Goal: Information Seeking & Learning: Learn about a topic

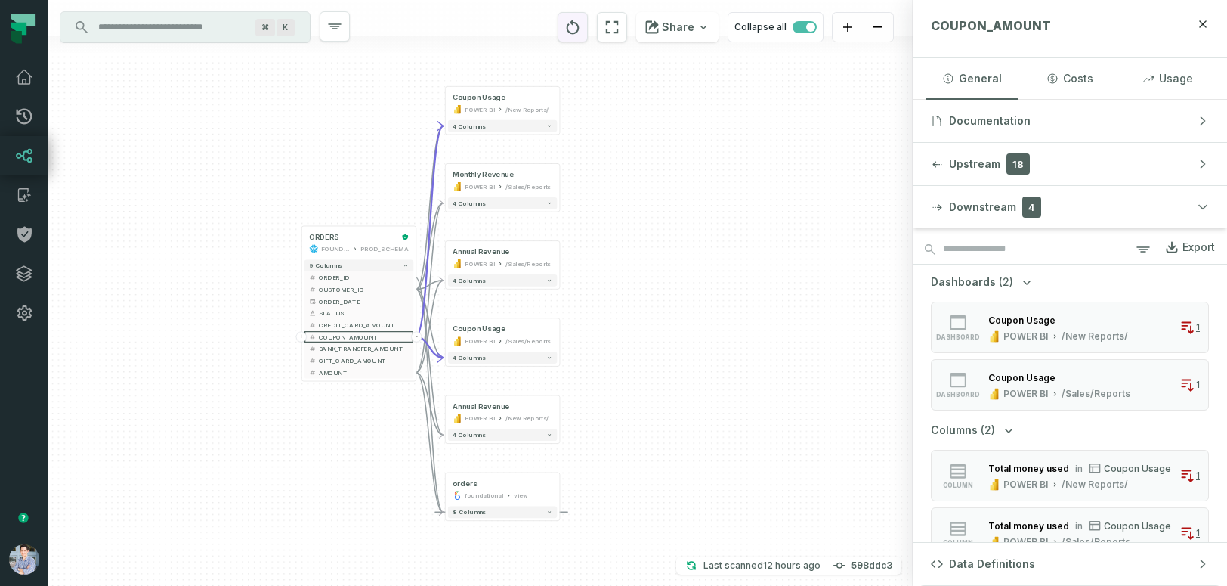
click at [580, 18] on icon "reset" at bounding box center [573, 27] width 17 height 18
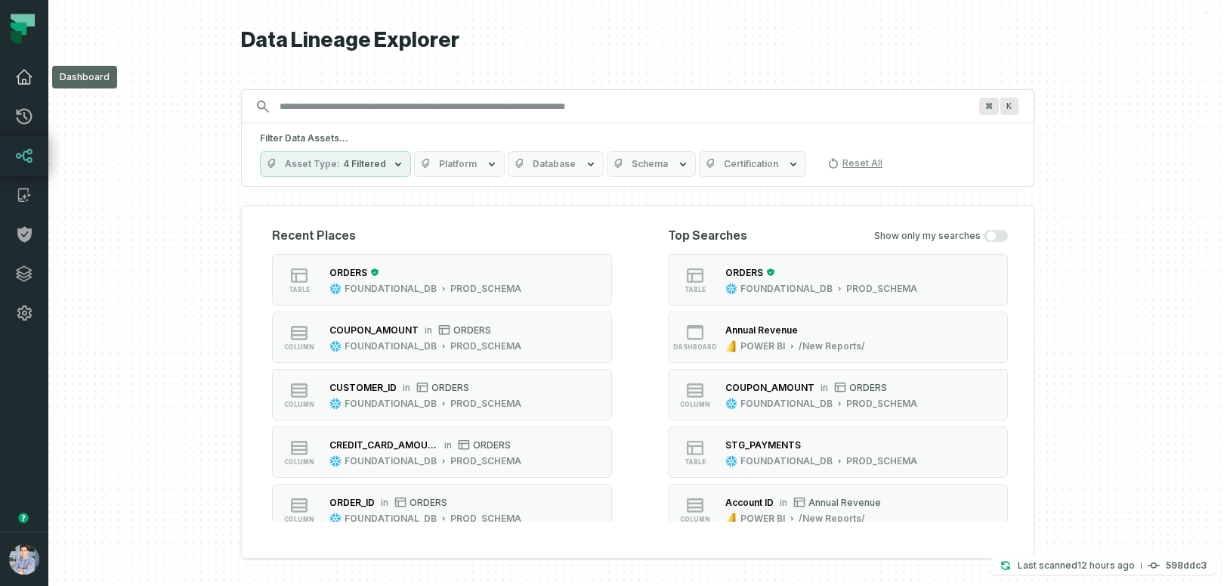
click at [26, 90] on link "Dashboard" at bounding box center [24, 76] width 48 height 39
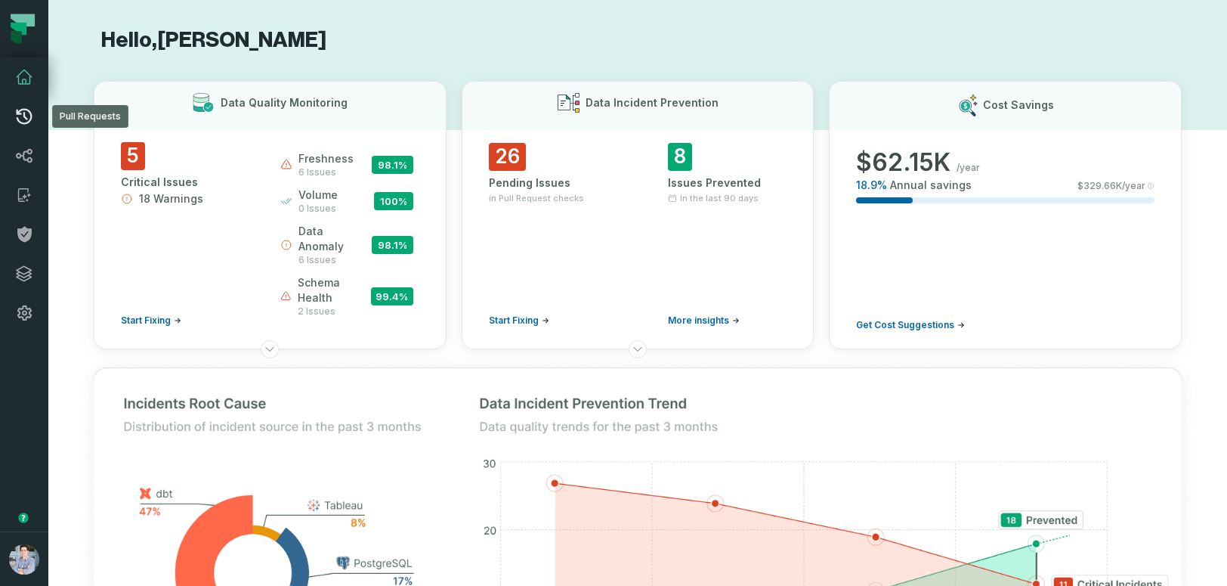
click at [26, 110] on icon at bounding box center [25, 117] width 16 height 16
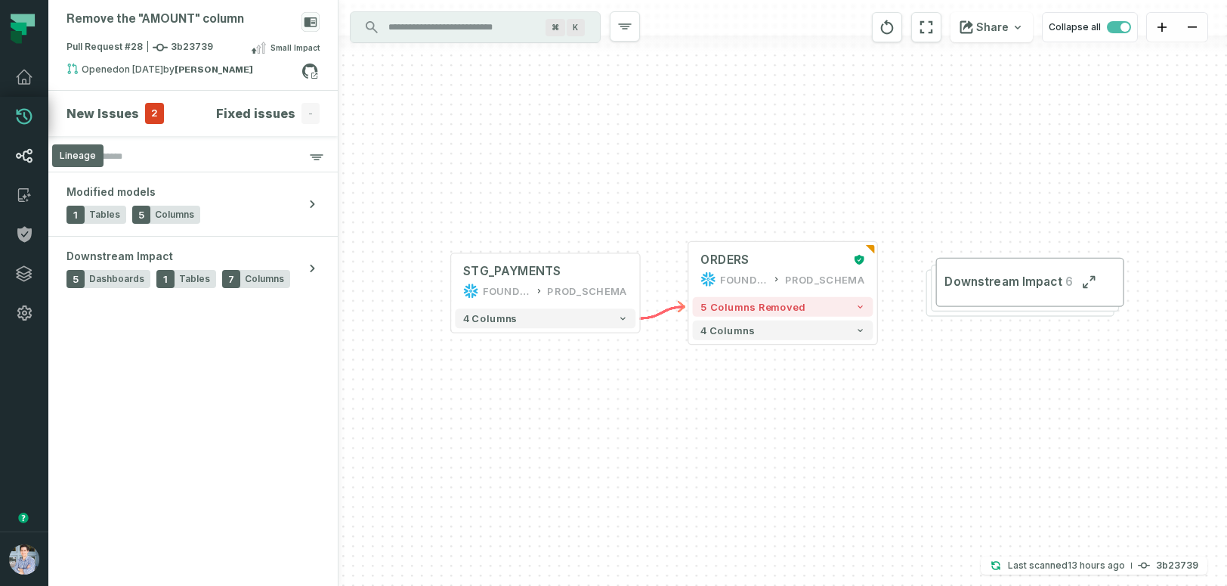
click at [22, 154] on icon at bounding box center [24, 156] width 18 height 18
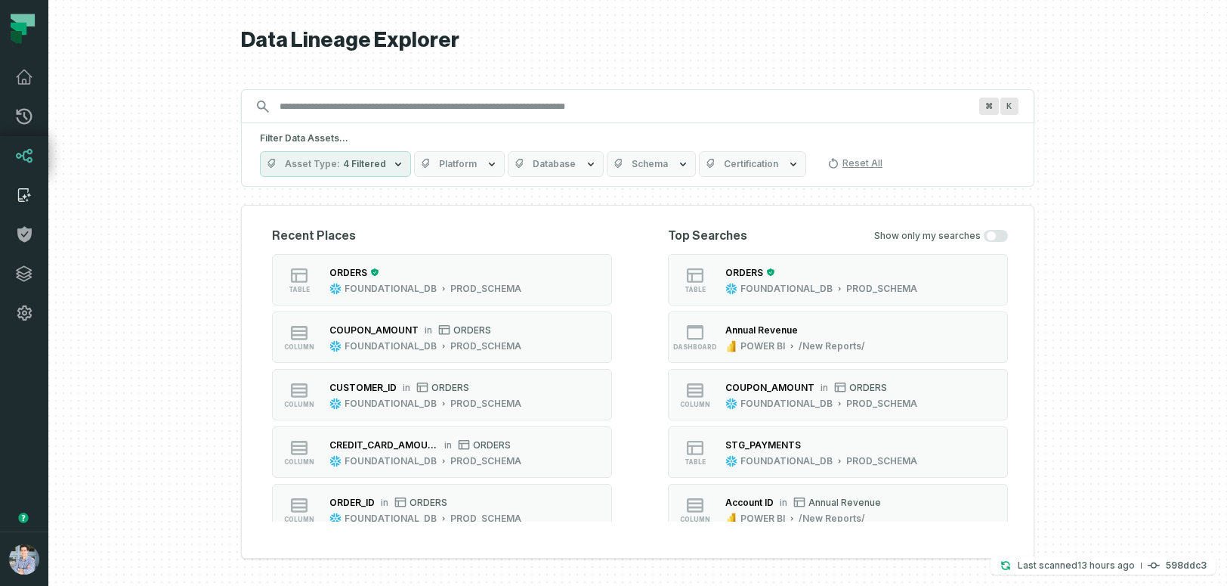
click at [23, 187] on icon at bounding box center [24, 195] width 18 height 18
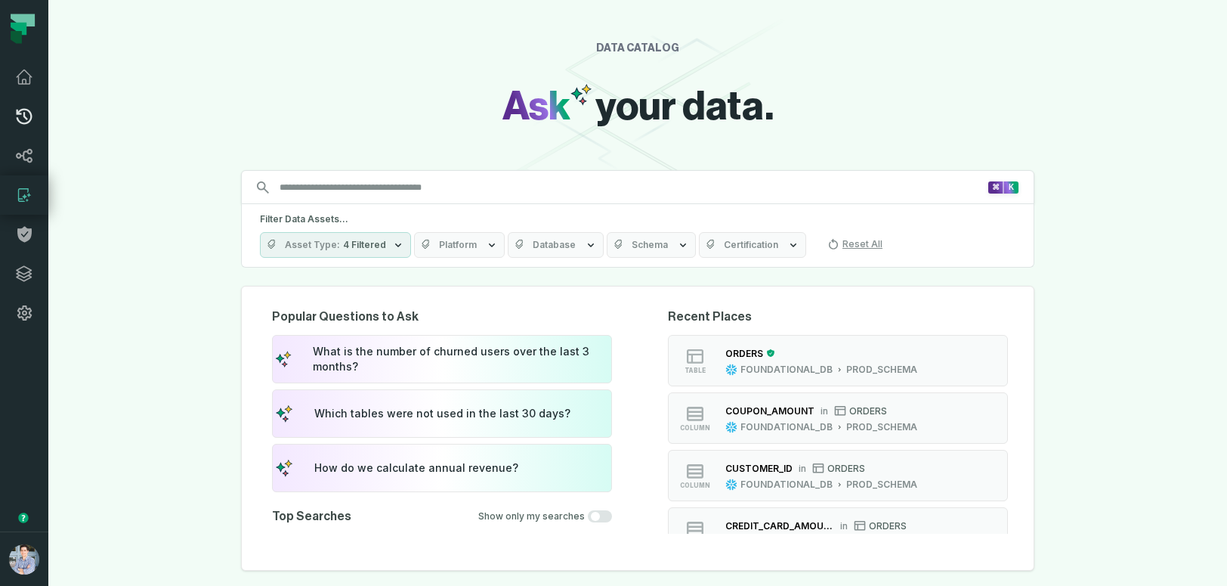
click at [24, 122] on icon at bounding box center [25, 117] width 16 height 16
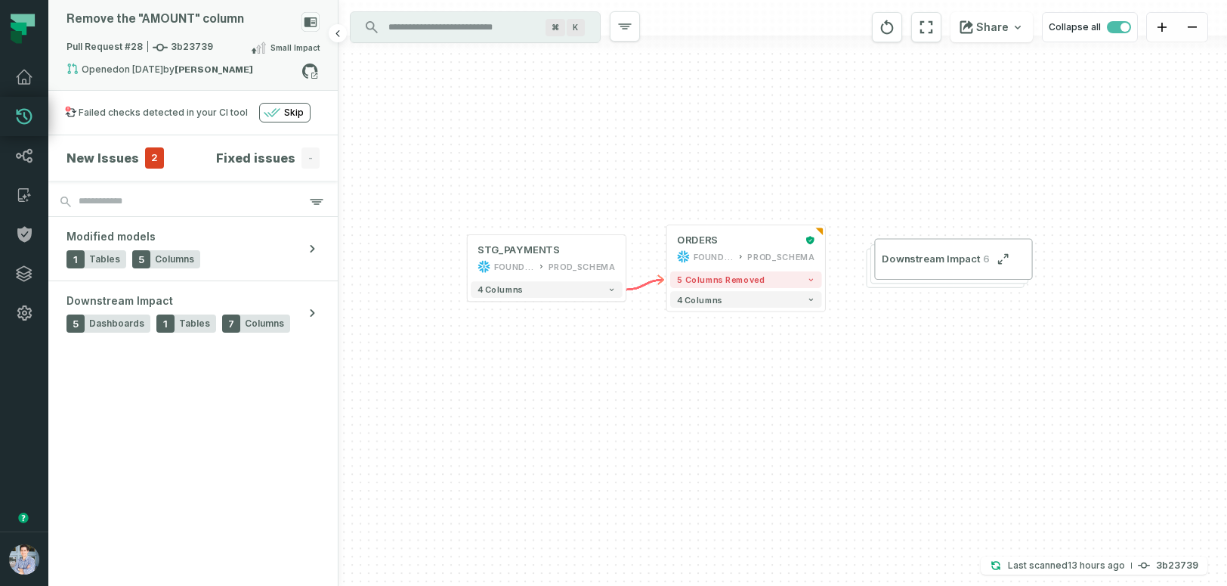
click at [99, 44] on span "Pull Request #28 3b23739" at bounding box center [140, 47] width 147 height 15
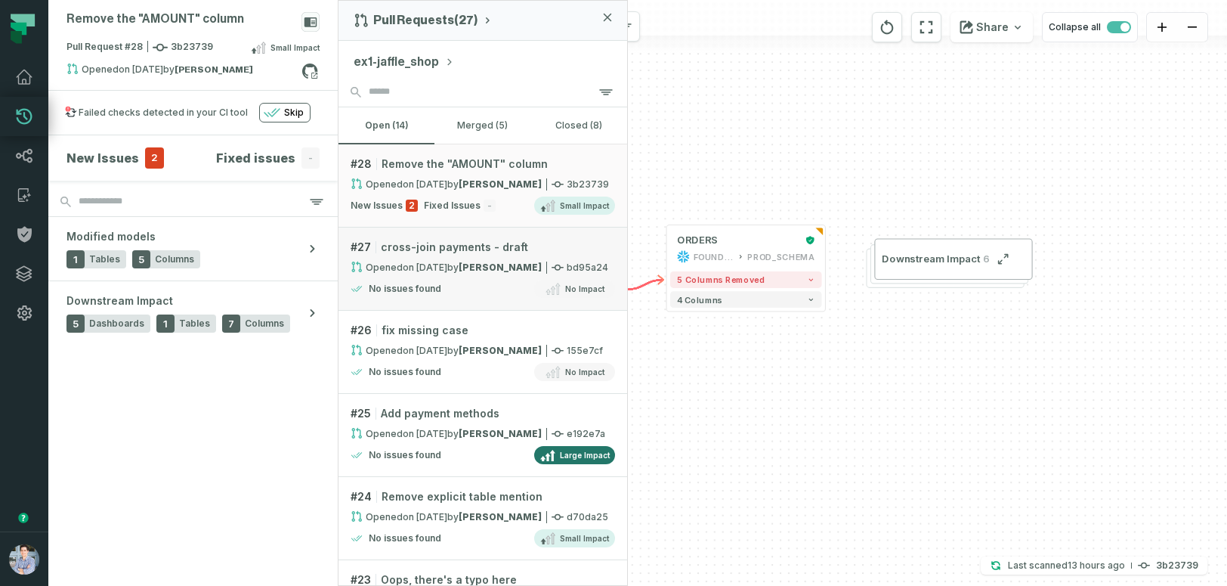
click at [391, 265] on div "Opened 1/5/2025, 10:49:33 AM by Omri Ildis" at bounding box center [446, 267] width 191 height 13
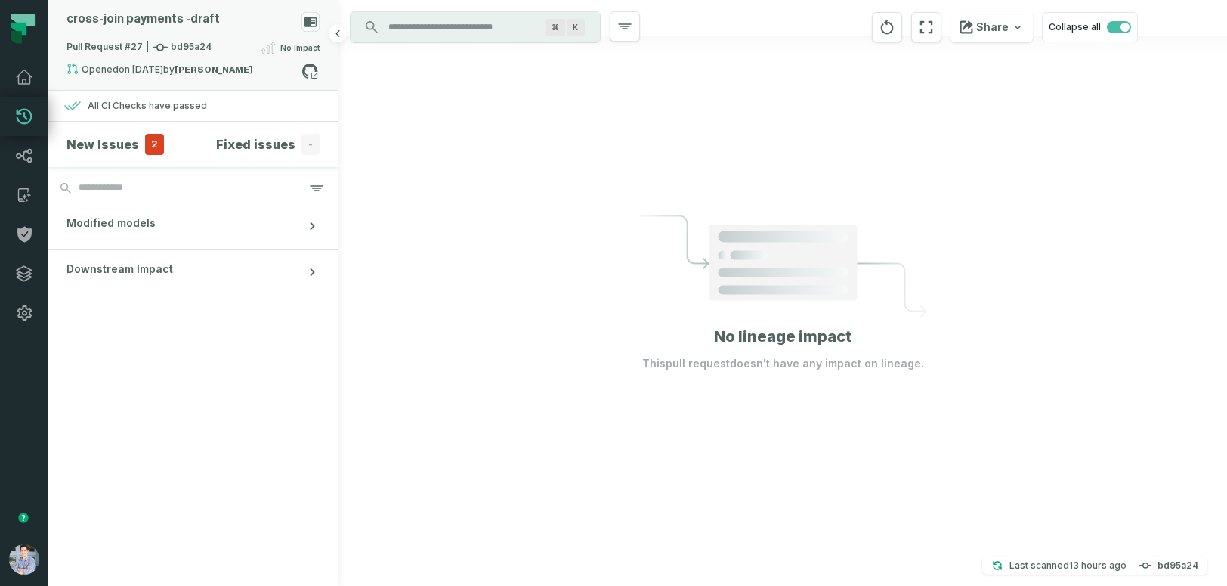
click at [105, 47] on span "Pull Request #27 bd95a24" at bounding box center [139, 47] width 145 height 15
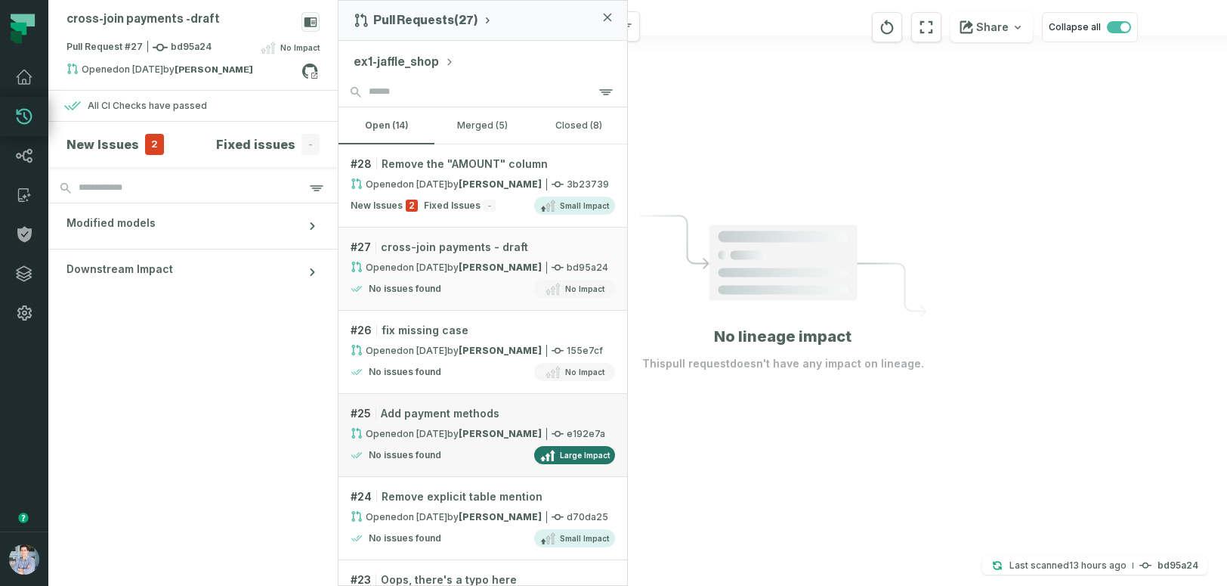
click at [413, 422] on link "# 25 Add payment methods Opened 1/3/2025, 4:15:22 PM by Omri Ildis e192e7a No i…" at bounding box center [483, 435] width 289 height 83
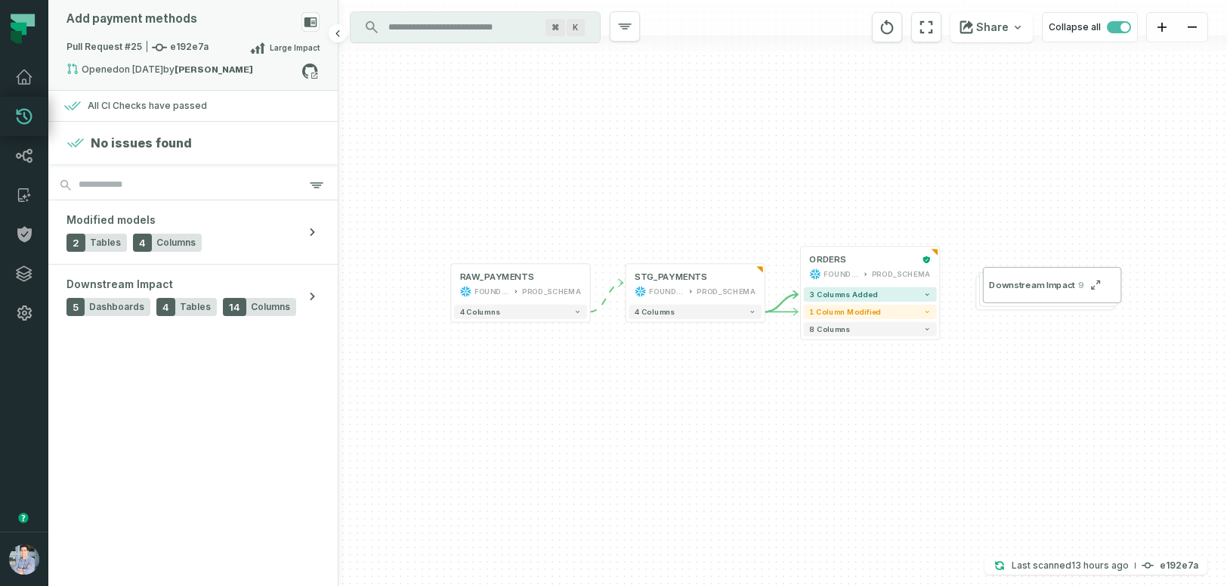
click at [113, 47] on span "Pull Request #25 e192e7a" at bounding box center [138, 47] width 142 height 15
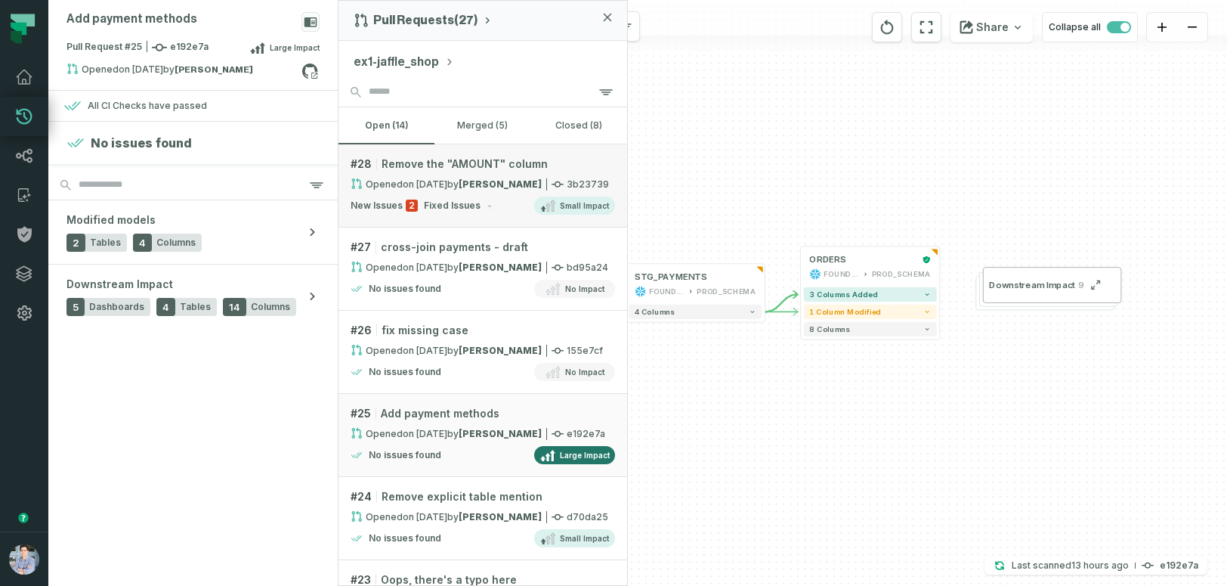
click at [497, 166] on span "Remove the "AMOUNT" column" at bounding box center [465, 163] width 166 height 15
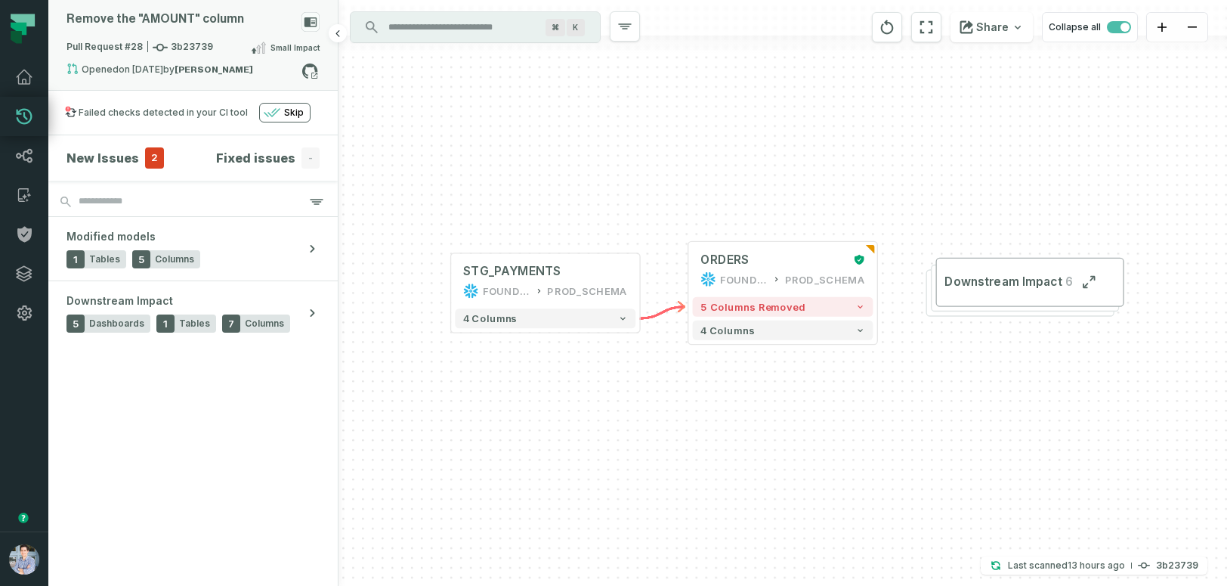
click at [187, 46] on span "Pull Request #28 3b23739" at bounding box center [140, 47] width 147 height 15
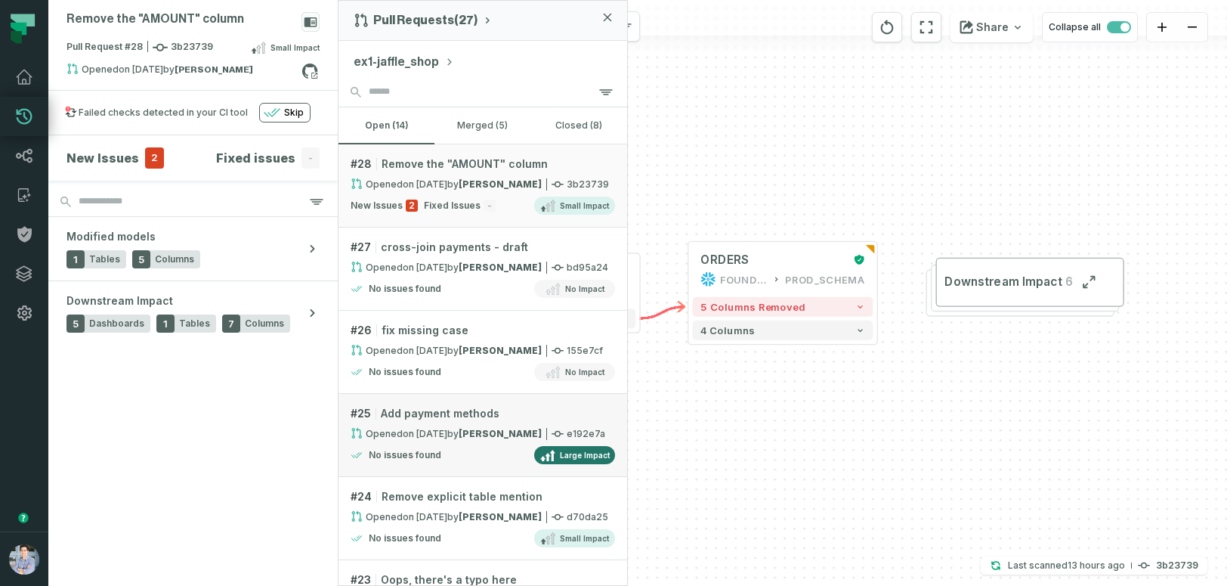
click at [461, 432] on strong "[PERSON_NAME]" at bounding box center [500, 433] width 83 height 11
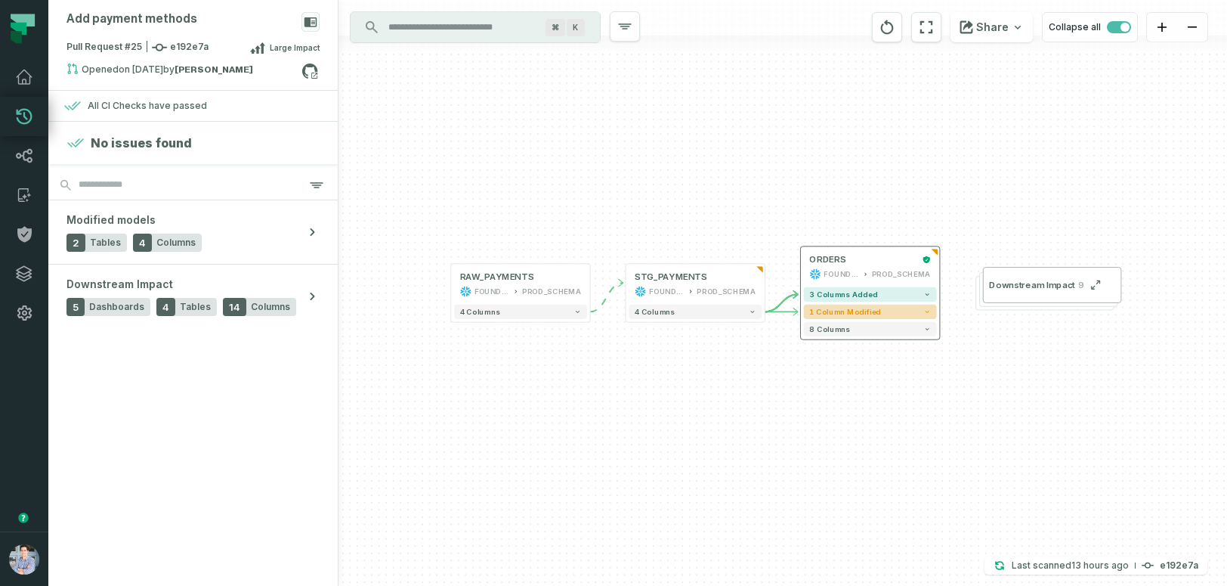
click at [905, 315] on button "1 column modified" at bounding box center [870, 312] width 133 height 14
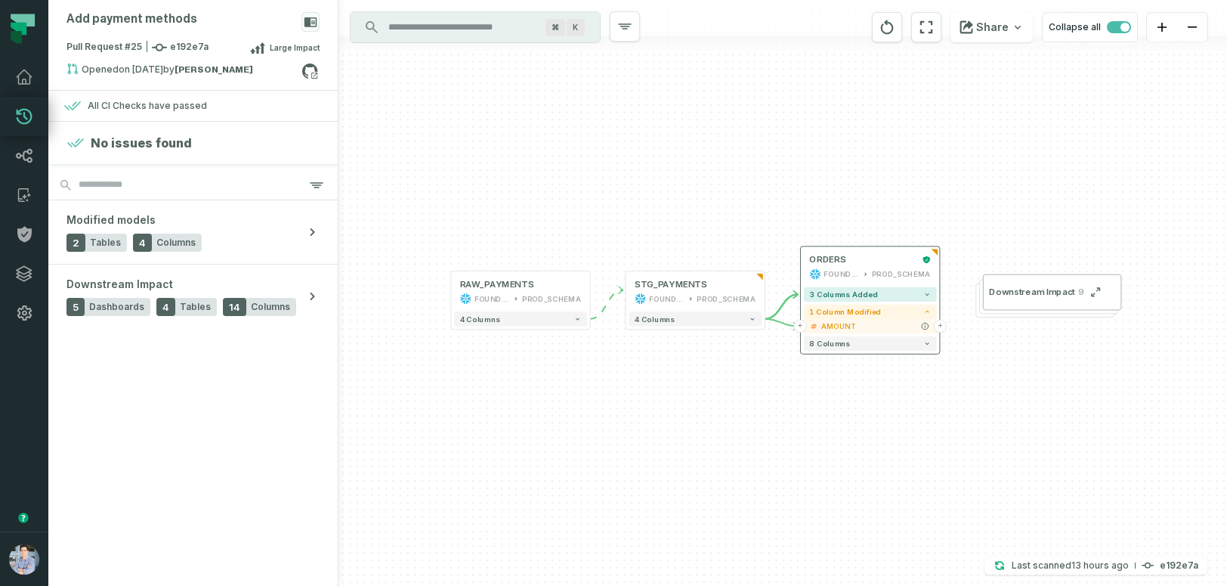
click at [900, 326] on span "AMOUNT" at bounding box center [877, 325] width 110 height 11
click at [895, 342] on button "8 columns" at bounding box center [870, 343] width 133 height 14
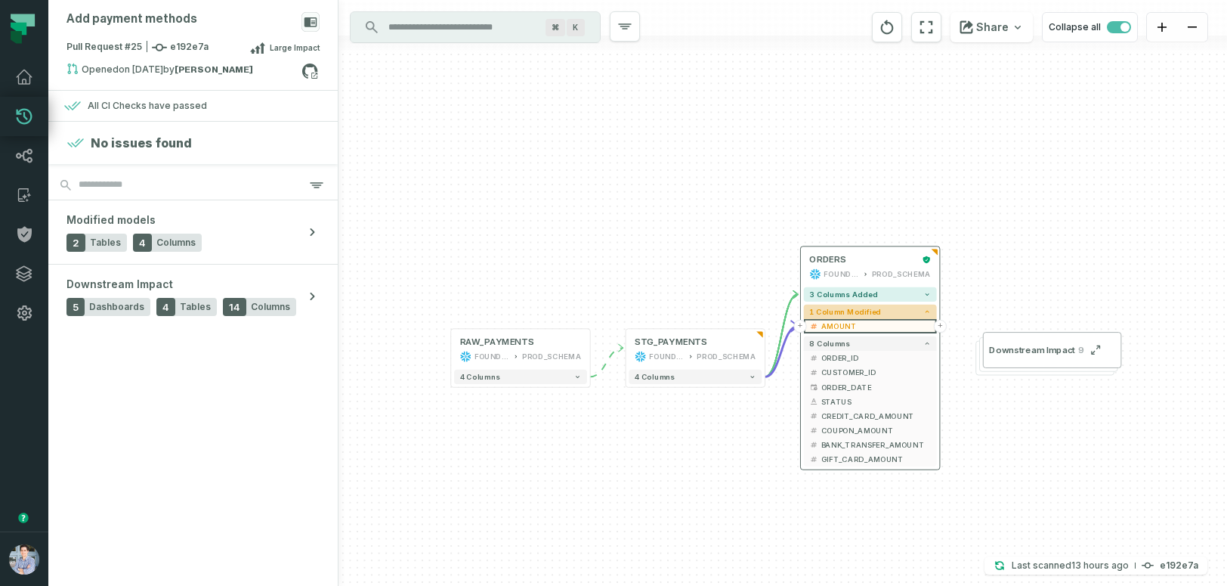
click at [925, 308] on icon "button" at bounding box center [928, 312] width 8 height 8
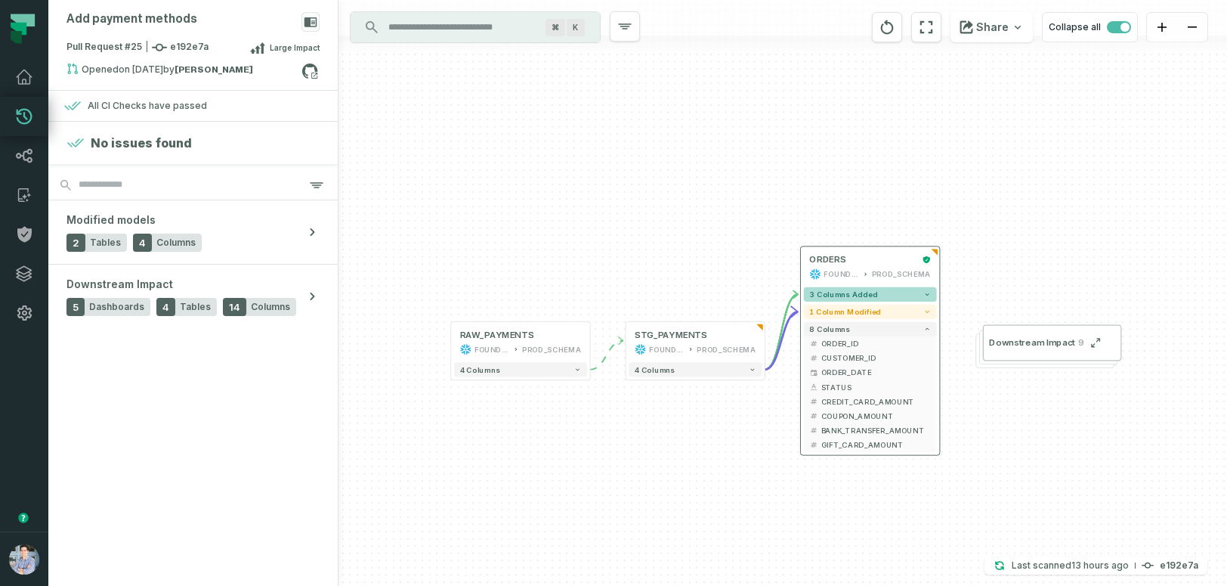
click at [870, 293] on span "3 columns added" at bounding box center [843, 294] width 68 height 8
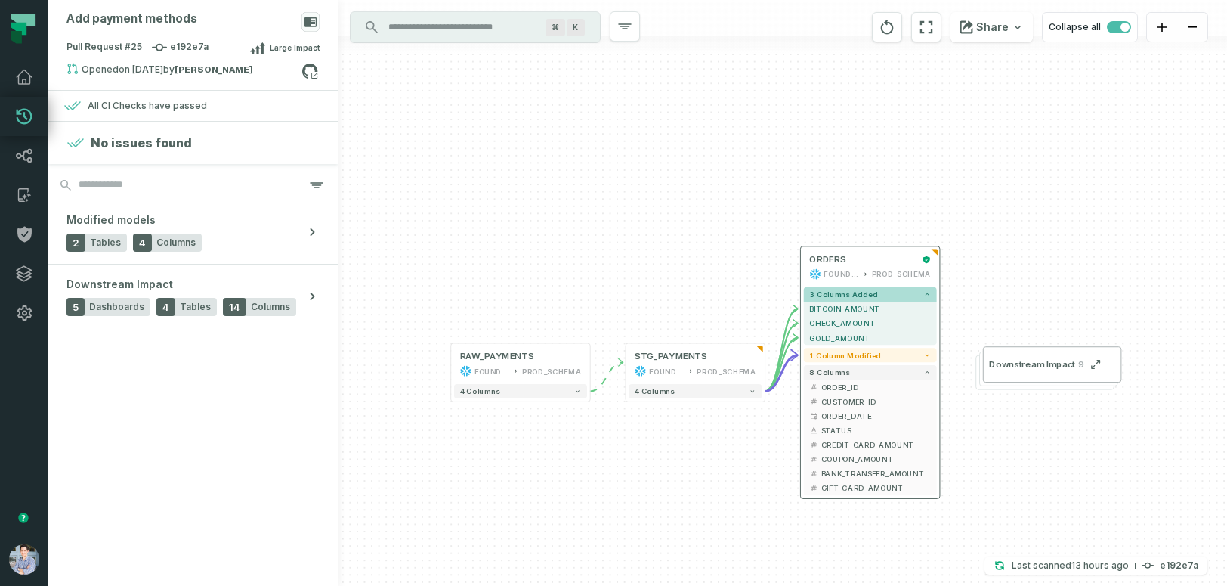
click at [870, 293] on span "3 columns added" at bounding box center [843, 294] width 68 height 8
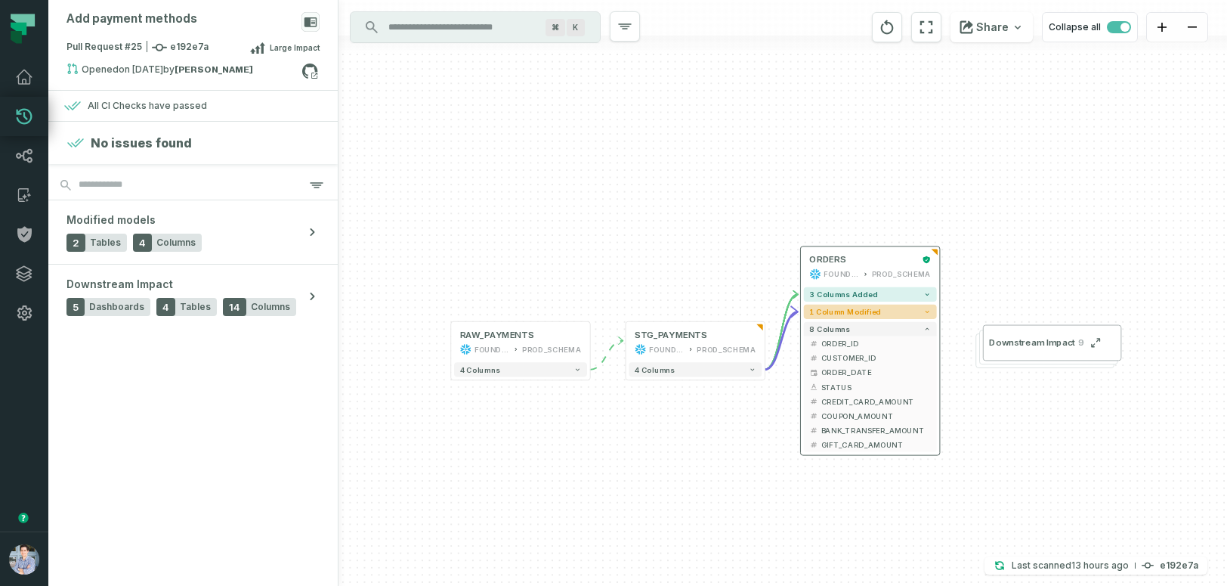
click at [868, 310] on span "1 column modified" at bounding box center [845, 312] width 72 height 8
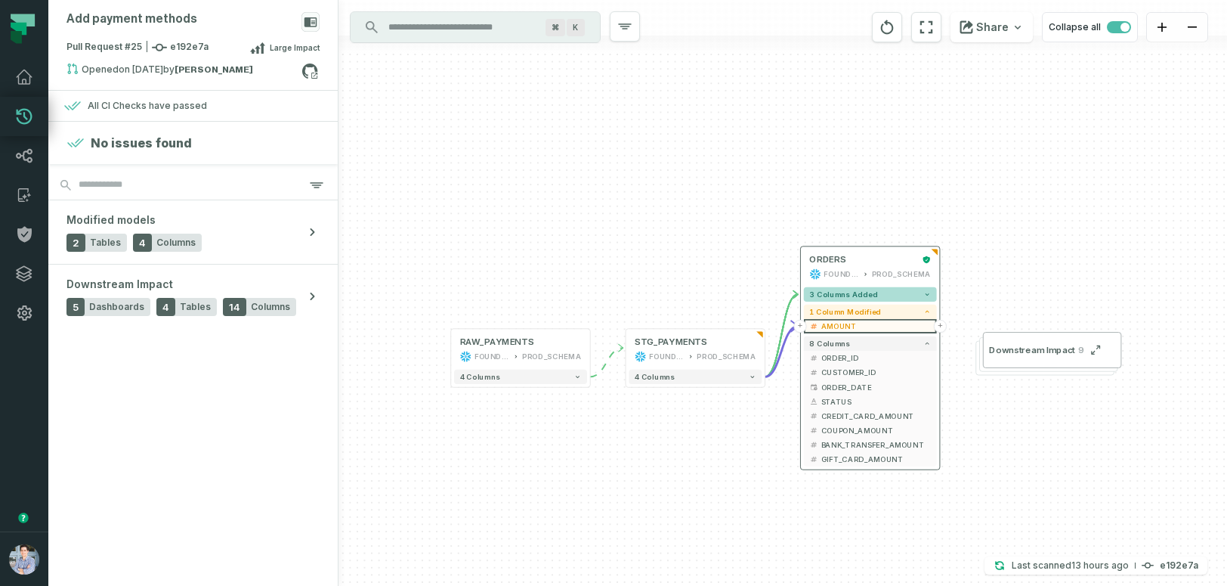
click at [878, 293] on button "3 columns added" at bounding box center [870, 294] width 133 height 14
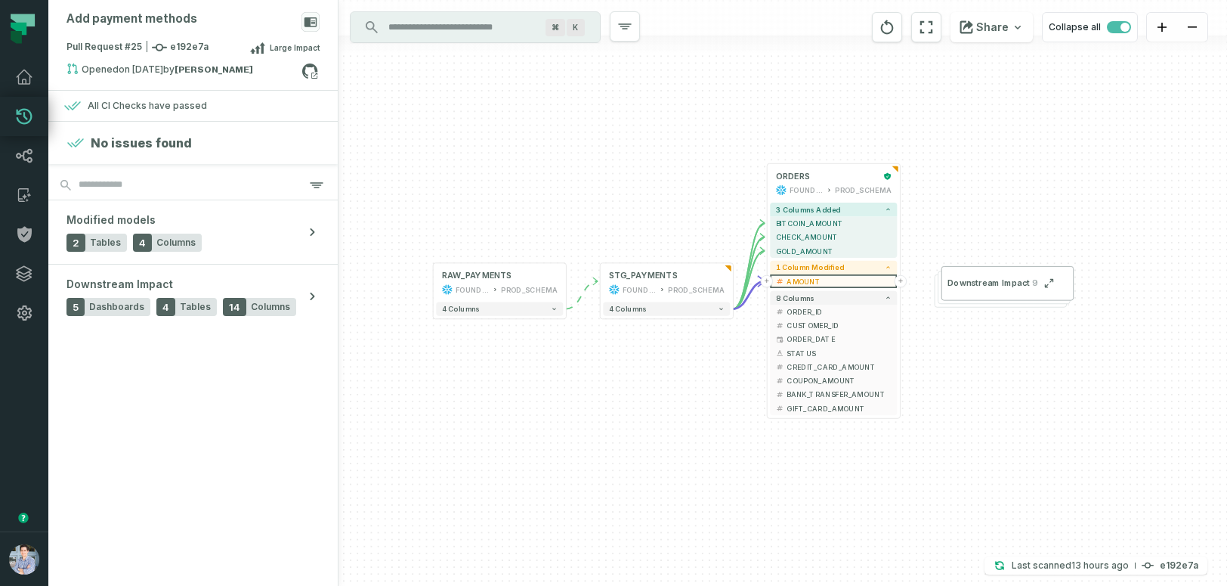
drag, startPoint x: 729, startPoint y: 457, endPoint x: 699, endPoint y: 365, distance: 97.0
click at [699, 365] on div "+ RAW_PAYMENTS FOUNDATIONAL_DB PROD_SCHEMA + 4 columns + ORDERS FOUNDATIONAL_DB…" at bounding box center [783, 293] width 889 height 586
click at [666, 309] on button "4 columns" at bounding box center [666, 309] width 127 height 14
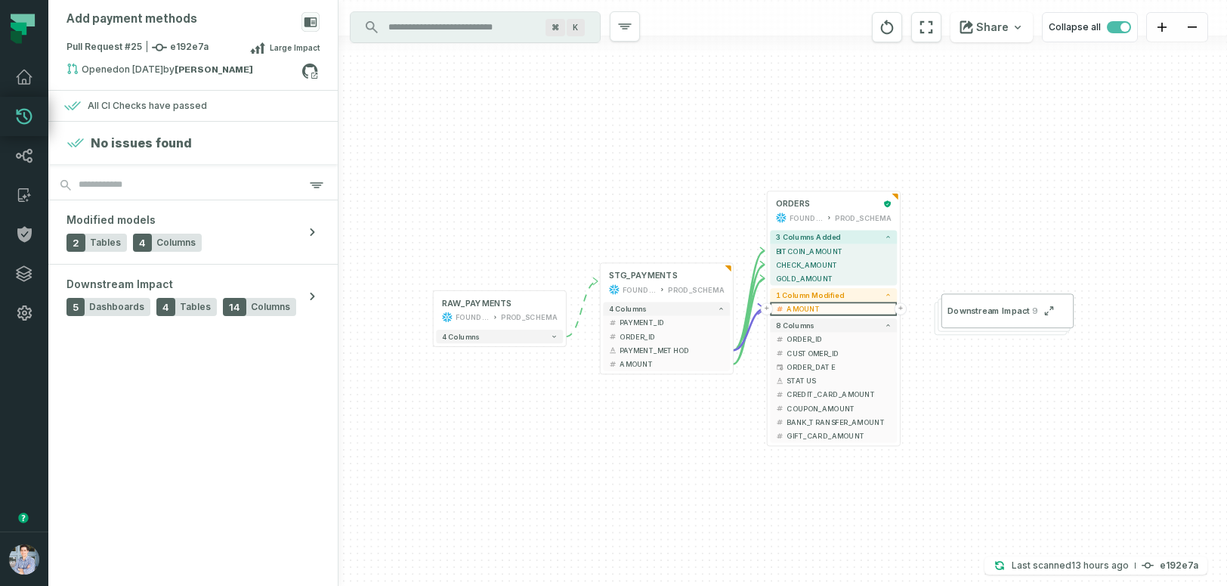
click at [537, 347] on div "+ RAW_PAYMENTS FOUNDATIONAL_DB PROD_SCHEMA + 4 columns + ORDERS FOUNDATIONAL_DB…" at bounding box center [783, 293] width 889 height 586
click at [562, 341] on button "4 columns" at bounding box center [499, 337] width 127 height 14
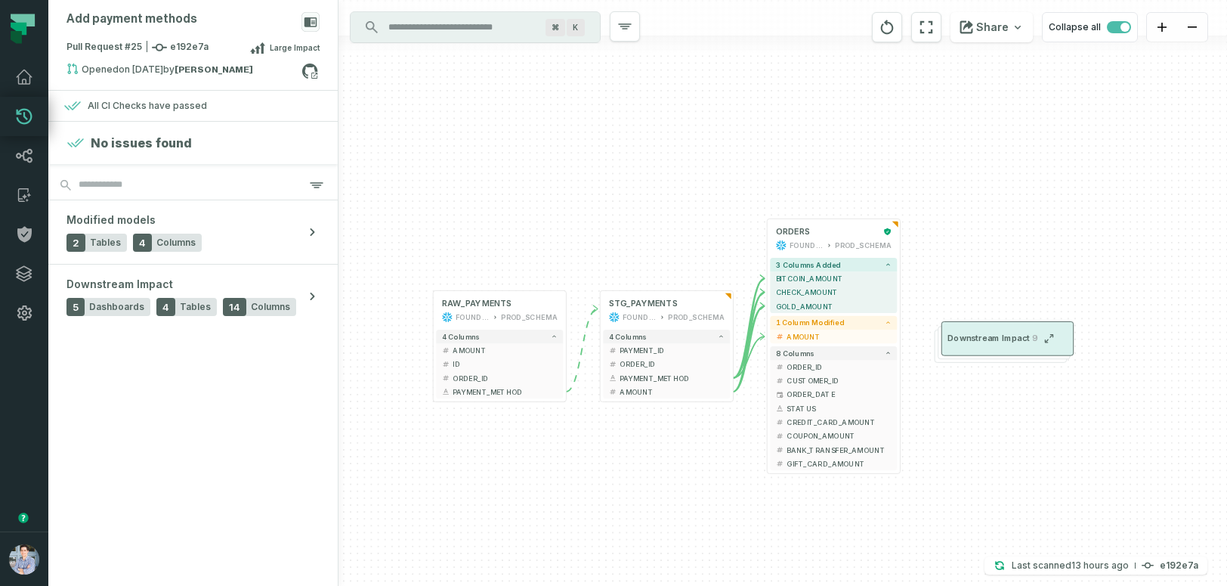
click at [1007, 336] on span "Downstream Impact" at bounding box center [989, 338] width 82 height 11
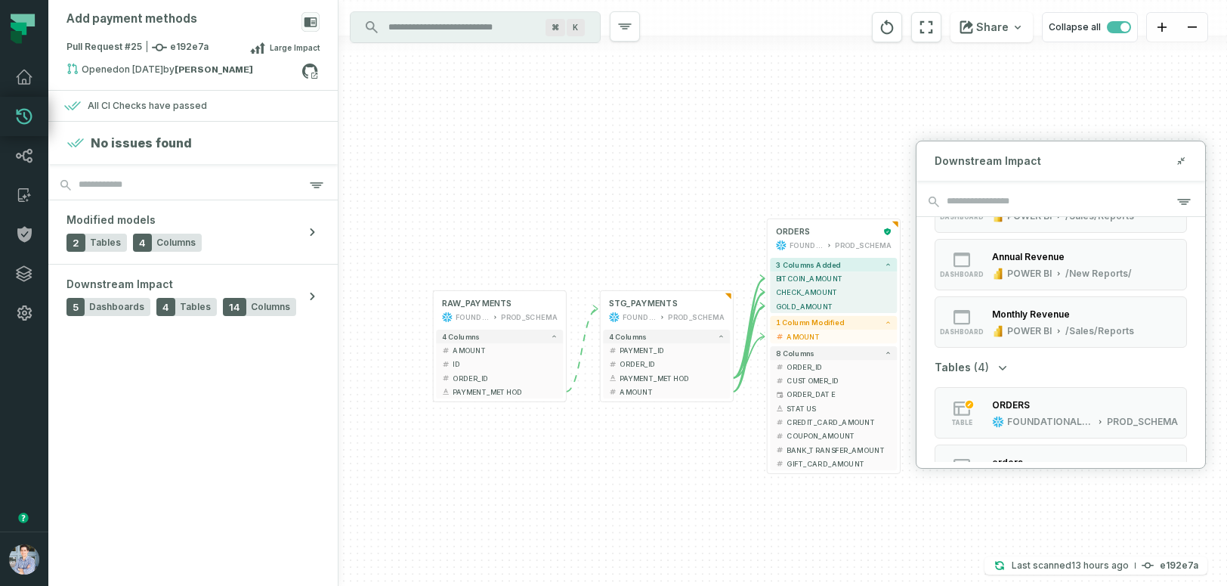
scroll to position [175, 0]
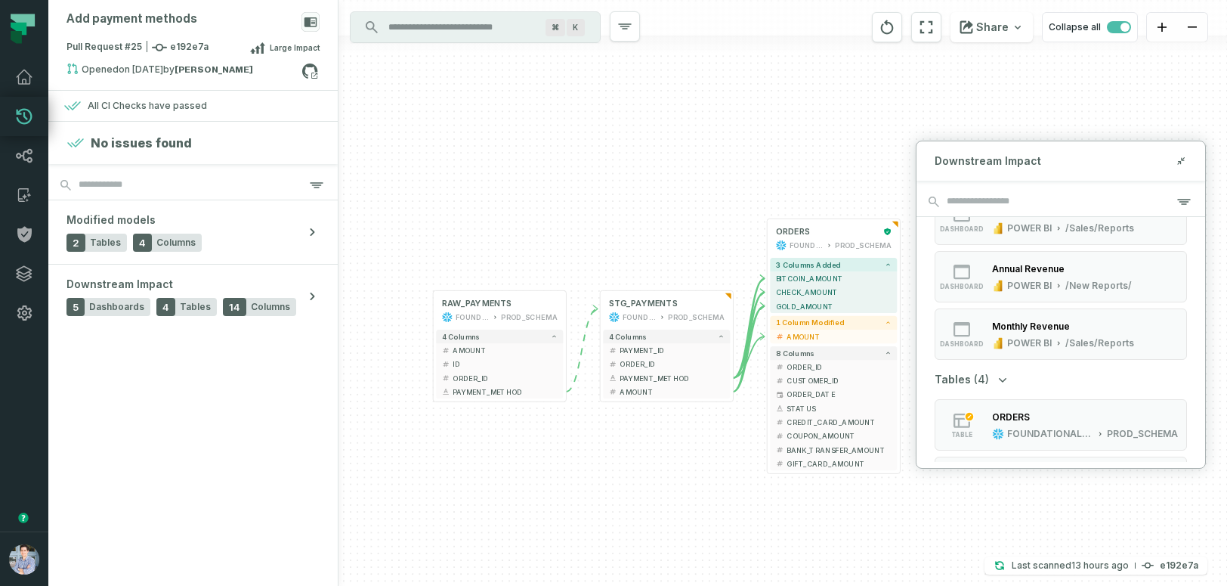
click at [1019, 322] on div "Monthly Revenue" at bounding box center [1031, 325] width 78 height 11
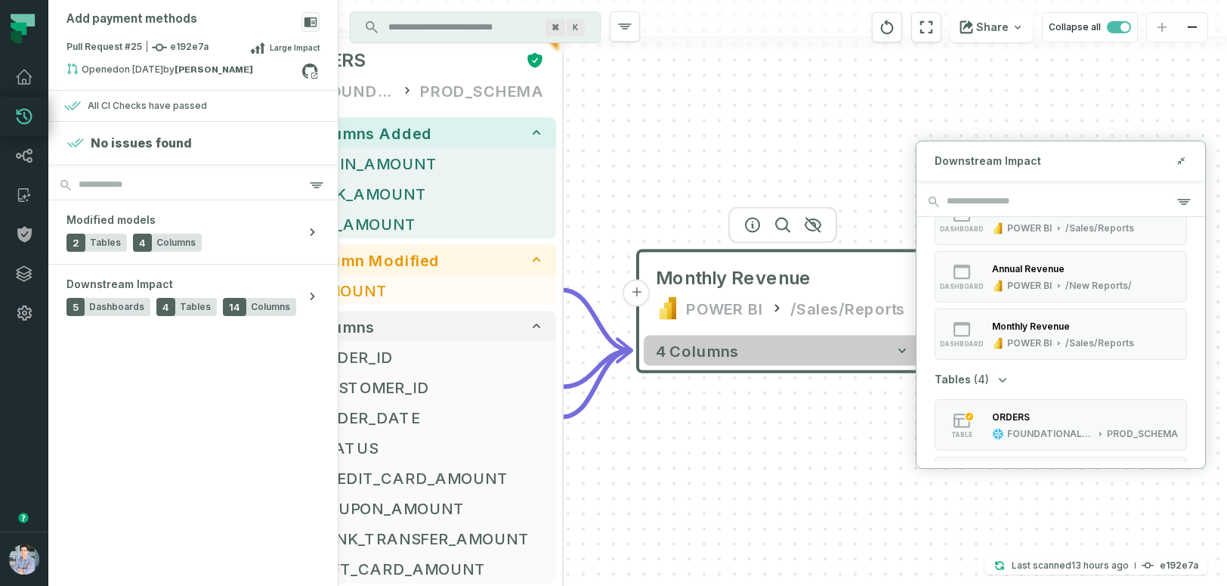
click at [767, 360] on button "4 columns" at bounding box center [783, 351] width 278 height 30
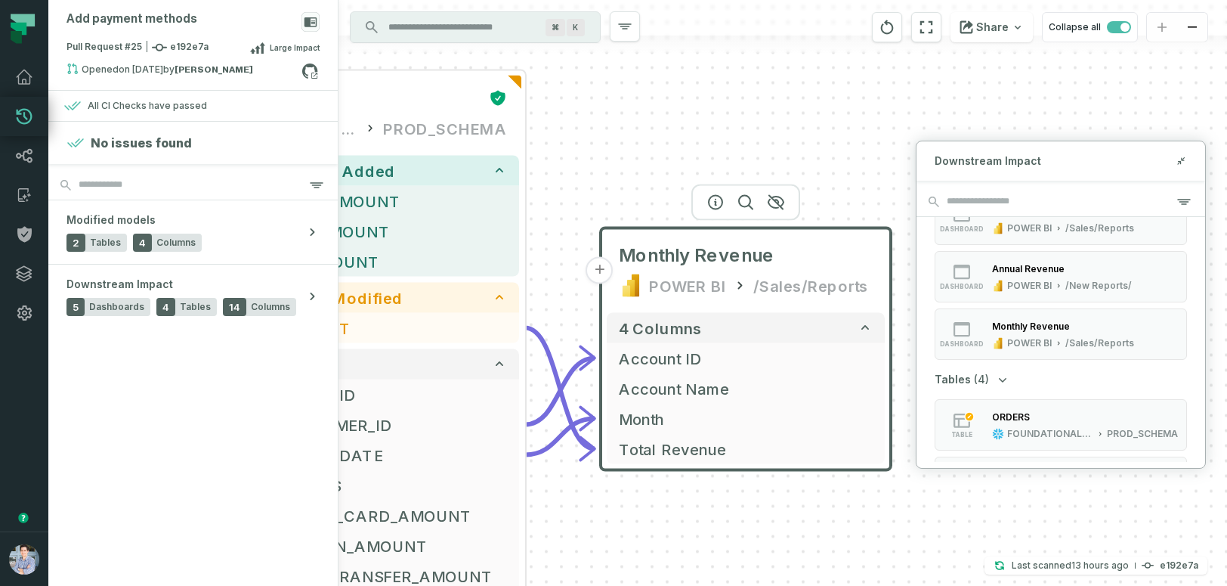
drag, startPoint x: 812, startPoint y: 543, endPoint x: 776, endPoint y: 519, distance: 43.2
click at [776, 519] on div "+ RAW_PAYMENTS FOUNDATIONAL_DB PROD_SCHEMA + 4 columns + AMOUNT + + ID + + ORDE…" at bounding box center [783, 293] width 889 height 586
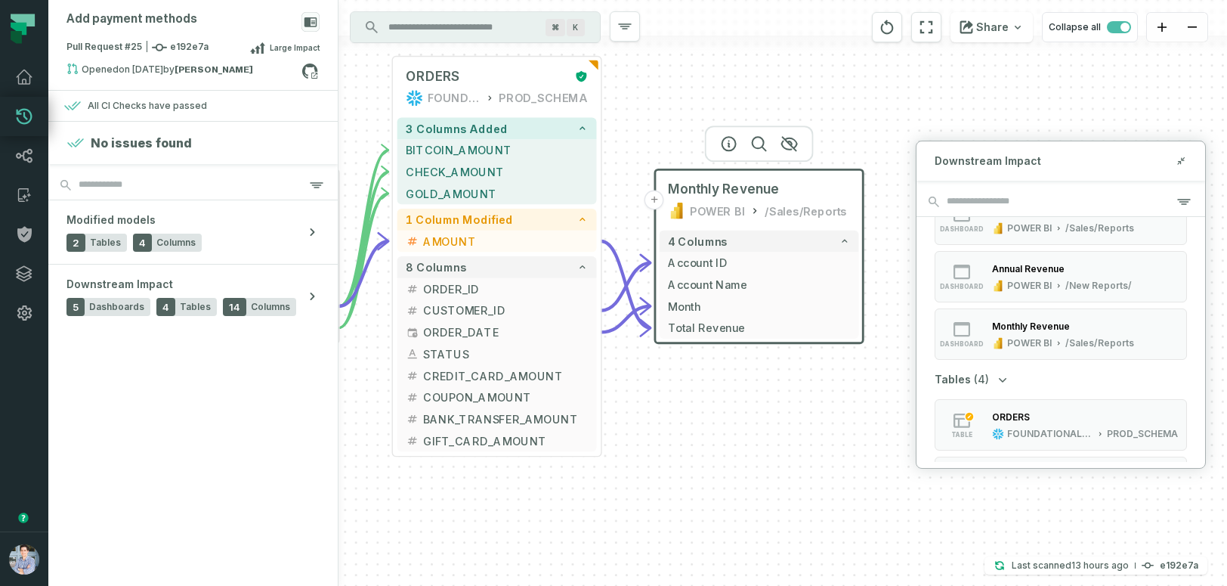
drag, startPoint x: 778, startPoint y: 512, endPoint x: 781, endPoint y: 374, distance: 138.4
click at [781, 374] on div "+ RAW_PAYMENTS FOUNDATIONAL_DB PROD_SCHEMA + 4 columns + AMOUNT + + ID + + ORDE…" at bounding box center [783, 293] width 889 height 586
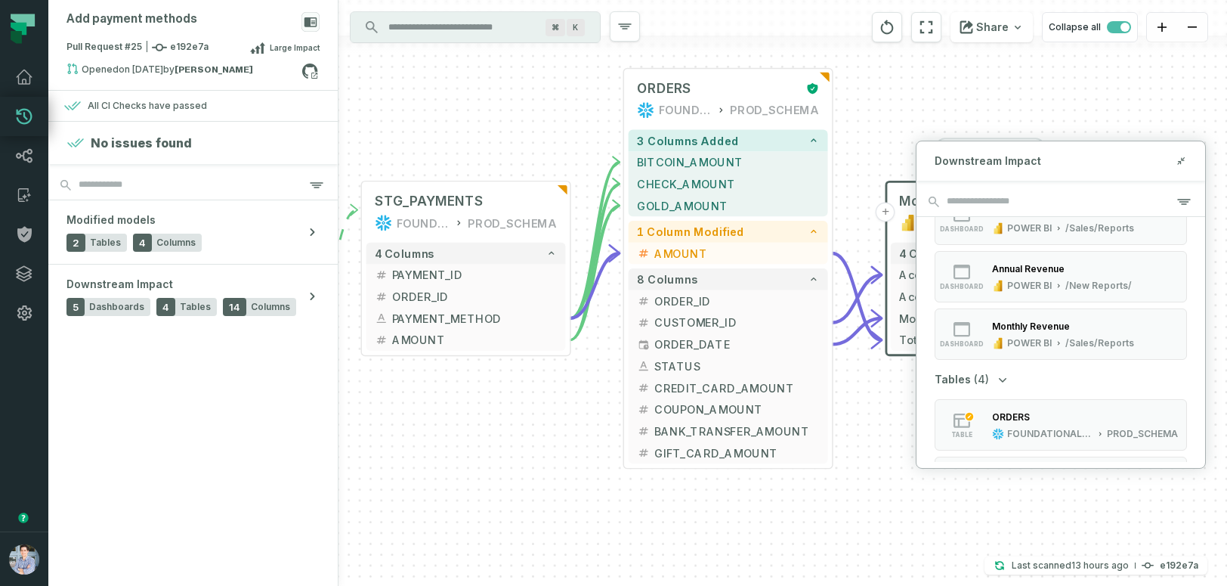
drag, startPoint x: 726, startPoint y: 382, endPoint x: 957, endPoint y: 395, distance: 231.6
click at [957, 395] on div "Add payment methods Pull Request #25 e192e7a Large Impact Opened 1/3/2025, 4:15…" at bounding box center [637, 293] width 1179 height 586
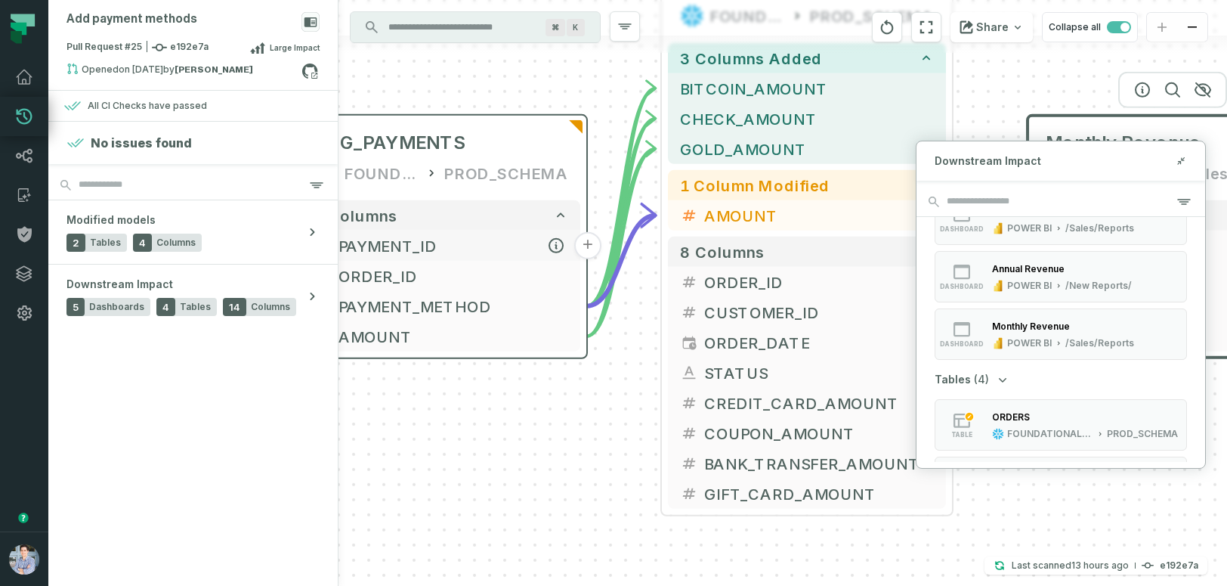
click at [506, 252] on span "PAYMENT_ID" at bounding box center [454, 245] width 230 height 23
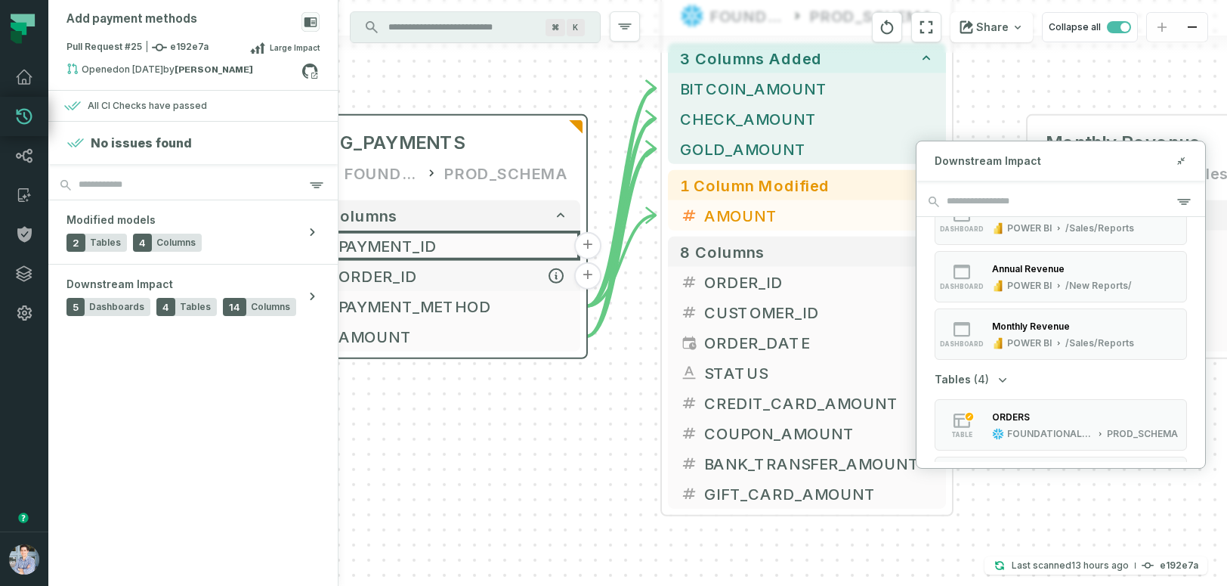
click at [505, 274] on span "ORDER_ID" at bounding box center [454, 276] width 230 height 23
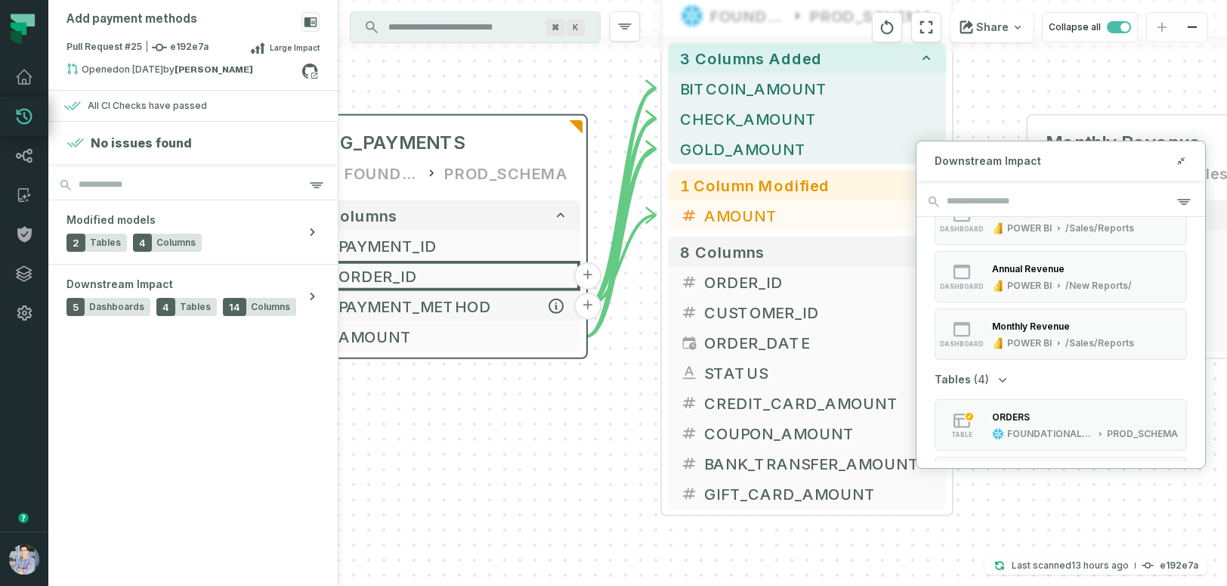
click at [507, 295] on span "PAYMENT_METHOD" at bounding box center [454, 306] width 230 height 23
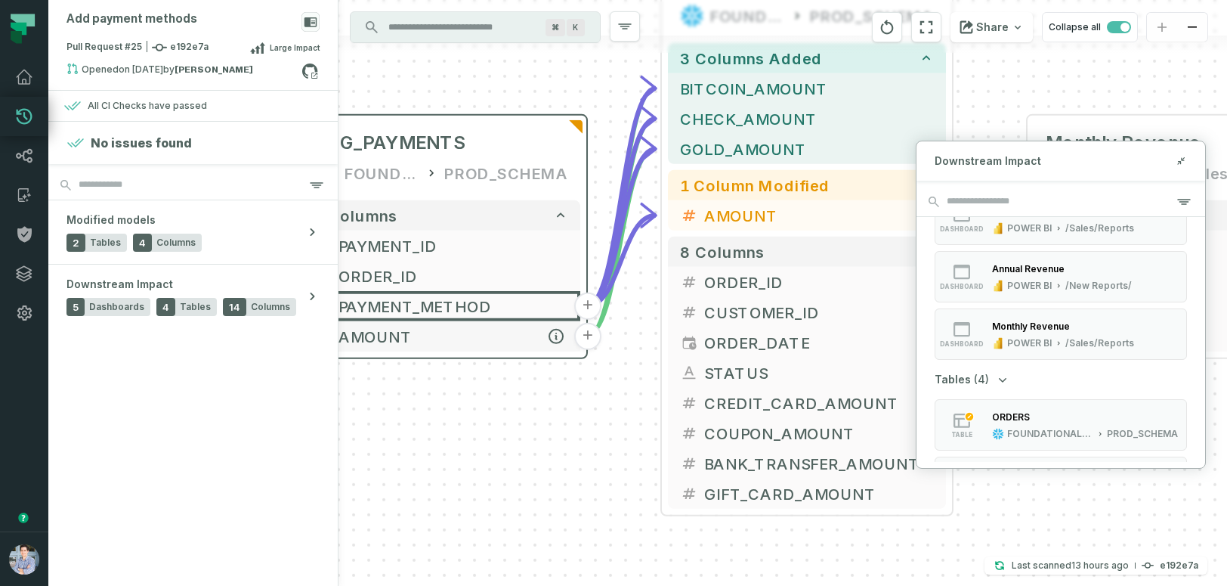
click at [501, 343] on span "AMOUNT" at bounding box center [454, 336] width 230 height 23
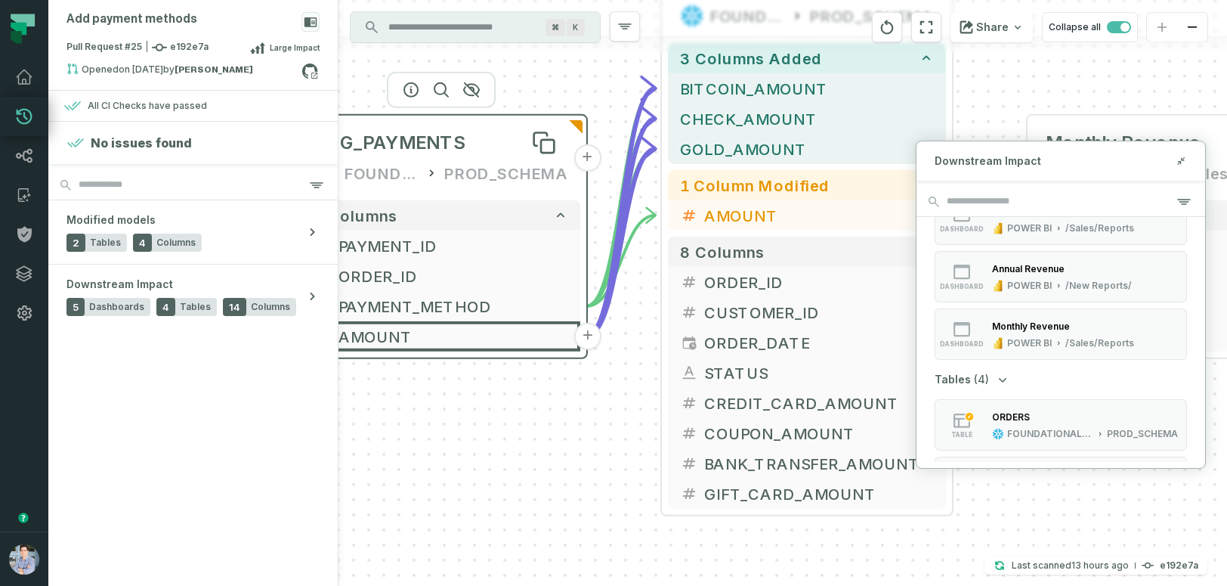
click at [499, 149] on div "STG_PAYMENTS" at bounding box center [441, 143] width 254 height 24
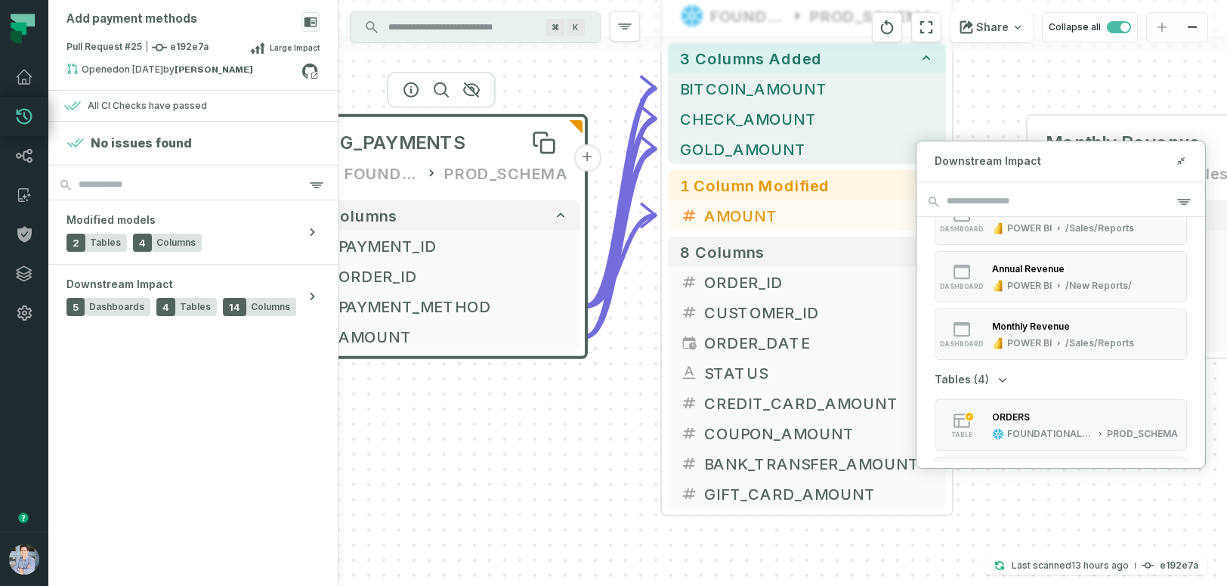
click at [499, 149] on div "STG_PAYMENTS" at bounding box center [441, 143] width 254 height 24
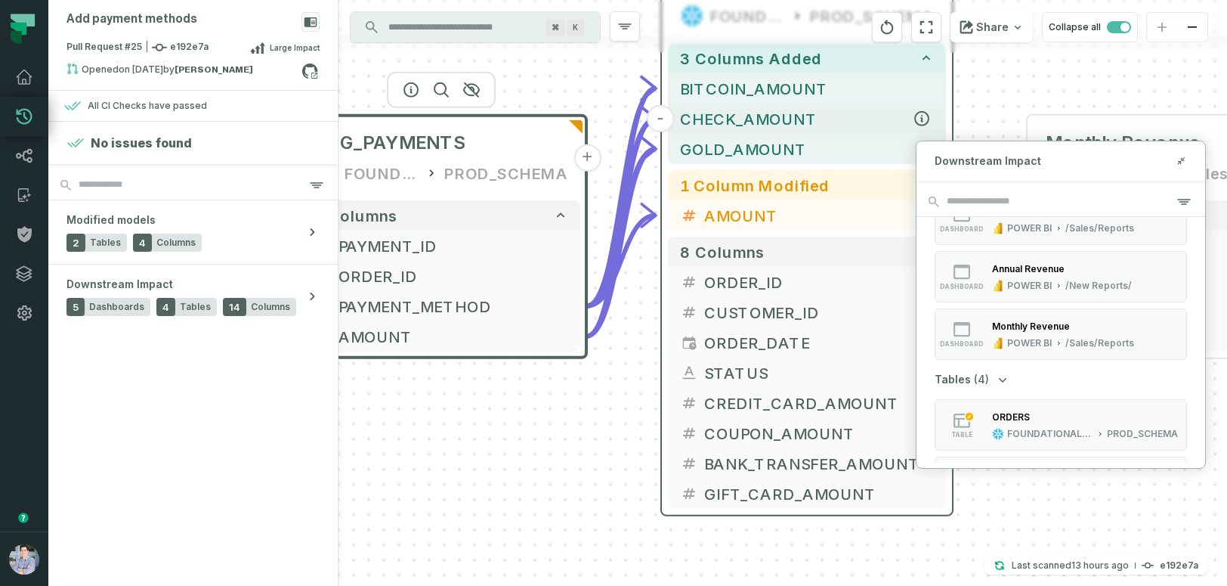
click at [881, 126] on span "CHECK_AMOUNT" at bounding box center [807, 118] width 254 height 23
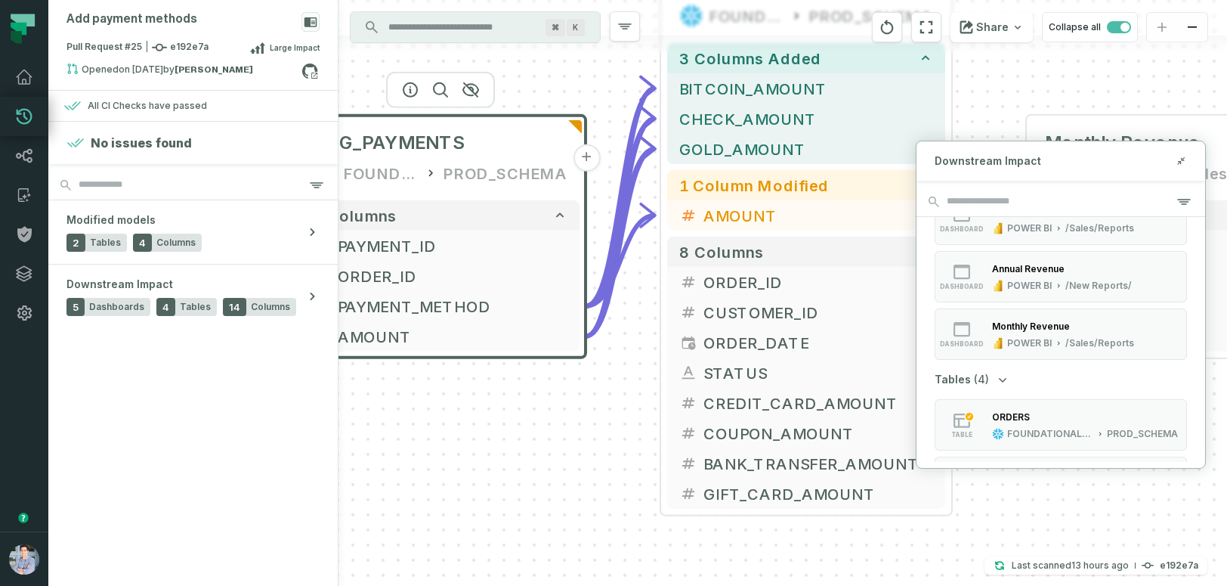
click at [586, 160] on button "+" at bounding box center [586, 157] width 27 height 27
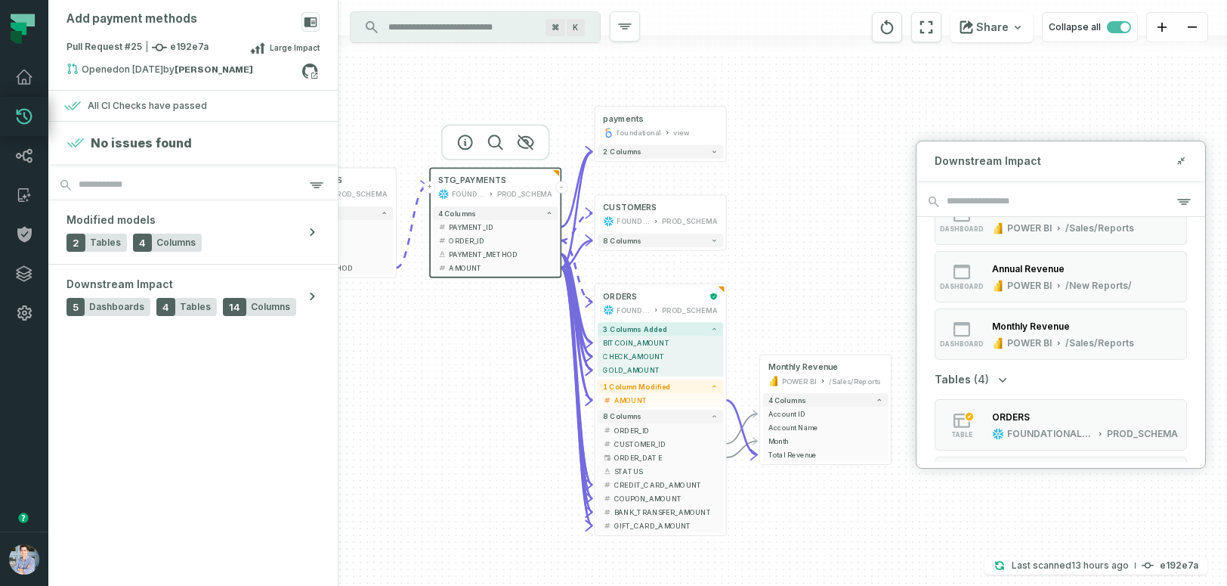
drag, startPoint x: 487, startPoint y: 514, endPoint x: 487, endPoint y: 347, distance: 167.0
click at [487, 347] on div "- payments foundational view 2 columns + CUSTOMERS FOUNDATIONAL_DB PROD_SCHEMA …" at bounding box center [783, 293] width 889 height 586
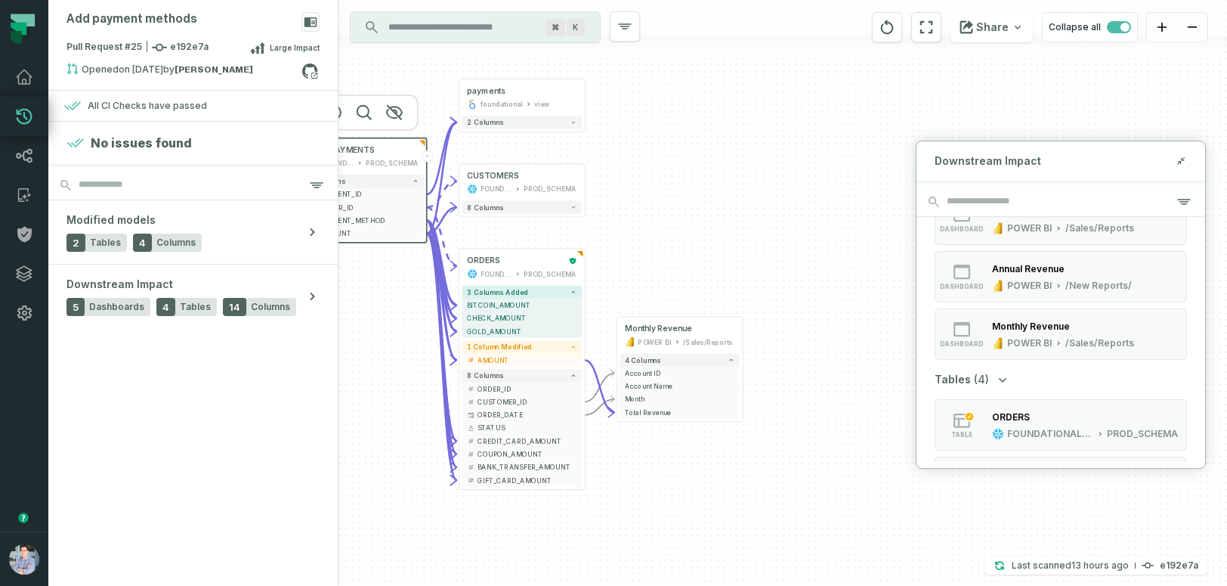
drag, startPoint x: 864, startPoint y: 499, endPoint x: 716, endPoint y: 477, distance: 149.0
click at [716, 477] on div "- payments foundational view 2 columns + CUSTOMERS FOUNDATIONAL_DB PROD_SCHEMA …" at bounding box center [783, 293] width 889 height 586
click at [21, 272] on icon at bounding box center [24, 273] width 15 height 15
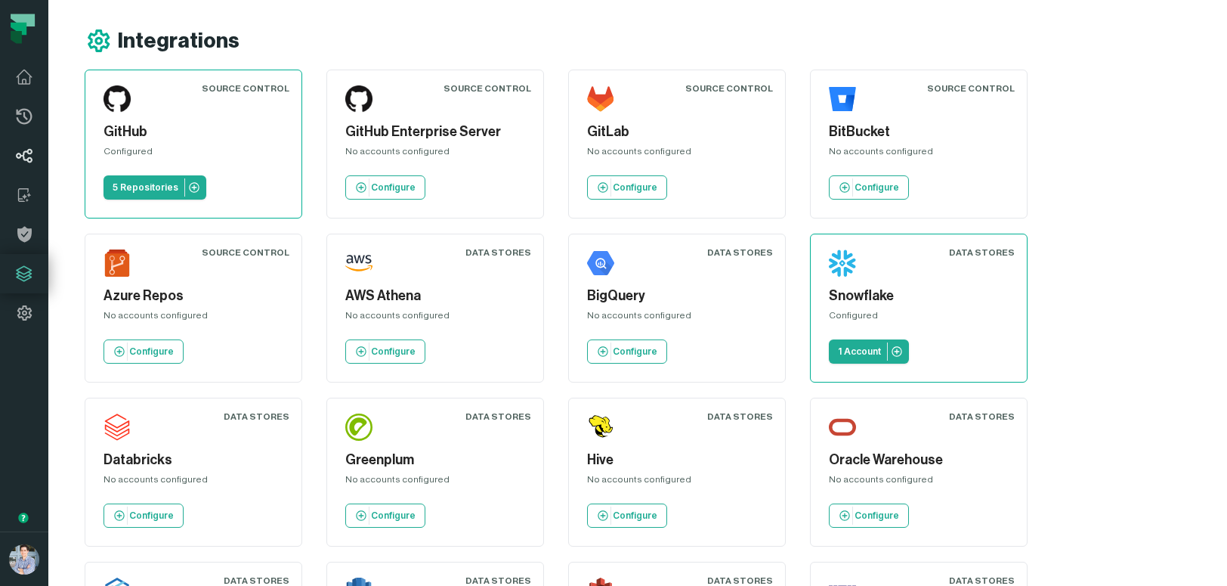
click at [25, 159] on icon at bounding box center [24, 156] width 17 height 14
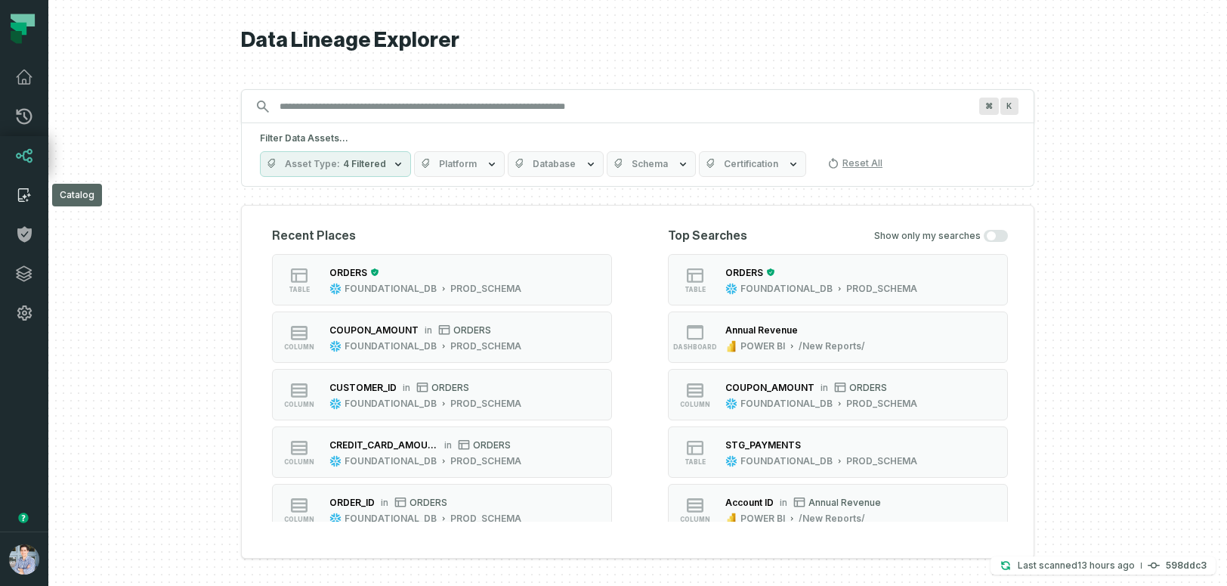
click at [23, 188] on icon at bounding box center [23, 195] width 11 height 14
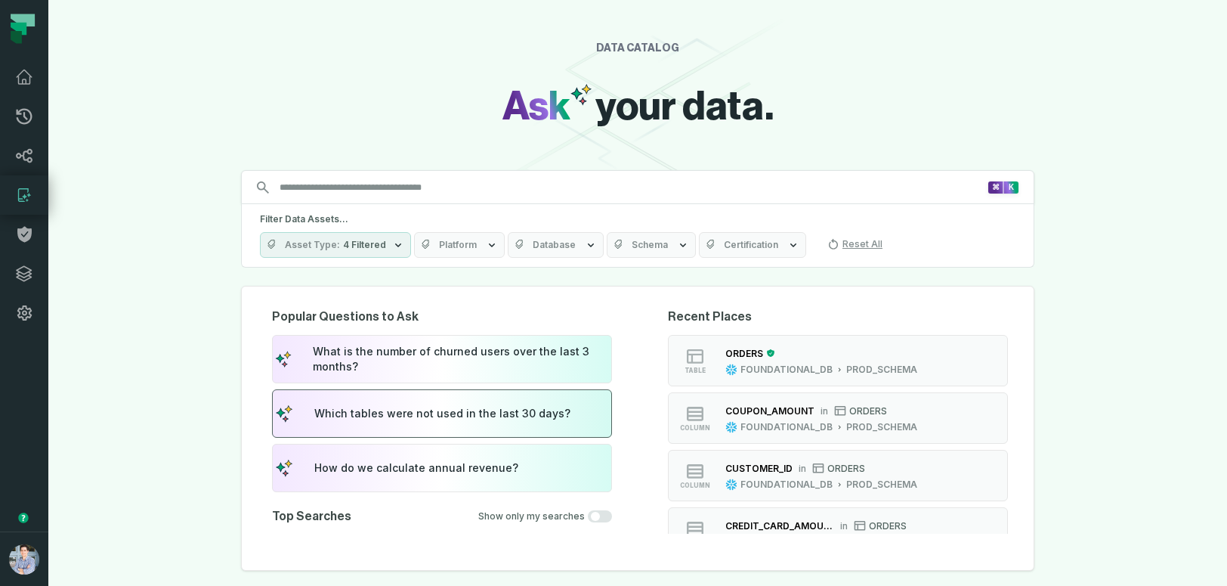
click at [426, 425] on button "Which tables were not used in the last 30 days?" at bounding box center [442, 413] width 340 height 48
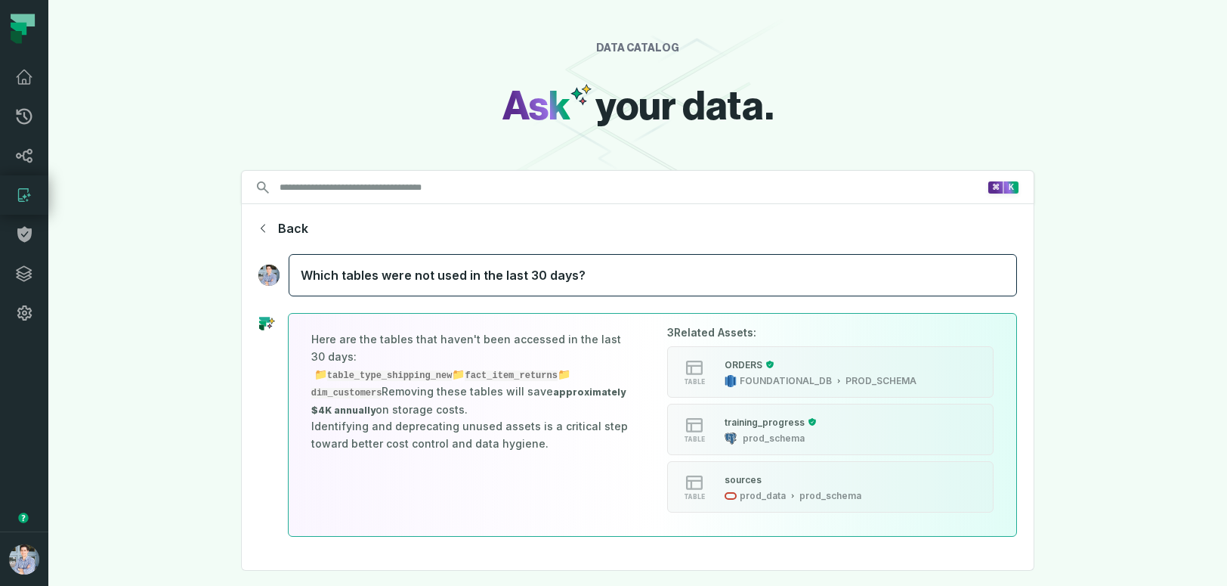
click at [263, 231] on icon "button" at bounding box center [263, 228] width 5 height 8
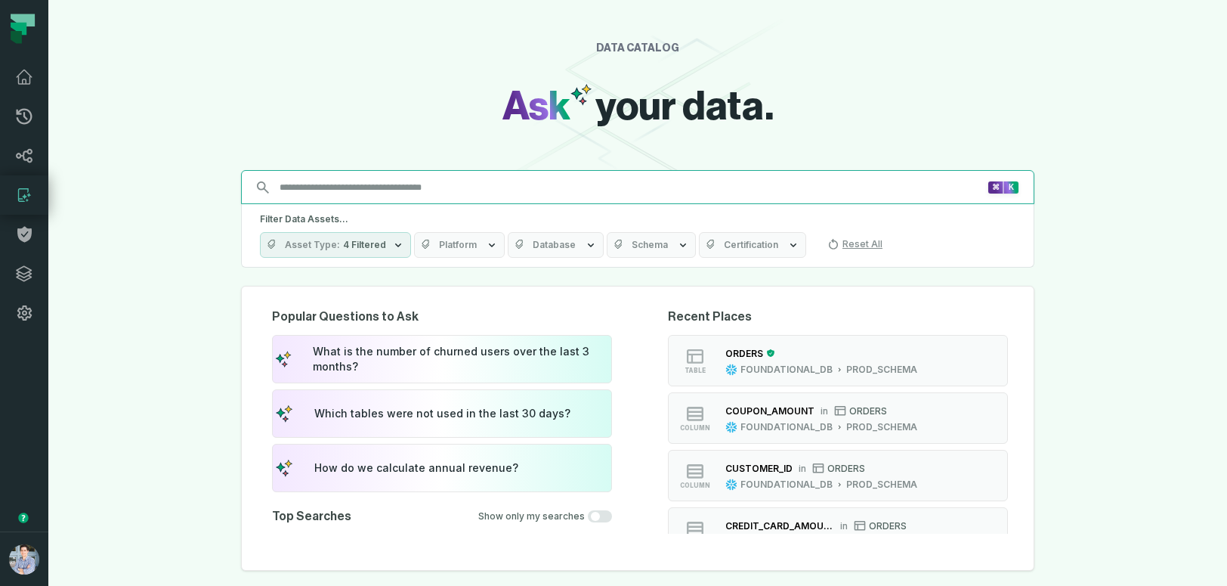
click at [356, 193] on input "Discovery Provider cmdk menu" at bounding box center [629, 187] width 716 height 24
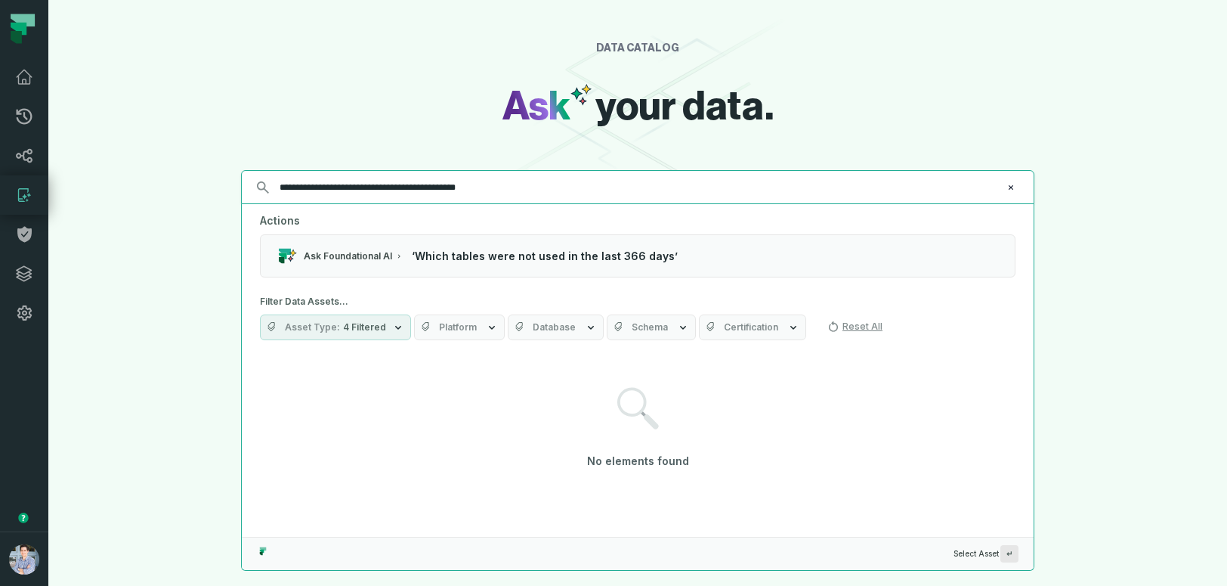
click at [526, 193] on input "**********" at bounding box center [637, 187] width 732 height 24
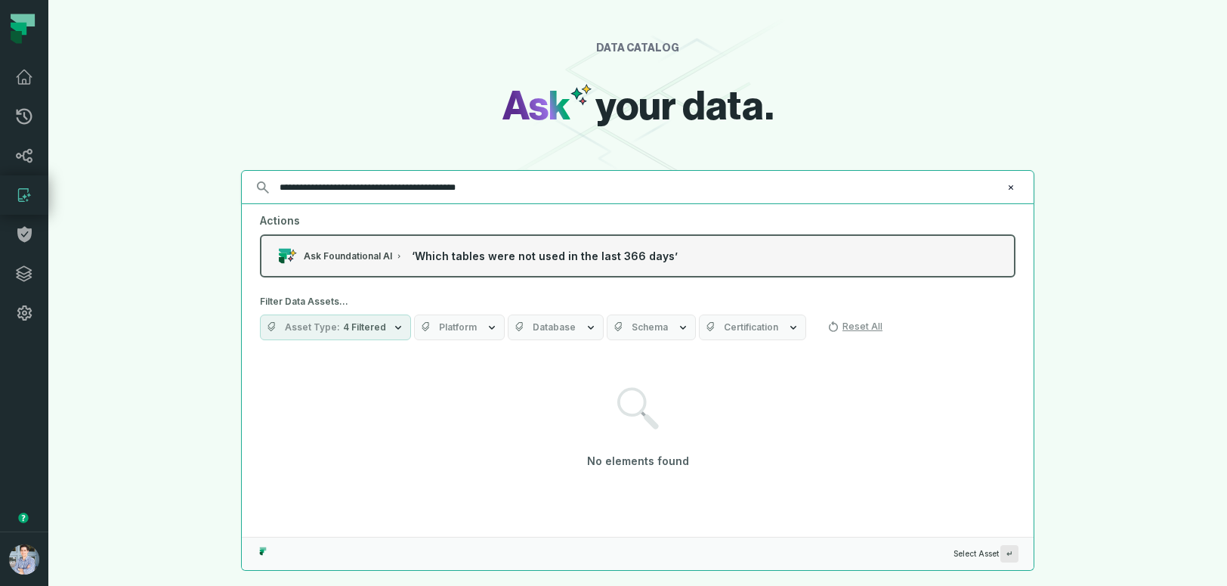
type input "**********"
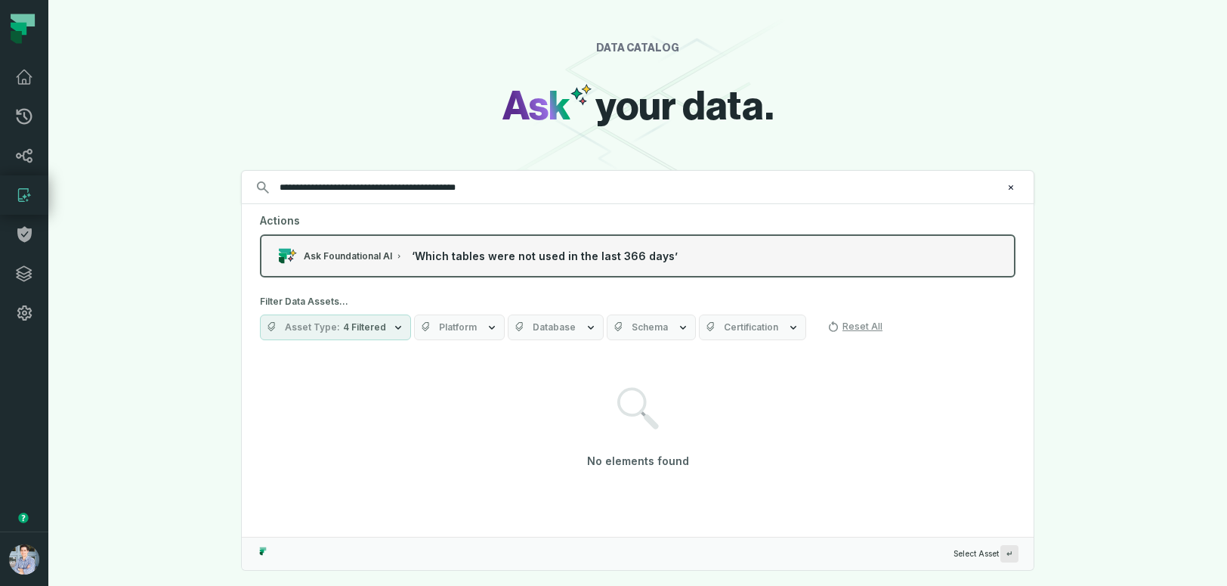
click at [735, 258] on button "Ask Foundational AI ‘ Which tables were not used in the last 366 days ’" at bounding box center [638, 255] width 756 height 43
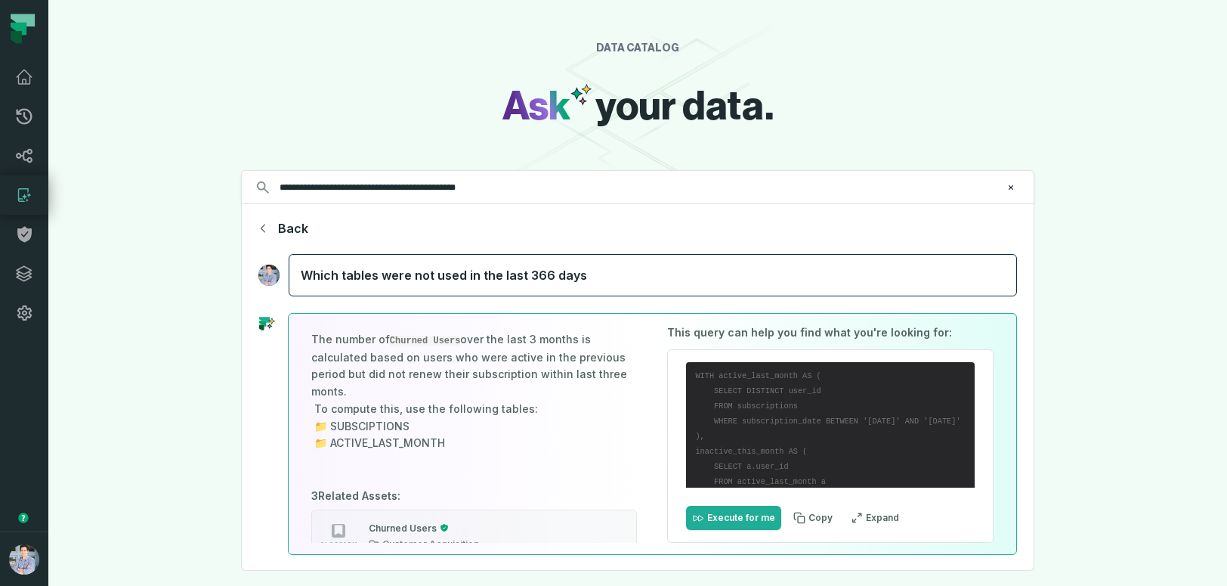
drag, startPoint x: 472, startPoint y: 422, endPoint x: 476, endPoint y: 448, distance: 26.1
click at [476, 449] on p "The number of Churned Users over the last 3 months is calculated based on users…" at bounding box center [474, 391] width 326 height 121
click at [476, 448] on p "The number of Churned Users over the last 3 months is calculated based on users…" at bounding box center [474, 391] width 326 height 121
click at [277, 456] on div "The number of Churned Users over the last 3 months is calculated based on users…" at bounding box center [638, 434] width 762 height 242
click at [340, 525] on icon "button" at bounding box center [339, 530] width 18 height 18
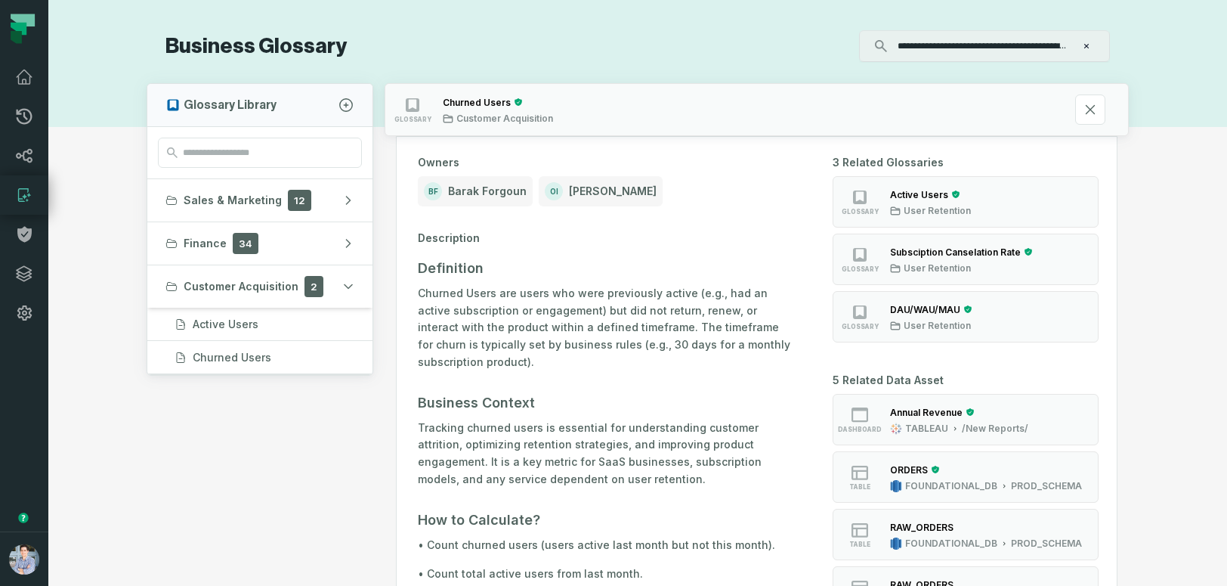
scroll to position [12, 0]
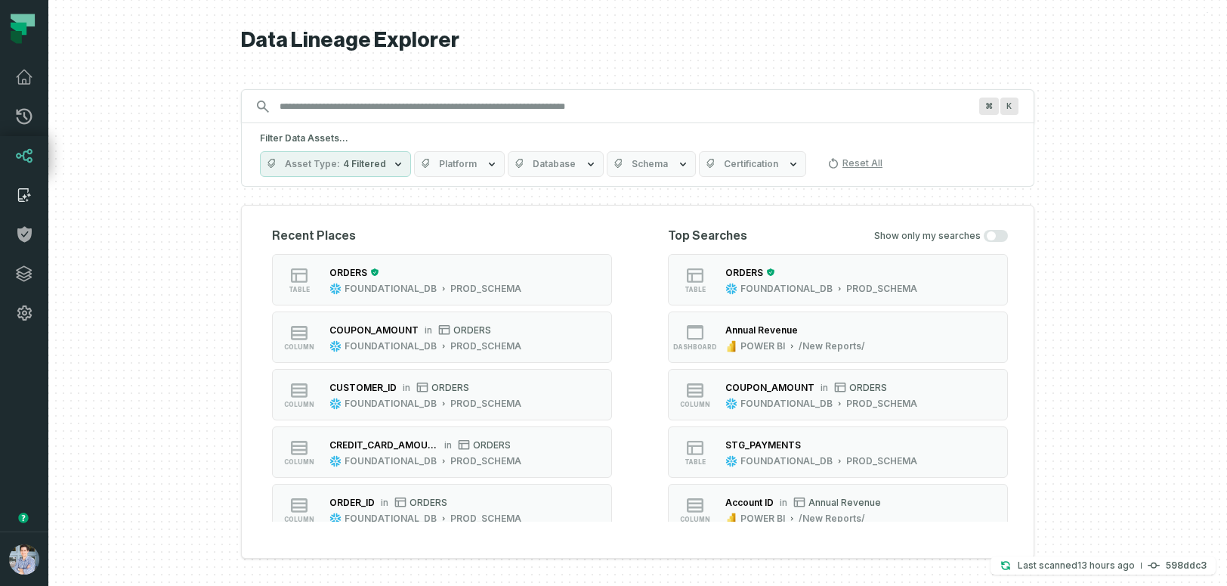
click at [19, 199] on icon at bounding box center [23, 195] width 11 height 14
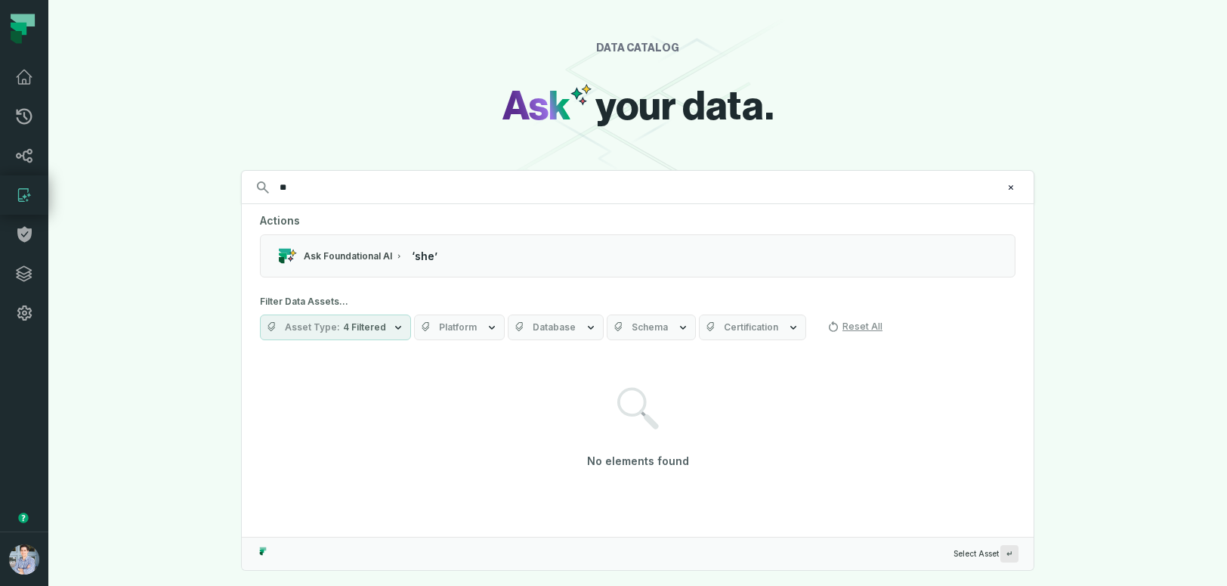
type input "*"
drag, startPoint x: 331, startPoint y: 185, endPoint x: 306, endPoint y: 185, distance: 24.9
click at [306, 185] on input "**********" at bounding box center [637, 187] width 732 height 24
click at [401, 187] on input "**********" at bounding box center [637, 187] width 732 height 24
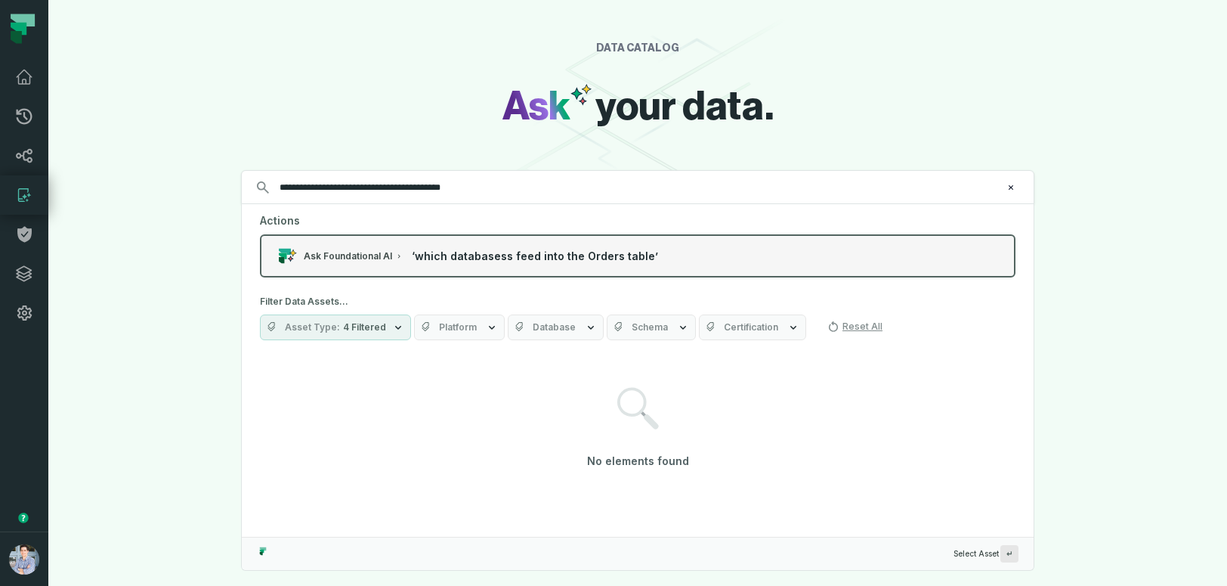
type input "**********"
click at [481, 259] on span "‘ which databasess feed into the Orders table ’" at bounding box center [535, 256] width 246 height 15
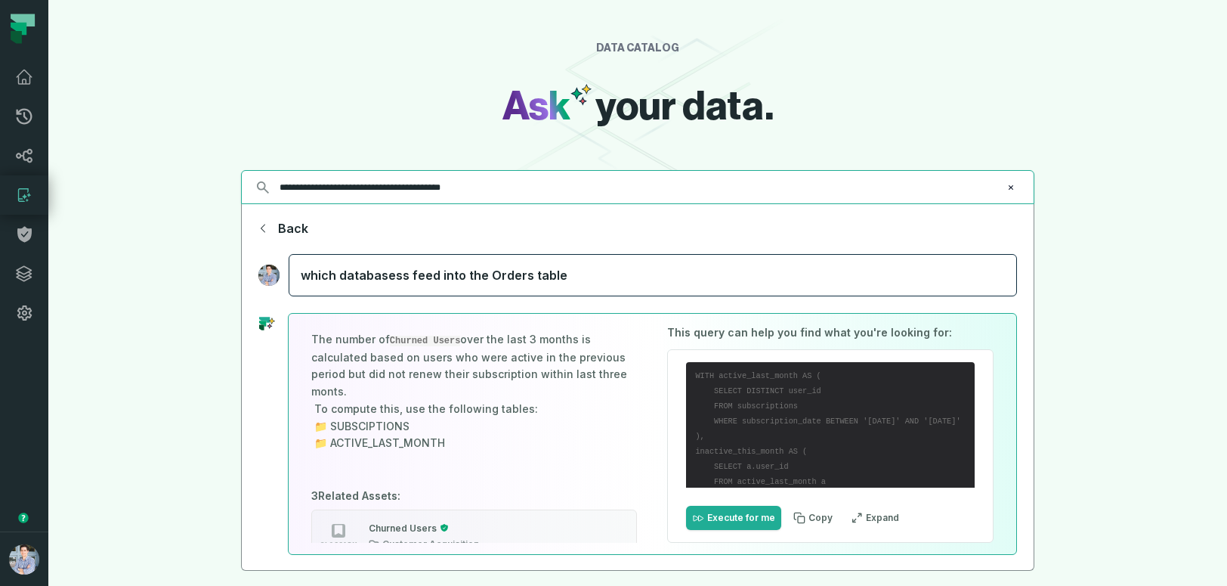
click at [1013, 184] on icon "Clear search query" at bounding box center [1011, 187] width 9 height 9
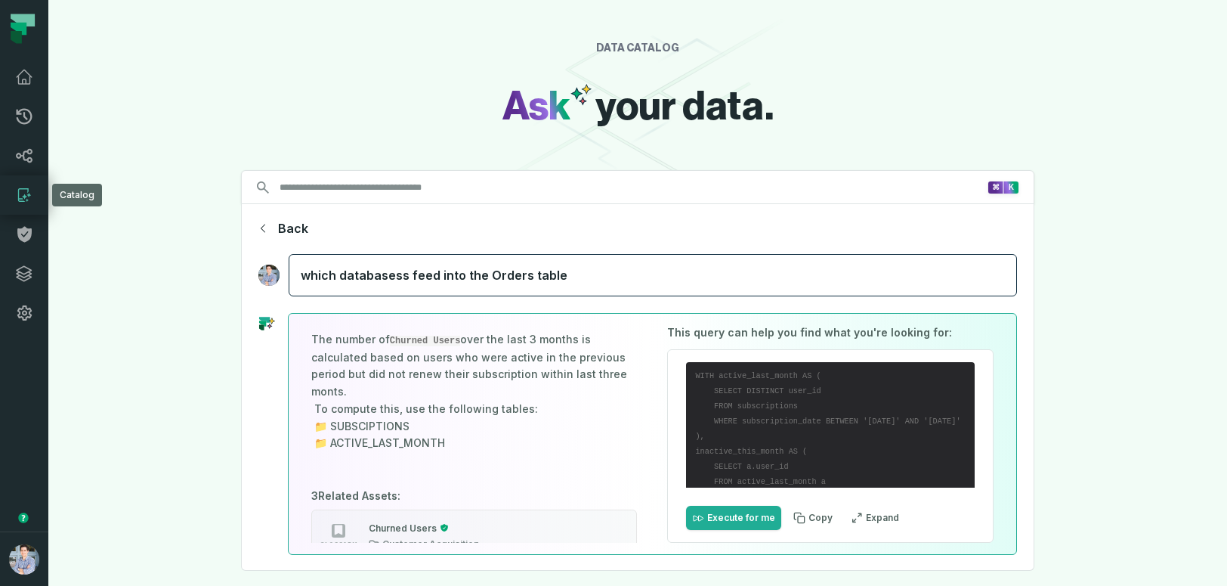
click at [18, 196] on icon at bounding box center [23, 195] width 11 height 14
click at [26, 196] on icon at bounding box center [24, 195] width 5 height 5
click at [24, 190] on icon at bounding box center [24, 195] width 18 height 18
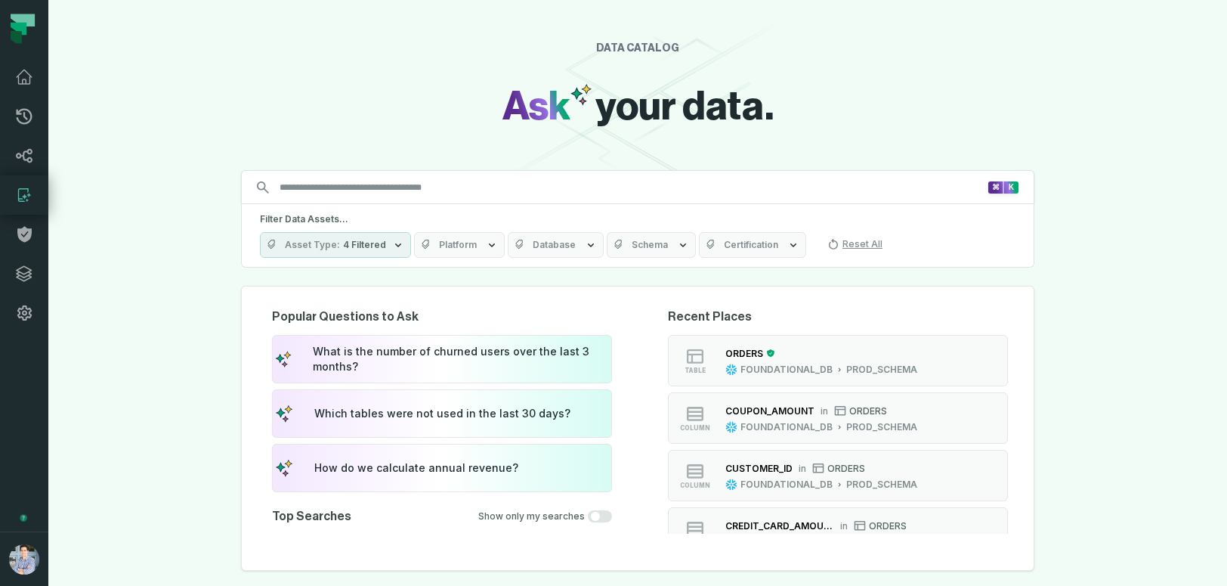
click at [605, 516] on button "button" at bounding box center [600, 516] width 24 height 12
click at [596, 518] on button "button" at bounding box center [600, 516] width 24 height 12
click at [25, 193] on icon at bounding box center [24, 195] width 18 height 18
click at [24, 153] on icon at bounding box center [24, 156] width 17 height 14
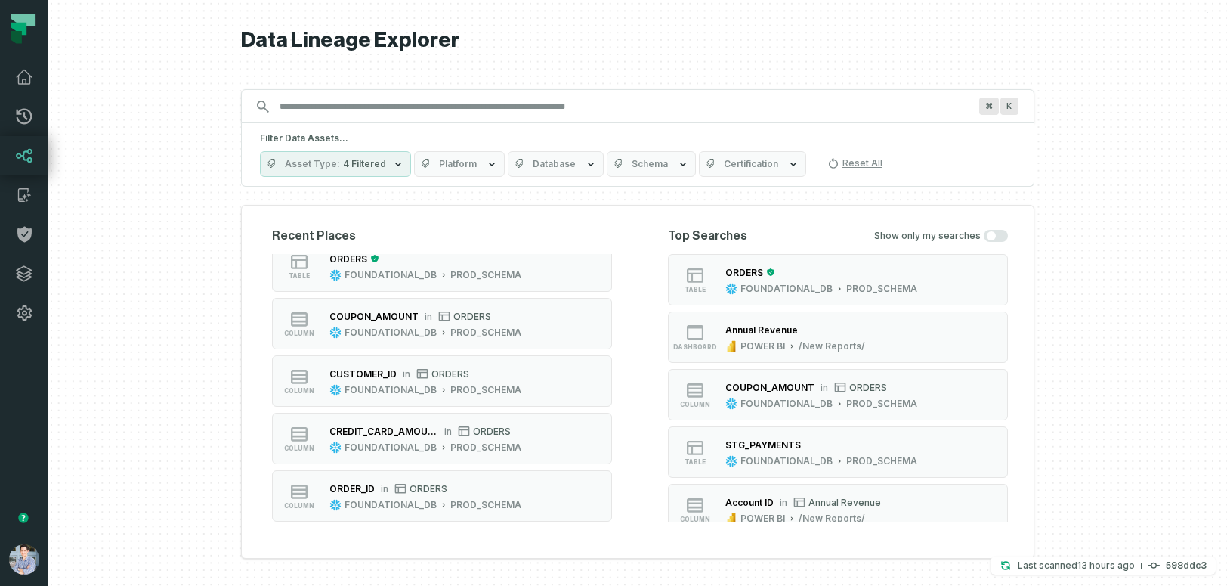
scroll to position [11, 0]
click at [483, 269] on div "ORDERS FOUNDATIONAL_DB PROD_SCHEMA" at bounding box center [425, 269] width 204 height 30
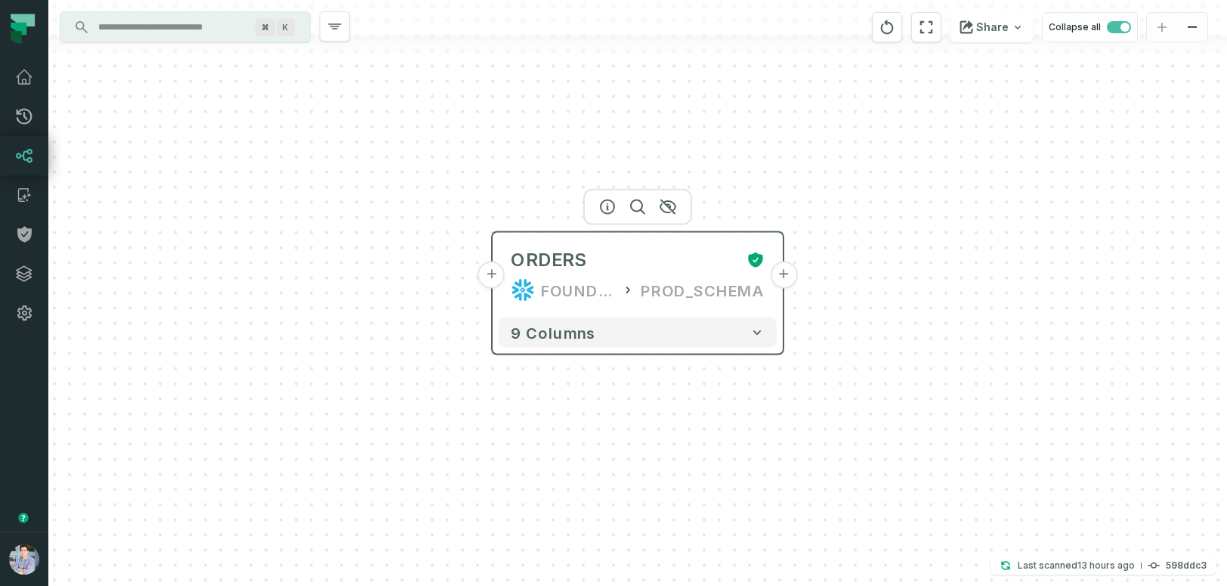
click at [494, 286] on button "+" at bounding box center [491, 274] width 27 height 27
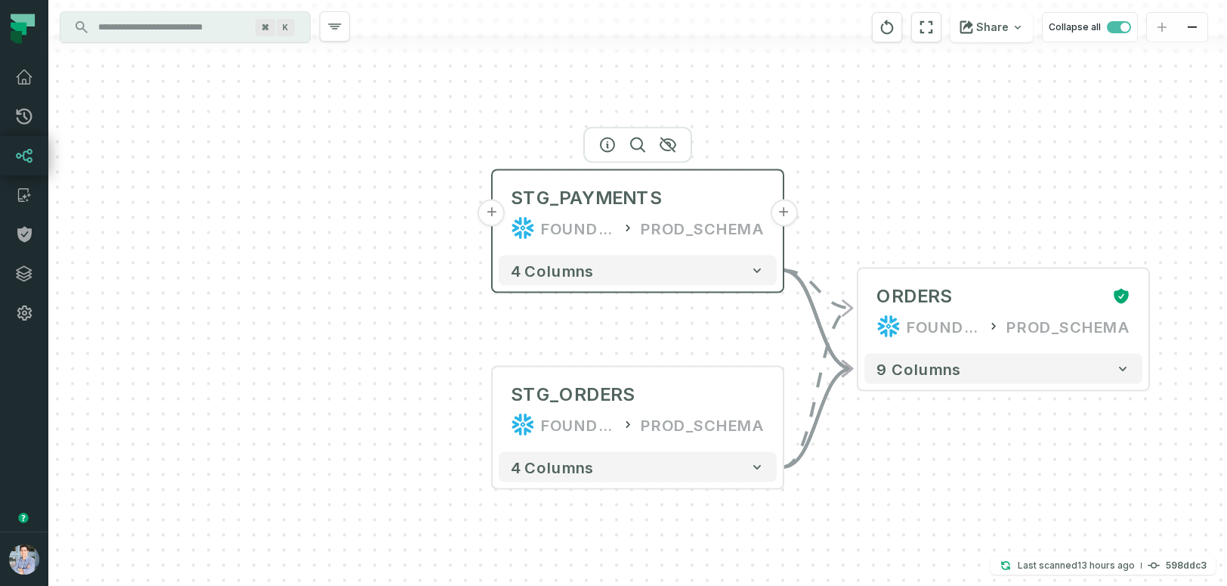
click at [493, 215] on button "+" at bounding box center [491, 213] width 27 height 27
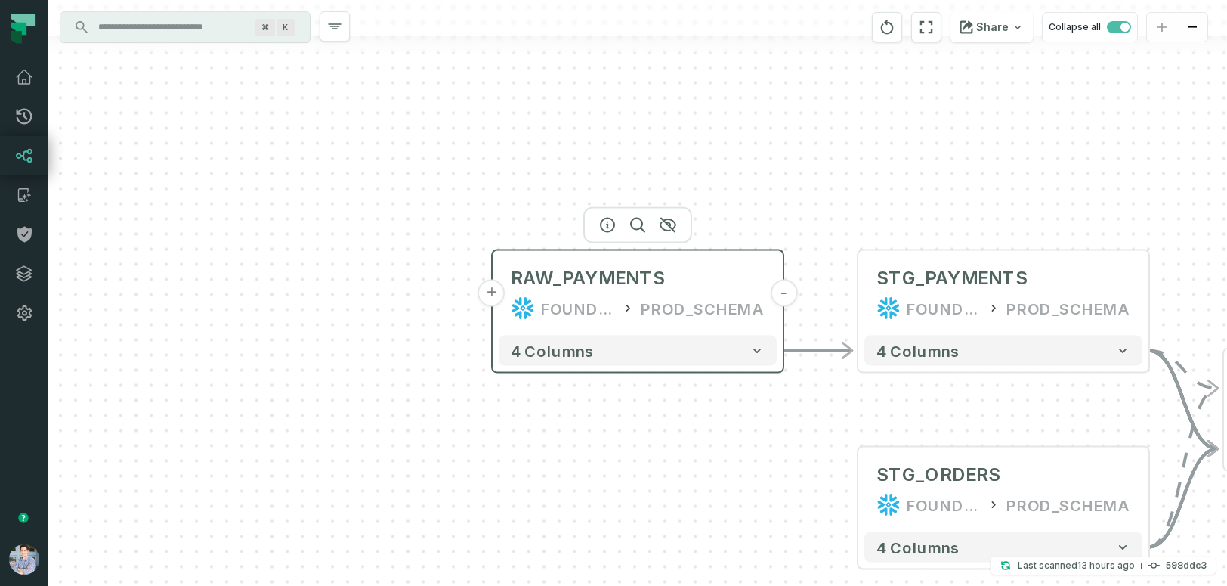
click at [494, 292] on button "+" at bounding box center [491, 293] width 27 height 27
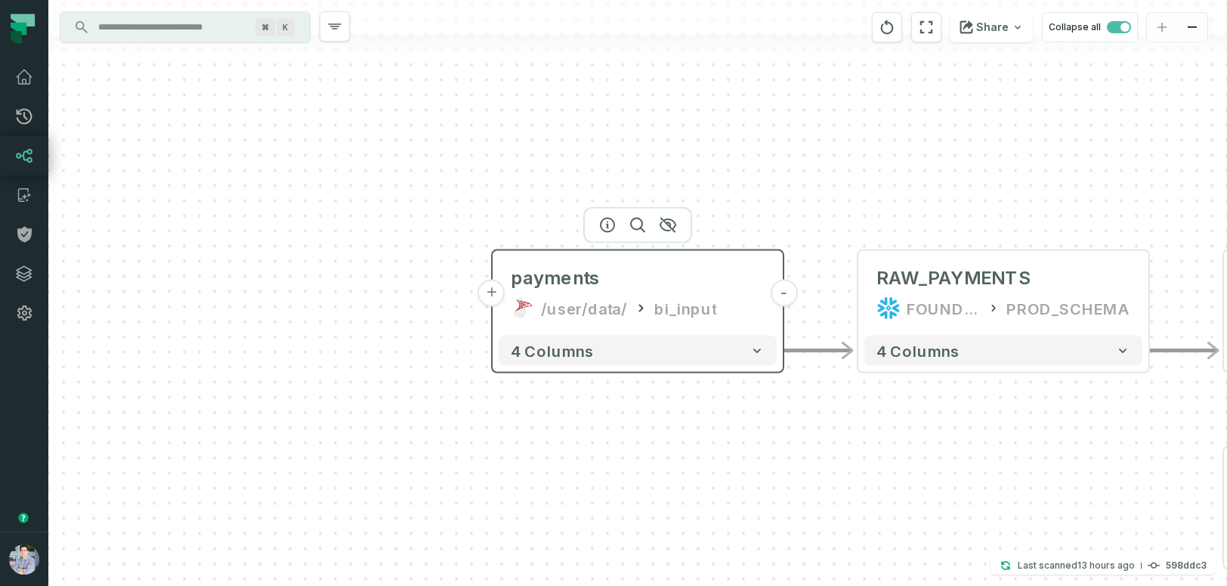
click at [485, 292] on button "+" at bounding box center [491, 293] width 27 height 27
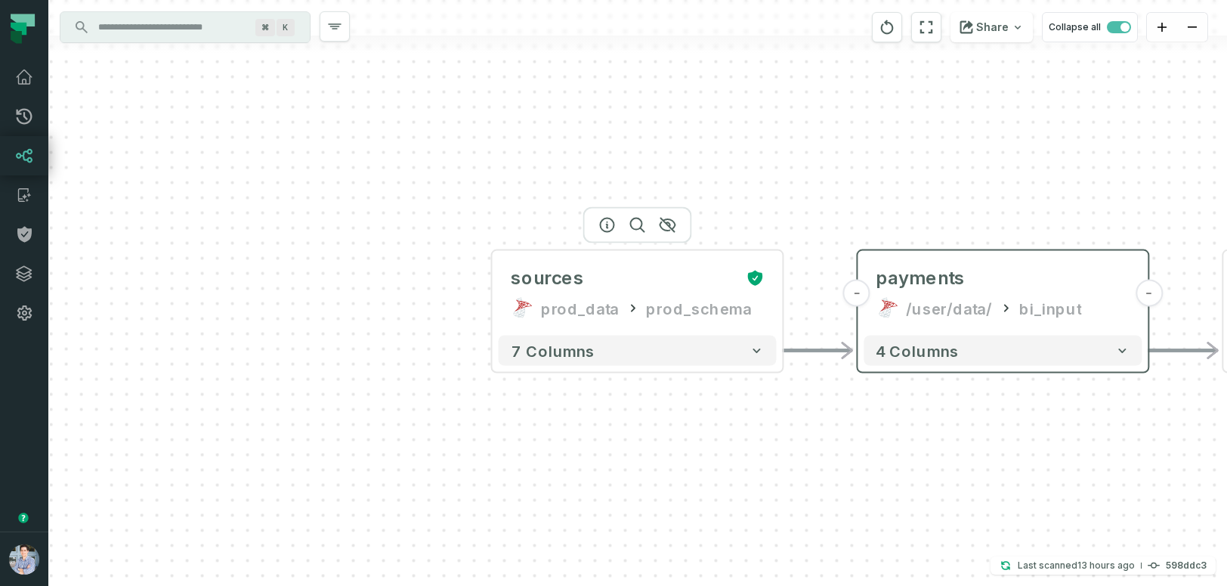
click at [0, 0] on button "+" at bounding box center [0, 0] width 0 height 0
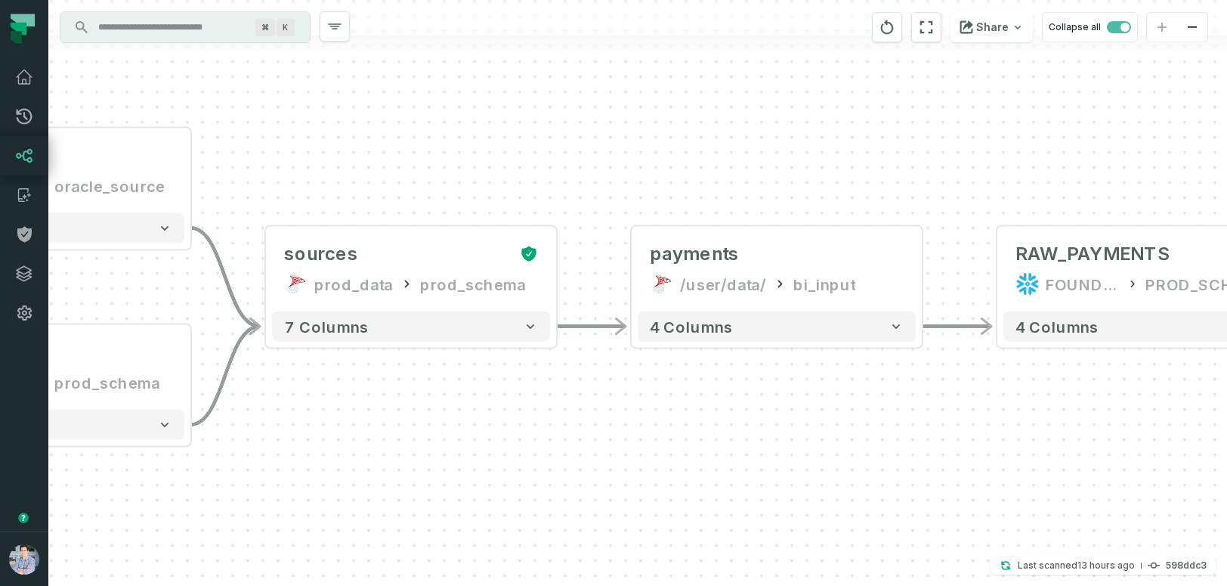
drag, startPoint x: 980, startPoint y: 503, endPoint x: 388, endPoint y: 460, distance: 594.0
click at [388, 460] on div "sources prod_data oracle_source - 7 columns sources prod_data prod_schema - 7 c…" at bounding box center [637, 293] width 1179 height 586
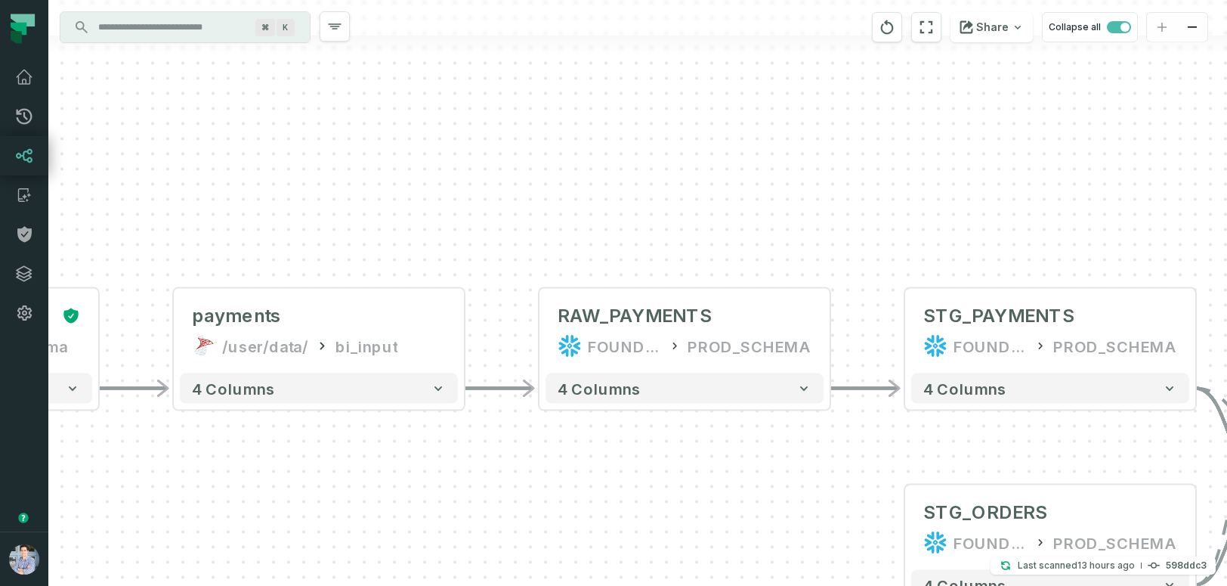
drag, startPoint x: 870, startPoint y: 390, endPoint x: 409, endPoint y: 452, distance: 465.2
click at [409, 452] on div "sources prod_data oracle_source - 7 columns sources prod_data prod_schema - 7 c…" at bounding box center [637, 293] width 1179 height 586
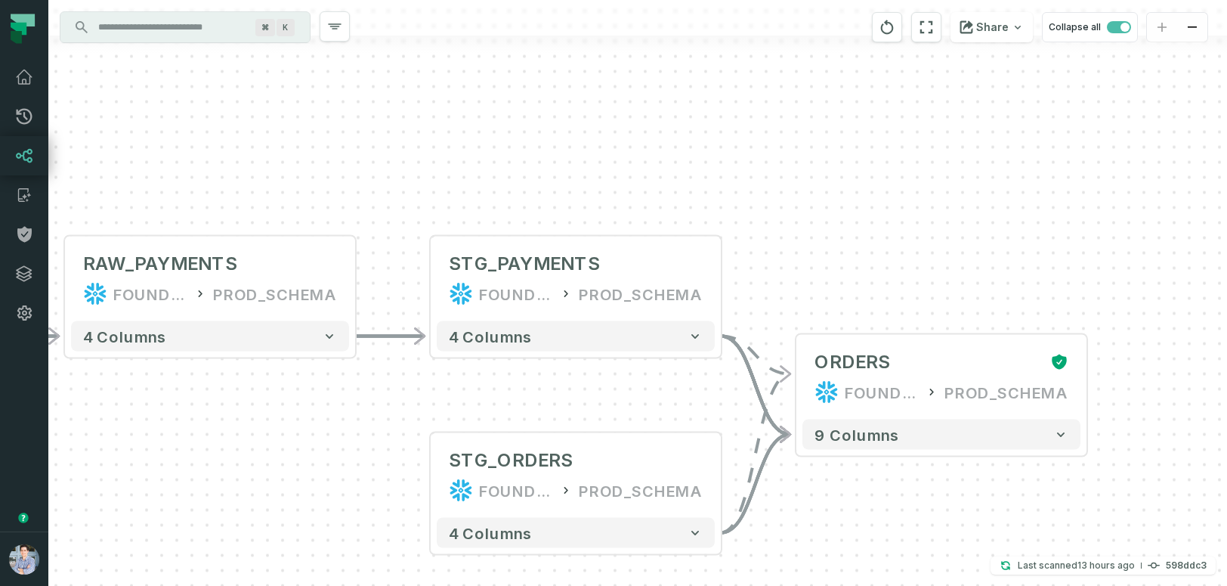
drag, startPoint x: 794, startPoint y: 455, endPoint x: 243, endPoint y: 400, distance: 552.9
click at [243, 400] on div "sources prod_data oracle_source - 7 columns sources prod_data prod_schema - 7 c…" at bounding box center [637, 293] width 1179 height 586
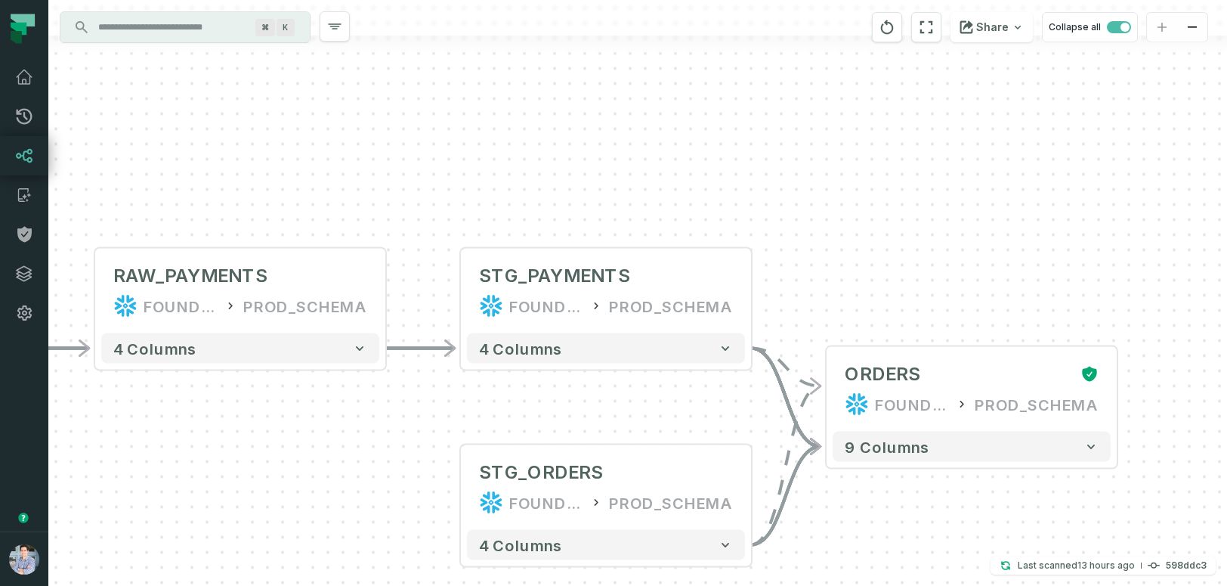
drag, startPoint x: 913, startPoint y: 206, endPoint x: 1016, endPoint y: 224, distance: 104.5
click at [1020, 221] on div "sources prod_data oracle_source - 7 columns sources prod_data prod_schema - 7 c…" at bounding box center [637, 293] width 1179 height 586
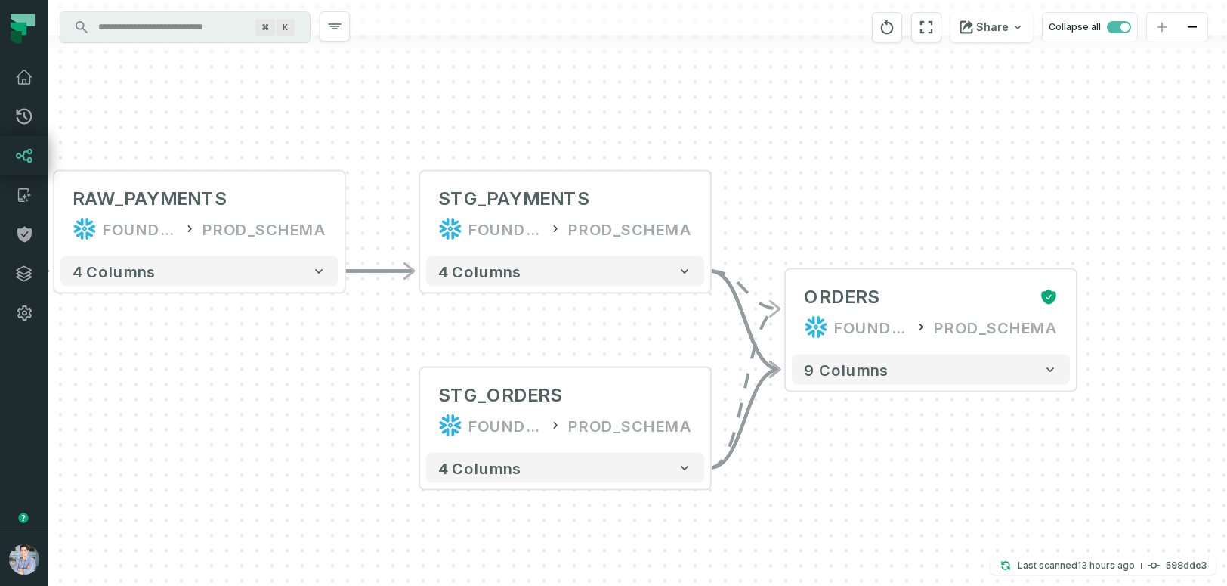
drag, startPoint x: 286, startPoint y: 455, endPoint x: 232, endPoint y: 376, distance: 96.2
click at [232, 376] on div "sources prod_data oracle_source - 7 columns sources prod_data prod_schema - 7 c…" at bounding box center [637, 293] width 1179 height 586
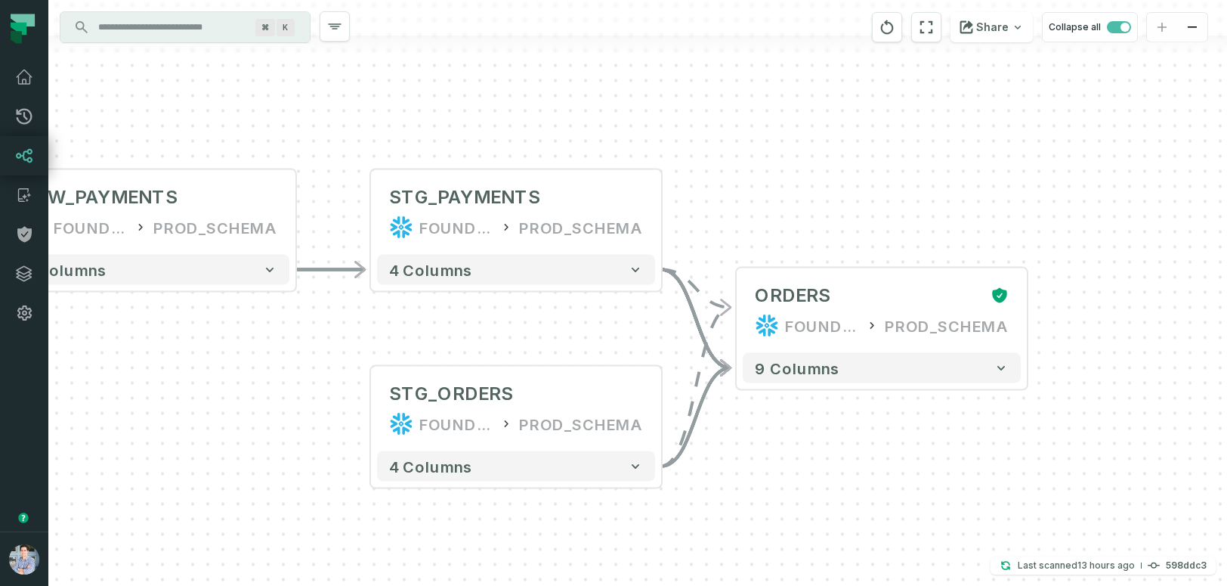
drag, startPoint x: 231, startPoint y: 376, endPoint x: 198, endPoint y: 376, distance: 33.3
click at [198, 376] on div "sources prod_data oracle_source - 7 columns sources prod_data prod_schema - 7 c…" at bounding box center [637, 293] width 1179 height 586
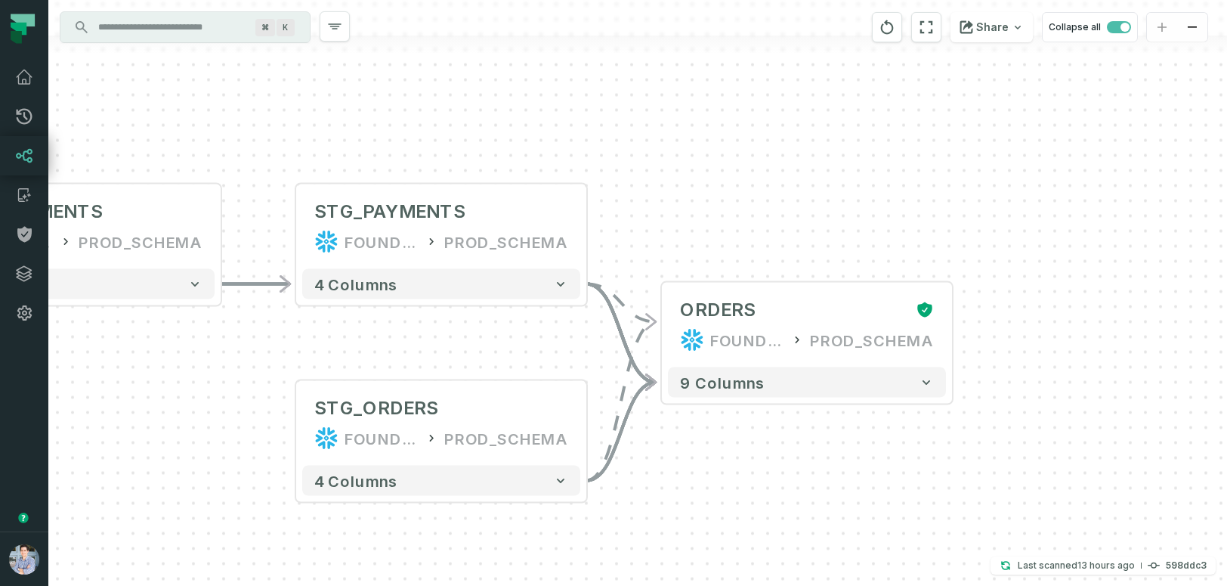
drag, startPoint x: 1139, startPoint y: 143, endPoint x: 1063, endPoint y: 157, distance: 77.7
click at [1063, 157] on div "sources prod_data oracle_source - 7 columns sources prod_data prod_schema - 7 c…" at bounding box center [637, 293] width 1179 height 586
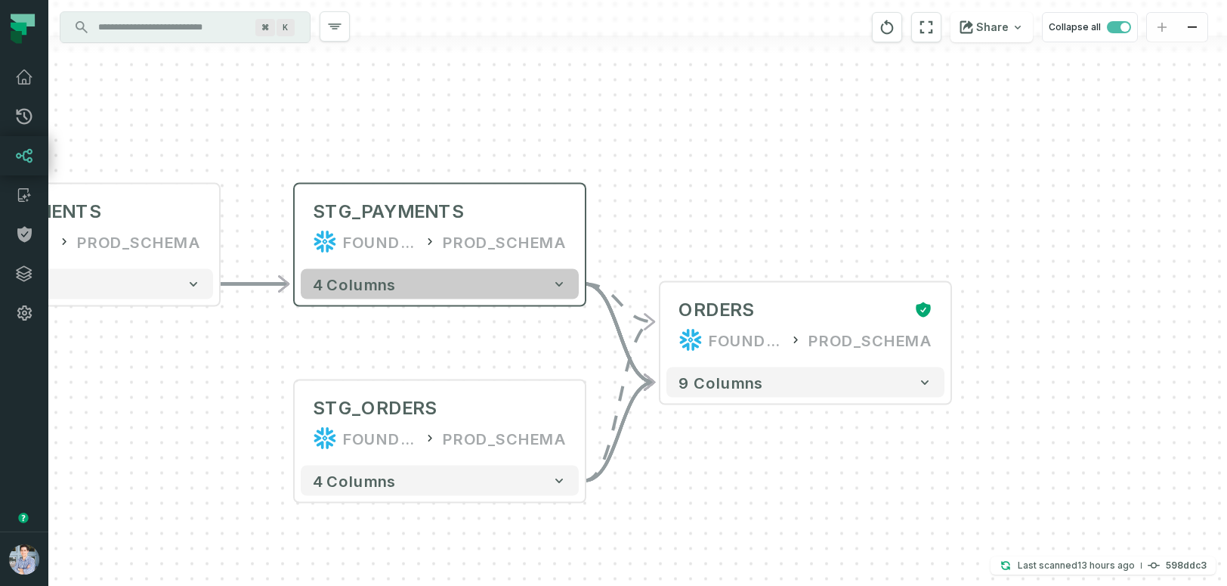
click at [510, 283] on button "4 columns" at bounding box center [440, 284] width 278 height 30
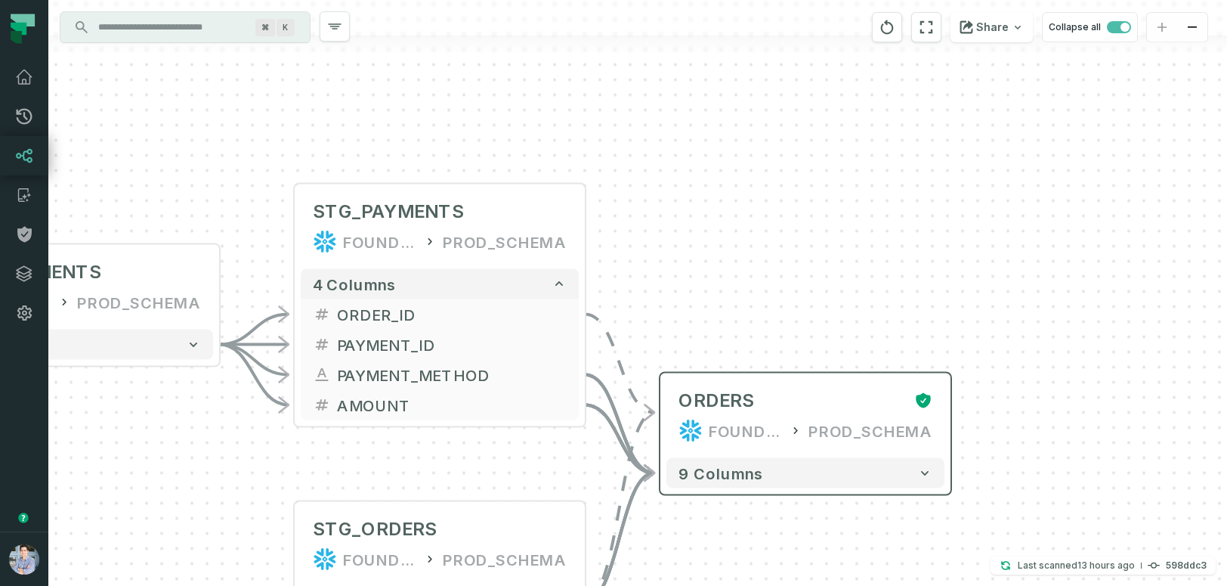
click at [758, 490] on div "9 columns" at bounding box center [806, 473] width 290 height 42
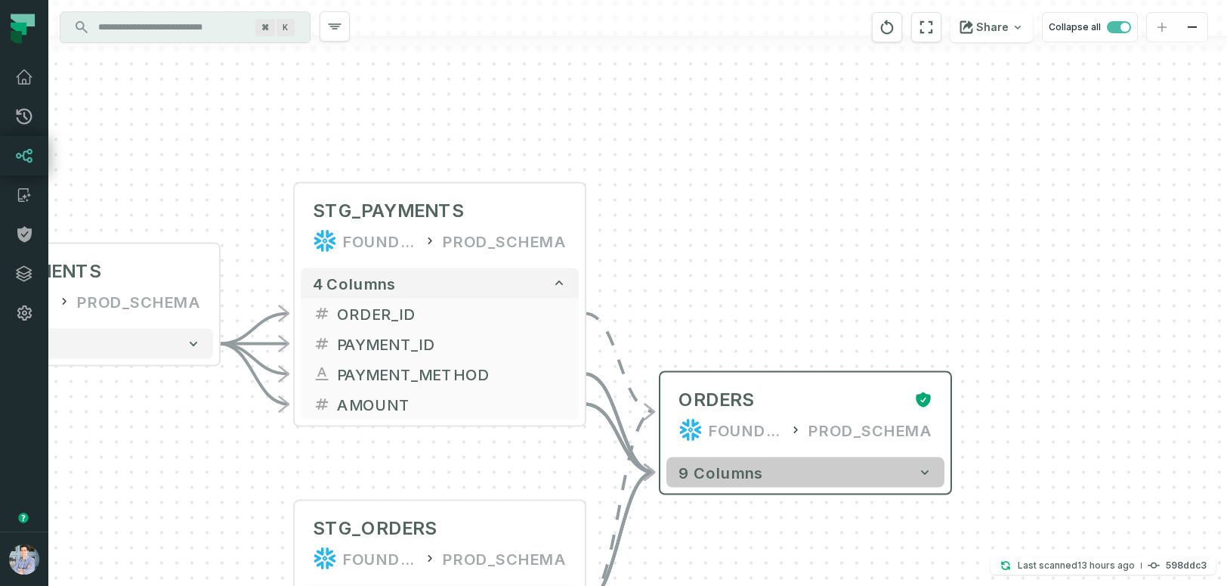
click at [761, 481] on button "9 columns" at bounding box center [806, 472] width 278 height 30
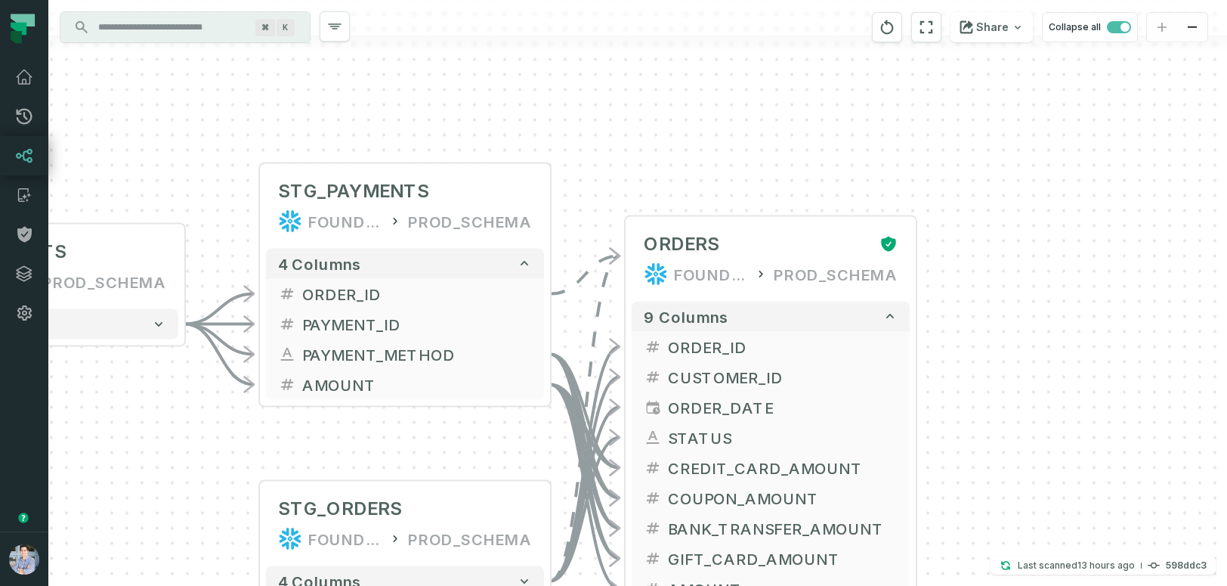
drag, startPoint x: 1044, startPoint y: 252, endPoint x: 1009, endPoint y: 96, distance: 159.5
click at [1009, 96] on div "sources prod_data oracle_source - 7 columns sources prod_data prod_schema - 7 c…" at bounding box center [637, 293] width 1179 height 586
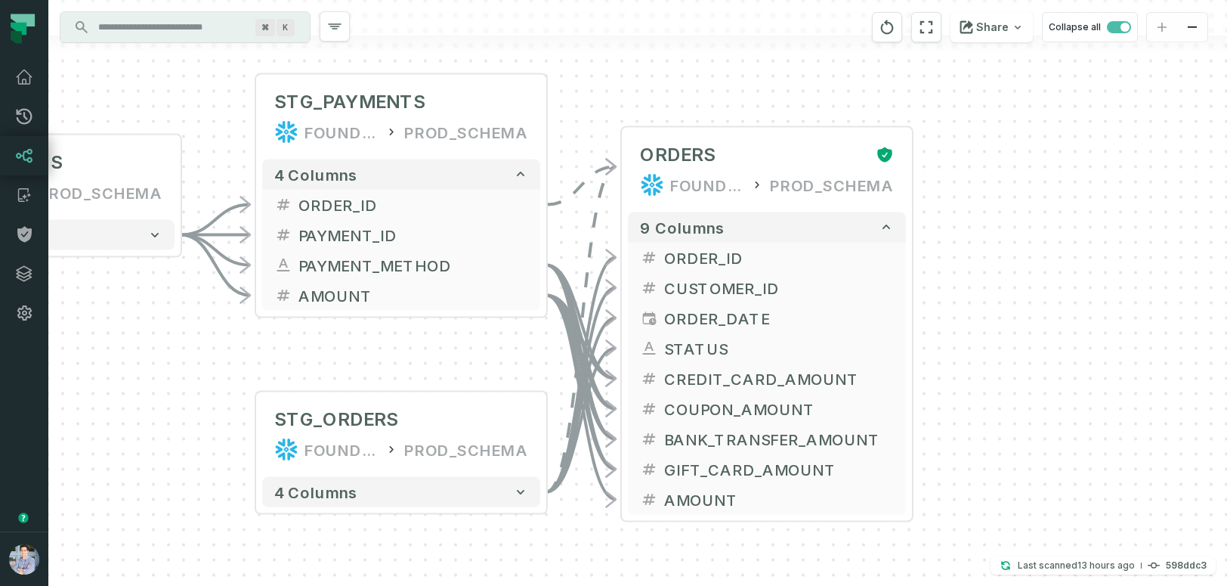
drag, startPoint x: 1115, startPoint y: 266, endPoint x: 1112, endPoint y: 178, distance: 88.5
click at [1112, 177] on div "sources prod_data oracle_source - 7 columns sources prod_data prod_schema - 7 c…" at bounding box center [637, 293] width 1179 height 586
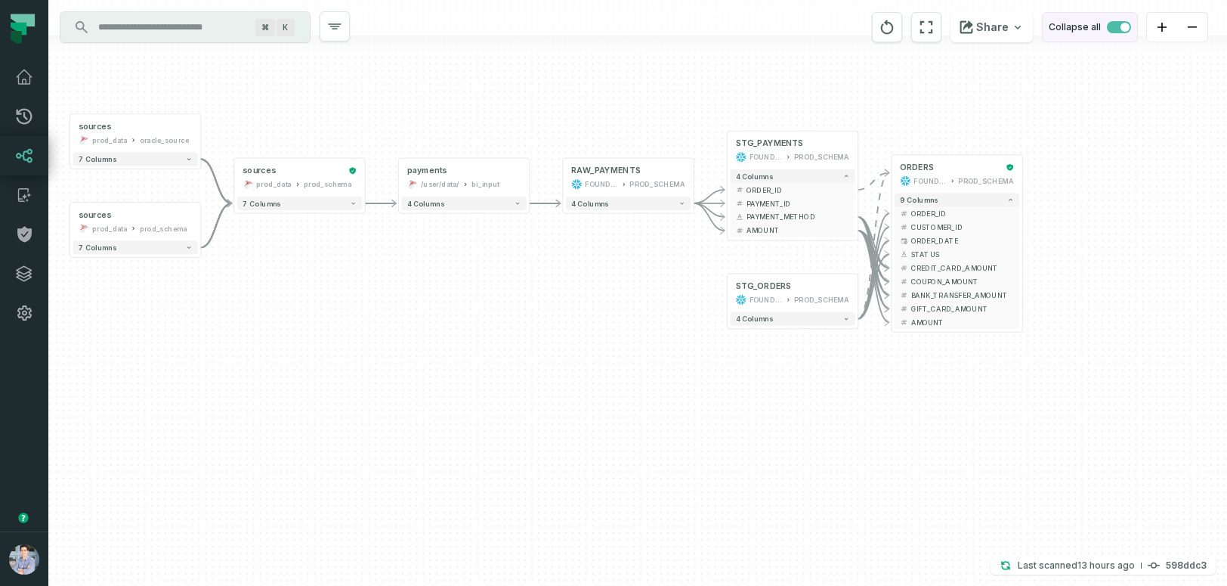
click at [1115, 23] on span "button" at bounding box center [1119, 27] width 24 height 12
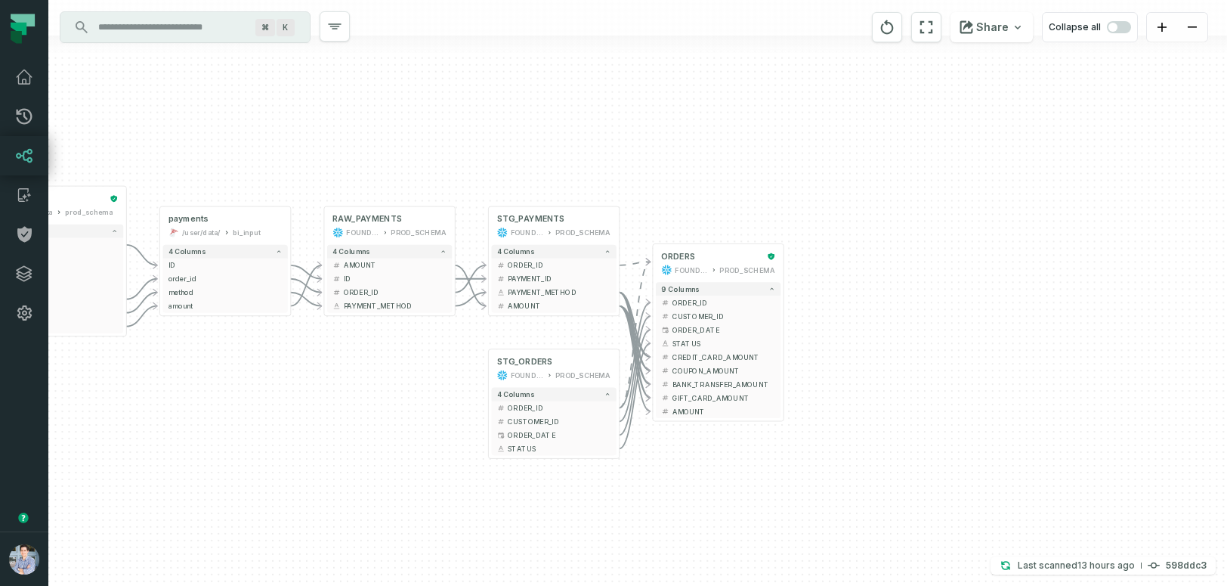
drag, startPoint x: 610, startPoint y: 414, endPoint x: 367, endPoint y: 395, distance: 244.1
click at [367, 395] on div "sources prod_data oracle_source - 7 columns ID - date - status - user_id - orde…" at bounding box center [637, 293] width 1179 height 586
drag, startPoint x: 1127, startPoint y: 27, endPoint x: 1118, endPoint y: 27, distance: 9.1
click at [1127, 27] on span "button" at bounding box center [1119, 27] width 24 height 12
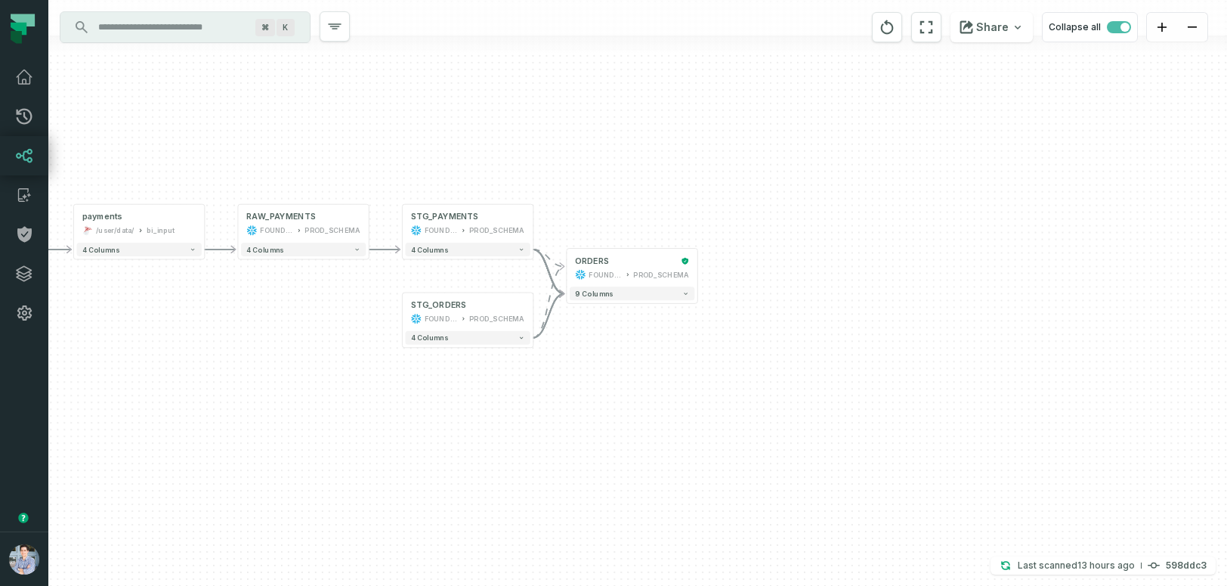
drag, startPoint x: 759, startPoint y: 386, endPoint x: 687, endPoint y: 463, distance: 105.3
click at [687, 463] on div "sources prod_data oracle_source - 7 columns sources prod_data prod_schema - 7 c…" at bounding box center [637, 293] width 1179 height 586
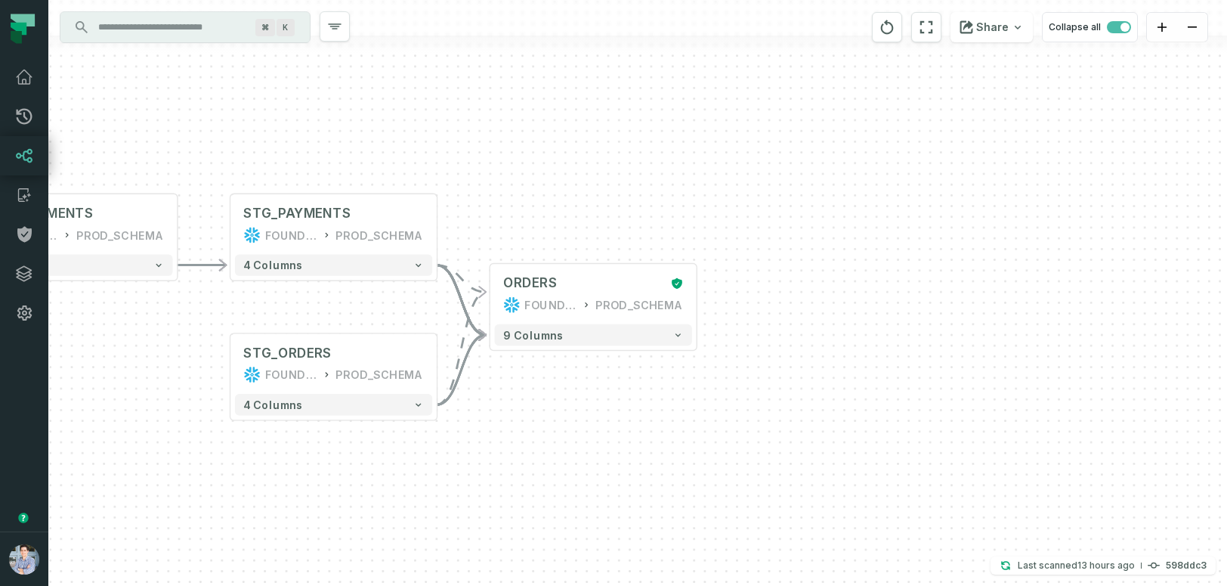
drag, startPoint x: 672, startPoint y: 416, endPoint x: 685, endPoint y: 503, distance: 88.6
click at [685, 503] on div "sources prod_data oracle_source - 7 columns sources prod_data prod_schema - 7 c…" at bounding box center [637, 293] width 1179 height 586
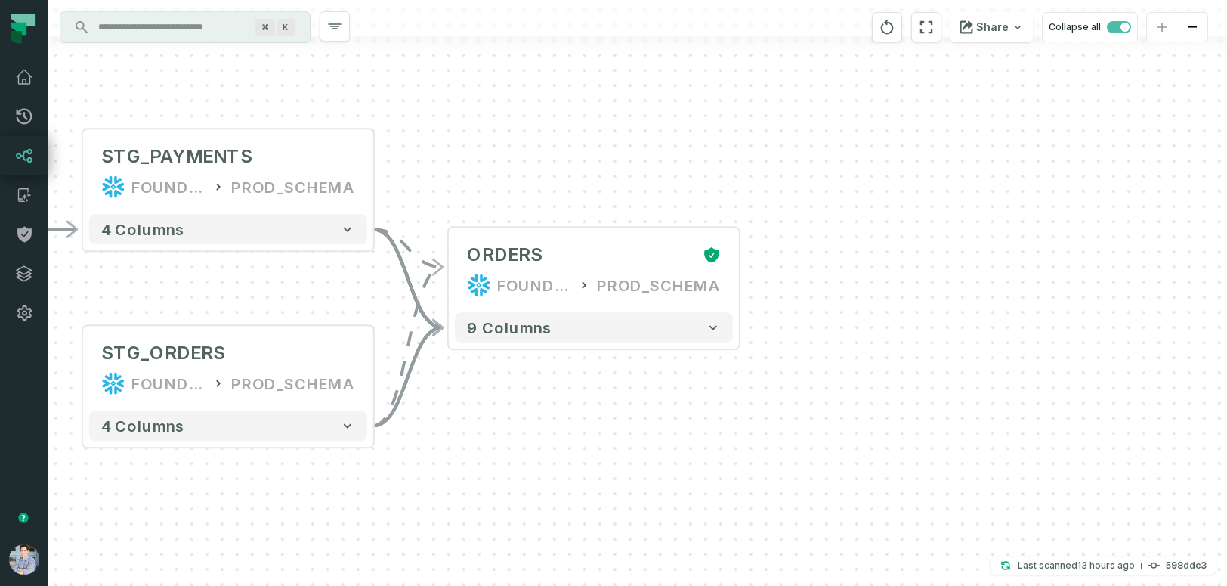
drag, startPoint x: 627, startPoint y: 416, endPoint x: 654, endPoint y: 469, distance: 59.5
click at [654, 469] on div "sources prod_data oracle_source - 7 columns sources prod_data prod_schema - 7 c…" at bounding box center [637, 293] width 1179 height 586
click at [563, 203] on icon "button" at bounding box center [564, 202] width 14 height 14
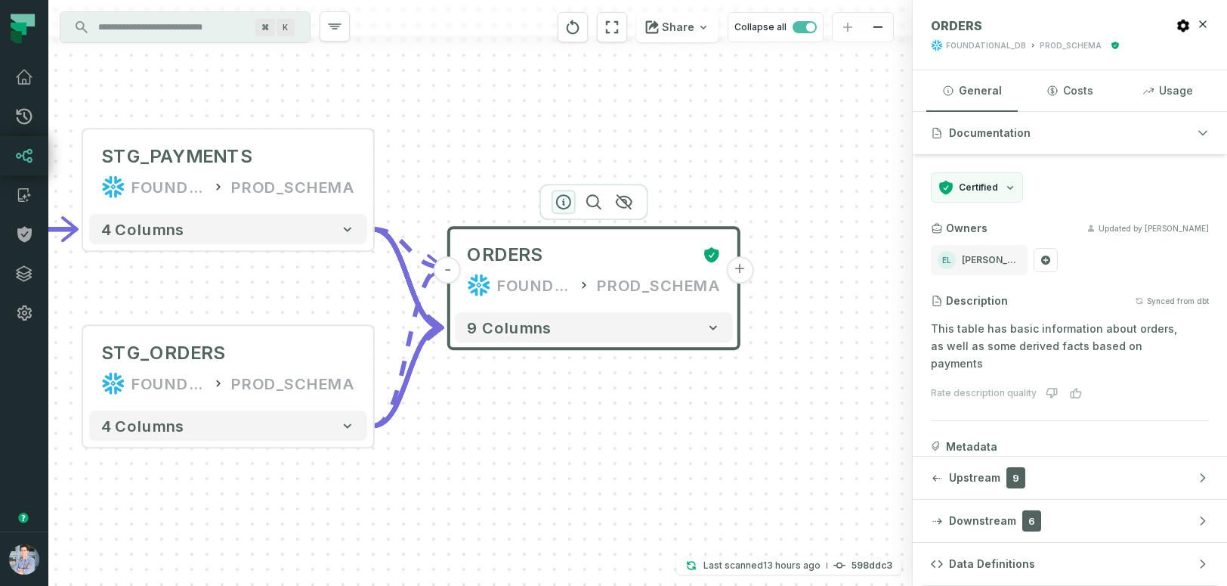
click at [565, 200] on icon "button" at bounding box center [564, 202] width 18 height 18
click at [1202, 26] on icon "button" at bounding box center [1203, 23] width 7 height 7
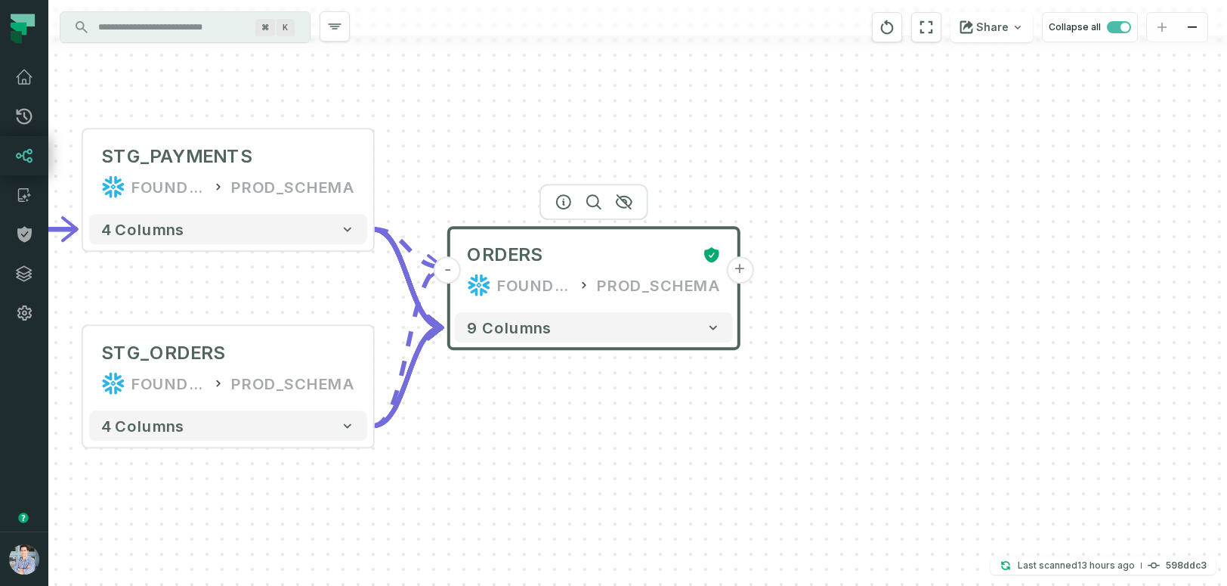
click at [747, 275] on button "+" at bounding box center [739, 269] width 27 height 27
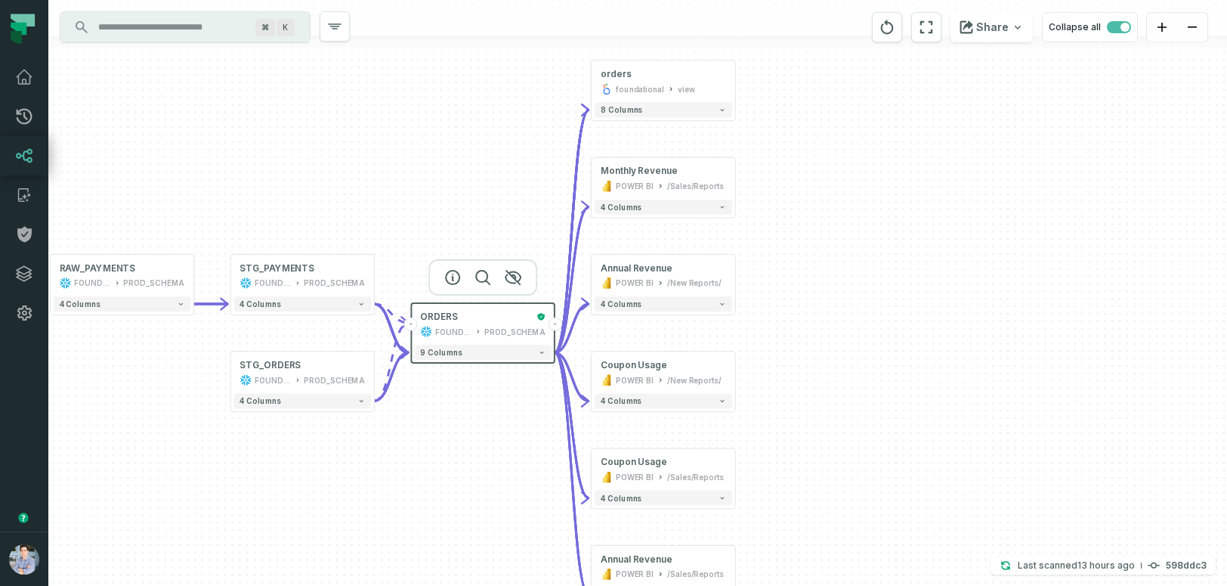
drag, startPoint x: 920, startPoint y: 385, endPoint x: 945, endPoint y: 370, distance: 29.4
click at [945, 370] on div "+ orders foundational view + 8 columns + Monthly Revenue POWER BI /Sales/Report…" at bounding box center [637, 293] width 1179 height 586
click at [555, 326] on button "-" at bounding box center [556, 324] width 14 height 14
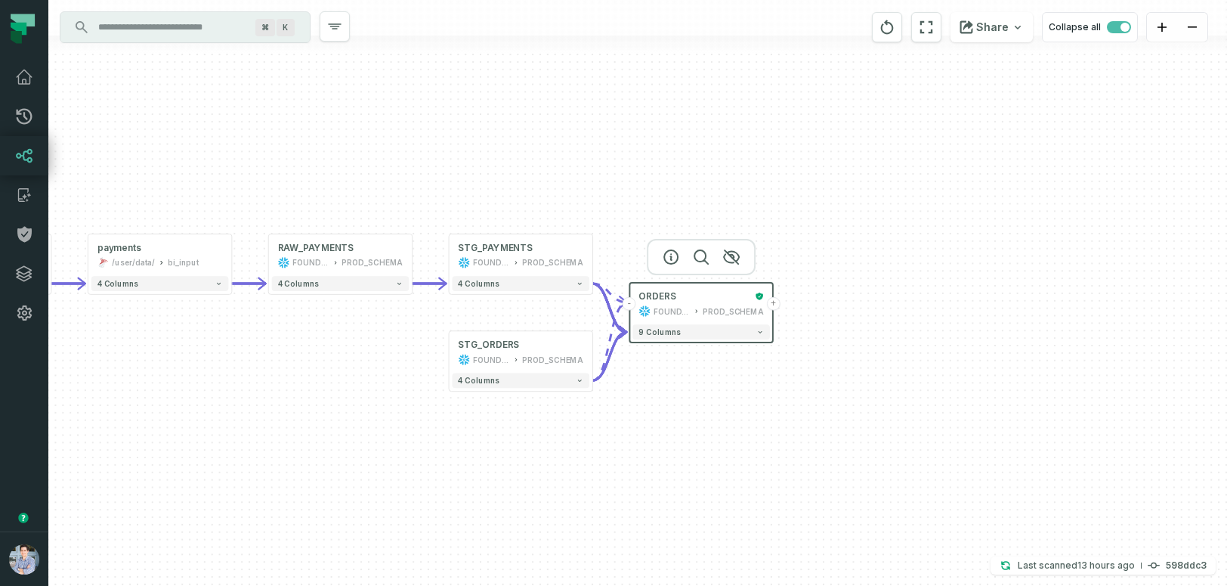
drag, startPoint x: 652, startPoint y: 302, endPoint x: 871, endPoint y: 283, distance: 219.3
click at [871, 283] on div "sources prod_data oracle_source - 7 columns sources prod_data prod_schema - 7 c…" at bounding box center [637, 293] width 1179 height 586
click at [677, 257] on icon "button" at bounding box center [671, 257] width 14 height 14
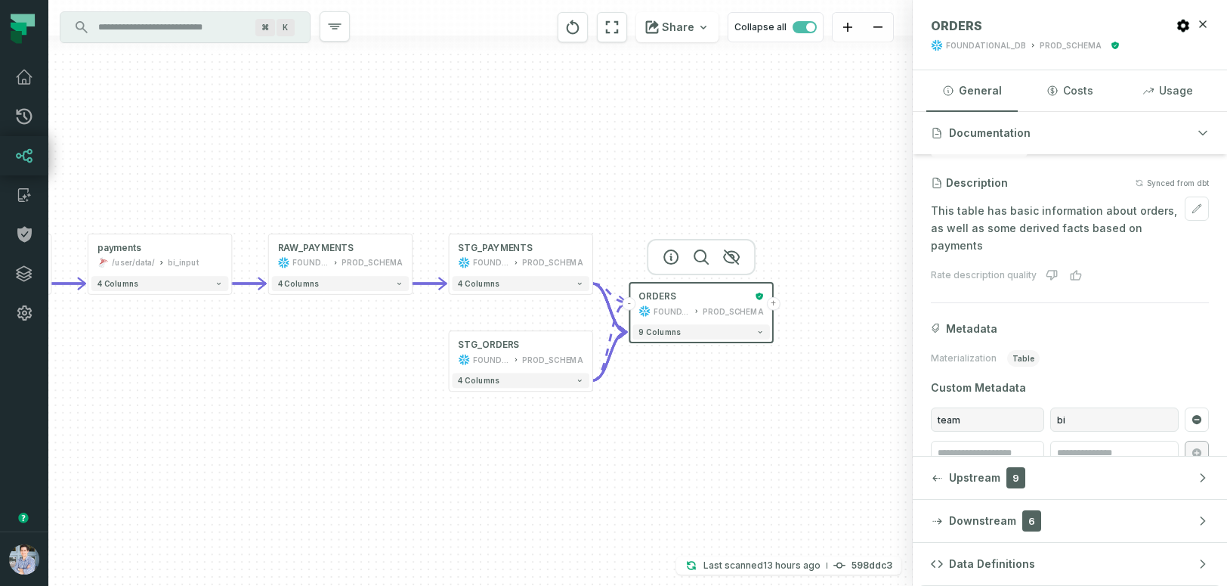
scroll to position [122, 0]
click at [987, 216] on p "This table has basic information about orders, as well as some derived facts ba…" at bounding box center [1070, 223] width 278 height 51
click at [971, 319] on div "Metadata Materialization table Custom Metadata team bi" at bounding box center [1070, 389] width 278 height 144
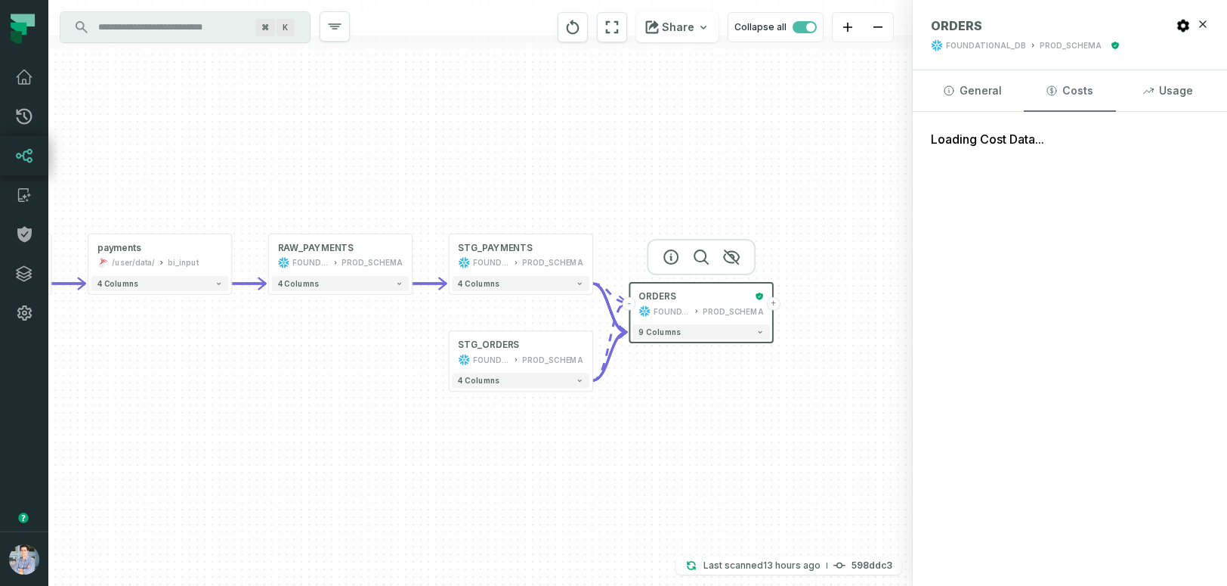
click at [1074, 88] on button "Costs" at bounding box center [1069, 90] width 91 height 41
click at [1171, 94] on button "Usage" at bounding box center [1167, 90] width 91 height 41
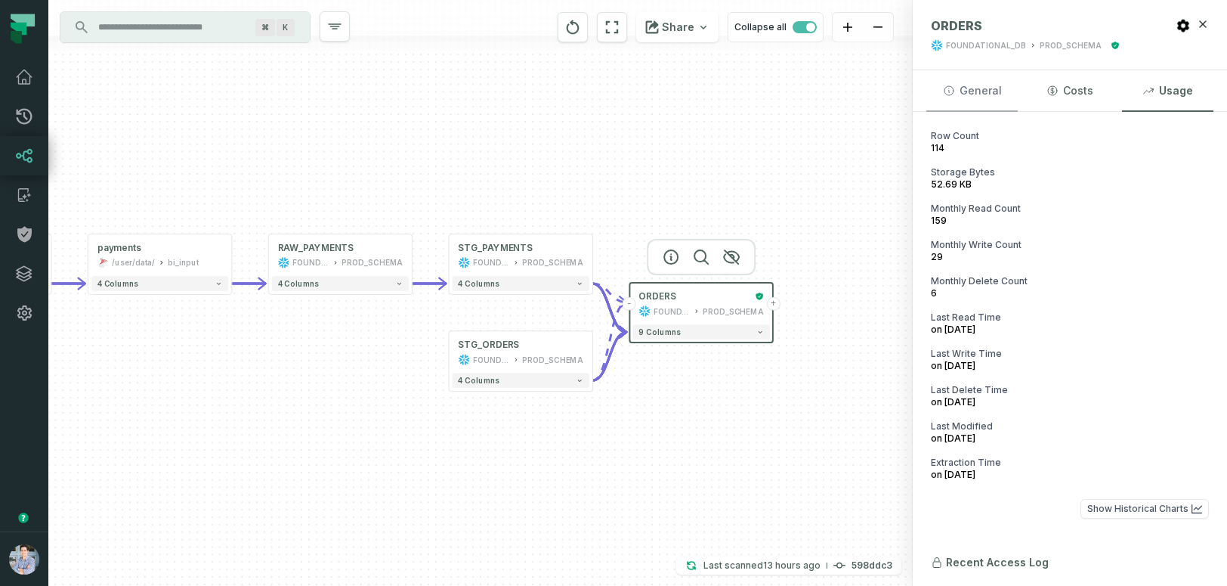
click at [964, 92] on button "General" at bounding box center [972, 90] width 91 height 41
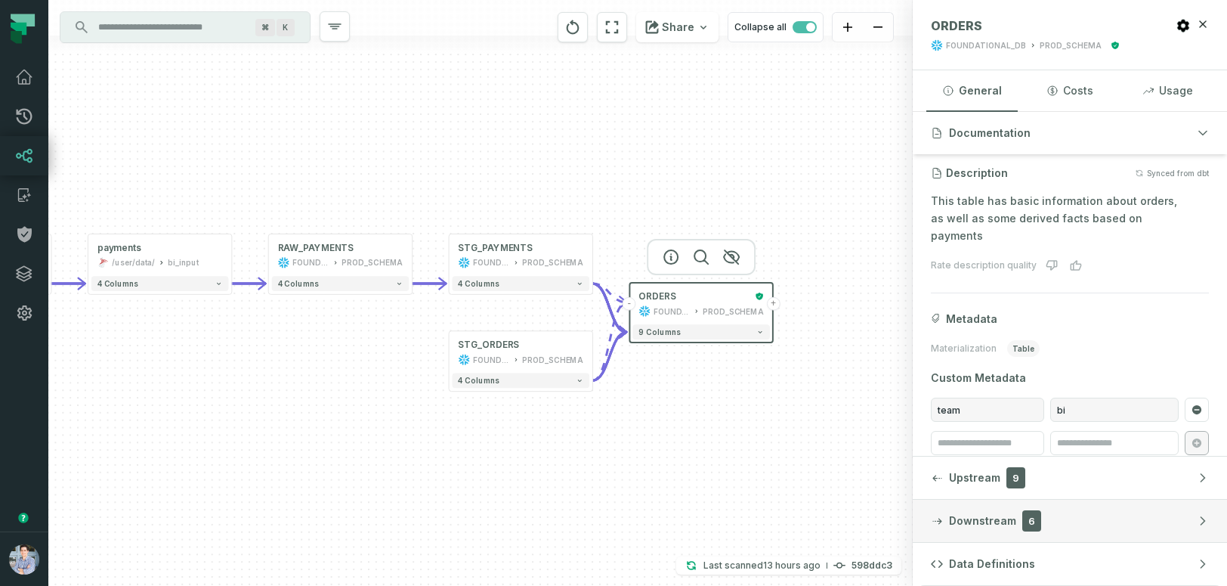
click at [961, 521] on span "Downstream" at bounding box center [982, 520] width 67 height 15
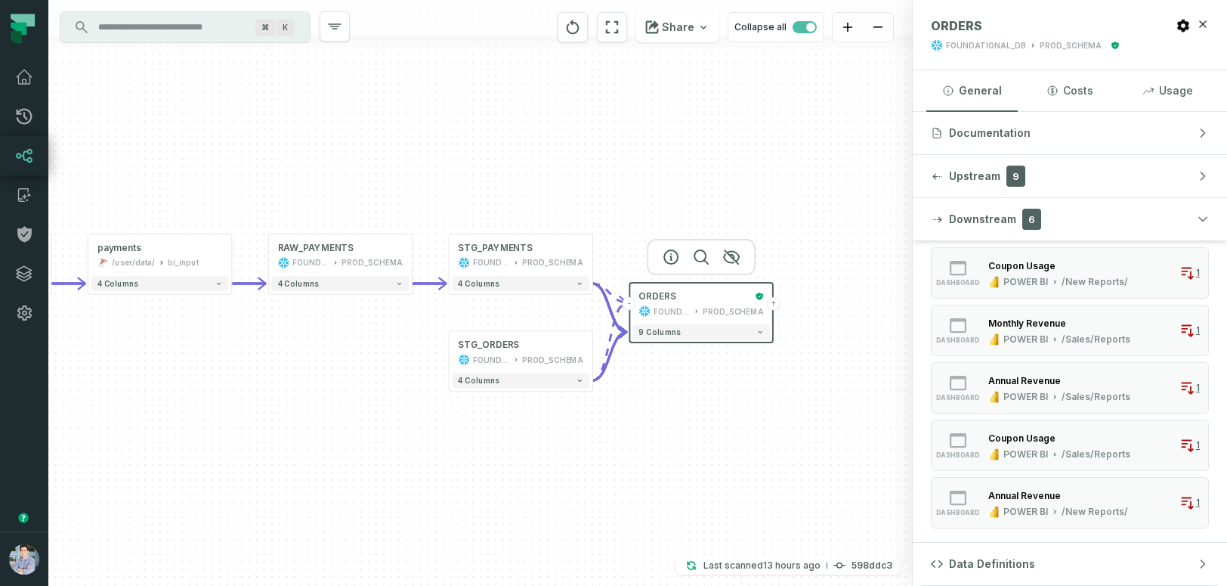
scroll to position [70, 0]
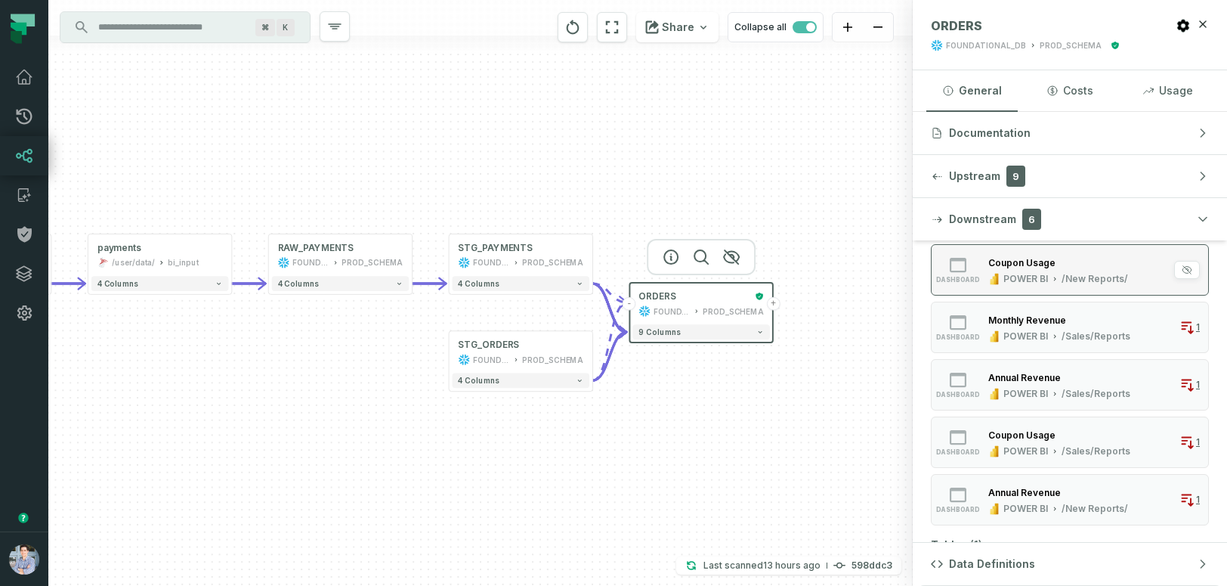
click at [1034, 277] on div "POWER BI" at bounding box center [1026, 279] width 45 height 12
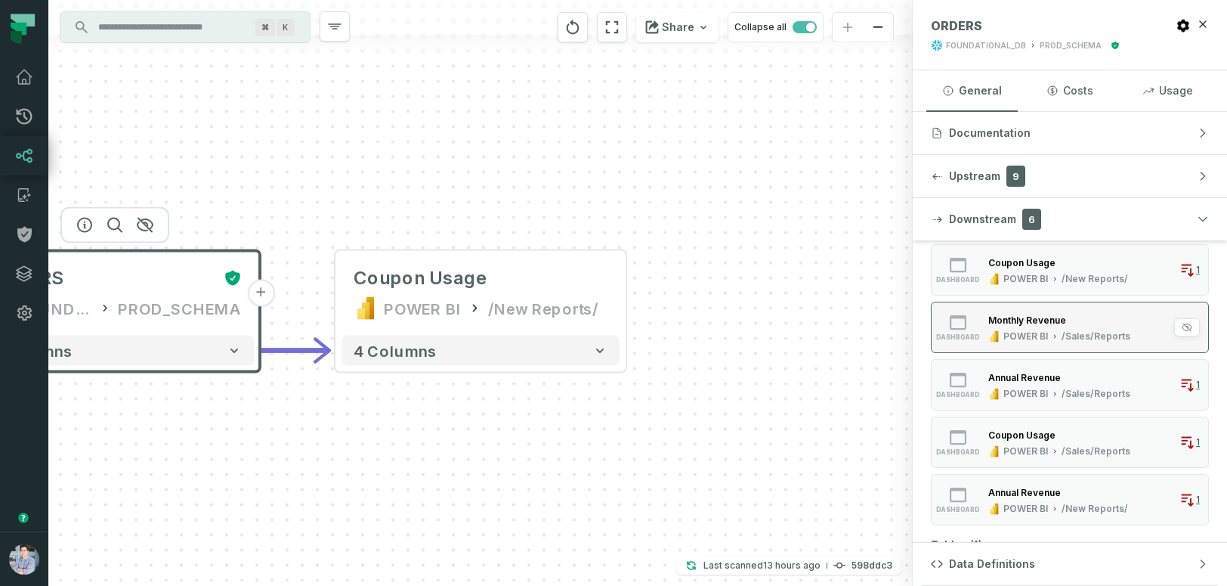
click at [1030, 330] on div "POWER BI" at bounding box center [1026, 336] width 45 height 12
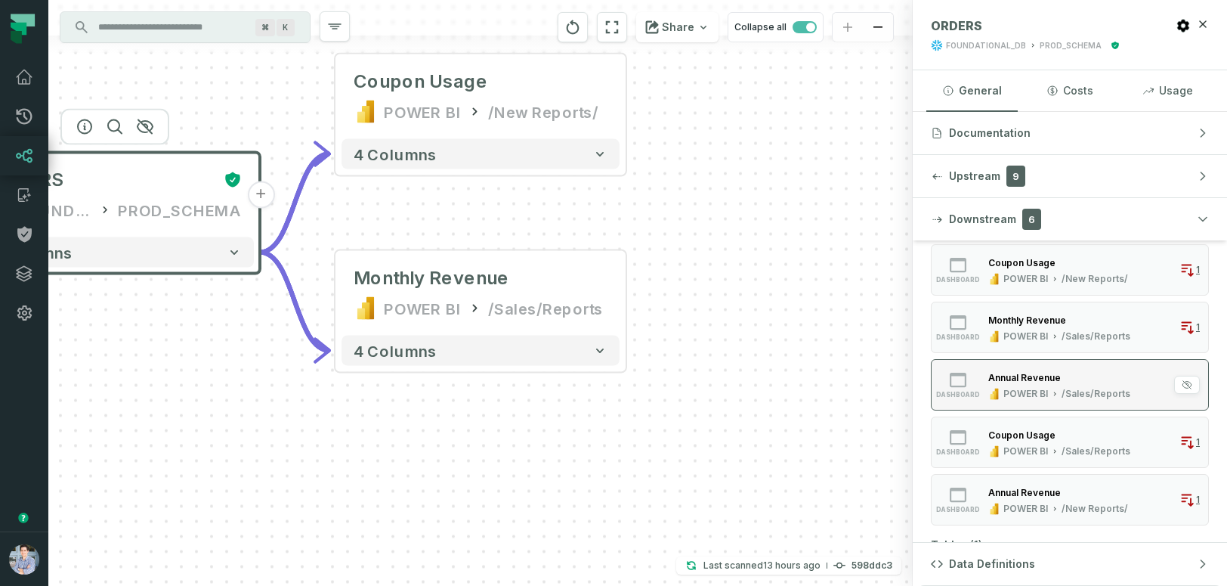
click at [1029, 375] on div "Annual Revenue" at bounding box center [1025, 377] width 73 height 11
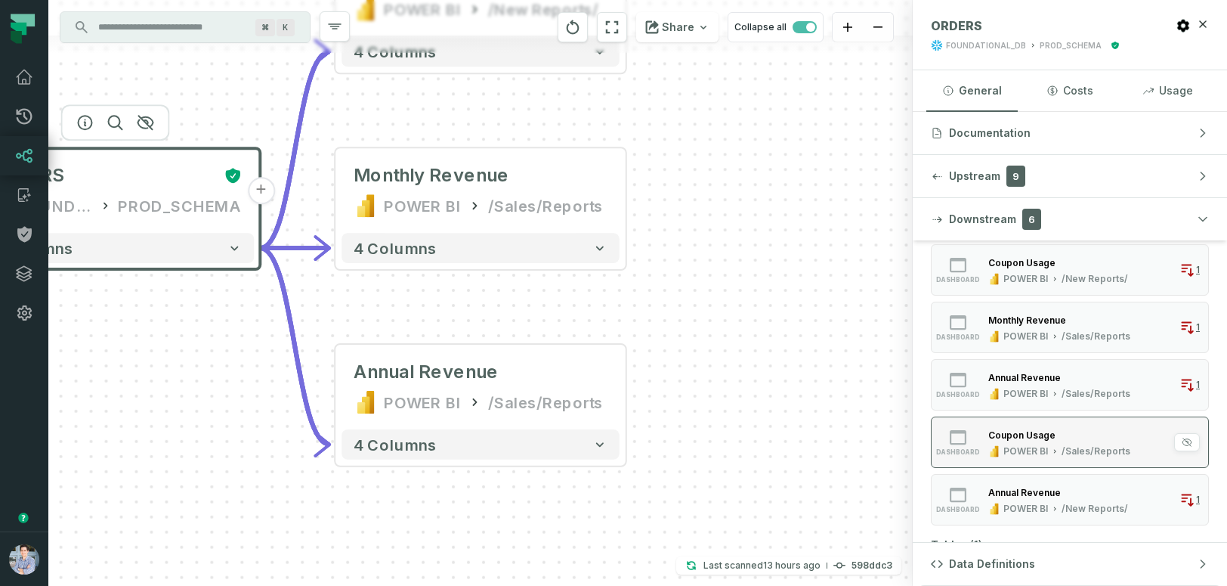
click at [1023, 456] on div "POWER BI" at bounding box center [1026, 451] width 45 height 12
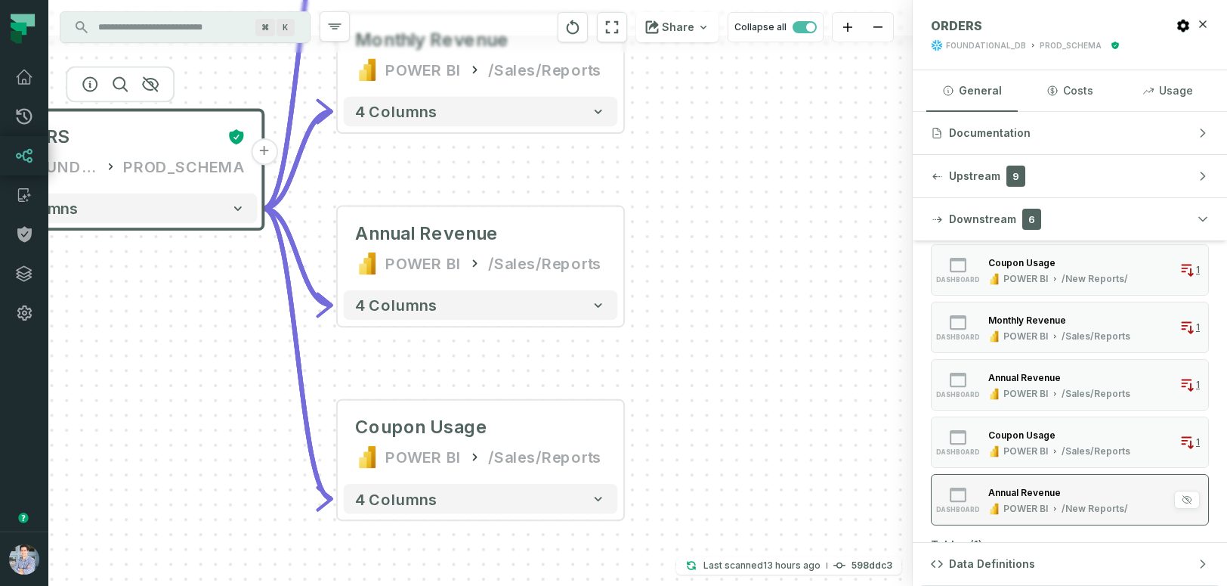
click at [1020, 487] on div "Annual Revenue" at bounding box center [1025, 492] width 73 height 11
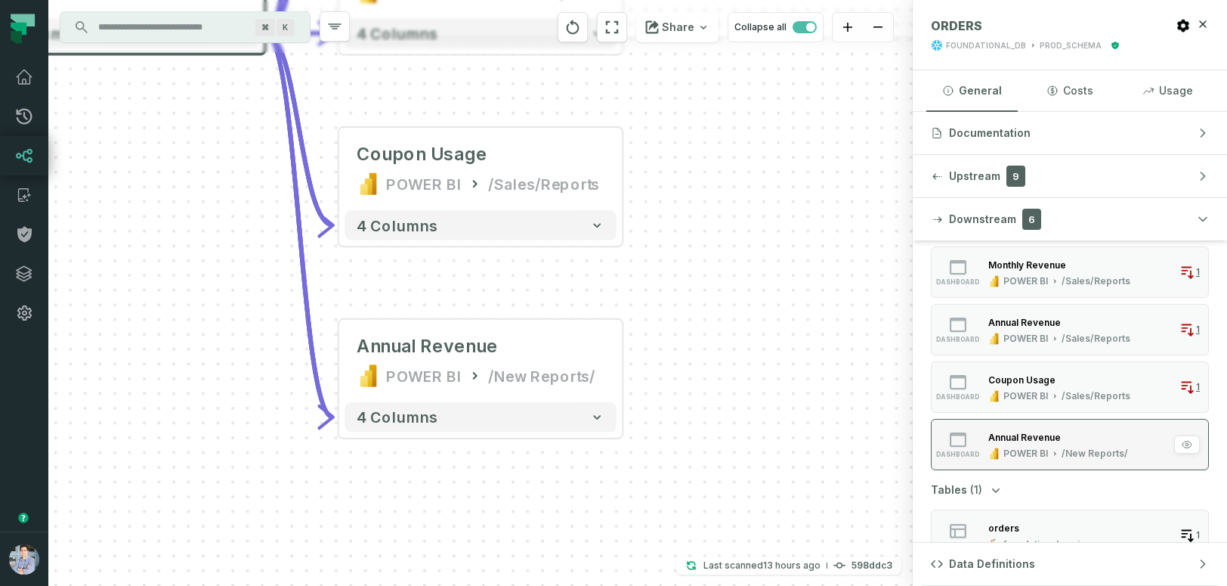
scroll to position [150, 0]
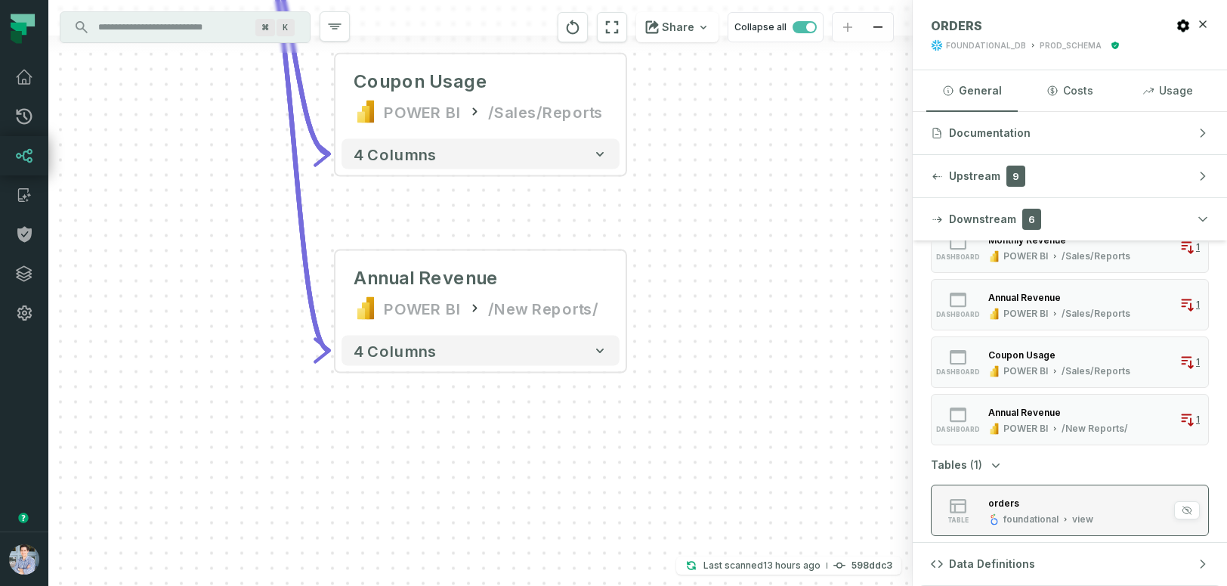
click at [1020, 500] on div "orders" at bounding box center [1041, 502] width 105 height 15
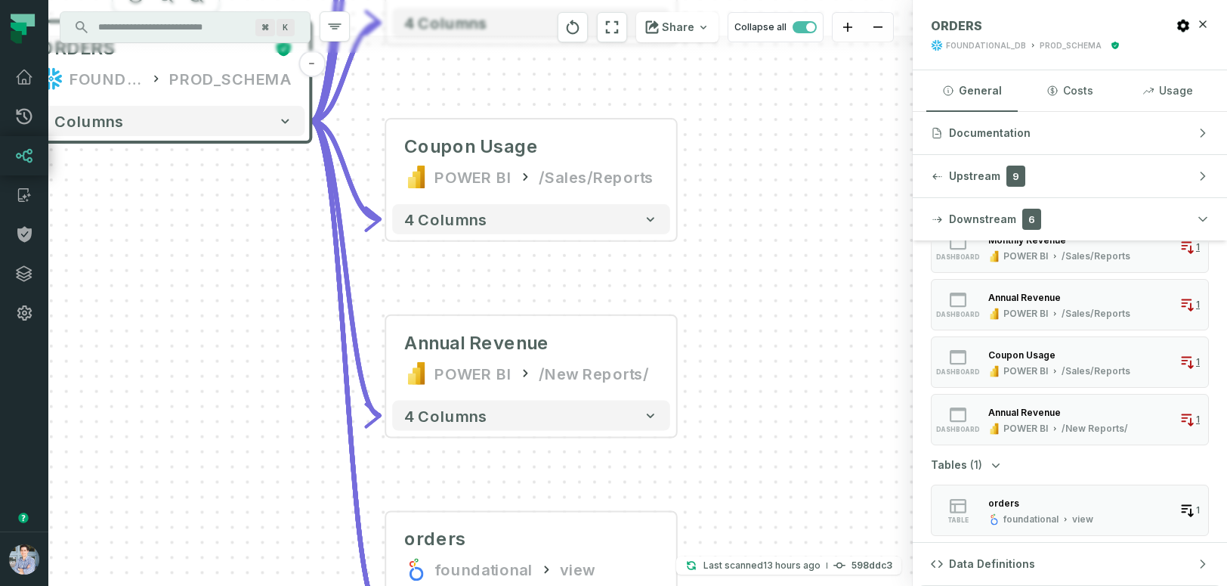
drag, startPoint x: 767, startPoint y: 341, endPoint x: 818, endPoint y: 600, distance: 264.1
click at [818, 585] on html "Pull Requests Dashboard Lineage Catalog Policies Integrations Settings Alon Naf…" at bounding box center [613, 293] width 1227 height 586
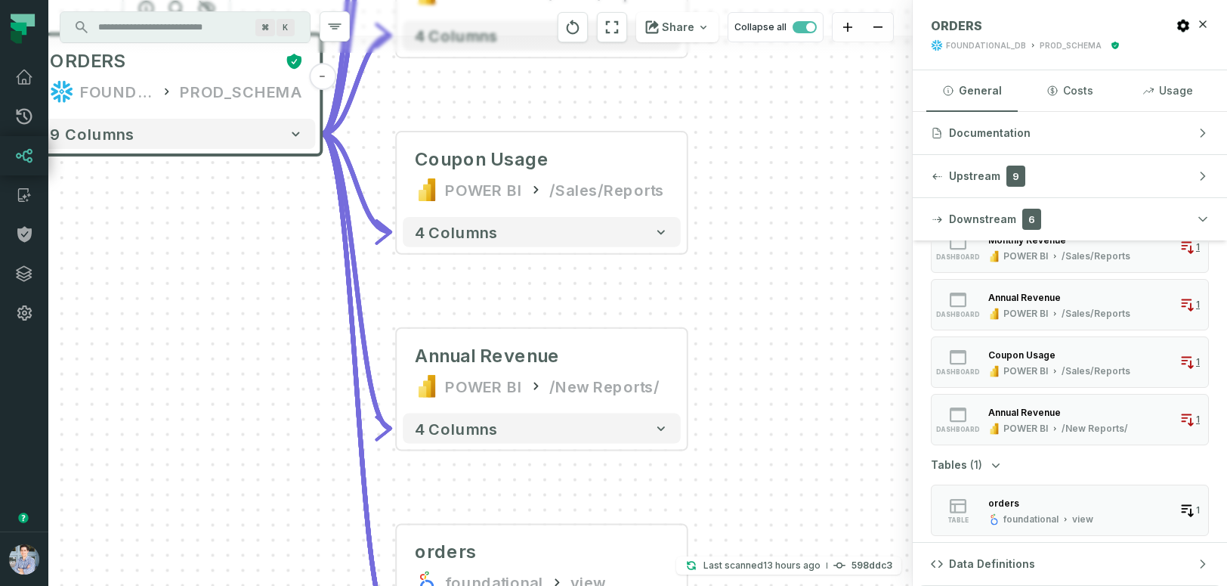
drag, startPoint x: 737, startPoint y: 229, endPoint x: 755, endPoint y: 253, distance: 30.2
click at [755, 253] on div "sources prod_data oracle_source - 7 columns sources prod_data prod_schema - 7 c…" at bounding box center [480, 293] width 865 height 586
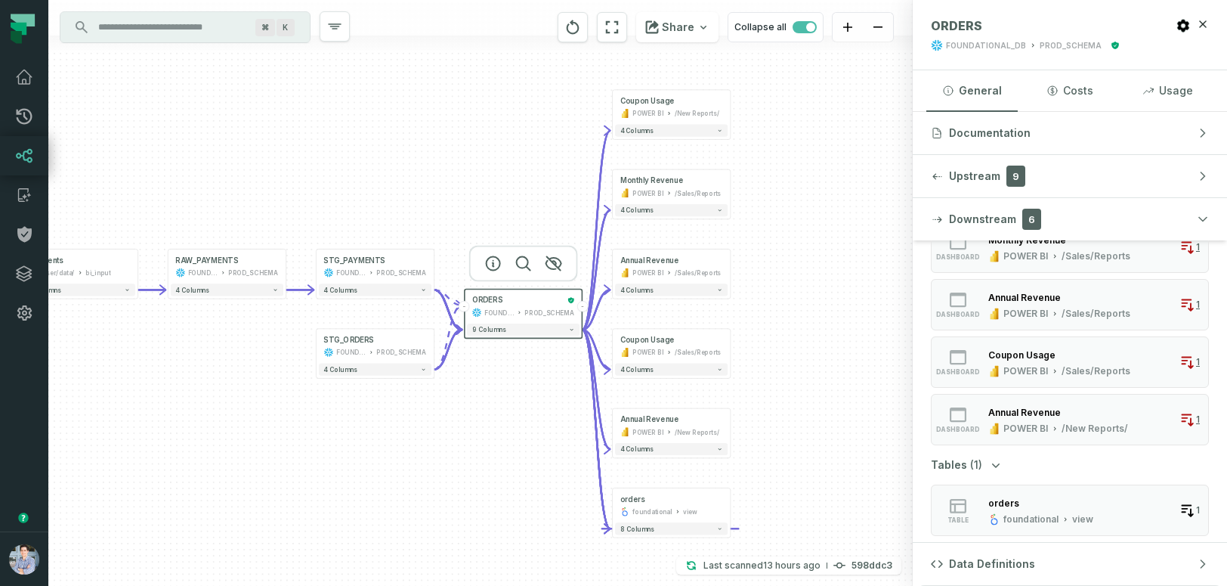
drag, startPoint x: 800, startPoint y: 222, endPoint x: 798, endPoint y: 343, distance: 120.9
click at [798, 343] on div "sources prod_data oracle_source - 7 columns sources prod_data prod_schema - 7 c…" at bounding box center [480, 293] width 865 height 586
click at [803, 27] on span "button" at bounding box center [805, 27] width 24 height 12
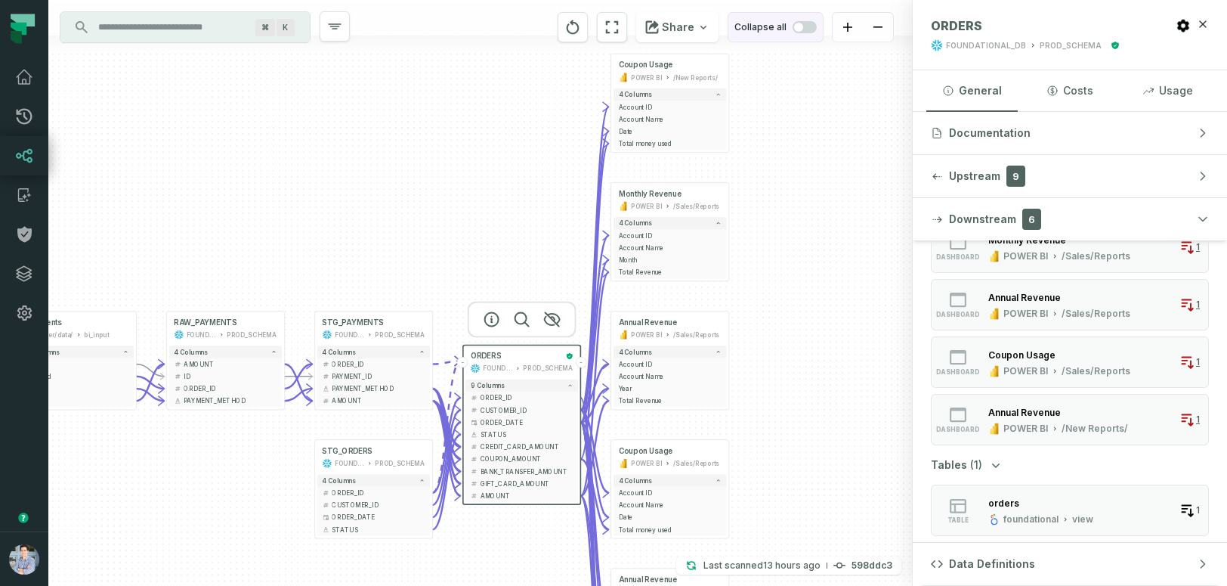
click at [806, 26] on span "button" at bounding box center [805, 27] width 24 height 12
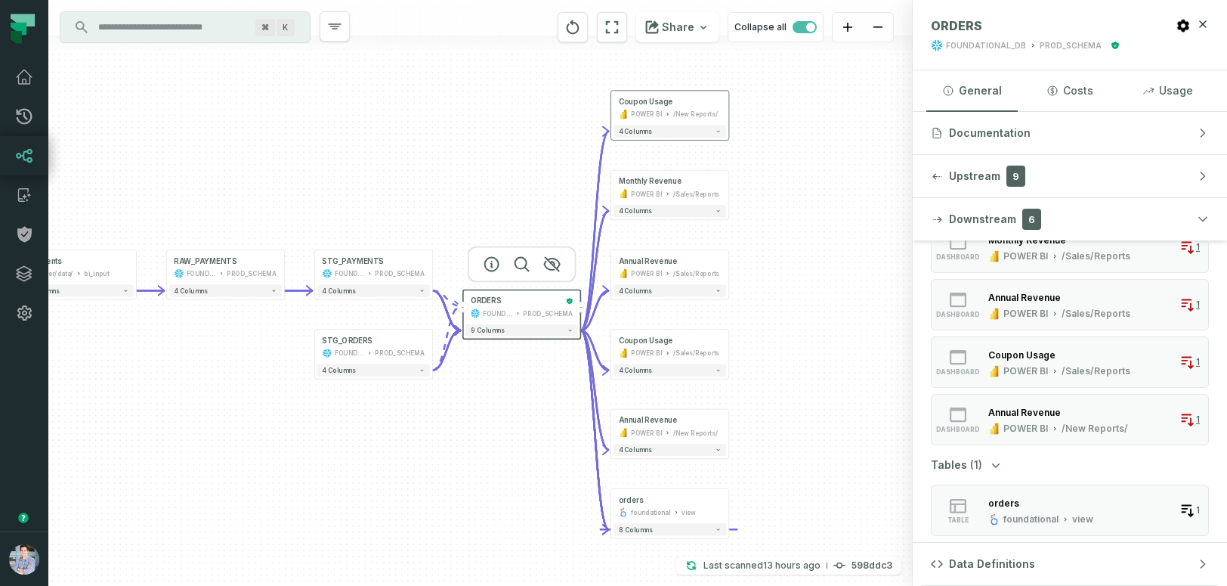
click at [647, 138] on div "4 columns" at bounding box center [670, 130] width 118 height 17
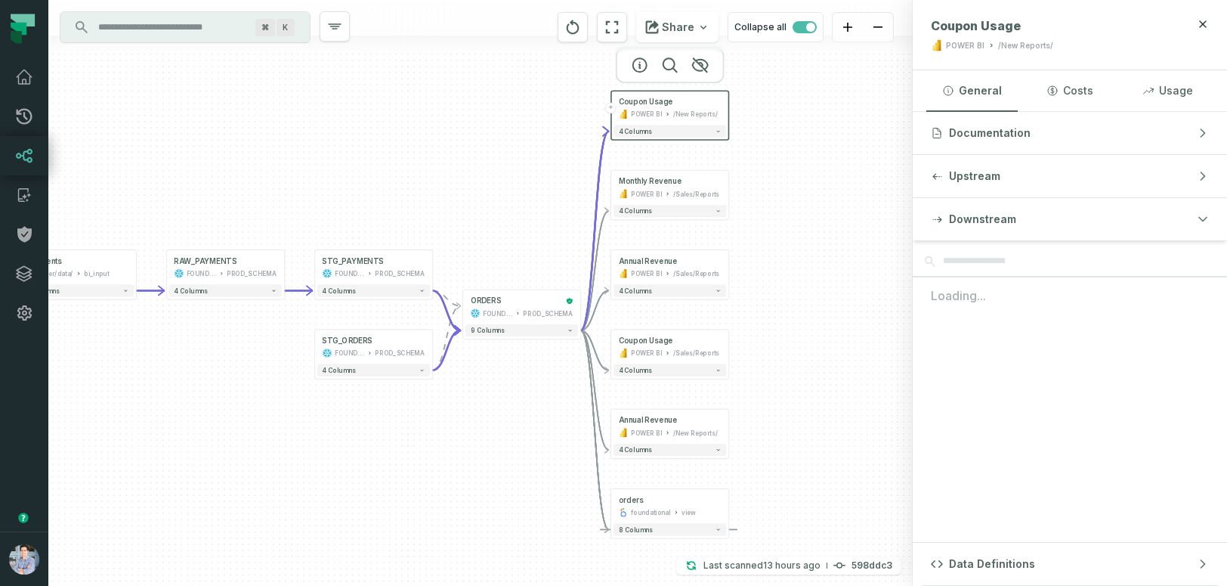
scroll to position [0, 0]
click at [710, 131] on button "4 columns" at bounding box center [670, 131] width 113 height 12
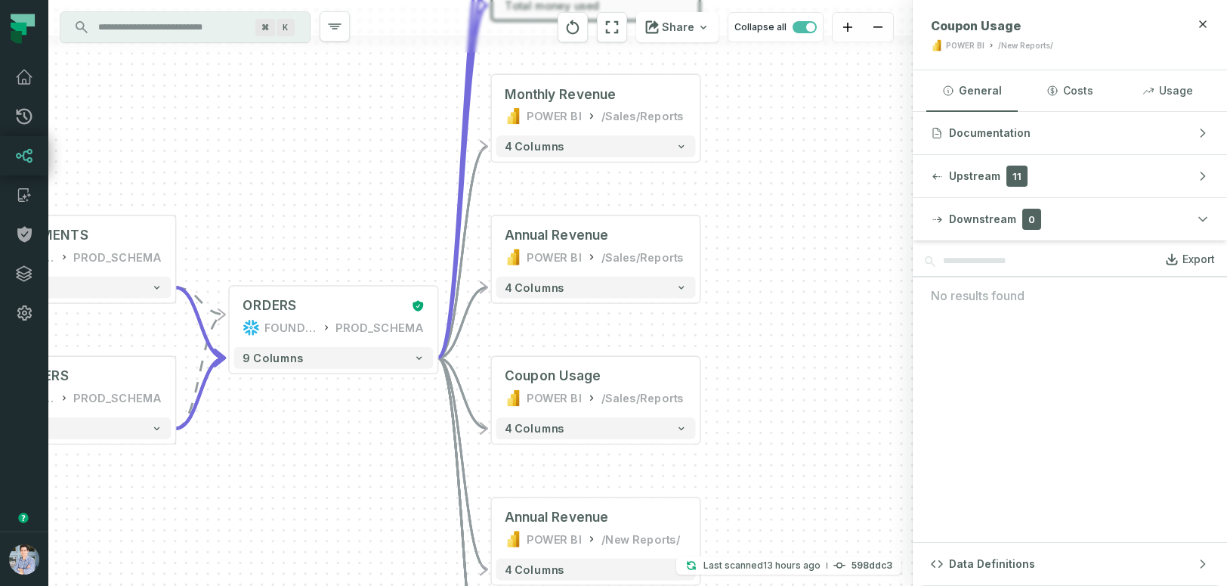
drag, startPoint x: 809, startPoint y: 293, endPoint x: 841, endPoint y: 203, distance: 96.3
click at [841, 203] on div "sources prod_data oracle_source - 7 columns sources prod_data prod_schema - 7 c…" at bounding box center [480, 293] width 865 height 586
click at [593, 140] on button "4 columns" at bounding box center [597, 146] width 200 height 22
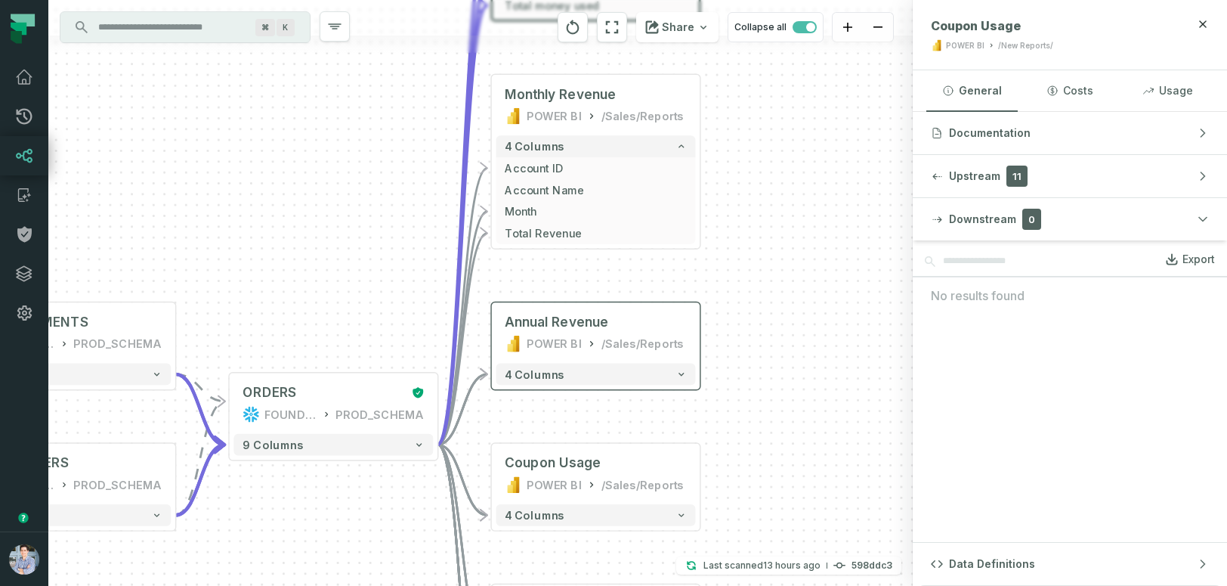
click at [612, 385] on div "4 columns" at bounding box center [596, 374] width 208 height 30
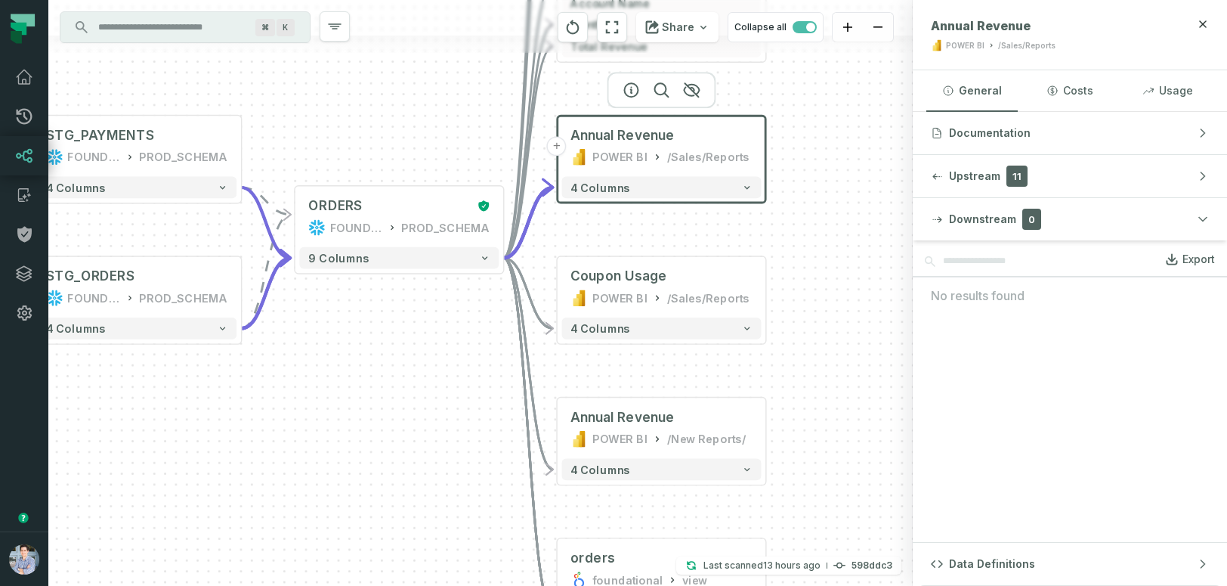
drag, startPoint x: 815, startPoint y: 380, endPoint x: 880, endPoint y: 193, distance: 197.9
click at [880, 193] on div "sources prod_data oracle_source - 7 columns sources prod_data prod_schema - 7 c…" at bounding box center [480, 293] width 865 height 586
click at [165, 192] on button "4 columns" at bounding box center [137, 188] width 200 height 22
click at [184, 187] on button "4 columns" at bounding box center [138, 188] width 200 height 22
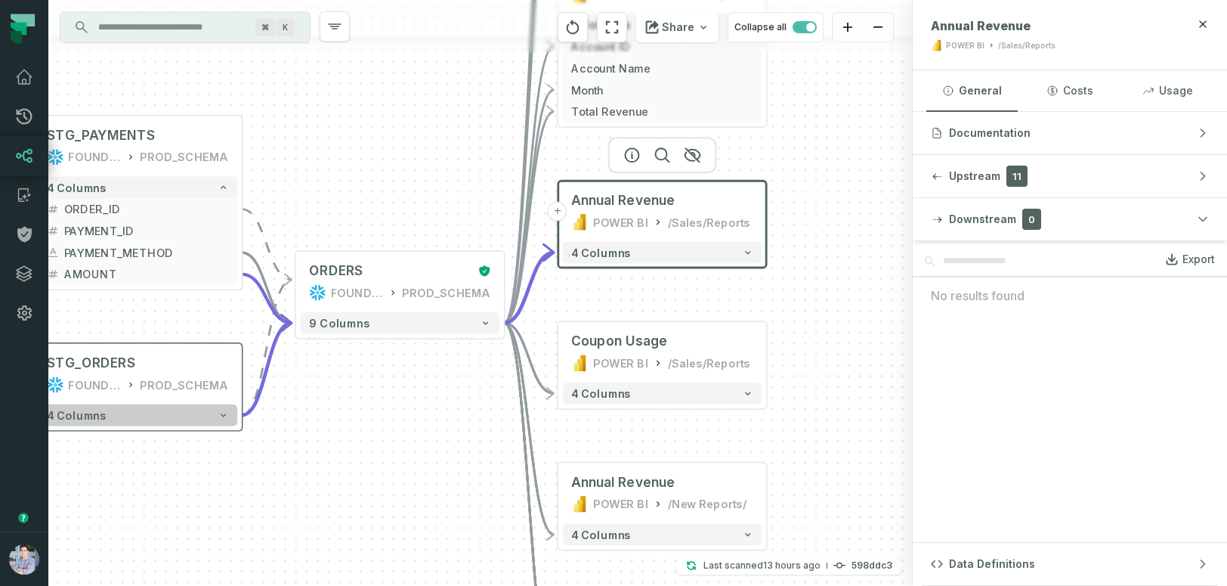
click at [211, 425] on button "4 columns" at bounding box center [138, 415] width 200 height 22
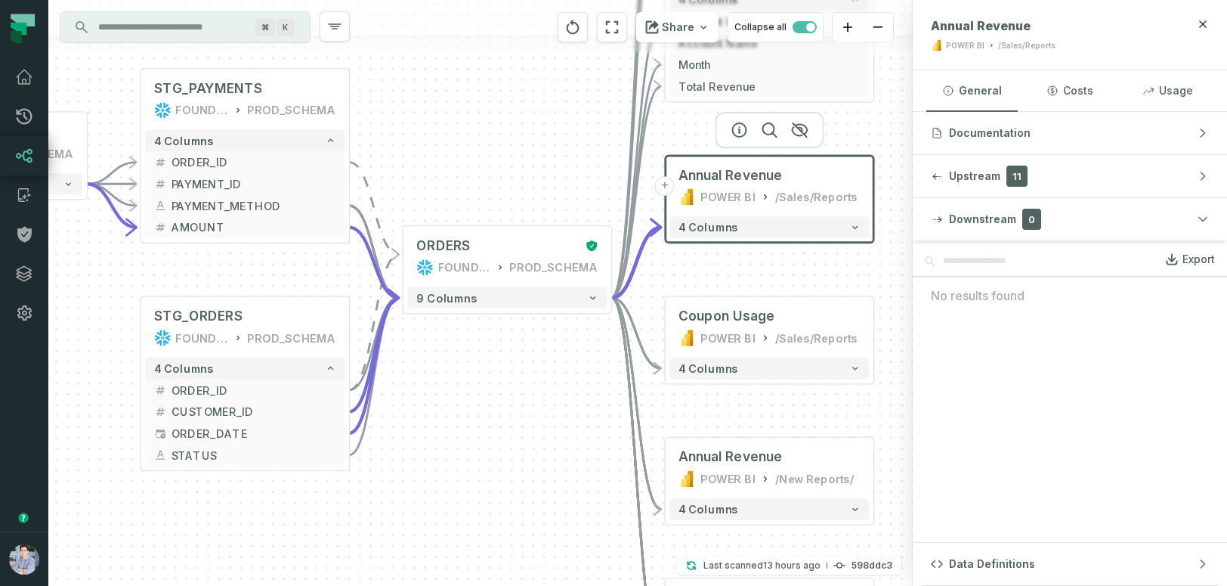
drag, startPoint x: 328, startPoint y: 477, endPoint x: 433, endPoint y: 431, distance: 114.7
click at [433, 431] on div "sources prod_data oracle_source - 7 columns sources prod_data prod_schema - 7 c…" at bounding box center [480, 293] width 865 height 586
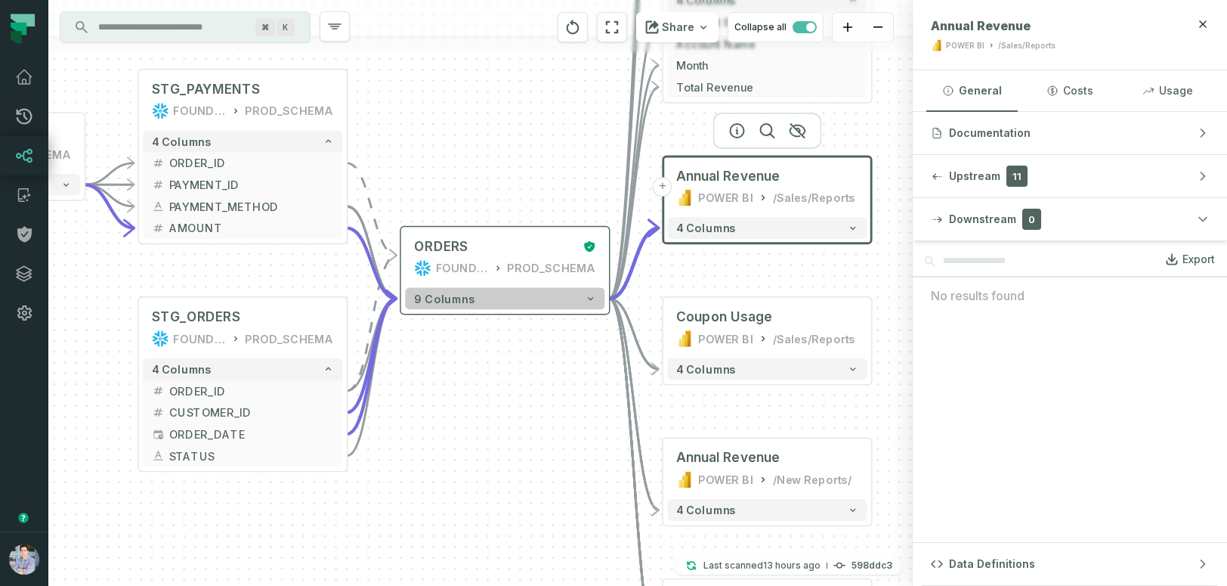
click at [456, 308] on button "9 columns" at bounding box center [505, 299] width 200 height 22
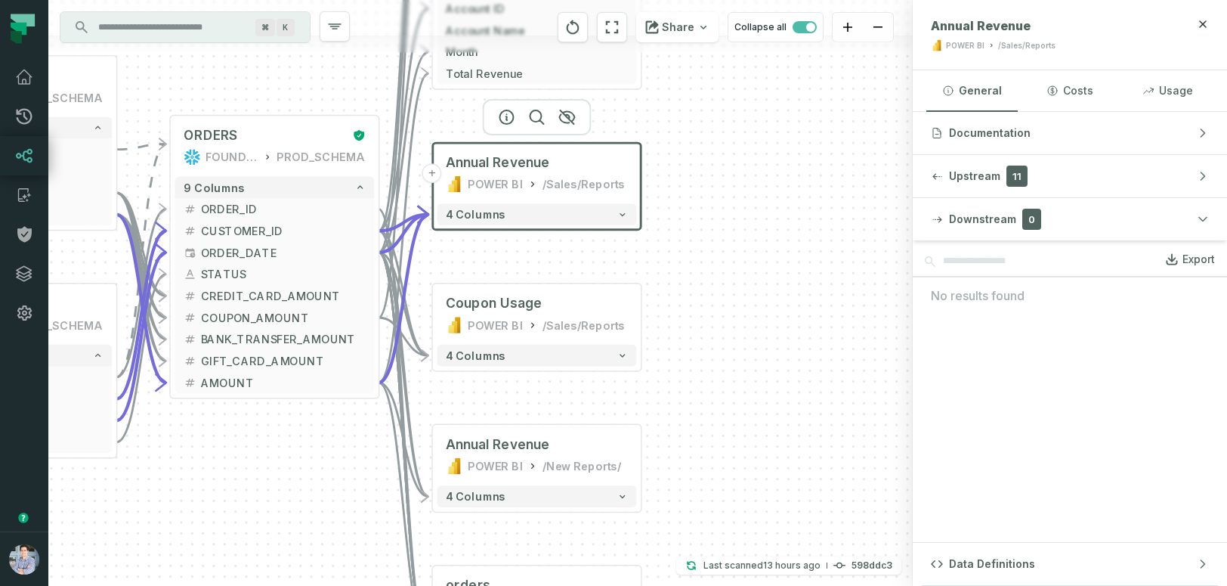
drag, startPoint x: 407, startPoint y: 562, endPoint x: 177, endPoint y: 450, distance: 255.9
click at [177, 450] on div "sources prod_data oracle_source - 7 columns sources prod_data prod_schema - 7 c…" at bounding box center [480, 293] width 865 height 586
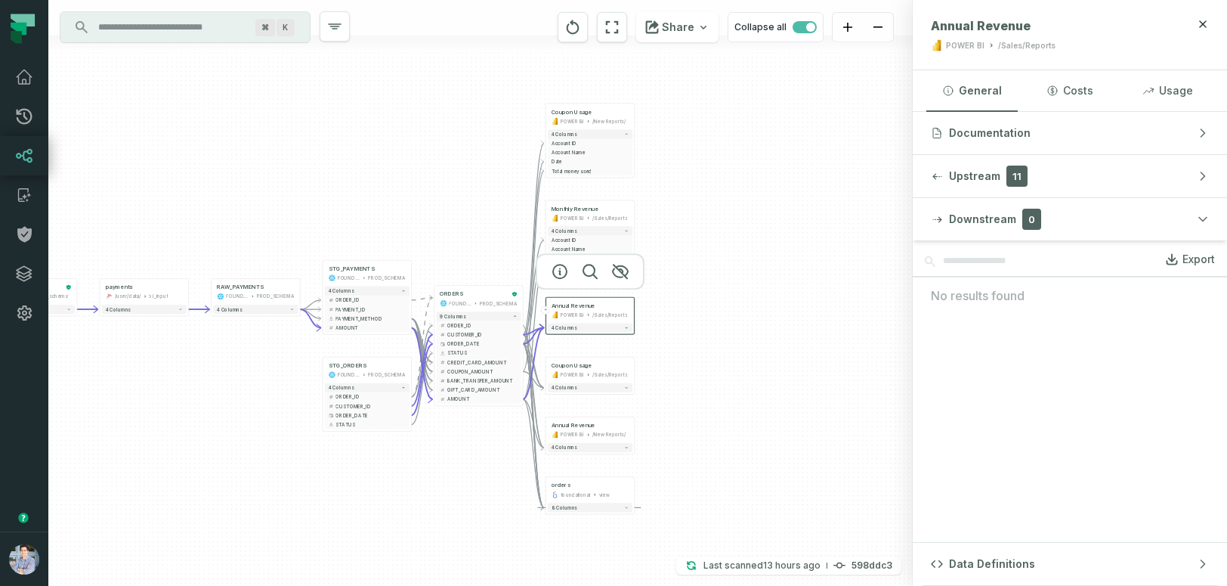
drag, startPoint x: 822, startPoint y: 382, endPoint x: 721, endPoint y: 400, distance: 102.8
click at [721, 400] on div "sources prod_data oracle_source - 7 columns sources prod_data prod_schema - 7 c…" at bounding box center [480, 293] width 865 height 586
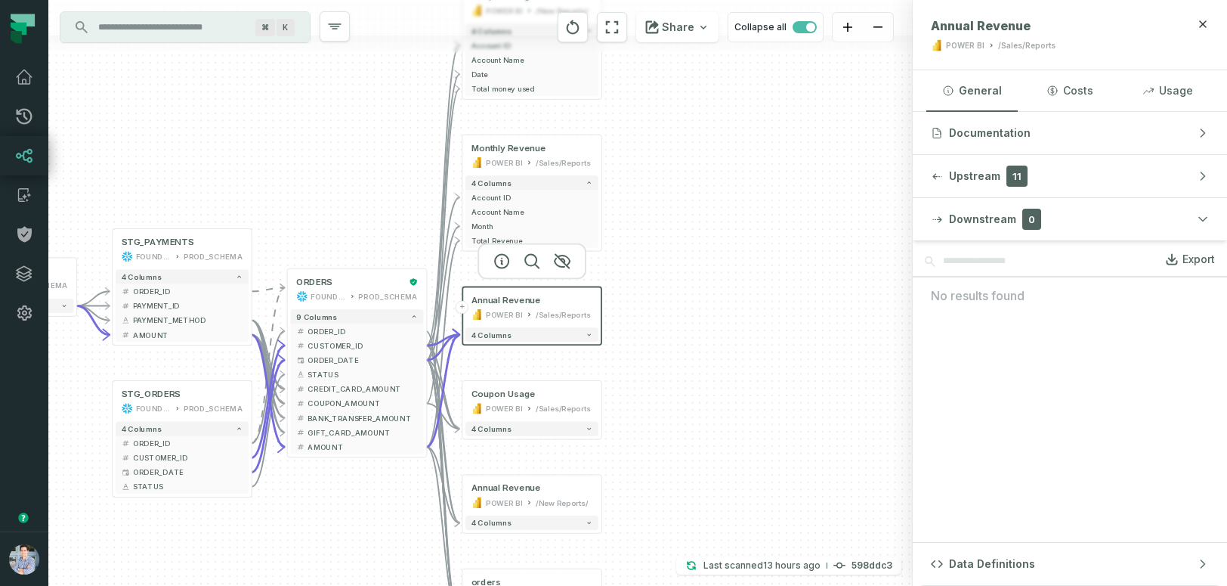
drag, startPoint x: 766, startPoint y: 246, endPoint x: 783, endPoint y: 309, distance: 65.8
click at [783, 309] on div "sources prod_data oracle_source - 7 columns sources prod_data prod_schema - 7 c…" at bounding box center [480, 293] width 865 height 586
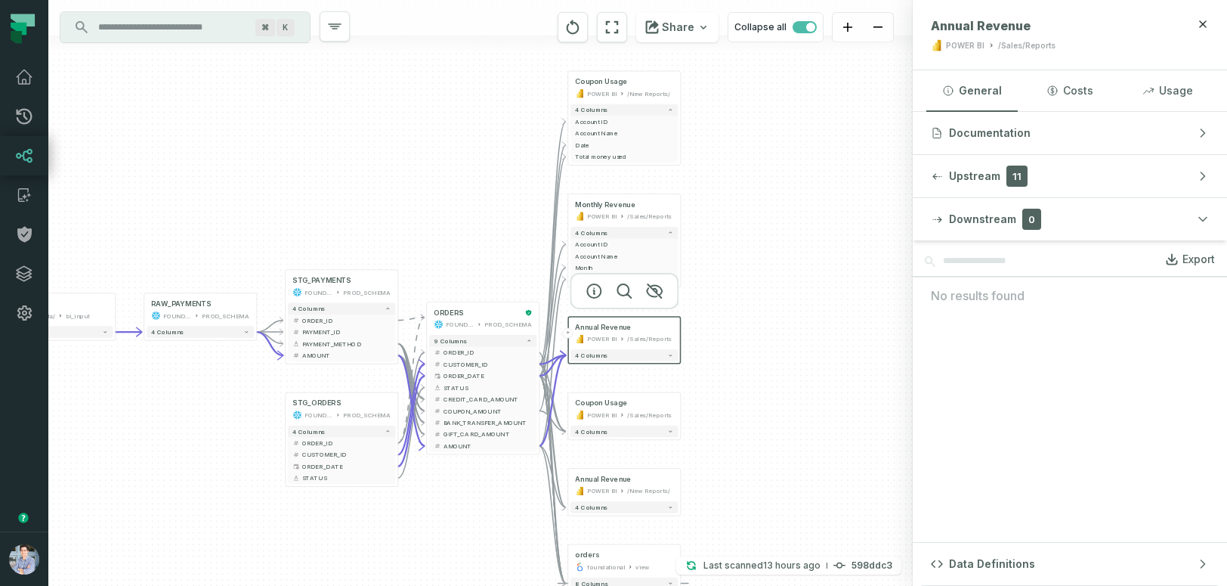
drag, startPoint x: 769, startPoint y: 393, endPoint x: 812, endPoint y: 405, distance: 44.0
click at [812, 405] on div "sources prod_data oracle_source - 7 columns sources prod_data prod_schema - 7 c…" at bounding box center [480, 293] width 865 height 586
click at [502, 503] on div "sources prod_data oracle_source - 7 columns sources prod_data prod_schema - 7 c…" at bounding box center [480, 293] width 865 height 586
click at [497, 311] on div "ORDERS" at bounding box center [477, 312] width 86 height 9
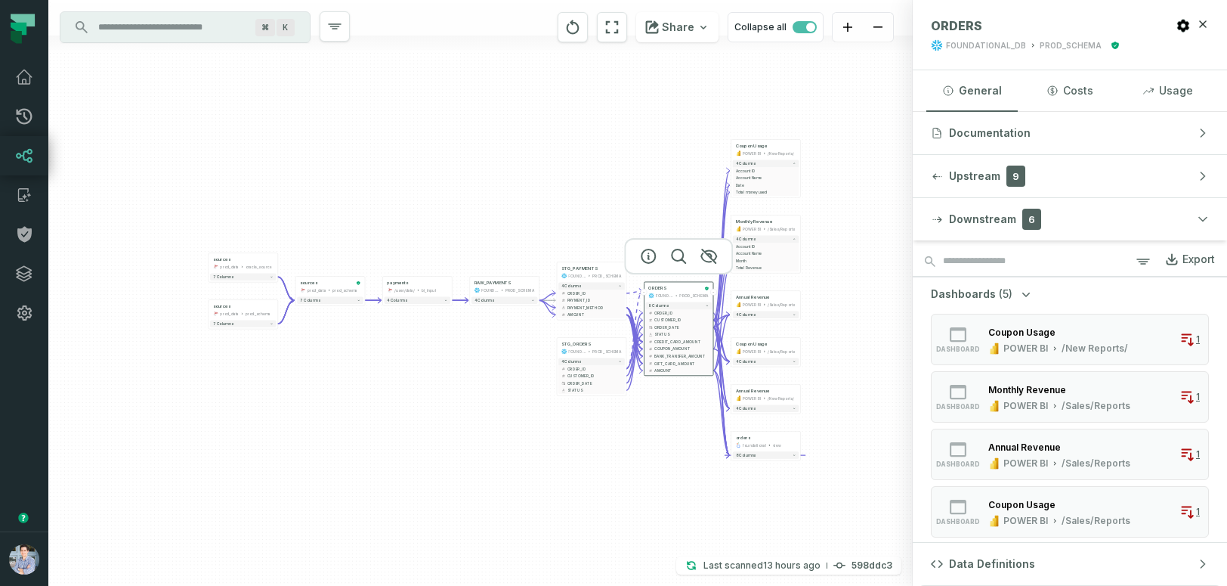
drag, startPoint x: 393, startPoint y: 487, endPoint x: 488, endPoint y: 462, distance: 98.4
click at [488, 462] on div "sources prod_data oracle_source - 7 columns sources prod_data prod_schema - 7 c…" at bounding box center [480, 293] width 865 height 586
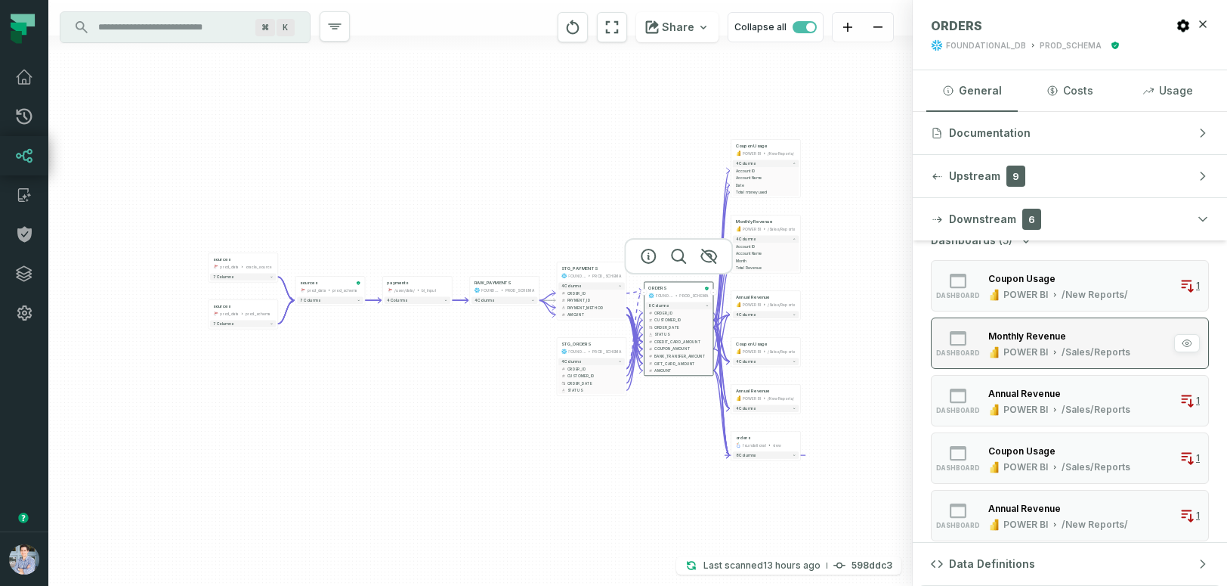
scroll to position [40, 0]
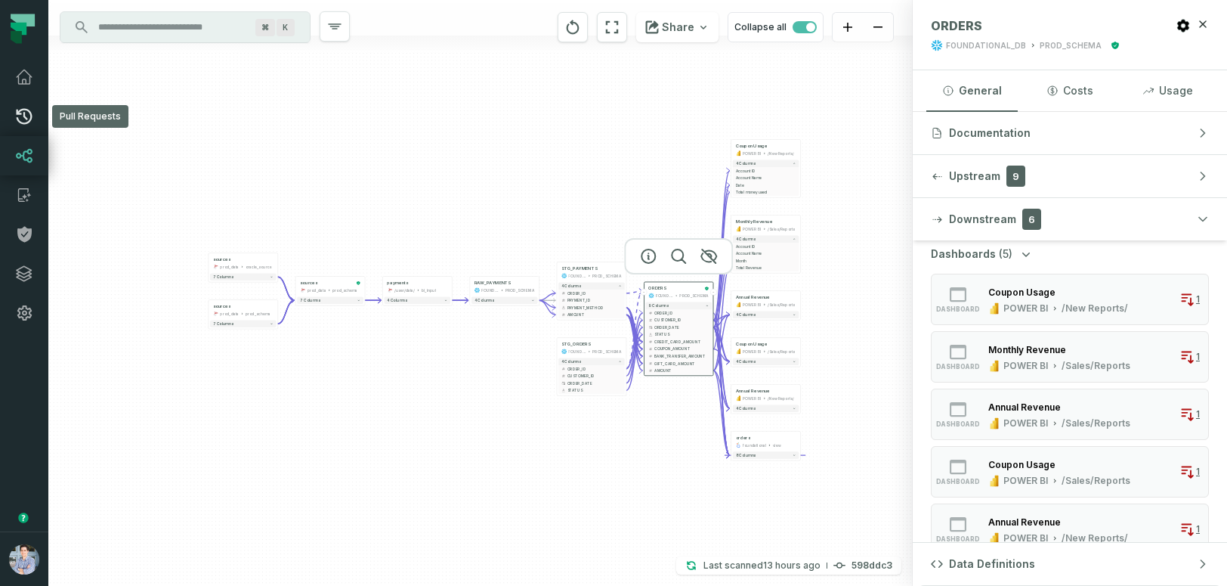
click at [25, 119] on icon at bounding box center [24, 116] width 18 height 18
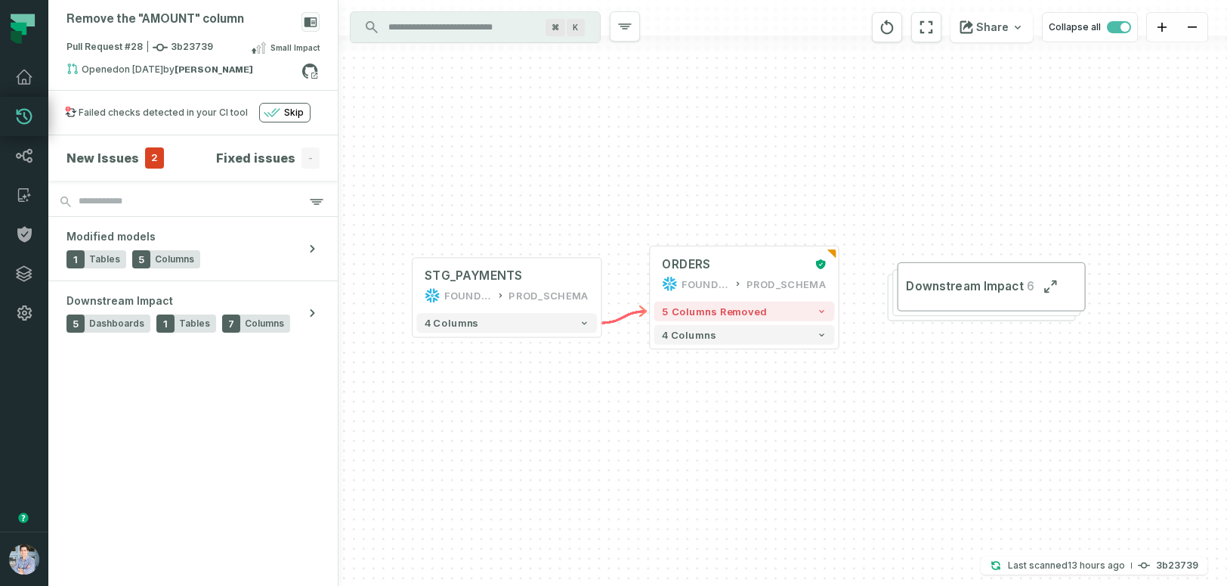
drag, startPoint x: 723, startPoint y: 432, endPoint x: 685, endPoint y: 436, distance: 38.8
click at [685, 436] on div "+ ORDERS FOUNDATIONAL_DB PROD_SCHEMA + 5 columns removed 4 columns + STG_PAYMEN…" at bounding box center [783, 293] width 889 height 586
click at [314, 248] on icon "button" at bounding box center [313, 249] width 5 height 8
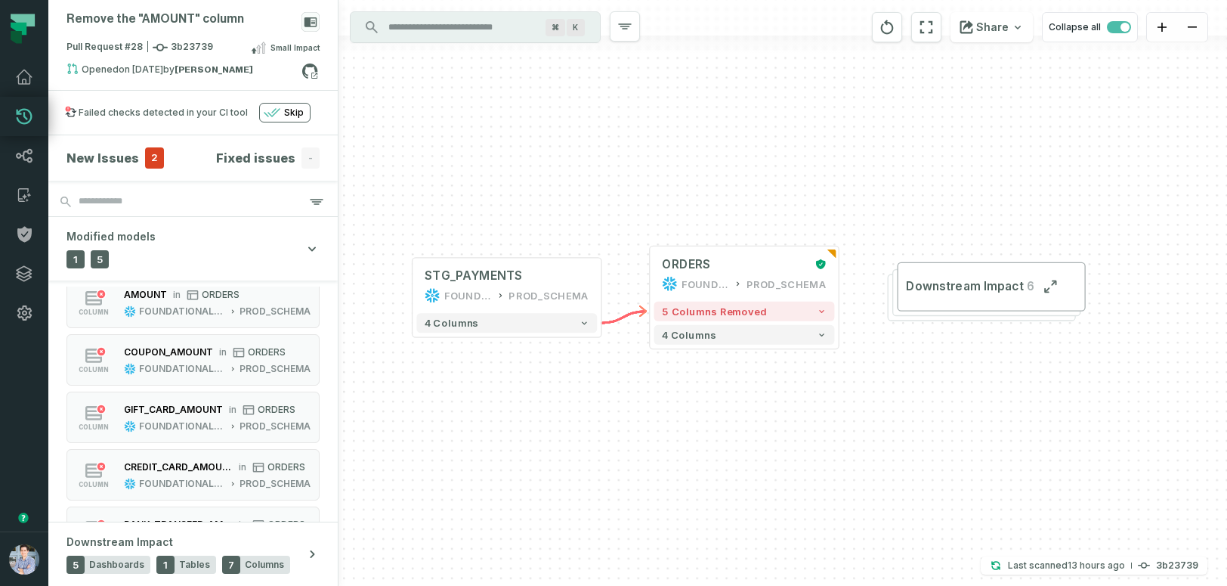
scroll to position [178, 0]
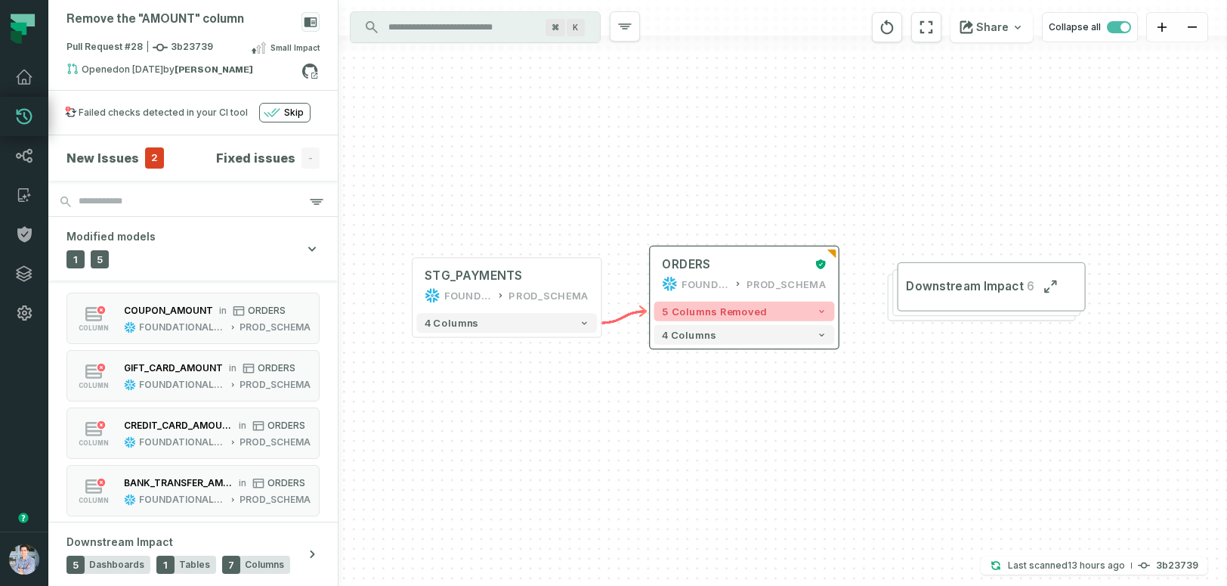
click at [685, 314] on span "5 columns removed" at bounding box center [714, 311] width 105 height 12
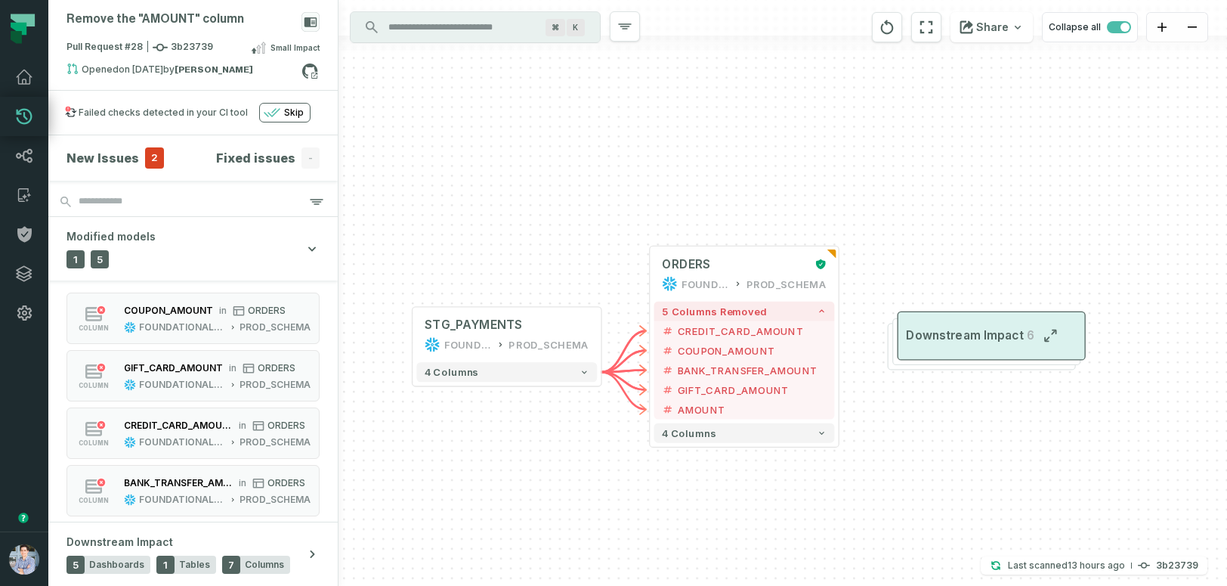
click at [935, 340] on span "Downstream Impact" at bounding box center [964, 336] width 116 height 16
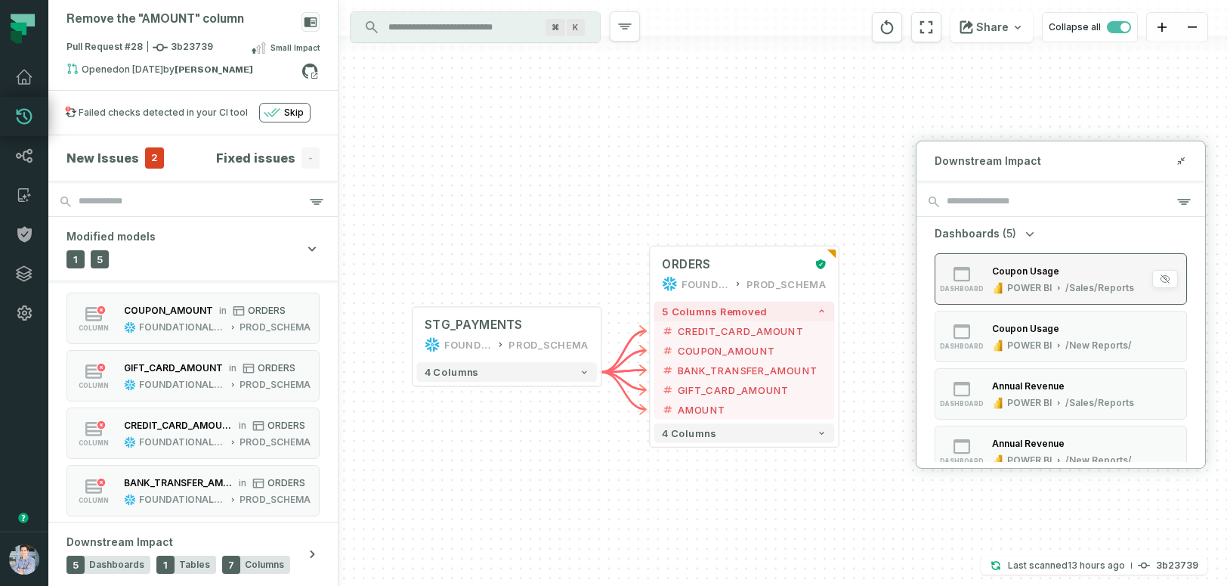
click at [975, 277] on div "dashboard" at bounding box center [962, 278] width 48 height 27
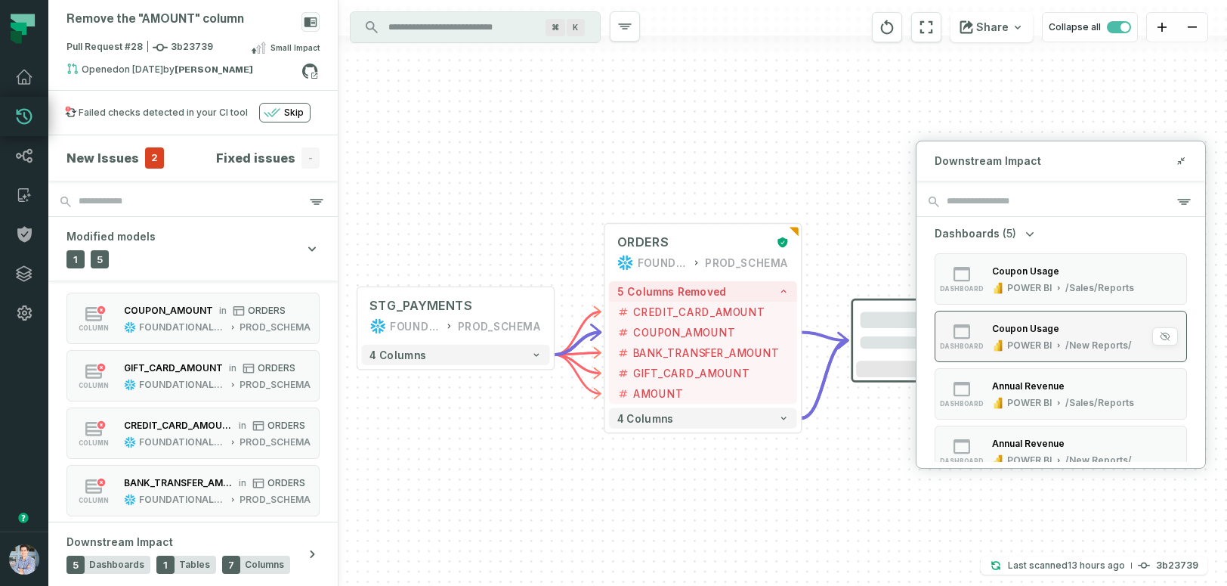
click at [984, 325] on div "dashboard" at bounding box center [962, 336] width 48 height 27
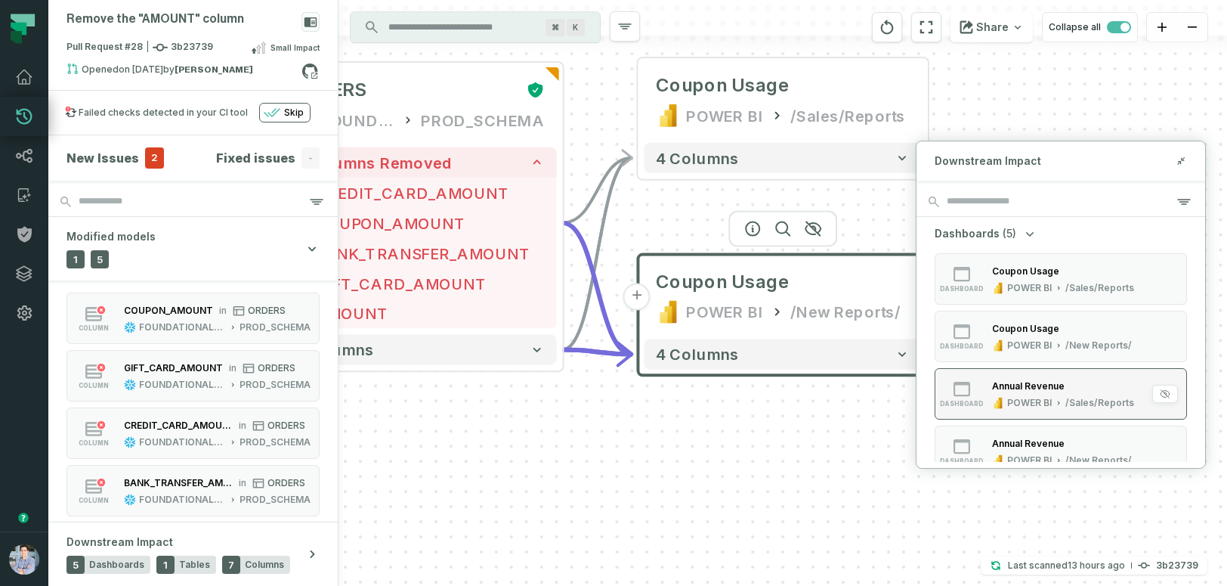
click at [992, 395] on div "Annual Revenue POWER BI /Sales/Reports" at bounding box center [1063, 394] width 154 height 30
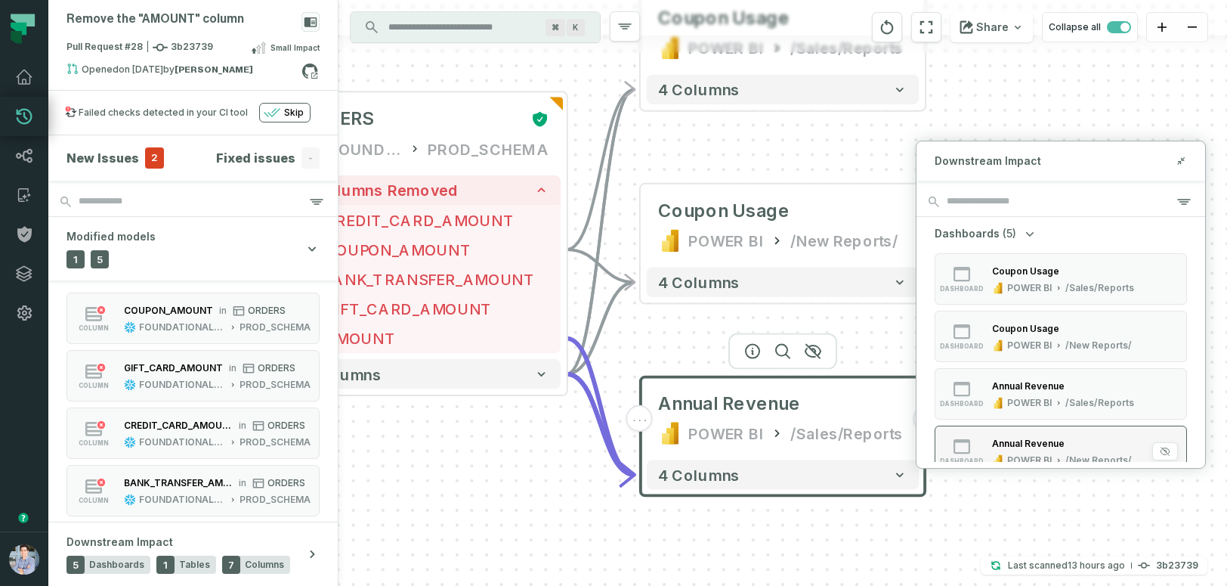
click at [995, 429] on button "dashboard Annual Revenue POWER BI /New Reports/" at bounding box center [1061, 450] width 252 height 51
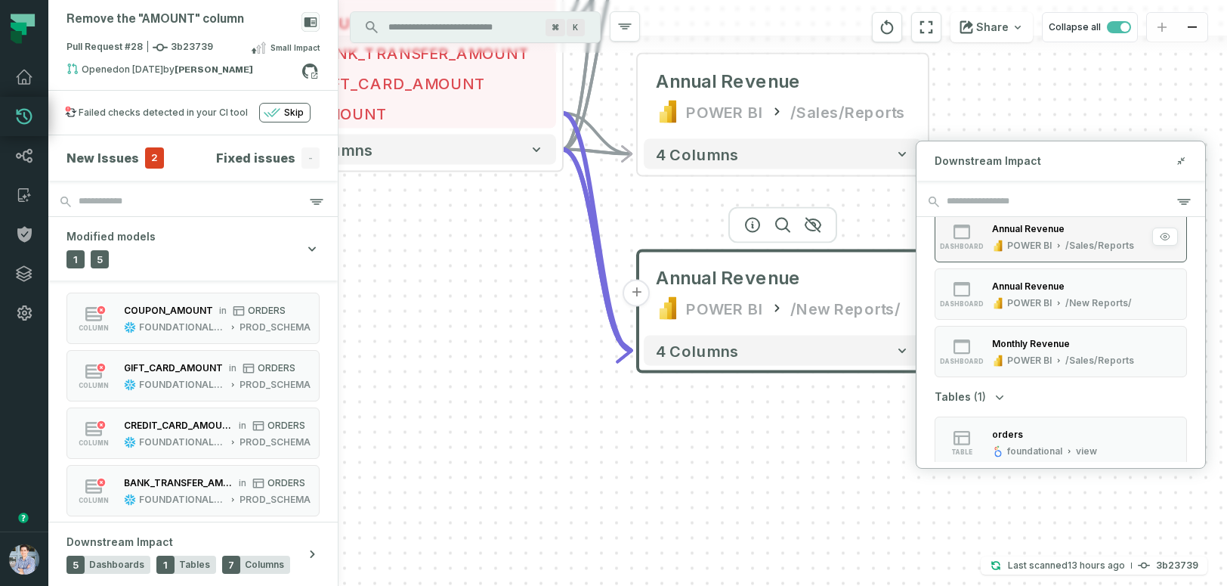
scroll to position [221, 0]
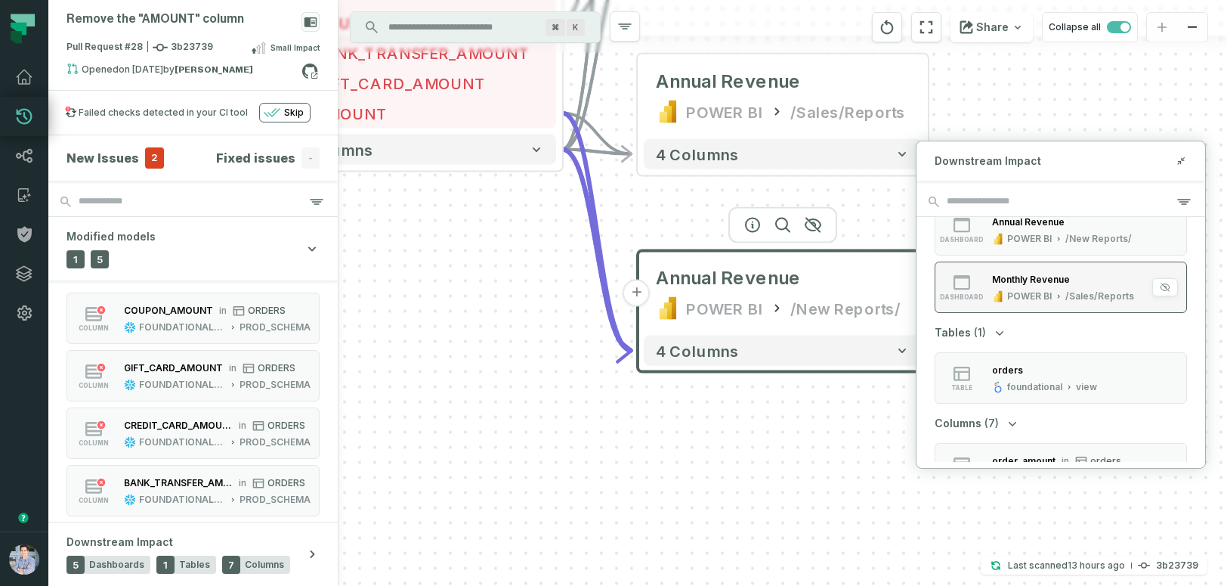
click at [1009, 284] on div "Monthly Revenue" at bounding box center [1031, 279] width 78 height 11
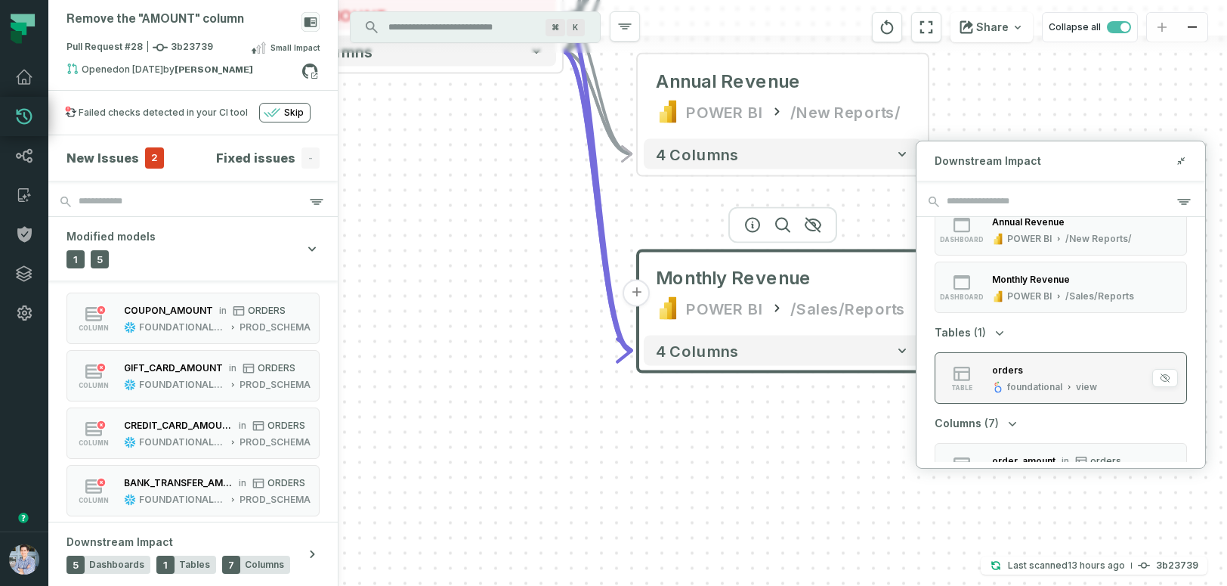
click at [1030, 369] on div "orders" at bounding box center [1044, 370] width 105 height 15
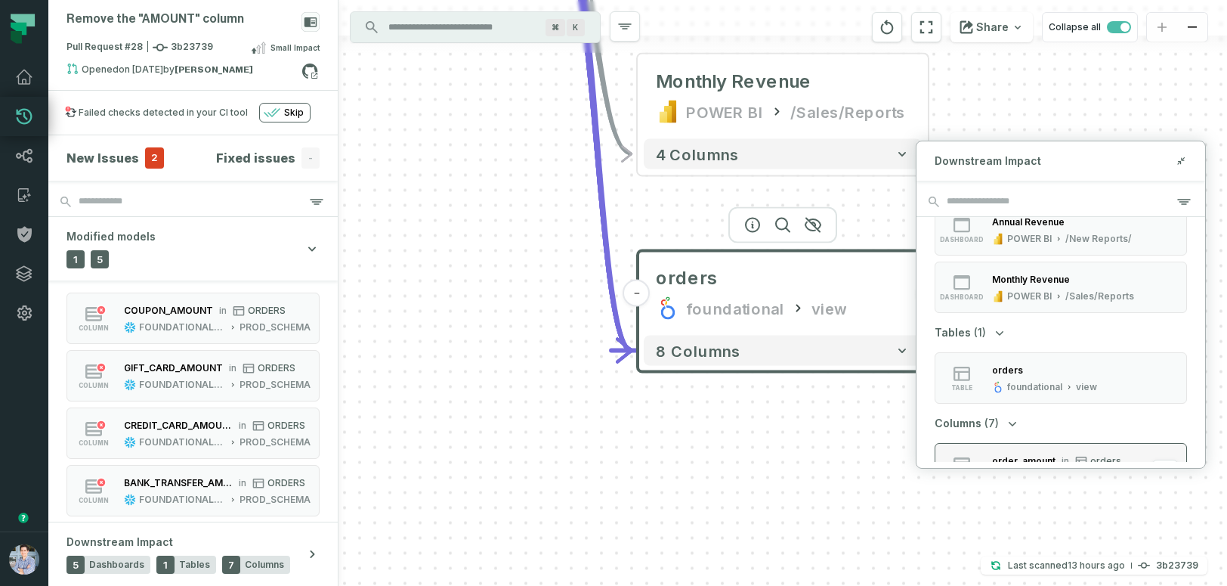
click at [1020, 447] on button "column order_amount in orders foundational view" at bounding box center [1061, 468] width 252 height 51
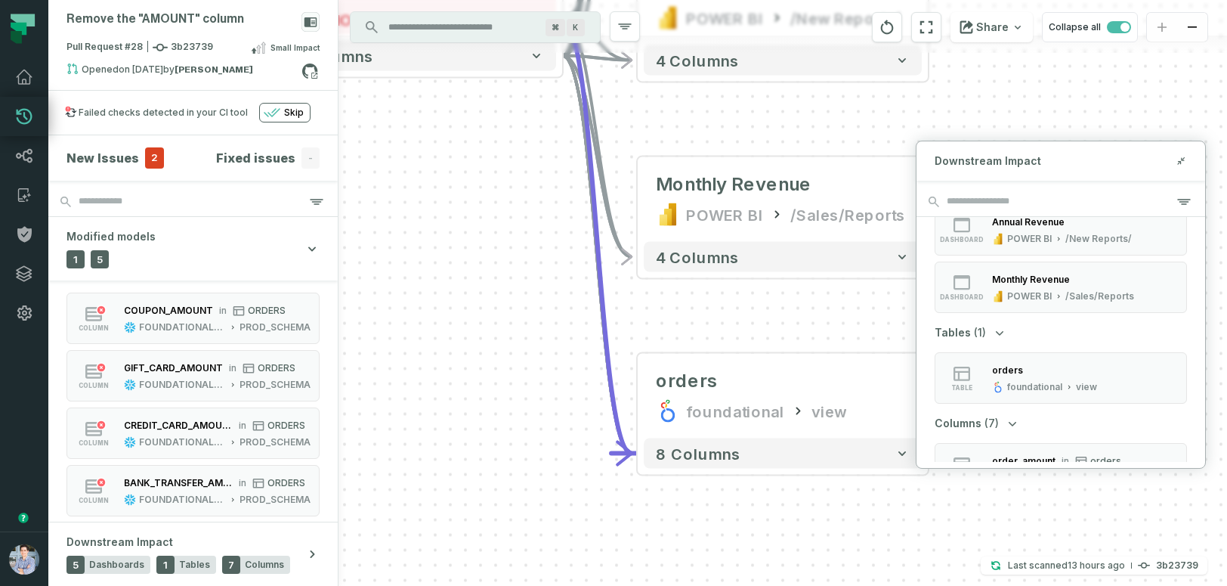
drag, startPoint x: 491, startPoint y: 364, endPoint x: 490, endPoint y: 492, distance: 127.7
click at [490, 492] on div "+ ORDERS FOUNDATIONAL_DB PROD_SCHEMA - 5 columns removed - CREDIT_CARD_AMOUNT -…" at bounding box center [783, 293] width 889 height 586
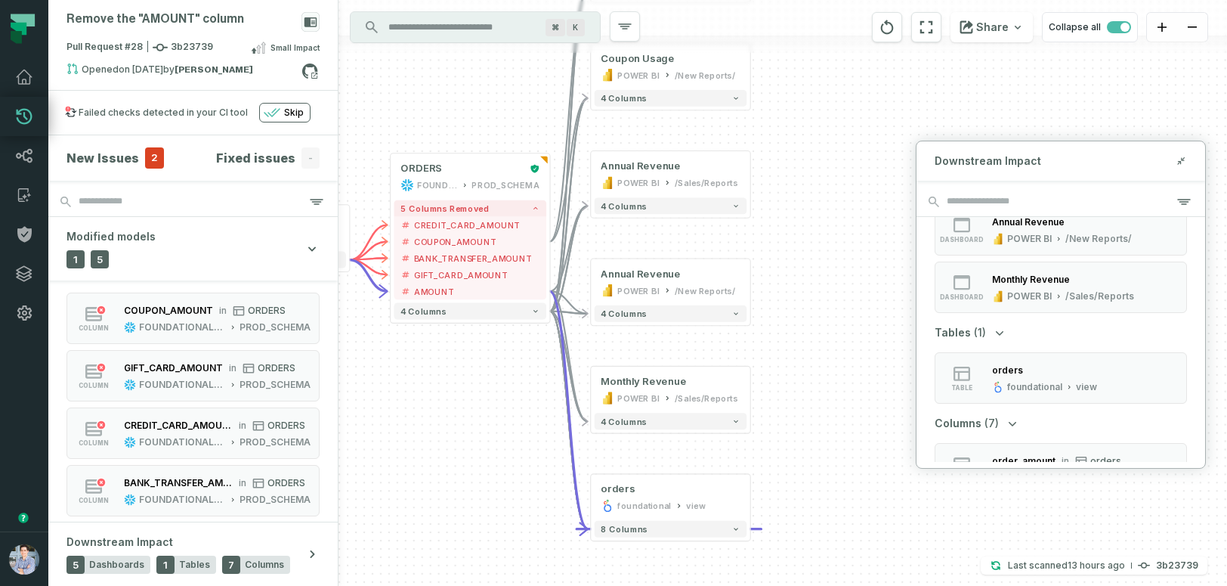
drag, startPoint x: 470, startPoint y: 432, endPoint x: 491, endPoint y: 487, distance: 58.4
click at [491, 487] on div "+ ORDERS FOUNDATIONAL_DB PROD_SCHEMA - 5 columns removed - CREDIT_CARD_AMOUNT -…" at bounding box center [783, 293] width 889 height 586
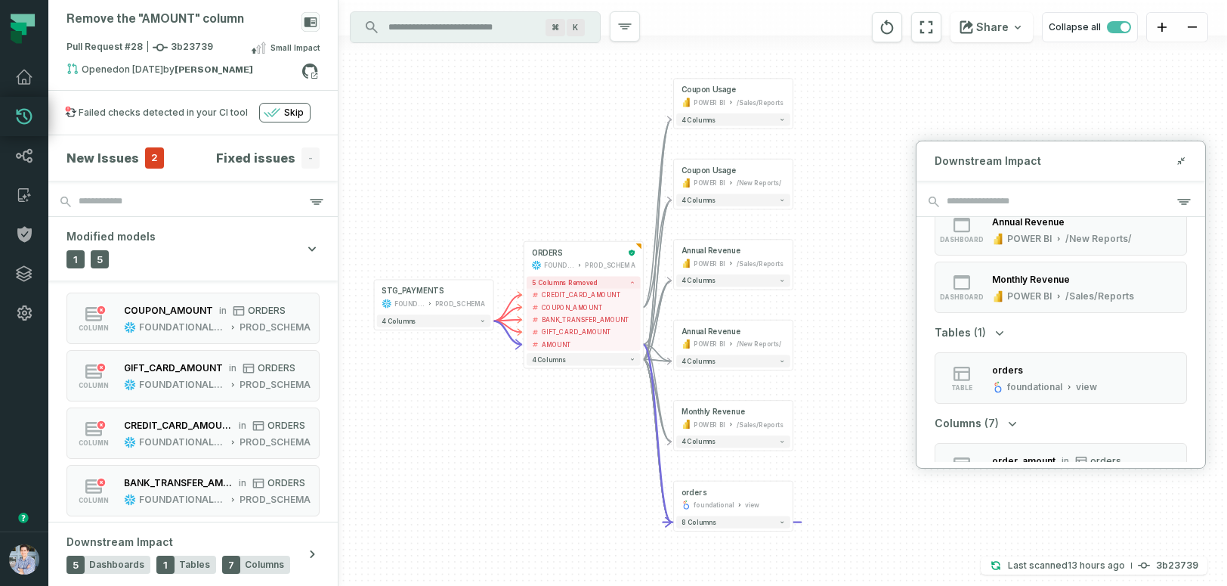
drag, startPoint x: 772, startPoint y: 333, endPoint x: 880, endPoint y: 336, distance: 108.1
click at [880, 336] on div "+ ORDERS FOUNDATIONAL_DB PROD_SCHEMA - 5 columns removed - CREDIT_CARD_AMOUNT -…" at bounding box center [783, 293] width 889 height 586
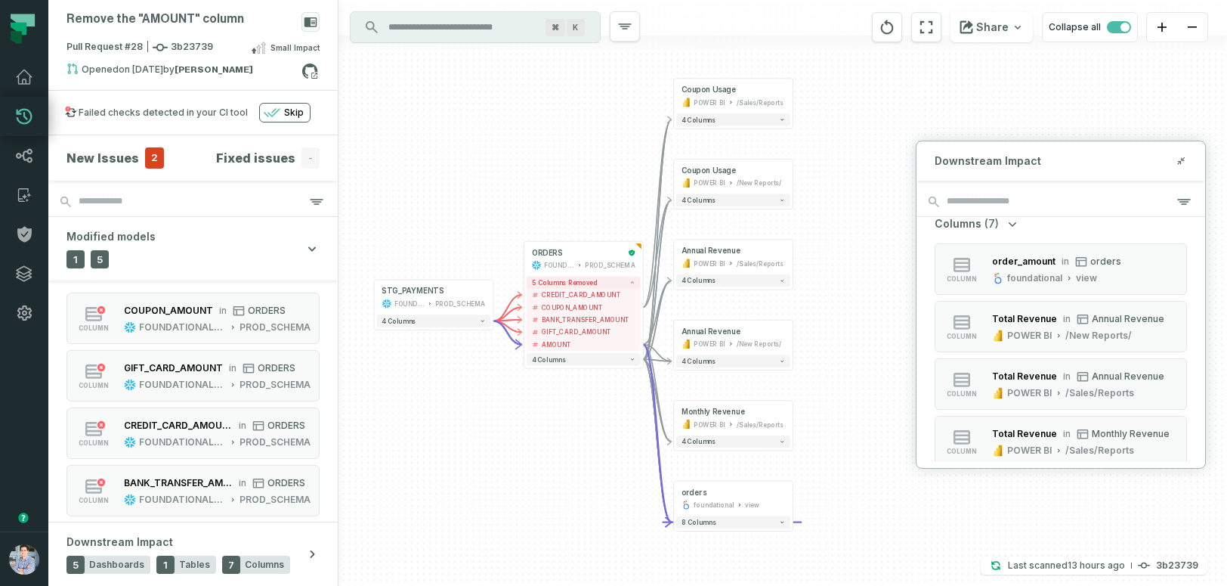
scroll to position [599, 0]
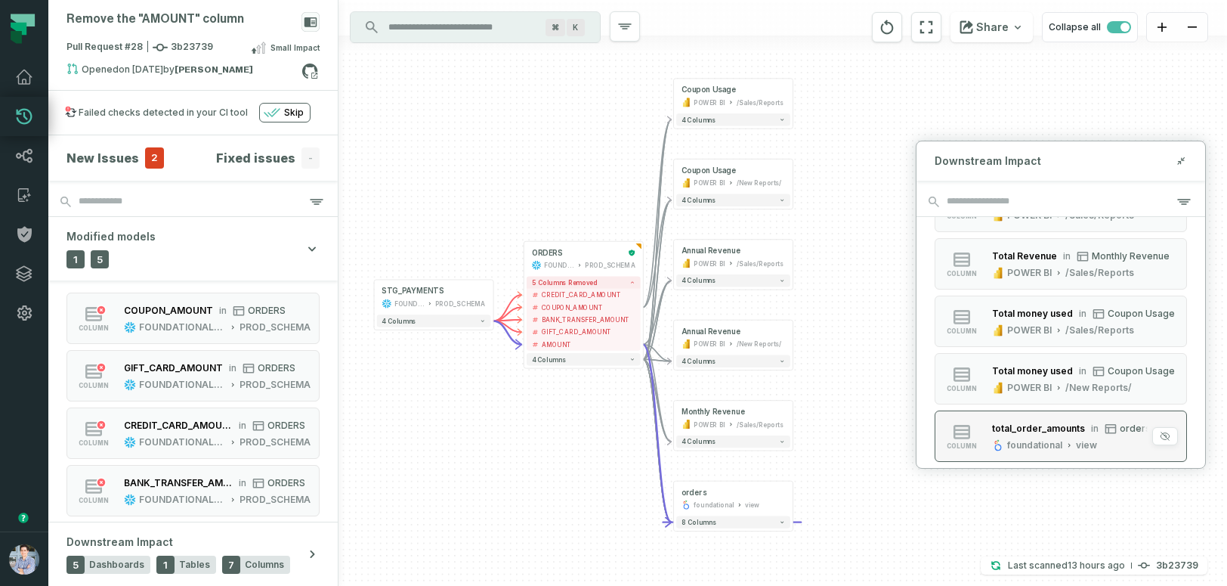
click at [1047, 435] on div "total_order_amounts in orders" at bounding box center [1071, 428] width 159 height 15
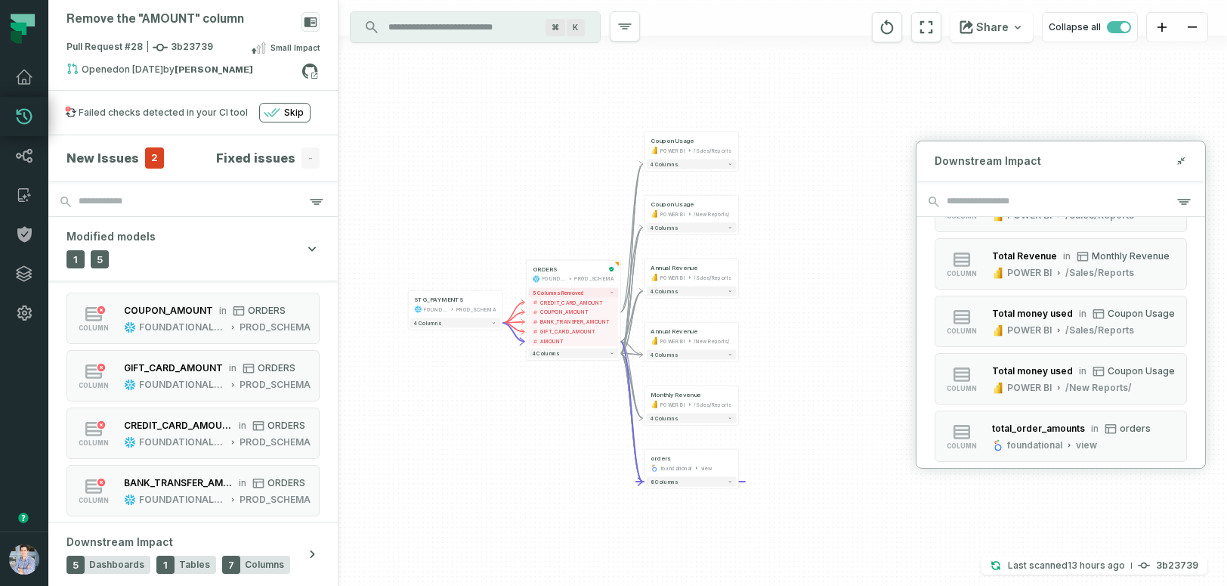
drag, startPoint x: 818, startPoint y: 259, endPoint x: 861, endPoint y: 313, distance: 68.8
click at [862, 313] on div "+ ORDERS FOUNDATIONAL_DB PROD_SCHEMA - 5 columns removed - CREDIT_CARD_AMOUNT -…" at bounding box center [783, 293] width 889 height 586
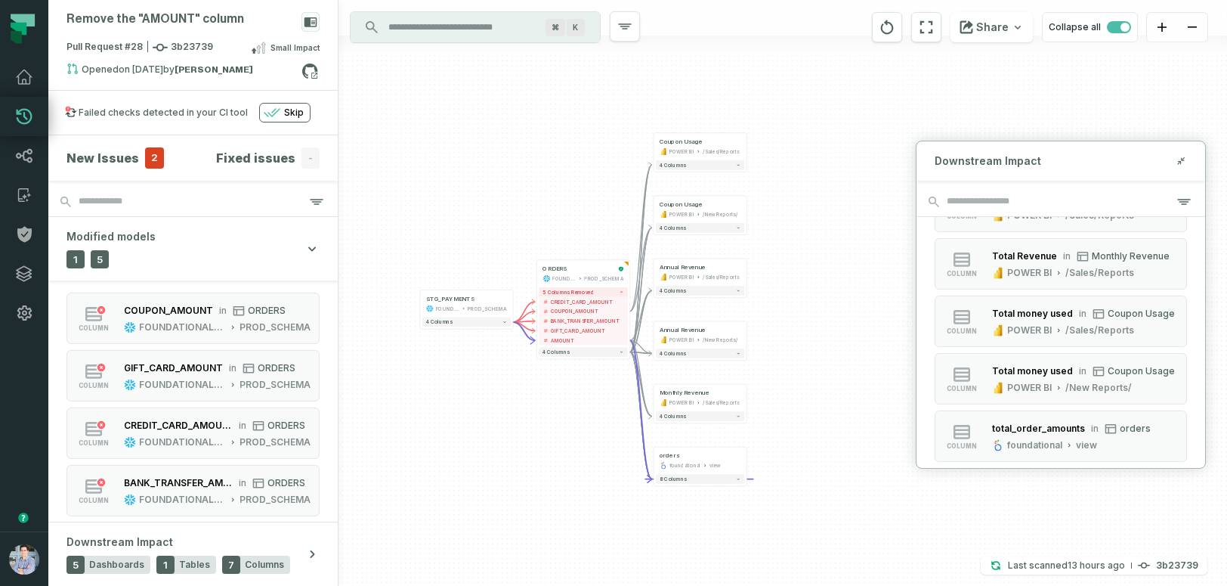
drag, startPoint x: 830, startPoint y: 364, endPoint x: 838, endPoint y: 364, distance: 8.3
click at [838, 364] on div "+ ORDERS FOUNDATIONAL_DB PROD_SCHEMA - 5 columns removed - CREDIT_CARD_AMOUNT -…" at bounding box center [783, 293] width 889 height 586
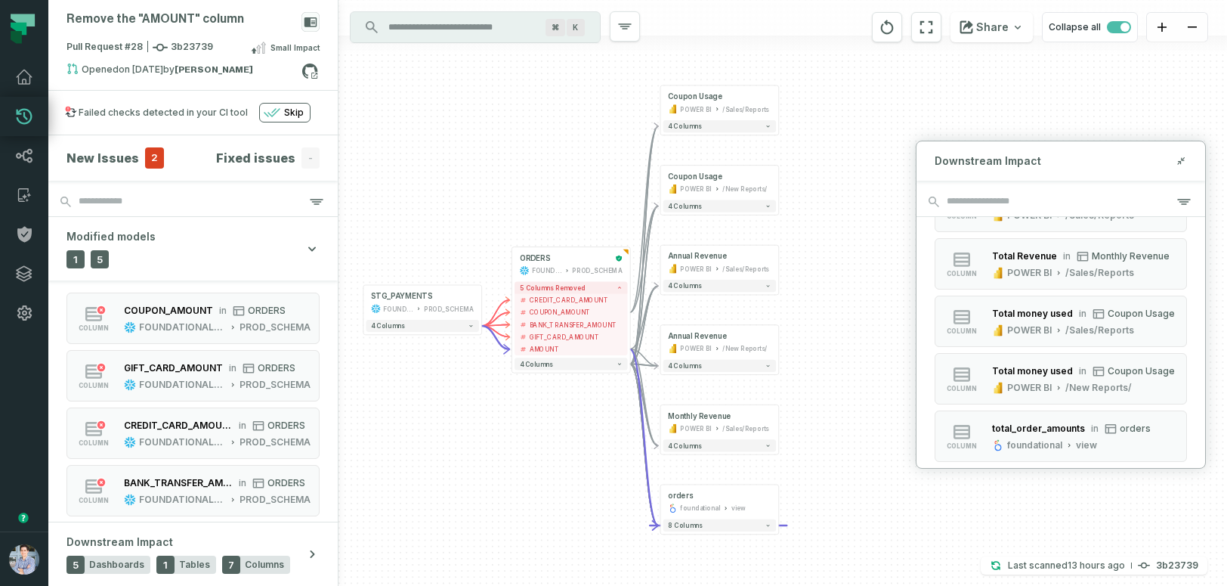
drag, startPoint x: 837, startPoint y: 326, endPoint x: 894, endPoint y: 342, distance: 58.7
click at [894, 342] on div "+ ORDERS FOUNDATIONAL_DB PROD_SCHEMA - 5 columns removed - CREDIT_CARD_AMOUNT -…" at bounding box center [783, 293] width 889 height 586
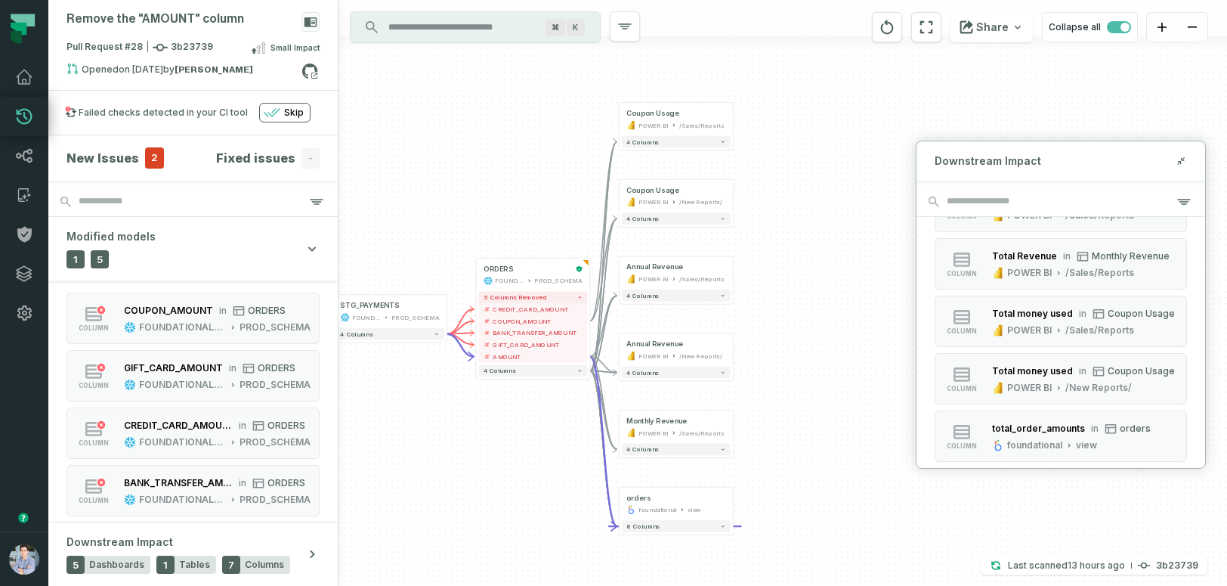
drag, startPoint x: 1081, startPoint y: 153, endPoint x: 967, endPoint y: 210, distance: 128.1
click at [967, 210] on div "Downstream Impact Dashboards (5) dashboard Coupon Usage POWER BI /Sales/Reports…" at bounding box center [1061, 305] width 290 height 328
click at [1180, 157] on icon at bounding box center [1181, 161] width 11 height 12
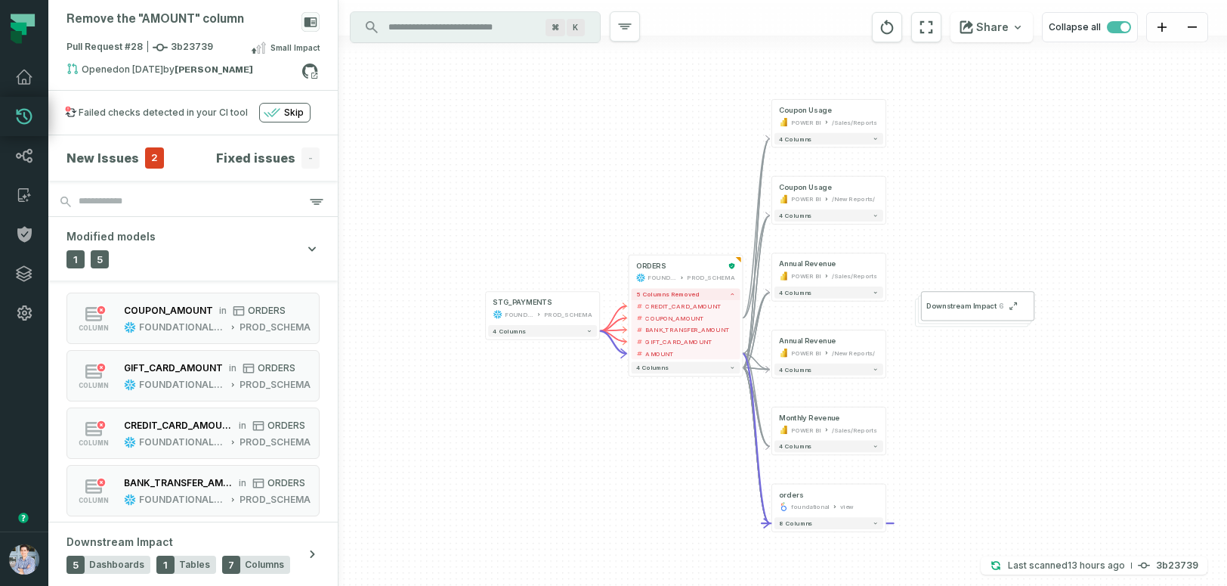
drag, startPoint x: 896, startPoint y: 181, endPoint x: 1048, endPoint y: 179, distance: 151.9
click at [1048, 179] on div "+ ORDERS FOUNDATIONAL_DB PROD_SCHEMA - 5 columns removed - CREDIT_CARD_AMOUNT -…" at bounding box center [783, 293] width 889 height 586
click at [309, 73] on icon at bounding box center [310, 71] width 20 height 20
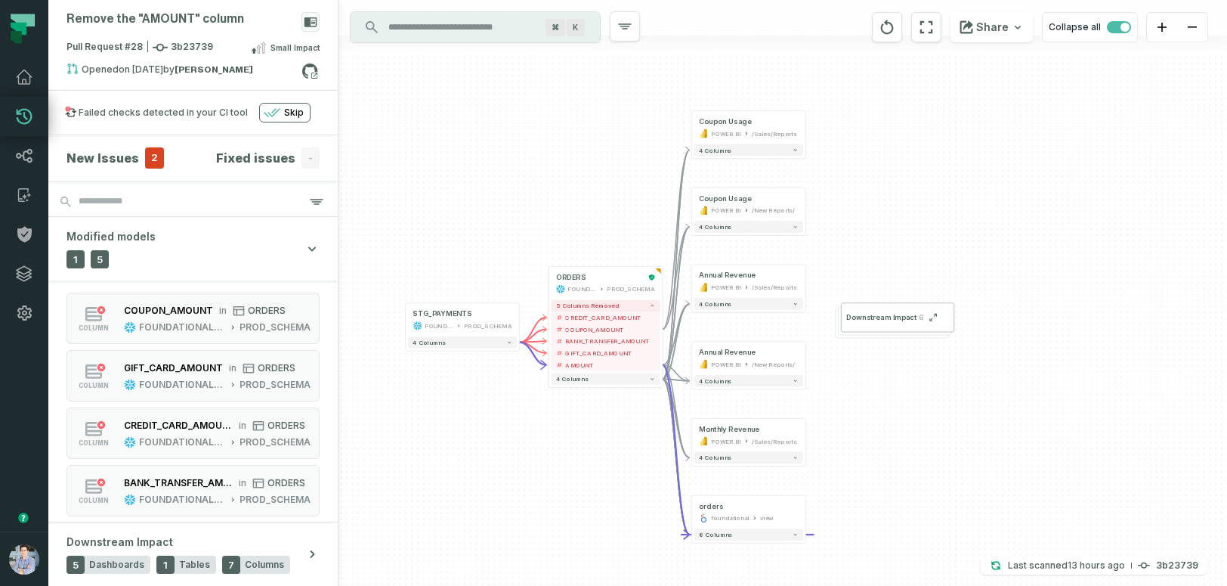
drag, startPoint x: 527, startPoint y: 174, endPoint x: 447, endPoint y: 184, distance: 80.1
click at [447, 184] on div "+ ORDERS FOUNDATIONAL_DB PROD_SCHEMA - 5 columns removed - CREDIT_CARD_AMOUNT -…" at bounding box center [783, 293] width 889 height 586
click at [313, 71] on icon at bounding box center [310, 71] width 20 height 20
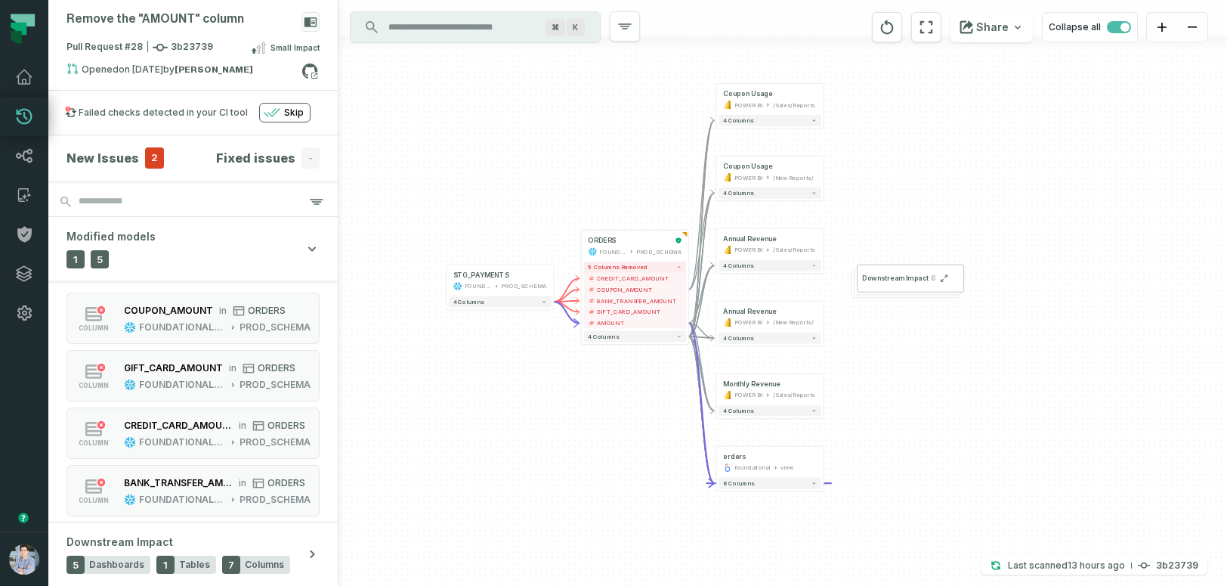
drag, startPoint x: 401, startPoint y: 182, endPoint x: 441, endPoint y: 150, distance: 51.7
click at [441, 150] on div "+ ORDERS FOUNDATIONAL_DB PROD_SCHEMA - 5 columns removed - CREDIT_CARD_AMOUNT -…" at bounding box center [783, 293] width 889 height 586
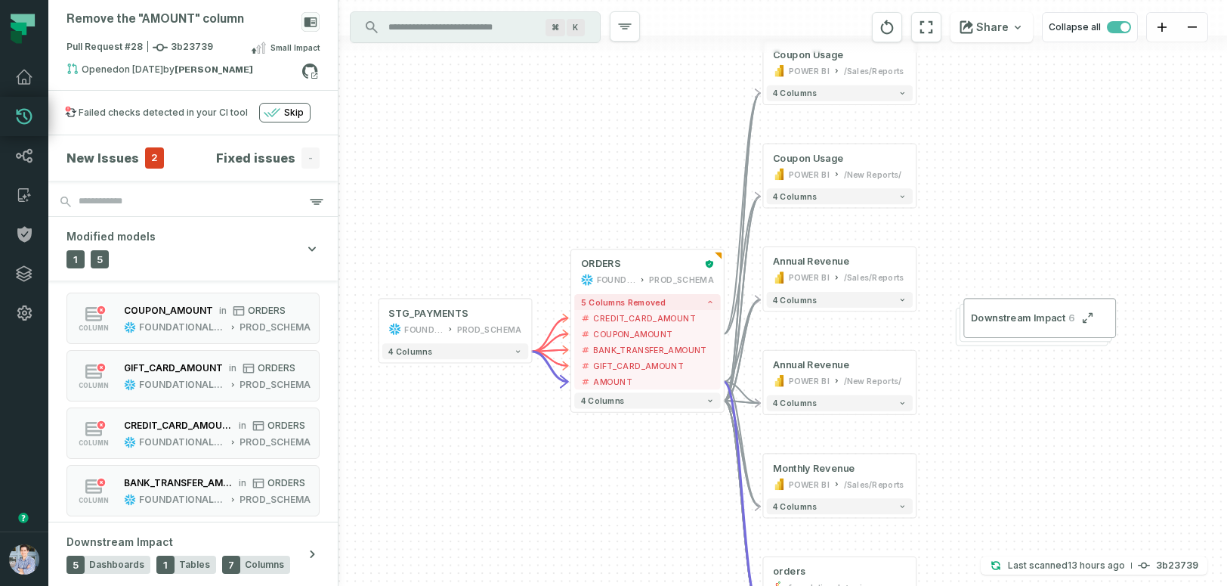
drag, startPoint x: 1046, startPoint y: 126, endPoint x: 1038, endPoint y: 212, distance: 86.5
click at [1038, 212] on div "+ ORDERS FOUNDATIONAL_DB PROD_SCHEMA - 5 columns removed - CREDIT_CARD_AMOUNT -…" at bounding box center [783, 293] width 889 height 586
click at [830, 92] on button "4 columns" at bounding box center [840, 92] width 146 height 16
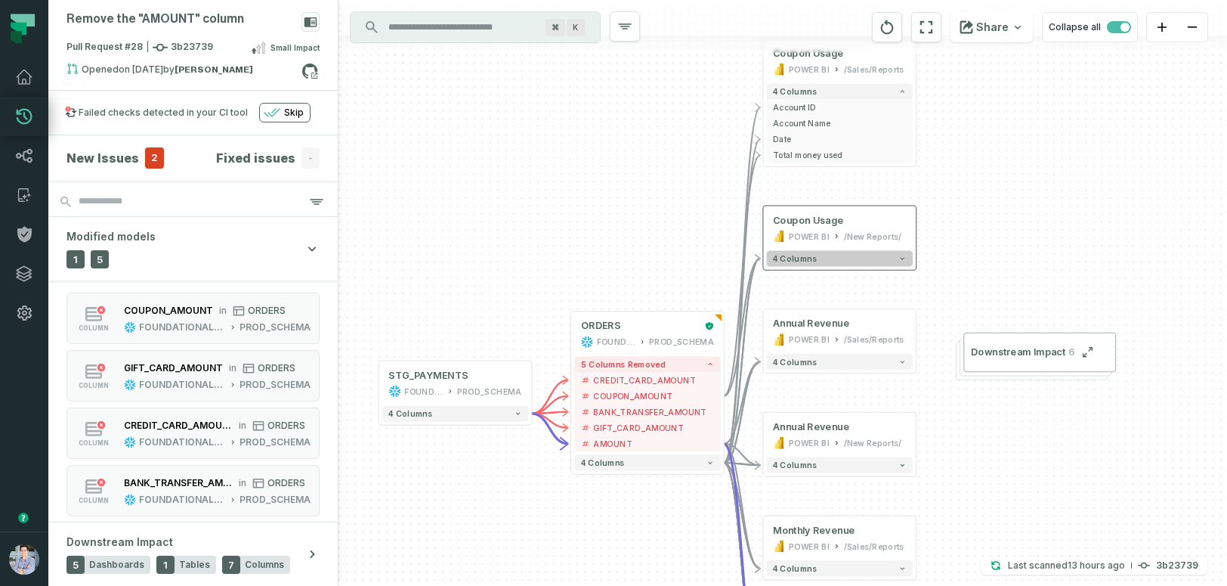
click at [816, 262] on button "4 columns" at bounding box center [840, 258] width 146 height 16
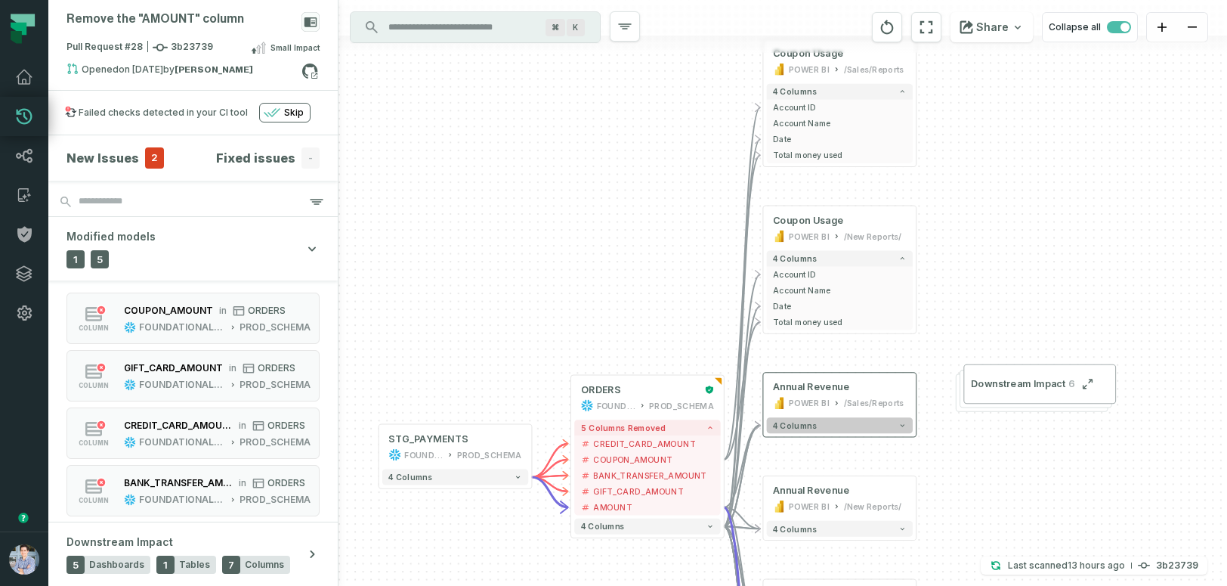
click at [831, 424] on button "4 columns" at bounding box center [840, 425] width 146 height 16
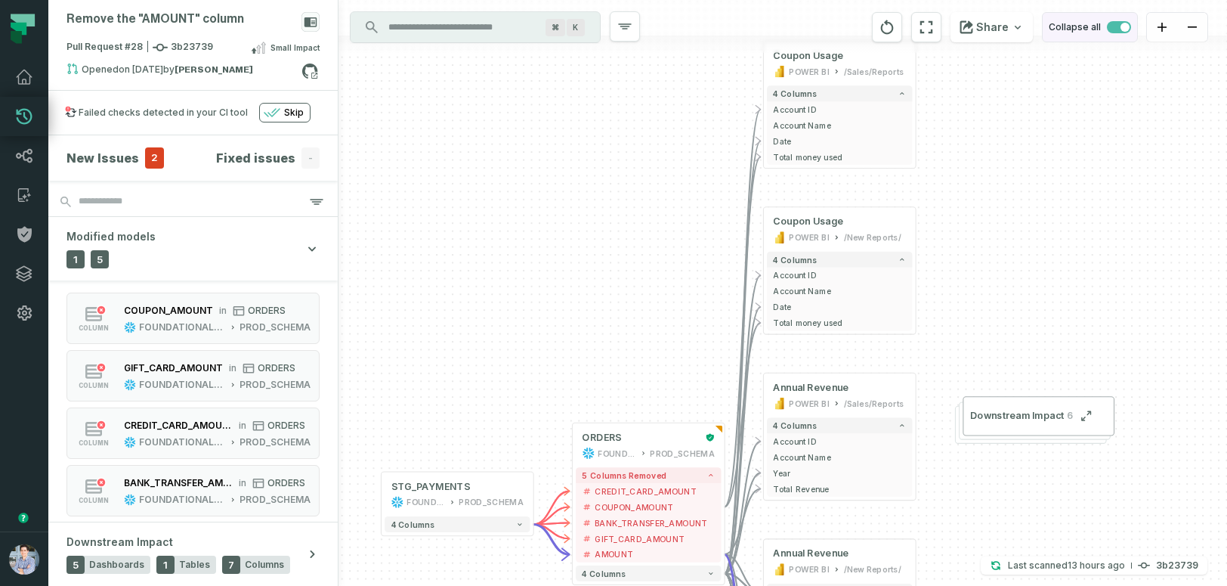
click at [1107, 29] on span "button" at bounding box center [1119, 27] width 24 height 12
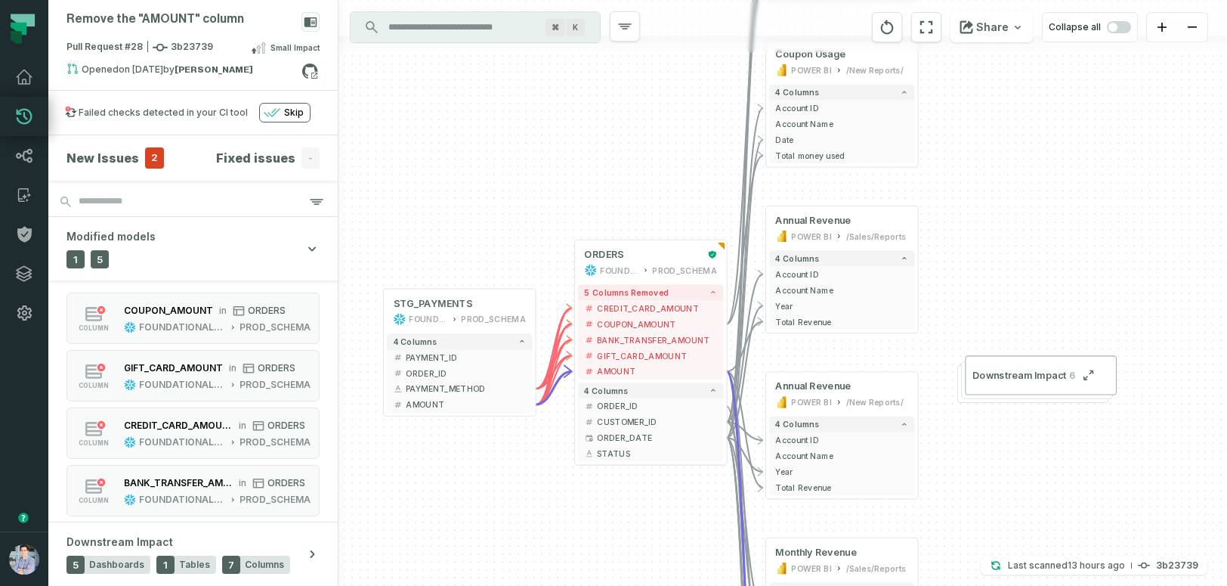
drag, startPoint x: 1062, startPoint y: 229, endPoint x: 1064, endPoint y: 46, distance: 182.9
click at [1064, 46] on div "+ ORDERS FOUNDATIONAL_DB PROD_SCHEMA - 5 columns removed - CREDIT_CARD_AMOUNT -…" at bounding box center [783, 293] width 889 height 586
click at [651, 290] on span "5 columns removed" at bounding box center [626, 292] width 85 height 10
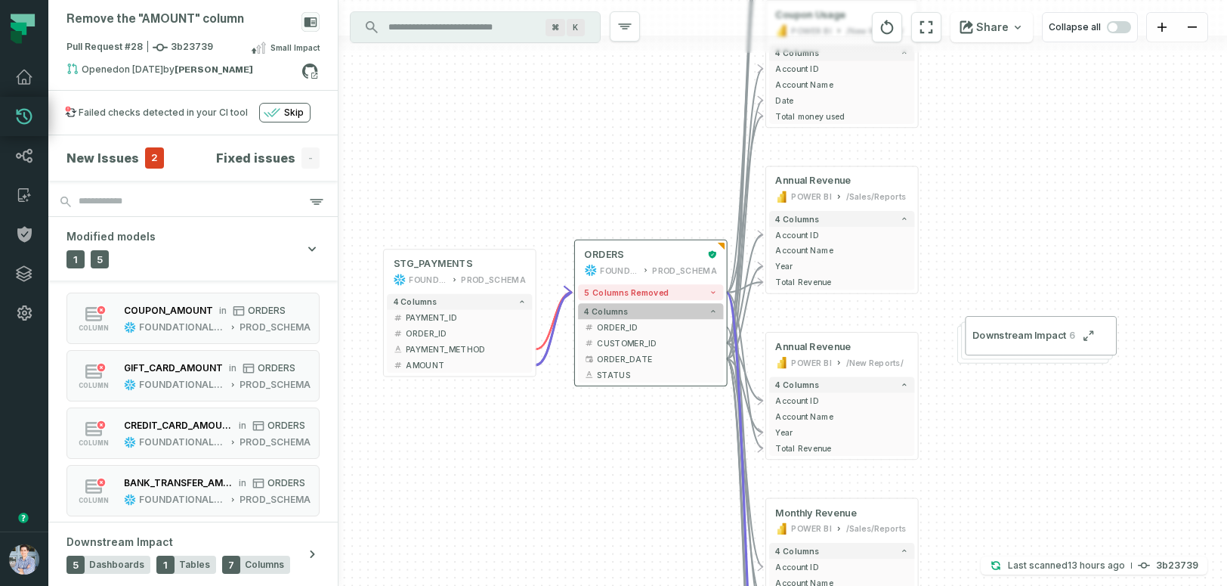
click at [649, 308] on button "4 columns" at bounding box center [650, 311] width 145 height 16
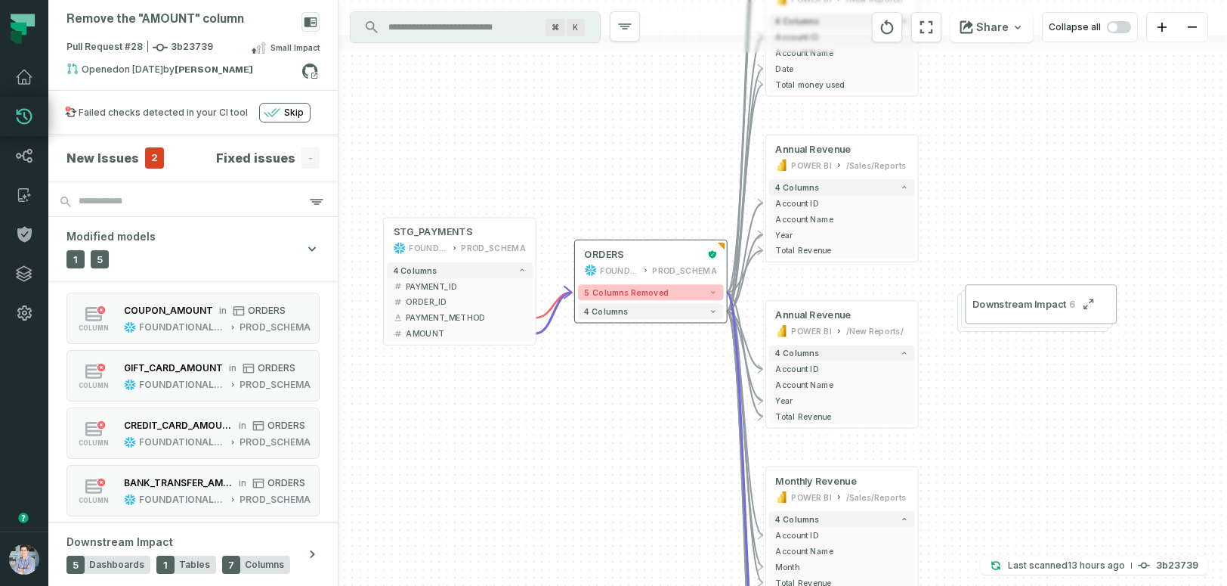
click at [660, 292] on span "5 columns removed" at bounding box center [626, 292] width 85 height 10
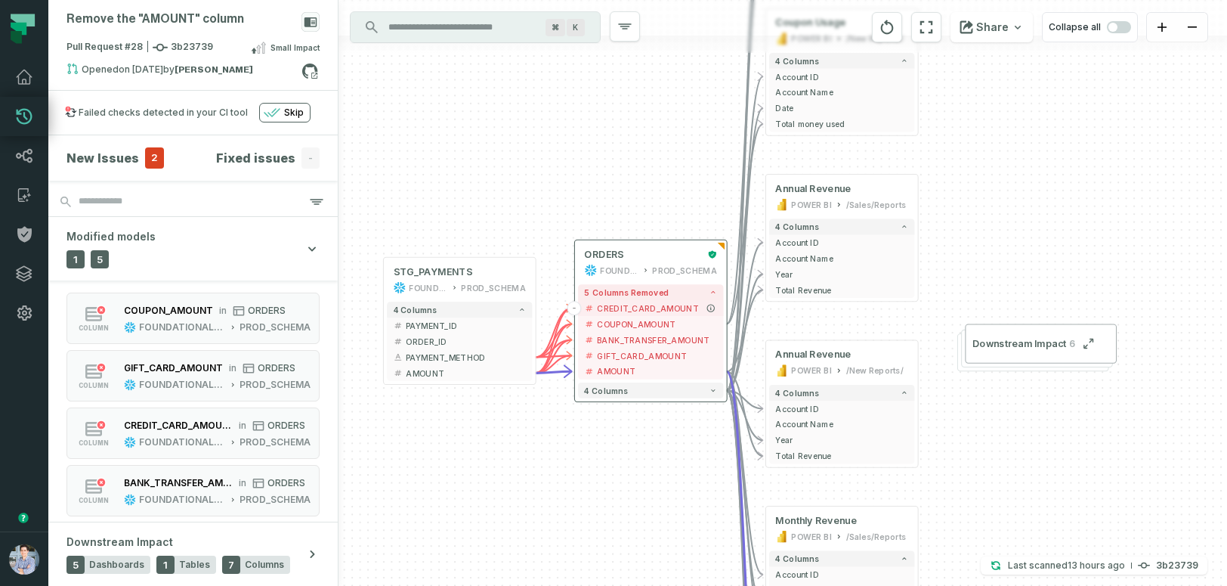
click at [656, 305] on span "CREDIT_CARD_AMOUNT" at bounding box center [657, 308] width 120 height 12
click at [653, 318] on span "COUPON_AMOUNT" at bounding box center [657, 324] width 120 height 12
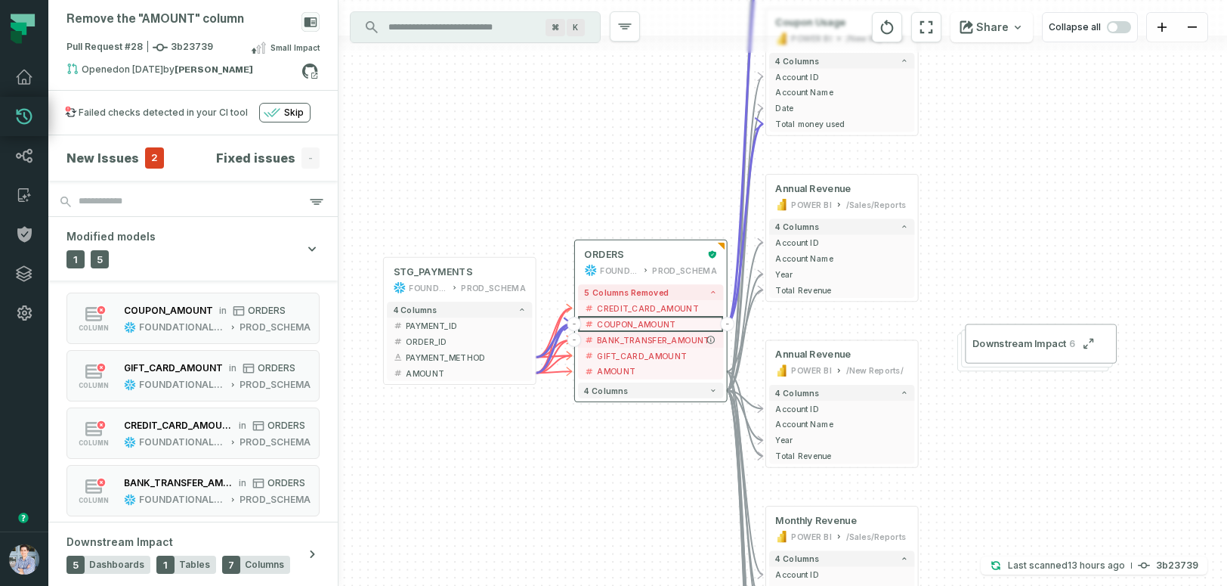
click at [648, 340] on span "BANK_TRANSFER_AMOUNT" at bounding box center [657, 340] width 120 height 12
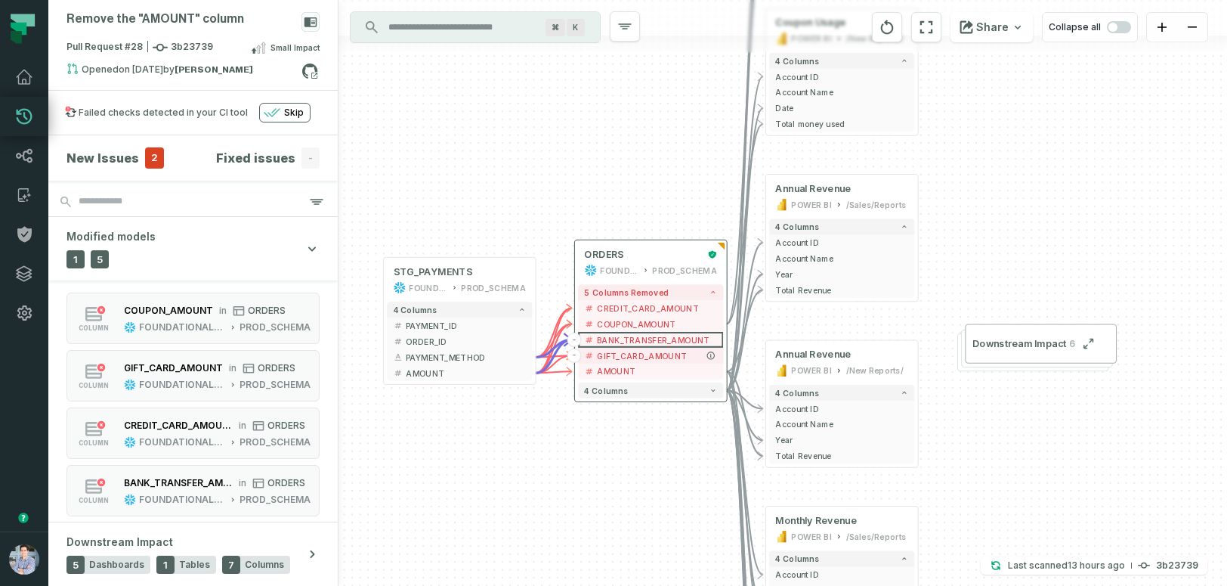
click at [645, 352] on span "GIFT_CARD_AMOUNT" at bounding box center [657, 355] width 120 height 12
click at [642, 367] on span "AMOUNT" at bounding box center [657, 371] width 120 height 12
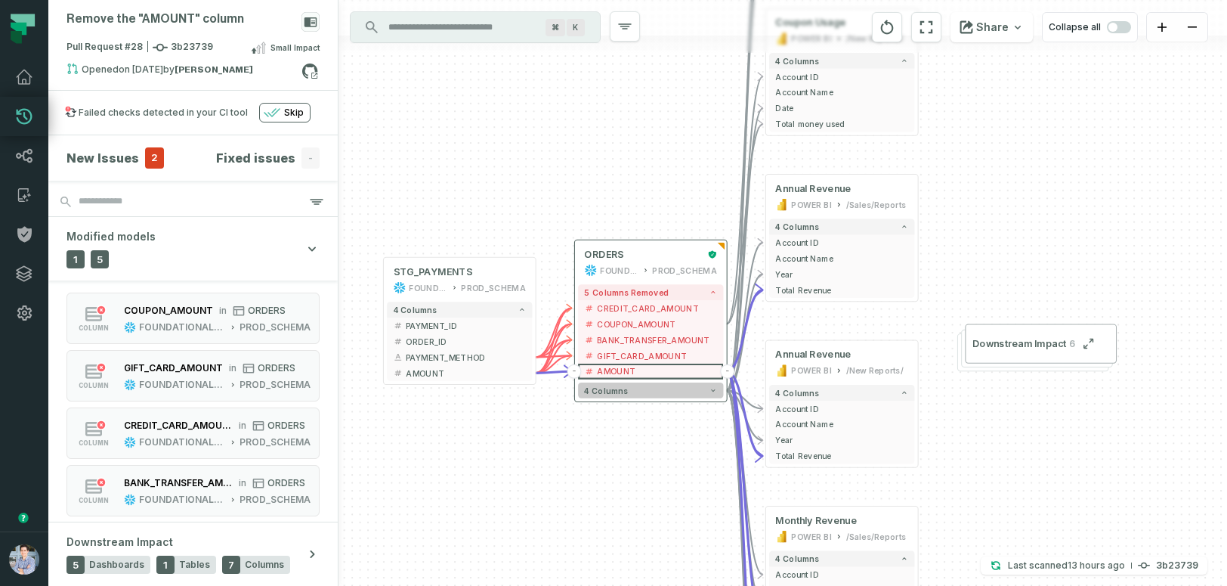
click at [641, 395] on button "4 columns" at bounding box center [650, 390] width 145 height 16
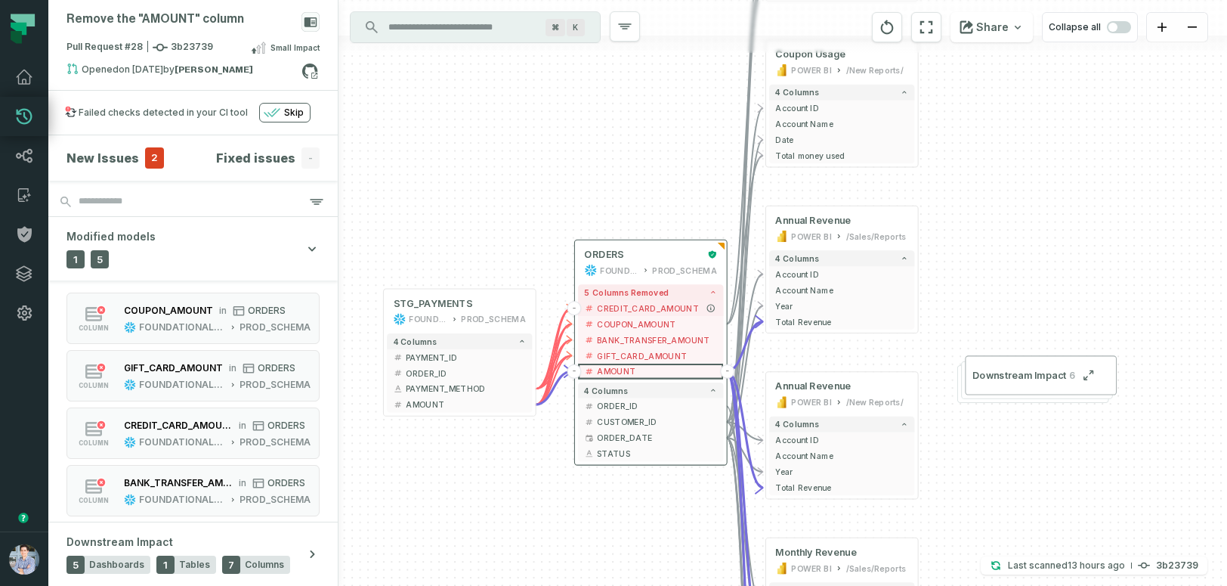
click at [644, 302] on button "CREDIT_CARD_AMOUNT" at bounding box center [650, 308] width 145 height 16
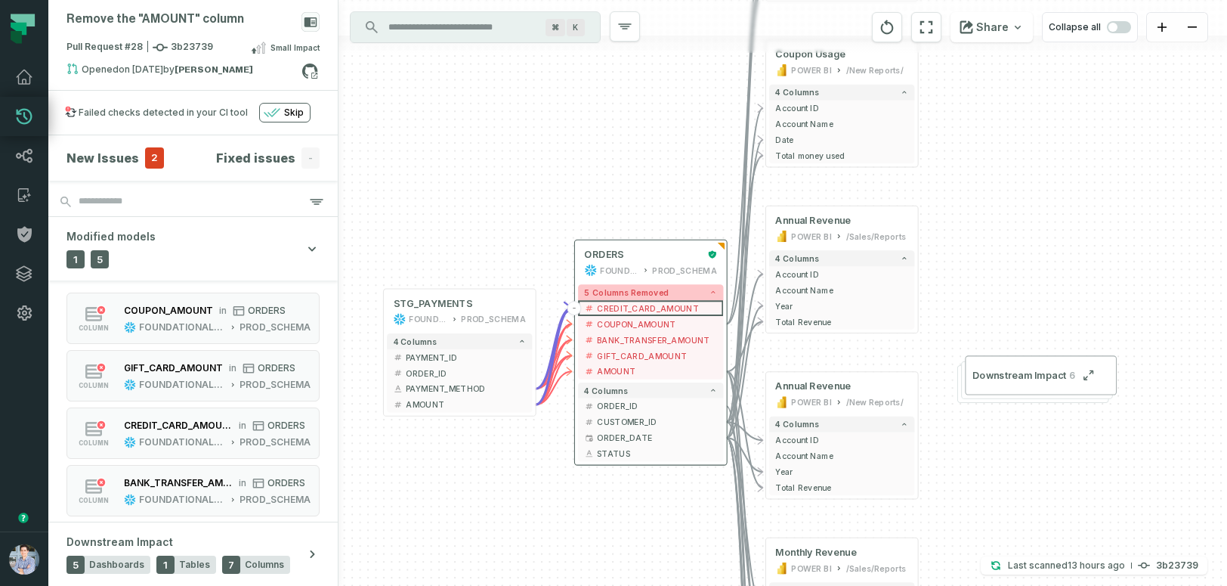
click at [646, 290] on span "5 columns removed" at bounding box center [626, 292] width 85 height 10
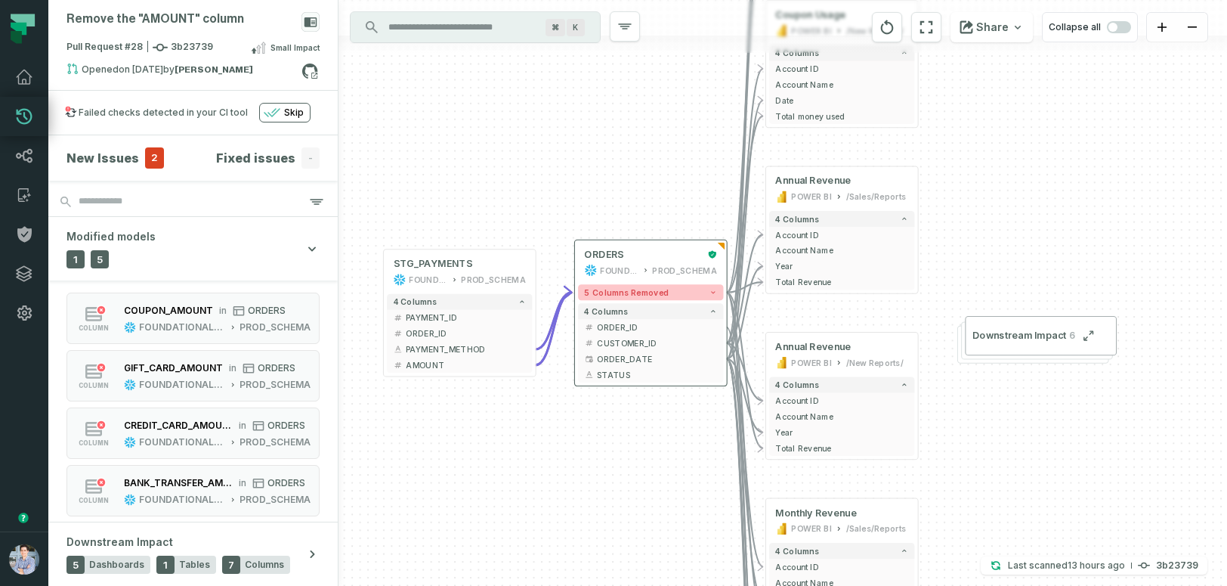
click at [646, 290] on span "5 columns removed" at bounding box center [626, 292] width 85 height 10
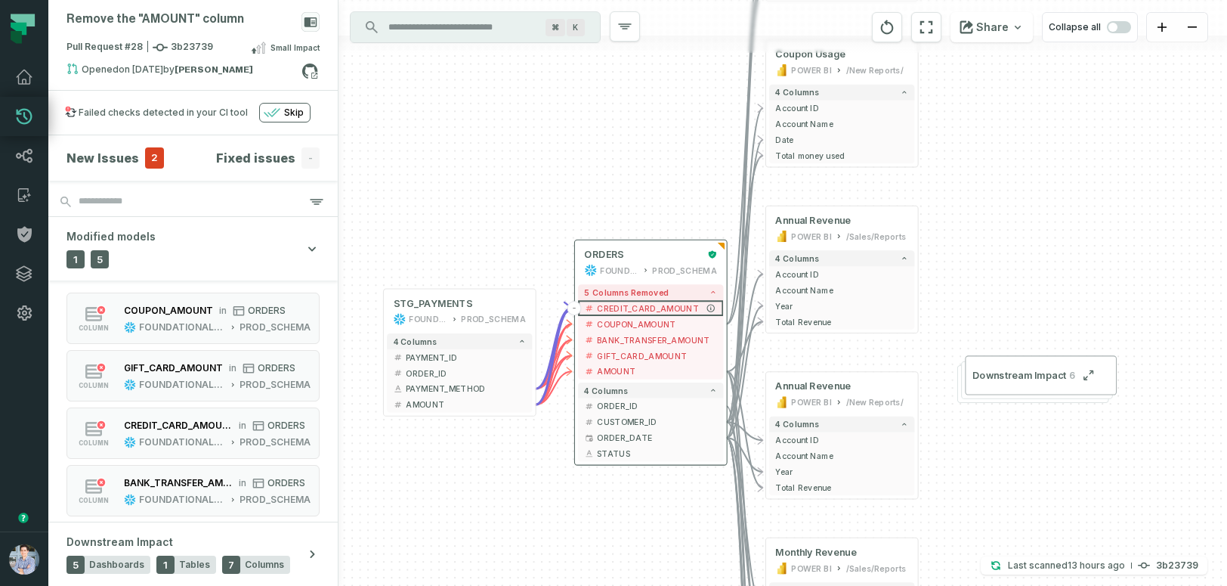
click at [651, 310] on span "CREDIT_CARD_AMOUNT" at bounding box center [657, 308] width 120 height 12
click at [651, 323] on span "COUPON_AMOUNT" at bounding box center [657, 324] width 120 height 12
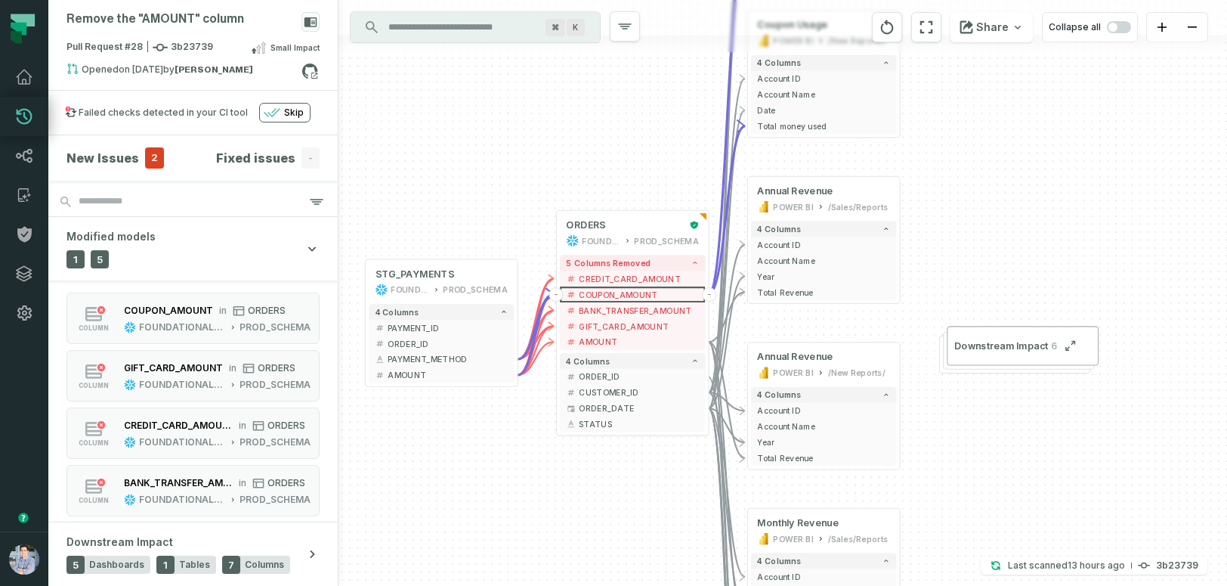
drag, startPoint x: 1108, startPoint y: 194, endPoint x: 1090, endPoint y: 165, distance: 34.6
click at [1090, 165] on div "+ ORDERS FOUNDATIONAL_DB PROD_SCHEMA - 5 columns removed - CREDIT_CARD_AMOUNT -…" at bounding box center [783, 293] width 889 height 586
click at [664, 305] on span "BANK_TRANSFER_AMOUNT" at bounding box center [639, 311] width 120 height 12
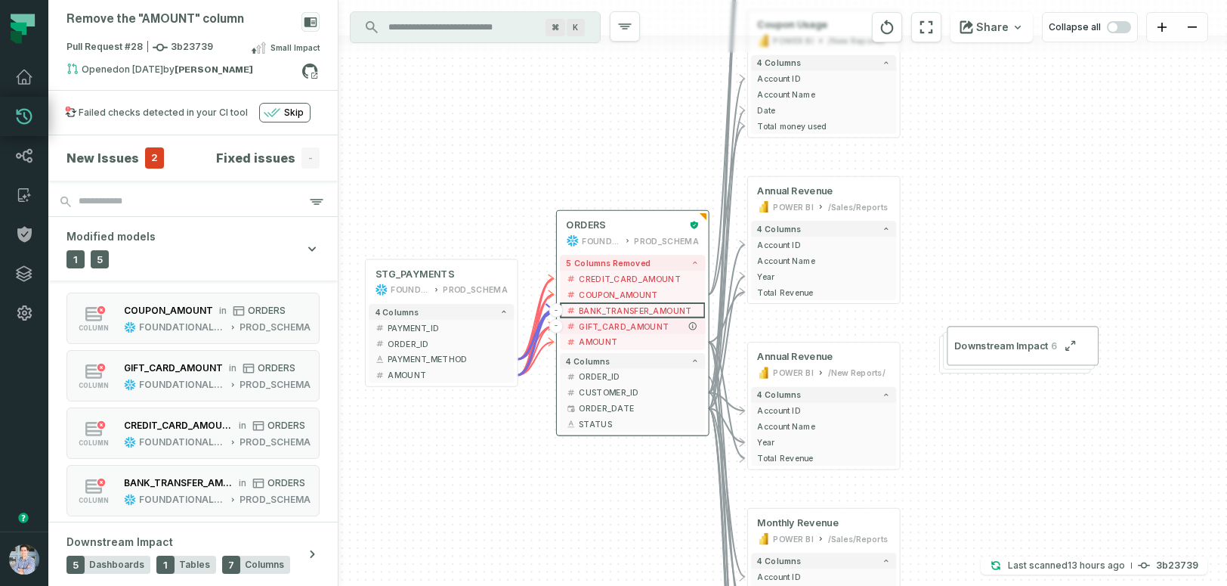
click at [641, 322] on span "GIFT_CARD_AMOUNT" at bounding box center [639, 326] width 120 height 12
click at [636, 335] on button "AMOUNT" at bounding box center [632, 342] width 145 height 16
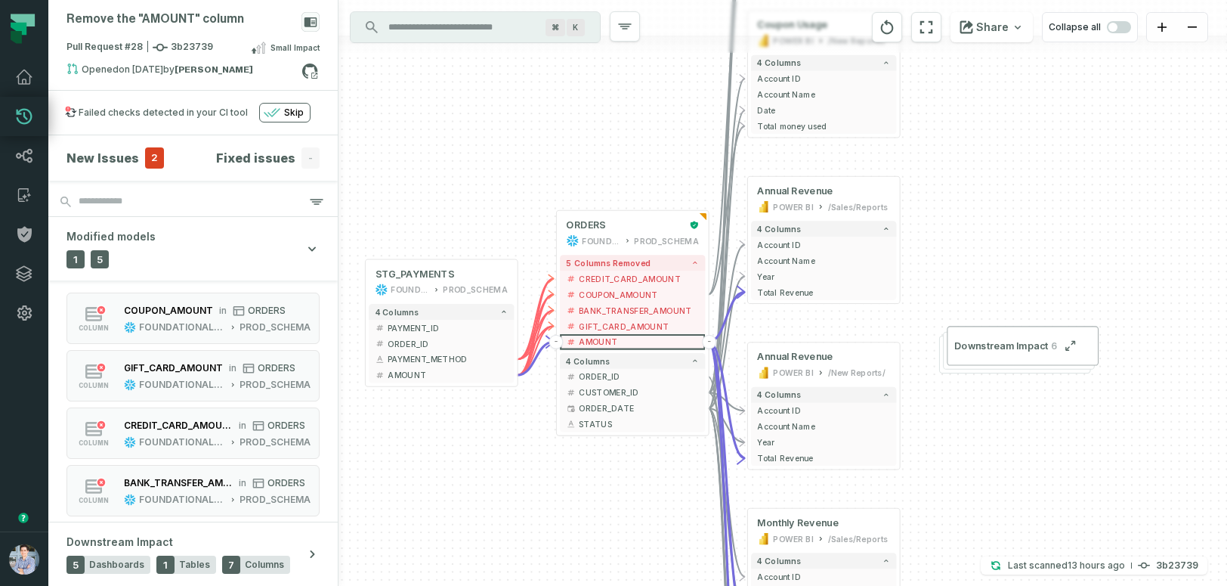
click at [487, 450] on div "+ ORDERS FOUNDATIONAL_DB PROD_SCHEMA - 5 columns removed - CREDIT_CARD_AMOUNT -…" at bounding box center [783, 293] width 889 height 586
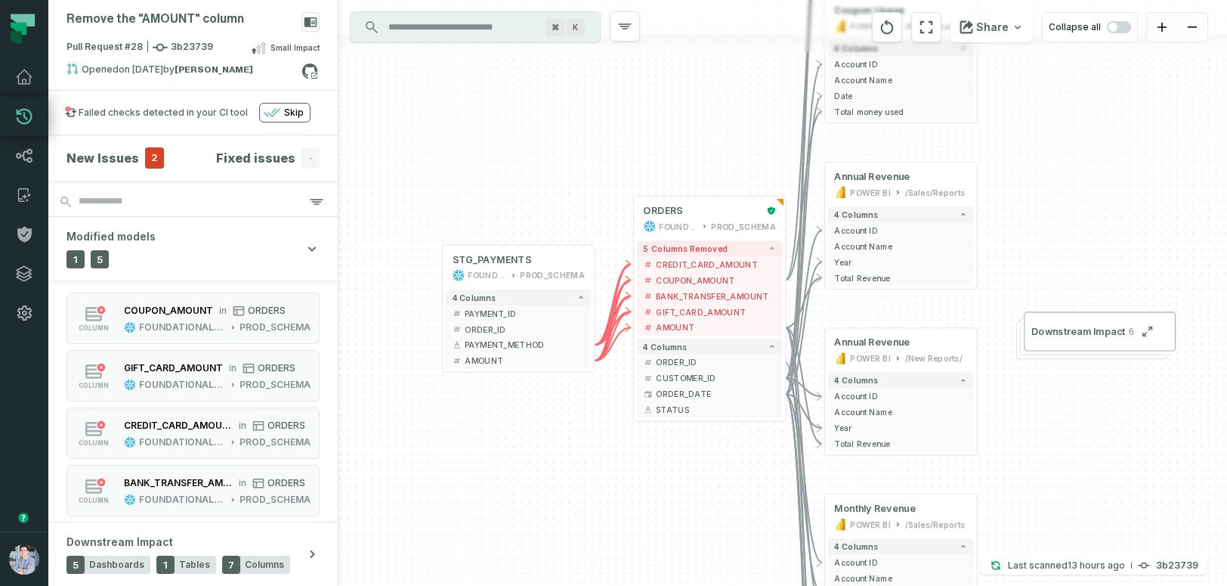
drag, startPoint x: 438, startPoint y: 434, endPoint x: 515, endPoint y: 416, distance: 79.0
click at [515, 416] on div "+ ORDERS FOUNDATIONAL_DB PROD_SCHEMA - 5 columns removed - CREDIT_CARD_AMOUNT -…" at bounding box center [783, 293] width 889 height 586
click at [692, 260] on span "CREDIT_CARD_AMOUNT" at bounding box center [717, 261] width 120 height 12
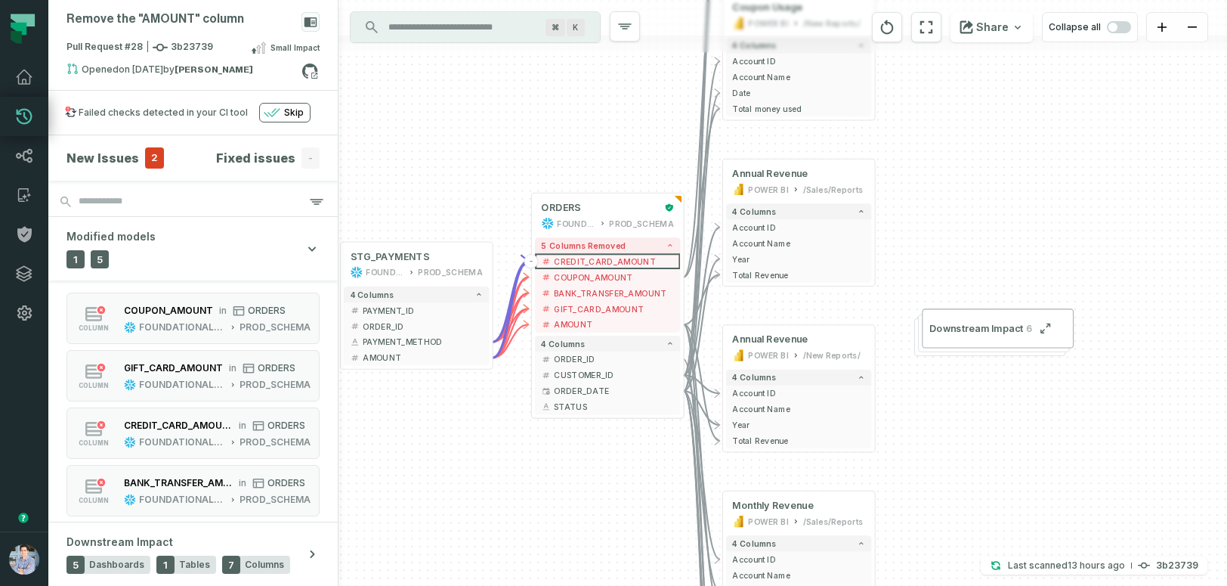
drag, startPoint x: 583, startPoint y: 438, endPoint x: 481, endPoint y: 439, distance: 102.0
click at [481, 438] on div "+ ORDERS FOUNDATIONAL_DB PROD_SCHEMA - 5 columns removed - CREDIT_CARD_AMOUNT -…" at bounding box center [783, 293] width 889 height 586
click at [599, 280] on span "COUPON_AMOUNT" at bounding box center [615, 277] width 120 height 12
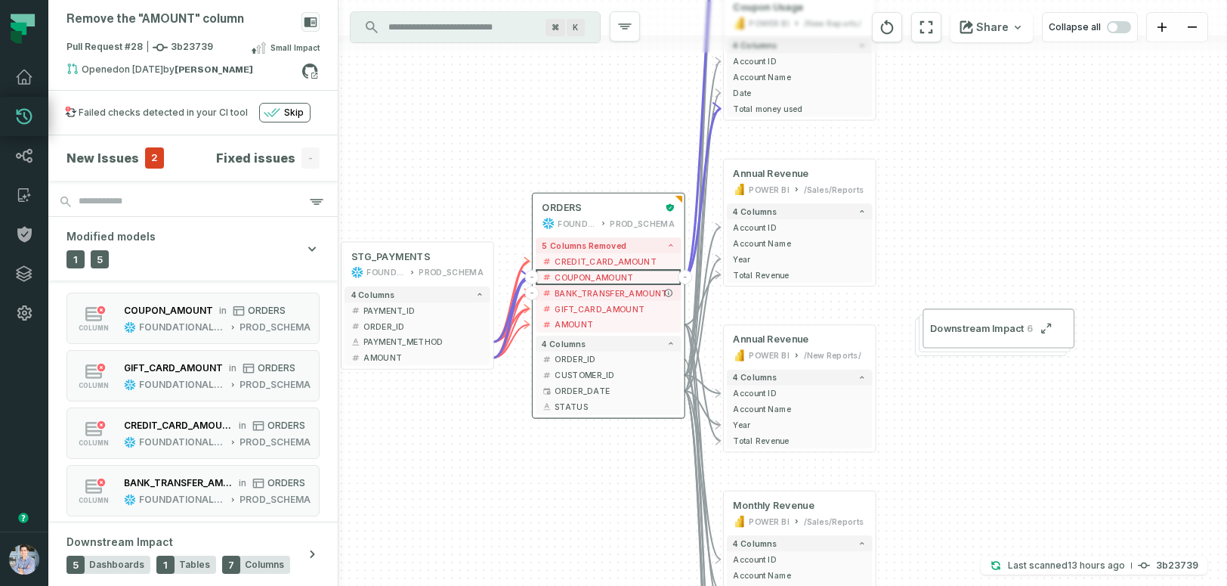
click at [593, 295] on span "BANK_TRANSFER_AMOUNT" at bounding box center [615, 293] width 120 height 12
click at [593, 306] on span "GIFT_CARD_AMOUNT" at bounding box center [615, 308] width 120 height 12
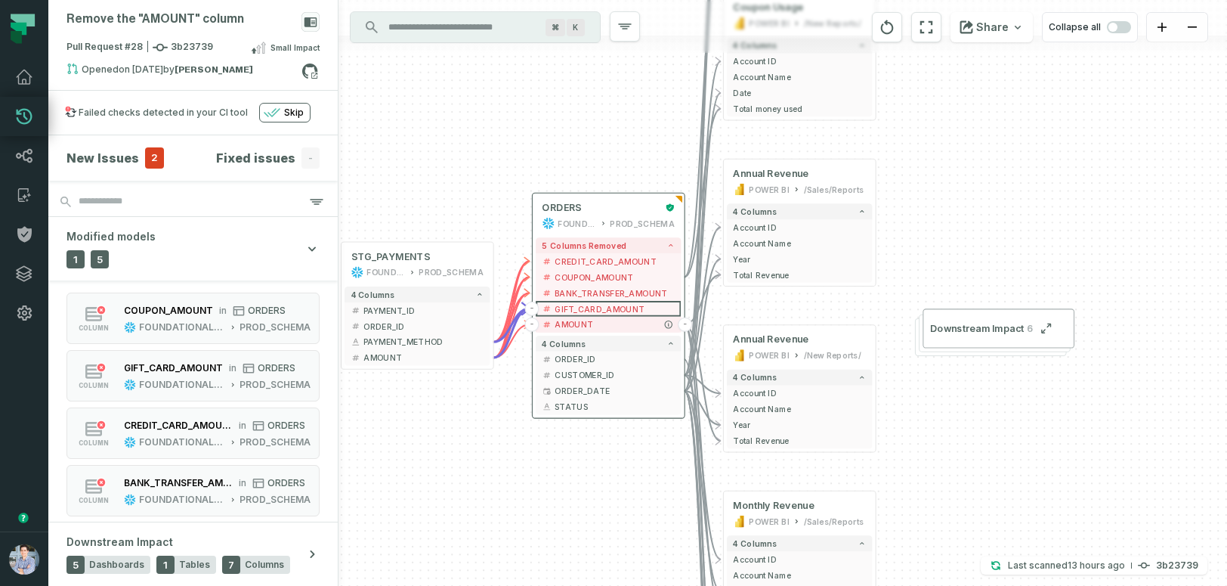
click at [589, 317] on button "AMOUNT" at bounding box center [608, 325] width 145 height 16
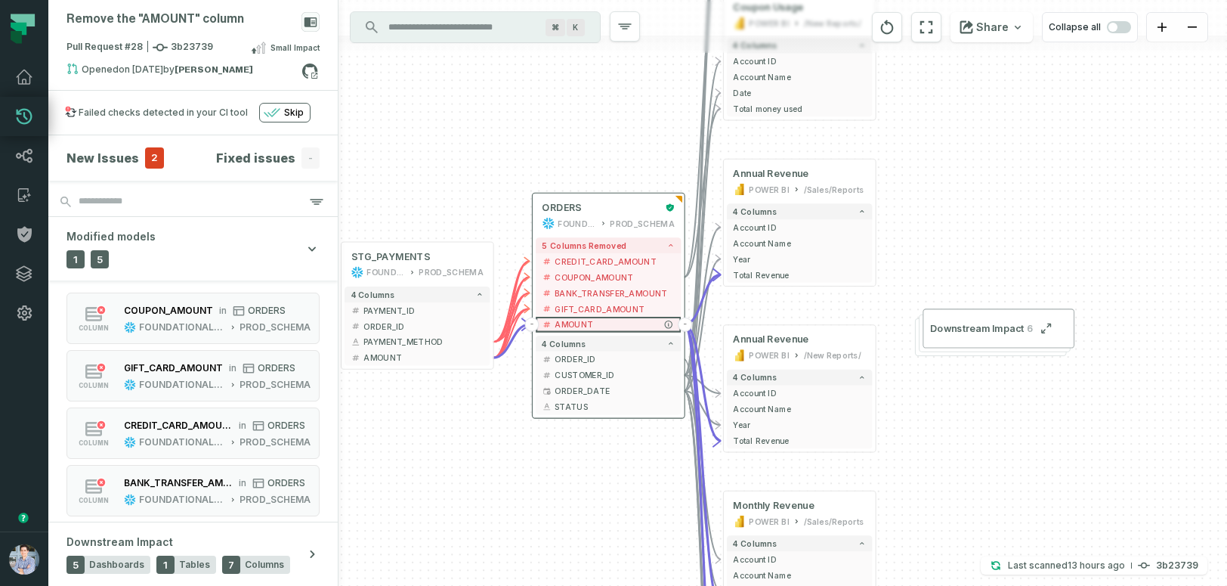
click at [588, 321] on span "AMOUNT" at bounding box center [615, 324] width 120 height 12
click at [454, 458] on div "+ ORDERS FOUNDATIONAL_DB PROD_SCHEMA - 5 columns removed - CREDIT_CARD_AMOUNT -…" at bounding box center [783, 293] width 889 height 586
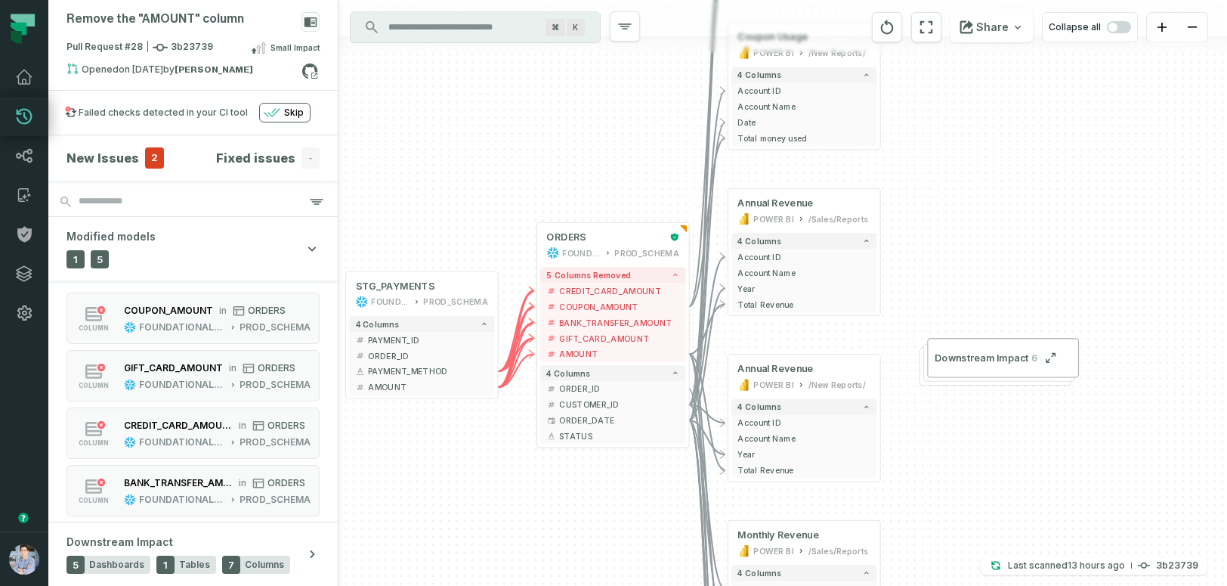
drag, startPoint x: 998, startPoint y: 207, endPoint x: 1003, endPoint y: 237, distance: 29.8
click at [1003, 237] on div "+ ORDERS FOUNDATIONAL_DB PROD_SCHEMA - 5 columns removed - CREDIT_CARD_AMOUNT -…" at bounding box center [783, 293] width 889 height 586
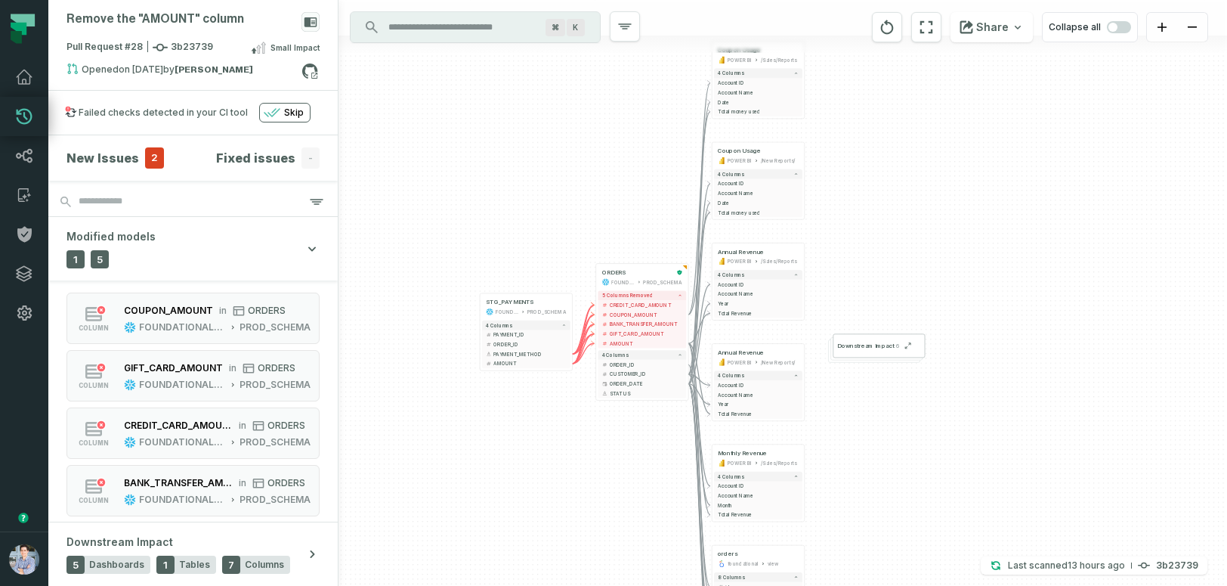
drag, startPoint x: 1023, startPoint y: 215, endPoint x: 899, endPoint y: 250, distance: 128.9
click at [899, 250] on div "+ ORDERS FOUNDATIONAL_DB PROD_SCHEMA - 5 columns removed - CREDIT_CARD_AMOUNT -…" at bounding box center [783, 293] width 889 height 586
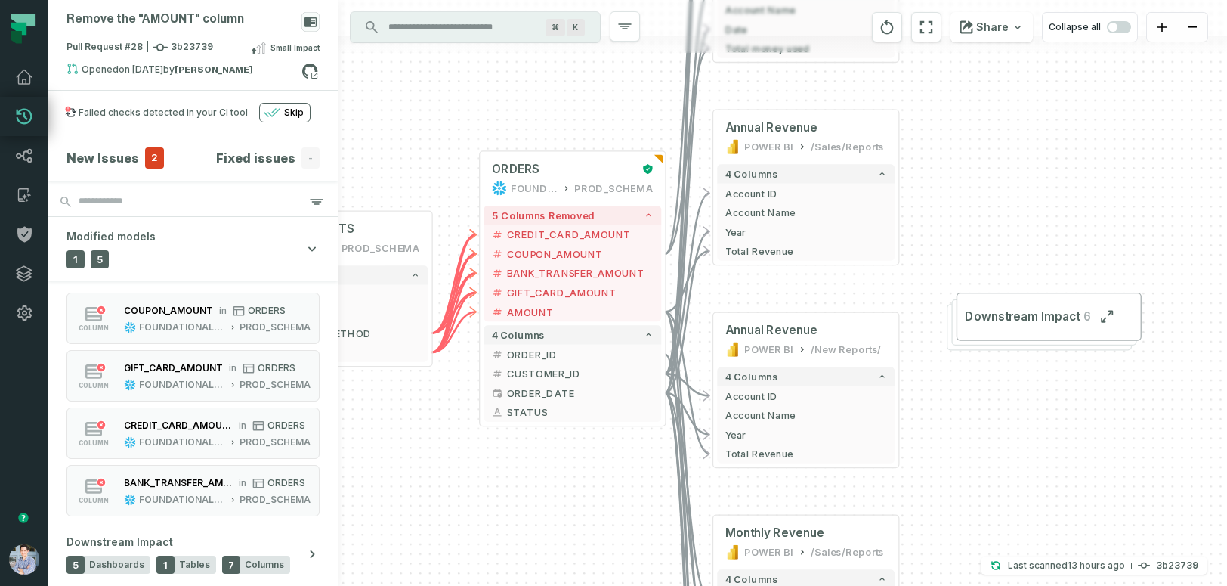
drag, startPoint x: 595, startPoint y: 445, endPoint x: 391, endPoint y: 494, distance: 209.0
click at [391, 494] on div "+ ORDERS FOUNDATIONAL_DB PROD_SCHEMA - 5 columns removed - CREDIT_CARD_AMOUNT -…" at bounding box center [783, 293] width 889 height 586
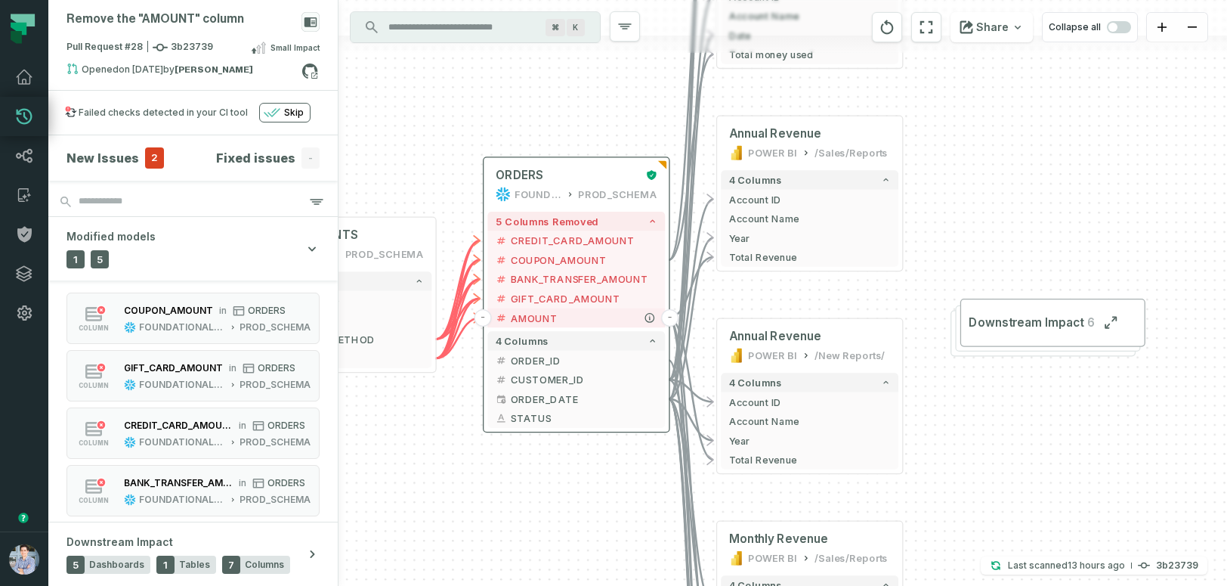
click at [565, 319] on span "AMOUNT" at bounding box center [584, 318] width 147 height 14
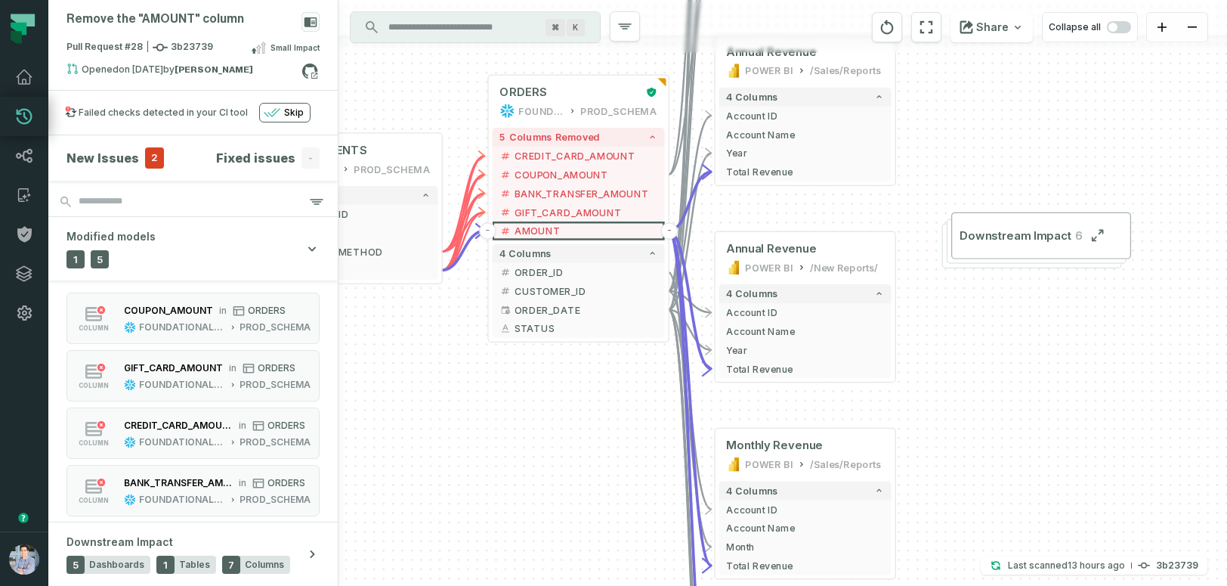
drag, startPoint x: 518, startPoint y: 476, endPoint x: 521, endPoint y: 385, distance: 91.5
click at [521, 385] on div "+ ORDERS FOUNDATIONAL_DB PROD_SCHEMA - 5 columns removed - CREDIT_CARD_AMOUNT -…" at bounding box center [783, 293] width 889 height 586
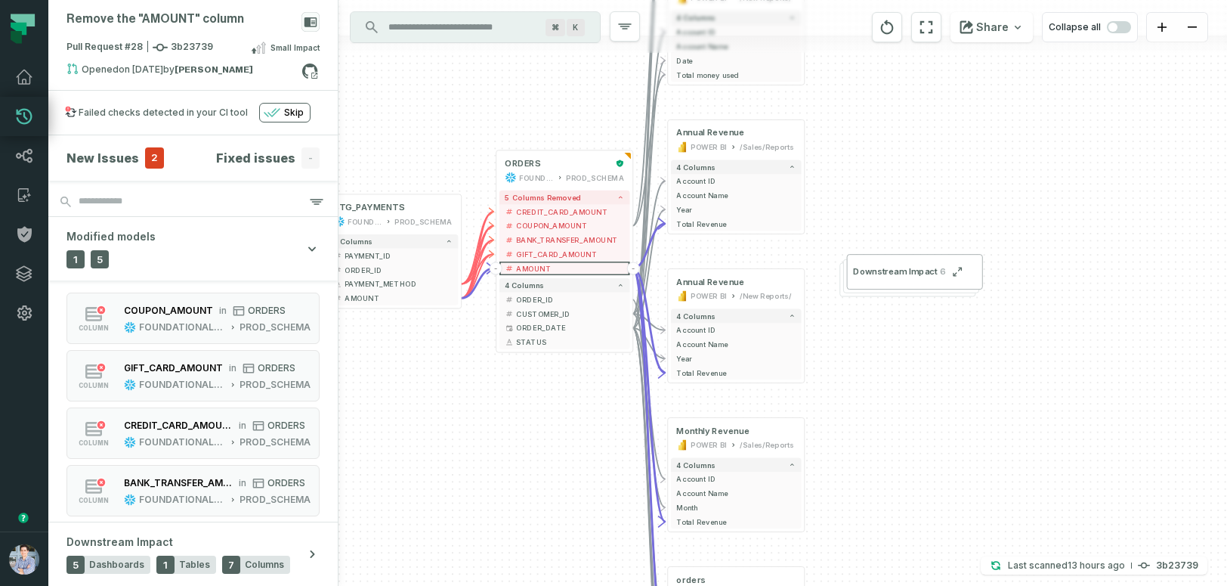
click at [138, 159] on div "New Issues 2" at bounding box center [115, 157] width 97 height 21
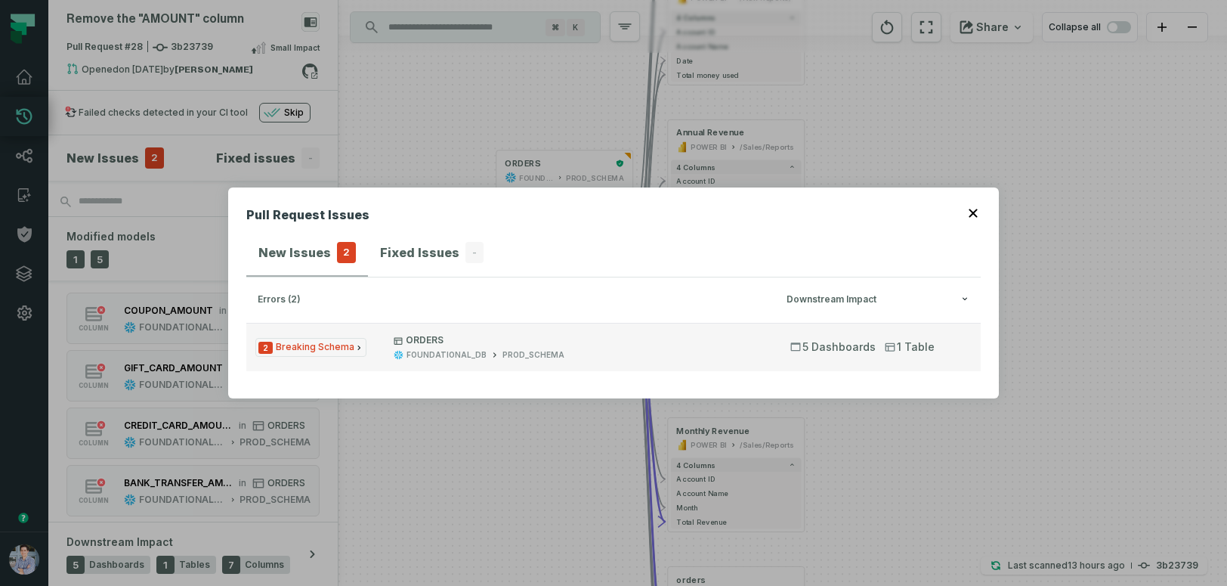
click at [304, 351] on span "2 Breaking Schema" at bounding box center [310, 347] width 111 height 19
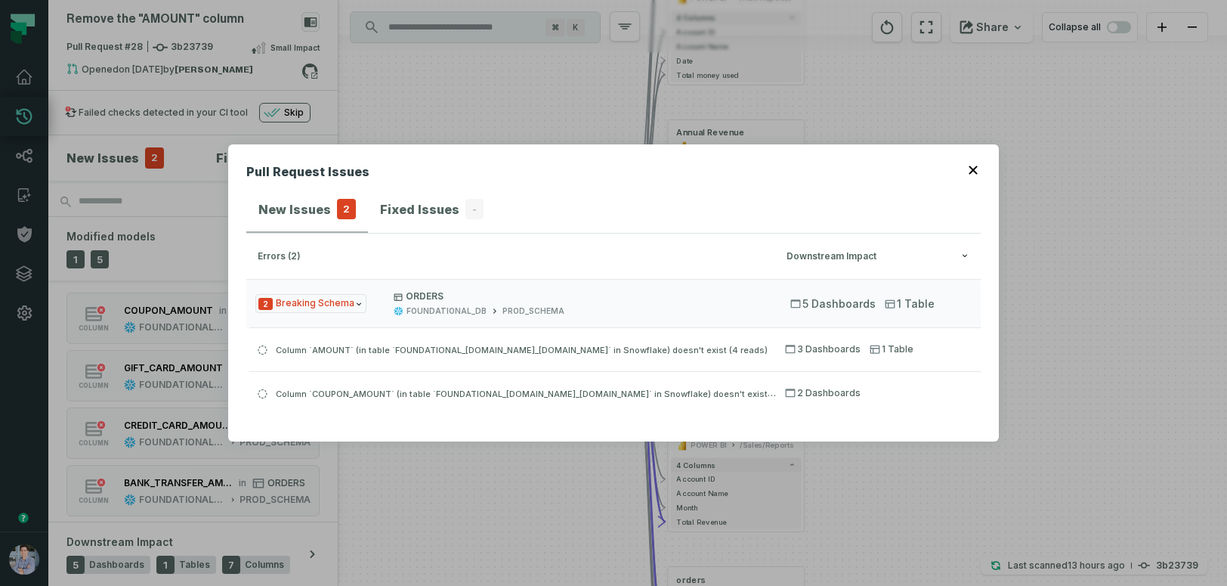
click at [978, 169] on button "button" at bounding box center [975, 168] width 12 height 12
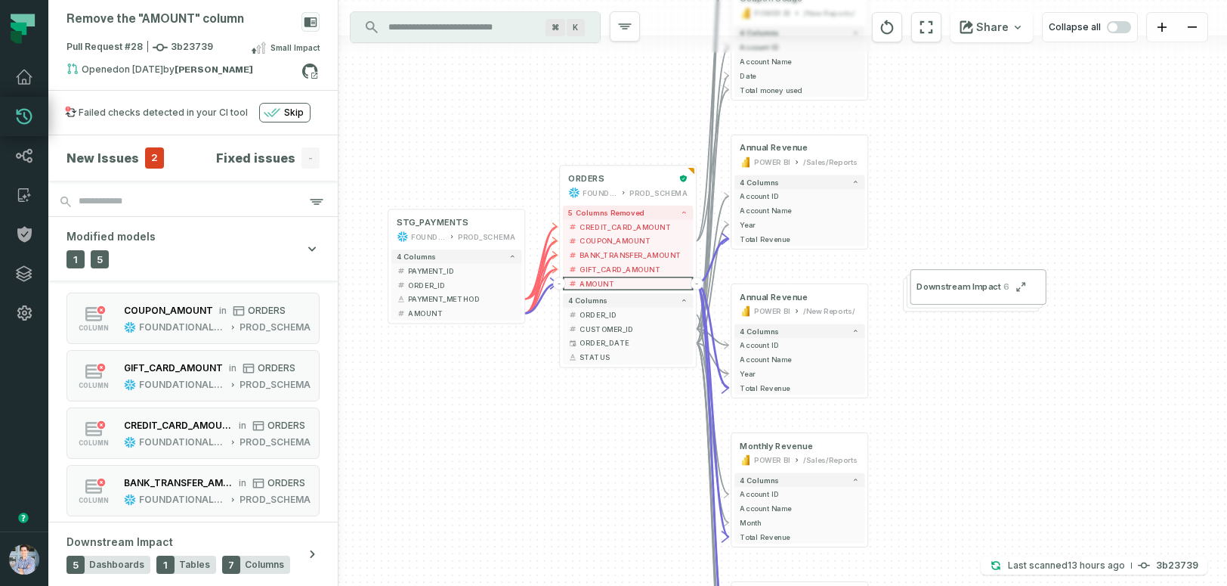
drag, startPoint x: 459, startPoint y: 398, endPoint x: 521, endPoint y: 412, distance: 62.9
click at [521, 412] on div "+ ORDERS FOUNDATIONAL_DB PROD_SCHEMA - 5 columns removed - CREDIT_CARD_AMOUNT -…" at bounding box center [783, 293] width 889 height 586
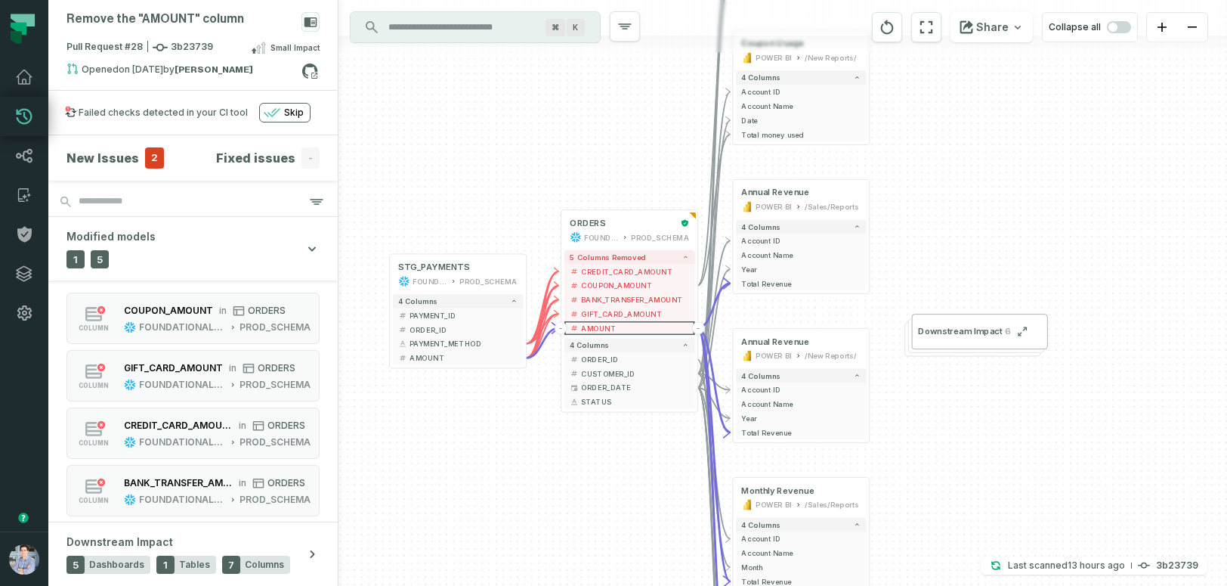
drag, startPoint x: 463, startPoint y: 398, endPoint x: 466, endPoint y: 444, distance: 45.5
click at [466, 444] on div "+ ORDERS FOUNDATIONAL_DB PROD_SCHEMA - 5 columns removed - CREDIT_CARD_AMOUNT -…" at bounding box center [783, 293] width 889 height 586
click at [156, 152] on span "2" at bounding box center [154, 157] width 19 height 21
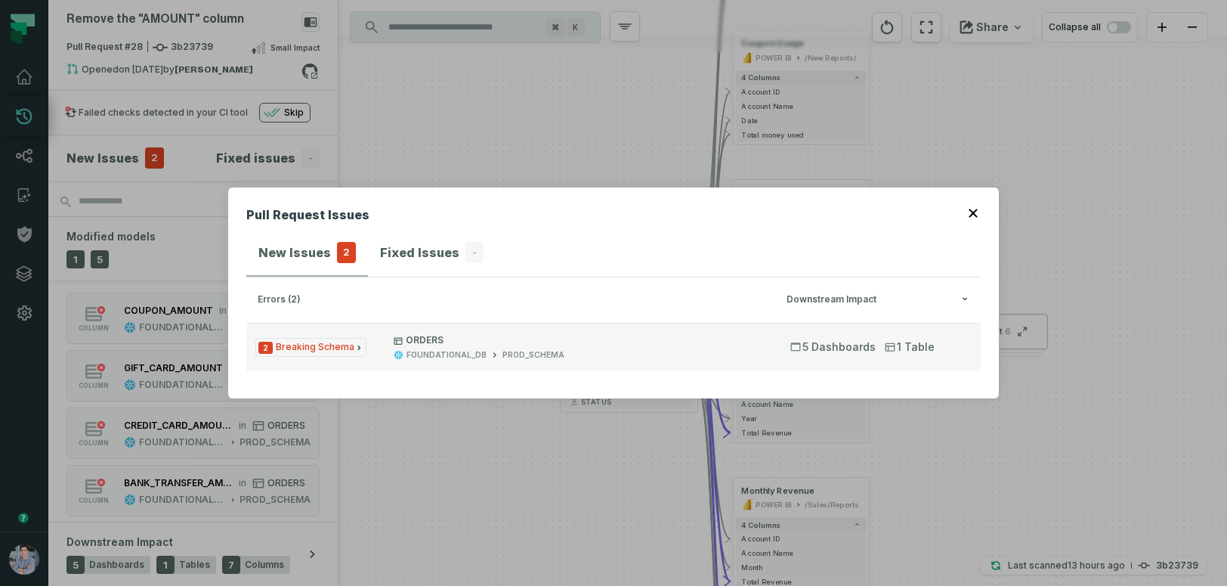
click at [325, 345] on span "2 Breaking Schema" at bounding box center [310, 347] width 111 height 19
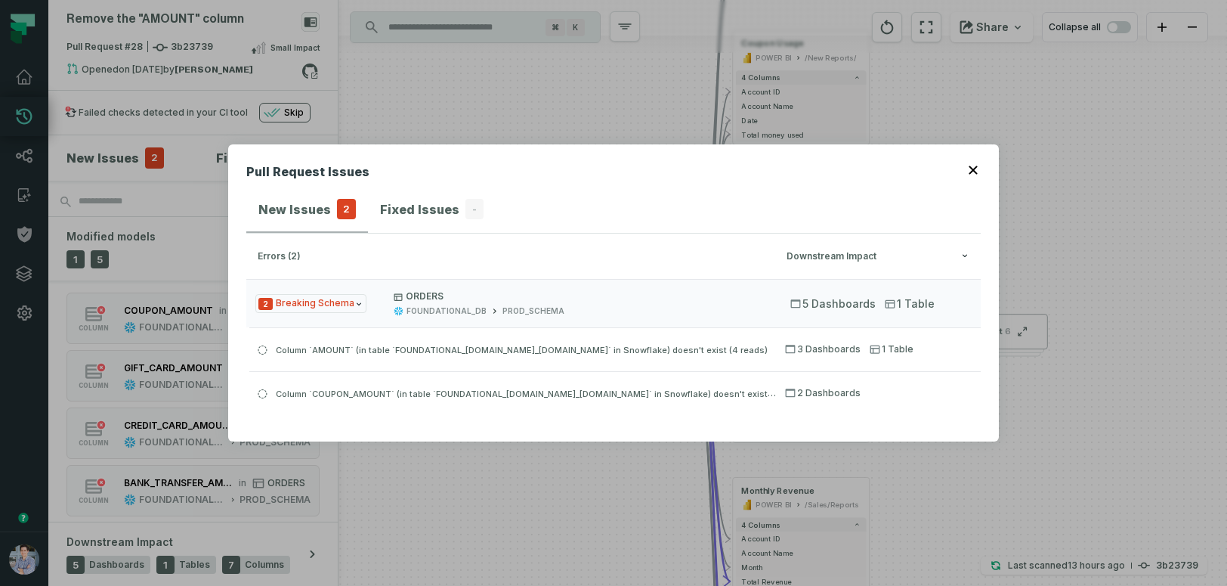
click at [974, 166] on icon "button" at bounding box center [973, 170] width 9 height 9
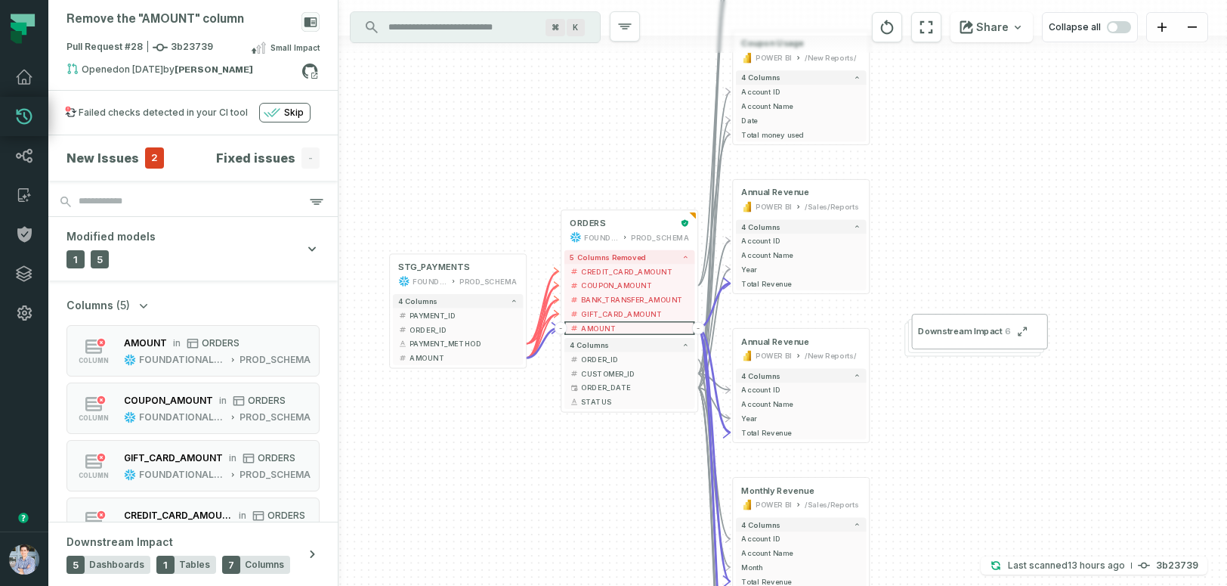
scroll to position [178, 0]
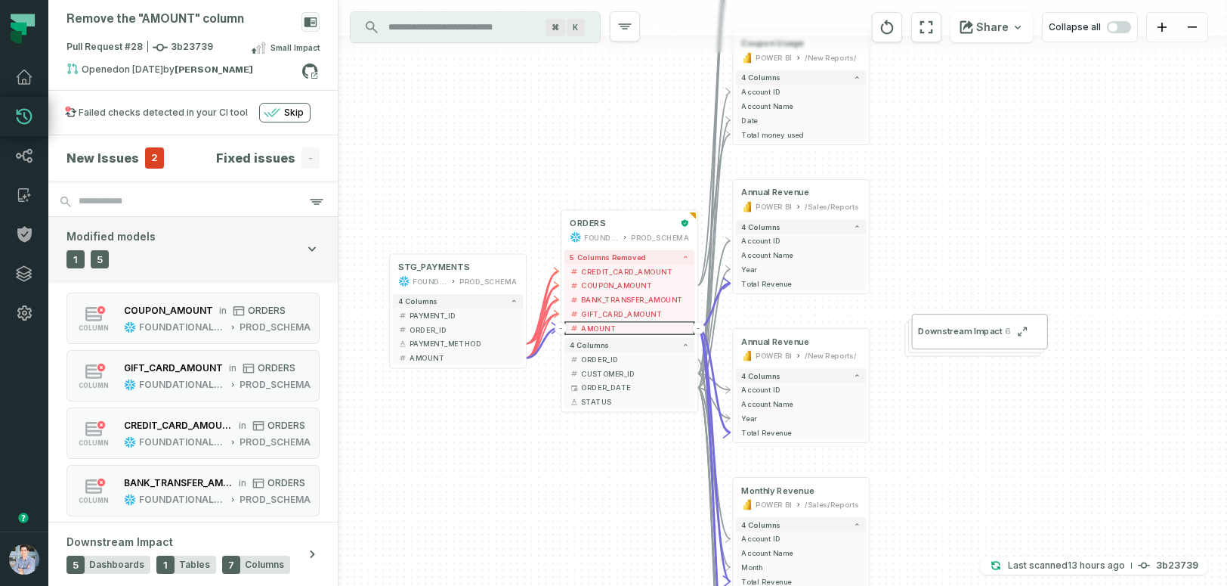
click at [312, 245] on icon "button" at bounding box center [312, 248] width 15 height 15
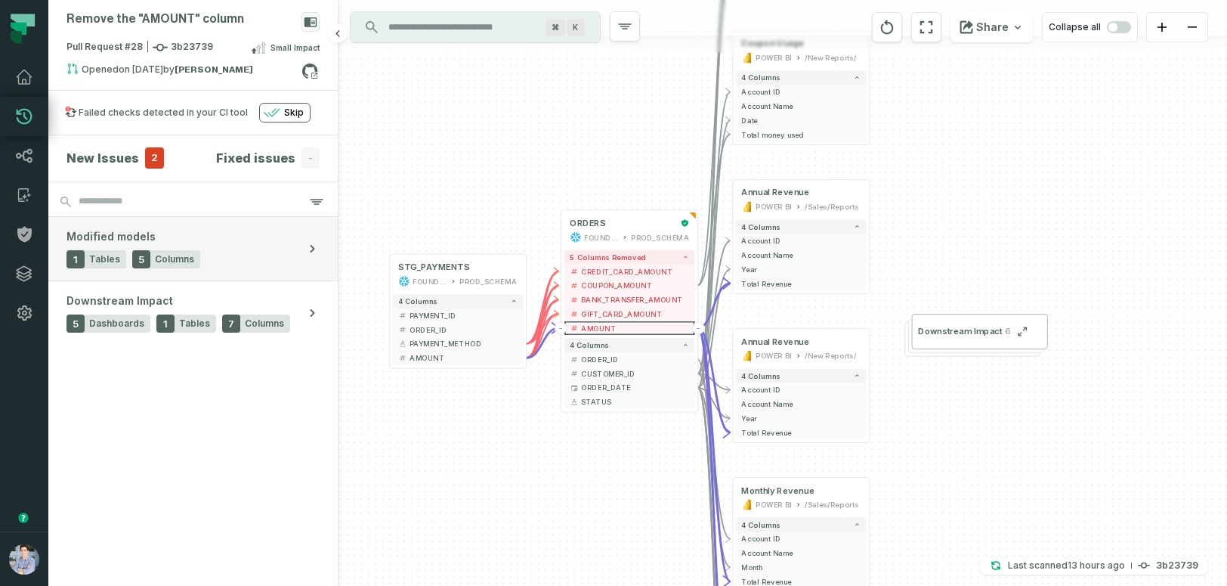
click at [159, 253] on span "Columns" at bounding box center [174, 259] width 39 height 12
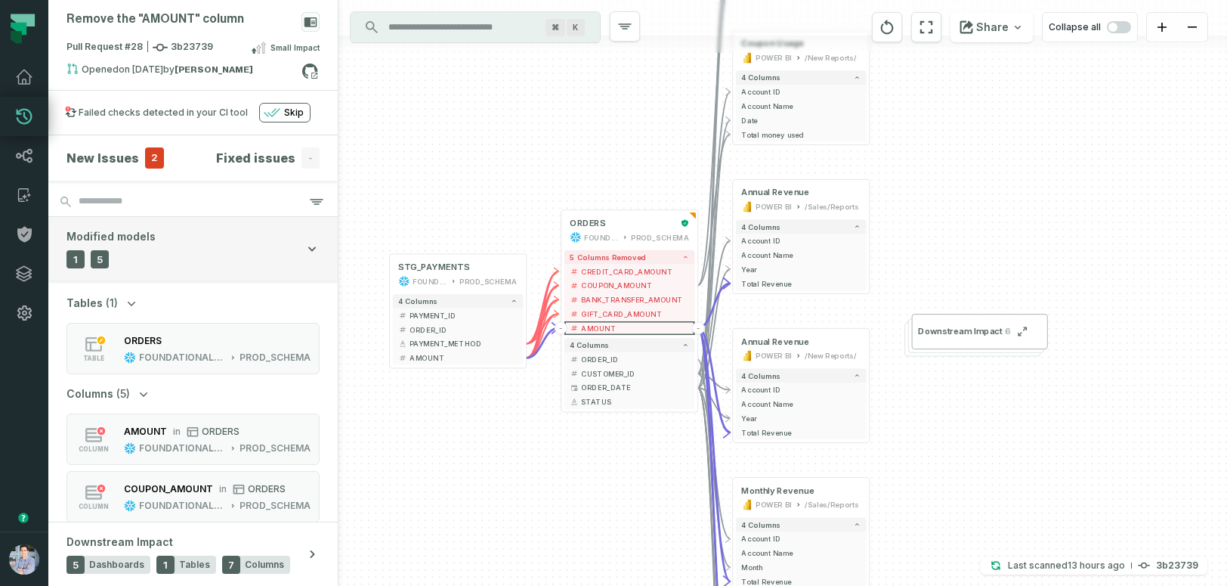
click at [78, 255] on span "1" at bounding box center [76, 259] width 18 height 18
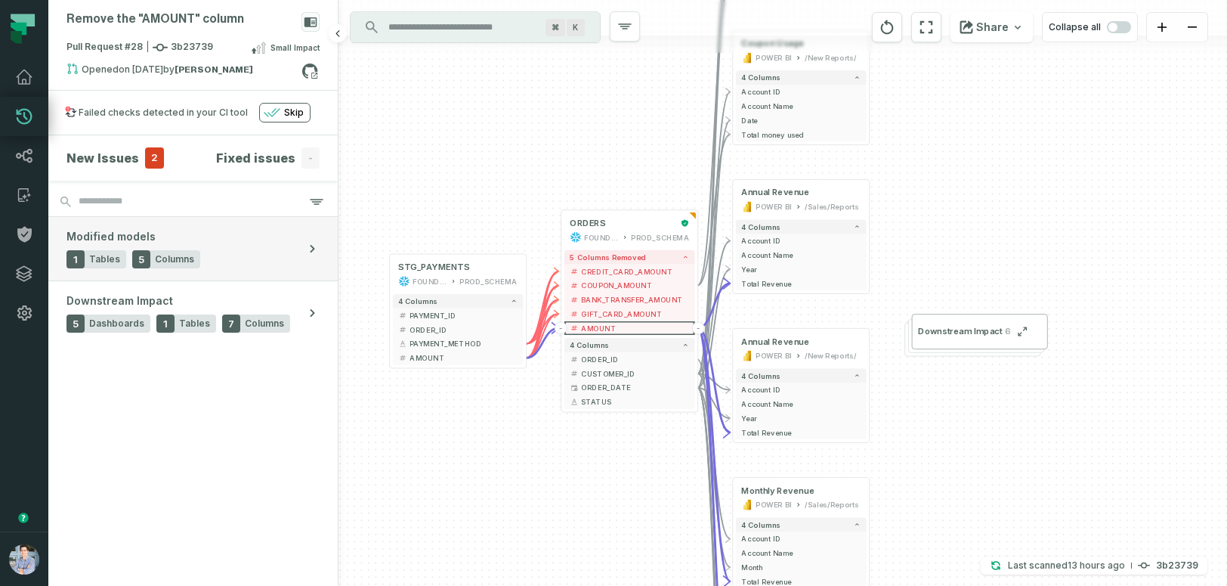
click at [78, 255] on span "1" at bounding box center [76, 259] width 18 height 18
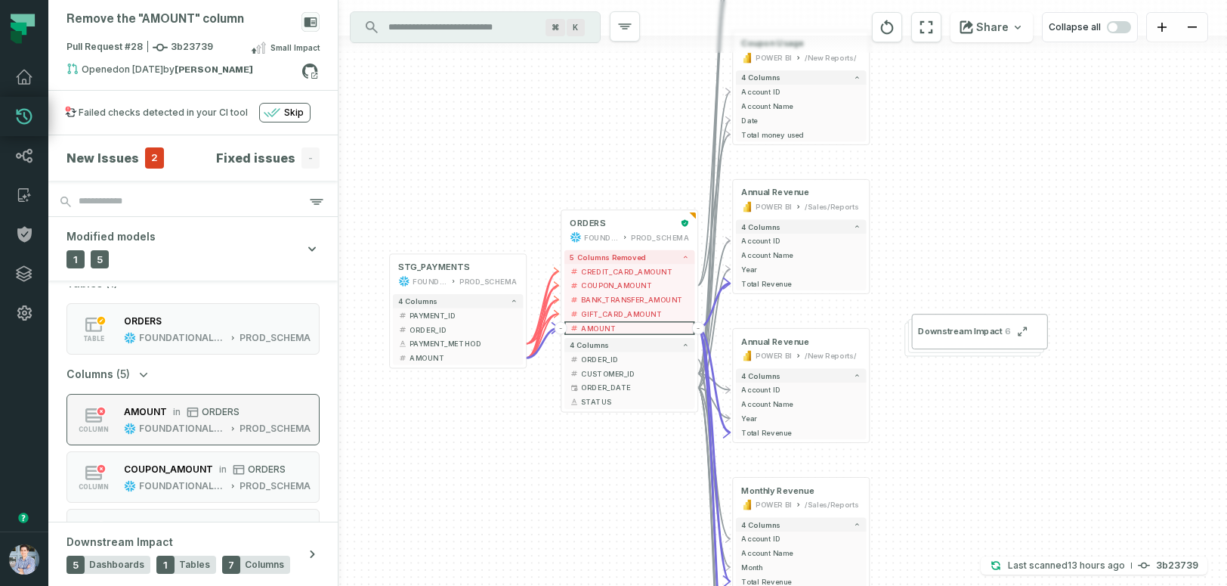
scroll to position [0, 0]
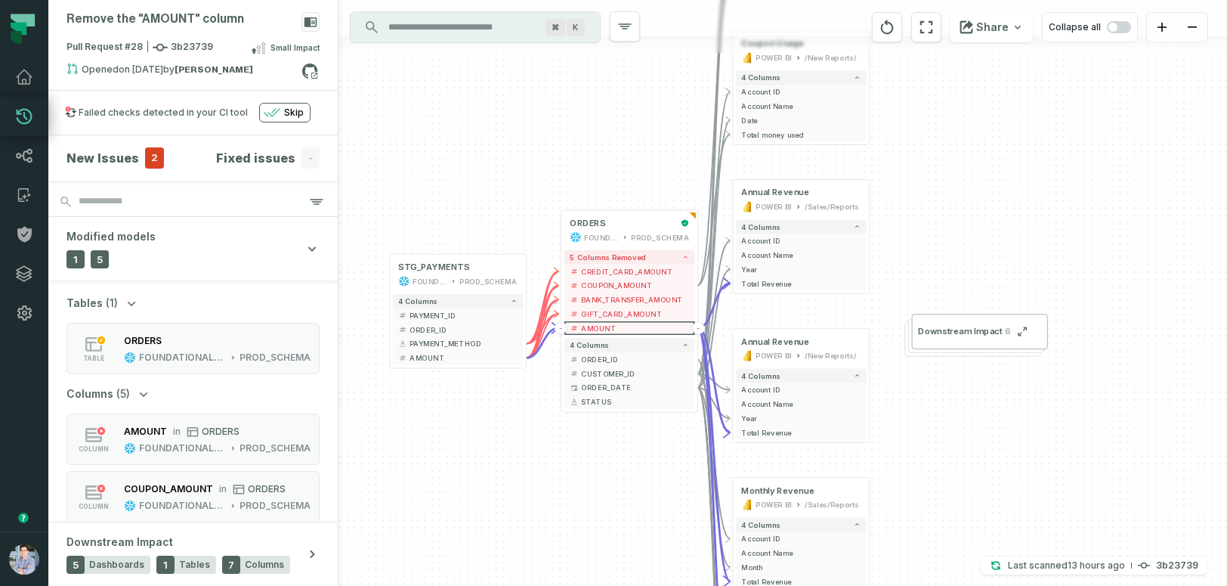
click at [152, 150] on span "2" at bounding box center [154, 157] width 19 height 21
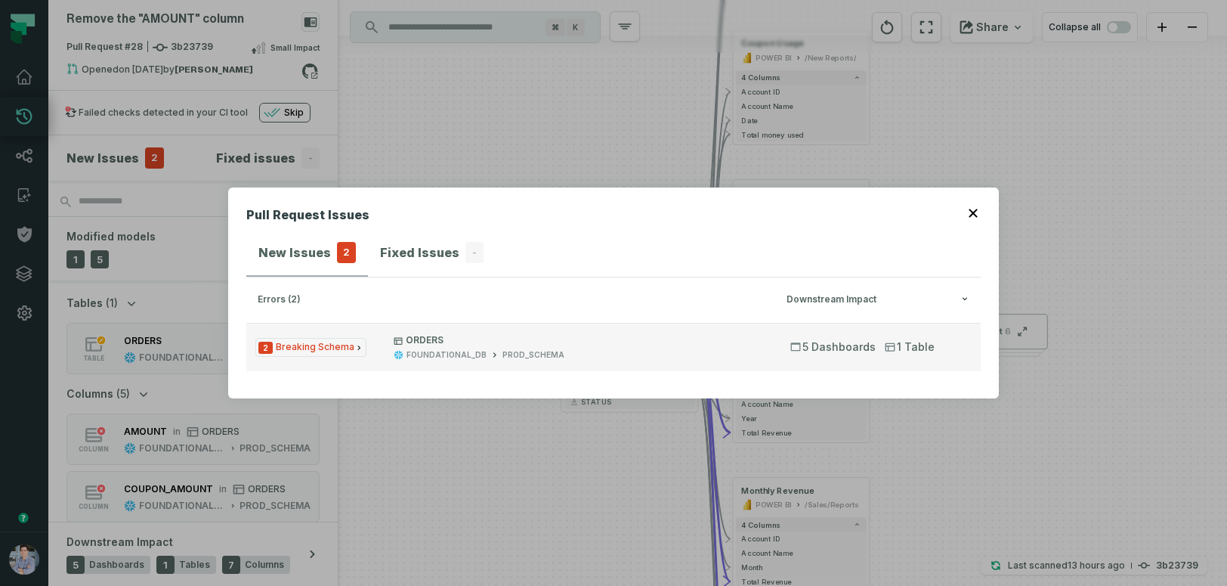
click at [295, 343] on span "2 Breaking Schema" at bounding box center [310, 347] width 111 height 19
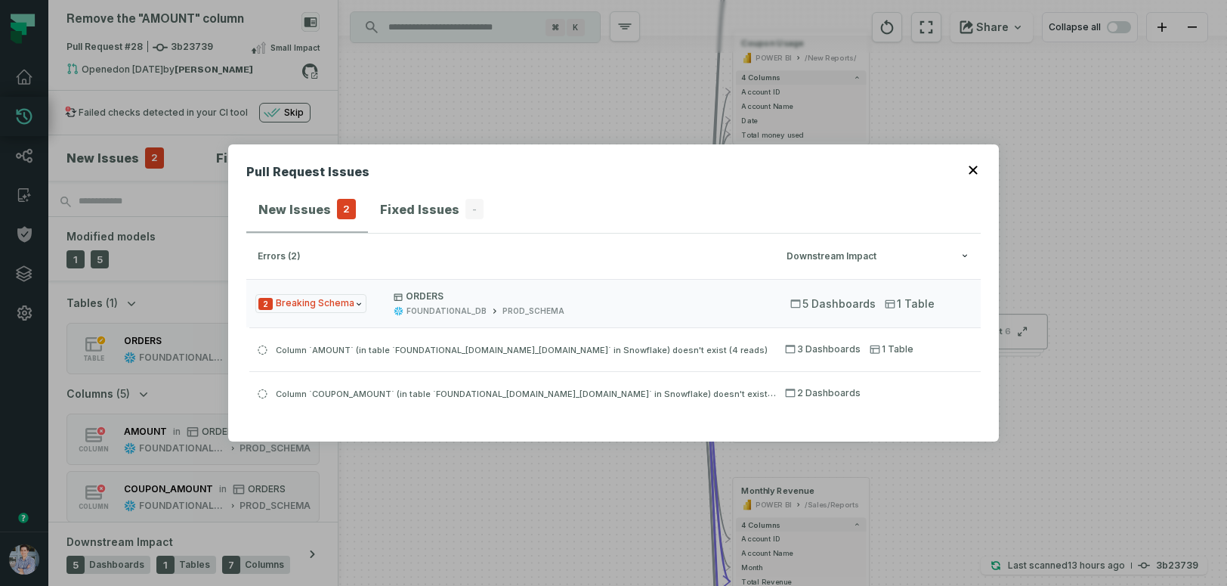
click at [973, 171] on icon "button" at bounding box center [973, 170] width 8 height 8
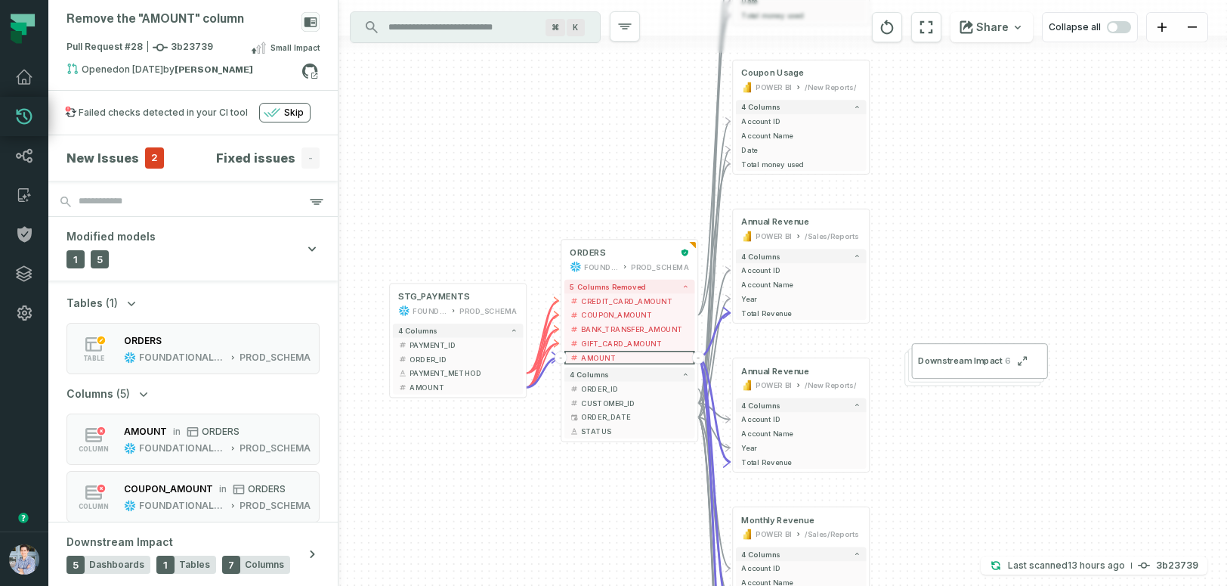
drag, startPoint x: 466, startPoint y: 162, endPoint x: 466, endPoint y: 192, distance: 29.5
click at [466, 192] on div "+ ORDERS FOUNDATIONAL_DB PROD_SCHEMA - 5 columns removed - CREDIT_CARD_AMOUNT -…" at bounding box center [783, 293] width 889 height 586
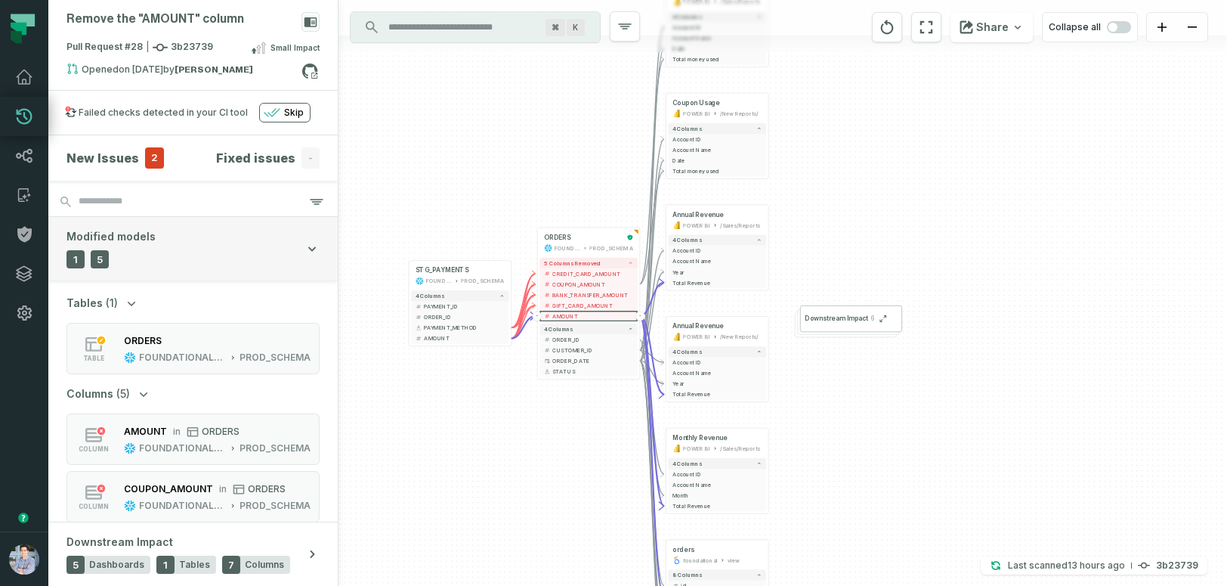
click at [320, 248] on button "Modified models 1 Tables 5 Columns" at bounding box center [192, 248] width 289 height 63
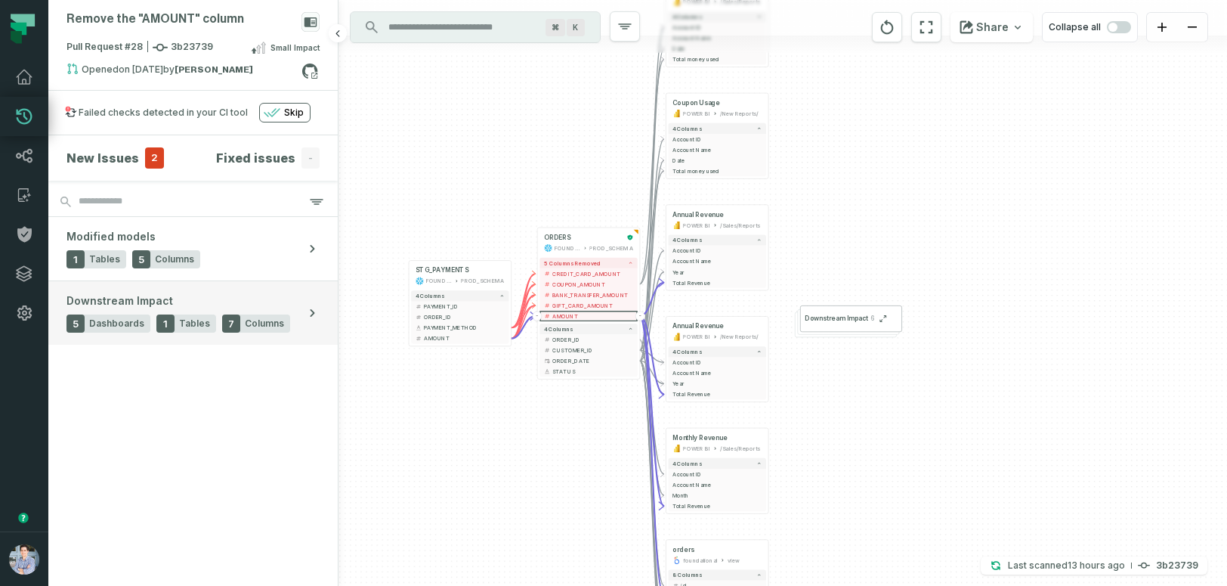
click at [138, 305] on span "Downstream Impact" at bounding box center [120, 300] width 107 height 15
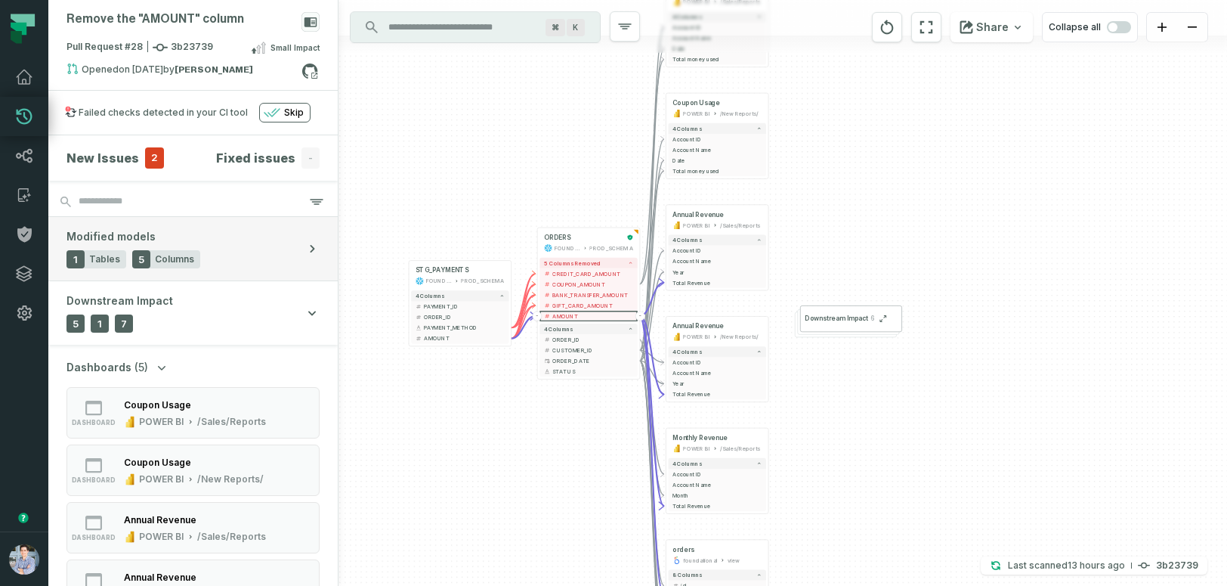
click at [316, 245] on icon "button" at bounding box center [312, 248] width 15 height 15
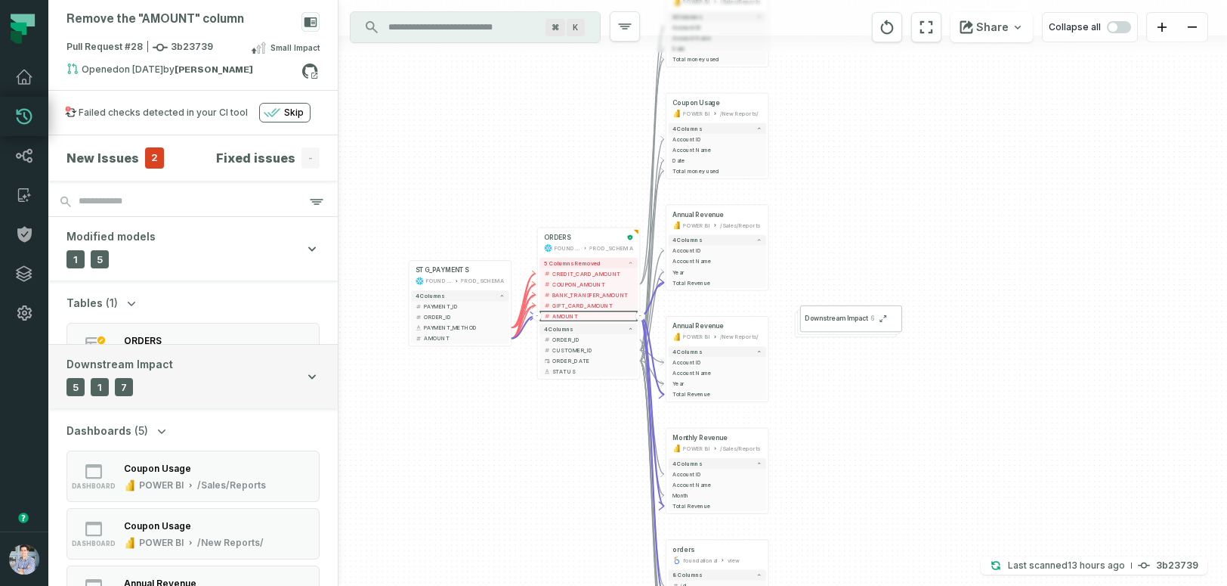
click at [314, 372] on icon "button" at bounding box center [312, 376] width 15 height 15
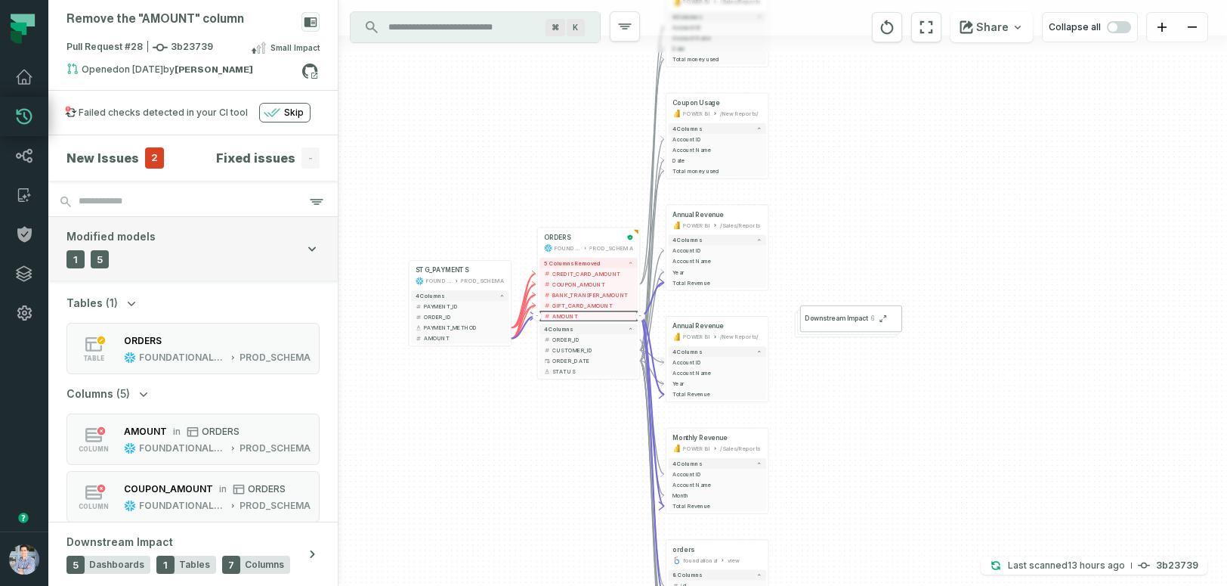
click at [314, 248] on icon "button" at bounding box center [312, 248] width 8 height 5
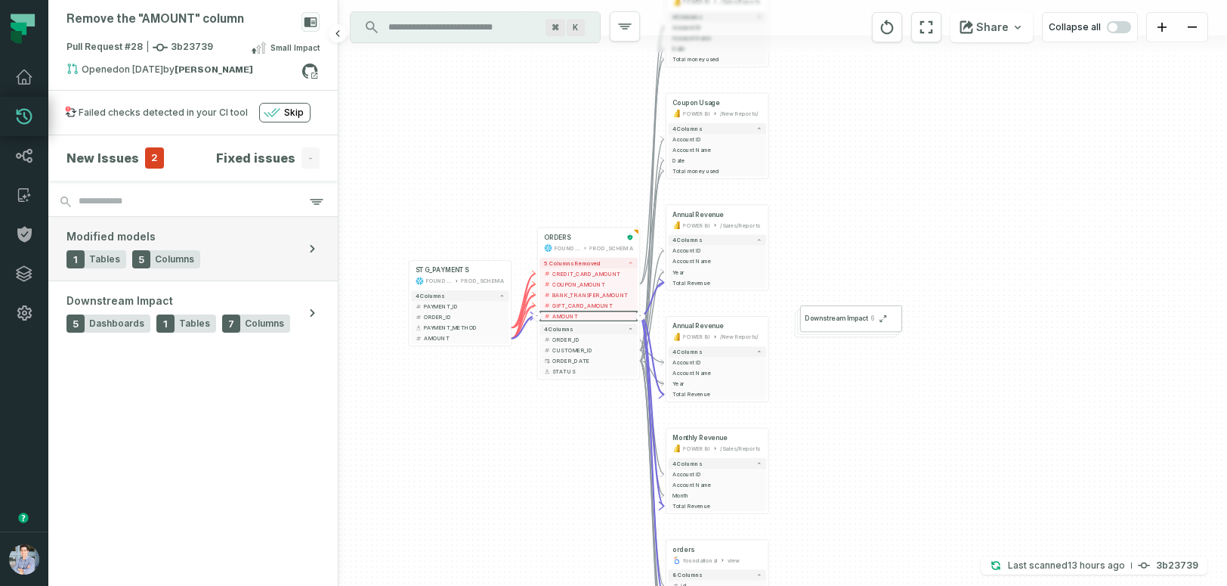
click at [236, 260] on button "Modified models 1 Tables 5 Columns" at bounding box center [192, 248] width 289 height 63
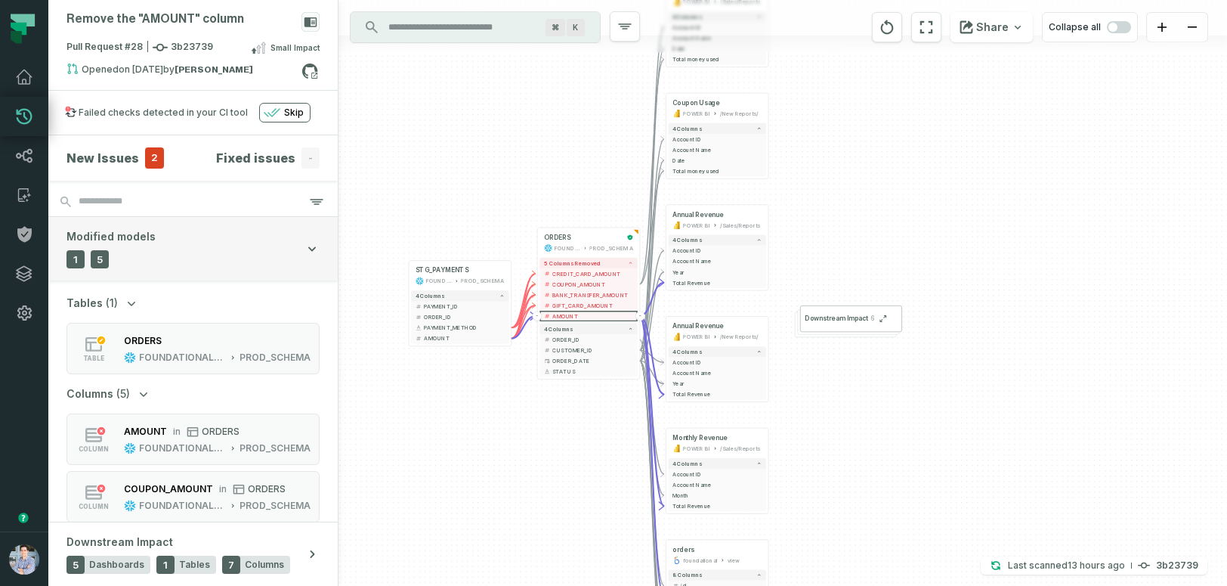
click at [218, 238] on button "Modified models 1 Tables 5 Columns" at bounding box center [192, 248] width 289 height 63
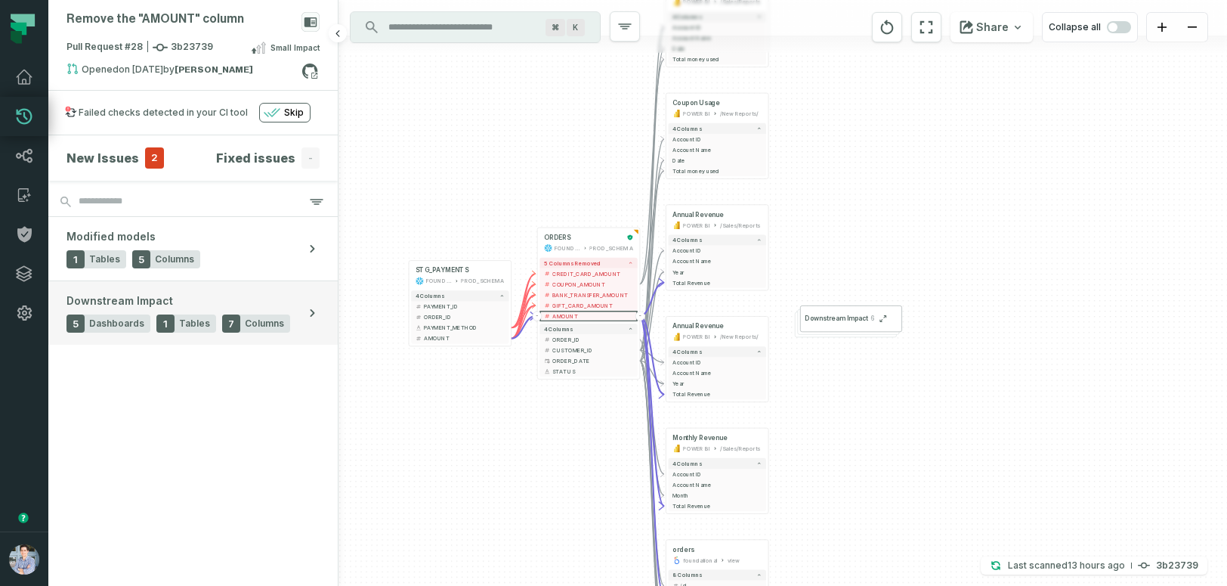
click at [203, 293] on div "Downstream Impact 5 Dashboards 1 Tables 7 Columns" at bounding box center [179, 312] width 224 height 39
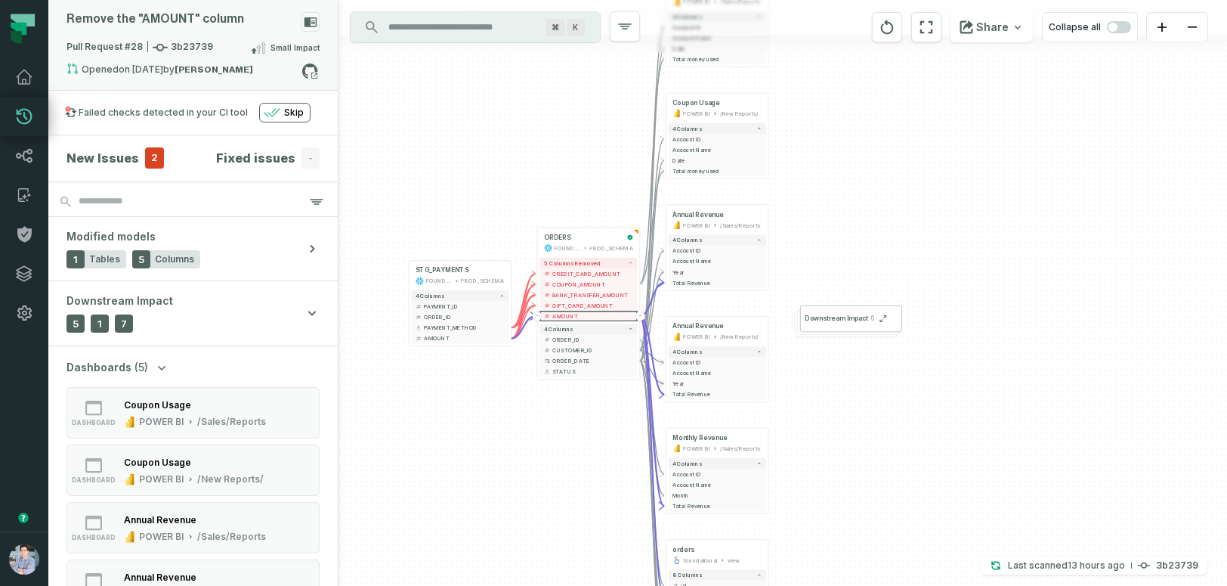
click at [314, 57] on div "Pull Request #28 3b23739 Small Impact" at bounding box center [193, 51] width 253 height 24
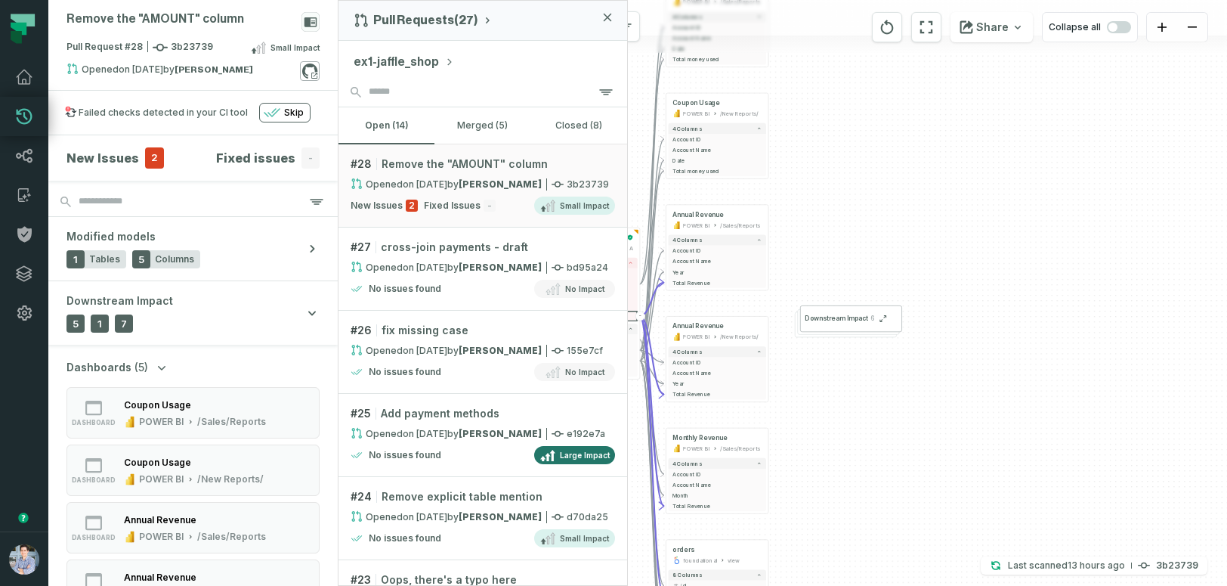
click at [314, 67] on icon at bounding box center [310, 71] width 20 height 20
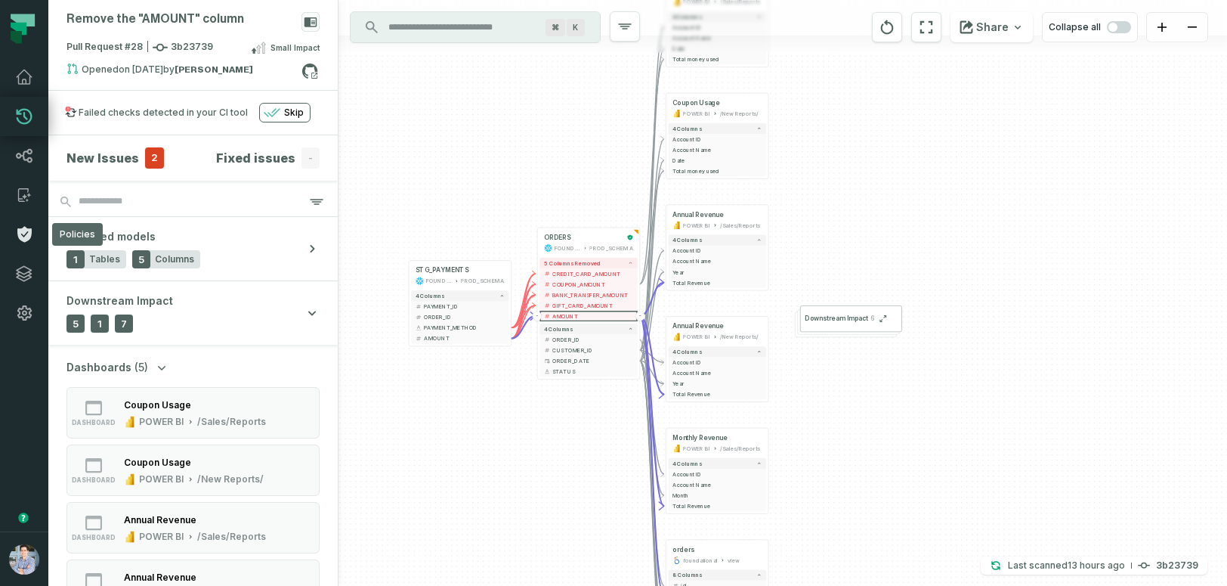
click at [20, 234] on icon at bounding box center [24, 235] width 14 height 16
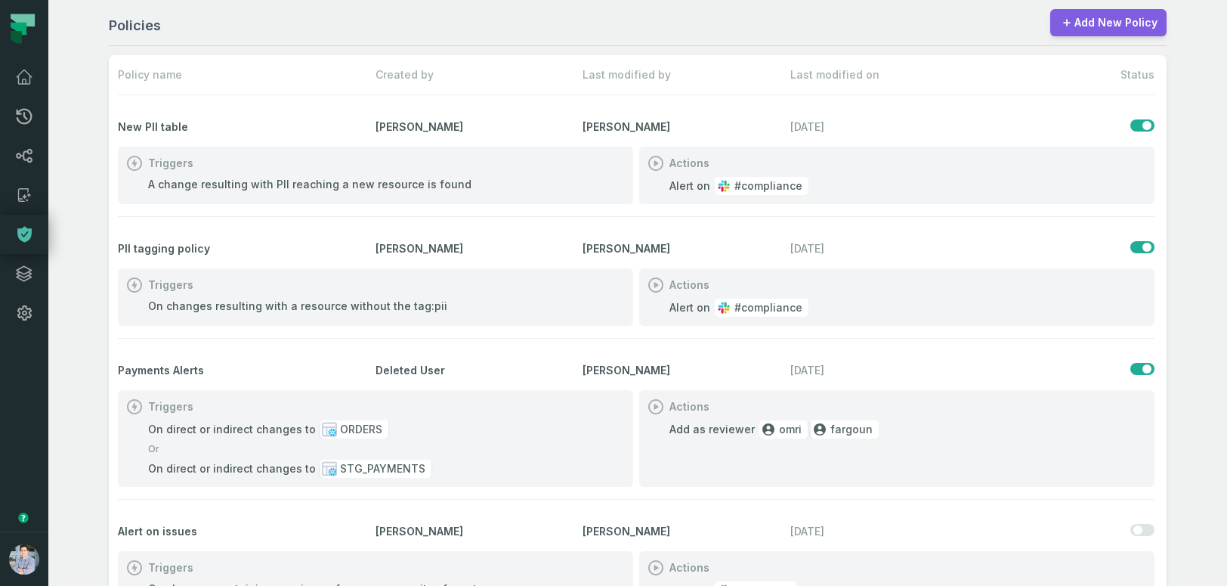
click at [1086, 31] on link "Add New Policy" at bounding box center [1108, 22] width 116 height 27
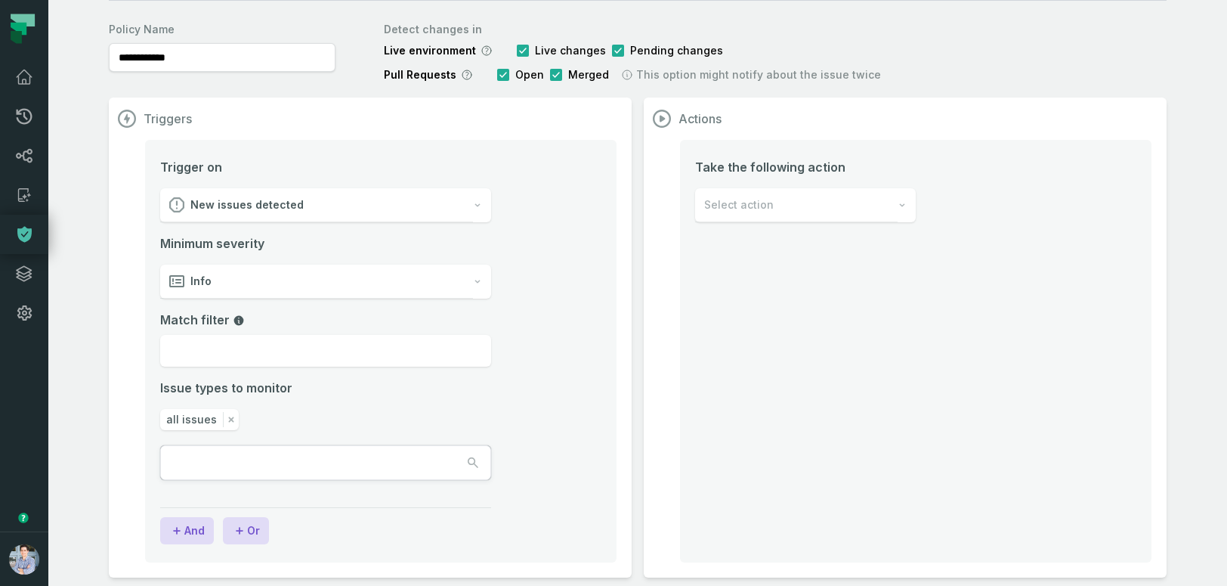
scroll to position [61, 0]
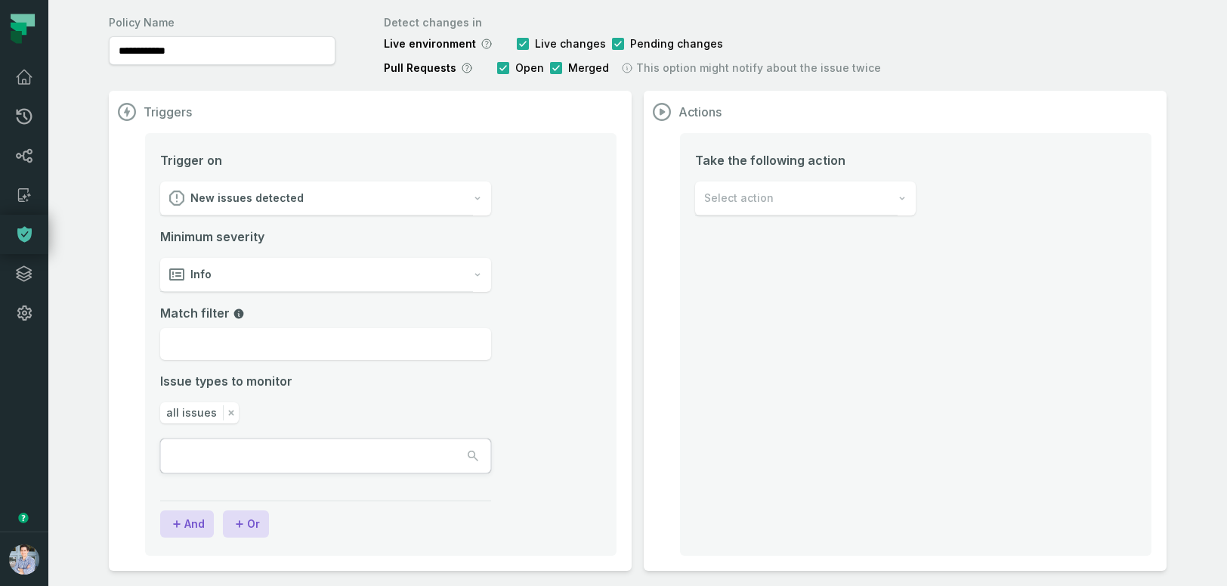
click at [311, 199] on div "New issues detected" at bounding box center [316, 198] width 313 height 34
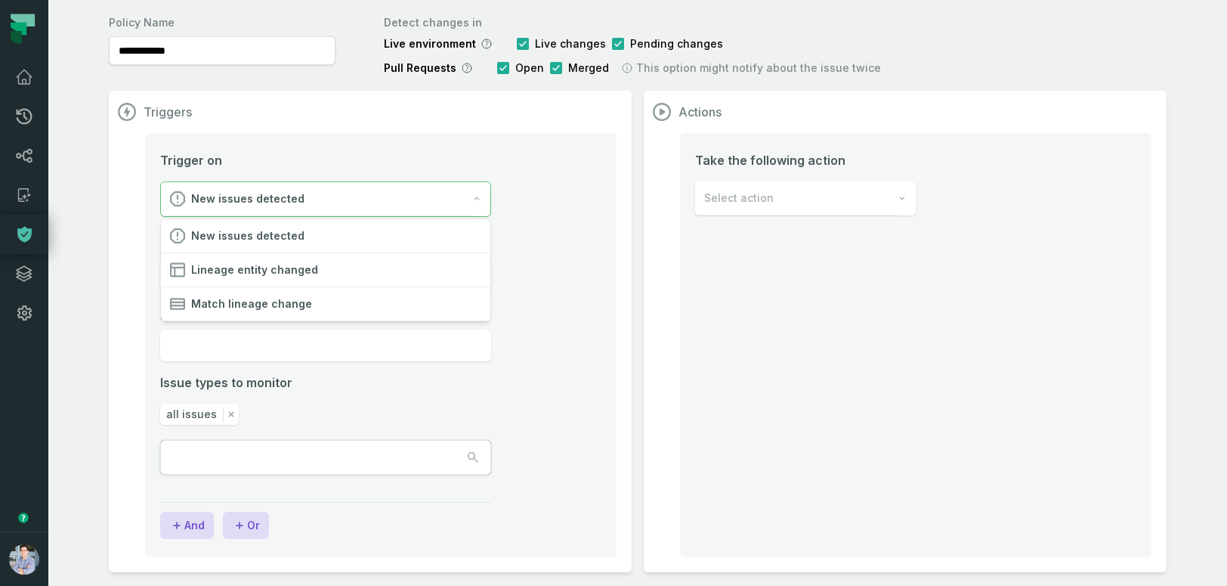
click at [444, 346] on div "Trigger on New issues detected Minimum severity Info Match filter Issue types t…" at bounding box center [325, 312] width 331 height 323
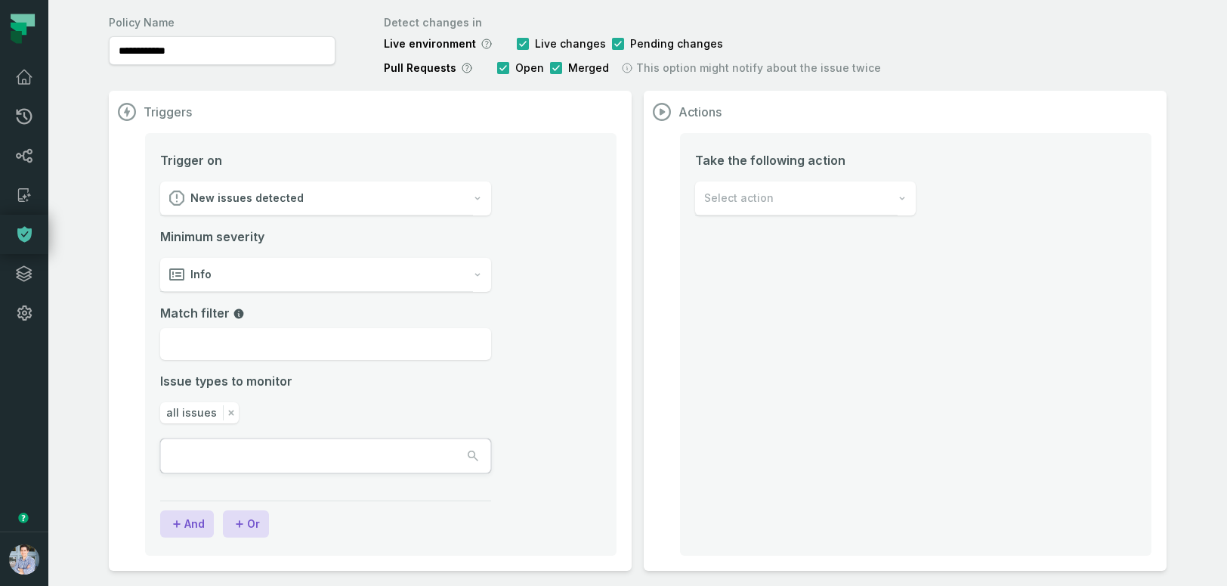
click at [388, 283] on div "Info" at bounding box center [316, 275] width 313 height 34
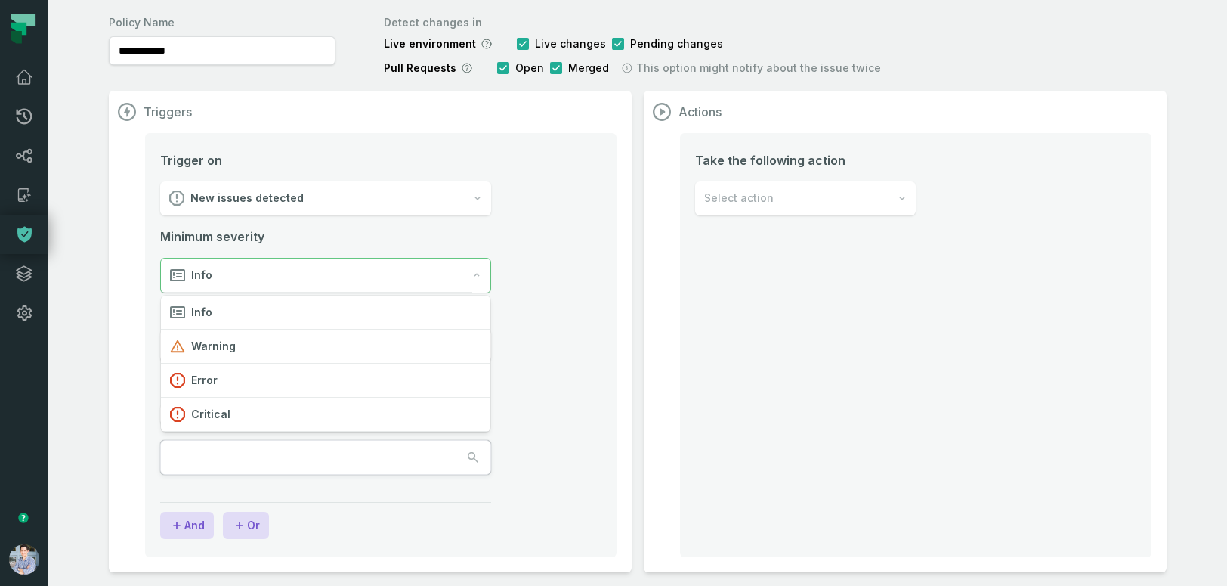
click at [566, 350] on li "Trigger on New issues detected Minimum severity Info Match filter Issue types t…" at bounding box center [380, 331] width 441 height 360
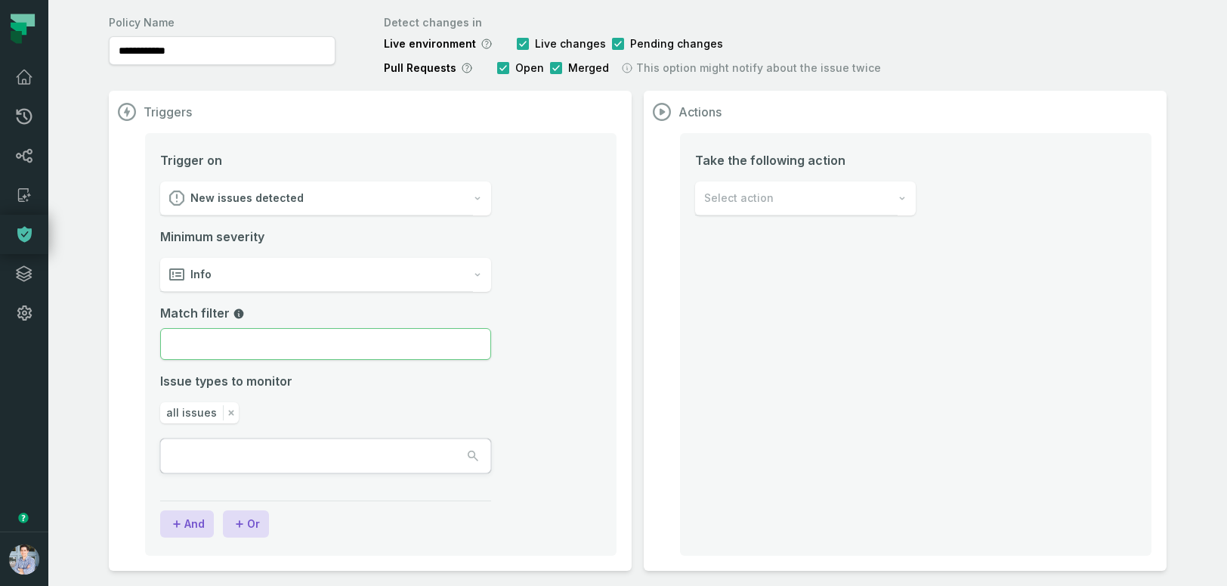
click at [444, 353] on input "Match filter" at bounding box center [325, 344] width 331 height 32
click at [805, 194] on div "Select action" at bounding box center [796, 198] width 203 height 34
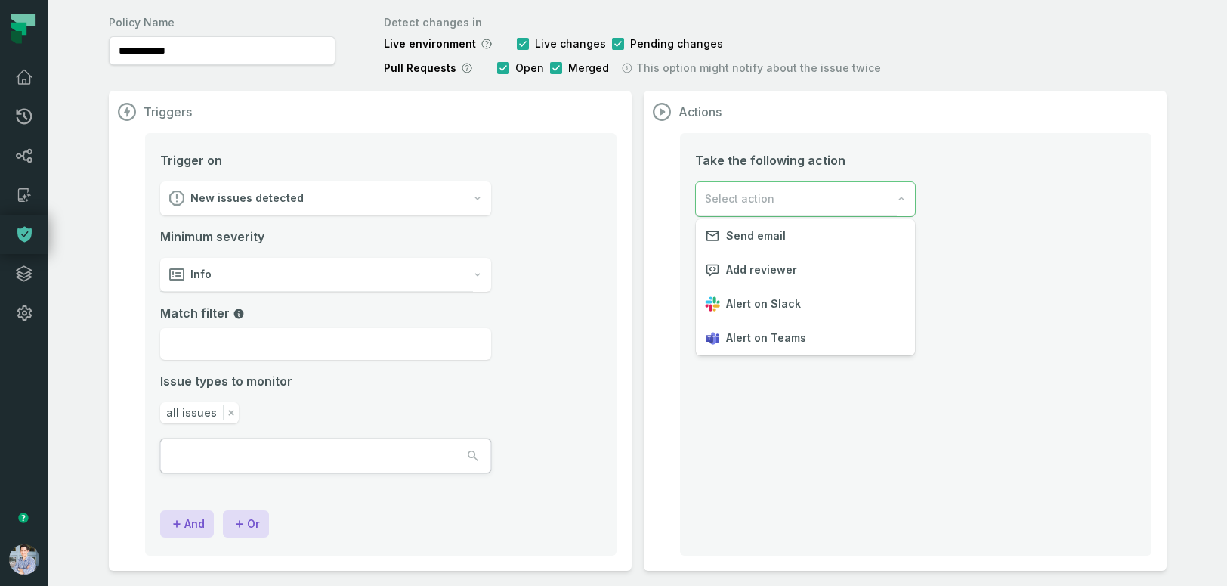
click at [192, 524] on div "Triggers Trigger on New issues detected Minimum severity Info Match filter Issu…" at bounding box center [638, 331] width 1058 height 480
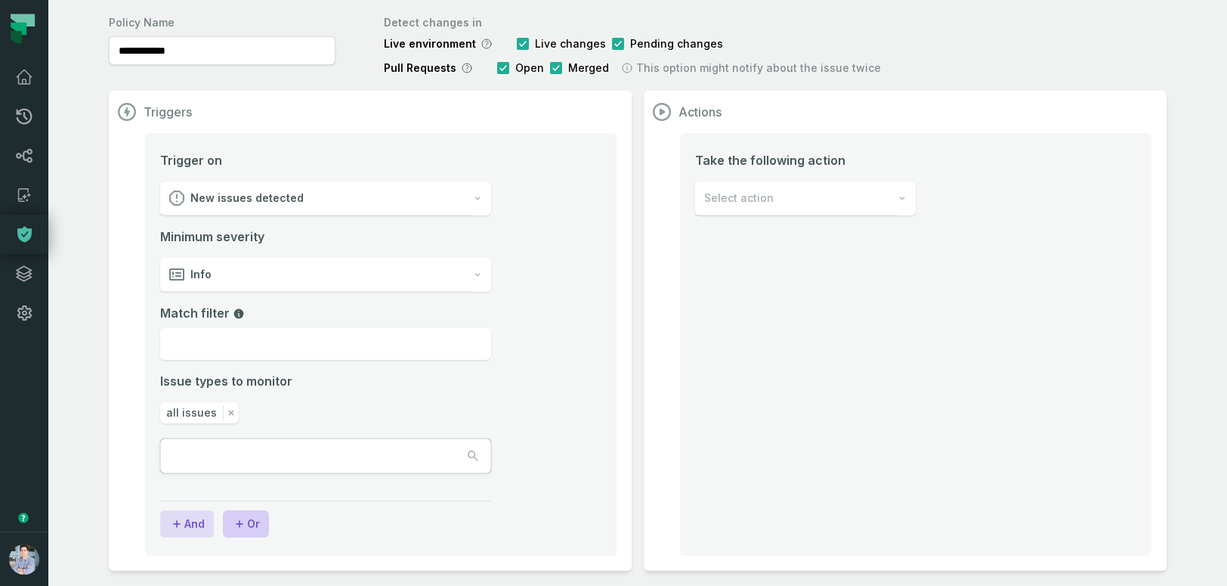
click at [243, 522] on icon "button" at bounding box center [239, 523] width 15 height 15
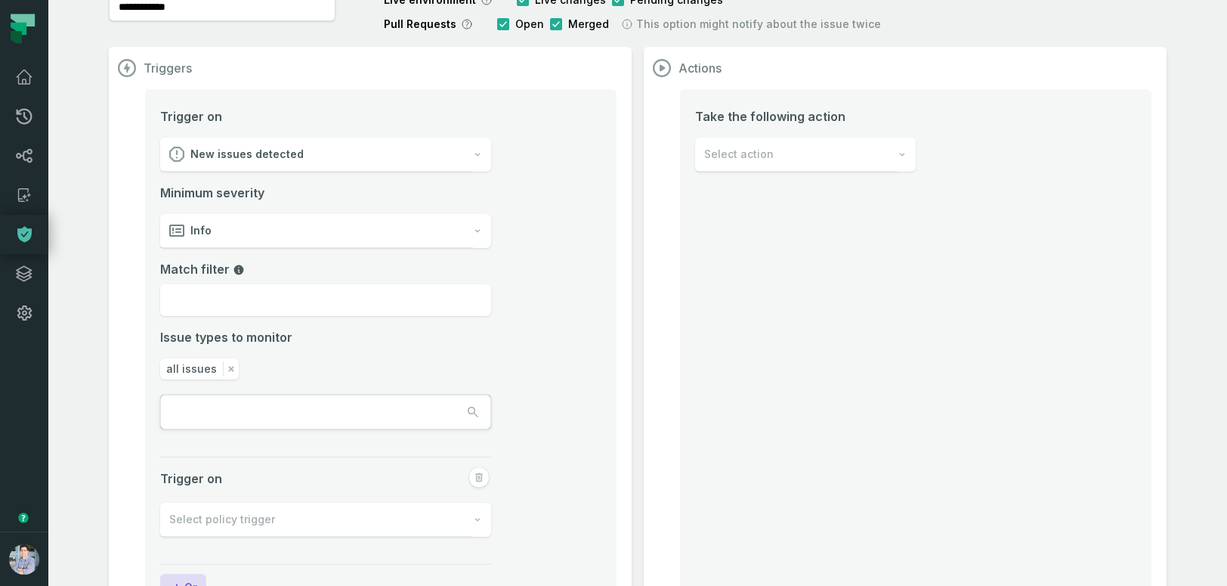
scroll to position [169, 0]
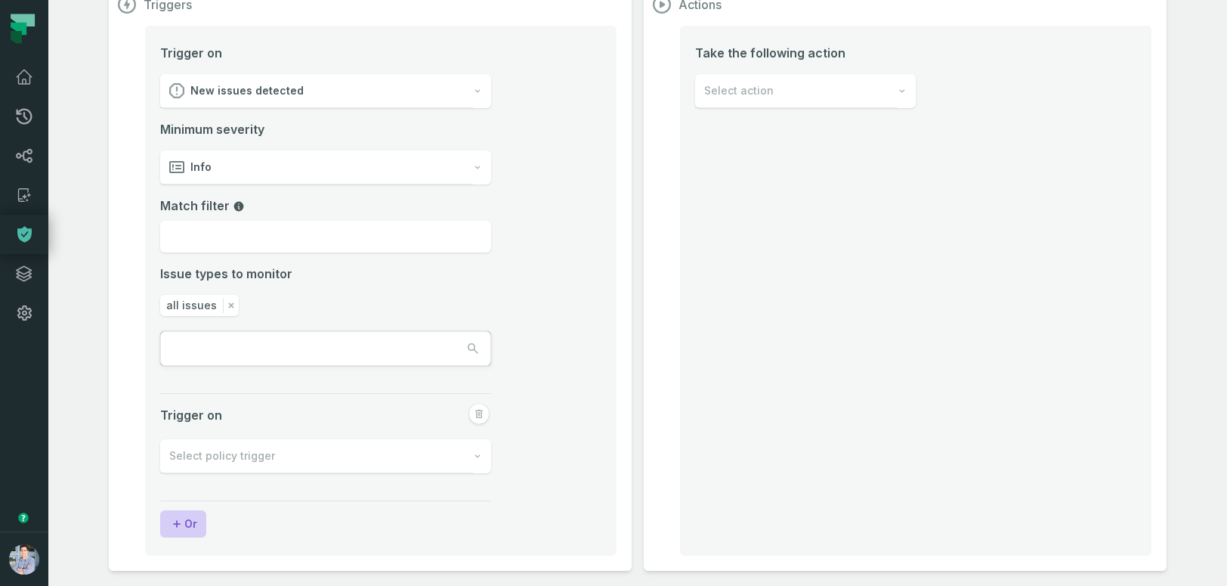
click at [189, 521] on button "Or" at bounding box center [183, 523] width 46 height 27
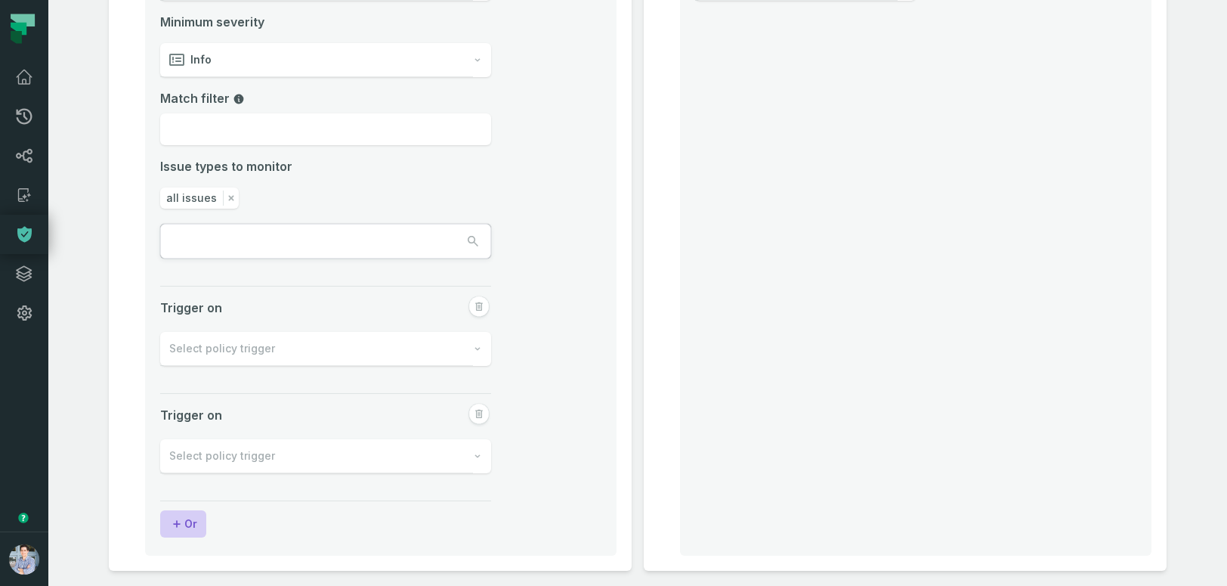
click at [184, 523] on button "Or" at bounding box center [183, 523] width 46 height 27
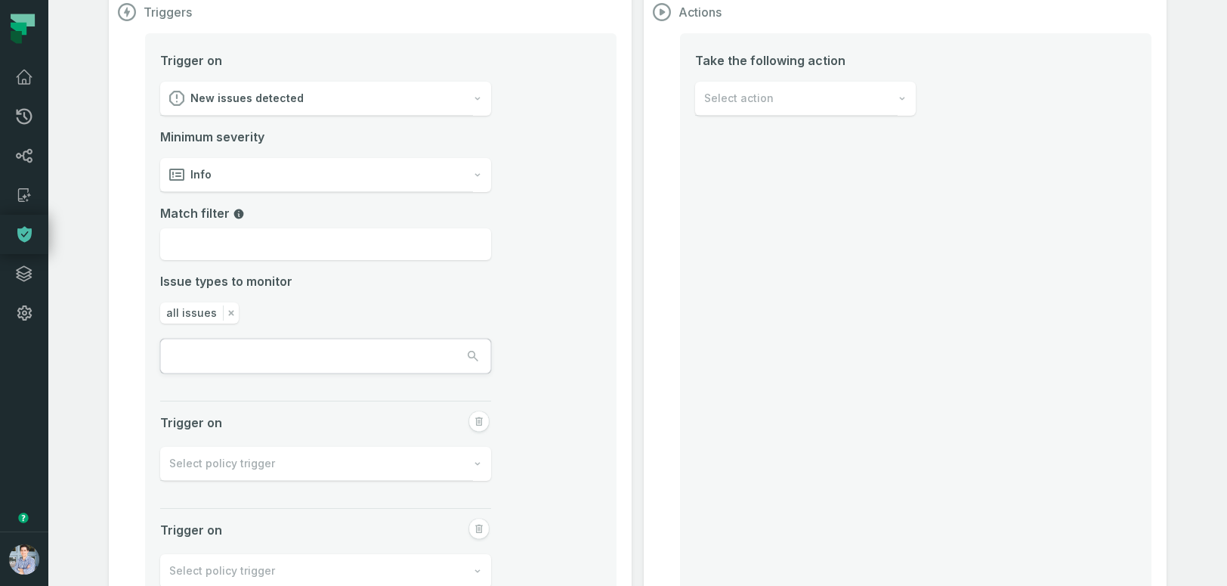
scroll to position [0, 0]
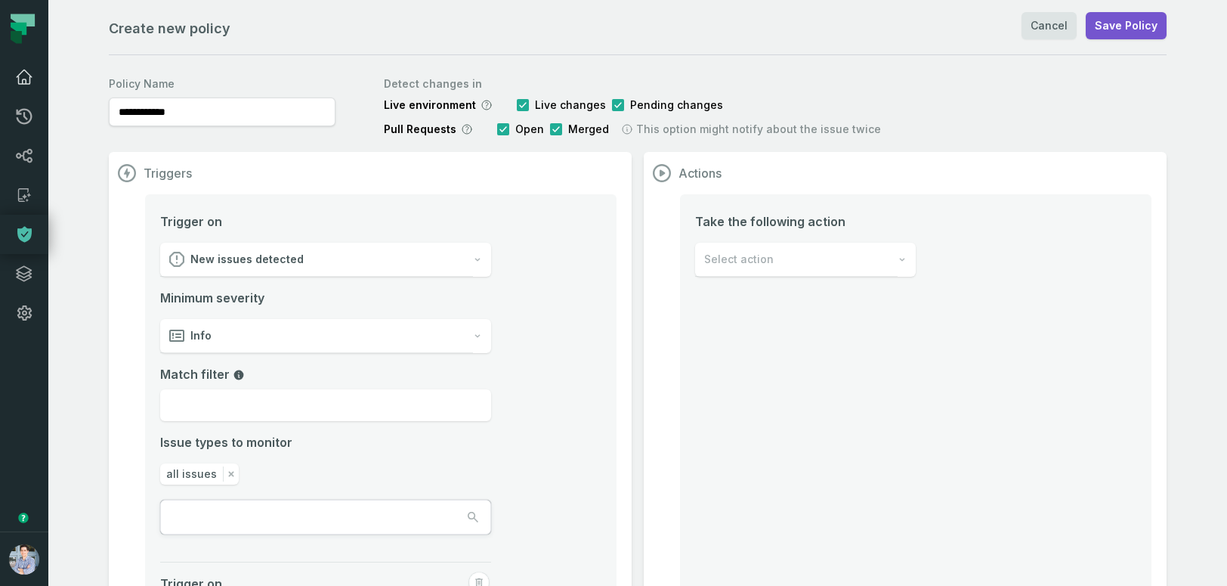
click at [26, 68] on icon at bounding box center [24, 77] width 18 height 18
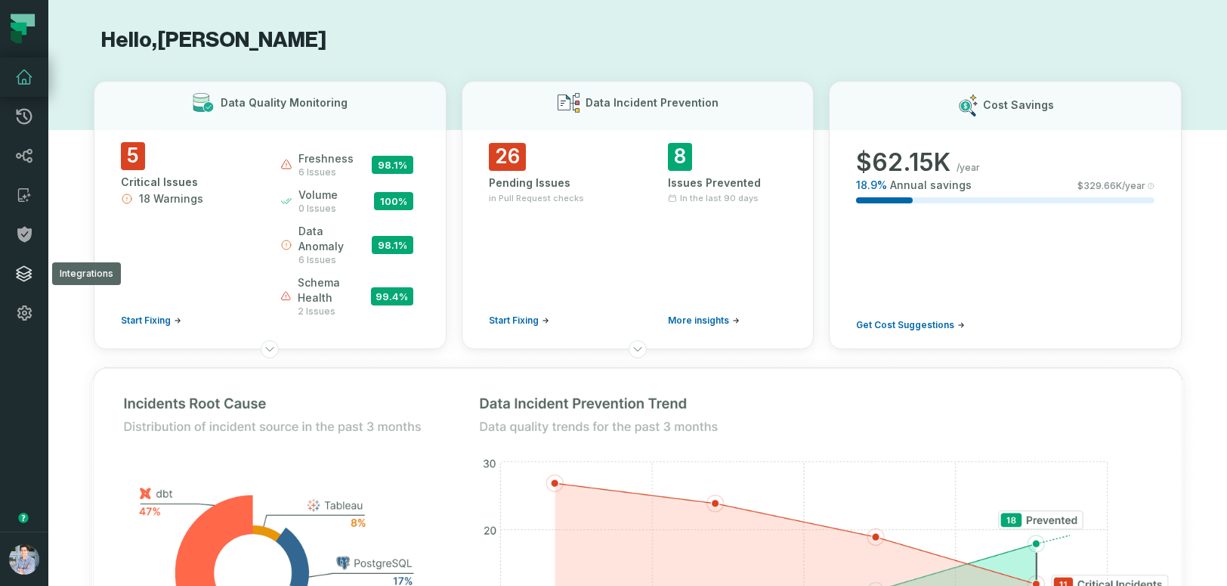
click at [29, 268] on icon at bounding box center [24, 274] width 18 height 18
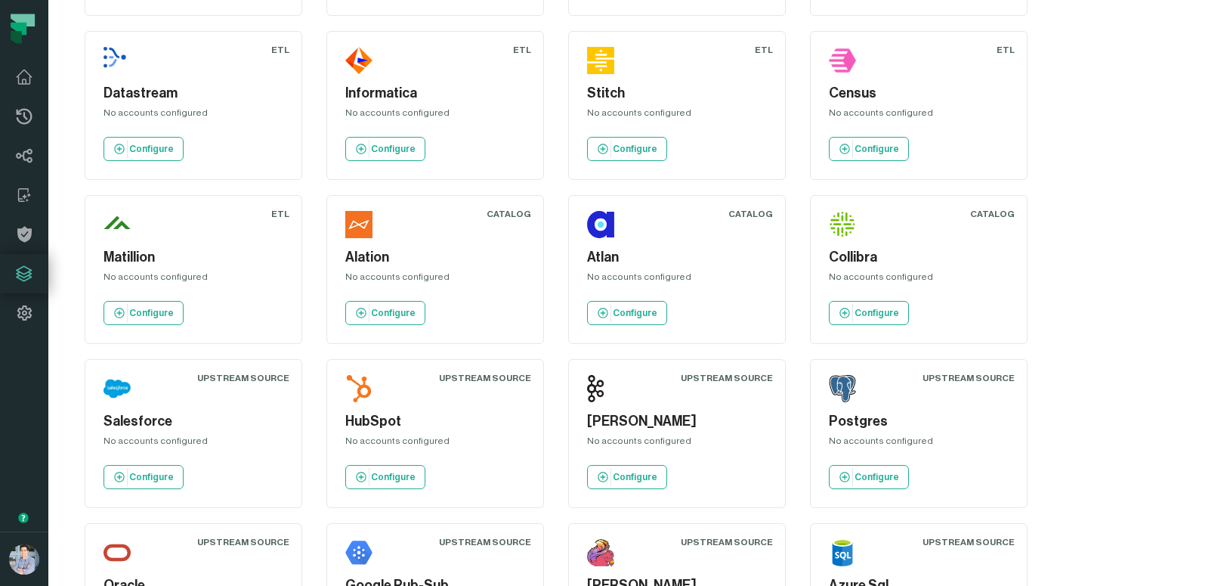
scroll to position [1191, 0]
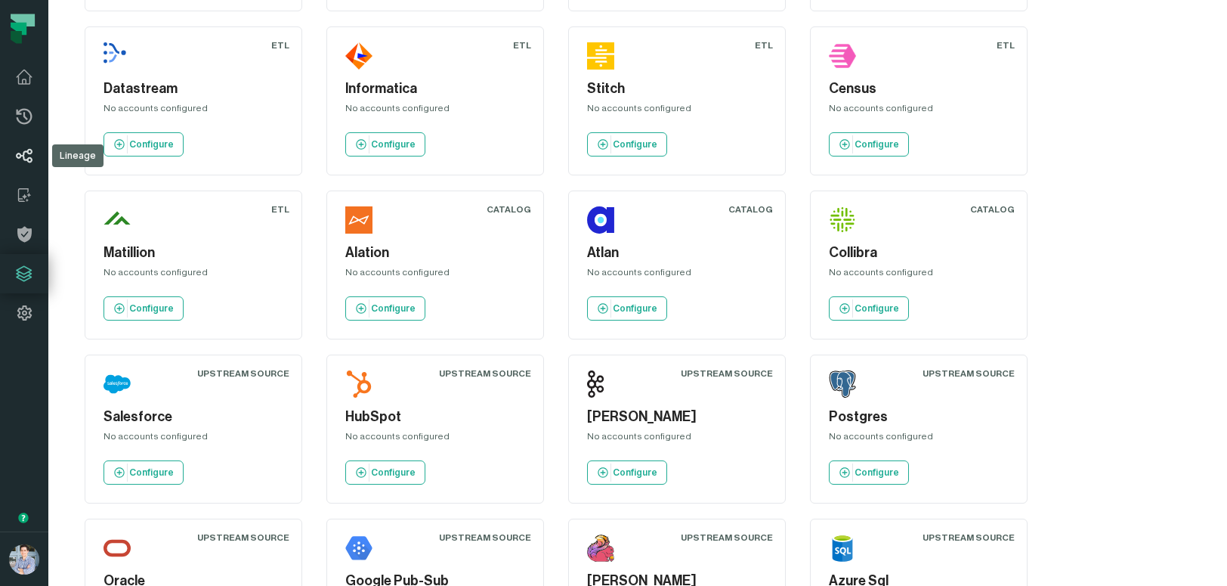
click at [32, 151] on icon at bounding box center [24, 156] width 18 height 18
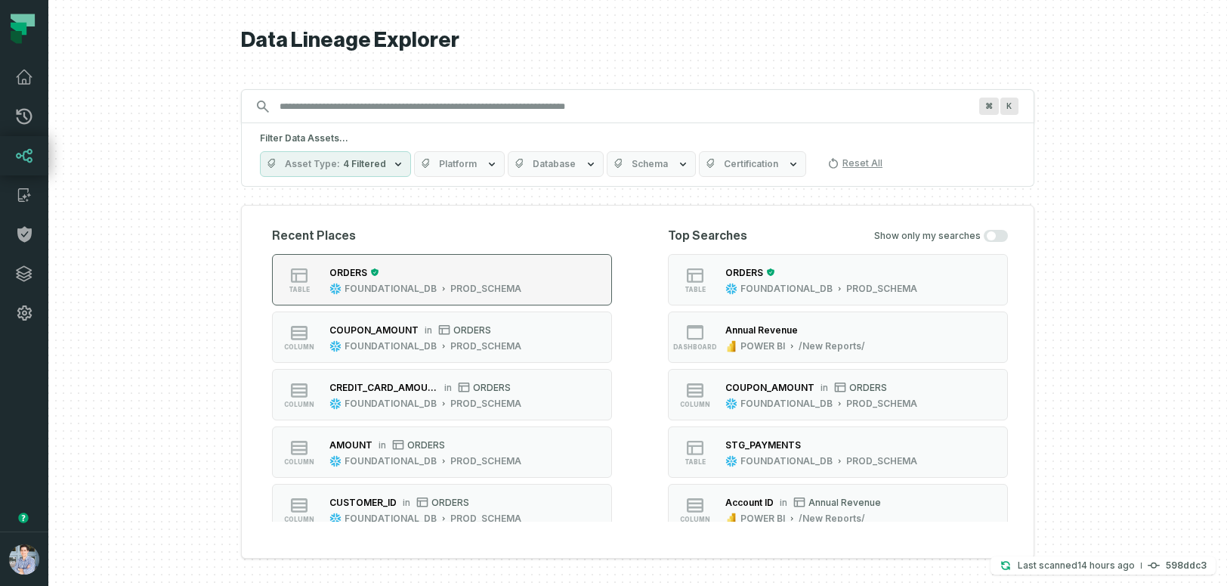
click at [551, 277] on button "table ORDERS FOUNDATIONAL_DB PROD_SCHEMA" at bounding box center [442, 279] width 340 height 51
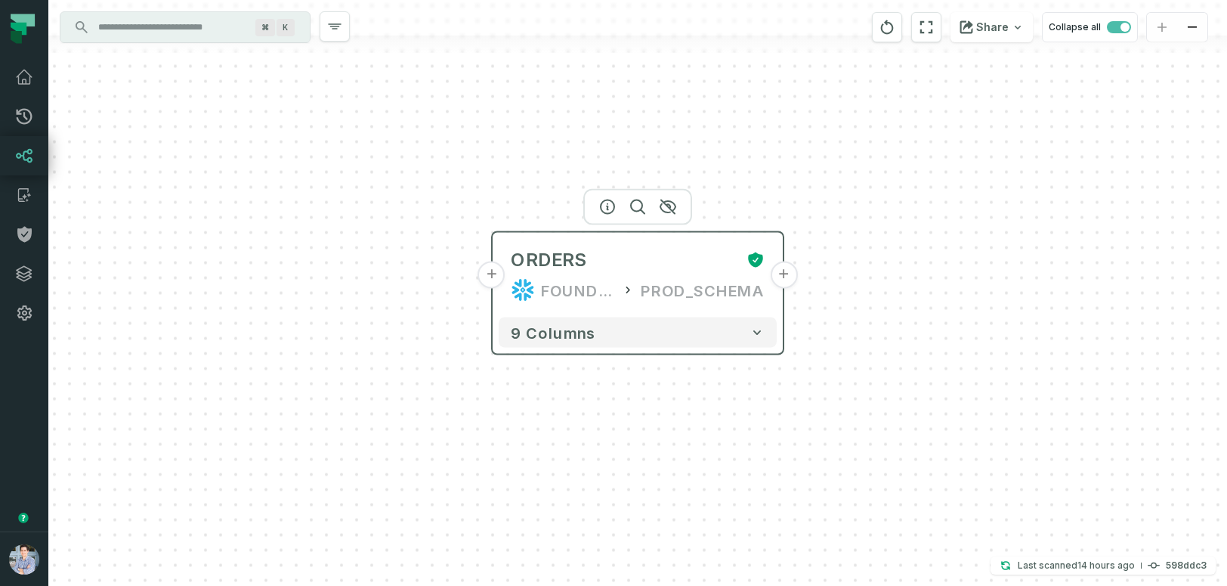
click at [494, 280] on button "+" at bounding box center [491, 274] width 27 height 27
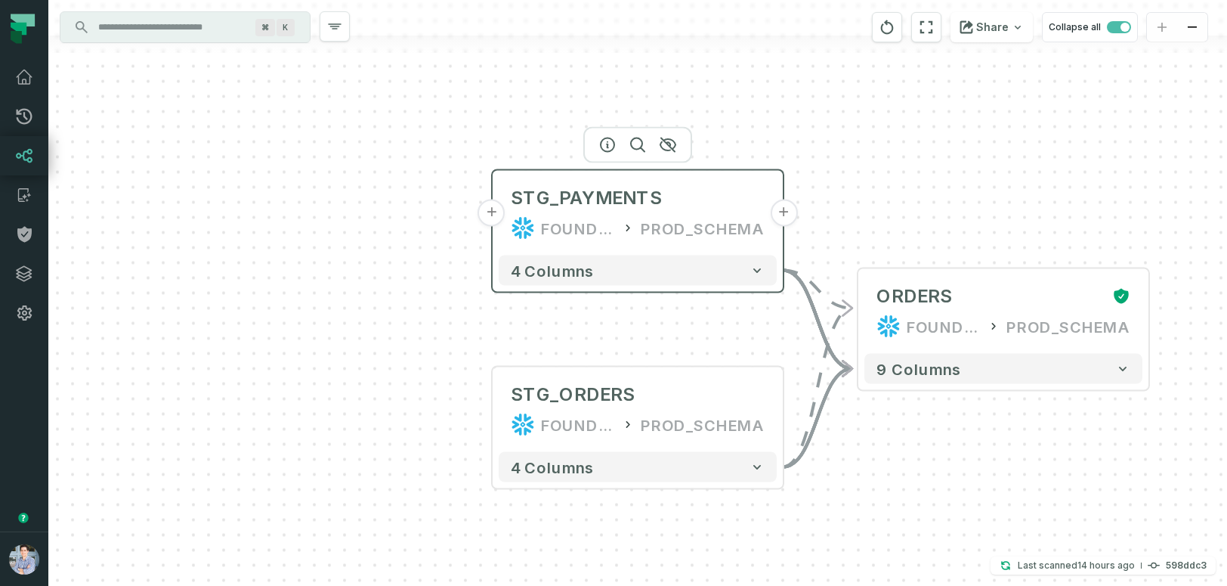
click at [492, 216] on button "+" at bounding box center [491, 213] width 27 height 27
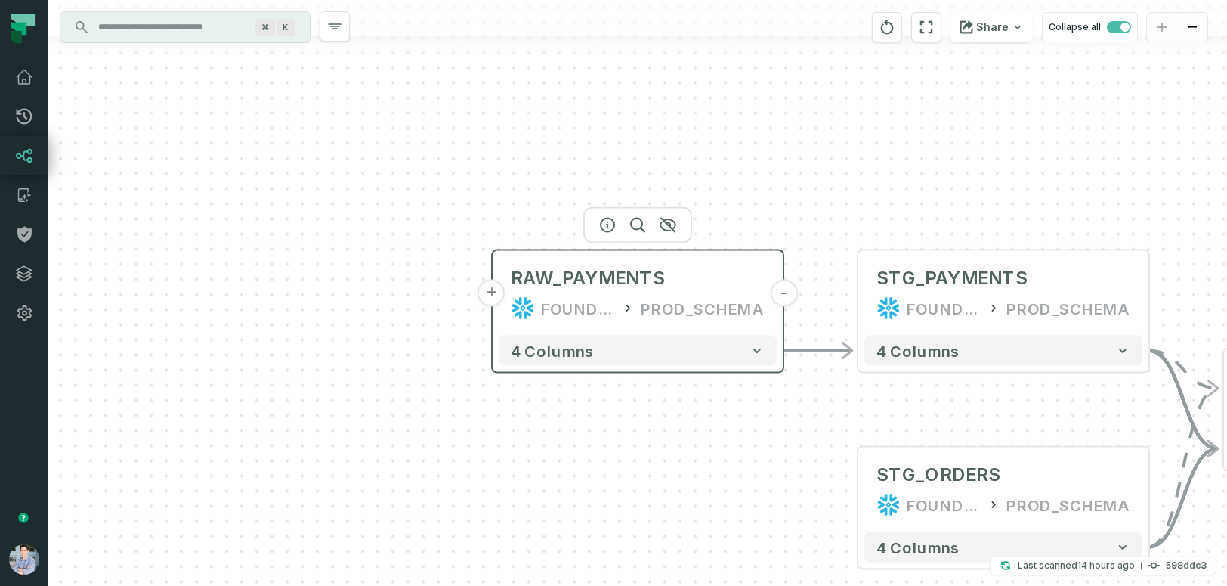
click at [493, 298] on button "+" at bounding box center [491, 293] width 27 height 27
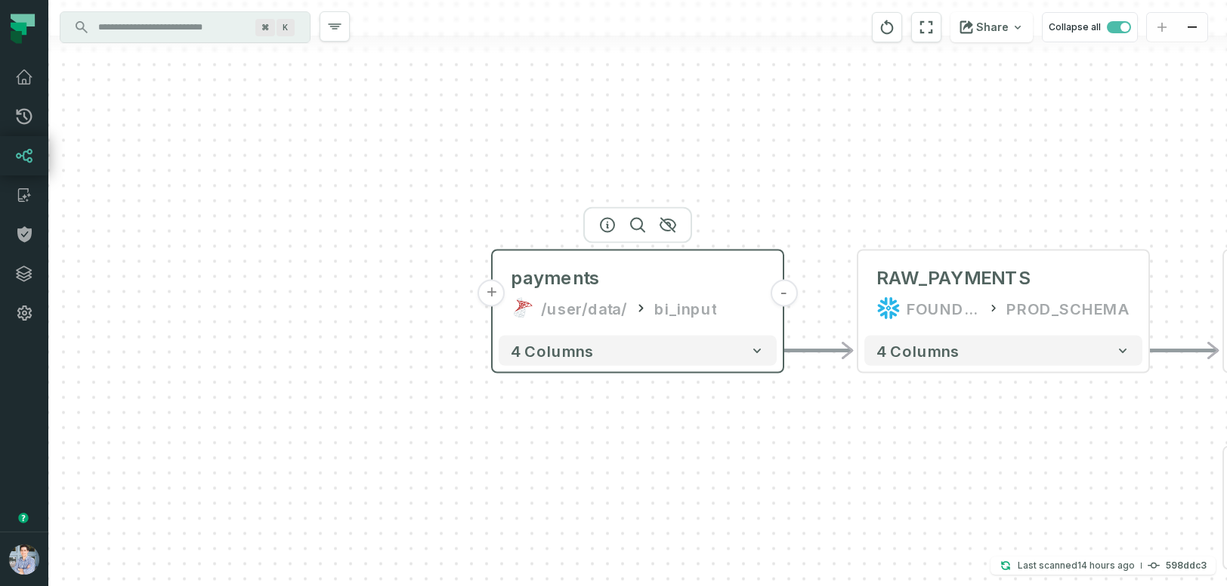
click at [490, 290] on button "+" at bounding box center [491, 293] width 27 height 27
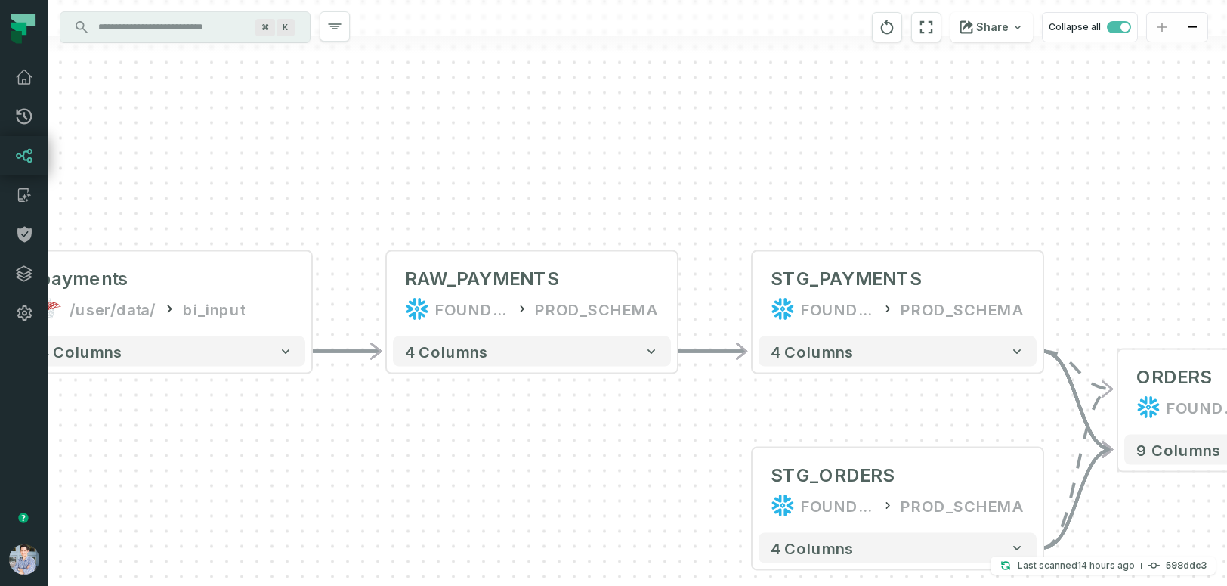
drag, startPoint x: 1012, startPoint y: 437, endPoint x: 169, endPoint y: 432, distance: 843.4
click at [169, 432] on div "+ sources prod_data prod_schema + 7 columns - payments /user/data/ bi_input - 4…" at bounding box center [637, 293] width 1179 height 586
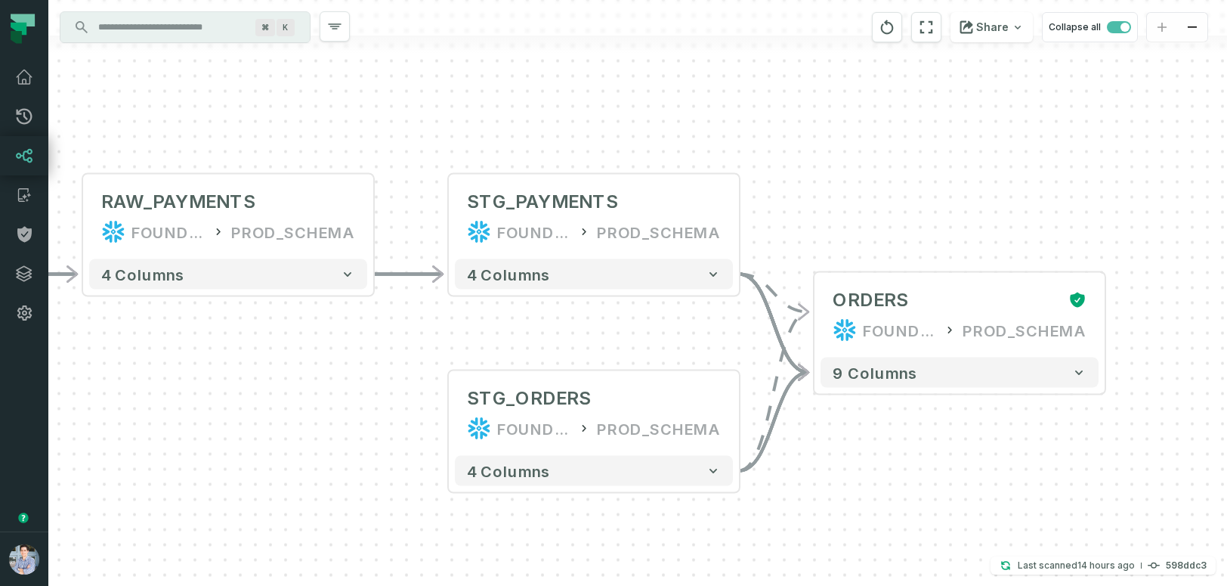
drag, startPoint x: 1107, startPoint y: 227, endPoint x: 809, endPoint y: 156, distance: 306.7
click at [809, 155] on div "+ sources prod_data prod_schema + 7 columns - payments /user/data/ bi_input - 4…" at bounding box center [637, 293] width 1179 height 586
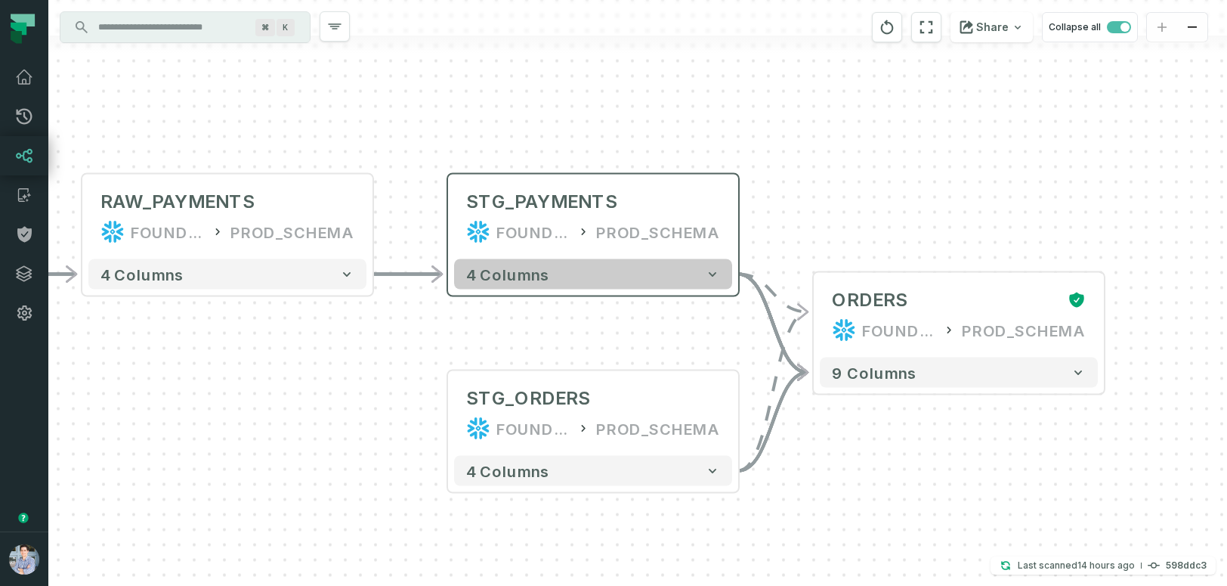
click at [636, 277] on button "4 columns" at bounding box center [593, 274] width 278 height 30
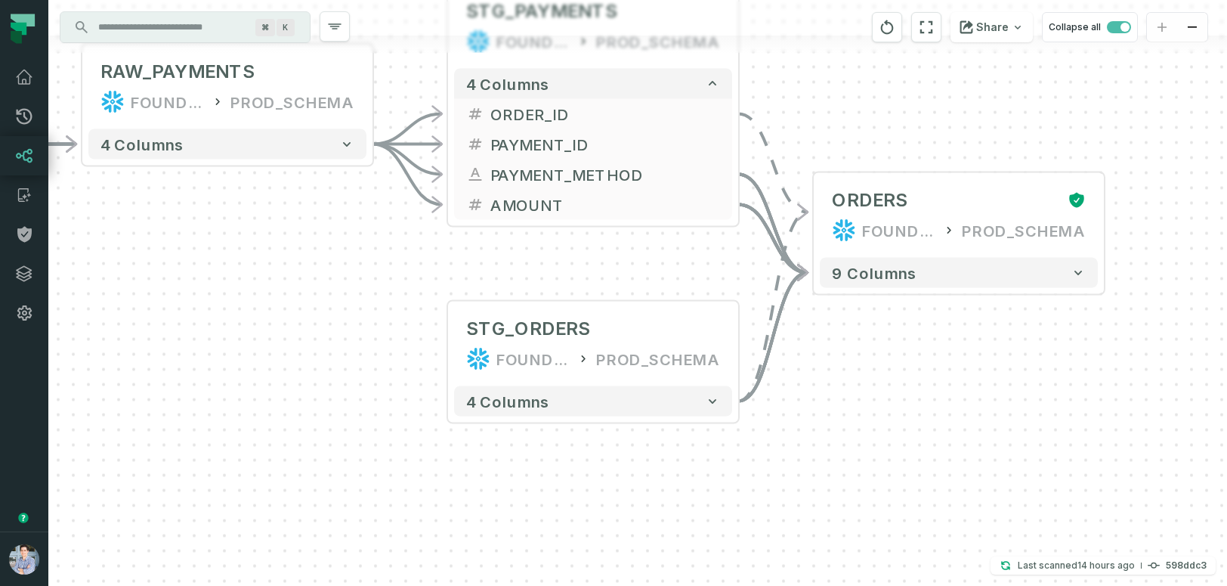
drag, startPoint x: 670, startPoint y: 457, endPoint x: 670, endPoint y: 267, distance: 190.4
click at [670, 267] on div "+ sources prod_data prod_schema + 7 columns - payments /user/data/ bi_input - 4…" at bounding box center [637, 293] width 1179 height 586
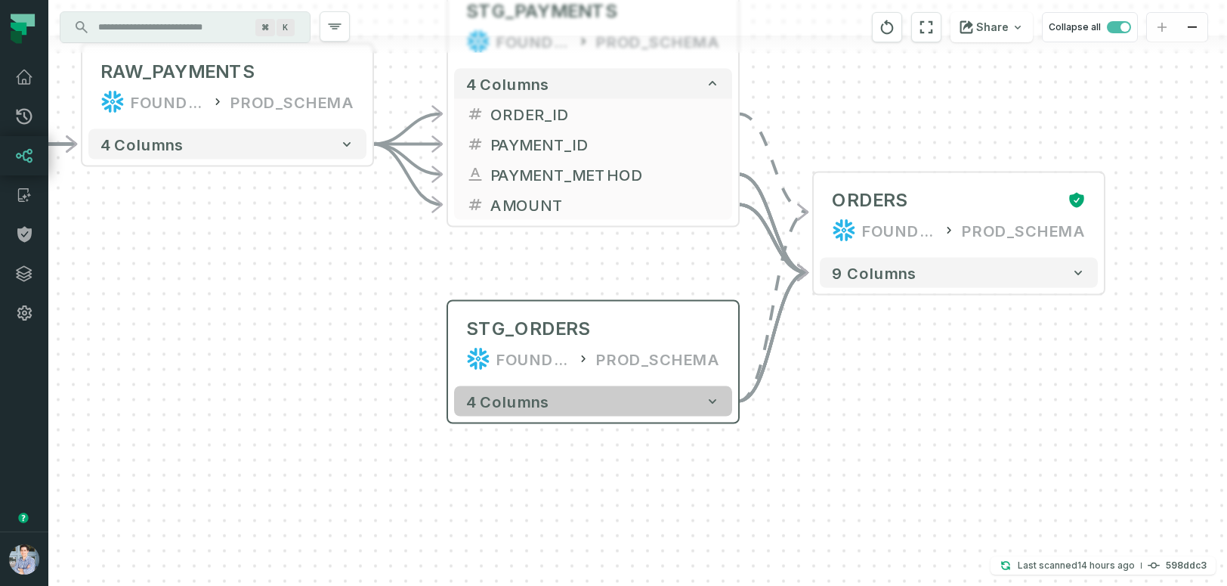
click at [662, 405] on button "4 columns" at bounding box center [593, 401] width 278 height 30
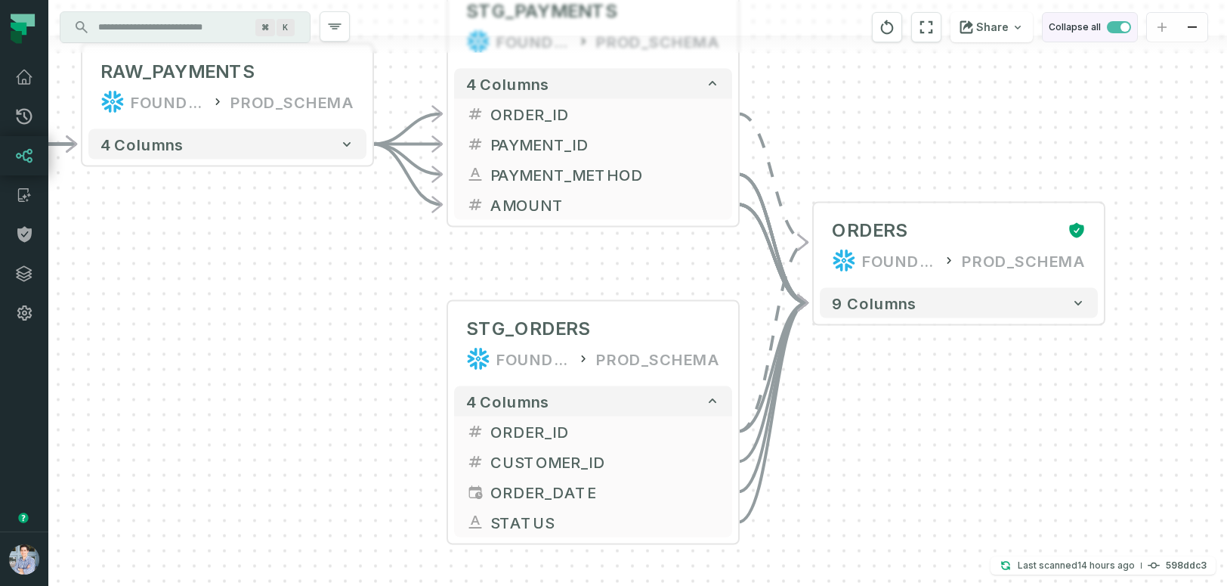
click at [1112, 24] on span "button" at bounding box center [1119, 27] width 24 height 12
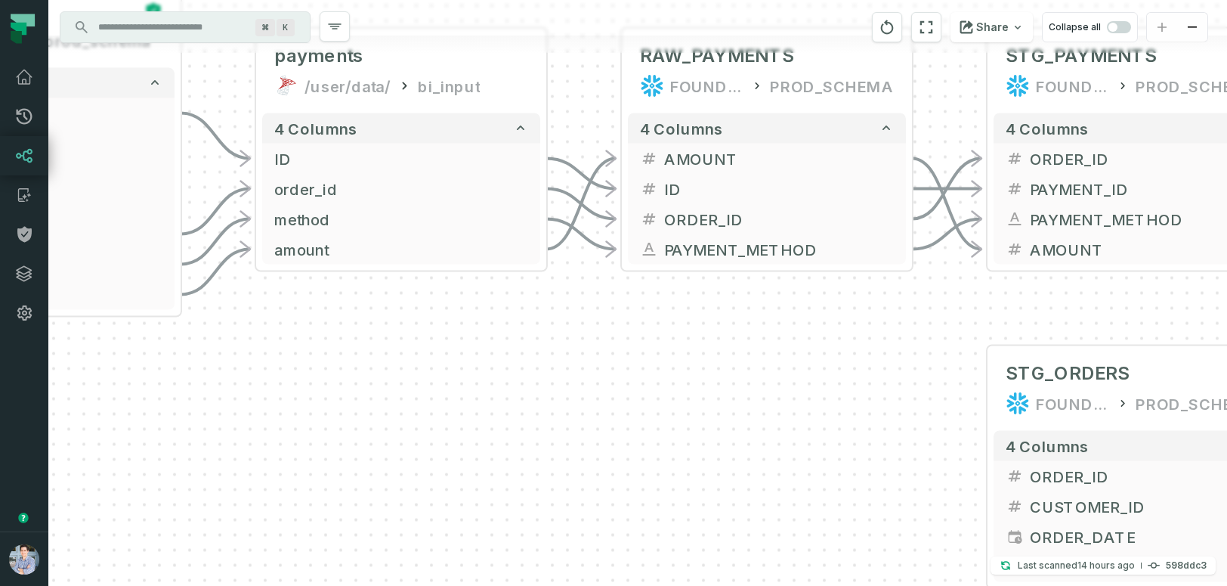
drag, startPoint x: 219, startPoint y: 443, endPoint x: 759, endPoint y: 382, distance: 543.1
click at [759, 382] on div "+ sources prod_data prod_schema + 7 columns + ID + + date + + status + + user_i…" at bounding box center [637, 293] width 1179 height 586
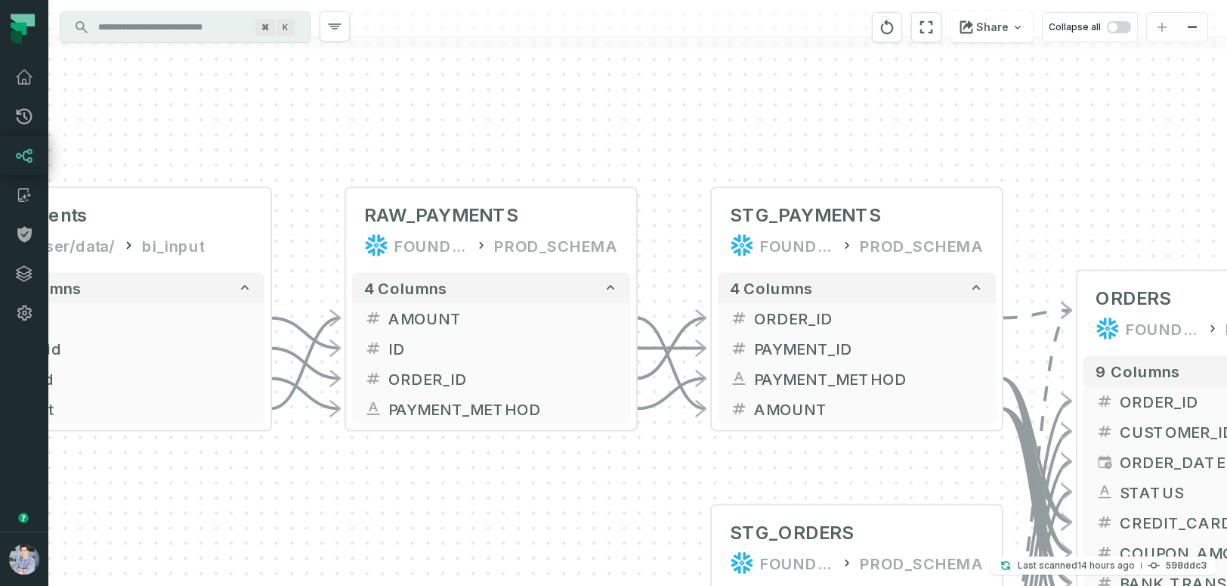
drag, startPoint x: 712, startPoint y: 401, endPoint x: 436, endPoint y: 561, distance: 318.6
click at [436, 561] on div "+ sources prod_data prod_schema + 7 columns + ID + + date + + status + + user_i…" at bounding box center [637, 293] width 1179 height 586
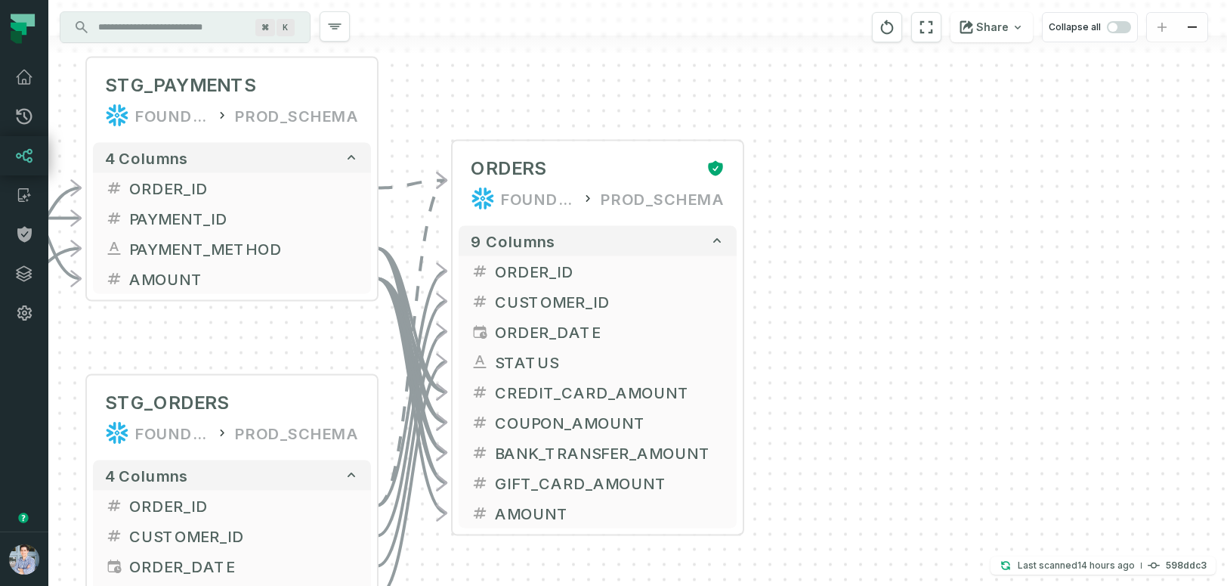
drag, startPoint x: 966, startPoint y: 469, endPoint x: 341, endPoint y: 339, distance: 638.4
click at [341, 339] on div "+ sources prod_data prod_schema + 7 columns + ID + + date + + status + + user_i…" at bounding box center [637, 293] width 1179 height 586
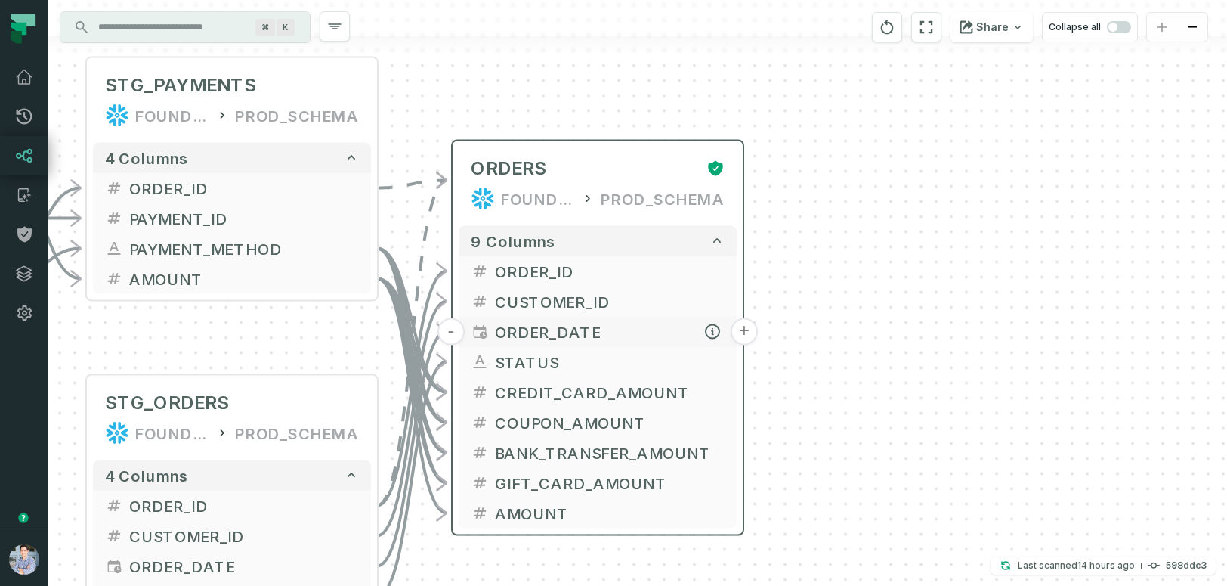
click at [752, 329] on button "+" at bounding box center [744, 331] width 27 height 27
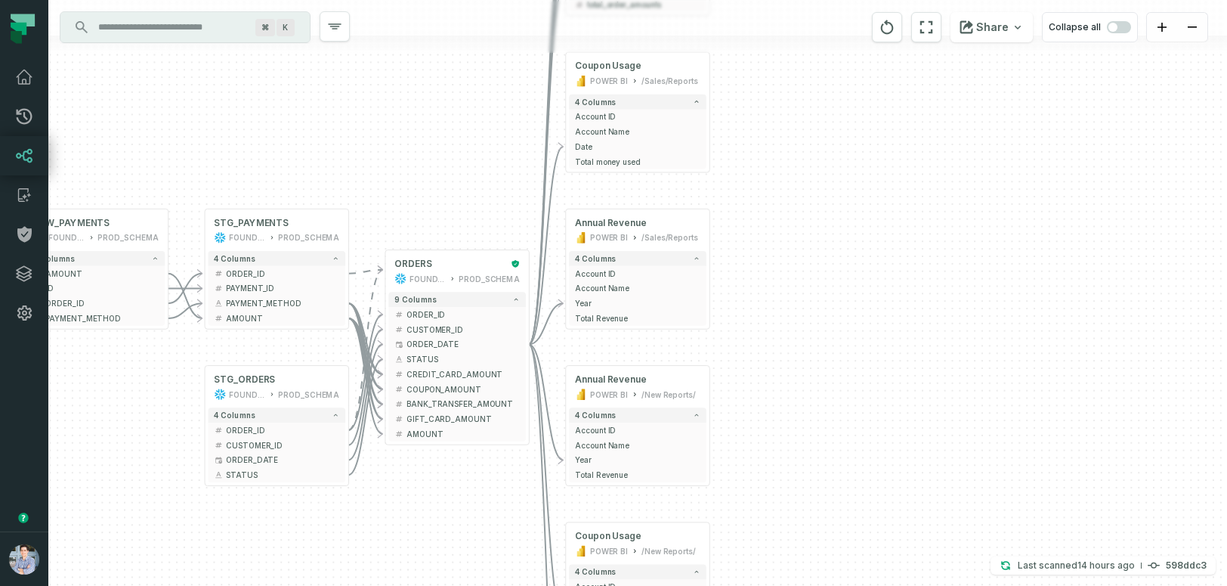
drag, startPoint x: 506, startPoint y: 422, endPoint x: 506, endPoint y: 184, distance: 238.1
click at [506, 184] on div "+ orders foundational view + 8 columns + id + order_amount + time_of_order - ti…" at bounding box center [637, 293] width 1179 height 586
click at [528, 329] on button "+" at bounding box center [530, 330] width 14 height 14
click at [531, 330] on button "-" at bounding box center [530, 330] width 14 height 14
click at [473, 258] on div "ORDERS" at bounding box center [450, 264] width 110 height 12
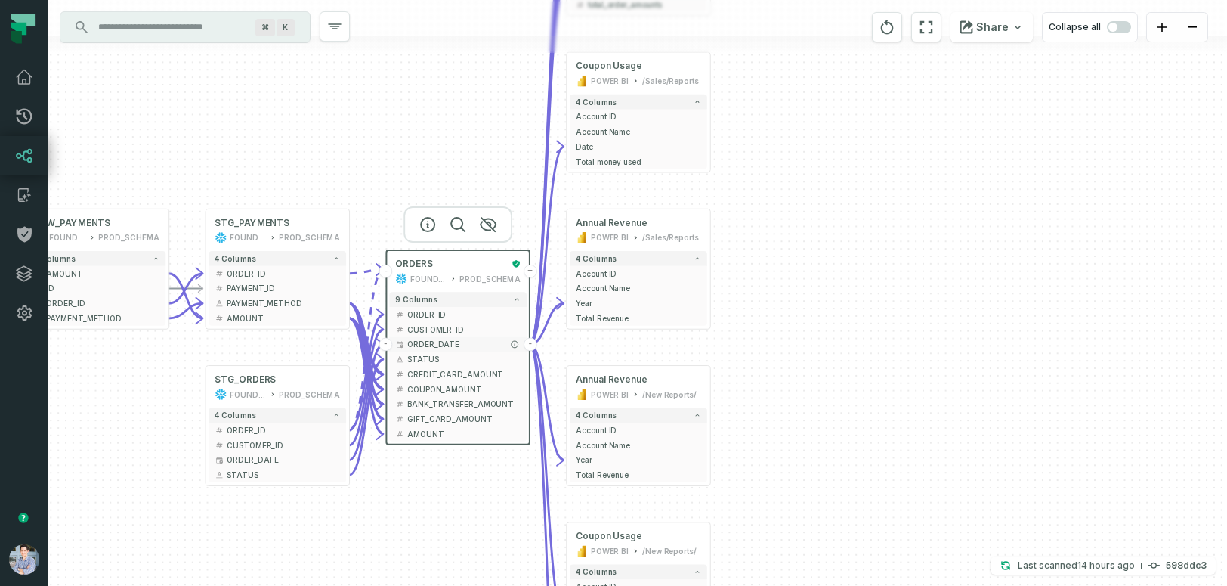
click at [527, 342] on button "-" at bounding box center [531, 345] width 14 height 14
click at [534, 343] on button "-" at bounding box center [531, 345] width 14 height 14
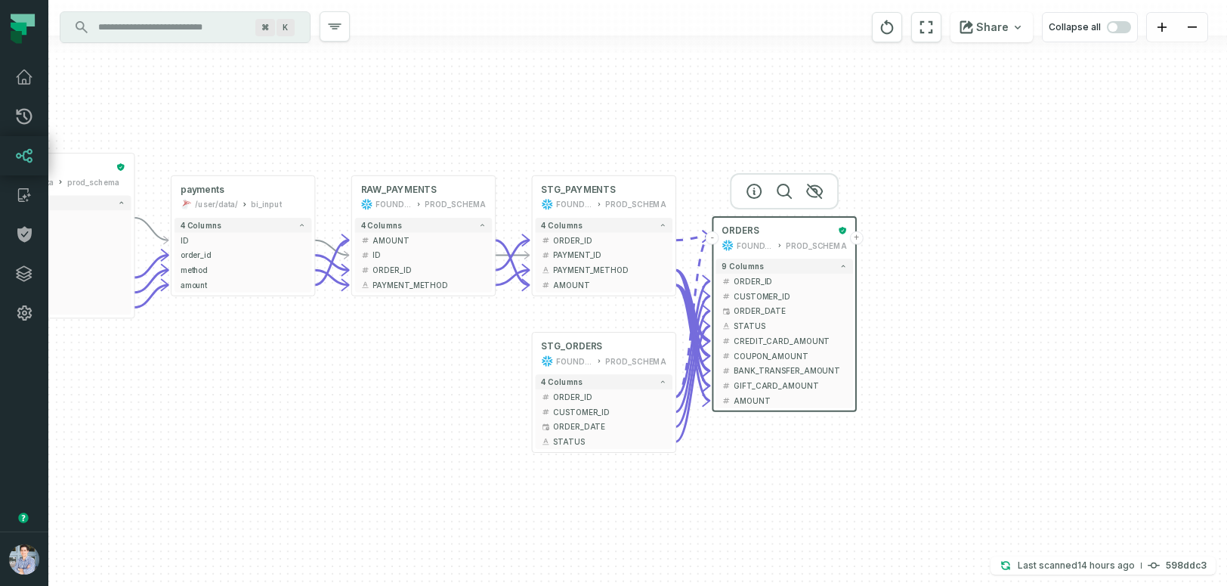
drag, startPoint x: 731, startPoint y: 316, endPoint x: 1056, endPoint y: 280, distance: 327.0
click at [1057, 282] on div "+ sources prod_data prod_schema + 7 columns + ID + + date + + status + + user_i…" at bounding box center [637, 293] width 1179 height 586
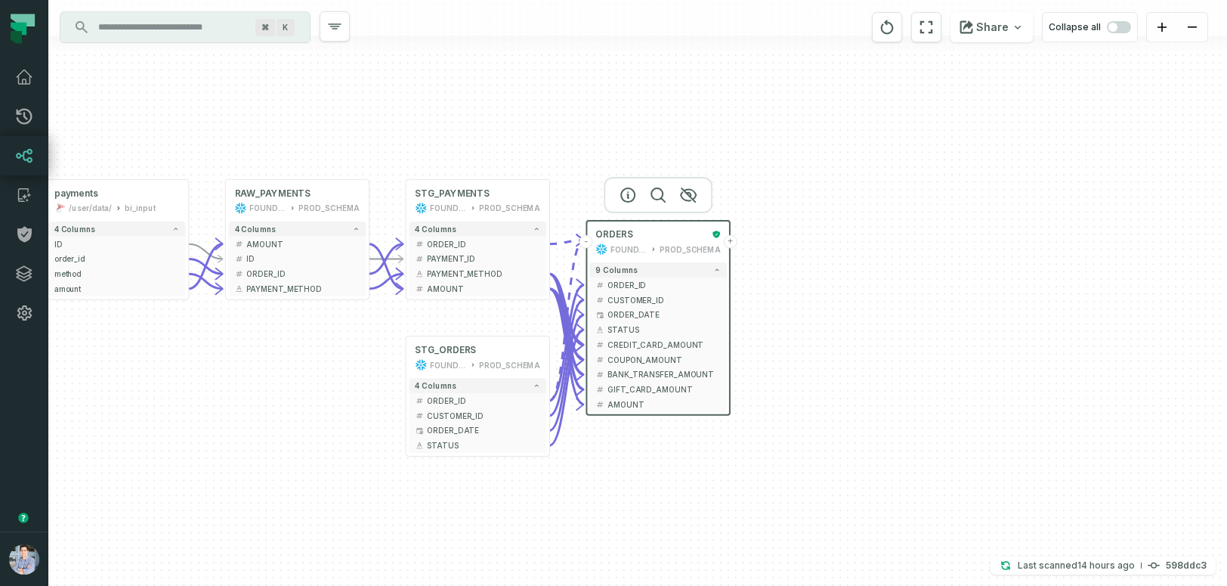
drag, startPoint x: 308, startPoint y: 491, endPoint x: 182, endPoint y: 498, distance: 126.4
click at [182, 498] on div "+ sources prod_data prod_schema + 7 columns + ID + + date + + status + + user_i…" at bounding box center [637, 293] width 1179 height 586
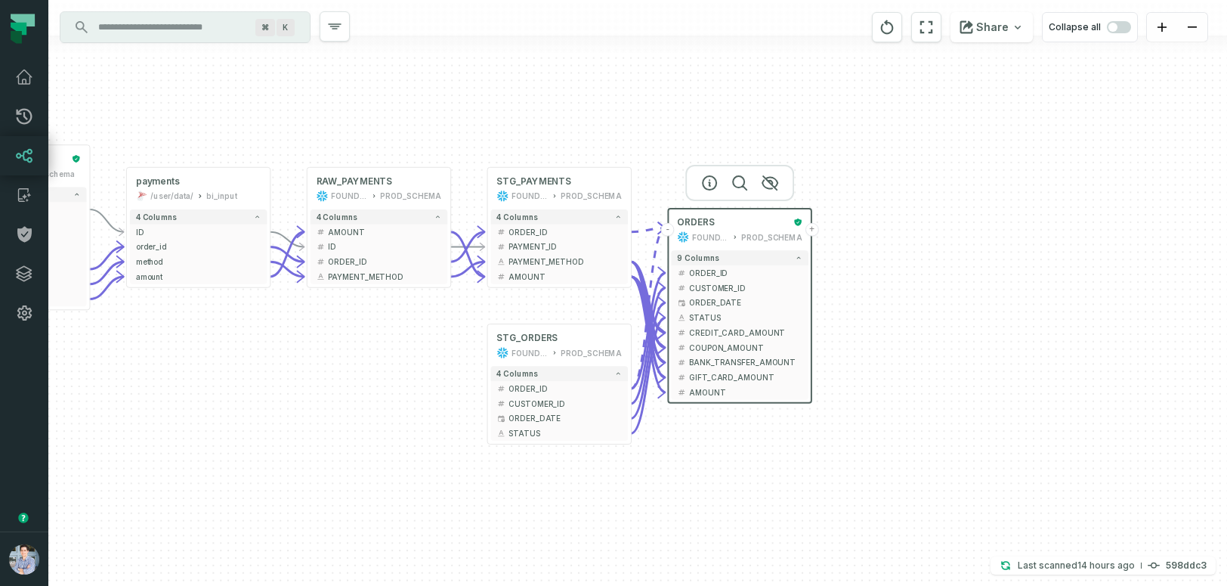
drag, startPoint x: 951, startPoint y: 367, endPoint x: 1030, endPoint y: 351, distance: 81.1
click at [1032, 351] on div "+ sources prod_data prod_schema + 7 columns + ID + + date + + status + + user_i…" at bounding box center [637, 293] width 1179 height 586
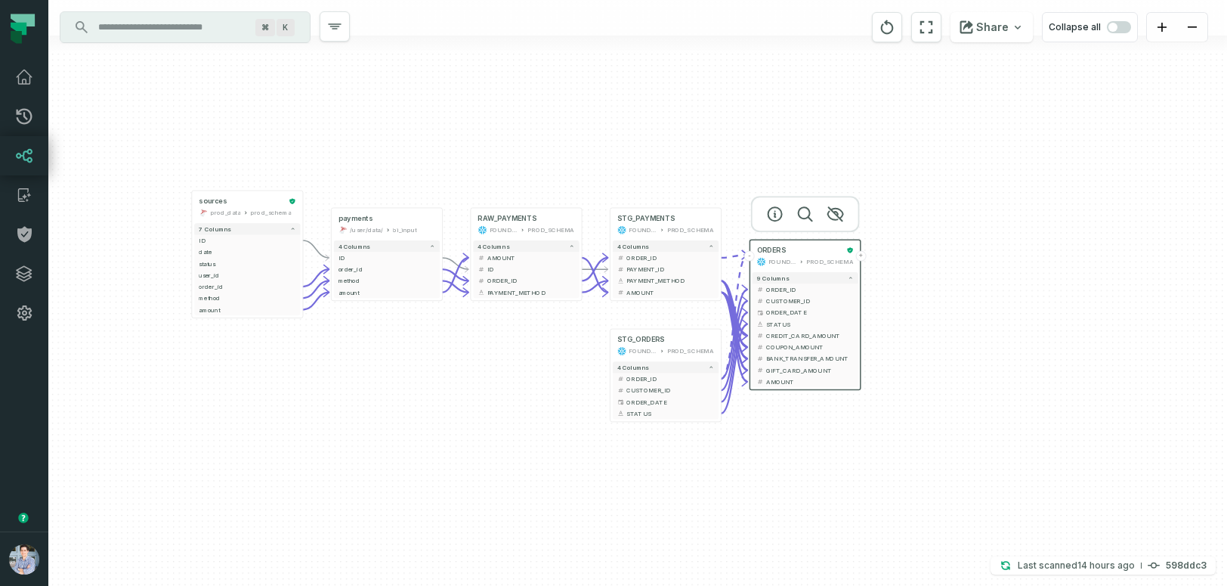
click at [692, 142] on div "+ sources prod_data prod_schema + 7 columns + ID + + date + + status + + user_i…" at bounding box center [637, 293] width 1179 height 586
click at [692, 143] on div "+ sources prod_data prod_schema + 7 columns + ID + + date + + status + + user_i…" at bounding box center [637, 293] width 1179 height 586
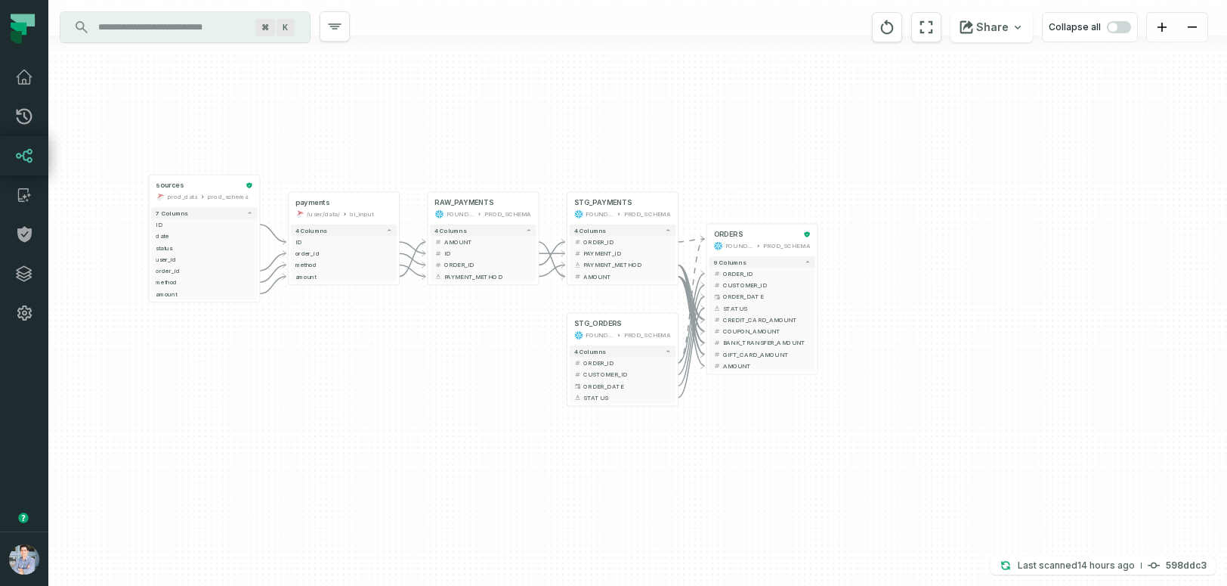
drag, startPoint x: 692, startPoint y: 146, endPoint x: 649, endPoint y: 131, distance: 45.7
click at [649, 131] on div "+ sources prod_data prod_schema + 7 columns + ID + + date + + status + + user_i…" at bounding box center [637, 293] width 1179 height 586
click at [770, 234] on div "ORDERS" at bounding box center [756, 234] width 85 height 9
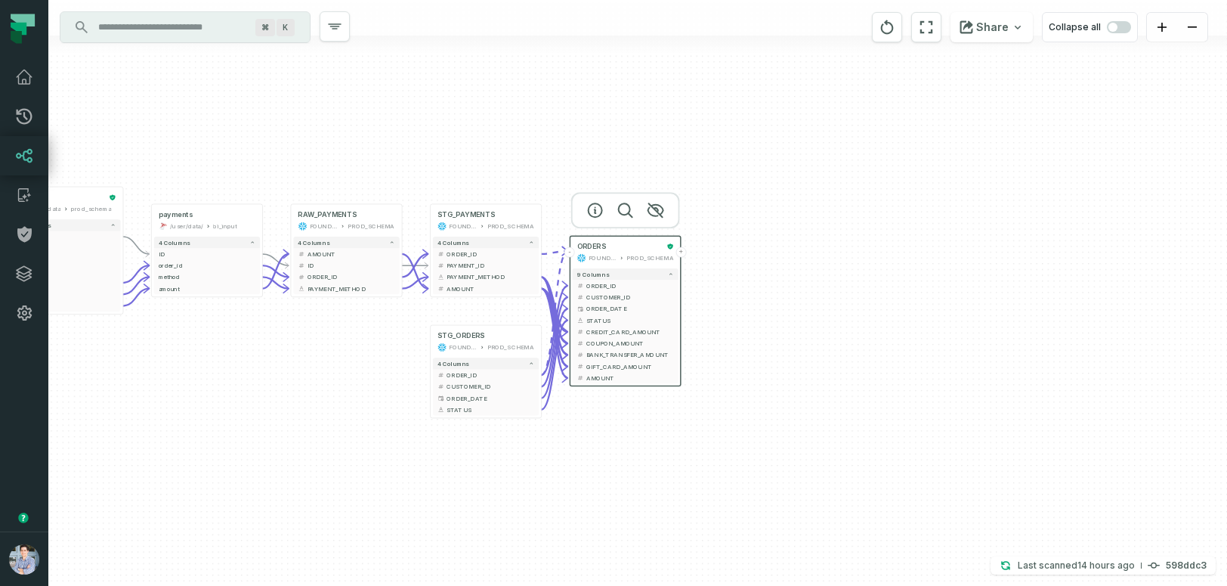
drag, startPoint x: 1070, startPoint y: 267, endPoint x: 933, endPoint y: 279, distance: 137.3
click at [933, 279] on div "+ sources prod_data prod_schema + 7 columns + ID + + date + + status + + user_i…" at bounding box center [637, 293] width 1179 height 586
click at [680, 253] on button "+" at bounding box center [681, 252] width 11 height 11
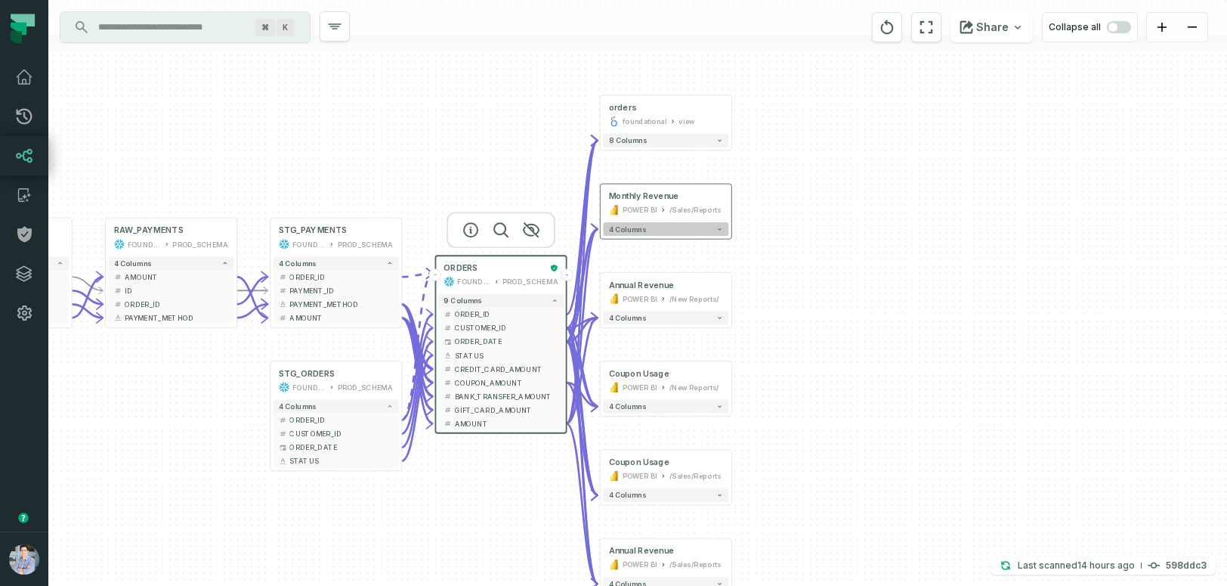
click at [698, 232] on button "4 columns" at bounding box center [665, 229] width 125 height 14
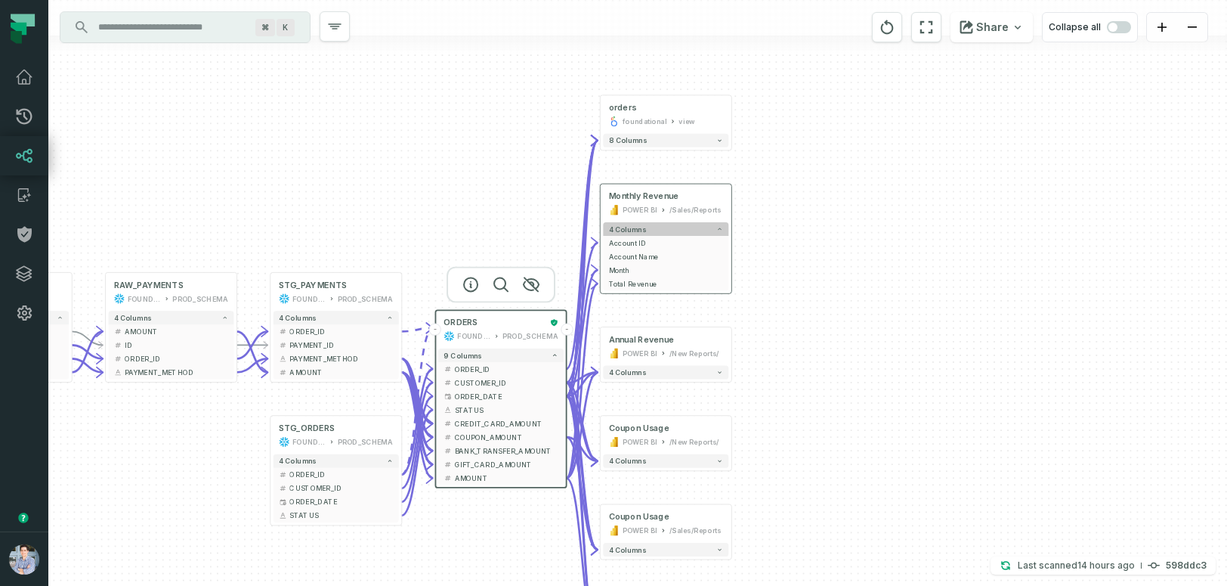
click at [698, 232] on button "4 columns" at bounding box center [665, 229] width 125 height 14
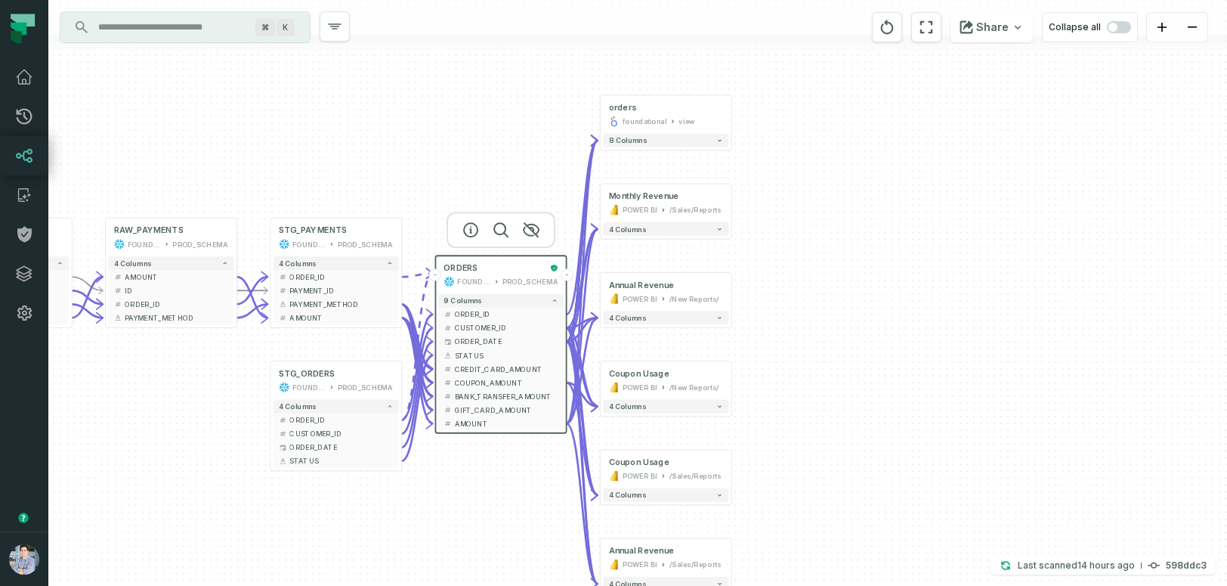
click at [570, 273] on button "-" at bounding box center [567, 274] width 12 height 12
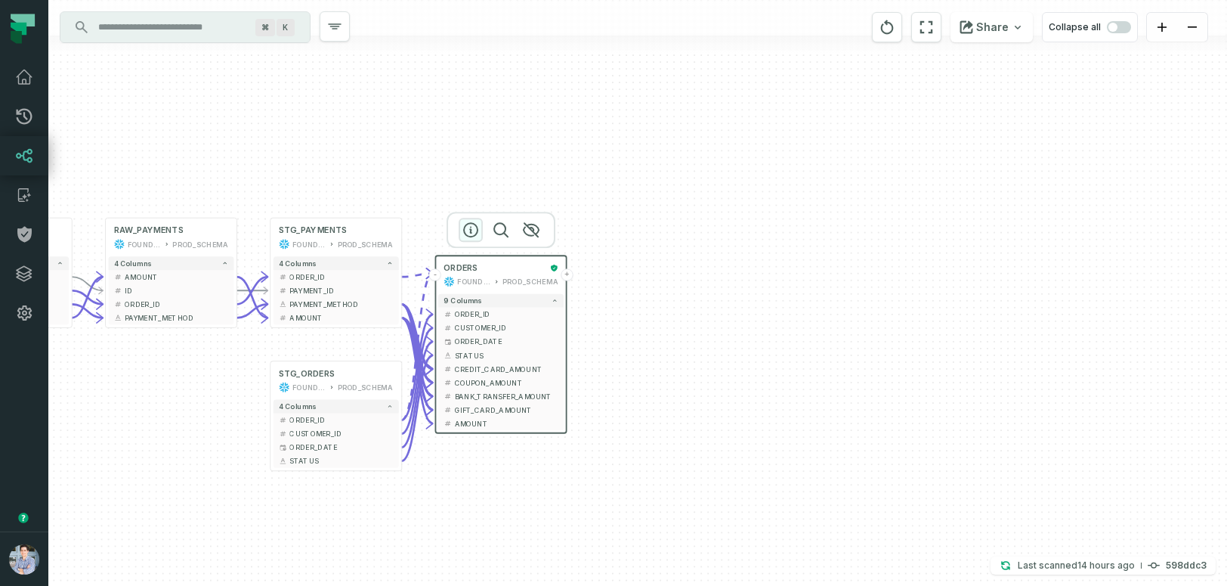
click at [466, 233] on icon "button" at bounding box center [471, 230] width 18 height 18
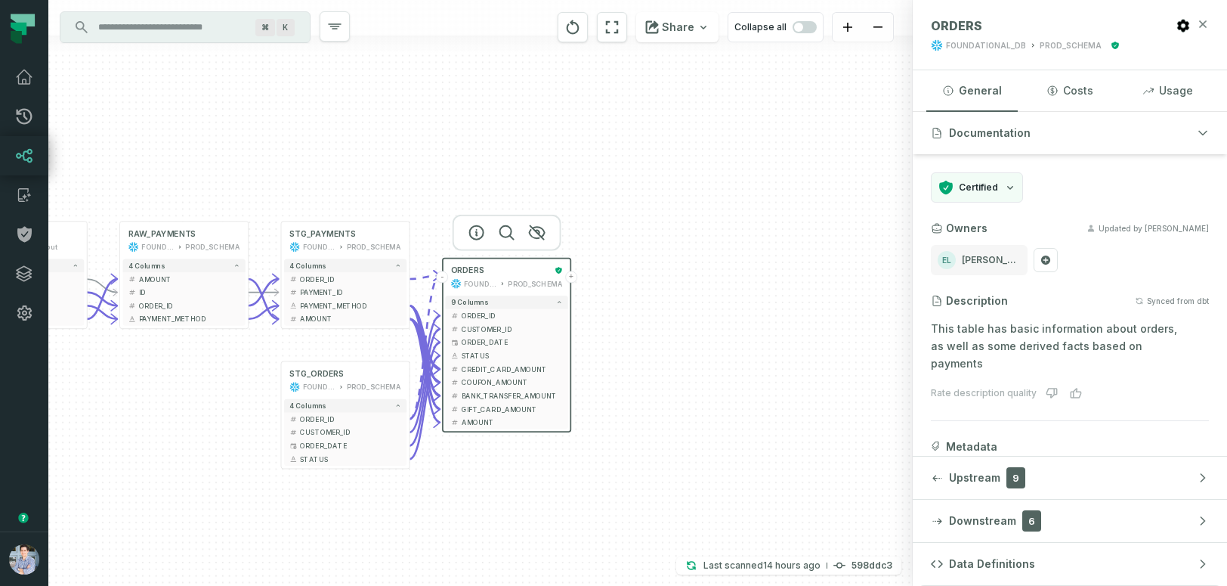
click at [1207, 22] on icon "button" at bounding box center [1203, 24] width 12 height 12
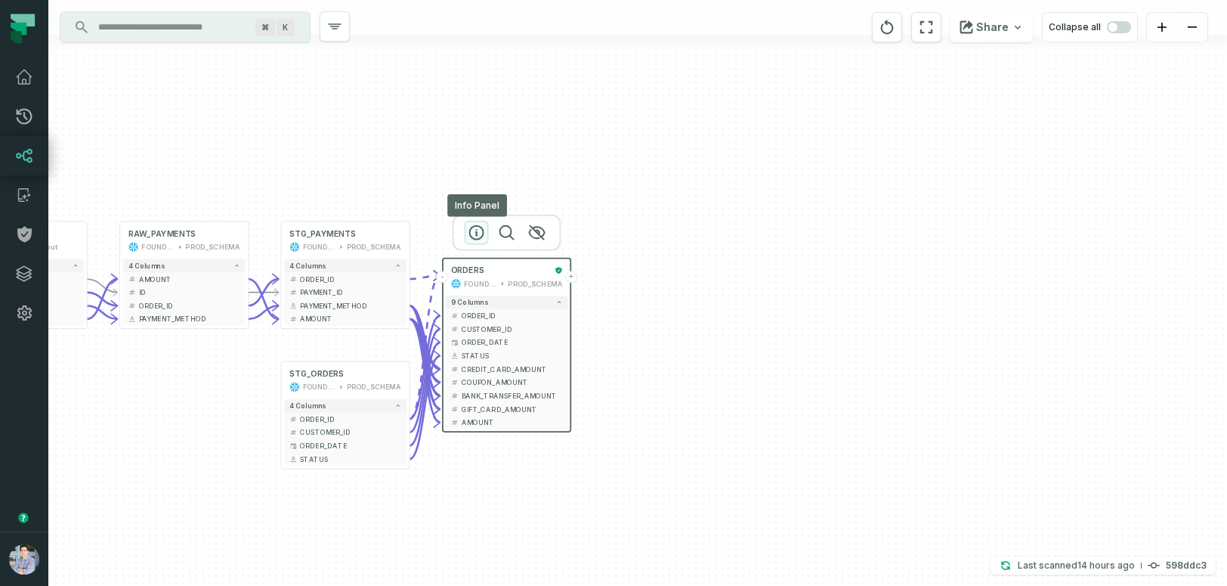
click at [476, 231] on icon "button" at bounding box center [477, 233] width 14 height 14
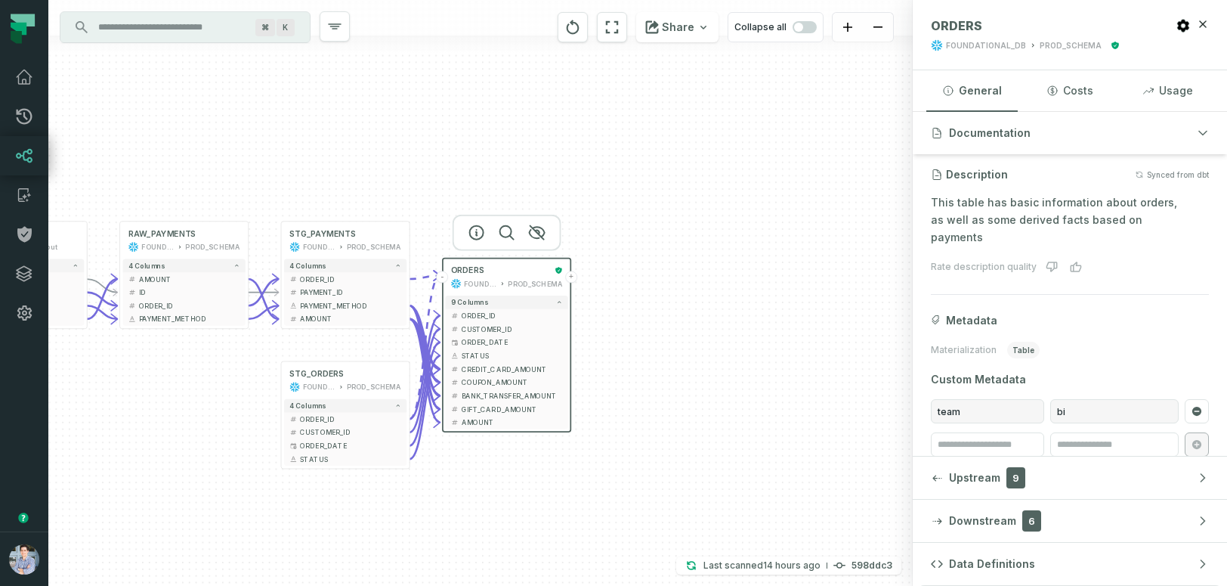
scroll to position [128, 0]
click at [957, 311] on span "Metadata" at bounding box center [971, 318] width 51 height 15
click at [1072, 398] on span "bi" at bounding box center [1114, 410] width 128 height 24
click at [939, 479] on icon "button" at bounding box center [938, 478] width 10 height 7
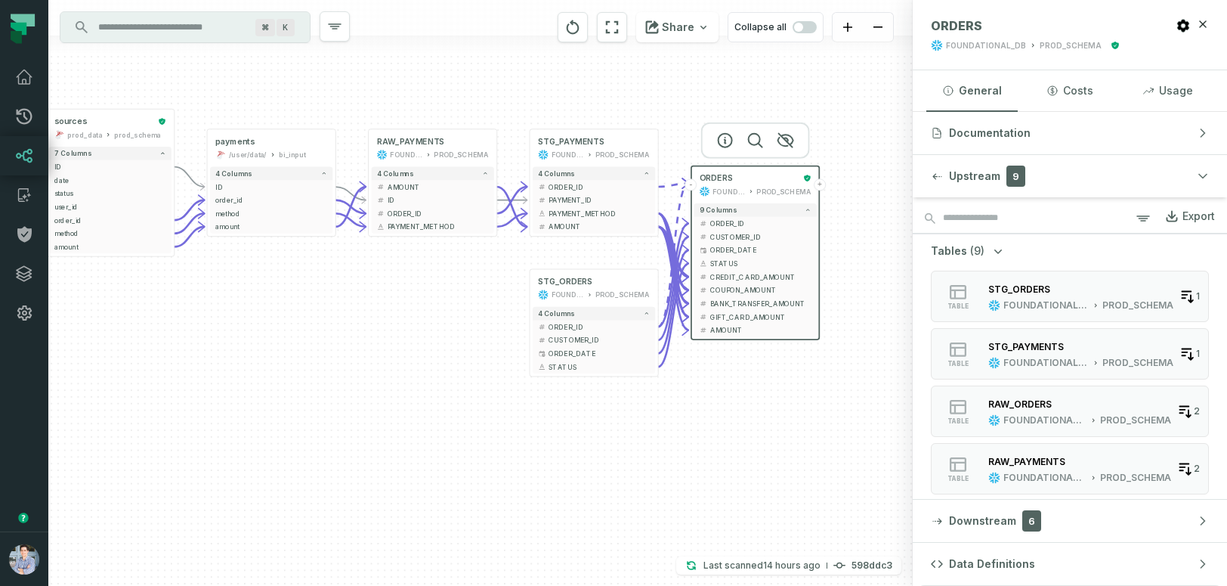
drag, startPoint x: 110, startPoint y: 513, endPoint x: 358, endPoint y: 421, distance: 265.2
click at [358, 421] on div "+ sources prod_data prod_schema + 7 columns + ID + + date + + status + + user_i…" at bounding box center [480, 293] width 865 height 586
click at [1014, 256] on div "Tables (9) table STG_ORDERS FOUNDATIONAL_DB PROD_SCHEMA 1 table STG_PAYMENTS FO…" at bounding box center [1070, 512] width 278 height 538
click at [991, 251] on icon "button" at bounding box center [998, 250] width 15 height 15
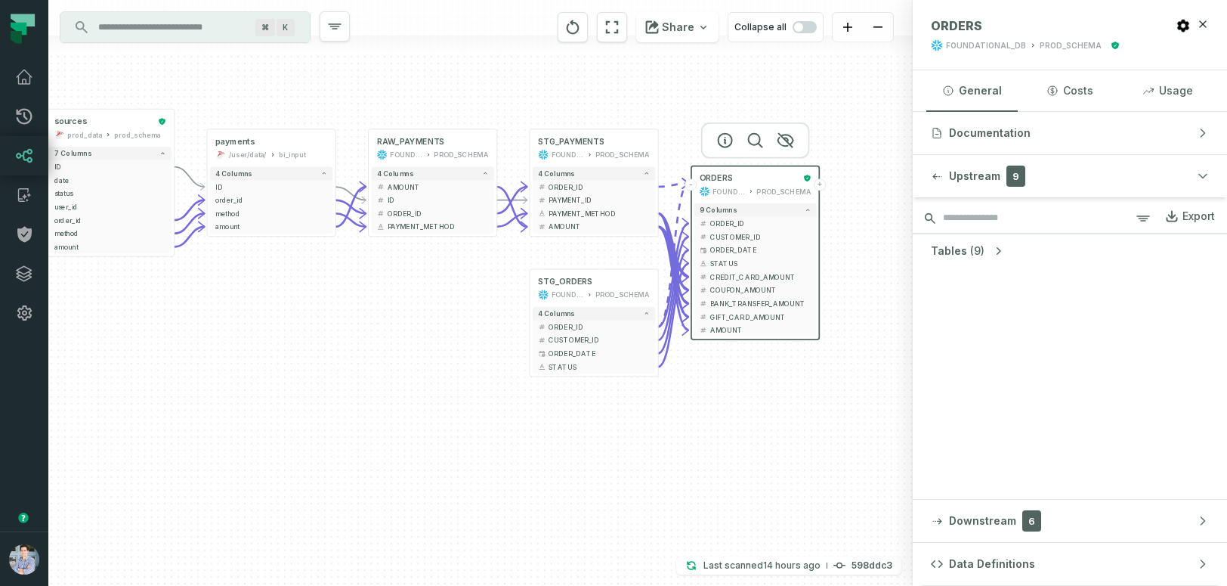
click at [1008, 218] on input "search" at bounding box center [1070, 218] width 314 height 30
click at [970, 251] on span "(9)" at bounding box center [977, 250] width 14 height 15
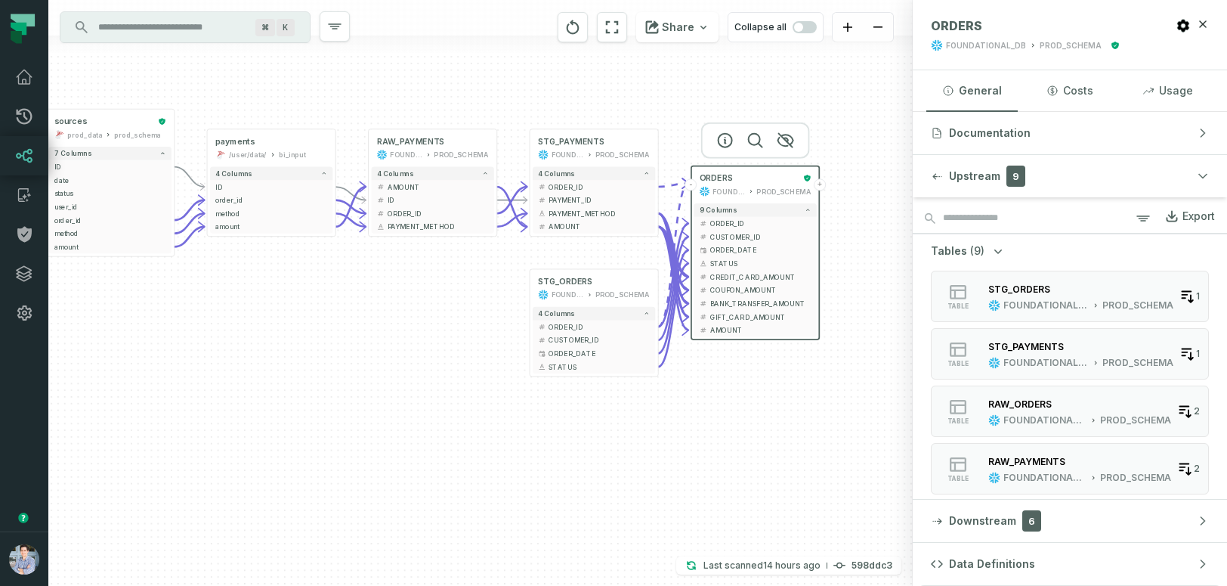
click at [970, 251] on span "(9)" at bounding box center [977, 250] width 14 height 15
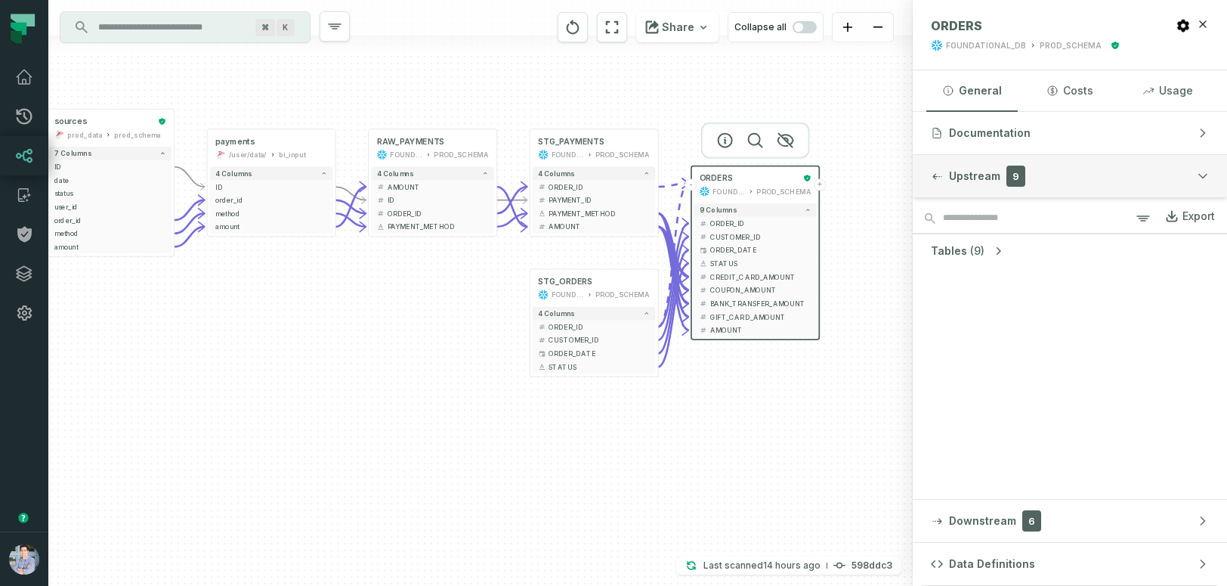
click at [1189, 176] on button "Upstream 9" at bounding box center [1070, 176] width 314 height 42
click at [984, 184] on button "Upstream 9" at bounding box center [1070, 176] width 314 height 42
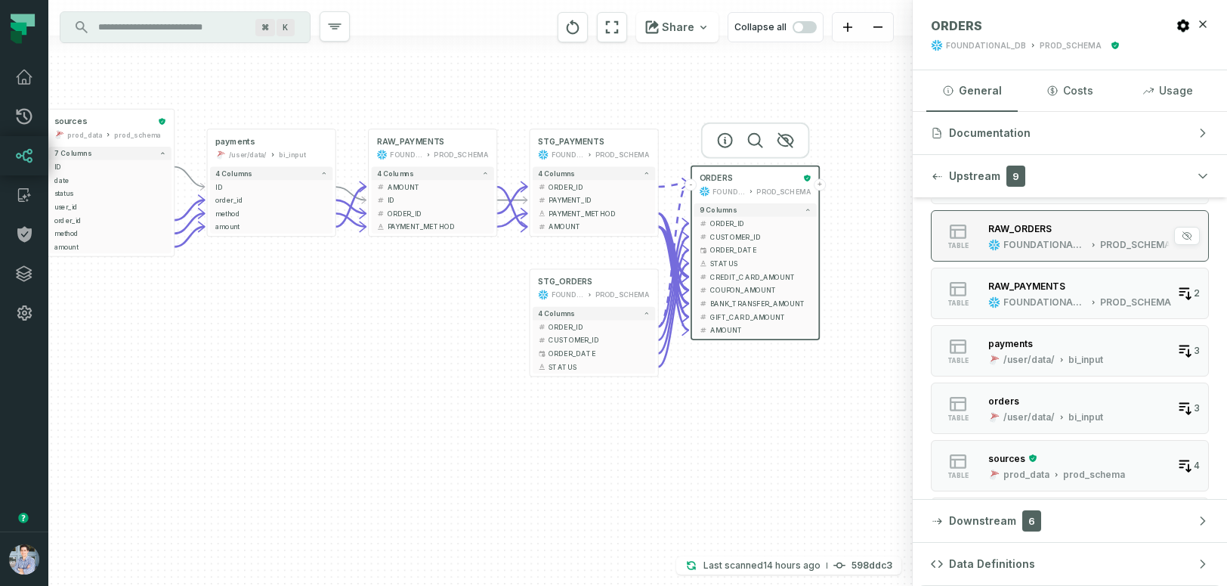
scroll to position [0, 0]
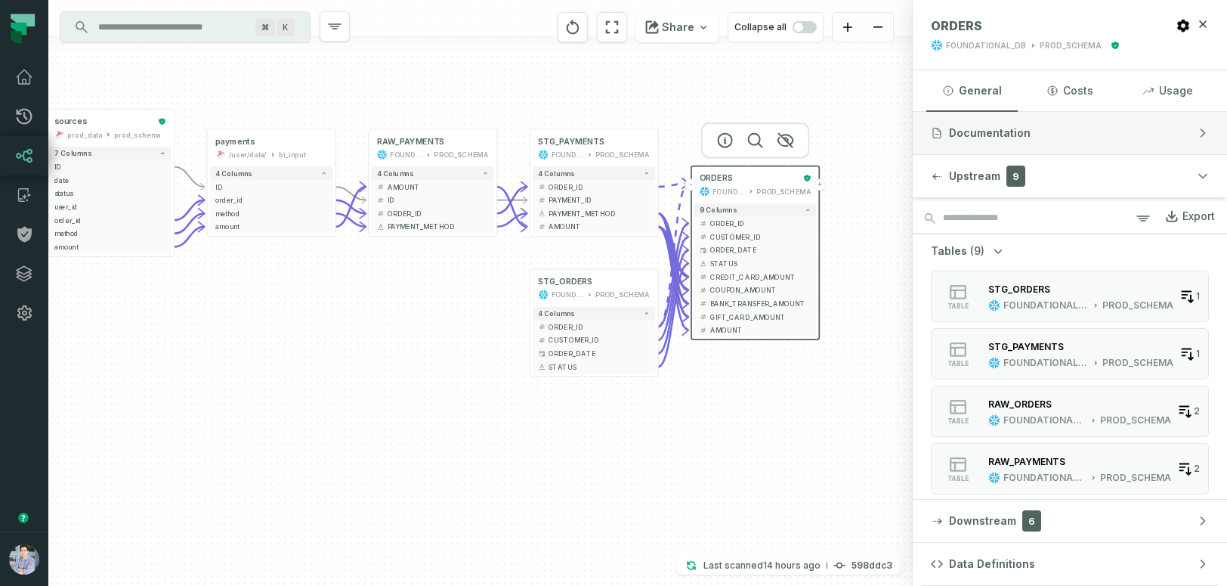
click at [1151, 128] on button "Documentation" at bounding box center [1070, 133] width 314 height 42
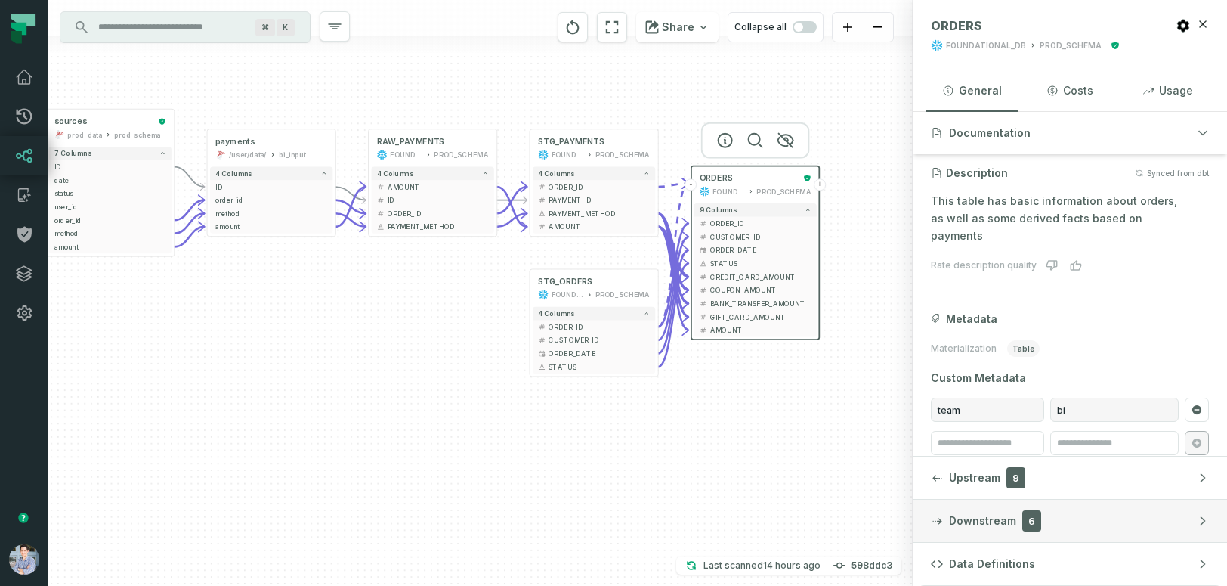
click at [991, 524] on span "Downstream" at bounding box center [982, 520] width 67 height 15
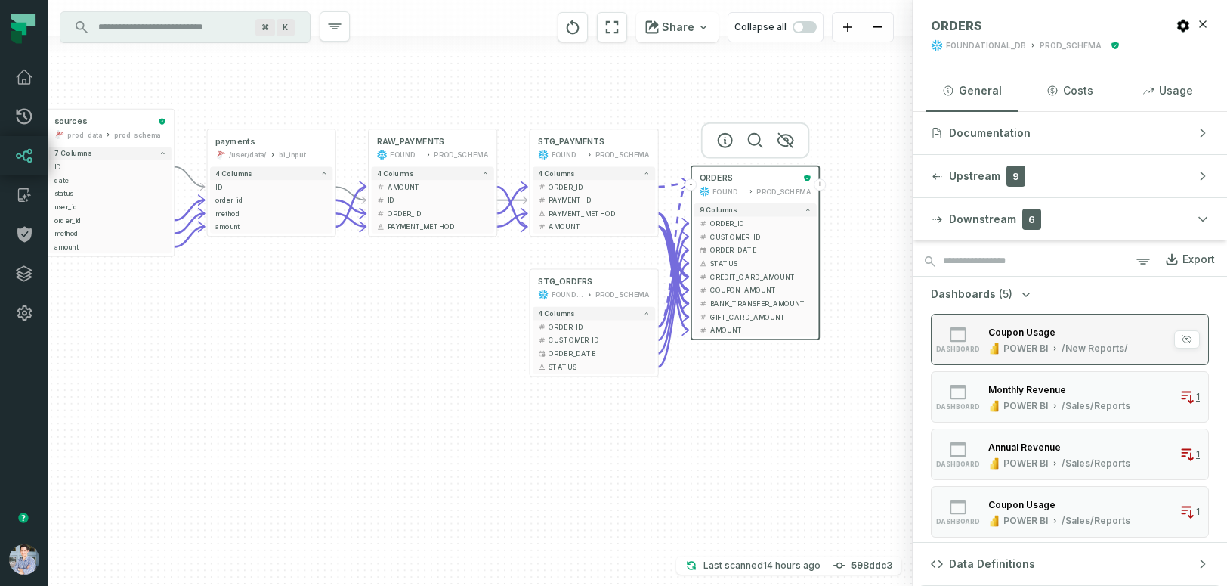
click at [1024, 354] on button "dashboard Coupon Usage POWER BI /New Reports/ 1" at bounding box center [1070, 339] width 278 height 51
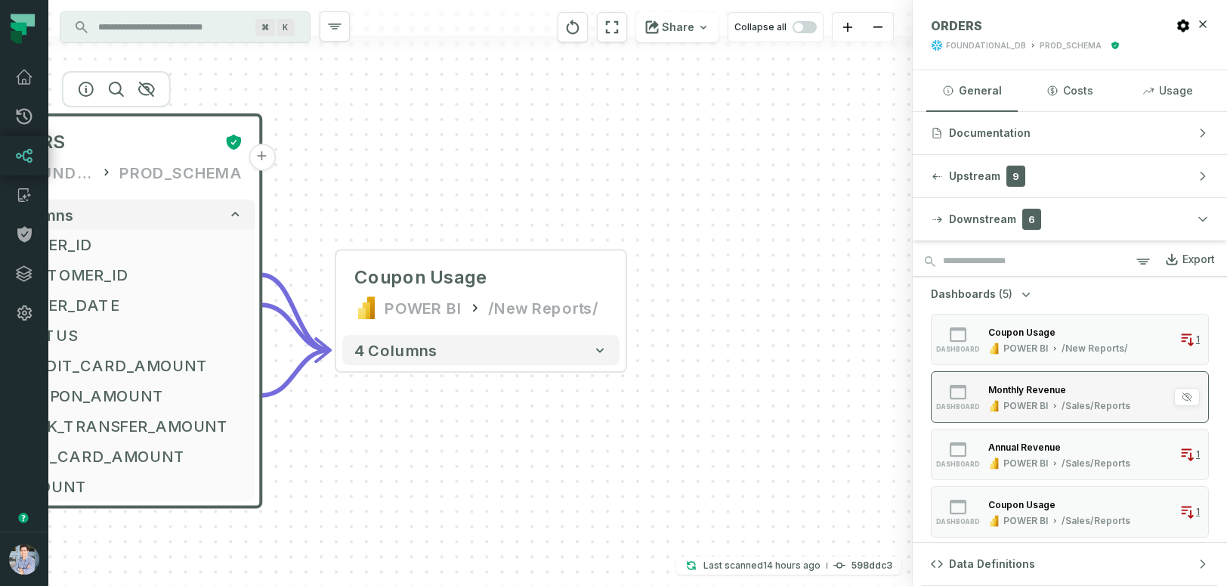
click at [1020, 393] on div "Monthly Revenue" at bounding box center [1028, 389] width 78 height 11
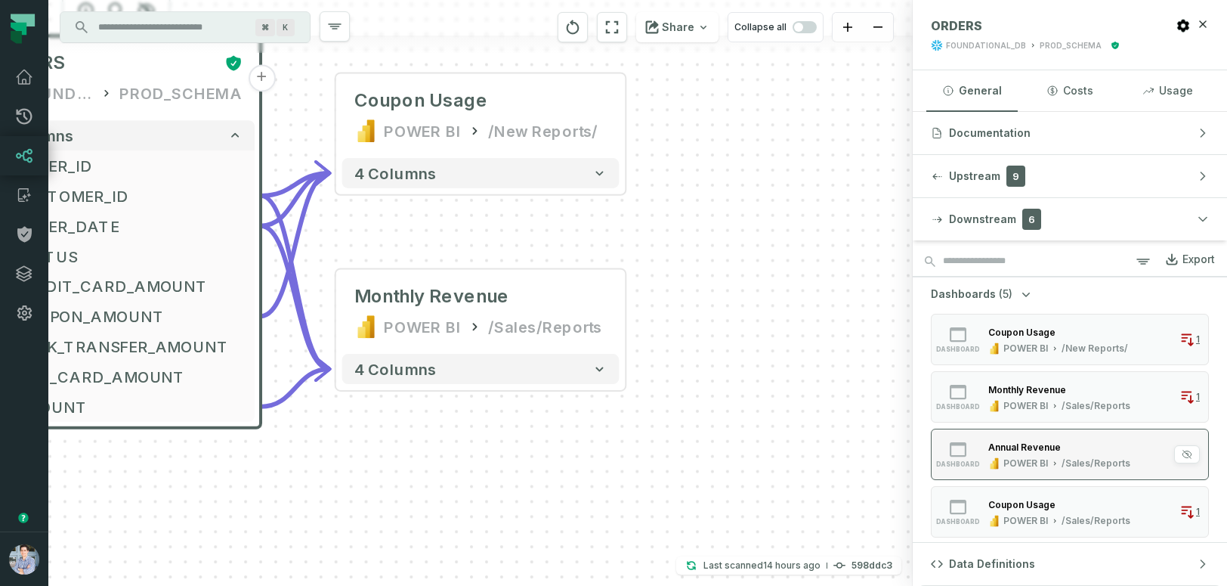
click at [1012, 448] on div "Annual Revenue" at bounding box center [1025, 446] width 73 height 11
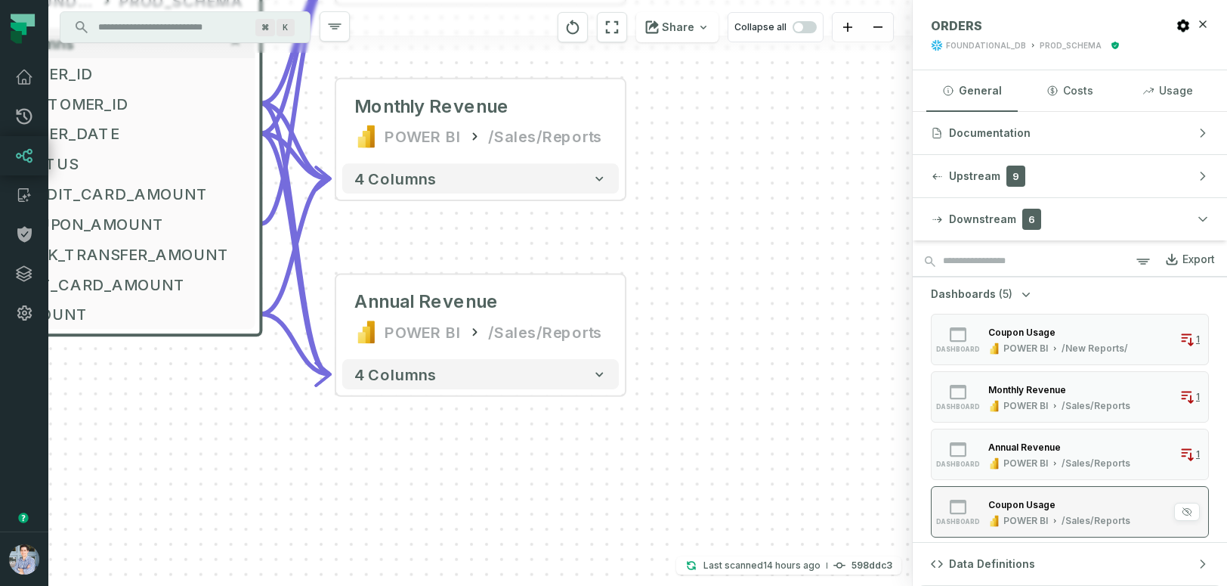
click at [1013, 491] on button "dashboard Coupon Usage POWER BI /Sales/Reports 1" at bounding box center [1070, 511] width 278 height 51
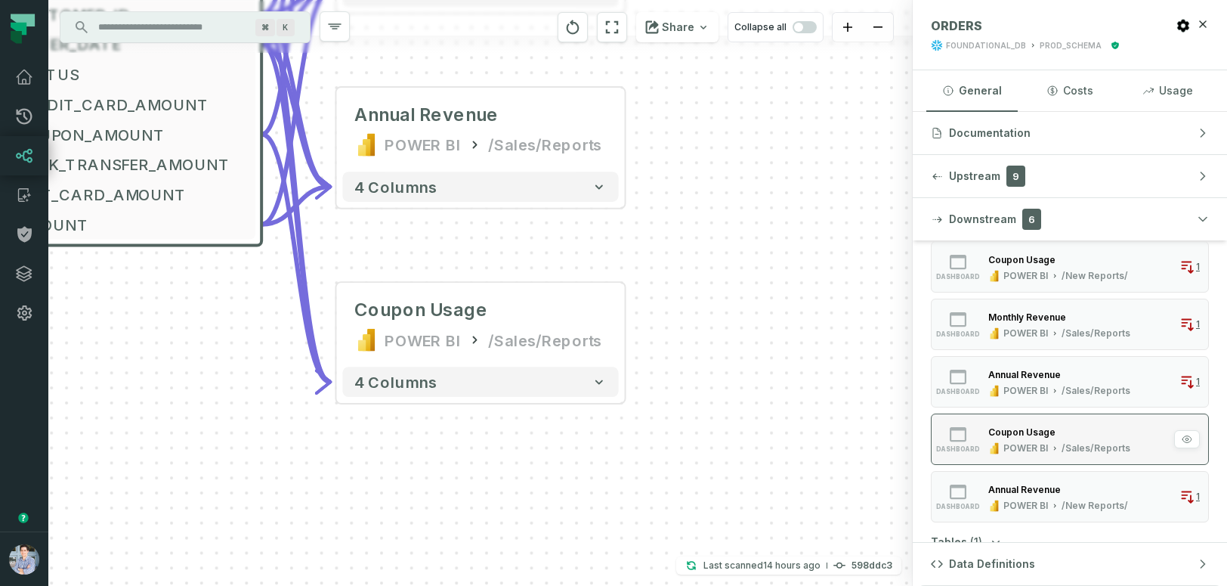
scroll to position [150, 0]
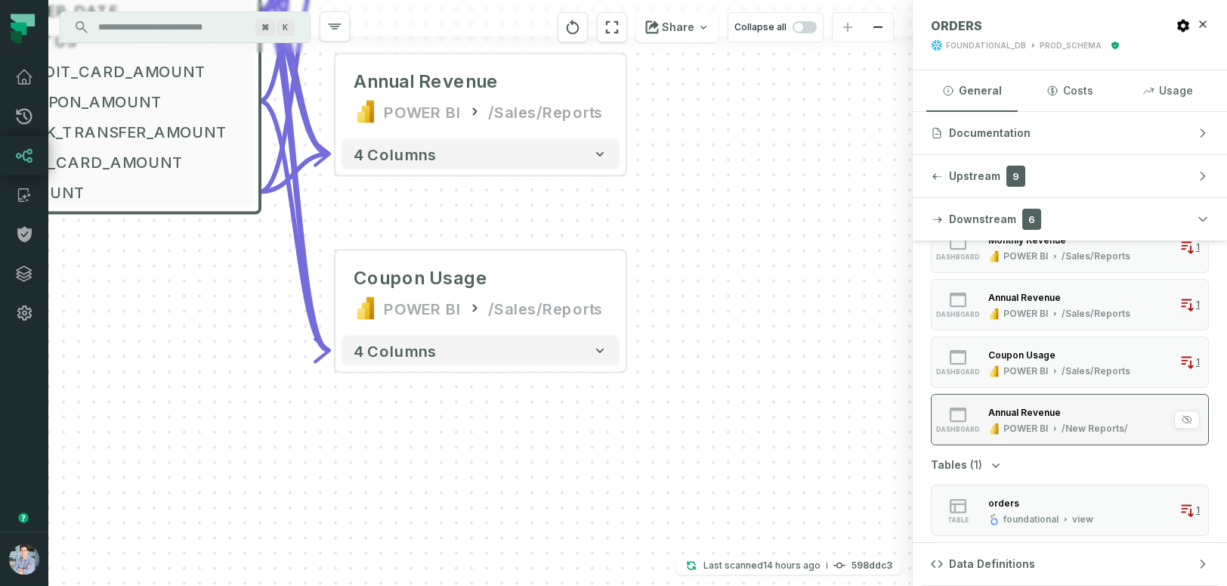
click at [999, 423] on icon "button" at bounding box center [995, 428] width 12 height 12
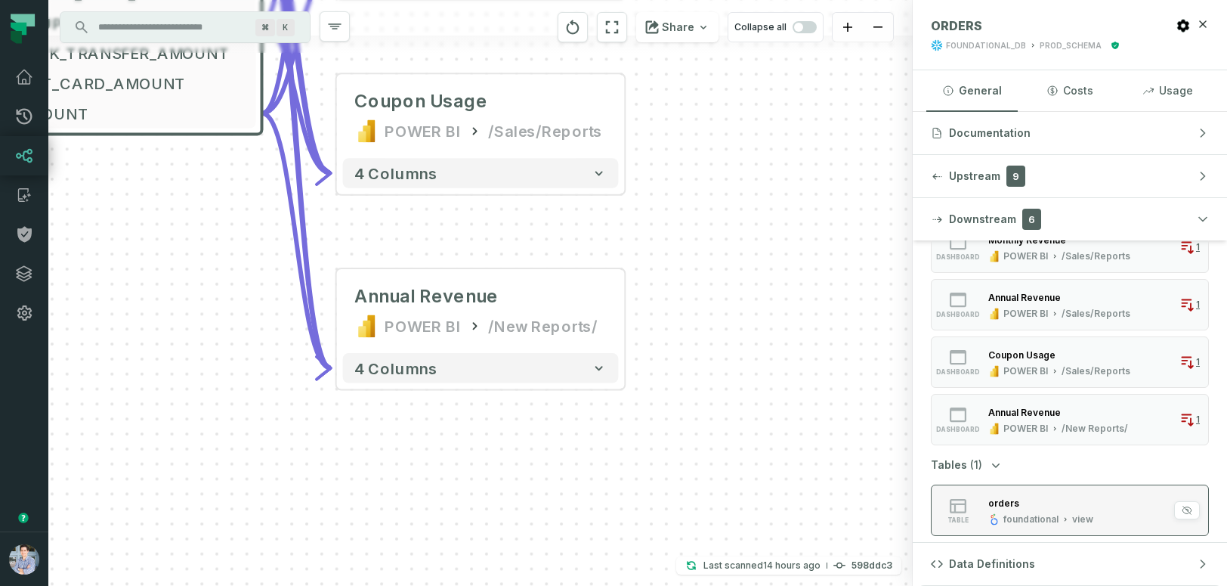
click at [1000, 494] on button "table orders foundational view 1" at bounding box center [1070, 509] width 278 height 51
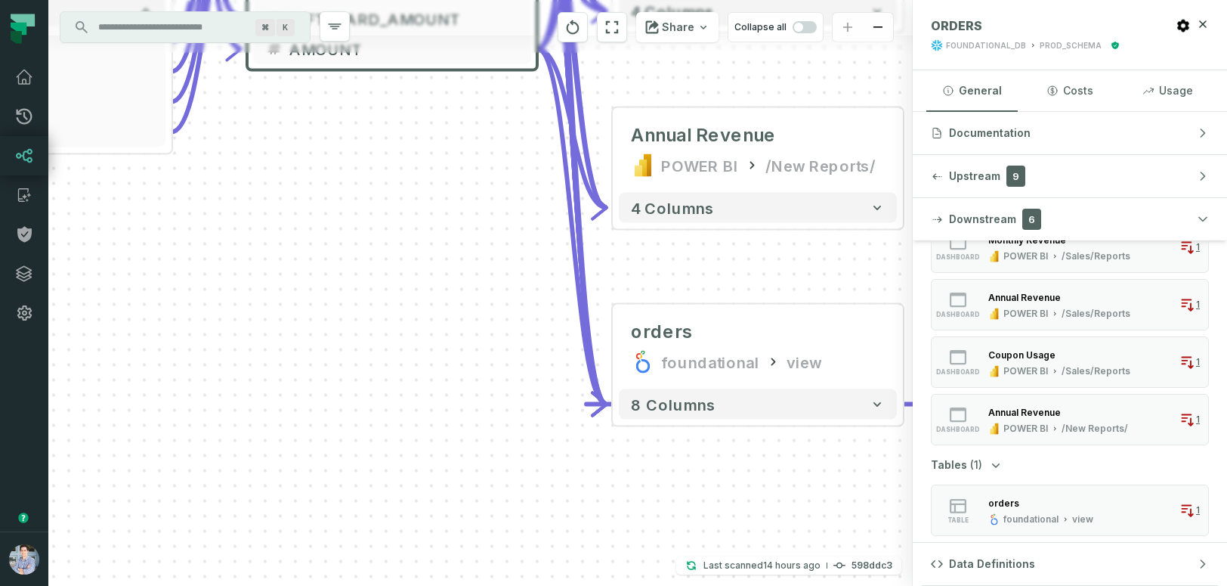
drag, startPoint x: 376, startPoint y: 537, endPoint x: 653, endPoint y: 590, distance: 282.5
click at [653, 585] on html "Pull Requests Dashboard Lineage Catalog Policies Integrations Settings Alon Naf…" at bounding box center [613, 293] width 1227 height 586
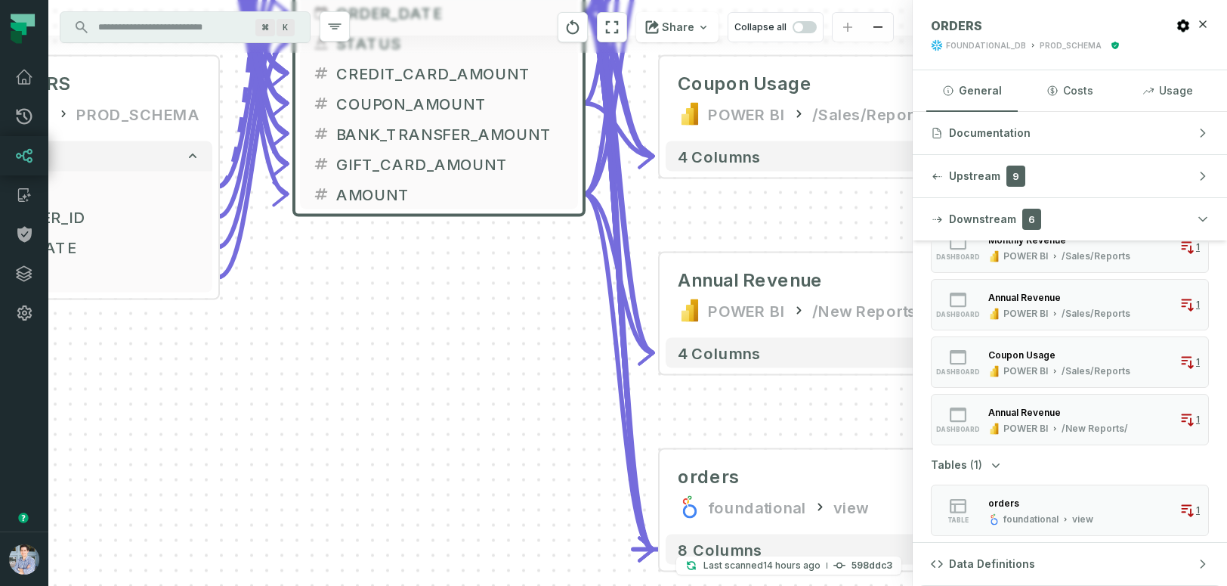
drag, startPoint x: 477, startPoint y: 313, endPoint x: 518, endPoint y: 462, distance: 154.6
click at [522, 461] on div "+ sources prod_data prod_schema + 7 columns + ID + + date + + status + + user_i…" at bounding box center [480, 293] width 865 height 586
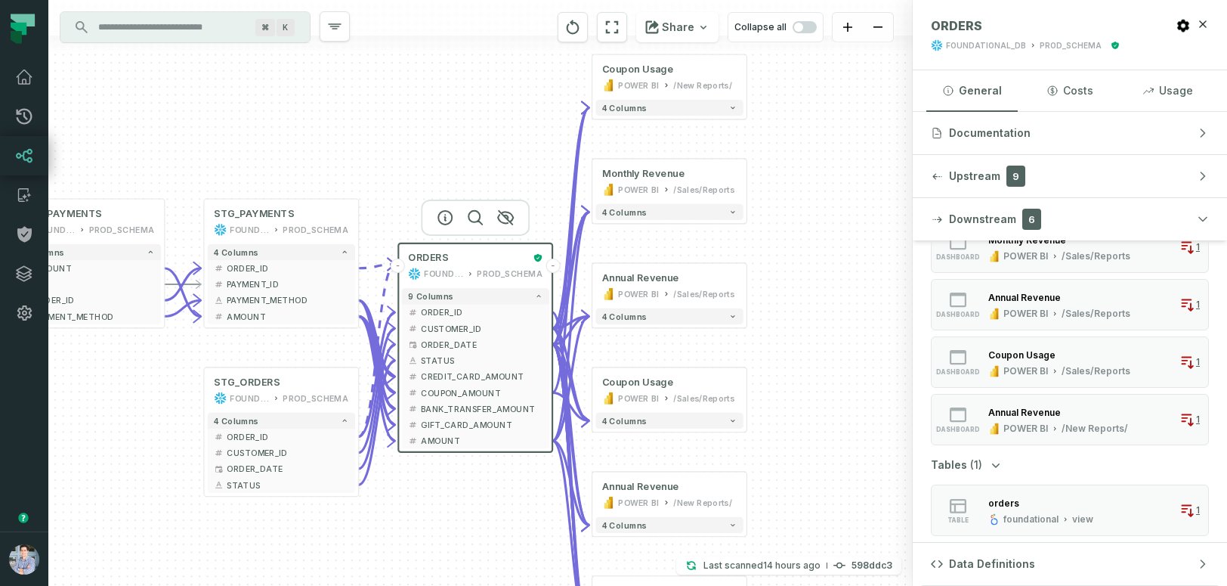
drag, startPoint x: 801, startPoint y: 239, endPoint x: 801, endPoint y: 358, distance: 119.4
click at [801, 358] on div "+ sources prod_data prod_schema + 7 columns + ID + + date + + status + + user_i…" at bounding box center [480, 293] width 865 height 586
click at [1079, 175] on button "Upstream 9" at bounding box center [1070, 176] width 314 height 42
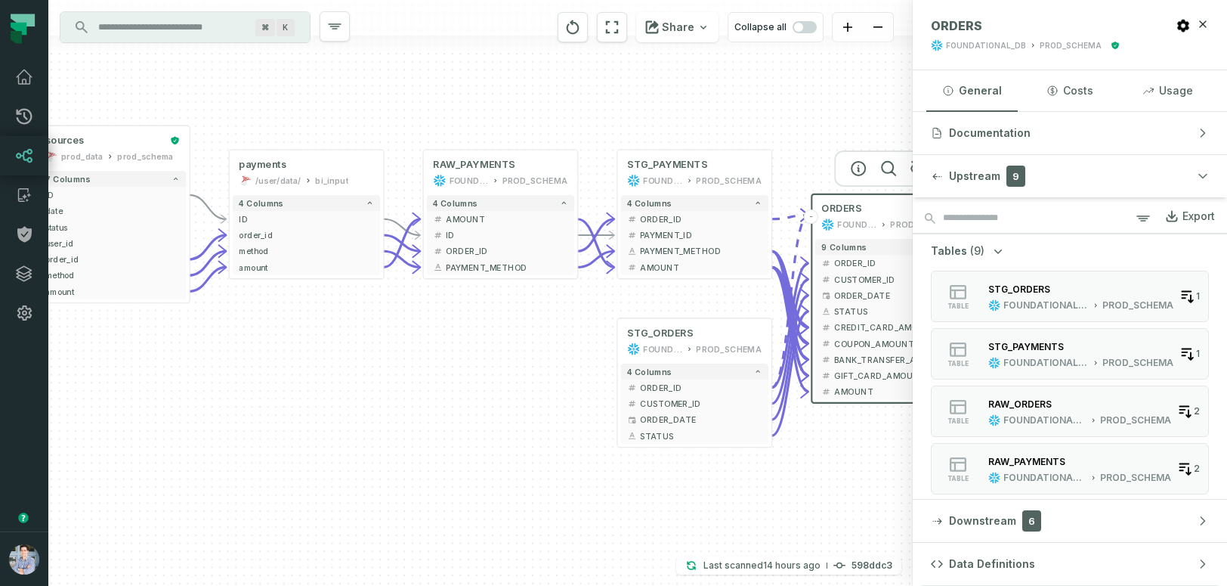
drag, startPoint x: 142, startPoint y: 450, endPoint x: 555, endPoint y: 401, distance: 416.3
click at [555, 401] on div "+ sources prod_data prod_schema + 7 columns + ID + + date + + status + + user_i…" at bounding box center [480, 293] width 865 height 586
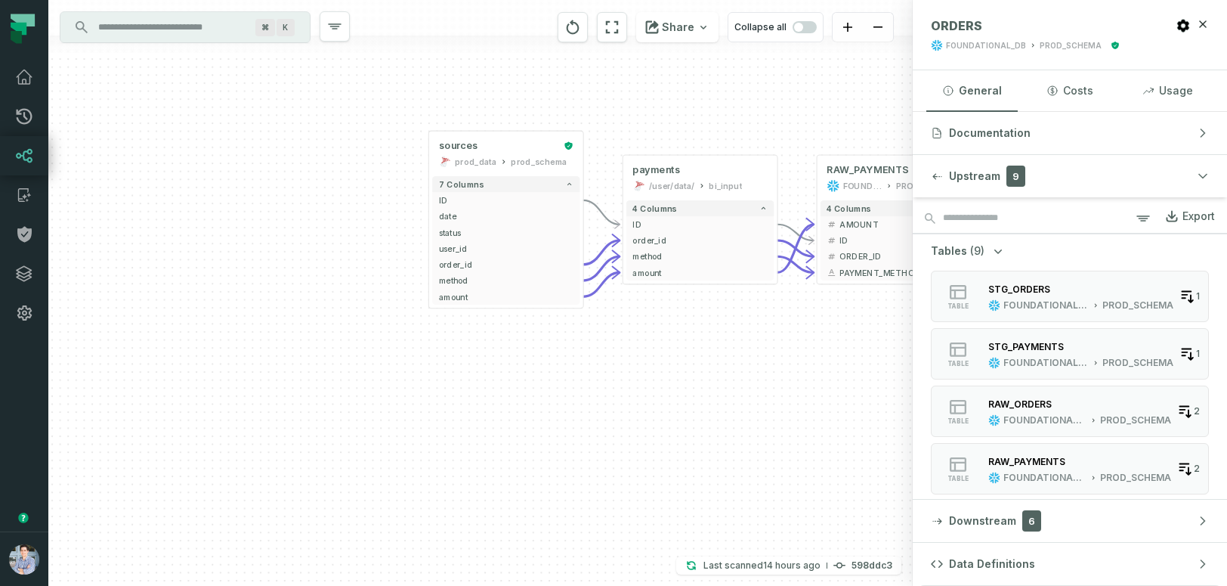
drag, startPoint x: 463, startPoint y: 389, endPoint x: 802, endPoint y: 397, distance: 339.4
click at [802, 397] on div "+ sources prod_data prod_schema + 7 columns + ID + + date + + status + + user_i…" at bounding box center [480, 293] width 865 height 586
click at [430, 199] on button "+" at bounding box center [428, 200] width 14 height 14
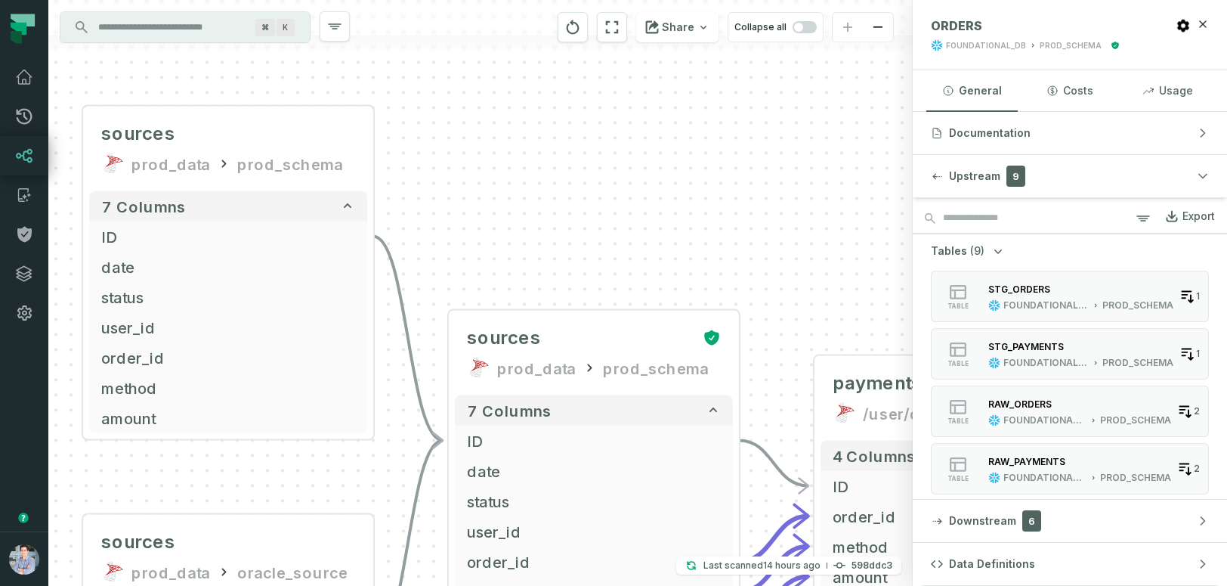
drag, startPoint x: 822, startPoint y: 227, endPoint x: 512, endPoint y: 157, distance: 318.3
click at [512, 157] on div "sources prod_data prod_schema + 7 columns ID - date + status + user_id + order_…" at bounding box center [480, 293] width 865 height 586
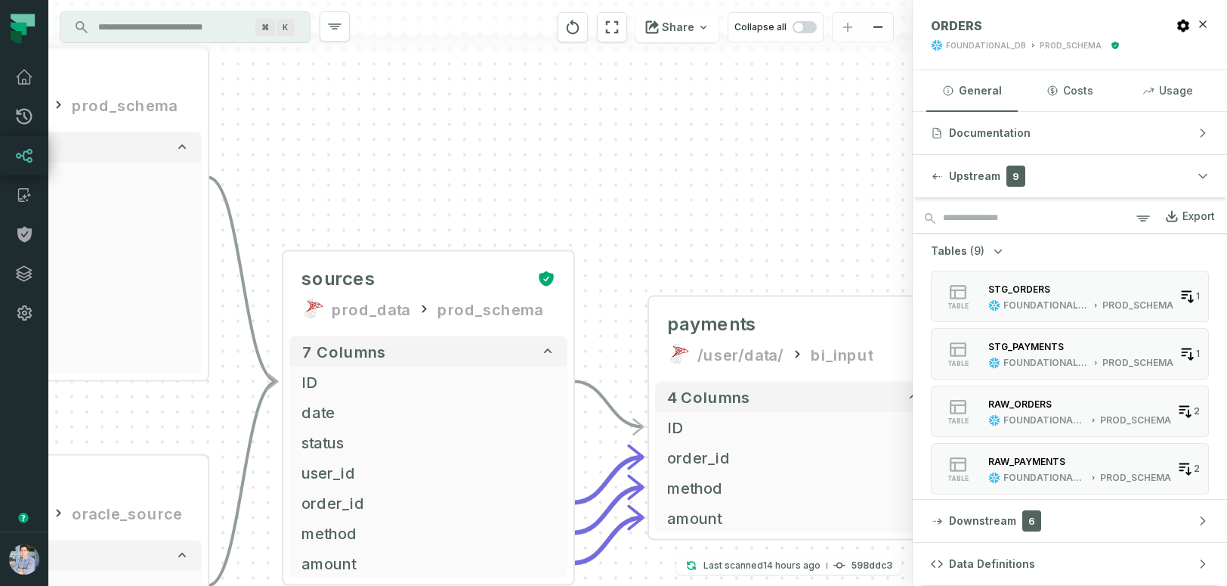
drag, startPoint x: 815, startPoint y: 243, endPoint x: 707, endPoint y: 189, distance: 120.3
click at [707, 189] on div "sources prod_data prod_schema + 7 columns ID - date + status + user_id + order_…" at bounding box center [480, 293] width 865 height 586
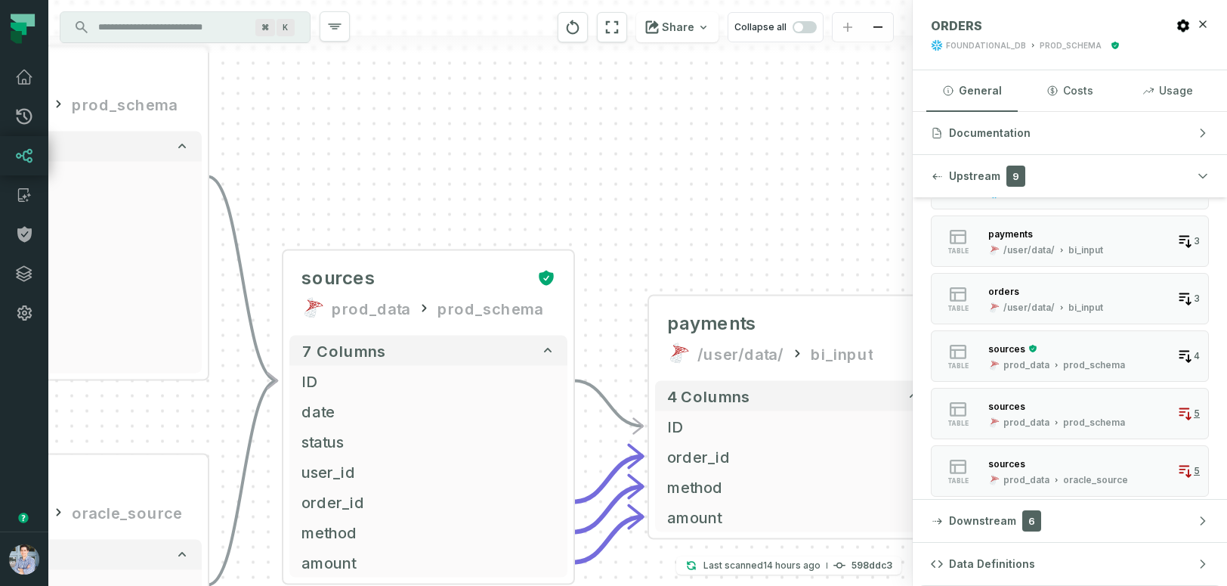
scroll to position [289, 0]
click at [1088, 173] on button "Upstream 9" at bounding box center [1070, 176] width 314 height 42
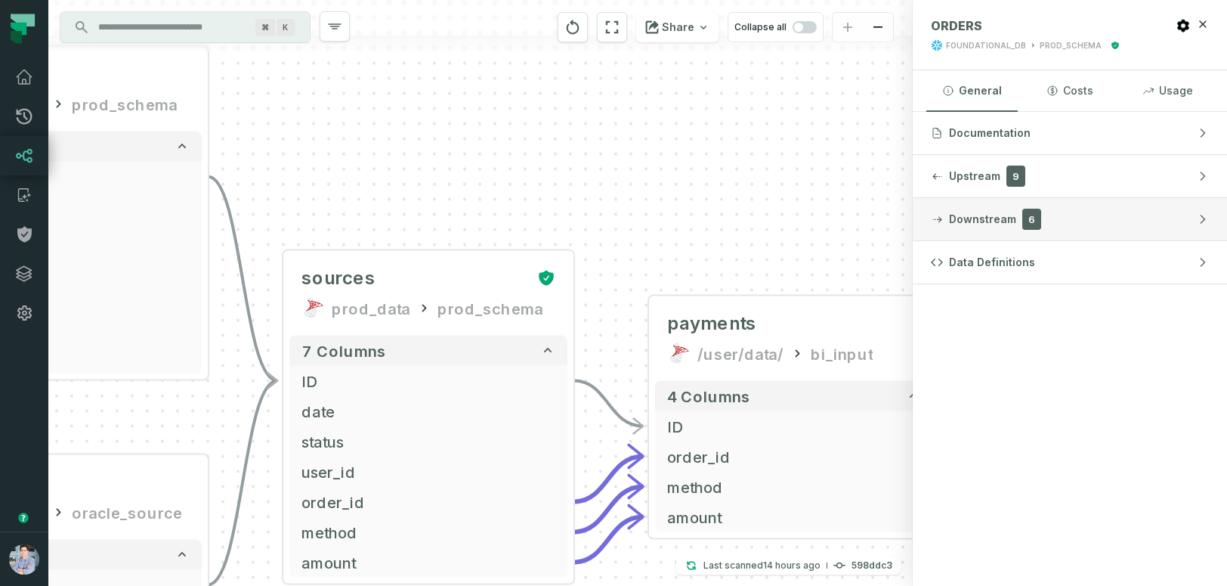
click at [1088, 211] on button "Downstream 6" at bounding box center [1070, 219] width 314 height 42
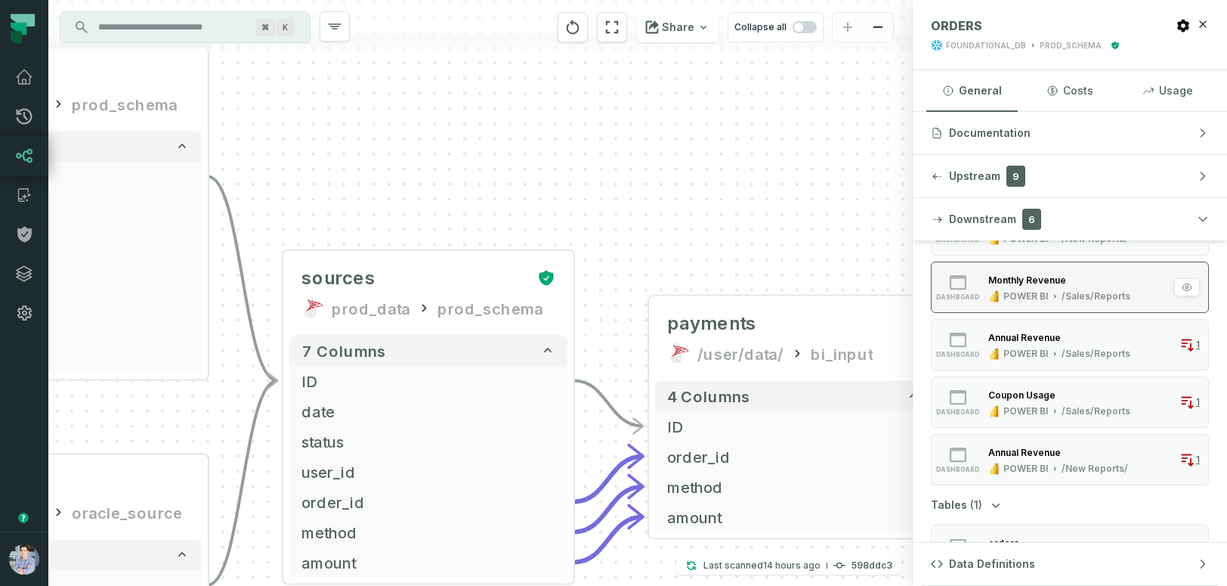
scroll to position [150, 0]
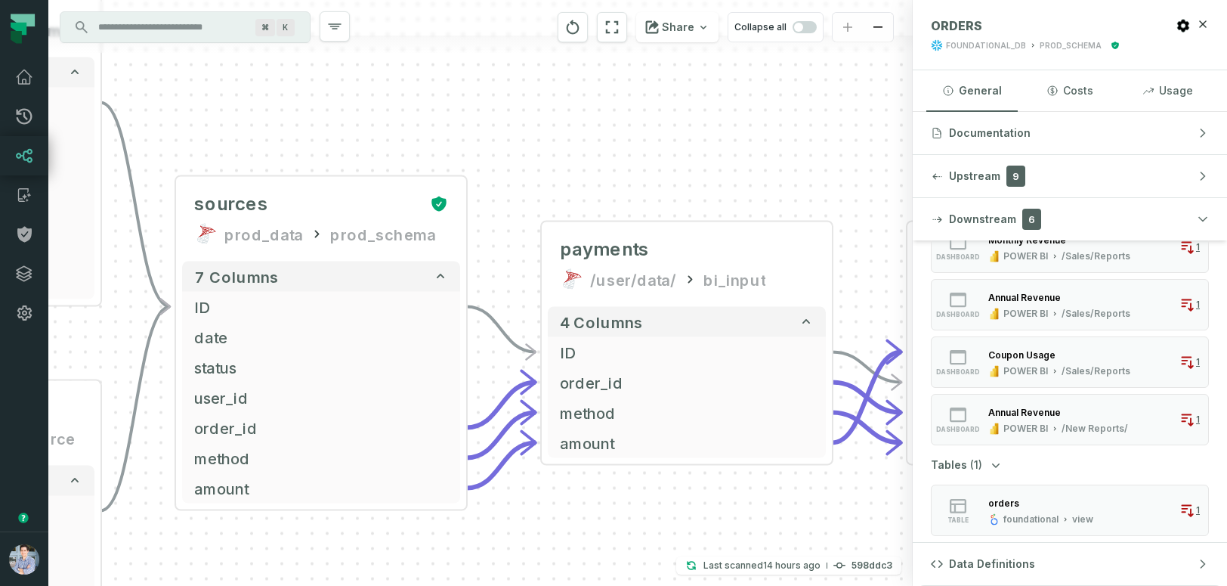
drag, startPoint x: 713, startPoint y: 164, endPoint x: 605, endPoint y: 90, distance: 130.4
click at [605, 90] on div "sources prod_data prod_schema + 7 columns ID - date + status + user_id + order_…" at bounding box center [480, 293] width 865 height 586
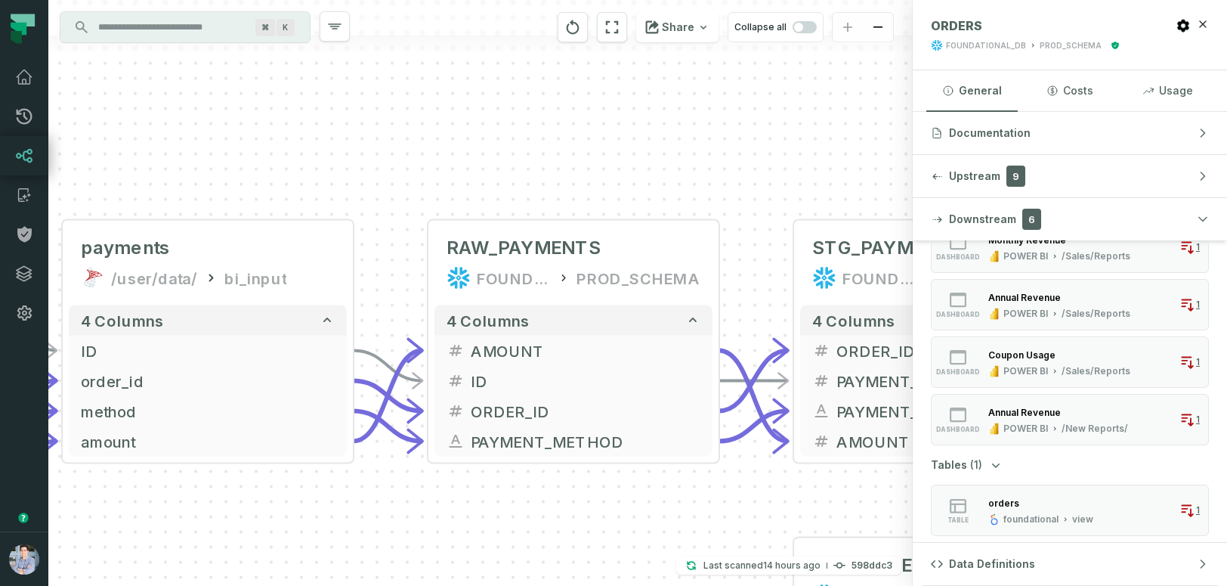
drag, startPoint x: 810, startPoint y: 135, endPoint x: 320, endPoint y: 132, distance: 490.5
click at [320, 132] on div "sources prod_data prod_schema + 7 columns ID - date + status + user_id + order_…" at bounding box center [480, 293] width 865 height 586
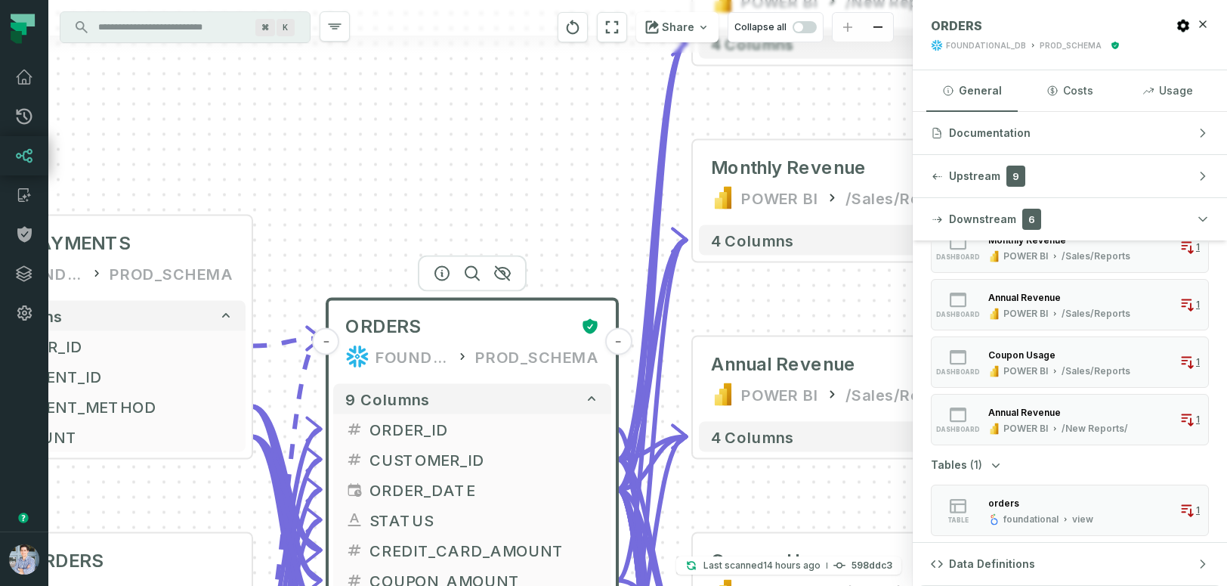
drag, startPoint x: 778, startPoint y: 142, endPoint x: -11, endPoint y: 137, distance: 789.8
click at [0, 137] on html "Pull Requests Dashboard Lineage Catalog Policies Integrations Settings Alon Naf…" at bounding box center [613, 293] width 1227 height 586
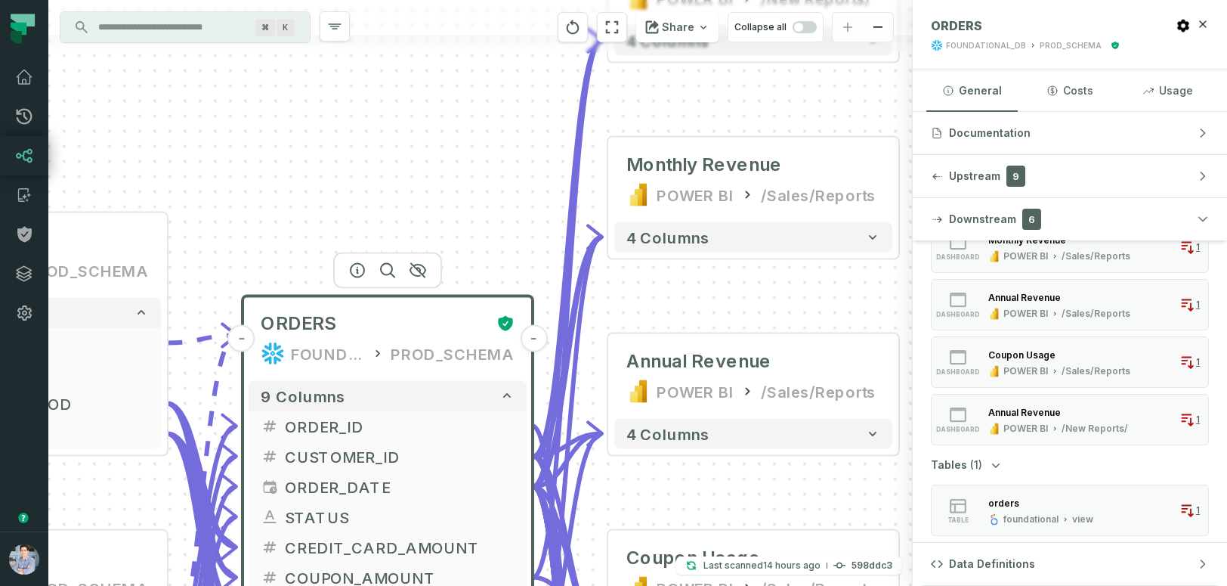
drag, startPoint x: 528, startPoint y: 149, endPoint x: 419, endPoint y: 155, distance: 109.8
click at [419, 150] on div "sources prod_data prod_schema + 7 columns ID - date + status + user_id + order_…" at bounding box center [480, 293] width 865 height 586
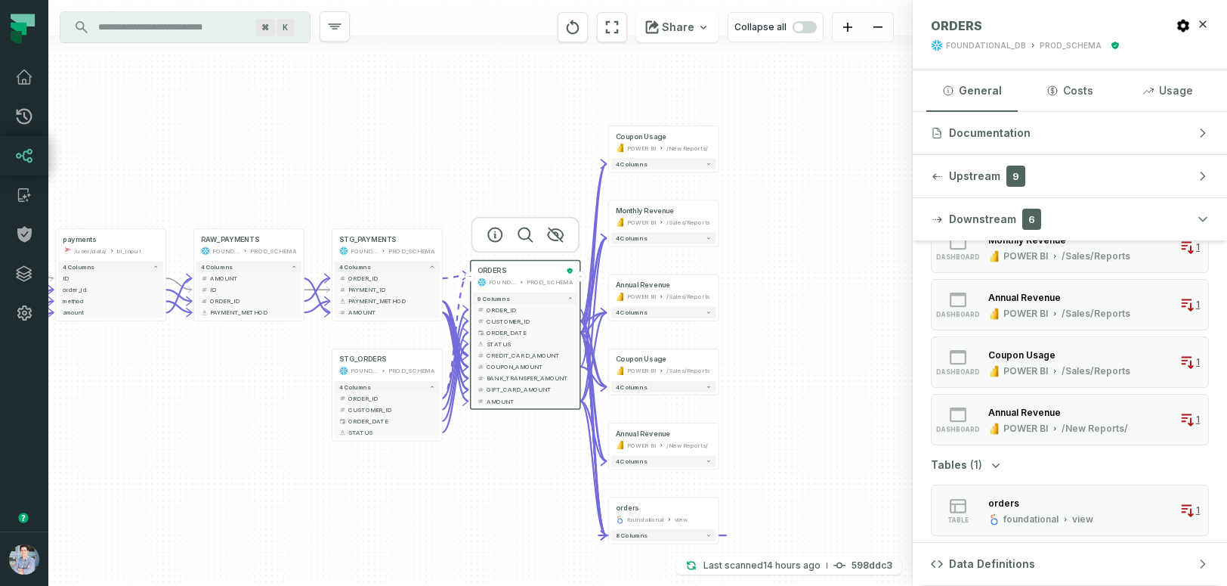
drag, startPoint x: 772, startPoint y: 215, endPoint x: 900, endPoint y: 266, distance: 138.4
click at [900, 266] on div "sources prod_data prod_schema + 7 columns ID - date + status + user_id + order_…" at bounding box center [480, 293] width 865 height 586
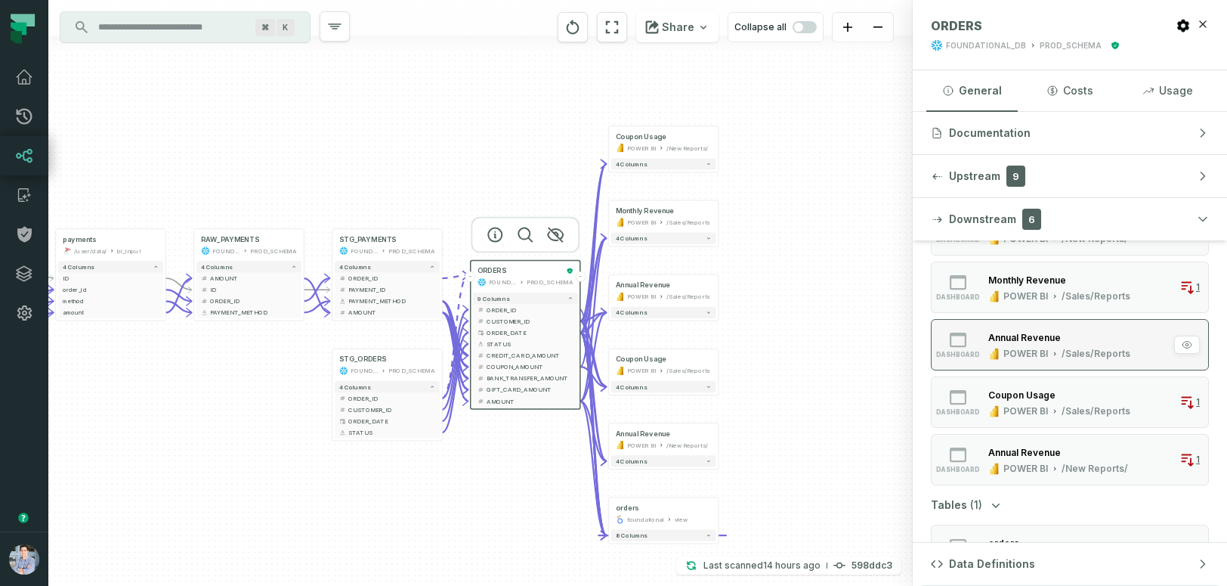
scroll to position [110, 0]
click at [942, 177] on icon "button" at bounding box center [938, 176] width 10 height 7
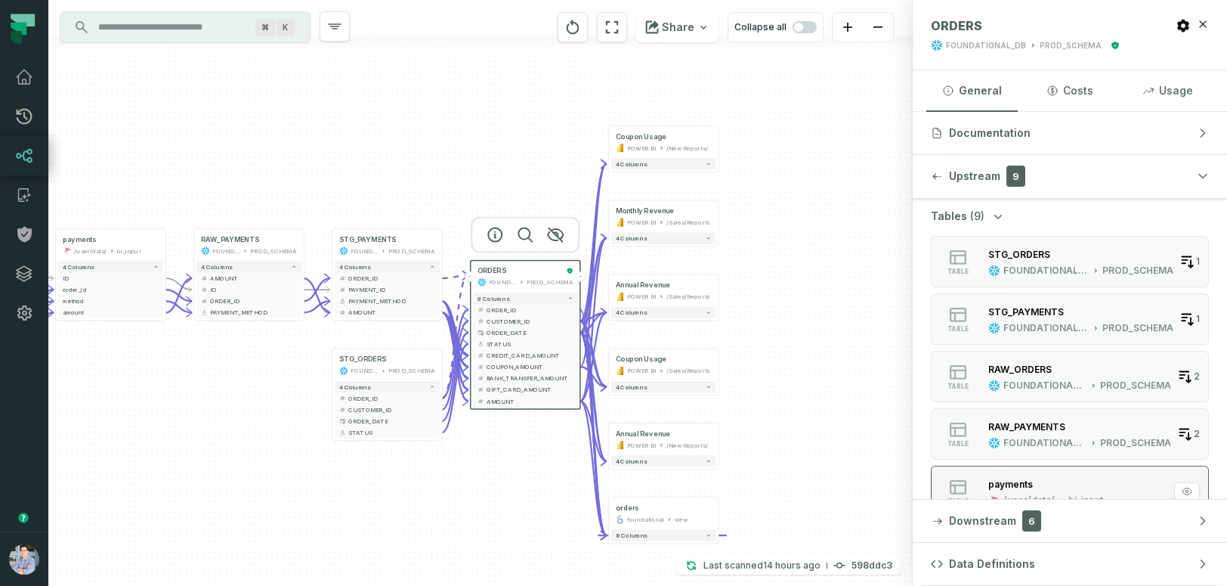
scroll to position [0, 0]
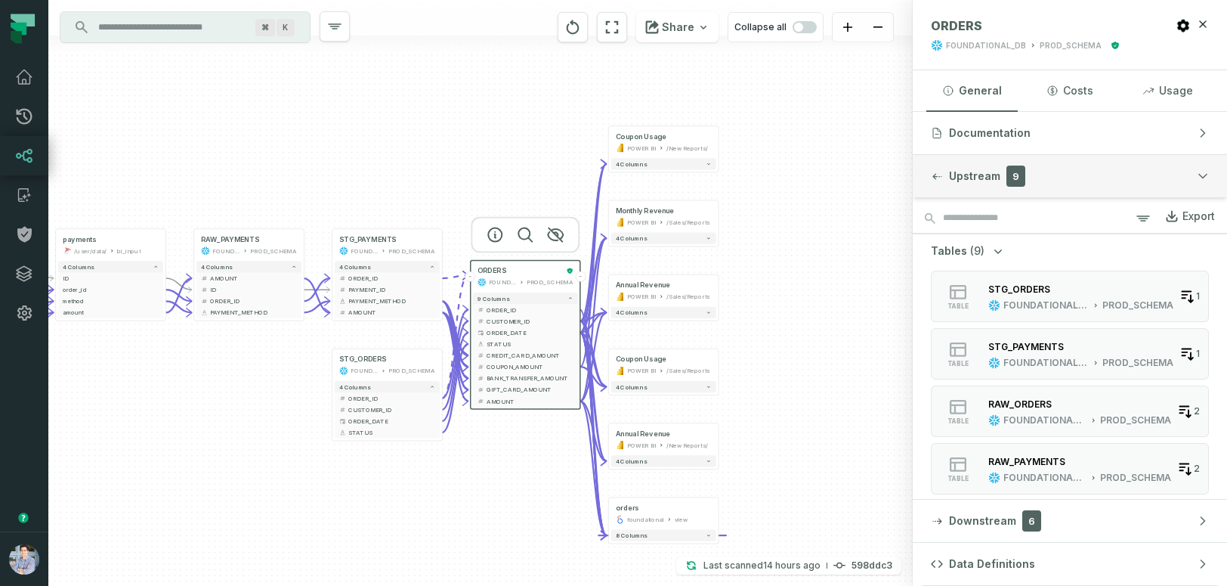
click at [1111, 169] on button "Upstream 9" at bounding box center [1070, 176] width 314 height 42
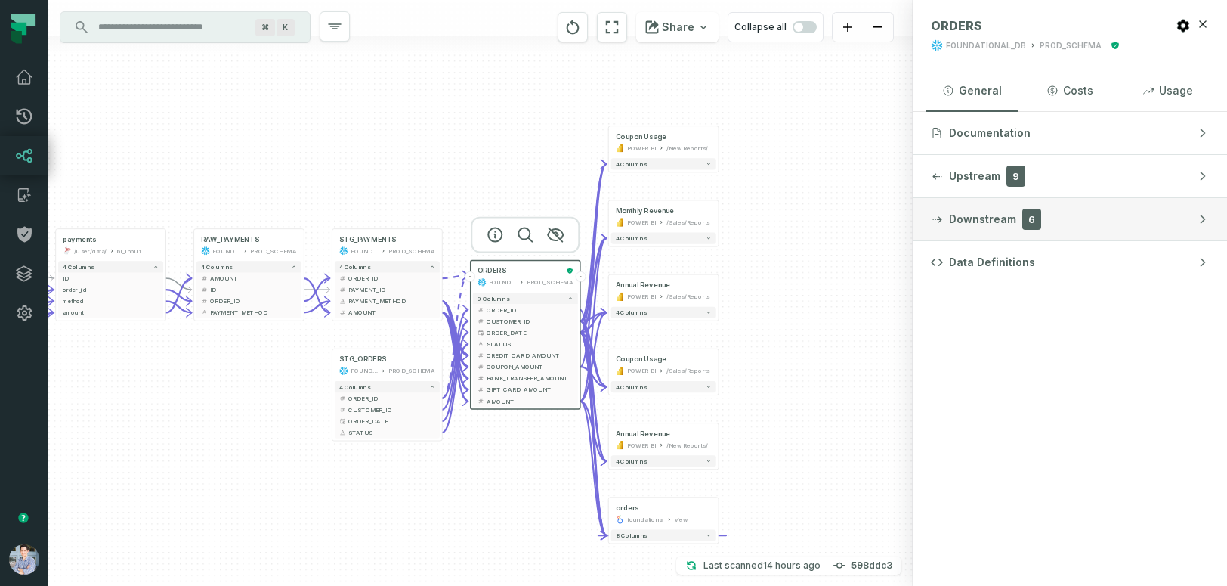
click at [1080, 214] on button "Downstream 6" at bounding box center [1070, 219] width 314 height 42
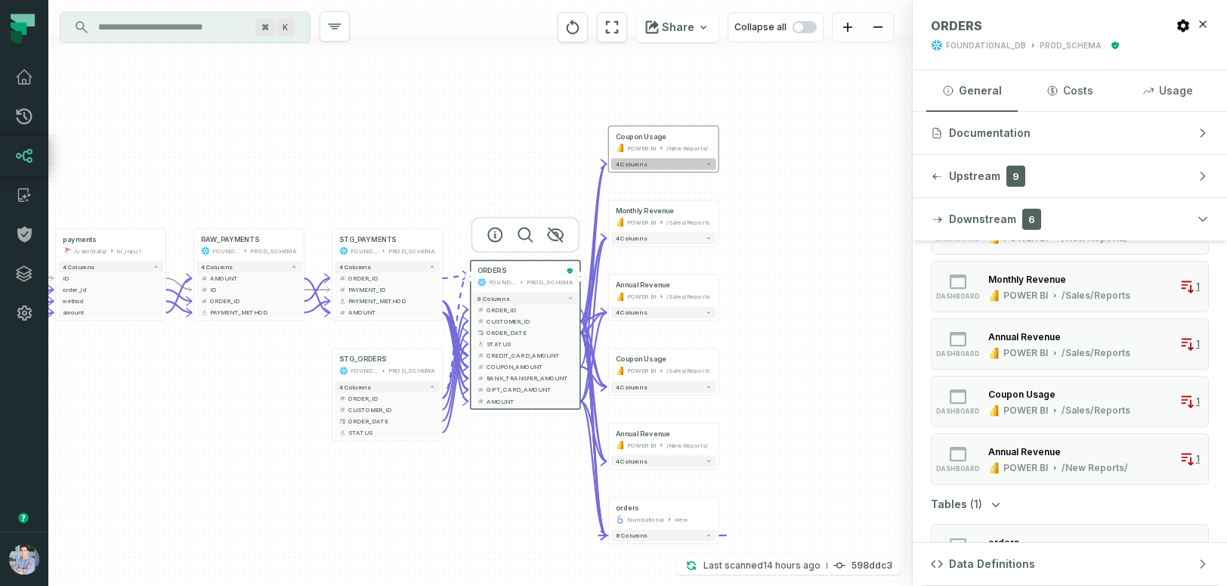
click at [660, 166] on button "4 columns" at bounding box center [663, 163] width 105 height 11
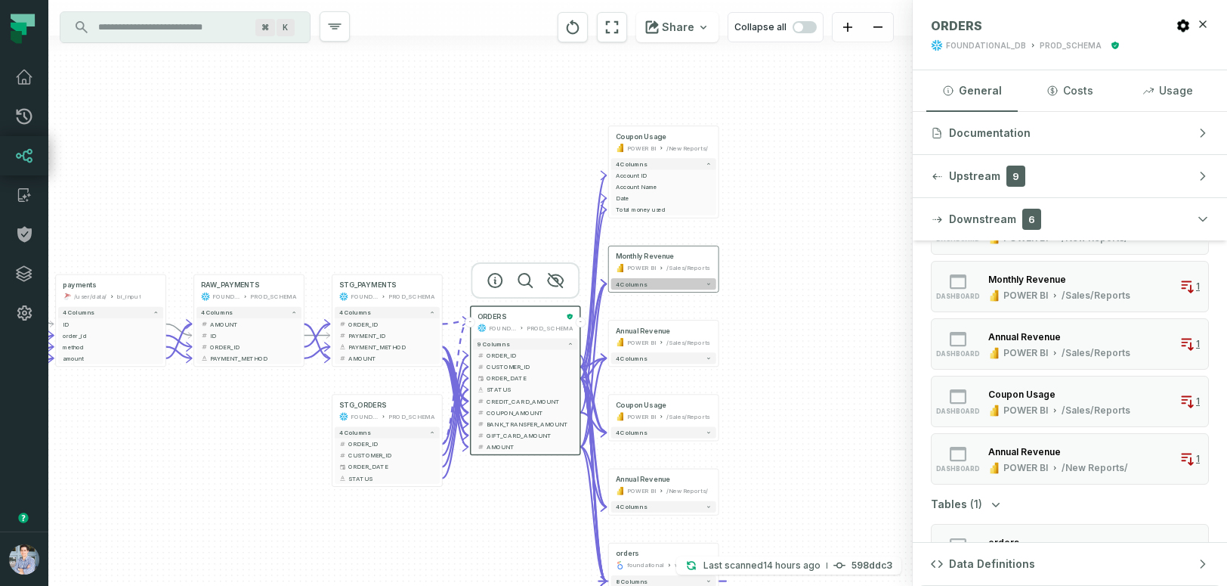
click at [699, 289] on button "4 columns" at bounding box center [663, 283] width 105 height 11
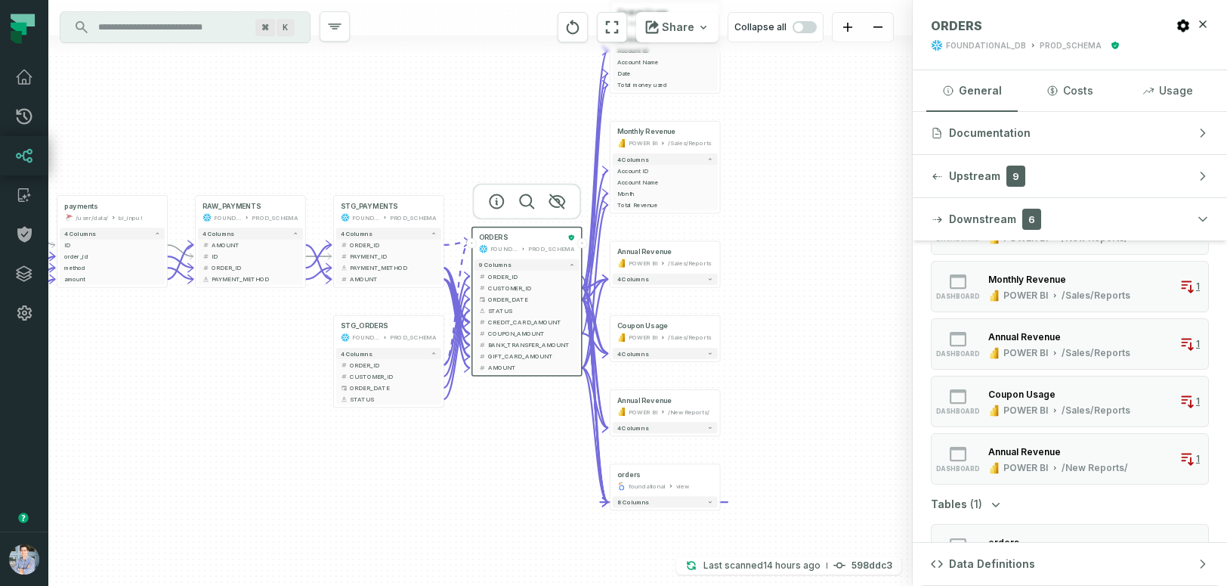
drag, startPoint x: 887, startPoint y: 310, endPoint x: 890, endPoint y: 186, distance: 124.0
click at [890, 186] on div "sources prod_data prod_schema + 7 columns ID - date + status + user_id + order_…" at bounding box center [480, 293] width 865 height 586
click at [506, 272] on span "ORDER_ID" at bounding box center [531, 276] width 87 height 8
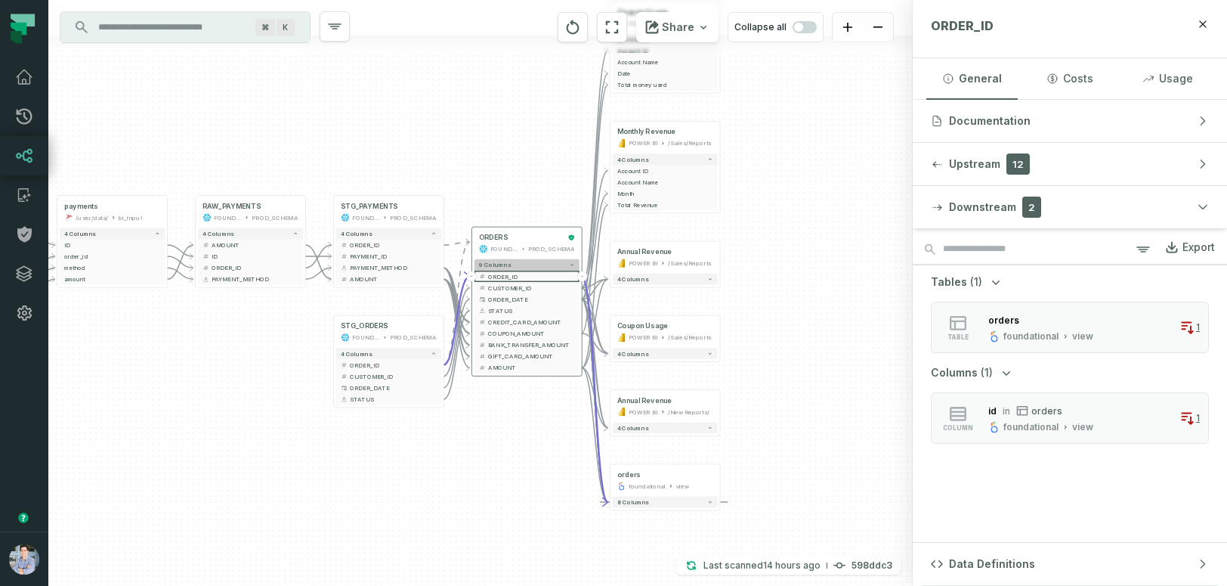
click at [500, 265] on span "9 columns" at bounding box center [495, 264] width 32 height 7
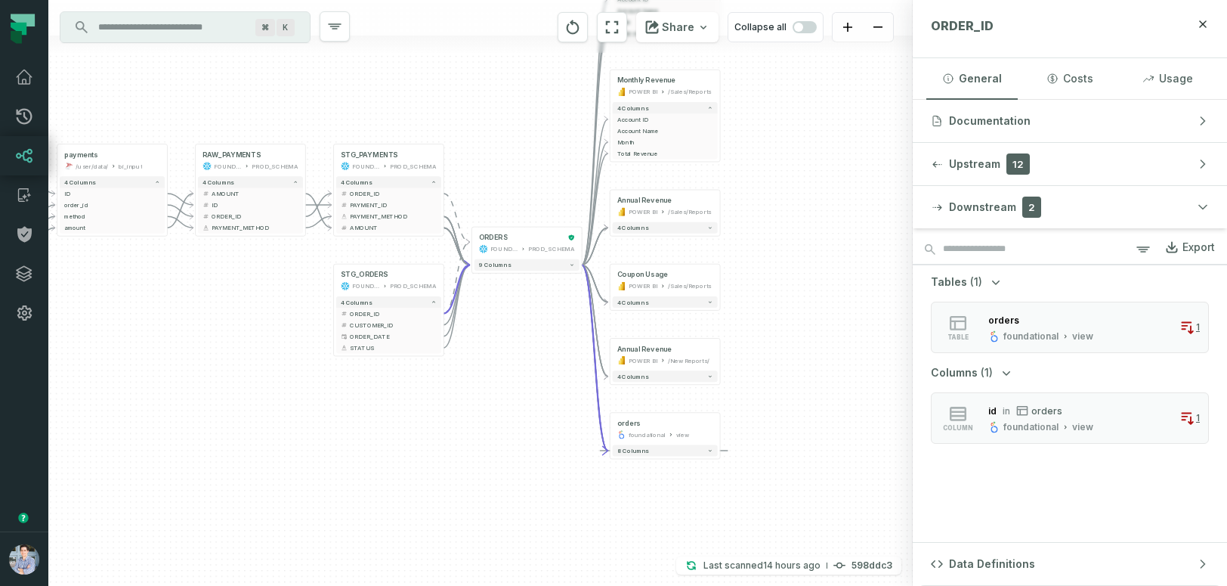
click at [538, 274] on div "sources prod_data prod_schema + 7 columns ID - date + status + user_id + order_…" at bounding box center [480, 293] width 865 height 586
click at [571, 268] on button "9 columns" at bounding box center [527, 264] width 105 height 11
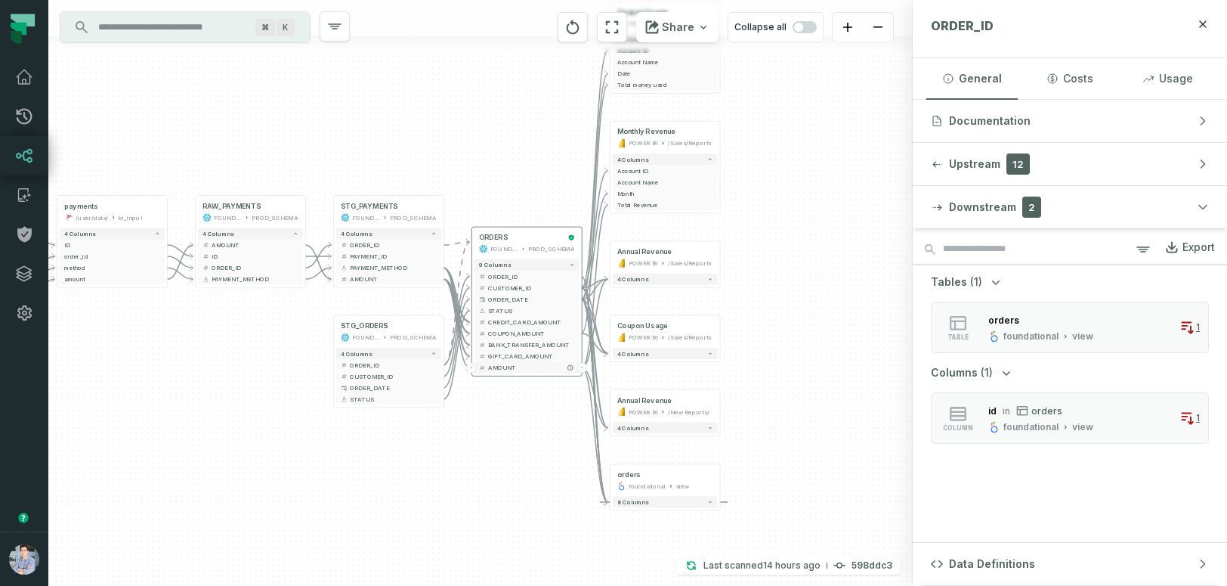
click at [504, 365] on span "AMOUNT" at bounding box center [531, 368] width 87 height 8
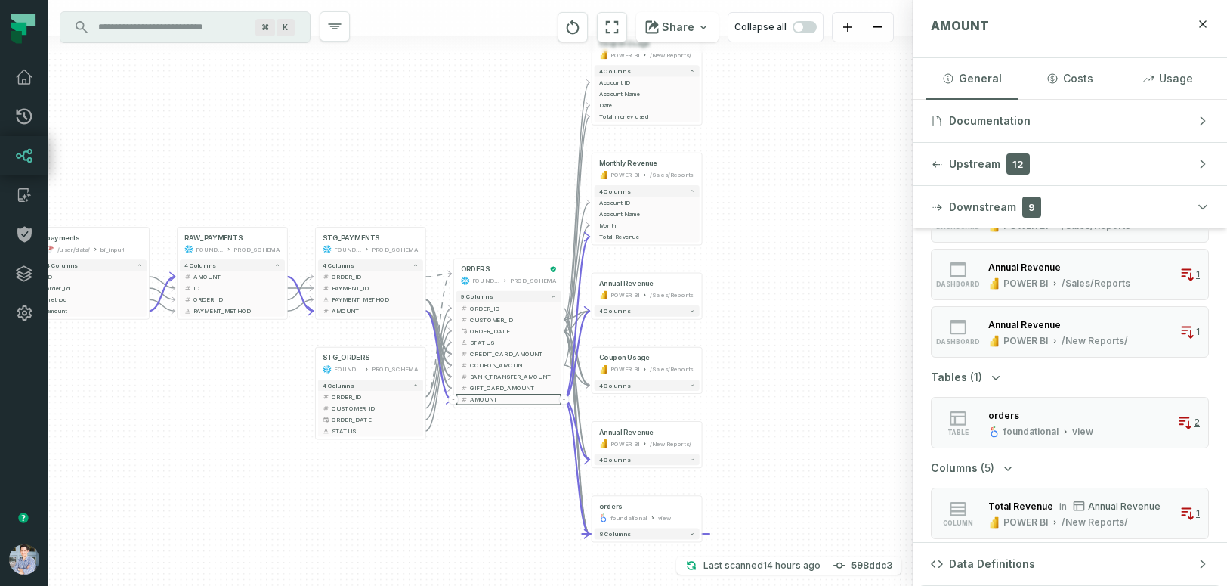
drag, startPoint x: 494, startPoint y: 467, endPoint x: 475, endPoint y: 499, distance: 36.6
click at [475, 499] on div "sources prod_data prod_schema + 7 columns ID - date + status + user_id + order_…" at bounding box center [480, 293] width 865 height 586
click at [497, 387] on span "GIFT_CARD_AMOUNT" at bounding box center [513, 388] width 87 height 8
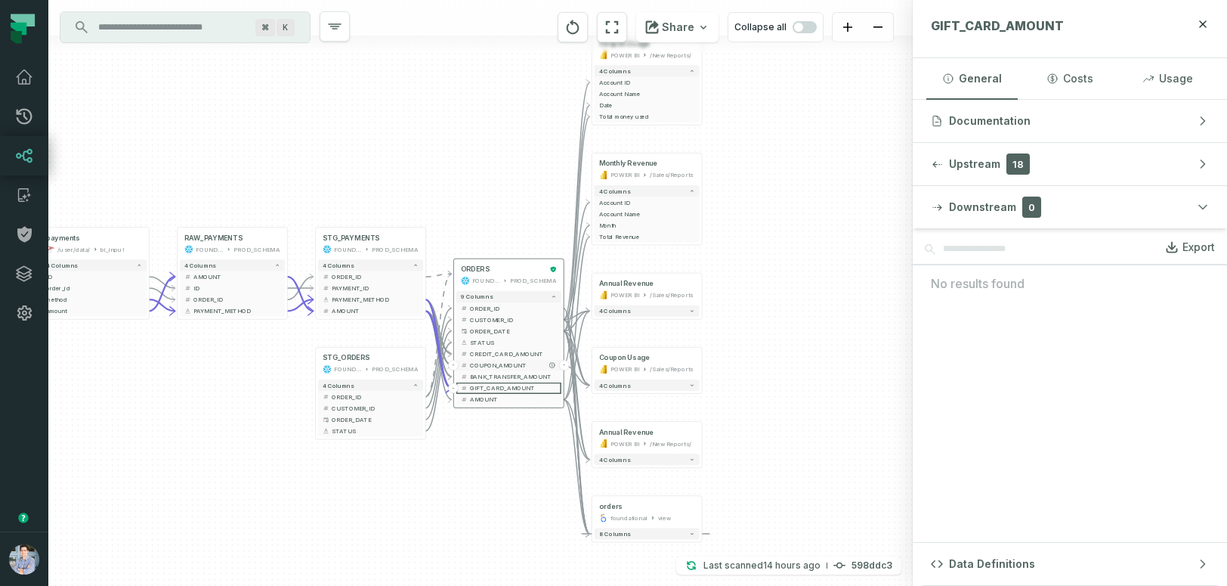
click at [494, 364] on span "COUPON_AMOUNT" at bounding box center [513, 364] width 87 height 8
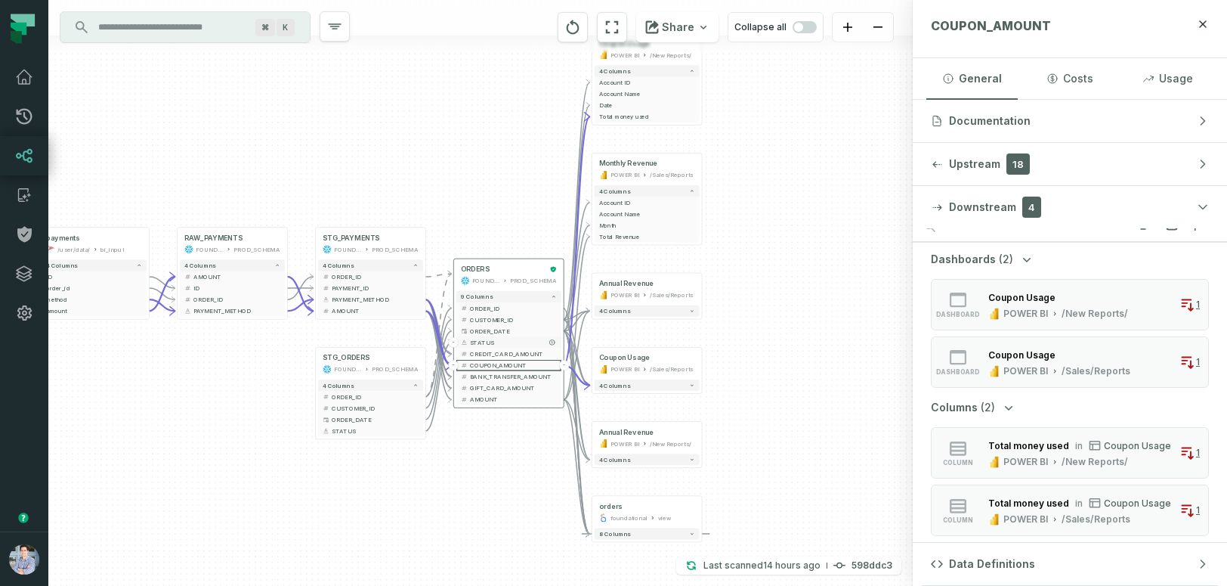
click at [487, 341] on span "STATUS" at bounding box center [513, 342] width 87 height 8
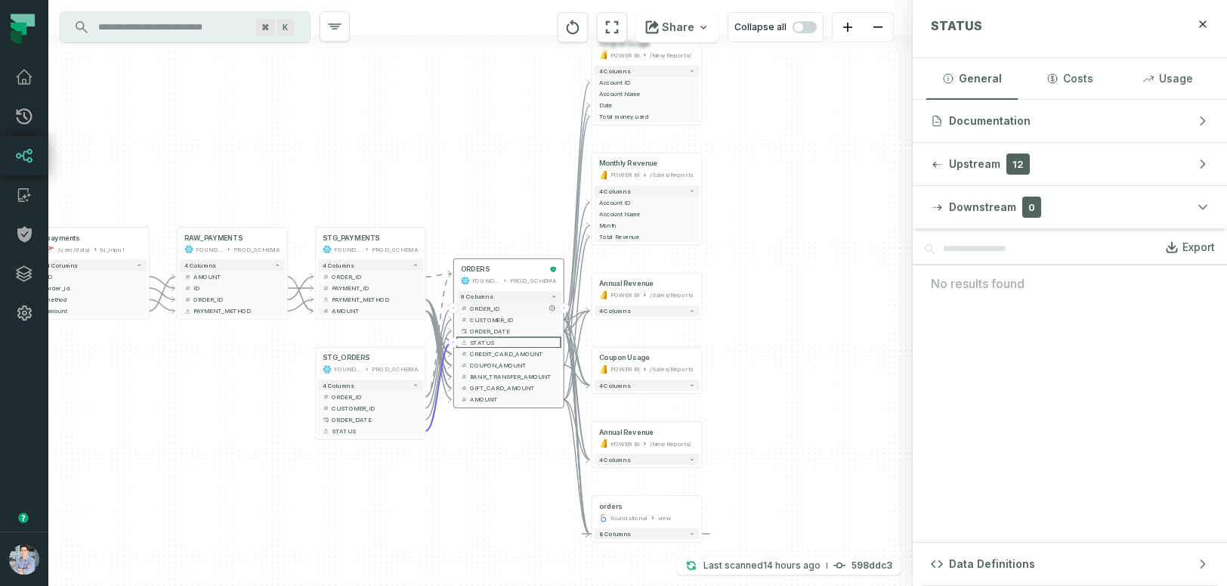
click at [485, 306] on span "ORDER_ID" at bounding box center [513, 308] width 87 height 8
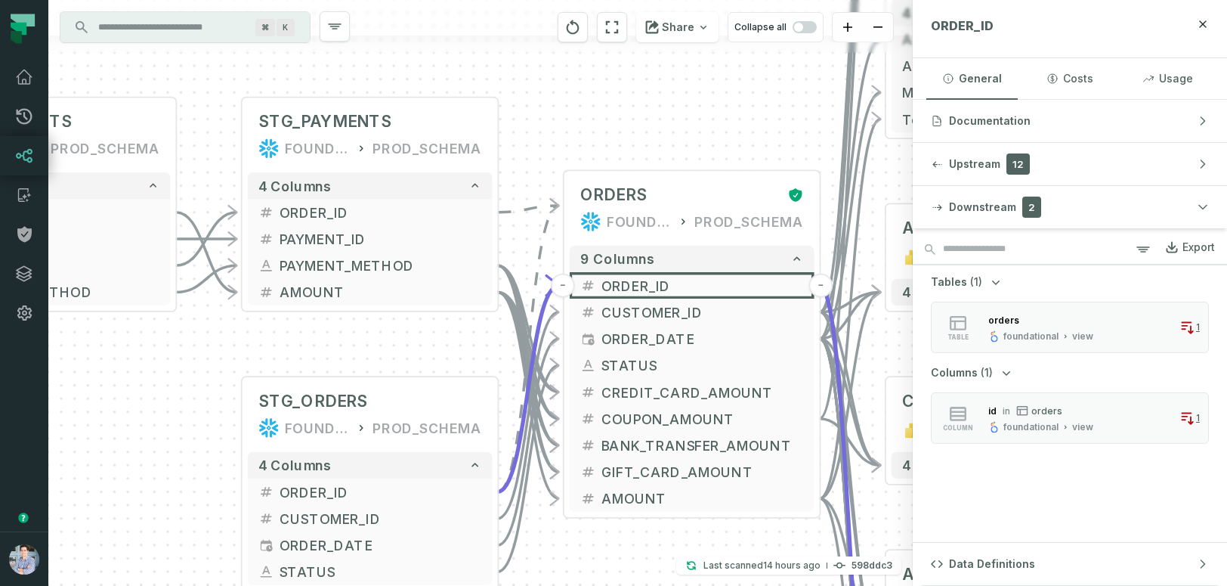
click at [522, 207] on icon "Edge from c8867c613c347eb7857e509391c84b7d to 0dd85c77dd217d0afb16c7d4fb3eff19" at bounding box center [528, 209] width 61 height 7
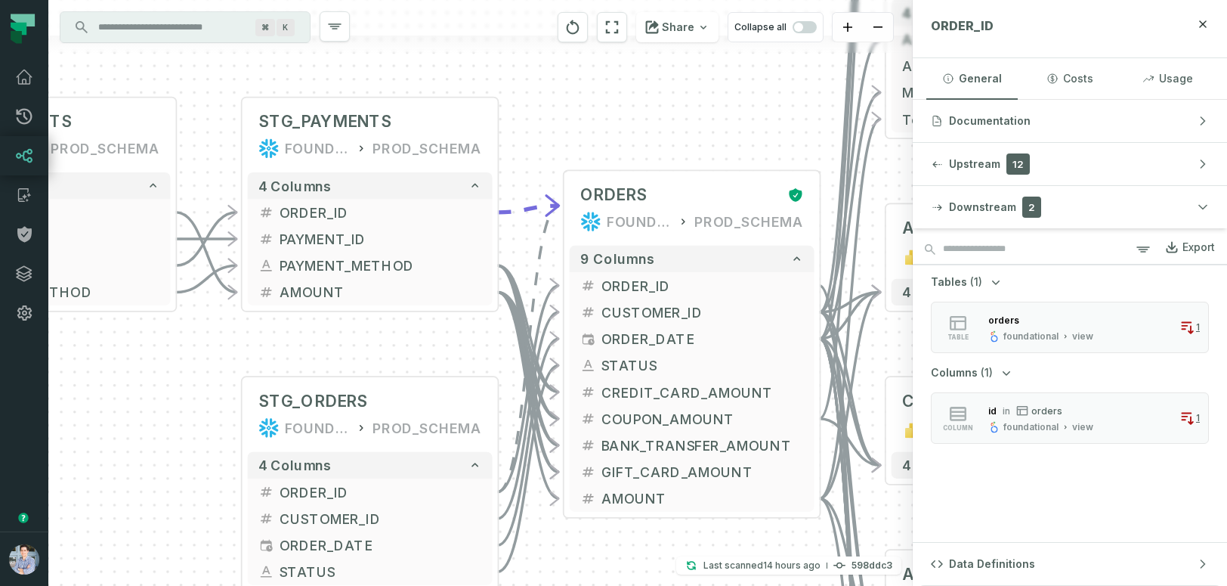
click at [539, 258] on icon "Edge from 065ad36bfe8571d0d37ef1ec05f417fb to 0dd85c77dd217d0afb16c7d4fb3eff19" at bounding box center [528, 349] width 61 height 286
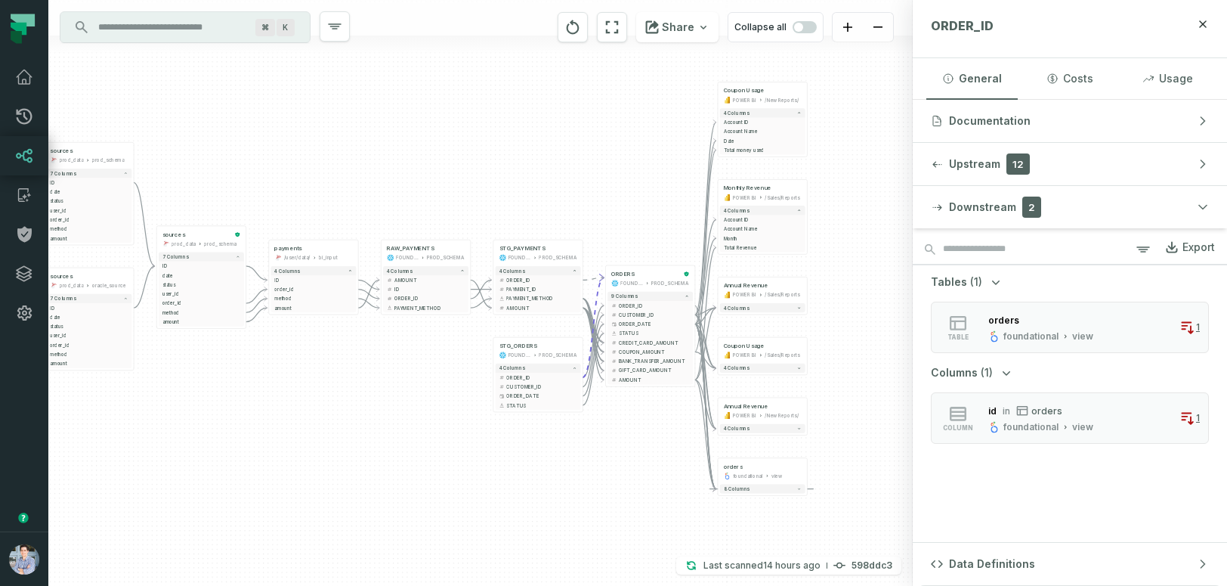
drag, startPoint x: 790, startPoint y: 297, endPoint x: 923, endPoint y: 271, distance: 135.6
click at [923, 271] on div "sources prod_data prod_schema + 7 columns ID - date + status + user_id + order_…" at bounding box center [637, 293] width 1179 height 586
click at [977, 283] on span "(1)" at bounding box center [976, 281] width 12 height 15
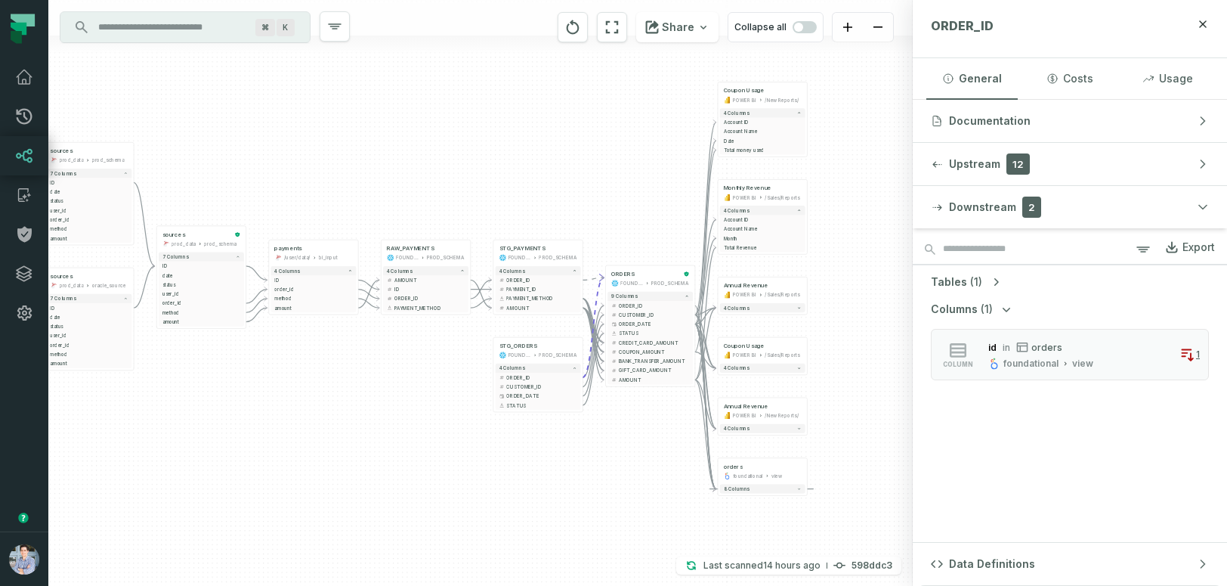
click at [970, 278] on span "(1)" at bounding box center [976, 281] width 12 height 15
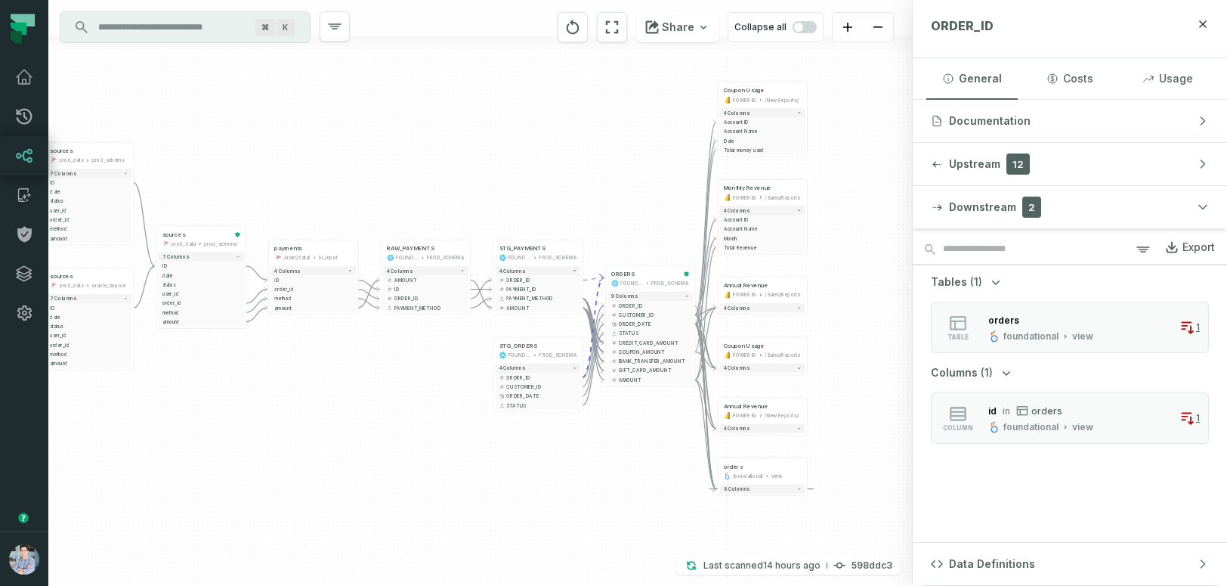
click at [970, 279] on span "(1)" at bounding box center [976, 281] width 12 height 15
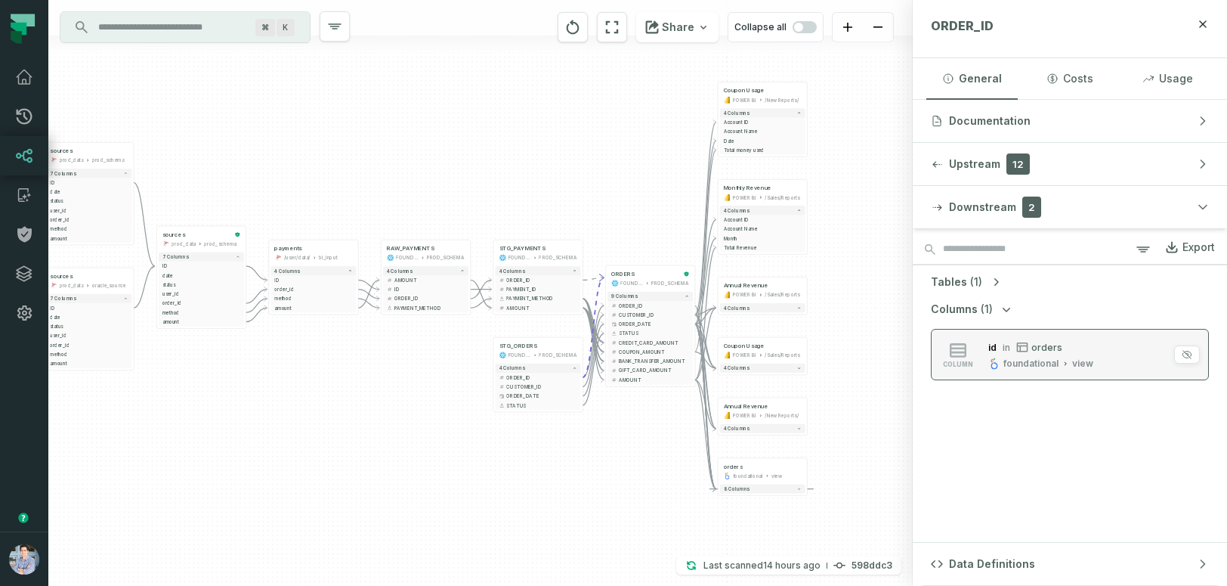
click at [1072, 352] on div "id in orders" at bounding box center [1041, 346] width 105 height 15
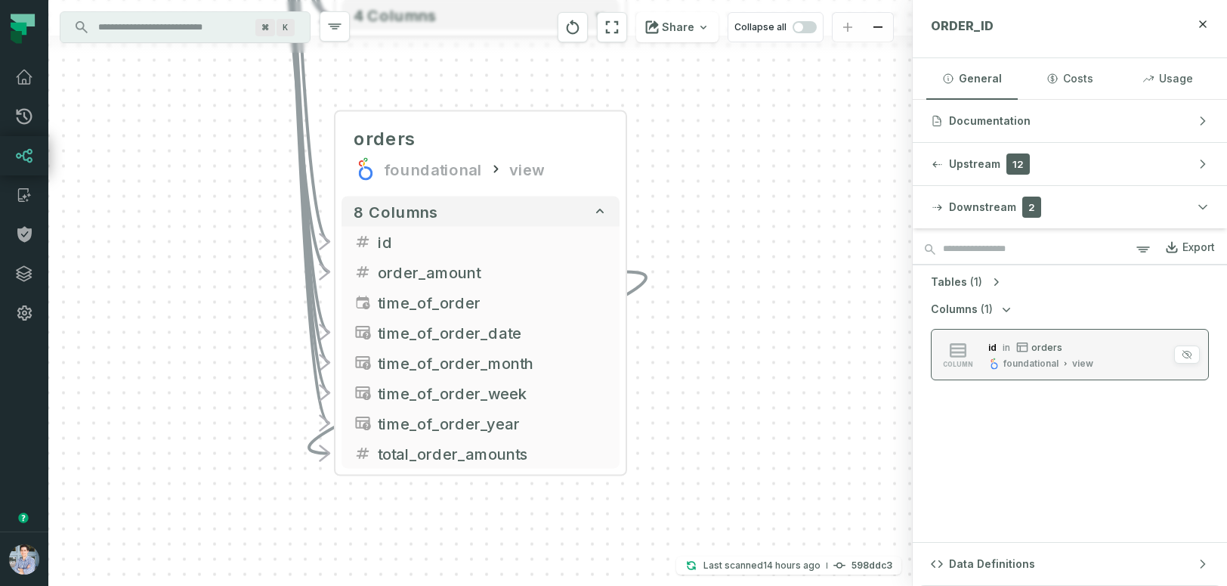
click at [1035, 365] on div "foundational" at bounding box center [1031, 363] width 55 height 12
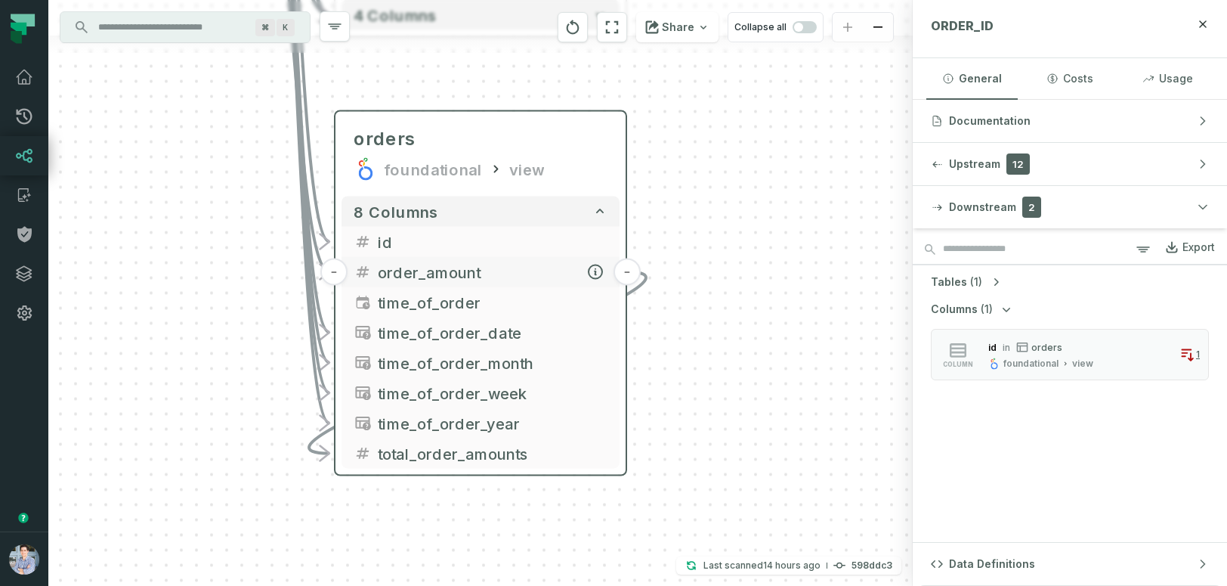
click at [431, 271] on span "order_amount" at bounding box center [493, 272] width 230 height 23
click at [391, 271] on span "order_amount" at bounding box center [494, 272] width 230 height 23
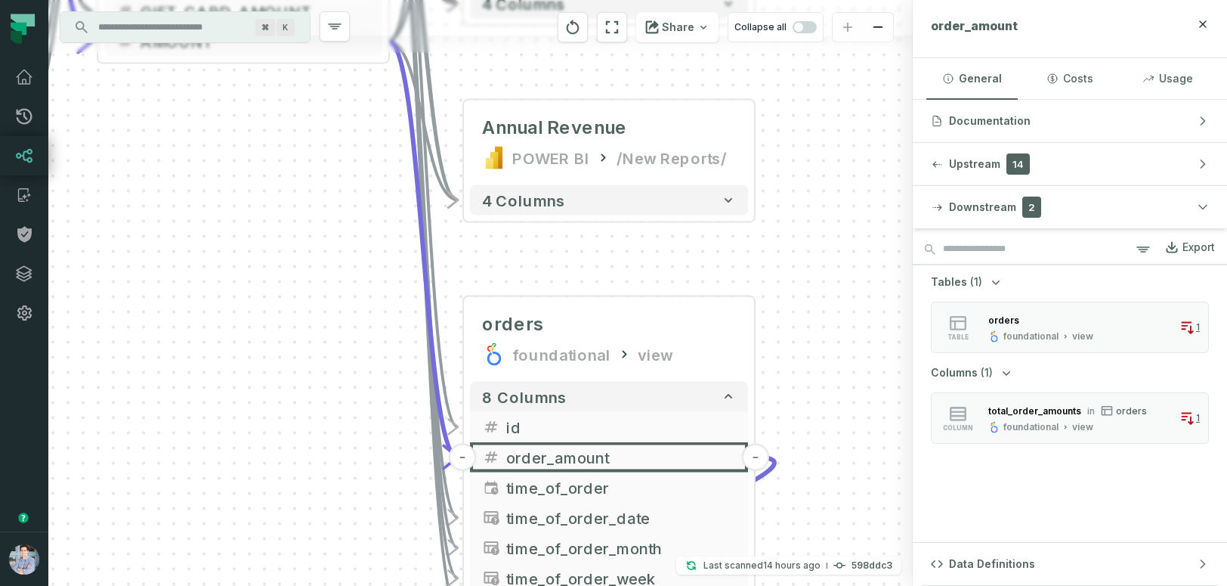
drag, startPoint x: 147, startPoint y: 344, endPoint x: 274, endPoint y: 531, distance: 226.2
click at [274, 531] on div "sources prod_data prod_schema + 7 columns ID - date + status + user_id + order_…" at bounding box center [480, 293] width 865 height 586
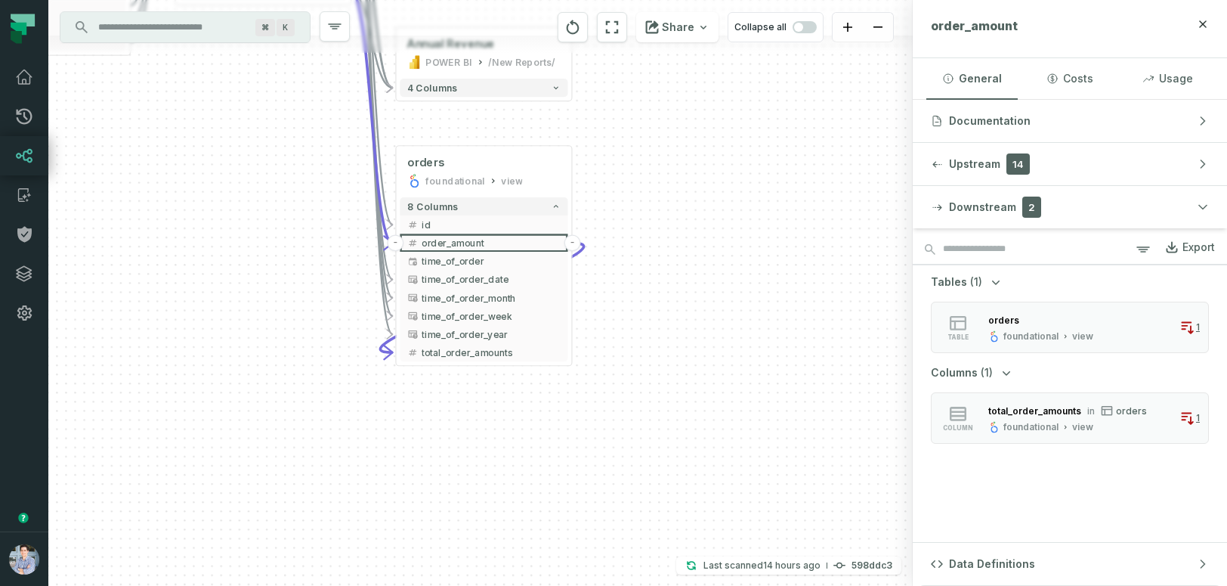
drag, startPoint x: 274, startPoint y: 531, endPoint x: 282, endPoint y: 286, distance: 244.2
click at [282, 286] on div "sources prod_data prod_schema + 7 columns ID - date + status + user_id + order_…" at bounding box center [480, 293] width 865 height 586
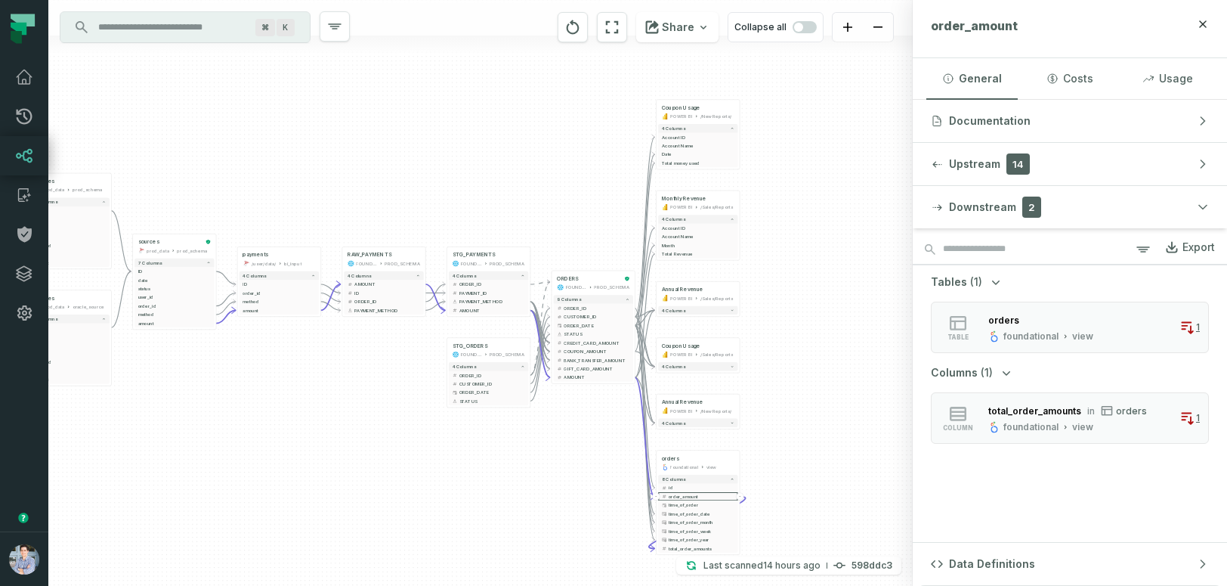
drag, startPoint x: 584, startPoint y: 203, endPoint x: 902, endPoint y: 436, distance: 394.2
click at [902, 436] on div "sources prod_data prod_schema + 7 columns ID - date + status + user_id + order_…" at bounding box center [480, 293] width 865 height 586
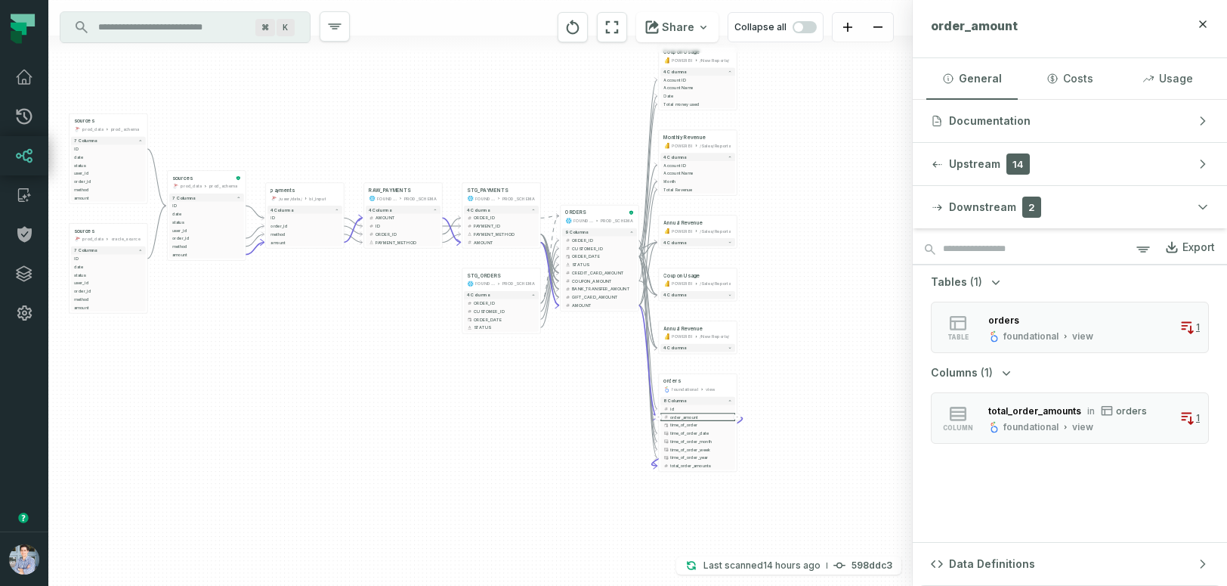
drag, startPoint x: 901, startPoint y: 436, endPoint x: 890, endPoint y: 358, distance: 78.6
click at [890, 358] on div "sources prod_data prod_schema + 7 columns ID - date + status + user_id + order_…" at bounding box center [480, 293] width 865 height 586
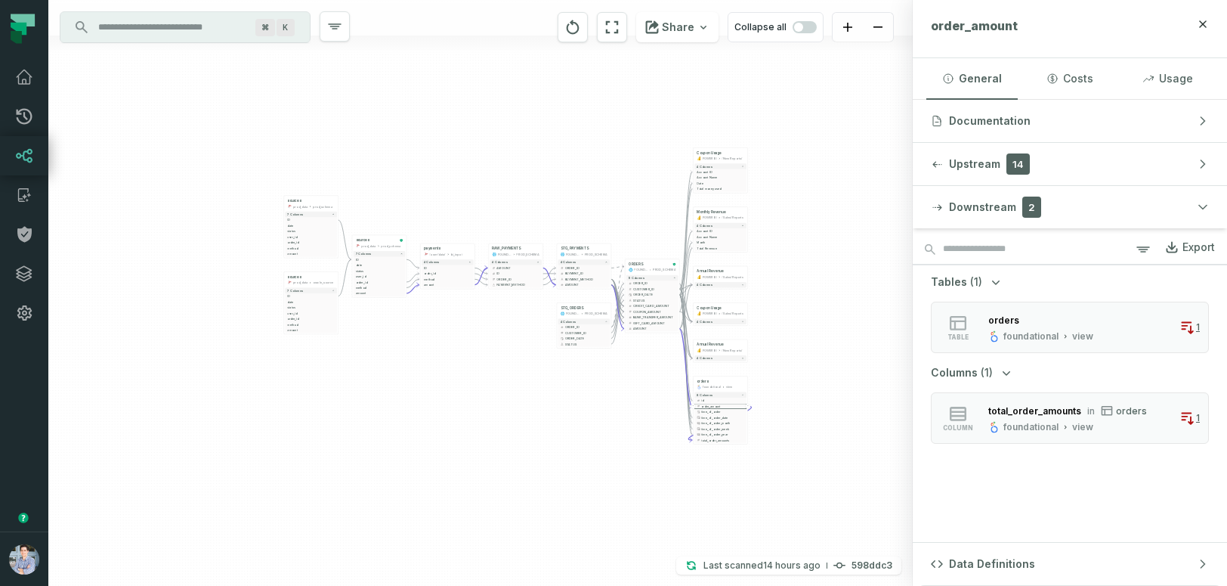
drag, startPoint x: 472, startPoint y: 459, endPoint x: 506, endPoint y: 426, distance: 47.0
click at [508, 426] on div "sources prod_data prod_schema + 7 columns ID - date + status + user_id + order_…" at bounding box center [480, 293] width 865 height 586
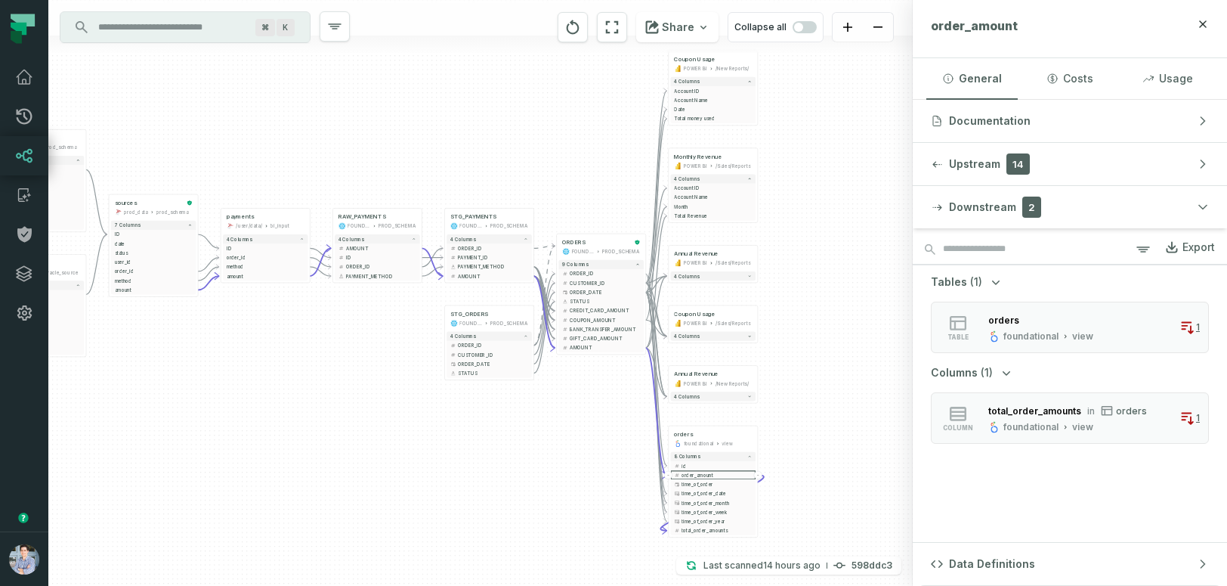
drag, startPoint x: 634, startPoint y: 364, endPoint x: 551, endPoint y: 458, distance: 125.3
click at [551, 458] on div "sources prod_data prod_schema + 7 columns ID - date + status + user_id + order_…" at bounding box center [480, 293] width 865 height 586
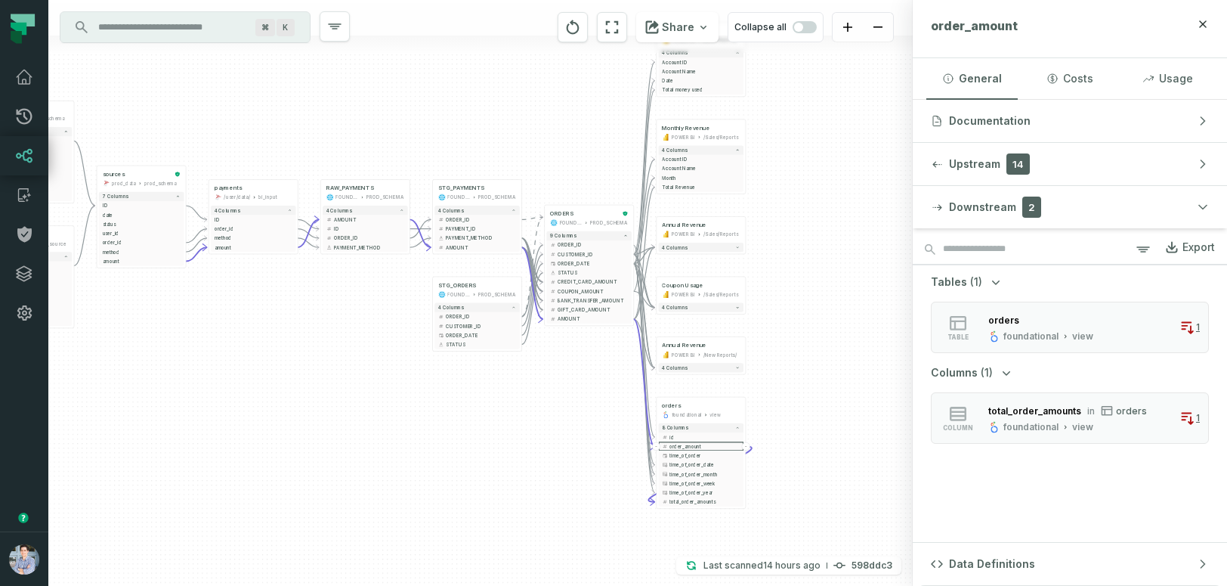
drag, startPoint x: 590, startPoint y: 425, endPoint x: 575, endPoint y: 389, distance: 38.6
click at [576, 389] on div "sources prod_data prod_schema + 7 columns ID - date + status + user_id + order_…" at bounding box center [480, 293] width 865 height 586
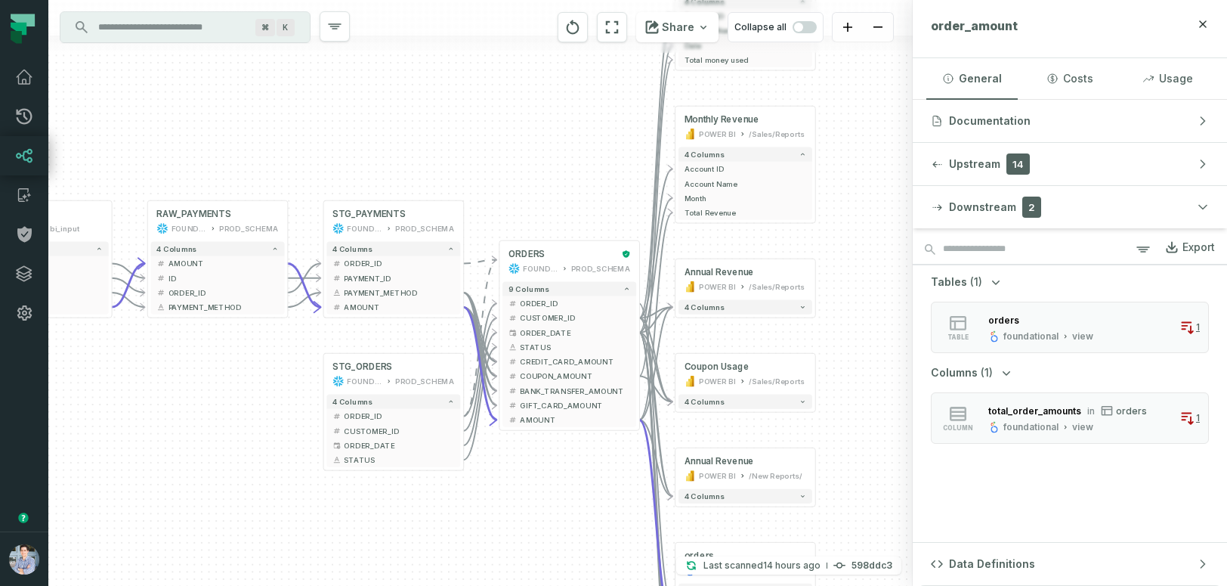
drag, startPoint x: 575, startPoint y: 389, endPoint x: 551, endPoint y: 540, distance: 152.3
click at [551, 540] on div "sources prod_data prod_schema + 7 columns ID - date + status + user_id + order_…" at bounding box center [480, 293] width 865 height 586
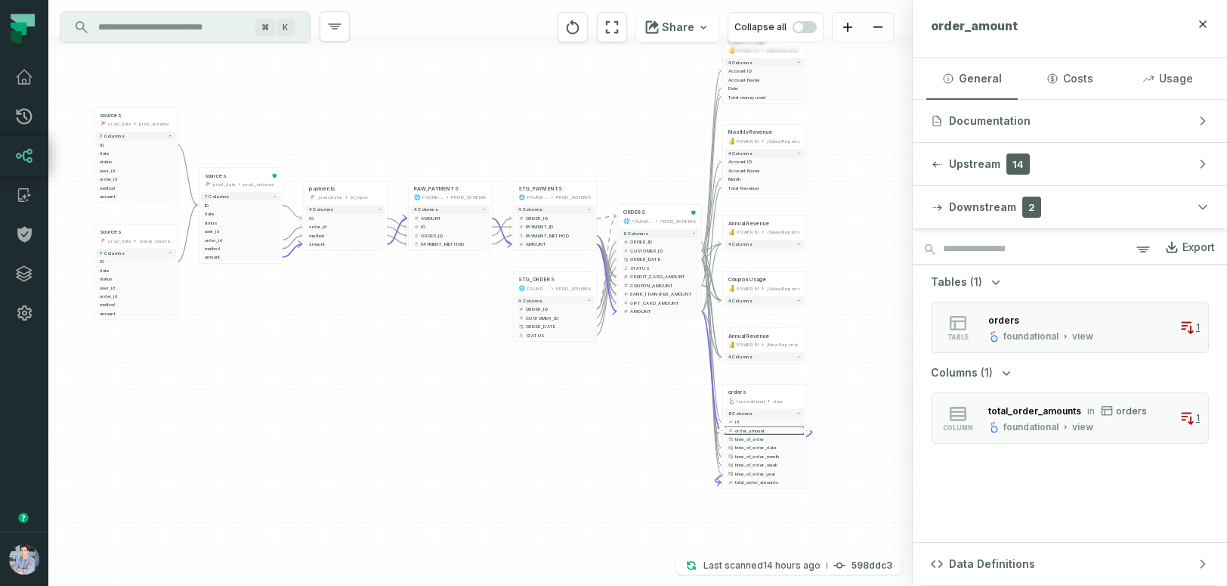
drag, startPoint x: 661, startPoint y: 481, endPoint x: 648, endPoint y: 402, distance: 80.5
click at [648, 402] on div "sources prod_data prod_schema + 7 columns ID - date + status + user_id + order_…" at bounding box center [480, 293] width 865 height 586
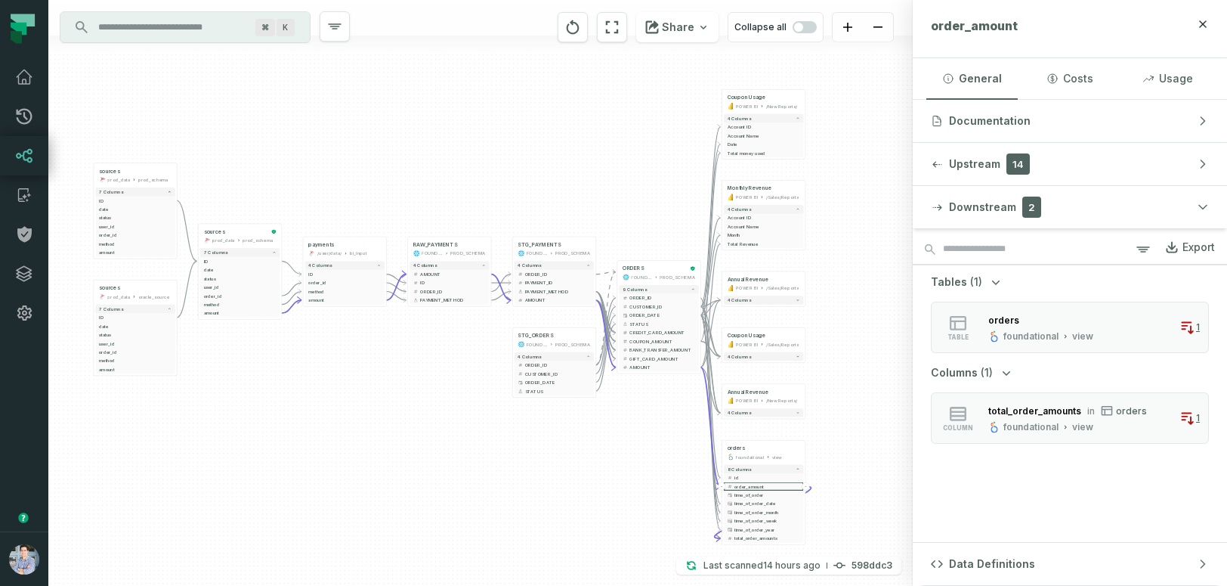
drag, startPoint x: 648, startPoint y: 402, endPoint x: 648, endPoint y: 458, distance: 55.9
click at [648, 458] on div "sources prod_data prod_schema + 7 columns ID - date + status + user_id + order_…" at bounding box center [480, 293] width 865 height 586
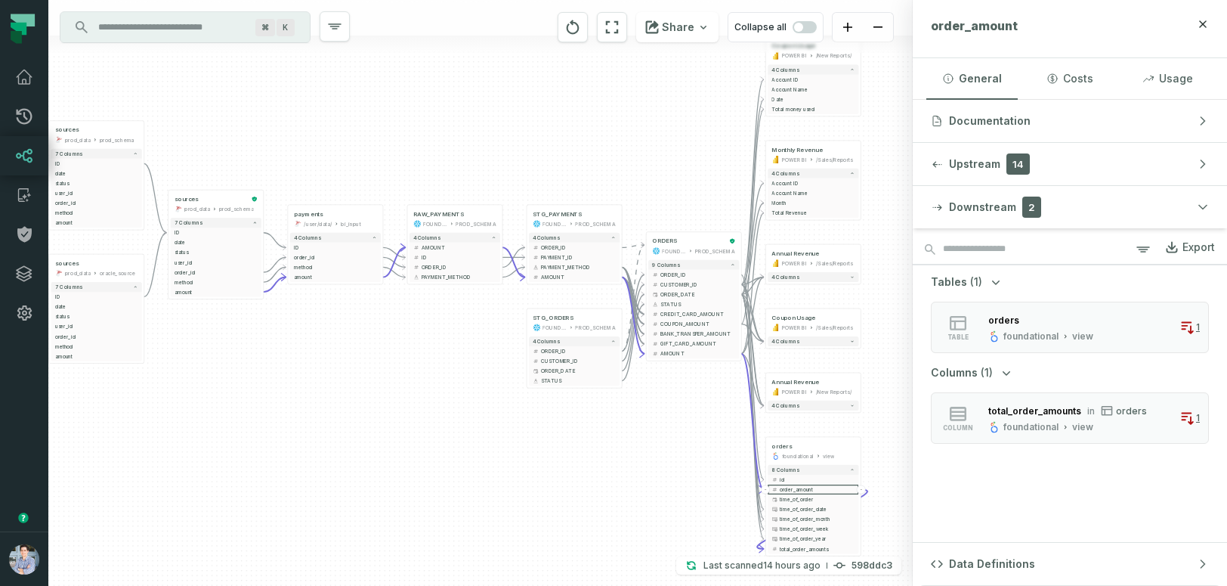
drag, startPoint x: 389, startPoint y: 427, endPoint x: 445, endPoint y: 435, distance: 56.4
click at [444, 433] on div "sources prod_data prod_schema + 7 columns ID - date + status + user_id + order_…" at bounding box center [480, 293] width 865 height 586
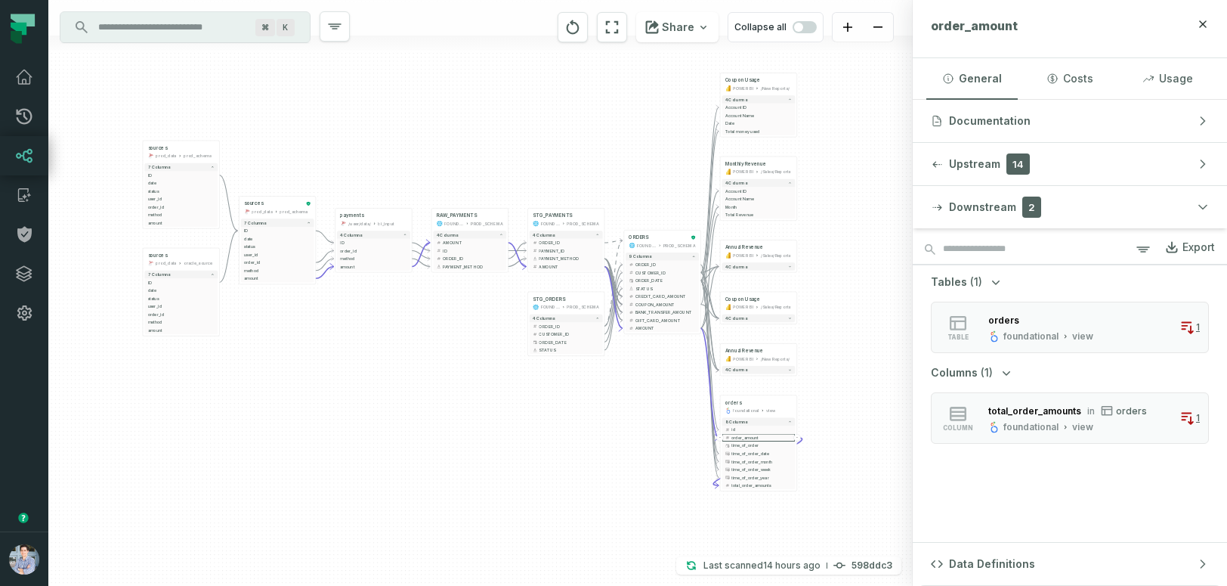
drag, startPoint x: 542, startPoint y: 474, endPoint x: 541, endPoint y: 428, distance: 46.1
click at [541, 428] on div "sources prod_data prod_schema + 7 columns ID - date + status + user_id + order_…" at bounding box center [480, 293] width 865 height 586
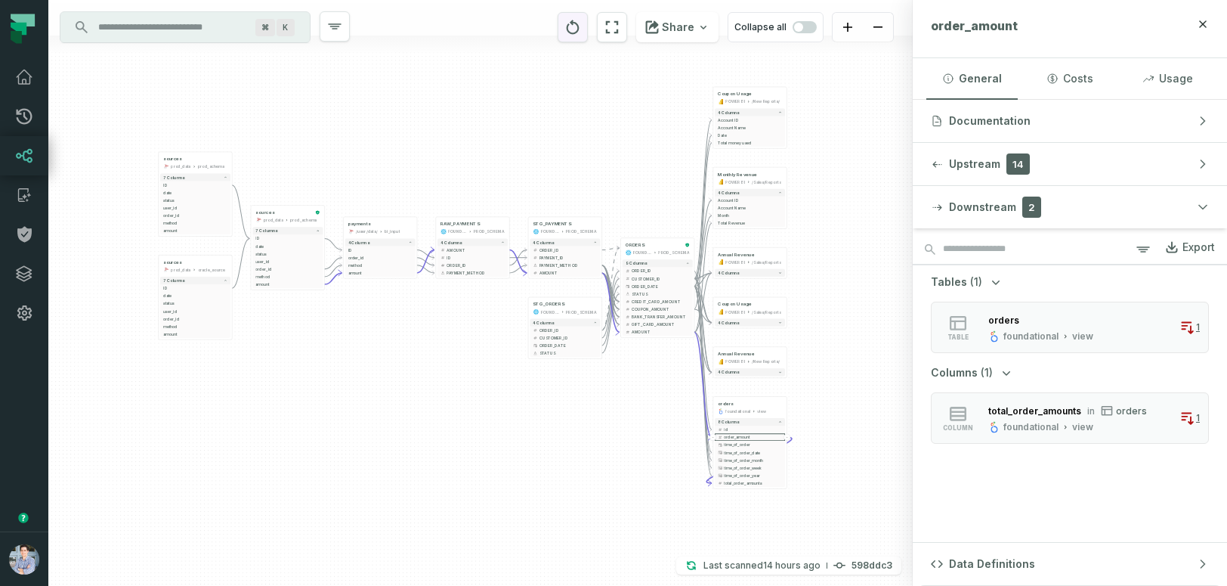
click at [580, 31] on icon "reset" at bounding box center [573, 27] width 13 height 14
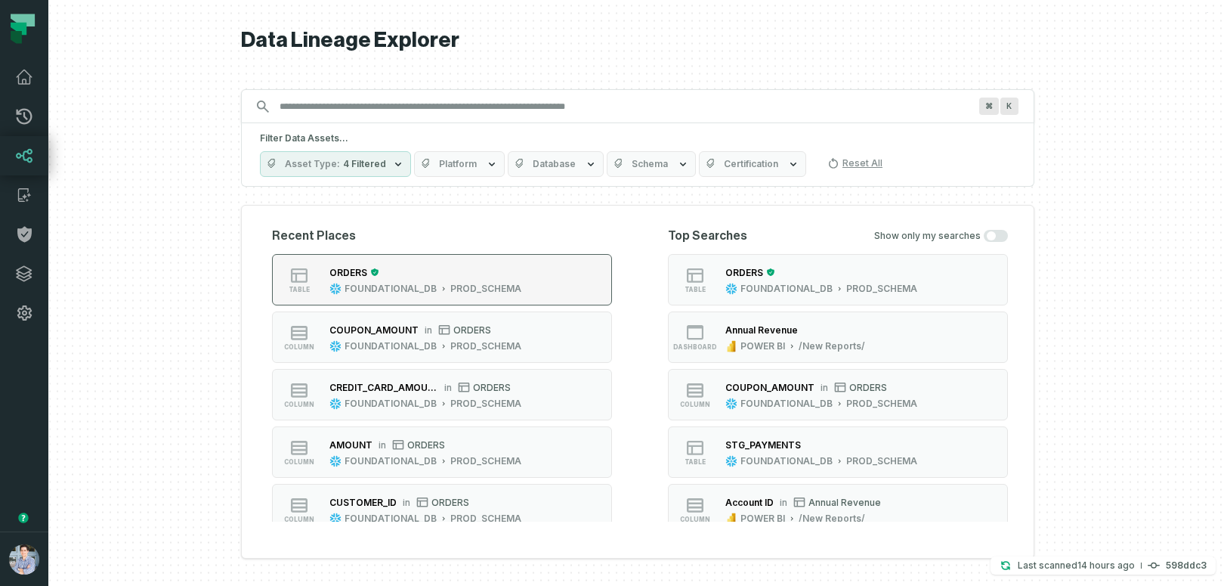
click at [406, 274] on div "ORDERS" at bounding box center [426, 272] width 192 height 15
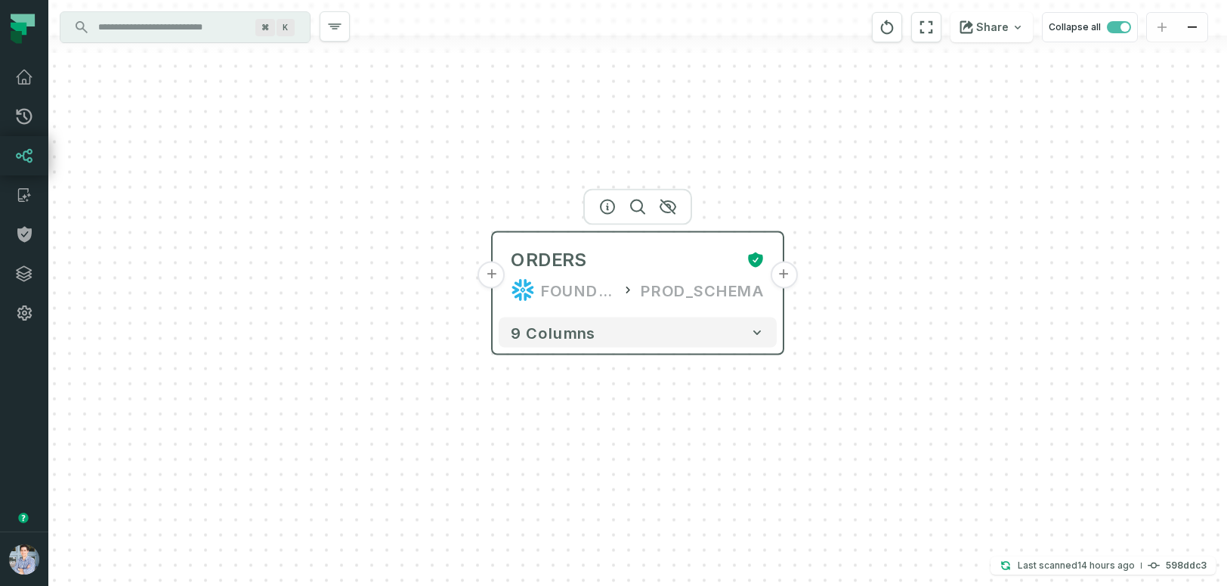
click at [663, 239] on div "ORDERS FOUNDATIONAL_DB PROD_SCHEMA" at bounding box center [638, 275] width 278 height 73
click at [787, 273] on button "+" at bounding box center [783, 274] width 27 height 27
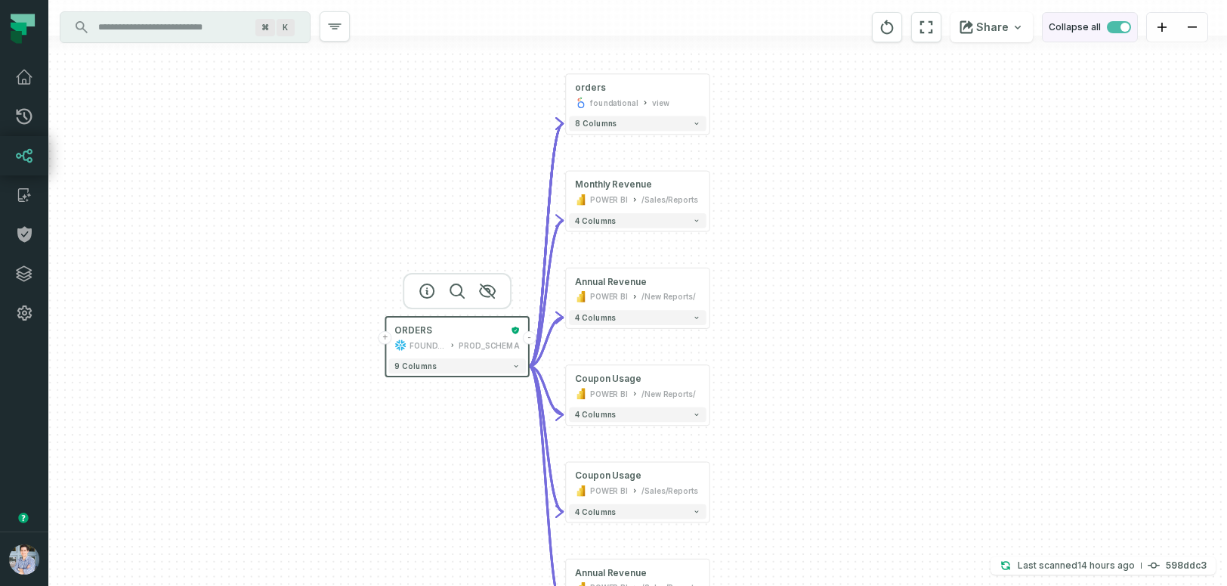
click at [1115, 23] on span "button" at bounding box center [1119, 27] width 24 height 12
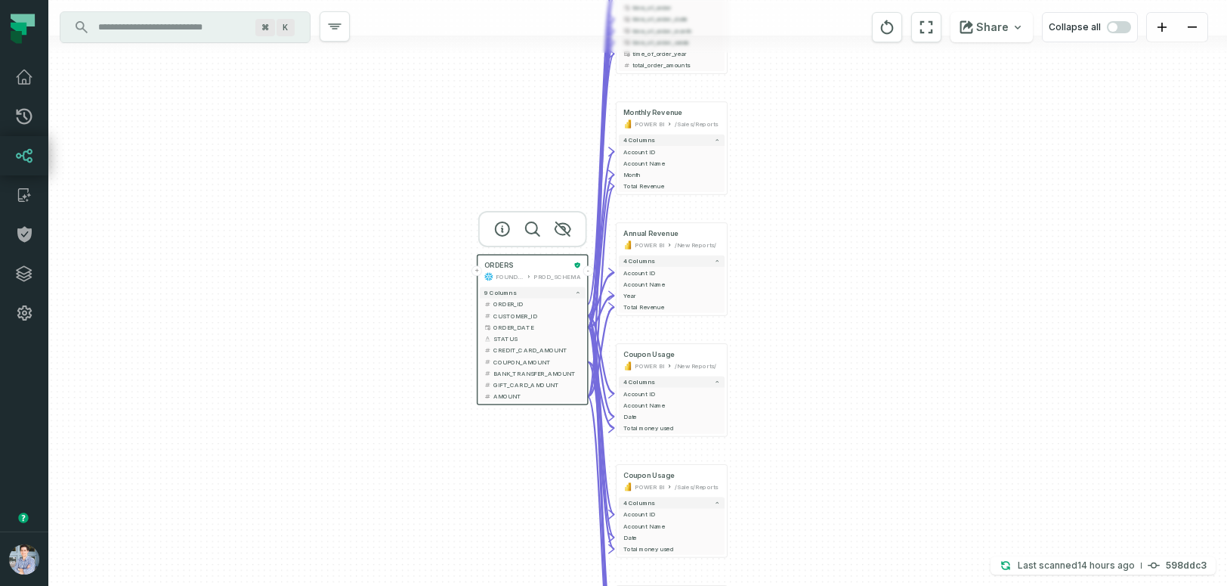
drag, startPoint x: 880, startPoint y: 432, endPoint x: 859, endPoint y: 211, distance: 221.7
click at [859, 211] on div "+ orders foundational view + 8 columns - id - order_amount + time_of_order - ti…" at bounding box center [637, 293] width 1179 height 586
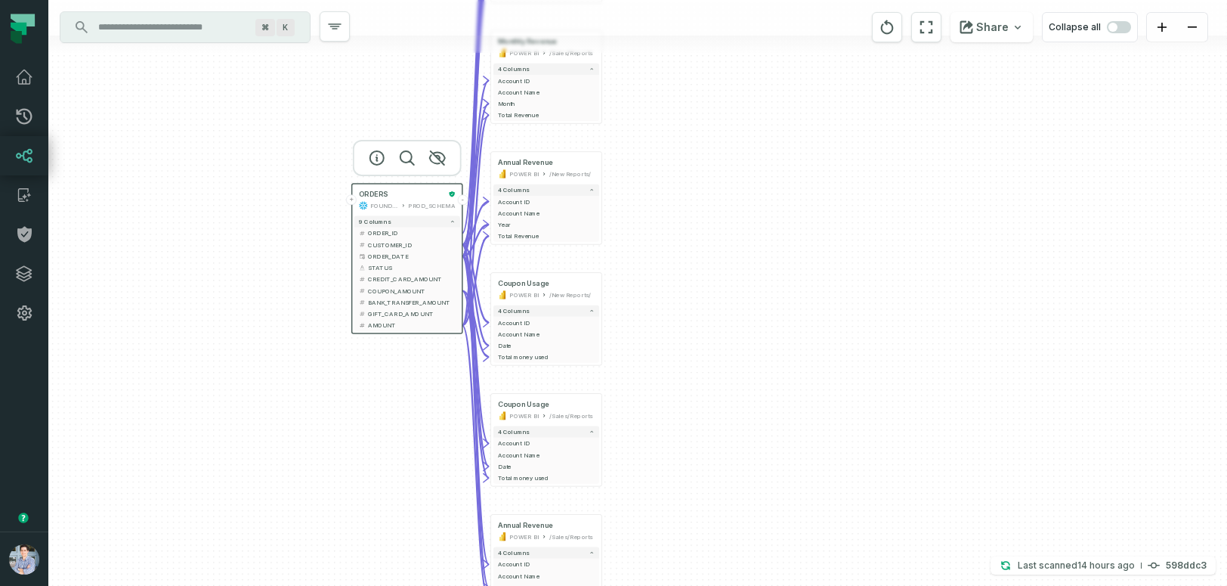
drag, startPoint x: 859, startPoint y: 212, endPoint x: 735, endPoint y: 138, distance: 144.0
click at [735, 138] on div "+ orders foundational view + 8 columns - id - order_amount + time_of_order - ti…" at bounding box center [637, 293] width 1179 height 586
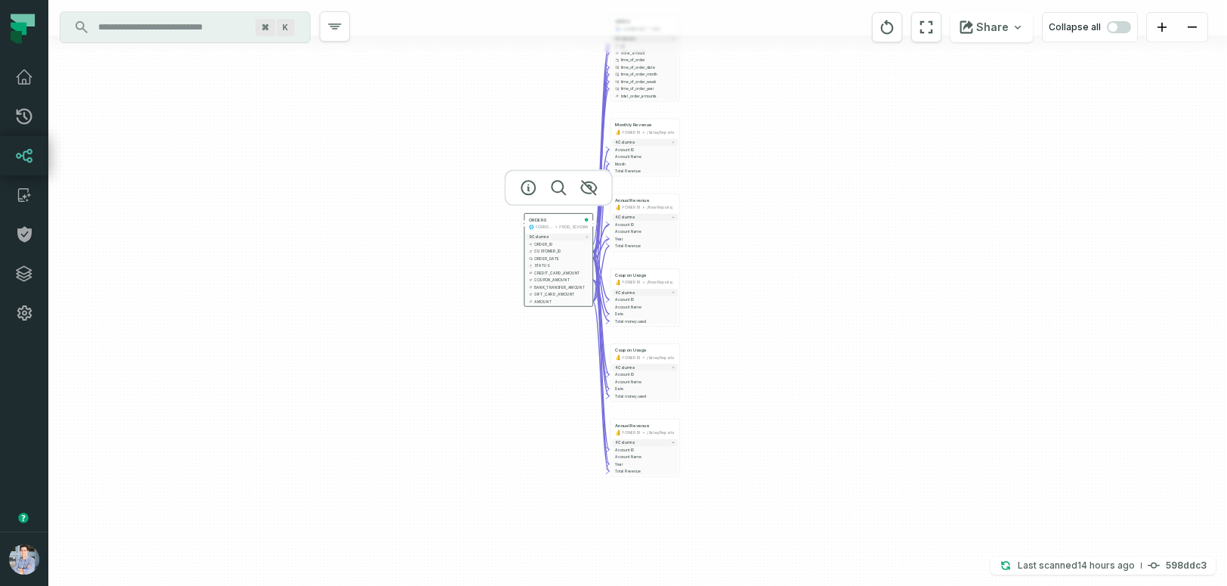
drag, startPoint x: 735, startPoint y: 139, endPoint x: 759, endPoint y: 187, distance: 54.1
click at [760, 187] on div "+ orders foundational view + 8 columns - id - order_amount + time_of_order - ti…" at bounding box center [637, 293] width 1179 height 586
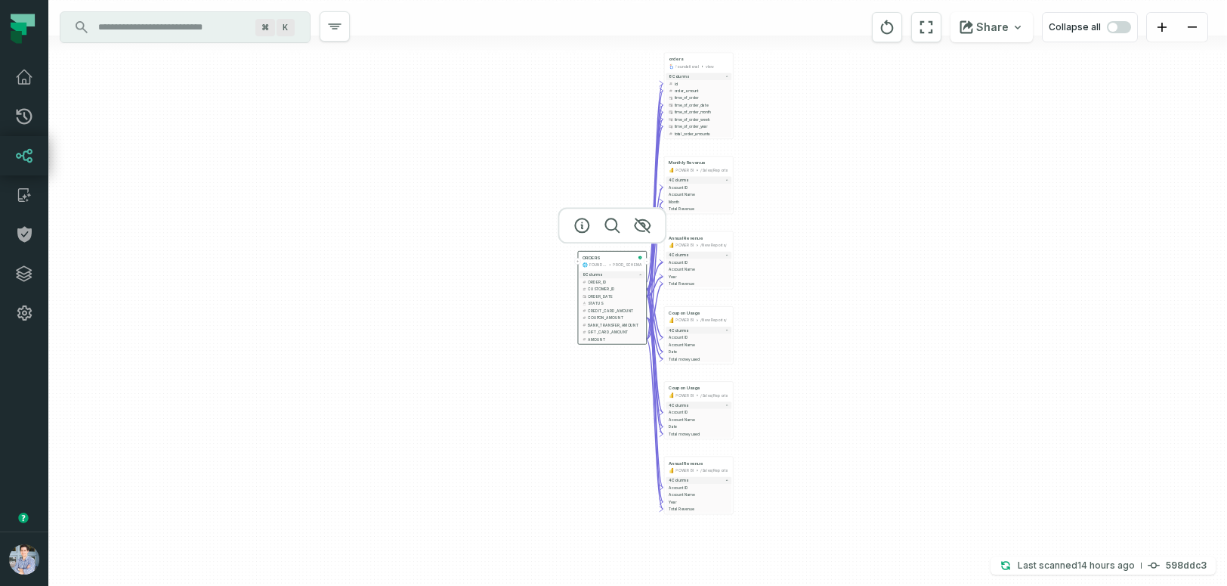
drag, startPoint x: 774, startPoint y: 238, endPoint x: 828, endPoint y: 276, distance: 66.2
click at [828, 276] on div "+ orders foundational view + 8 columns - id - order_amount + time_of_order - ti…" at bounding box center [637, 293] width 1179 height 586
click at [601, 258] on div "ORDERS" at bounding box center [609, 258] width 53 height 6
click at [580, 224] on icon "button" at bounding box center [582, 225] width 18 height 18
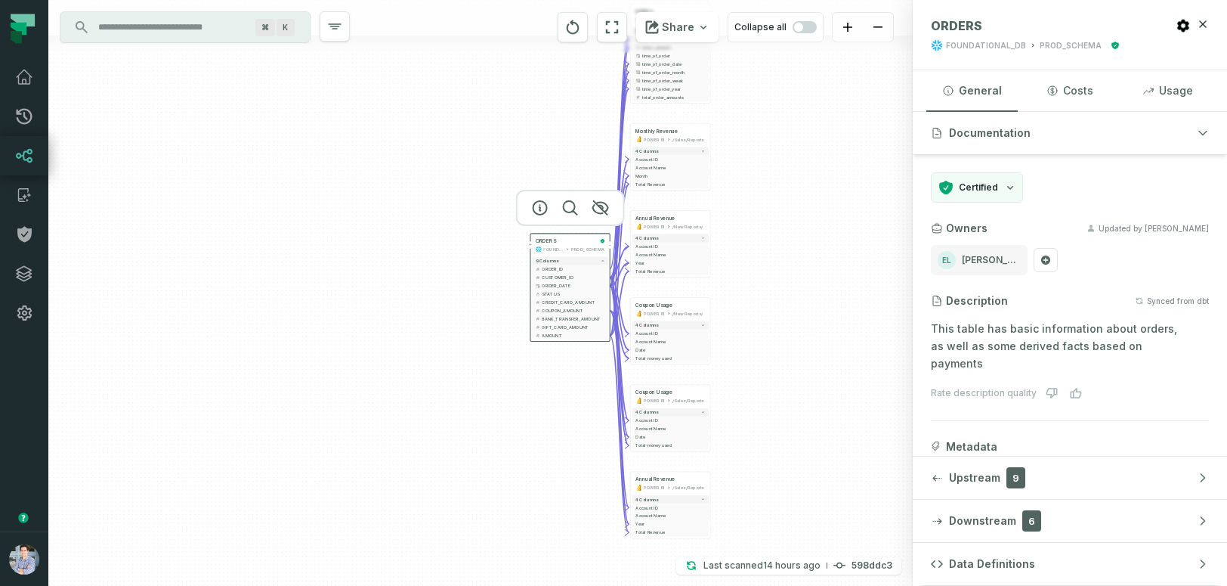
click at [611, 245] on button "-" at bounding box center [611, 245] width 8 height 8
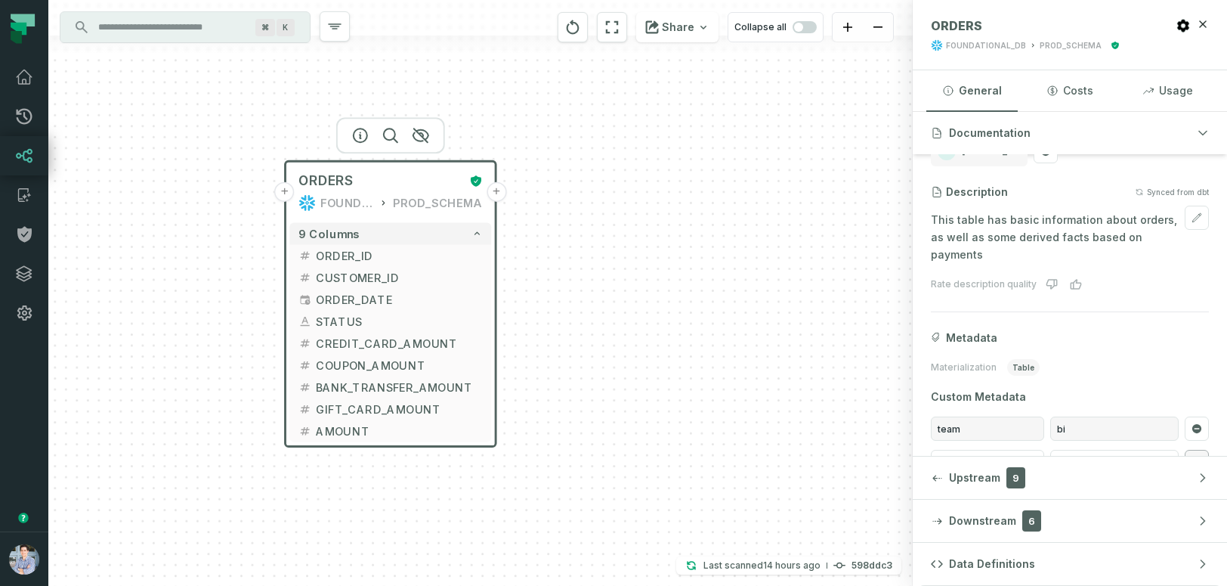
scroll to position [128, 0]
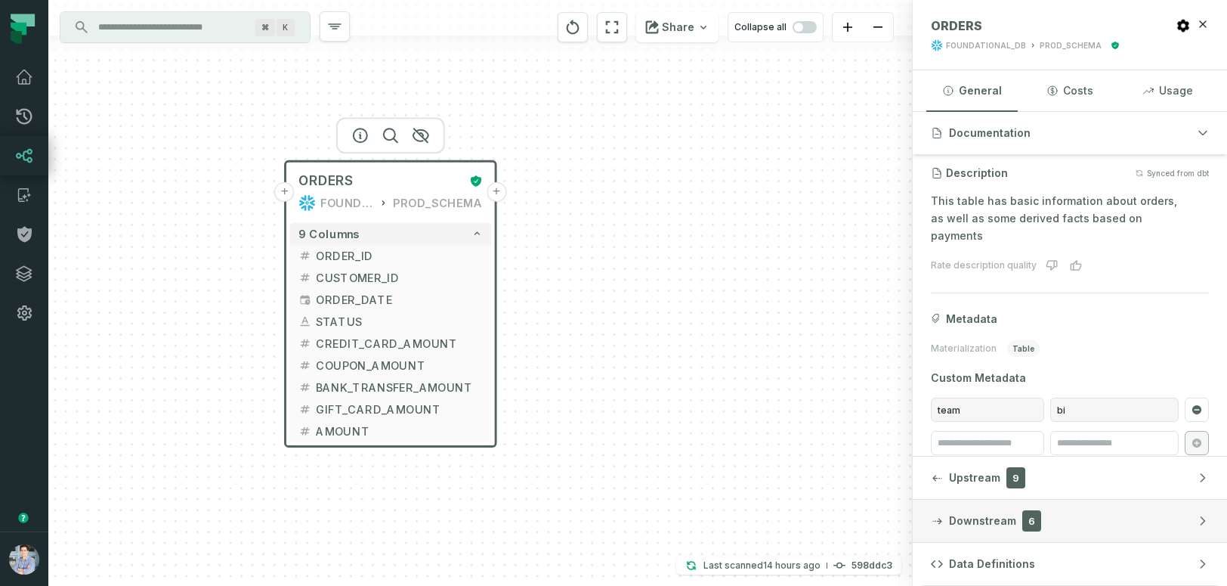
click at [980, 523] on span "Downstream" at bounding box center [982, 520] width 67 height 15
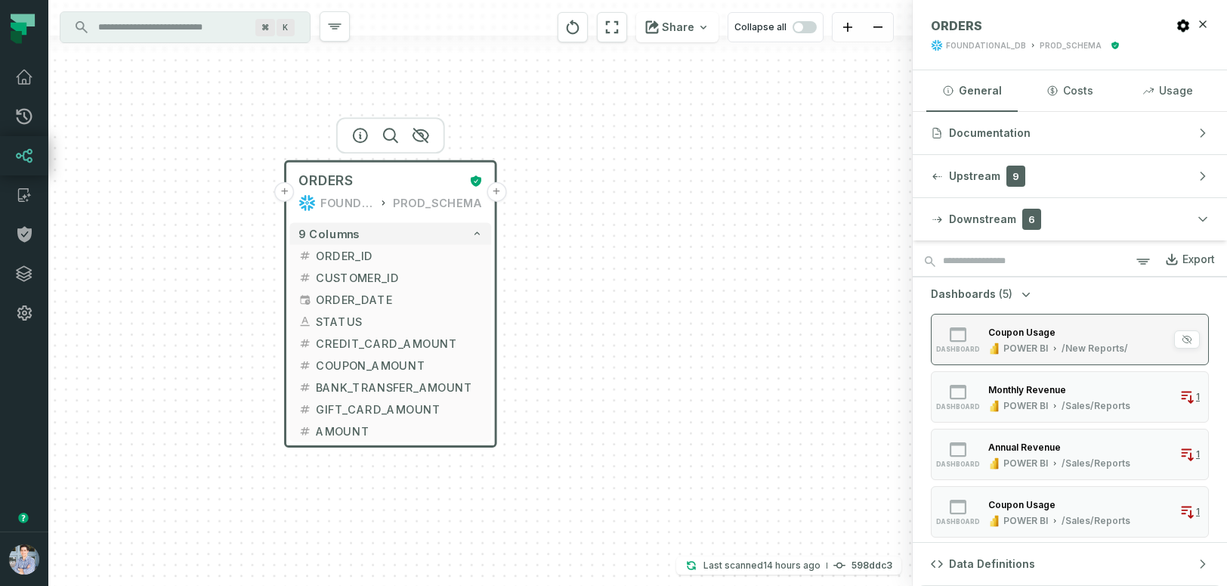
click at [978, 354] on div "dashboard Coupon Usage POWER BI /New Reports/" at bounding box center [1034, 339] width 200 height 30
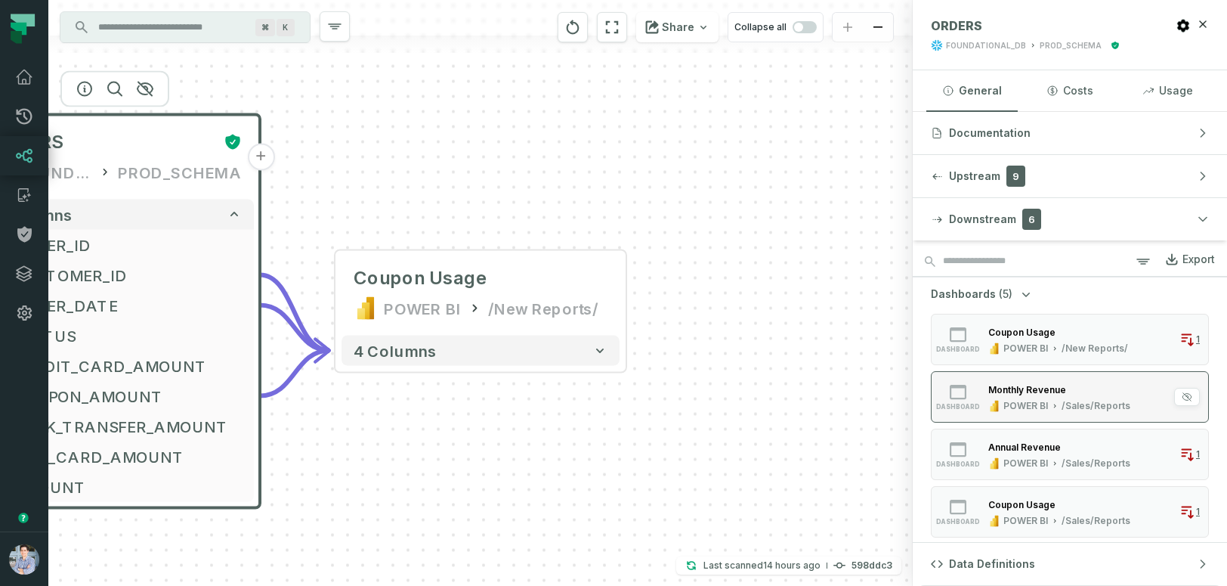
click at [983, 395] on div "Monthly Revenue POWER BI /Sales/Reports" at bounding box center [1059, 397] width 154 height 30
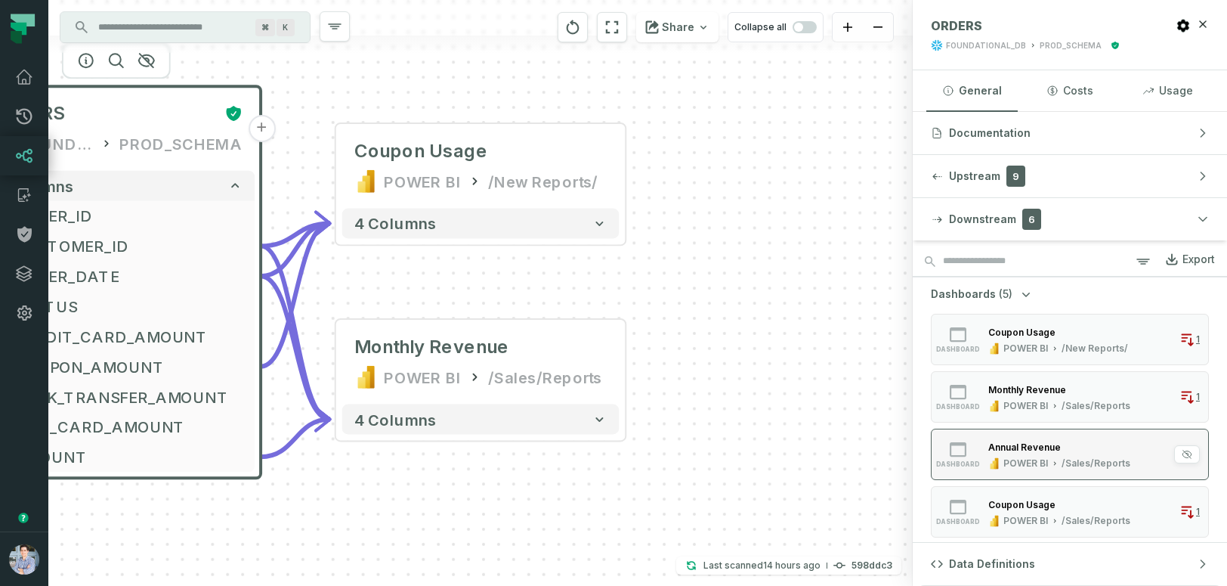
click at [982, 441] on div "Annual Revenue POWER BI /Sales/Reports" at bounding box center [1059, 454] width 154 height 30
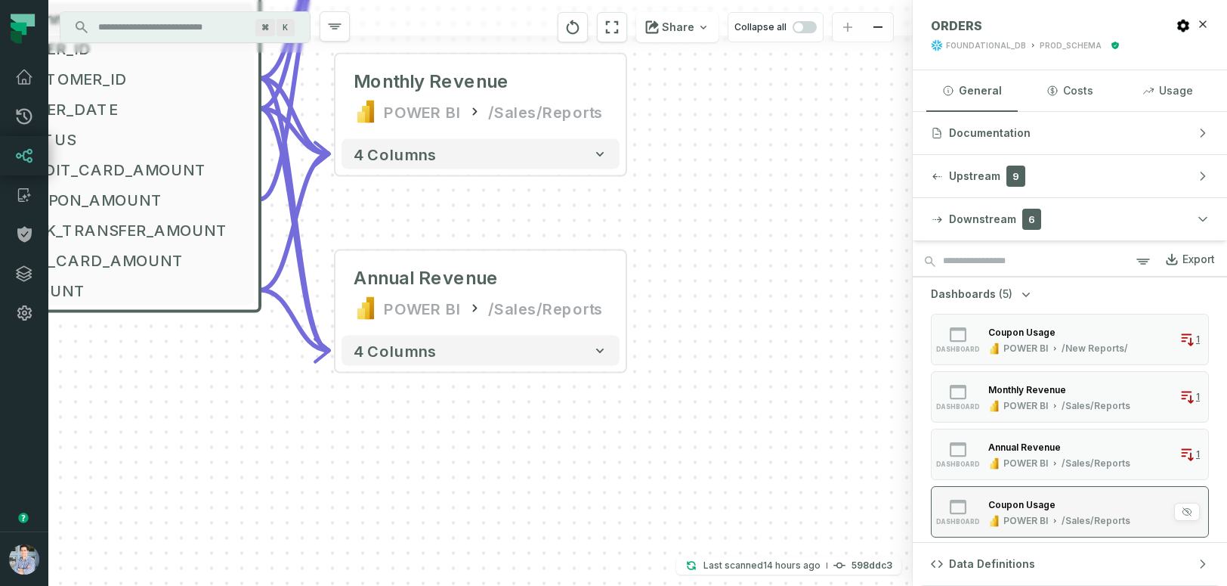
click at [983, 503] on div "Coupon Usage POWER BI /Sales/Reports" at bounding box center [1059, 512] width 154 height 30
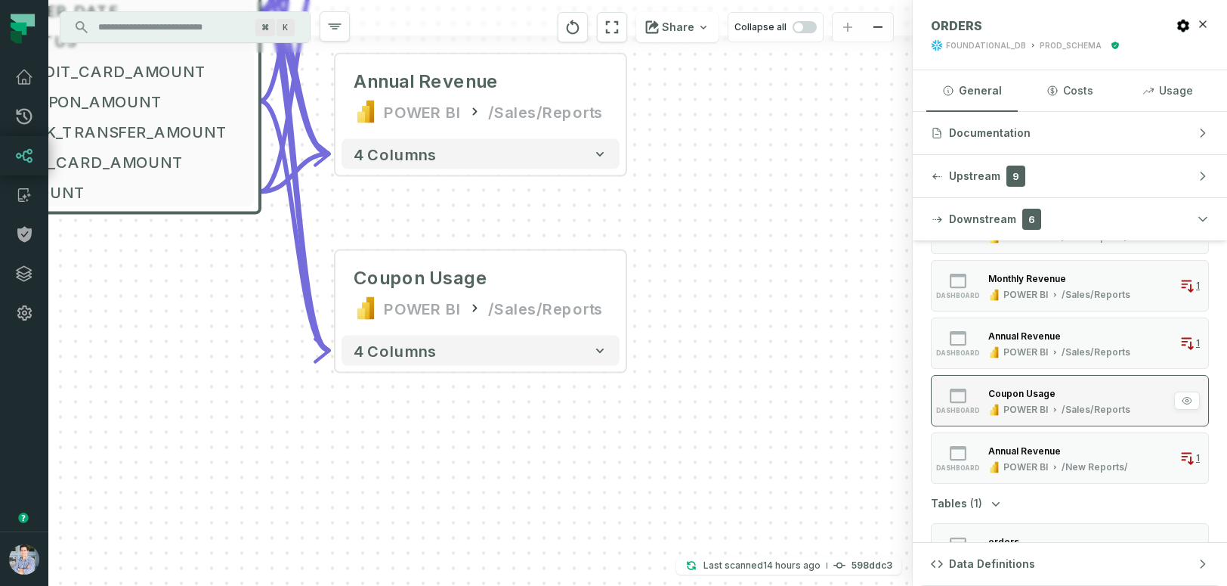
scroll to position [116, 0]
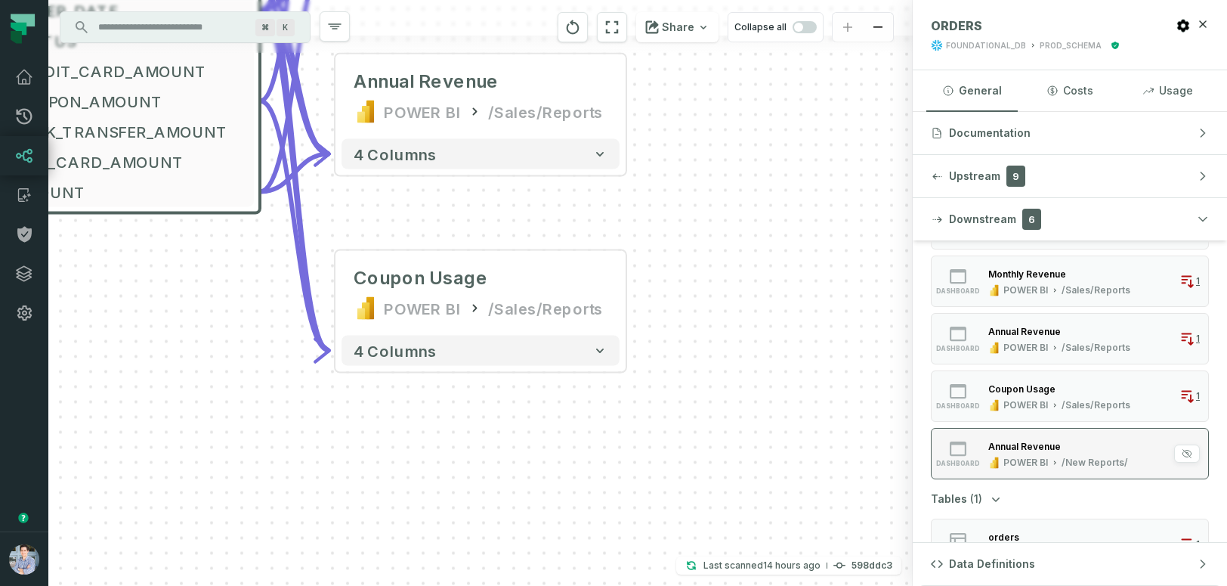
click at [985, 467] on div "Annual Revenue POWER BI /New Reports/" at bounding box center [1058, 453] width 152 height 30
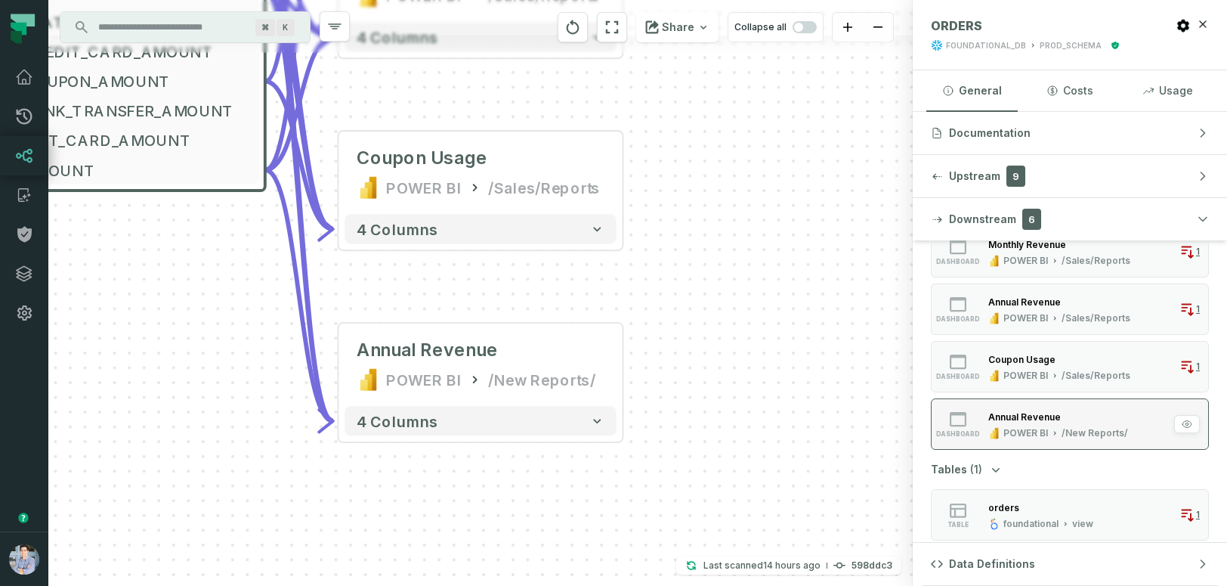
scroll to position [150, 0]
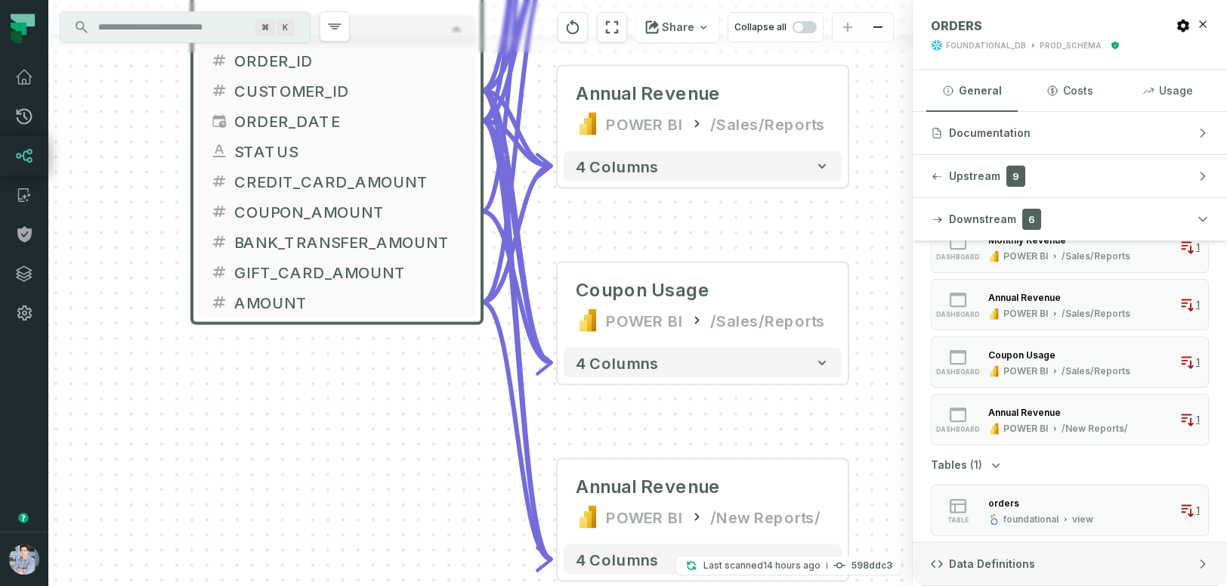
drag, startPoint x: 730, startPoint y: 344, endPoint x: 952, endPoint y: 552, distance: 304.8
click at [952, 552] on div "+ ORDERS FOUNDATIONAL_DB PROD_SCHEMA + 9 columns + ORDER_ID + + CUSTOMER_ID - +…" at bounding box center [637, 293] width 1179 height 586
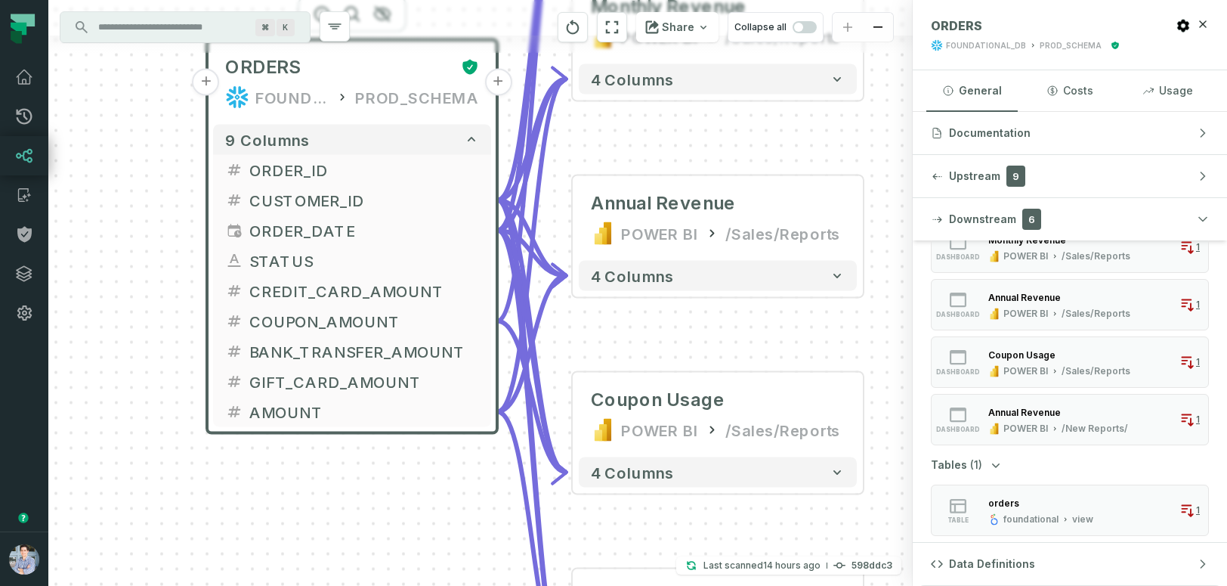
drag, startPoint x: 408, startPoint y: 494, endPoint x: 423, endPoint y: 603, distance: 110.6
click at [423, 585] on html "Pull Requests Dashboard Lineage Catalog Policies Integrations Settings Alon Naf…" at bounding box center [613, 293] width 1227 height 586
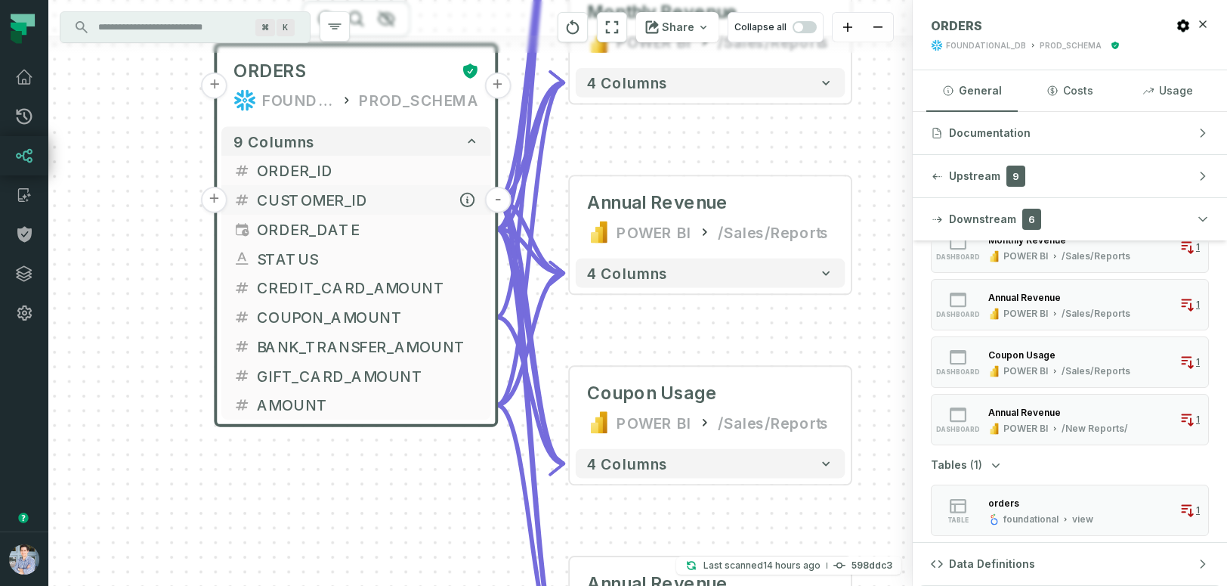
click at [505, 198] on button "-" at bounding box center [498, 200] width 26 height 26
click at [504, 198] on button "+" at bounding box center [498, 200] width 26 height 26
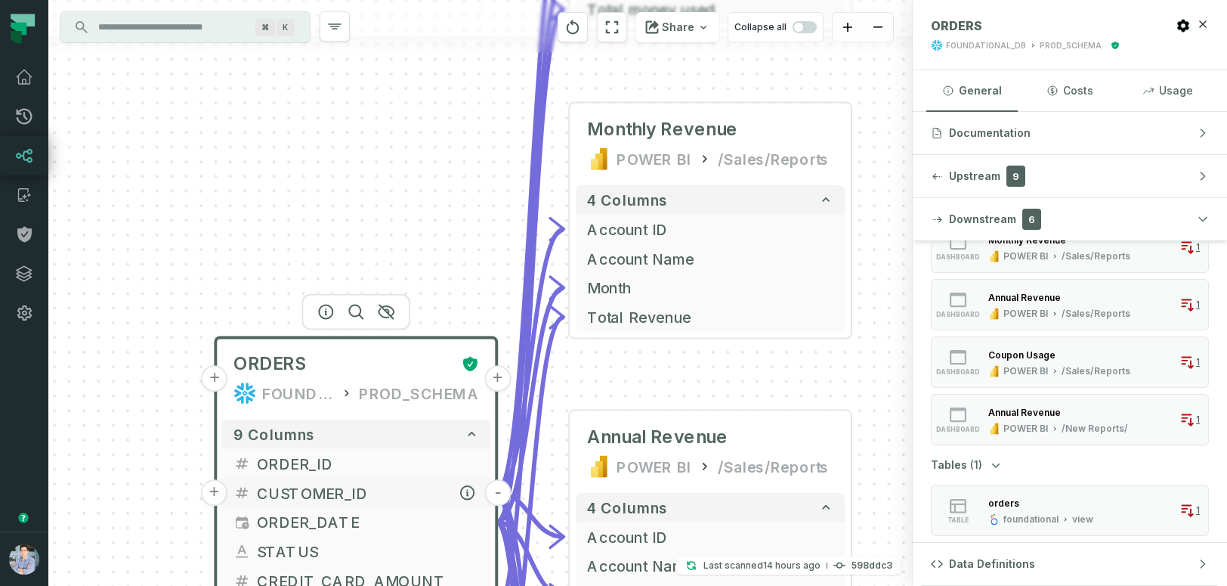
click at [494, 495] on button "-" at bounding box center [498, 492] width 26 height 26
click at [501, 490] on button "-" at bounding box center [499, 492] width 26 height 26
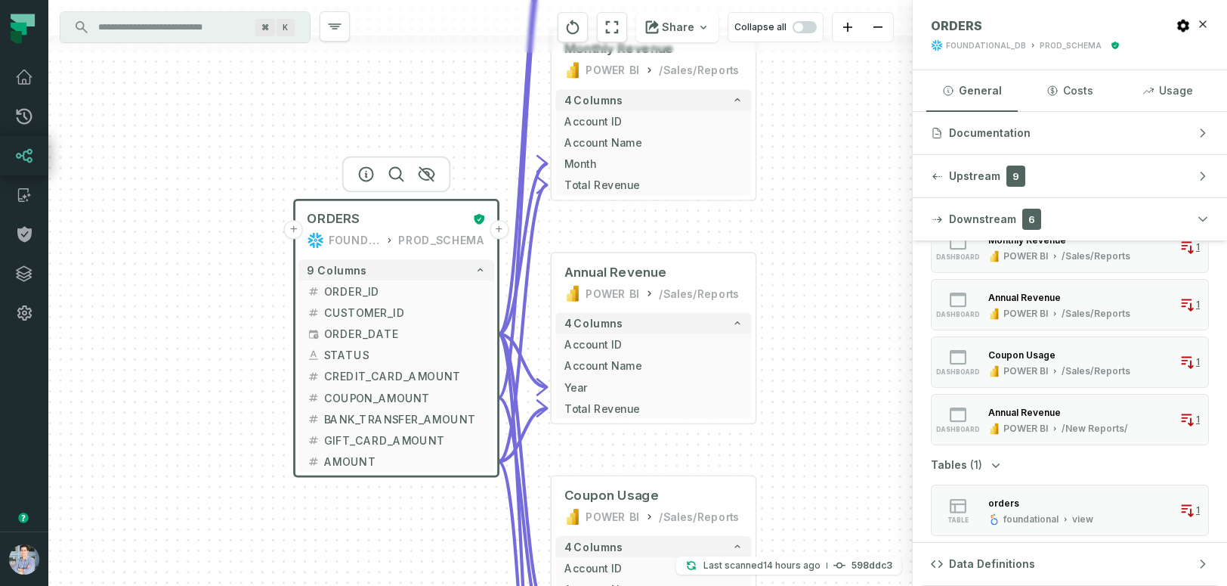
drag, startPoint x: 461, startPoint y: 187, endPoint x: 461, endPoint y: 8, distance: 179.1
click at [461, 8] on div "+ ORDERS FOUNDATIONAL_DB PROD_SCHEMA + 9 columns + ORDER_ID + + CUSTOMER_ID + +…" at bounding box center [480, 293] width 865 height 586
click at [809, 29] on span "button" at bounding box center [805, 27] width 24 height 12
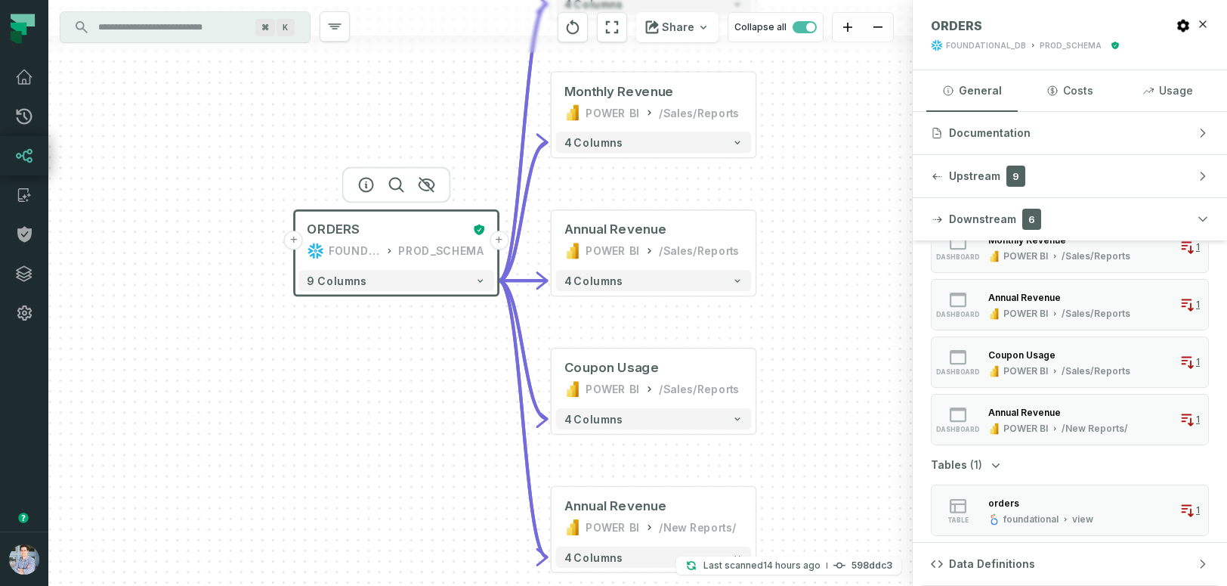
drag, startPoint x: 435, startPoint y: 358, endPoint x: 432, endPoint y: 379, distance: 20.5
click at [433, 379] on div "+ ORDERS FOUNDATIONAL_DB PROD_SCHEMA + 9 columns + Coupon Usage POWER BI /New R…" at bounding box center [480, 293] width 865 height 586
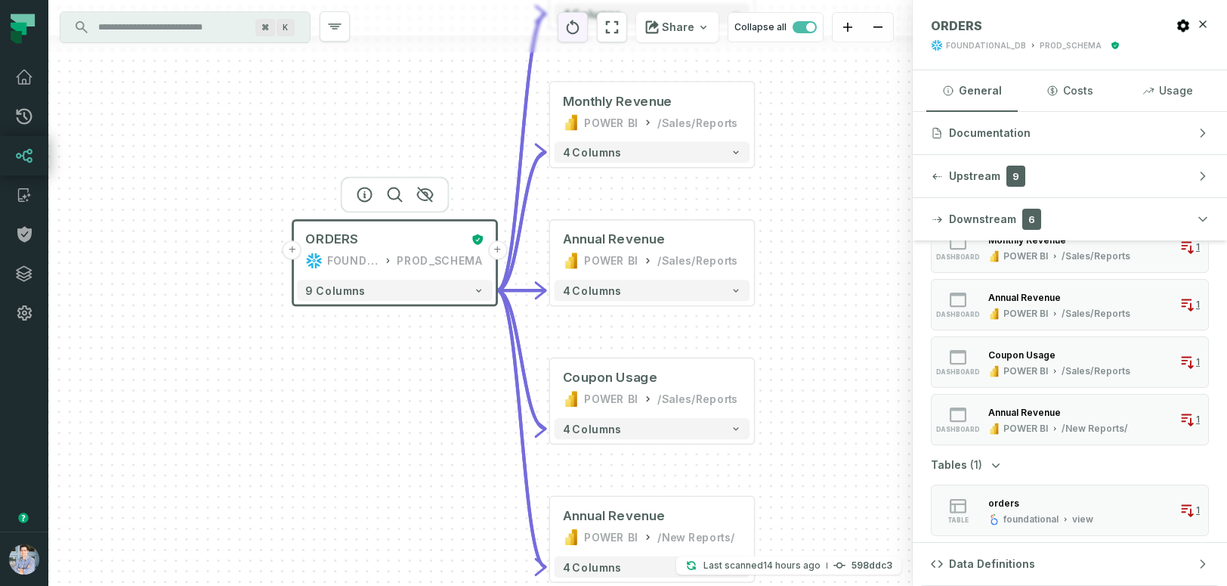
click at [577, 24] on icon "reset" at bounding box center [573, 27] width 13 height 14
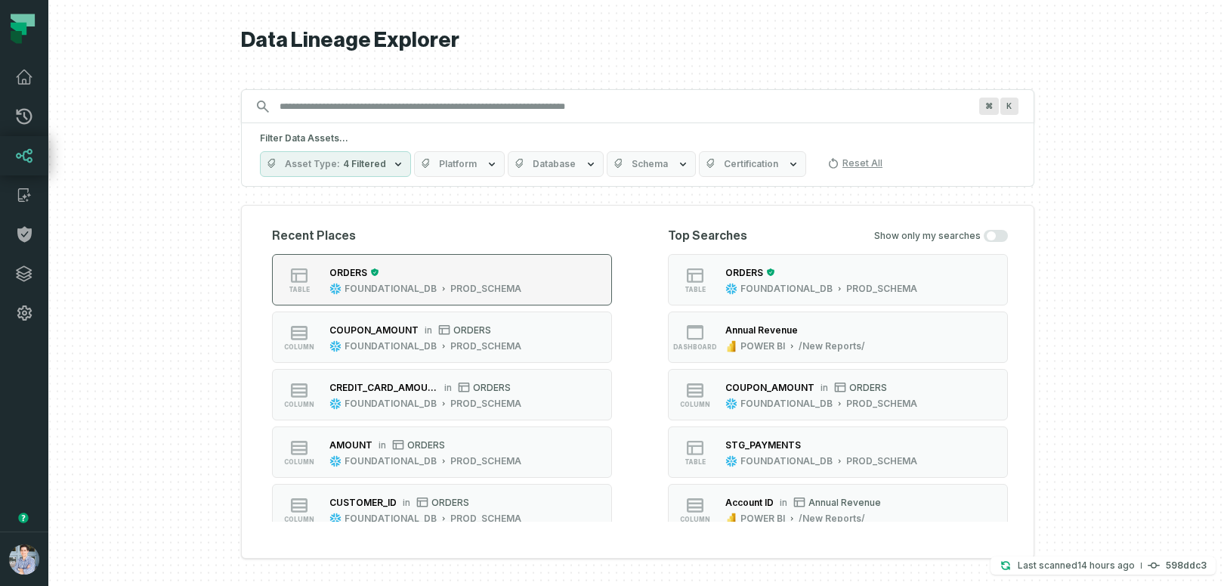
click at [462, 267] on div "ORDERS" at bounding box center [426, 272] width 192 height 15
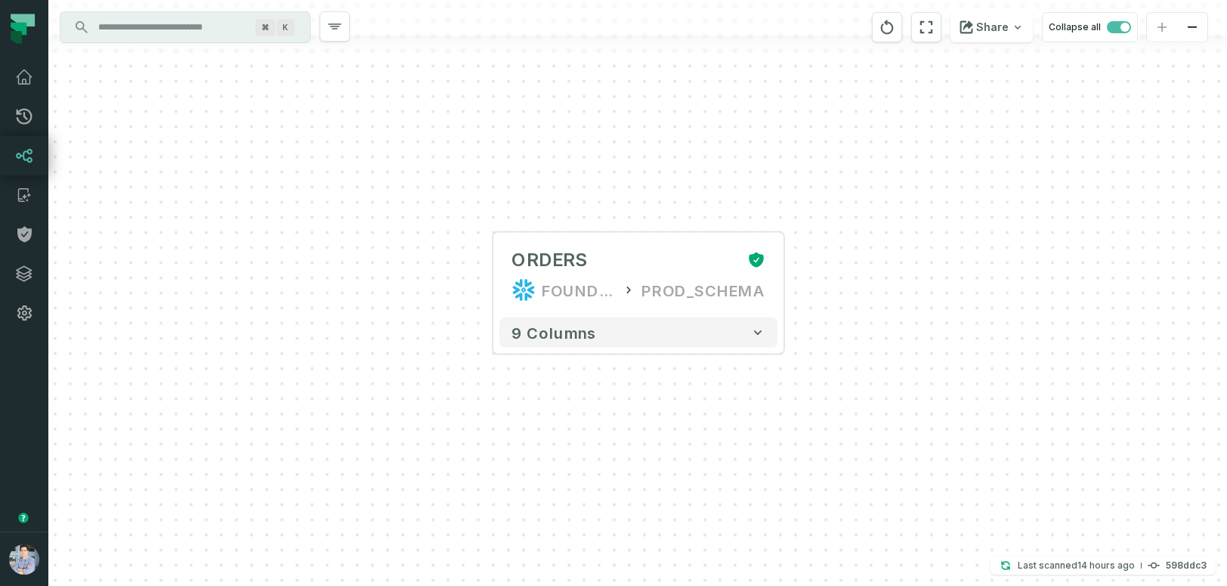
click at [490, 285] on div "+ ORDERS FOUNDATIONAL_DB PROD_SCHEMA + 9 columns" at bounding box center [637, 293] width 1179 height 586
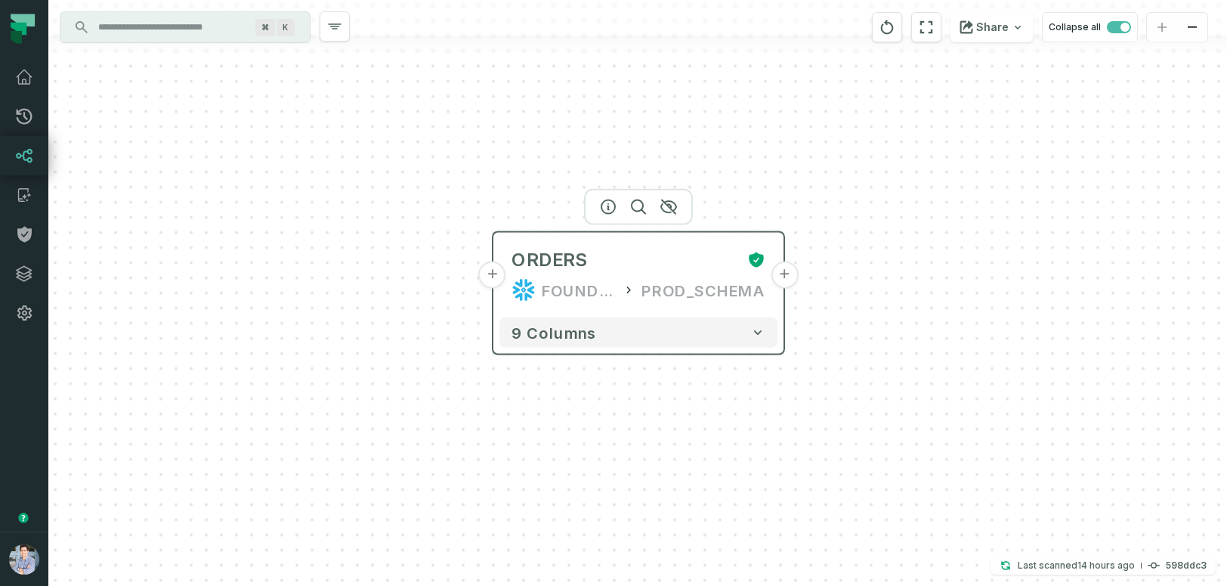
click at [494, 273] on button "+" at bounding box center [492, 274] width 27 height 27
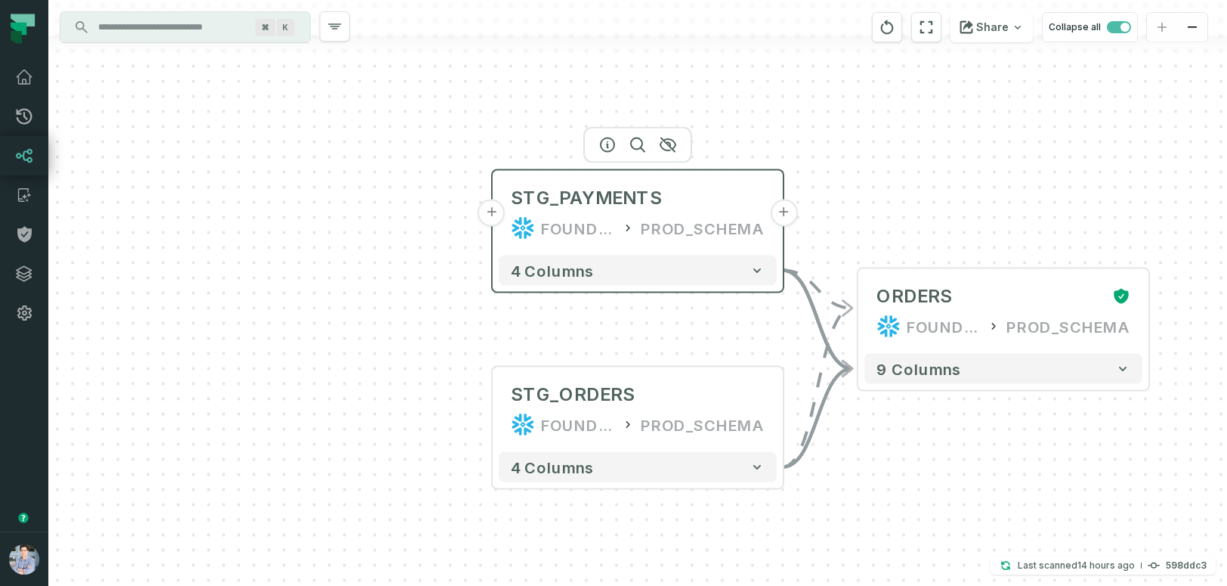
click at [493, 215] on button "+" at bounding box center [491, 213] width 27 height 27
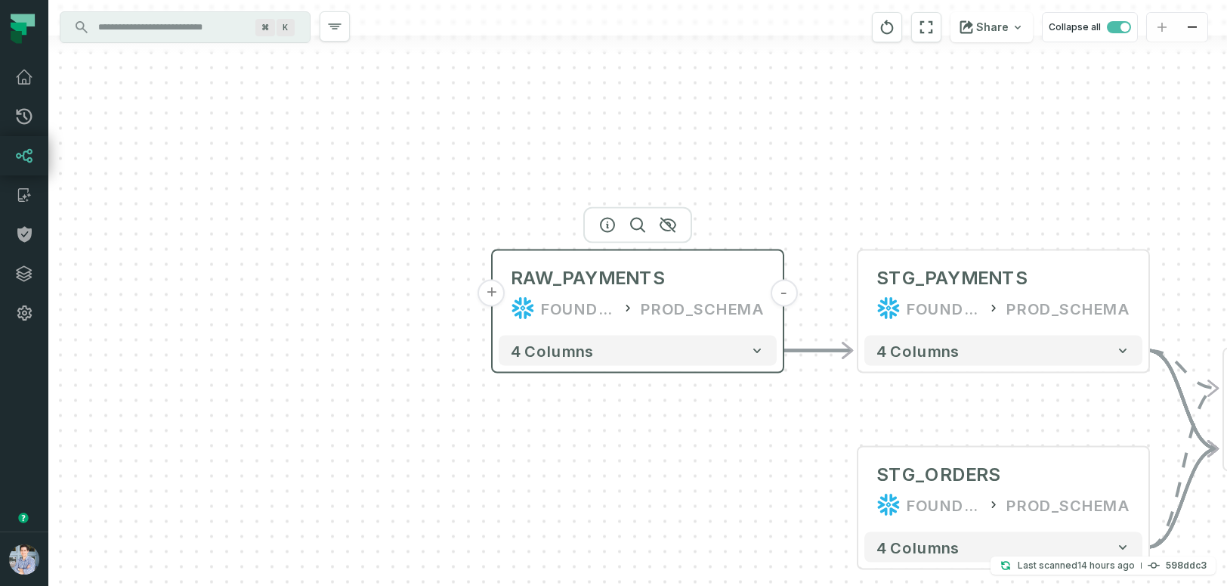
click at [494, 302] on button "+" at bounding box center [491, 293] width 27 height 27
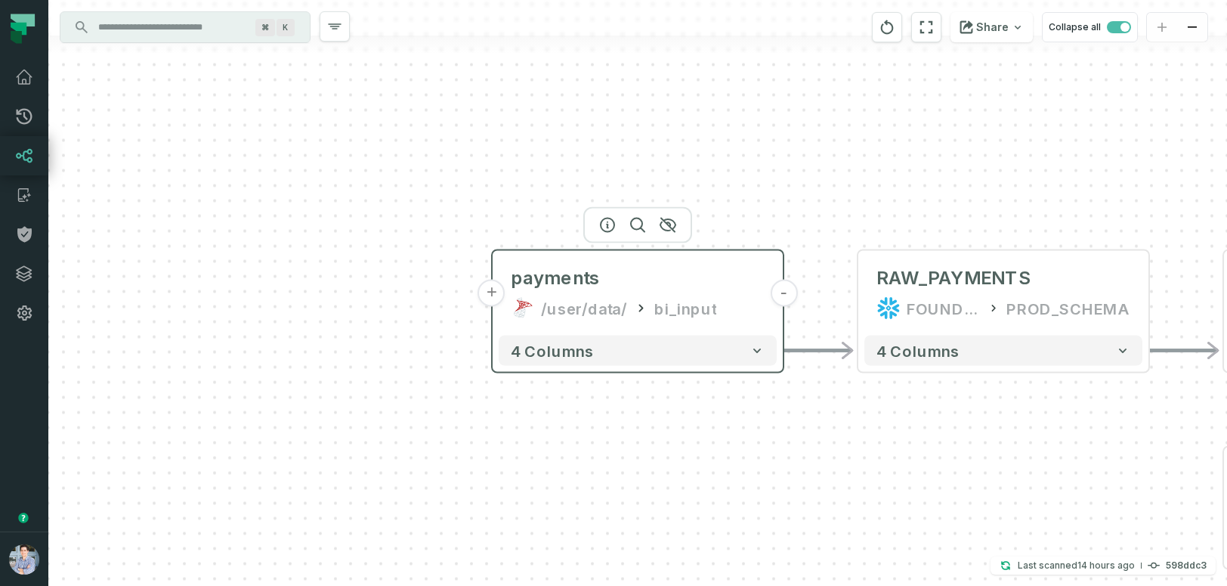
click at [493, 298] on button "+" at bounding box center [491, 293] width 27 height 27
click at [490, 301] on button "+" at bounding box center [491, 293] width 27 height 27
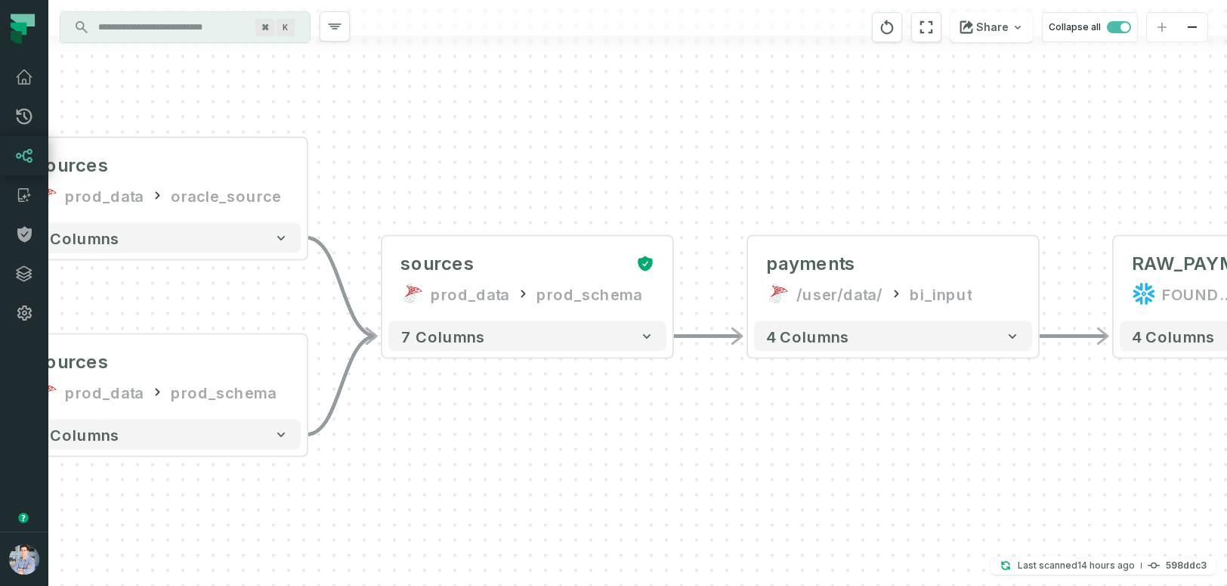
drag, startPoint x: 698, startPoint y: 322, endPoint x: 222, endPoint y: 289, distance: 477.2
click at [222, 289] on div "sources prod_data oracle_source - 7 columns sources prod_data prod_schema - 7 c…" at bounding box center [637, 293] width 1179 height 586
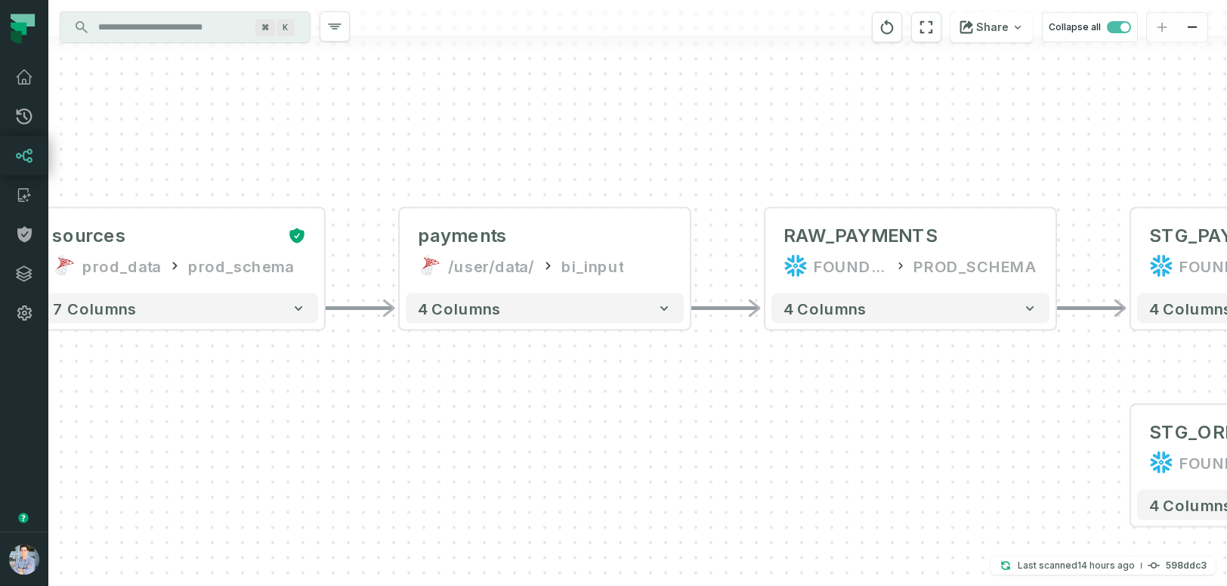
drag, startPoint x: 639, startPoint y: 401, endPoint x: 289, endPoint y: 373, distance: 351.0
click at [289, 373] on div "sources prod_data oracle_source - 7 columns sources prod_data prod_schema - 7 c…" at bounding box center [637, 293] width 1179 height 586
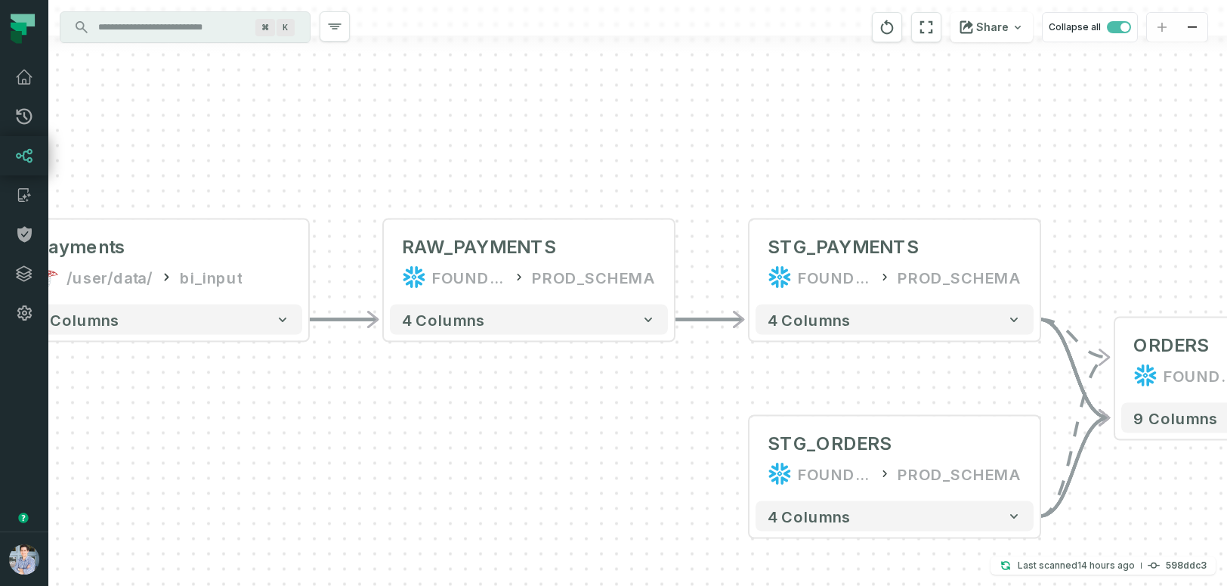
drag, startPoint x: 870, startPoint y: 389, endPoint x: 388, endPoint y: 401, distance: 482.3
click at [394, 400] on div "sources prod_data oracle_source - 7 columns sources prod_data prod_schema - 7 c…" at bounding box center [637, 293] width 1179 height 586
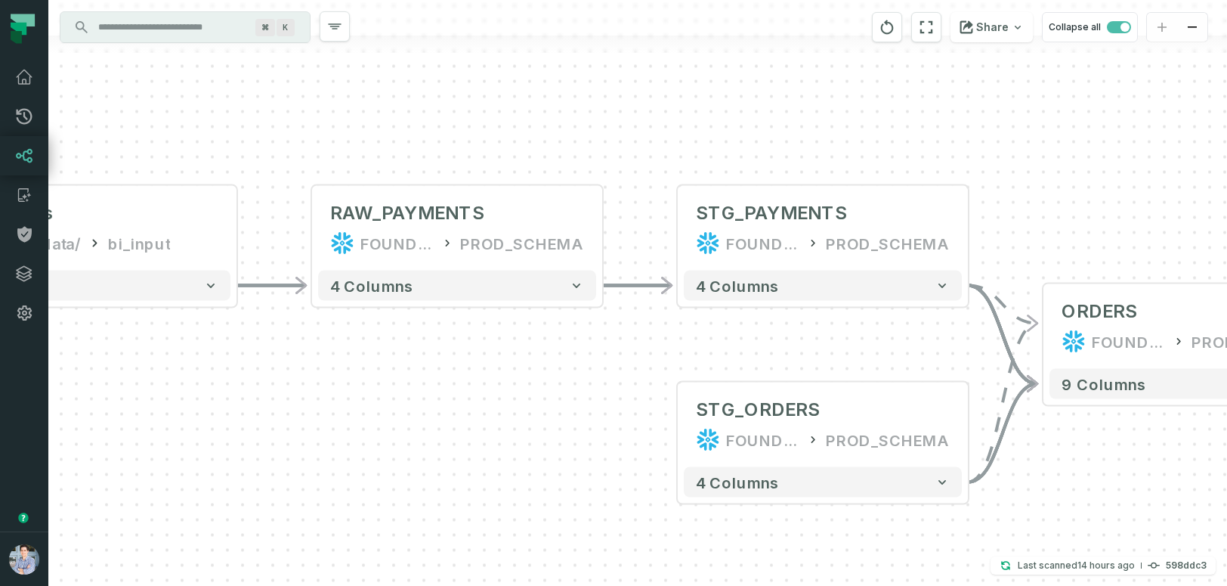
drag, startPoint x: 522, startPoint y: 424, endPoint x: 110, endPoint y: 326, distance: 423.3
click at [110, 326] on div "sources prod_data oracle_source - 7 columns sources prod_data prod_schema - 7 c…" at bounding box center [637, 293] width 1179 height 586
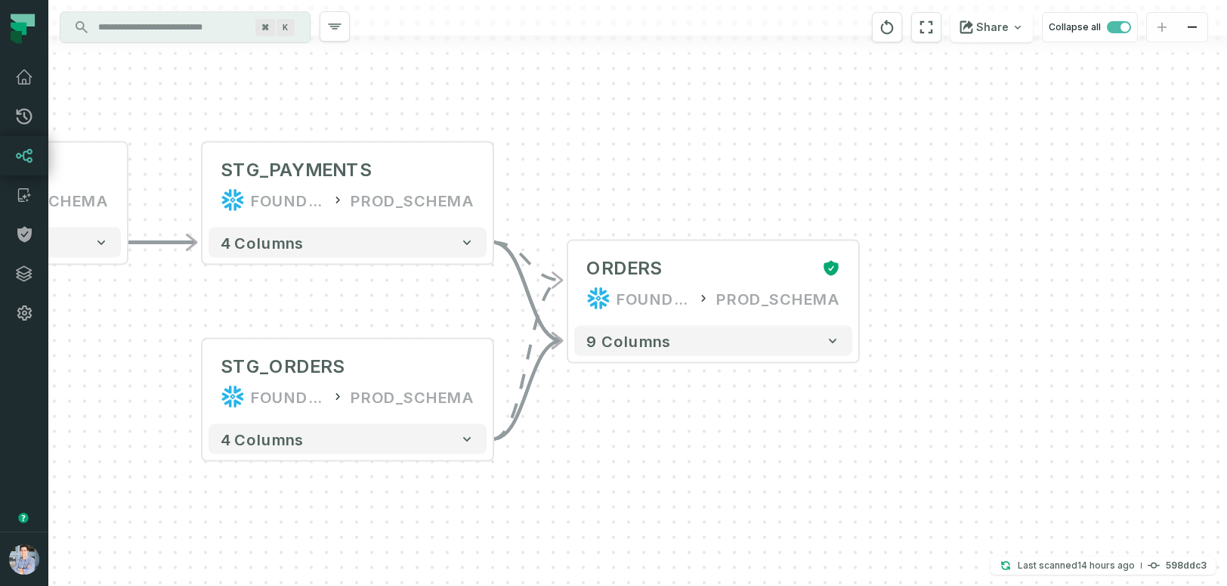
drag, startPoint x: 759, startPoint y: 380, endPoint x: 718, endPoint y: 400, distance: 45.3
click at [719, 401] on div "sources prod_data oracle_source - 7 columns sources prod_data prod_schema - 7 c…" at bounding box center [637, 293] width 1179 height 586
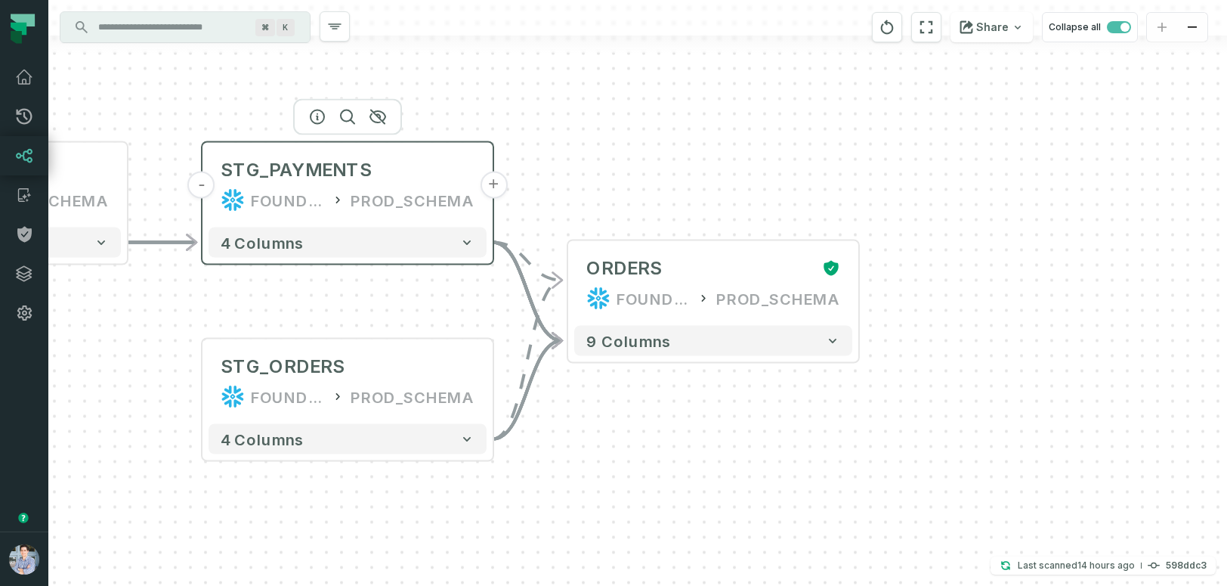
click at [453, 153] on div "STG_PAYMENTS FOUNDATIONAL_DB PROD_SCHEMA" at bounding box center [348, 185] width 278 height 73
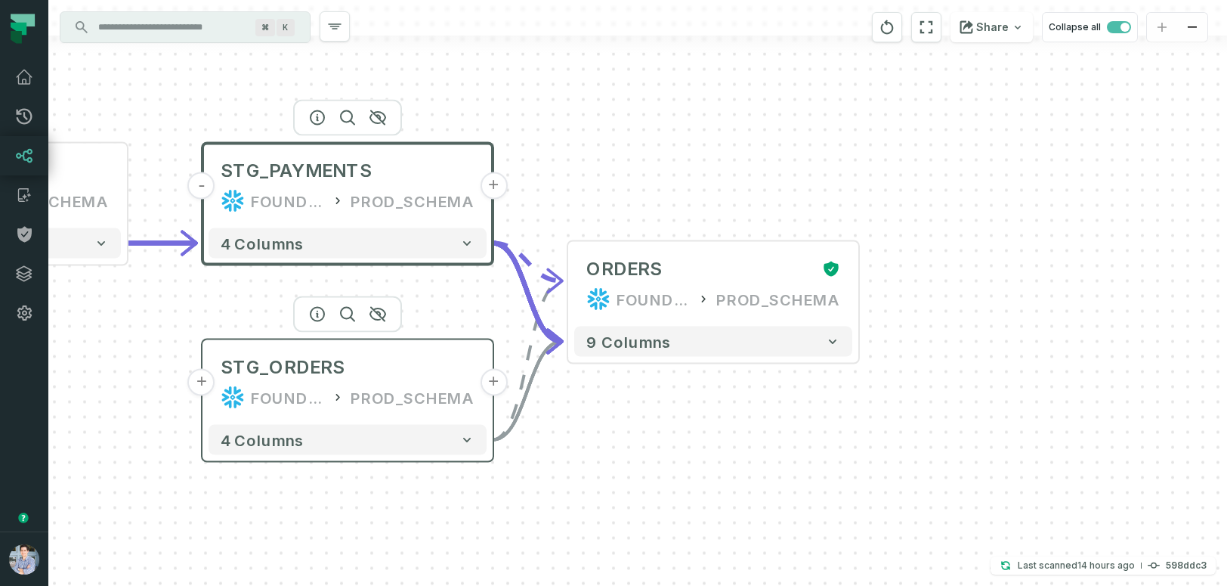
click at [432, 353] on div "STG_ORDERS FOUNDATIONAL_DB PROD_SCHEMA" at bounding box center [348, 382] width 278 height 73
click at [457, 347] on div "STG_ORDERS FOUNDATIONAL_DB PROD_SCHEMA" at bounding box center [348, 382] width 278 height 73
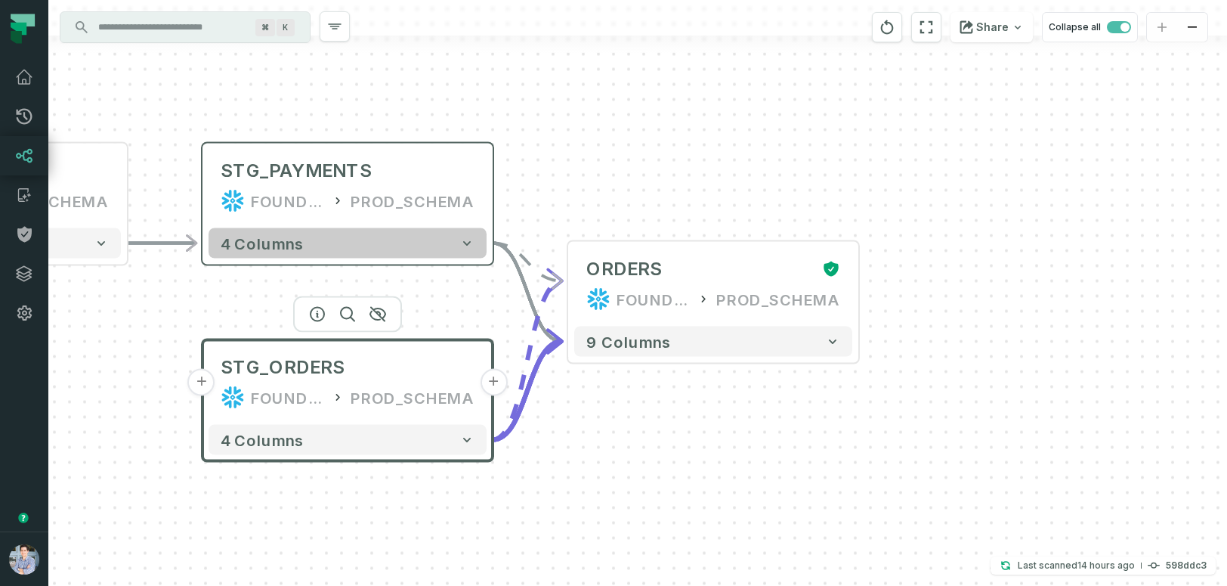
click at [414, 240] on button "4 columns" at bounding box center [348, 243] width 278 height 30
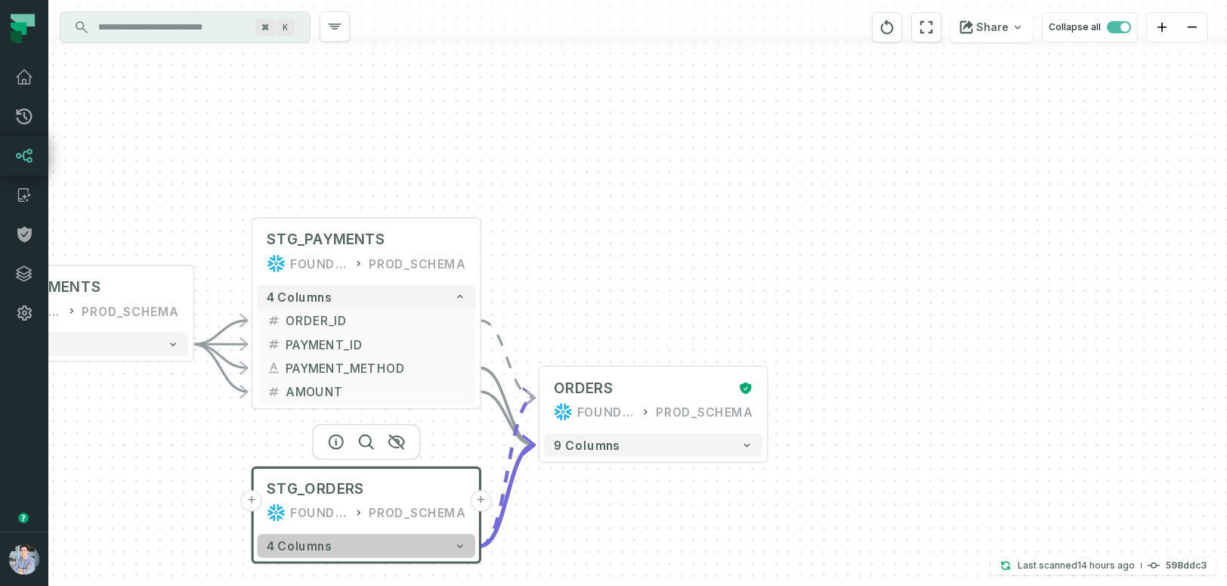
click at [369, 549] on button "4 columns" at bounding box center [366, 545] width 218 height 23
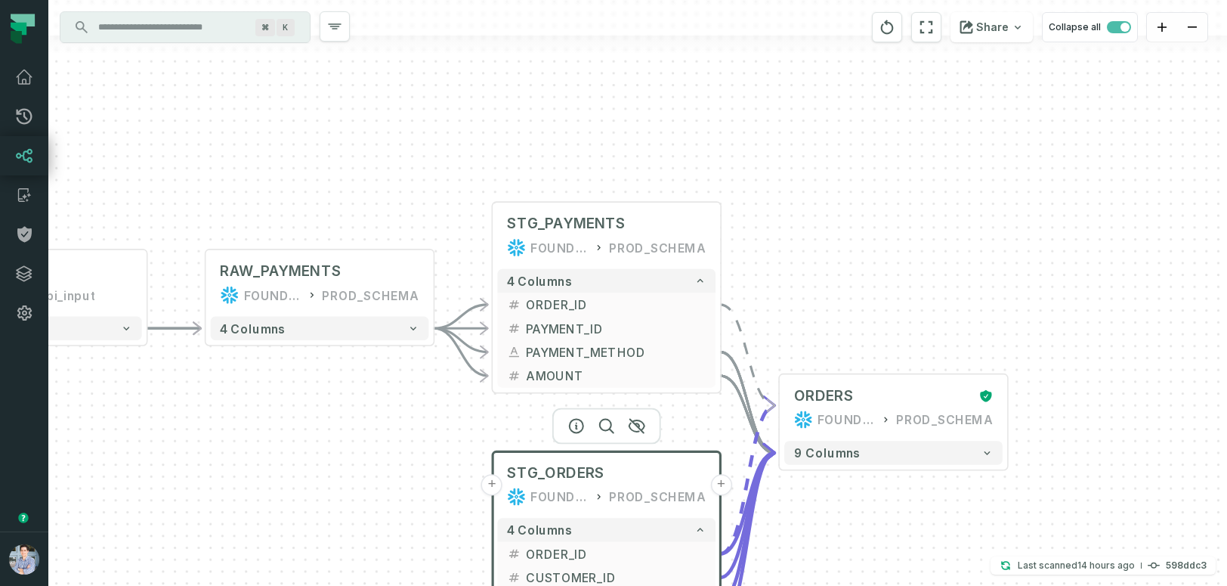
drag, startPoint x: 239, startPoint y: 483, endPoint x: 438, endPoint y: 469, distance: 199.2
click at [438, 469] on div "sources prod_data oracle_source - 7 columns sources prod_data prod_schema - 7 c…" at bounding box center [637, 293] width 1179 height 586
click at [333, 342] on div "4 columns" at bounding box center [319, 327] width 227 height 33
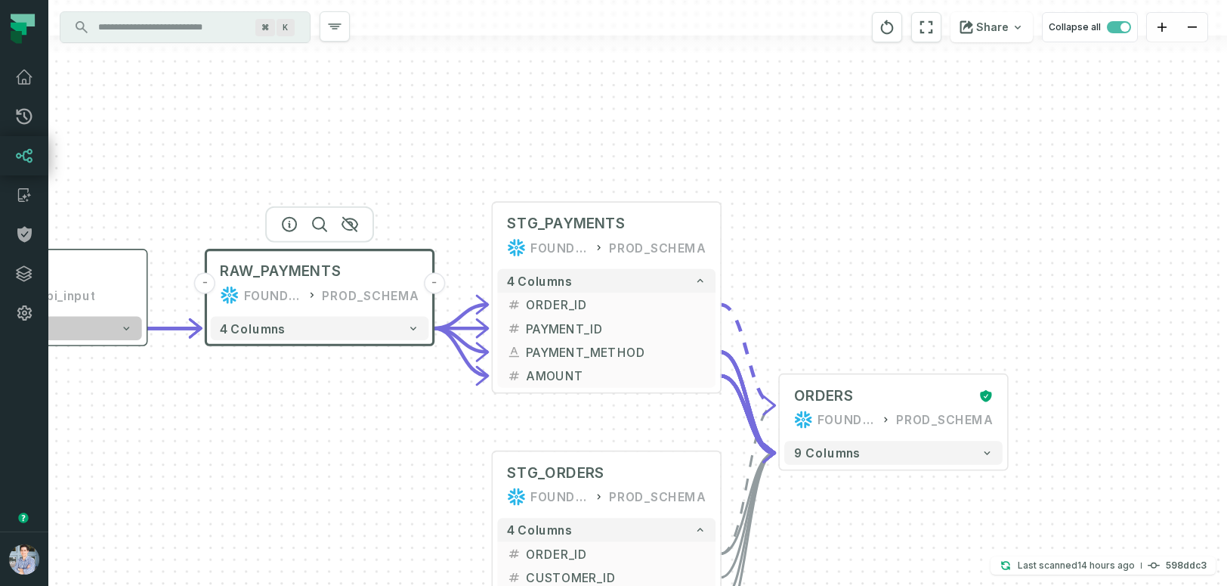
click at [107, 329] on button "4 columns" at bounding box center [33, 328] width 218 height 23
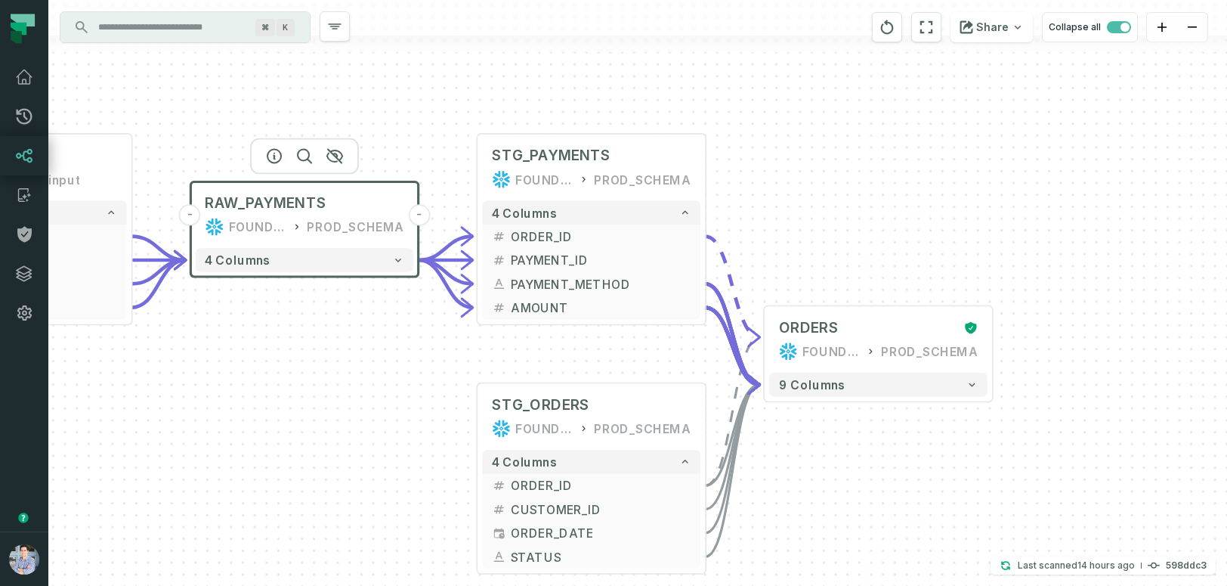
drag, startPoint x: 328, startPoint y: 475, endPoint x: 286, endPoint y: 362, distance: 120.7
click at [286, 362] on div "sources prod_data oracle_source - 7 columns sources prod_data prod_schema - 7 c…" at bounding box center [637, 293] width 1179 height 586
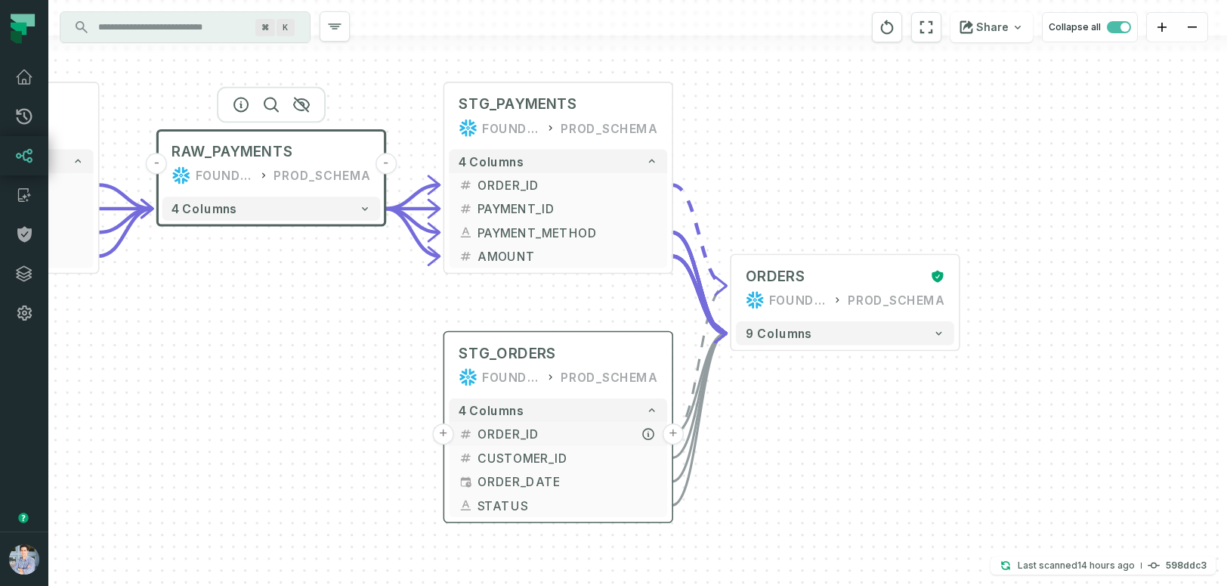
click at [569, 435] on span "ORDER_ID" at bounding box center [568, 434] width 181 height 18
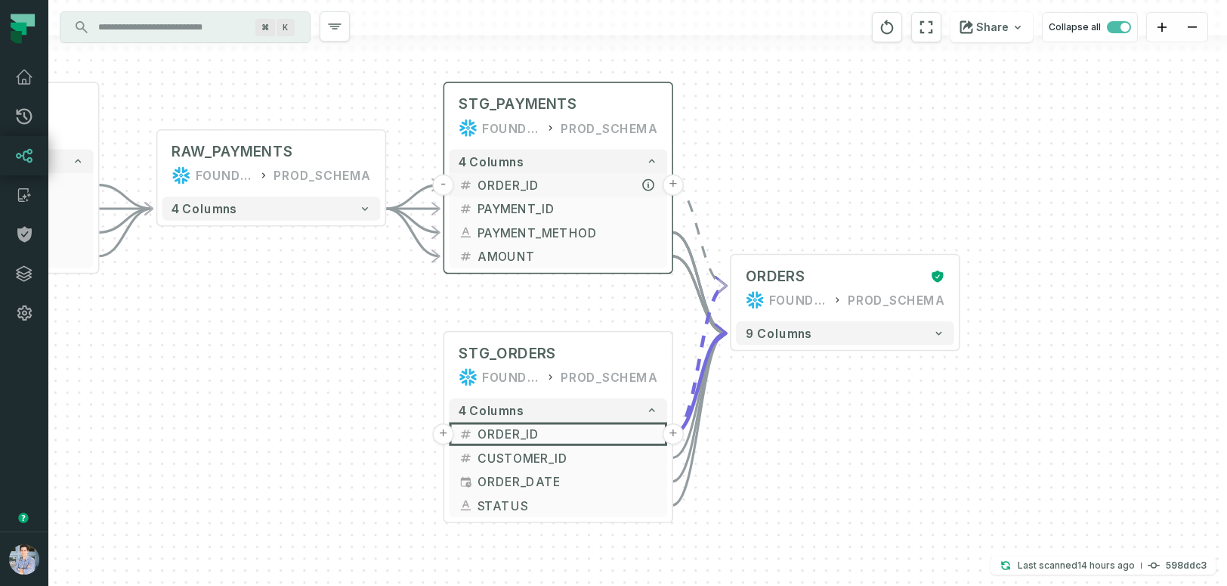
click at [614, 185] on span "ORDER_ID" at bounding box center [568, 185] width 181 height 18
click at [526, 182] on span "ORDER_ID" at bounding box center [568, 186] width 181 height 18
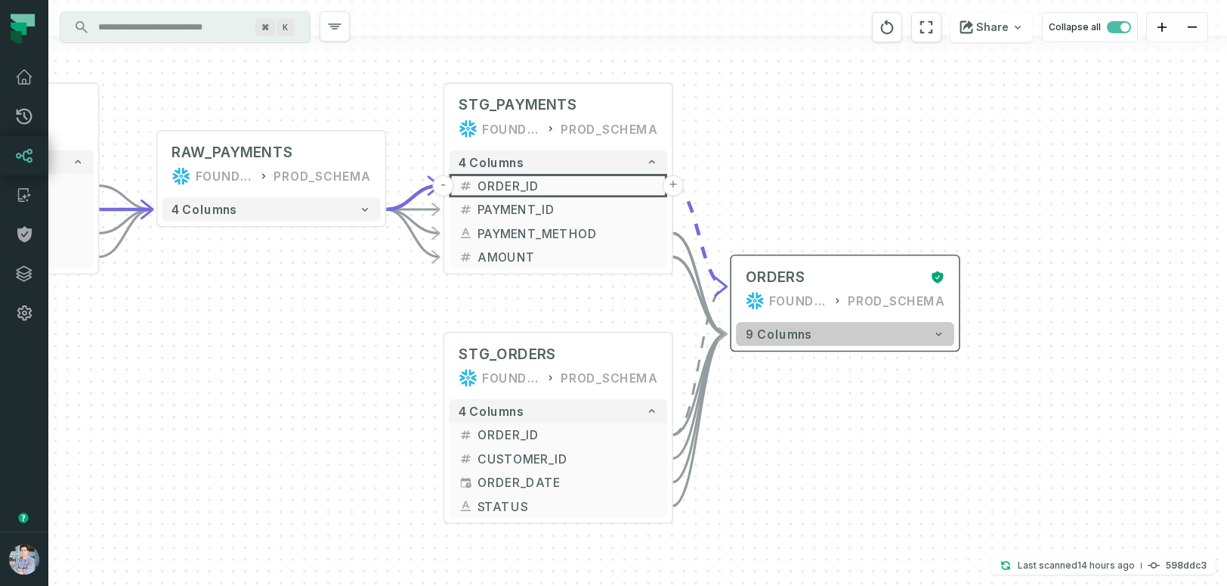
click at [883, 343] on button "9 columns" at bounding box center [845, 333] width 218 height 23
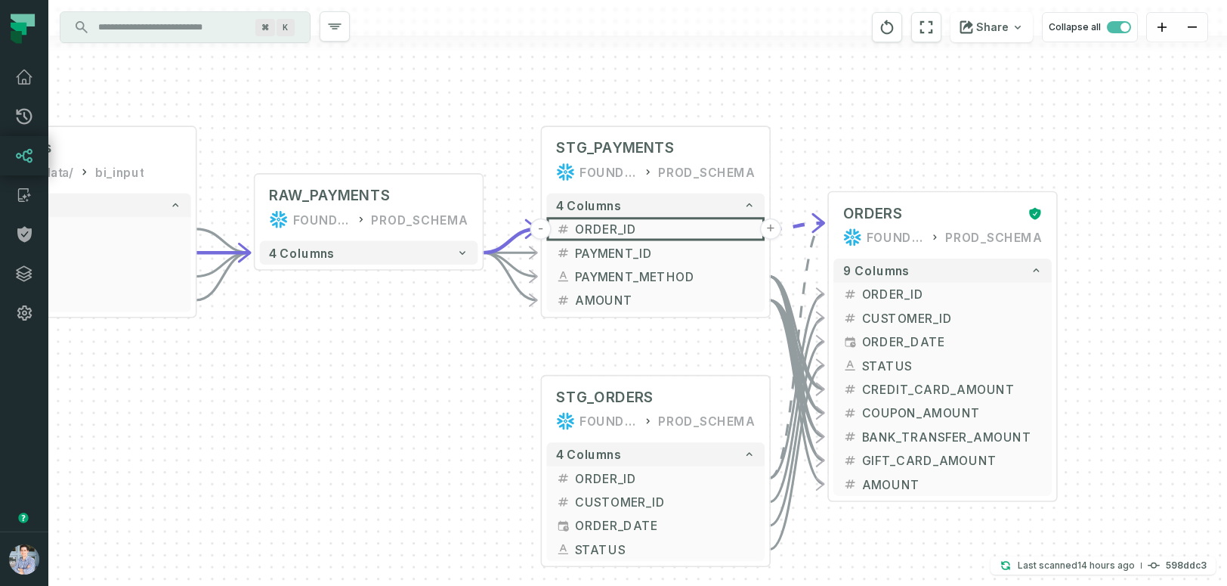
drag, startPoint x: 1067, startPoint y: 413, endPoint x: 1165, endPoint y: 349, distance: 116.3
click at [1165, 349] on div "sources prod_data oracle_source - 7 columns sources prod_data prod_schema - 7 c…" at bounding box center [637, 293] width 1179 height 586
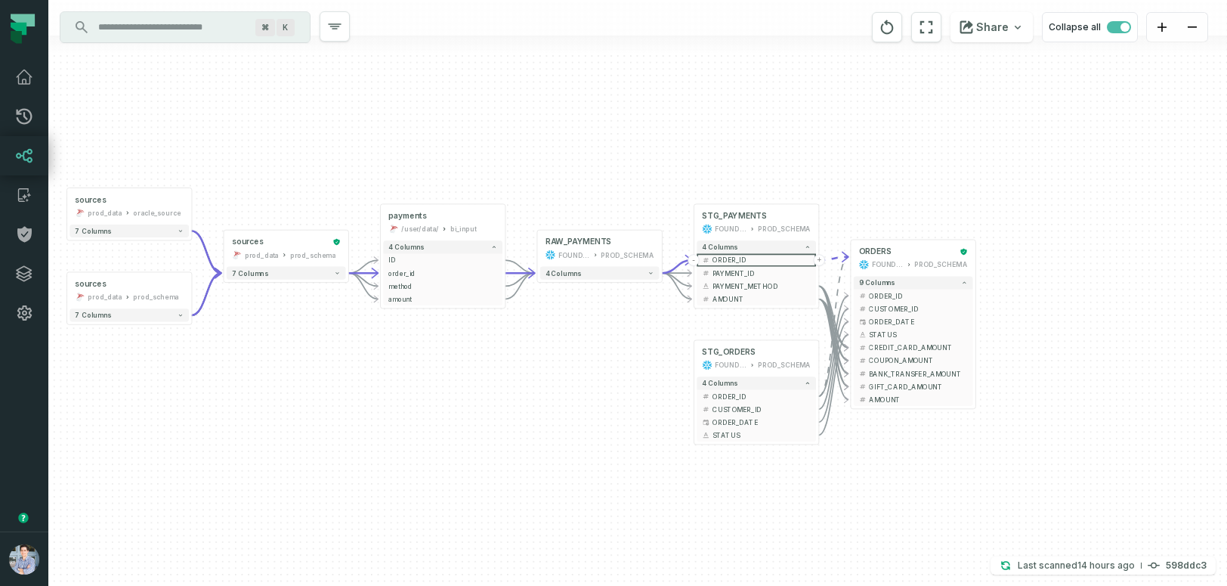
drag, startPoint x: 688, startPoint y: 399, endPoint x: 558, endPoint y: 376, distance: 132.1
click at [558, 376] on div "sources prod_data oracle_source - 7 columns sources prod_data prod_schema - 7 c…" at bounding box center [637, 293] width 1179 height 586
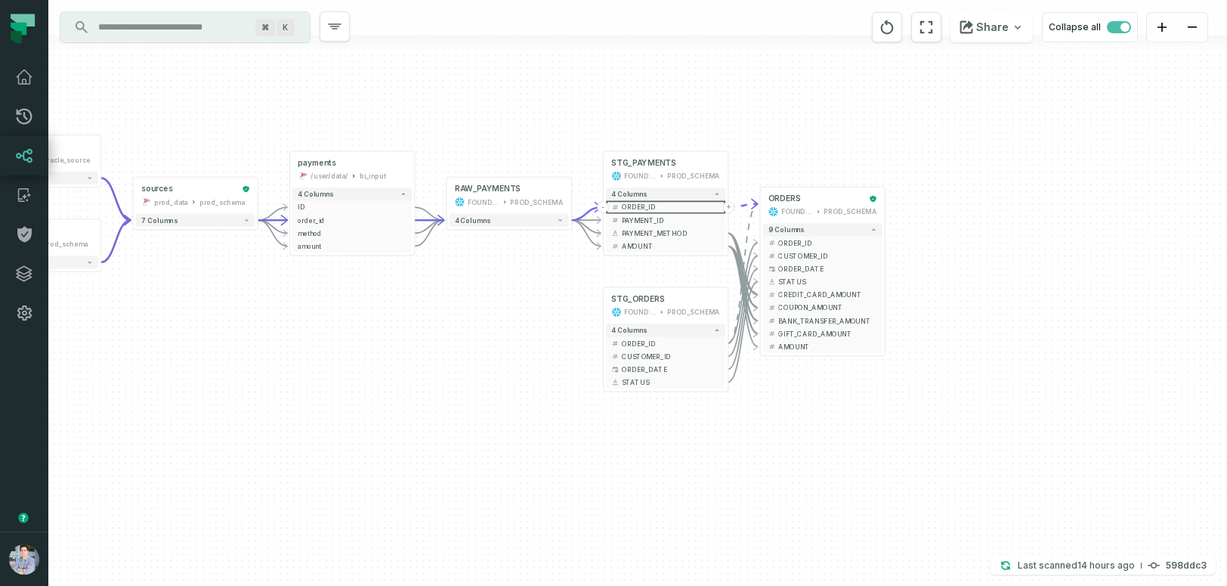
drag, startPoint x: 628, startPoint y: 426, endPoint x: 537, endPoint y: 373, distance: 105.0
click at [537, 373] on div "sources prod_data oracle_source - 7 columns sources prod_data prod_schema - 7 c…" at bounding box center [637, 293] width 1179 height 586
click at [1113, 27] on span "button" at bounding box center [1119, 27] width 24 height 12
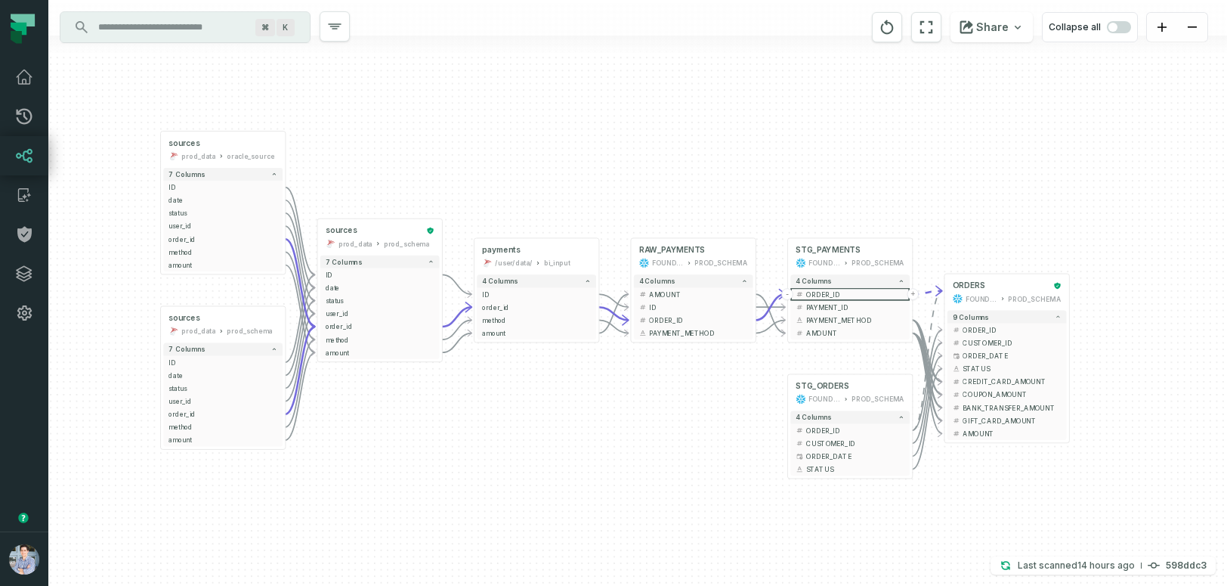
drag, startPoint x: 500, startPoint y: 456, endPoint x: 683, endPoint y: 449, distance: 183.0
click at [683, 449] on div "sources prod_data oracle_source - 7 columns ID - date - status - user_id - orde…" at bounding box center [637, 293] width 1179 height 586
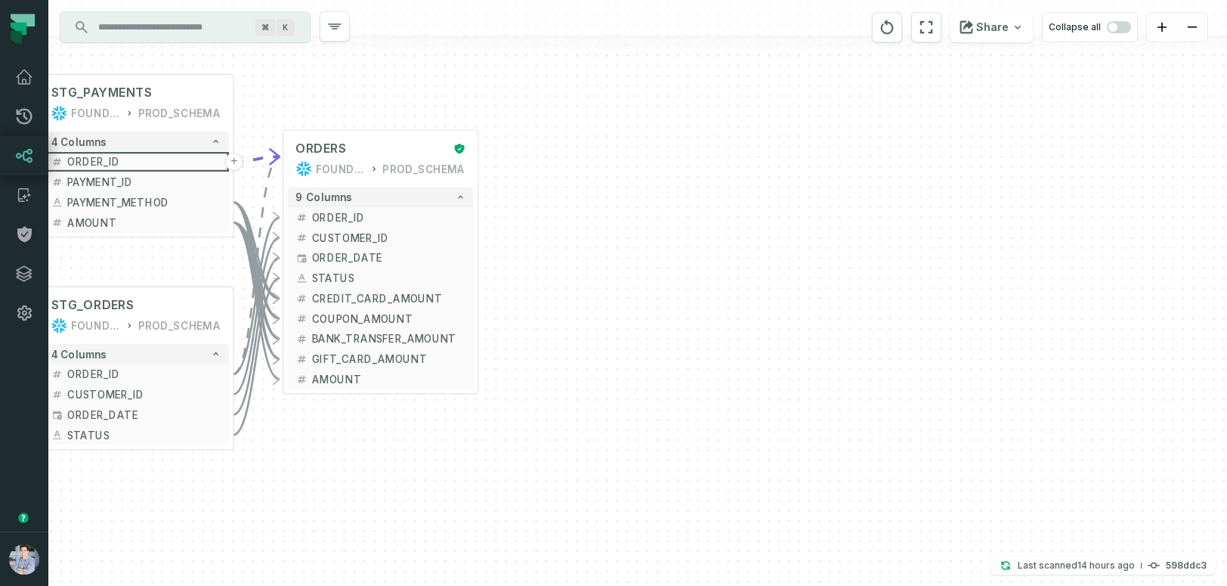
drag, startPoint x: 812, startPoint y: 444, endPoint x: 6, endPoint y: 404, distance: 806.7
click at [6, 404] on body "Pull Requests Dashboard Lineage Catalog Policies Integrations Settings Alon Naf…" at bounding box center [613, 293] width 1227 height 586
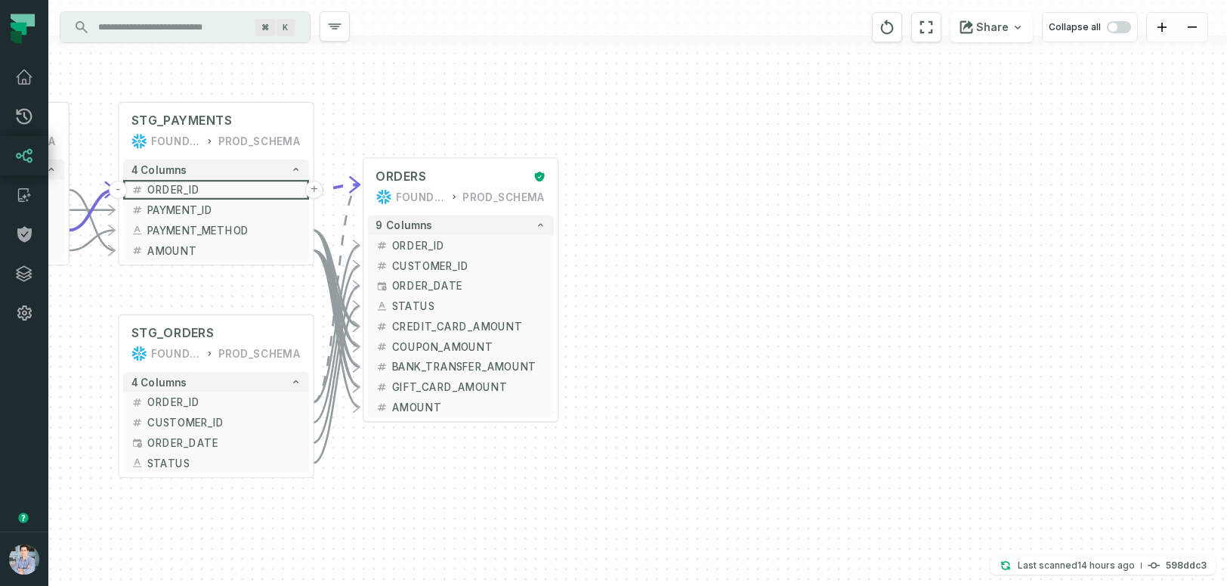
drag, startPoint x: 567, startPoint y: 325, endPoint x: 646, endPoint y: 351, distance: 83.6
click at [646, 352] on div "sources prod_data oracle_source - 7 columns ID - date - status - user_id - orde…" at bounding box center [637, 293] width 1179 height 586
click at [472, 169] on div "ORDERS" at bounding box center [451, 176] width 150 height 16
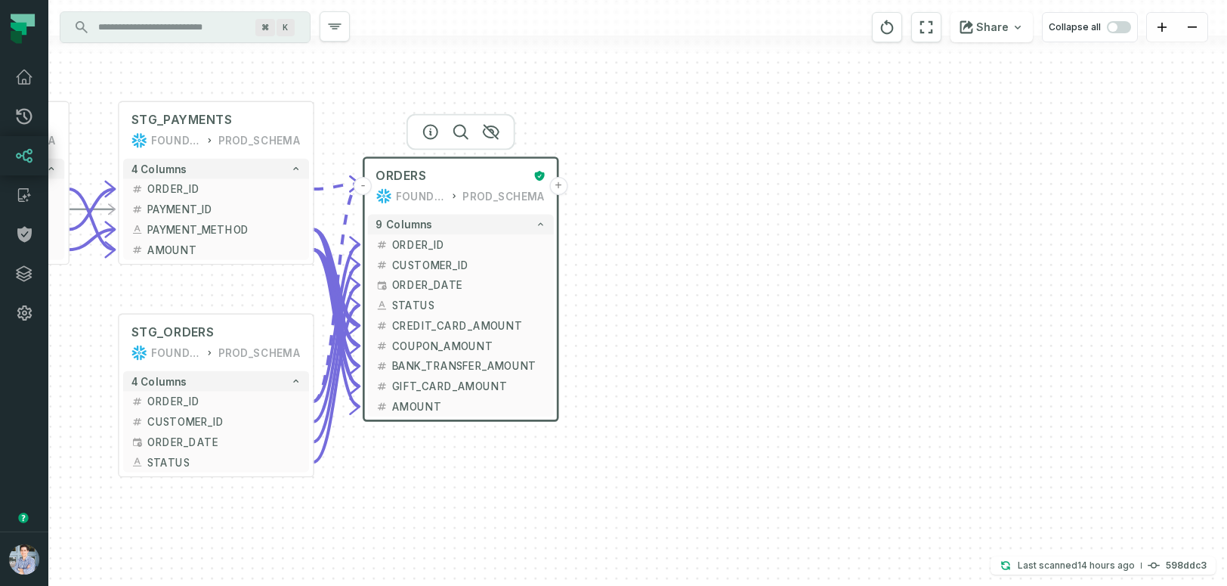
click at [562, 187] on button "+" at bounding box center [558, 186] width 18 height 18
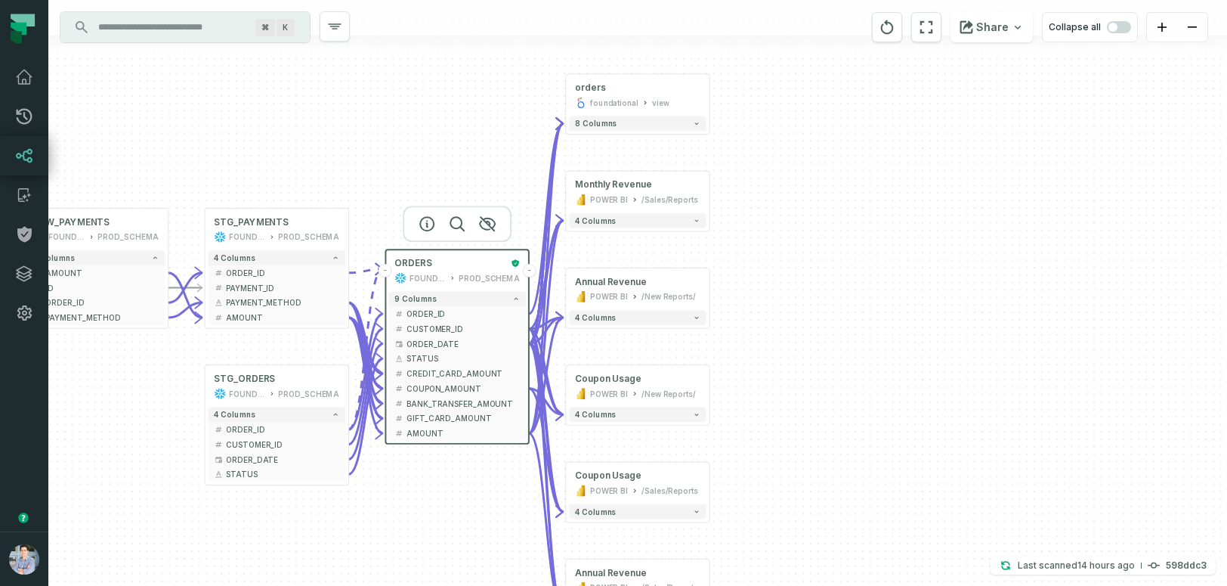
click at [529, 272] on button "-" at bounding box center [530, 271] width 14 height 14
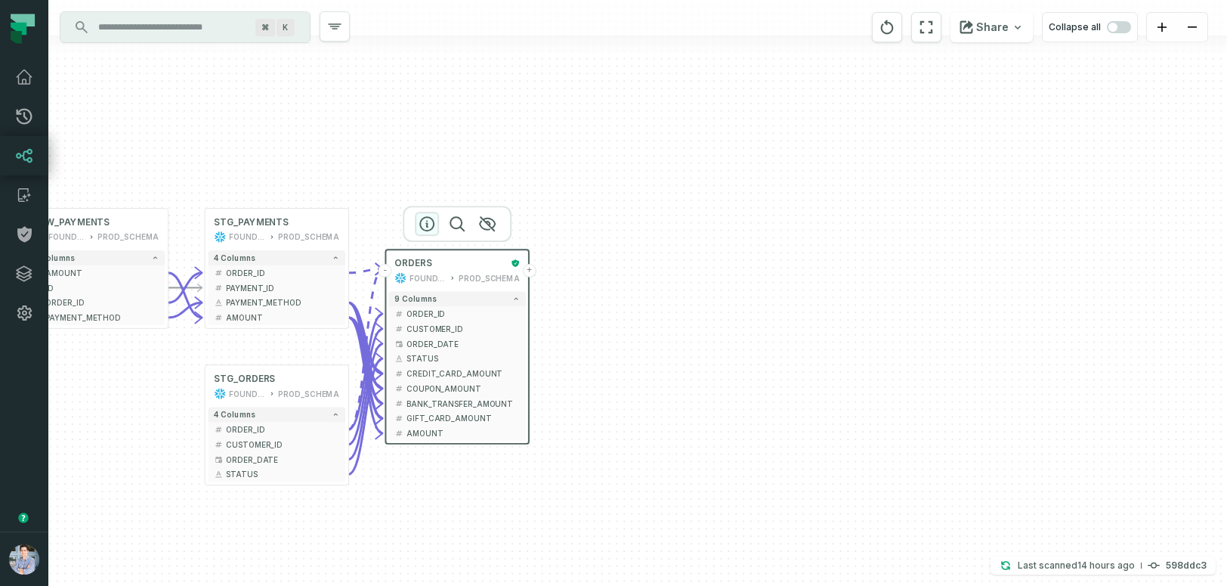
click at [419, 219] on icon "button" at bounding box center [427, 224] width 18 height 18
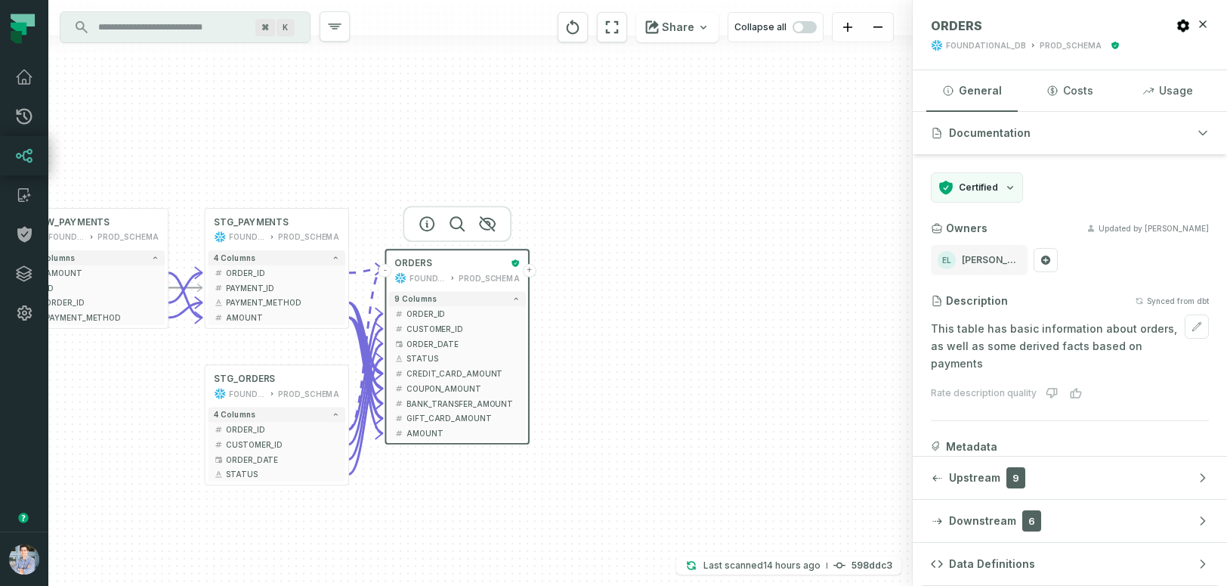
scroll to position [47, 0]
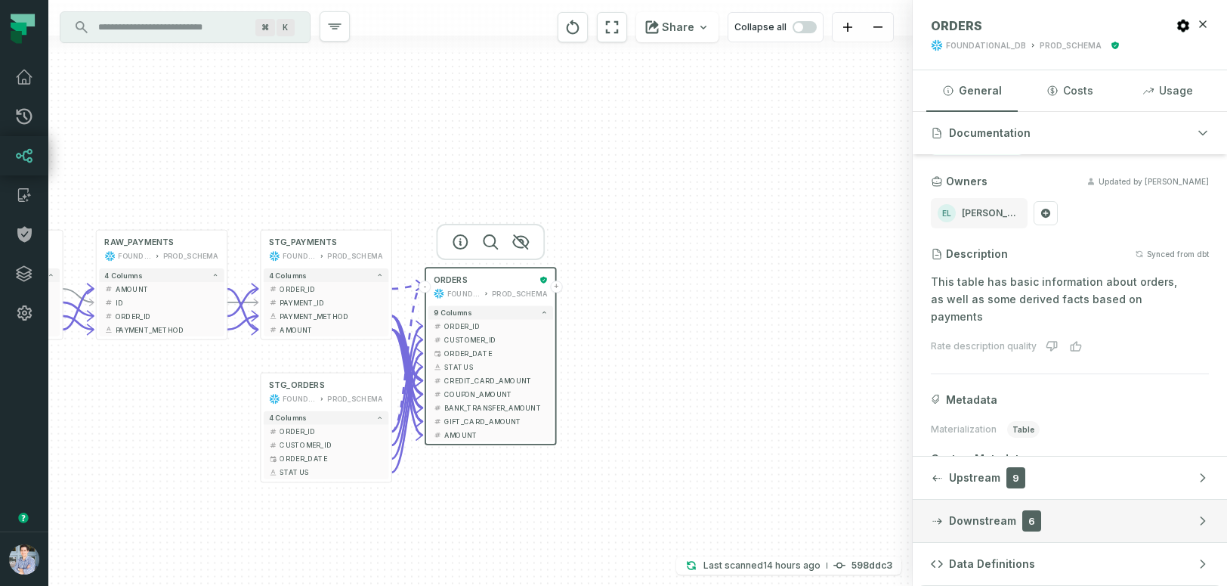
click at [973, 515] on span "Downstream" at bounding box center [982, 520] width 67 height 15
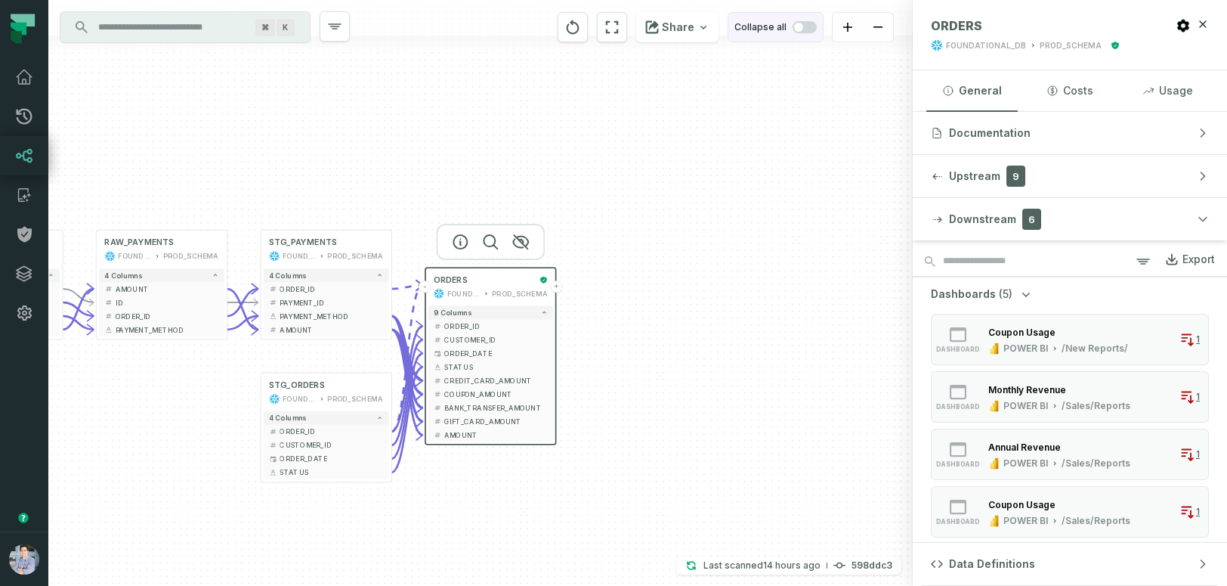
click at [811, 28] on span "button" at bounding box center [805, 27] width 24 height 12
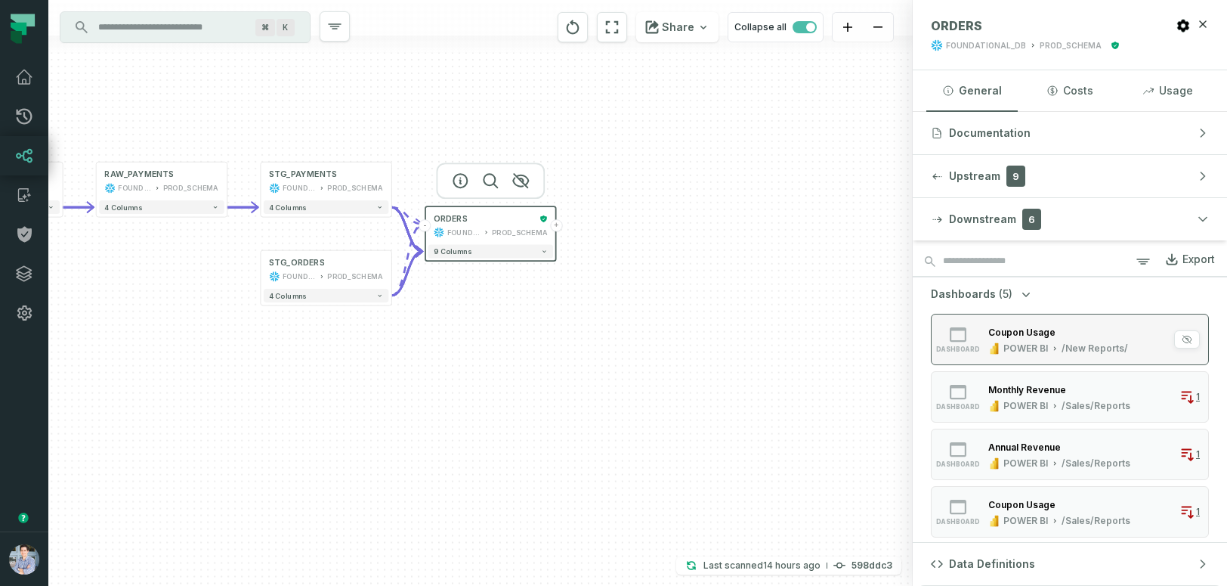
click at [994, 348] on icon "button" at bounding box center [994, 349] width 4 height 8
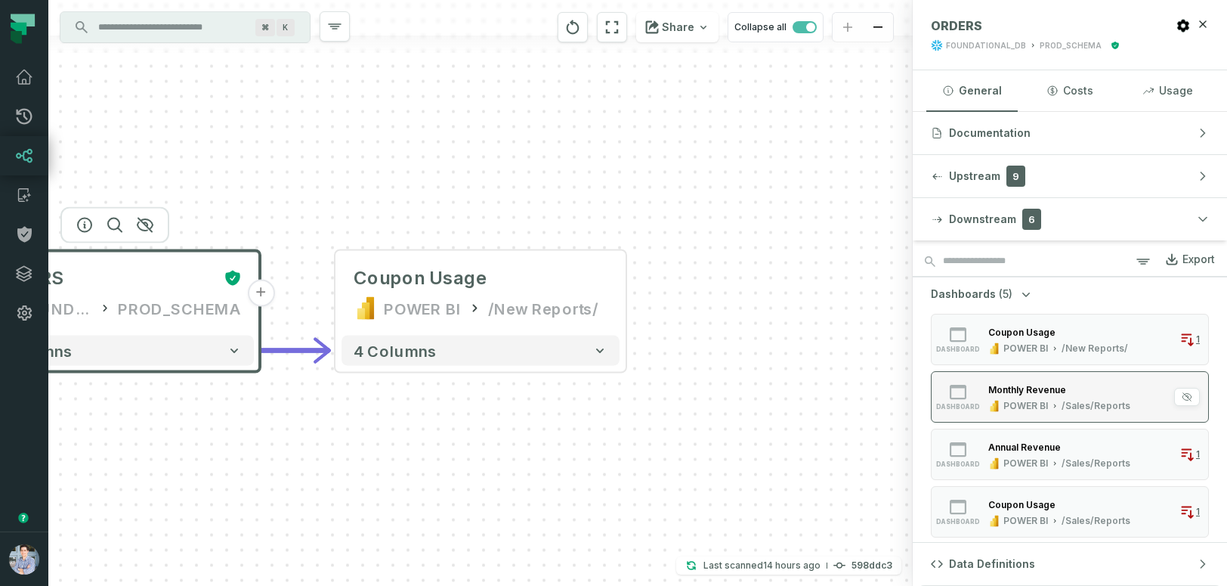
click at [995, 393] on div "Monthly Revenue" at bounding box center [1028, 389] width 78 height 11
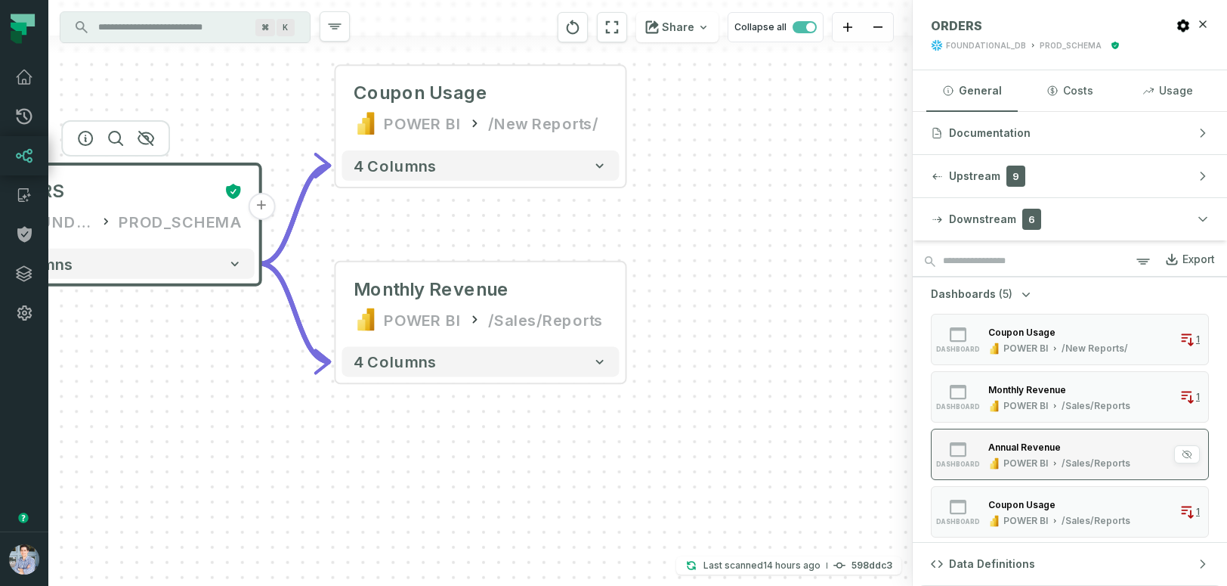
click at [1000, 438] on button "dashboard Annual Revenue POWER BI /Sales/Reports 1" at bounding box center [1070, 454] width 278 height 51
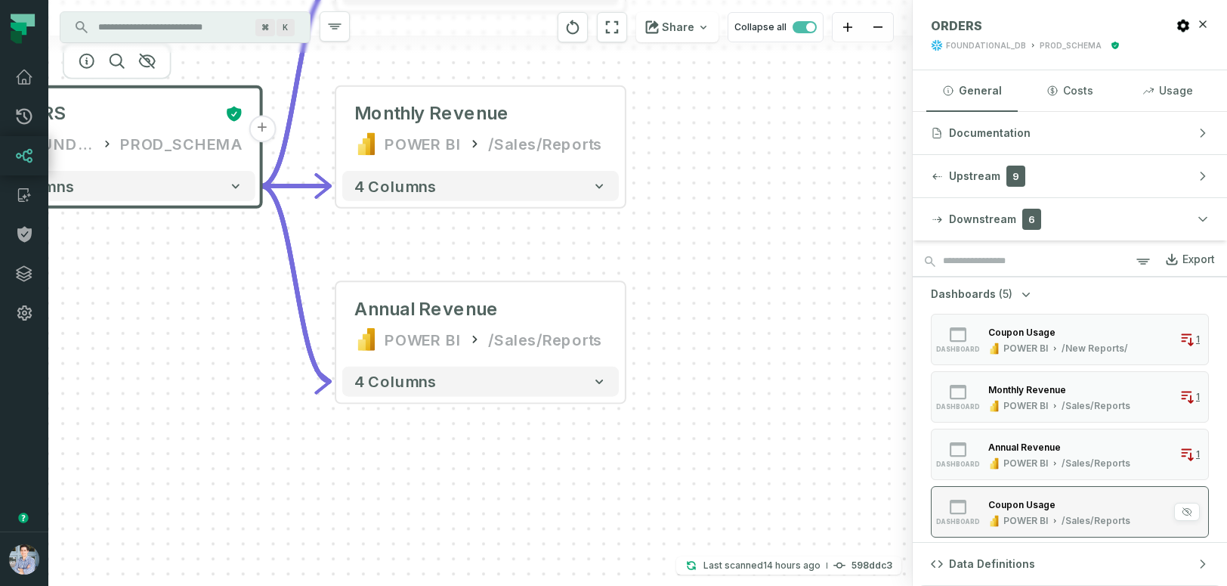
click at [1007, 501] on div "Coupon Usage" at bounding box center [1022, 504] width 67 height 11
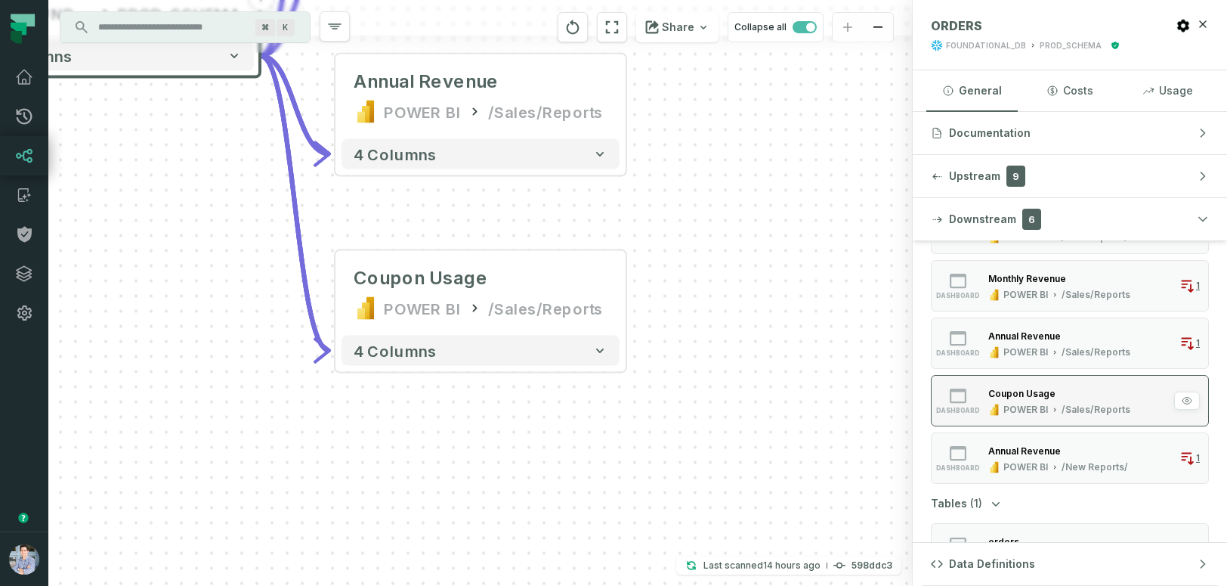
scroll to position [114, 0]
click at [1002, 451] on div "Annual Revenue" at bounding box center [1025, 447] width 73 height 11
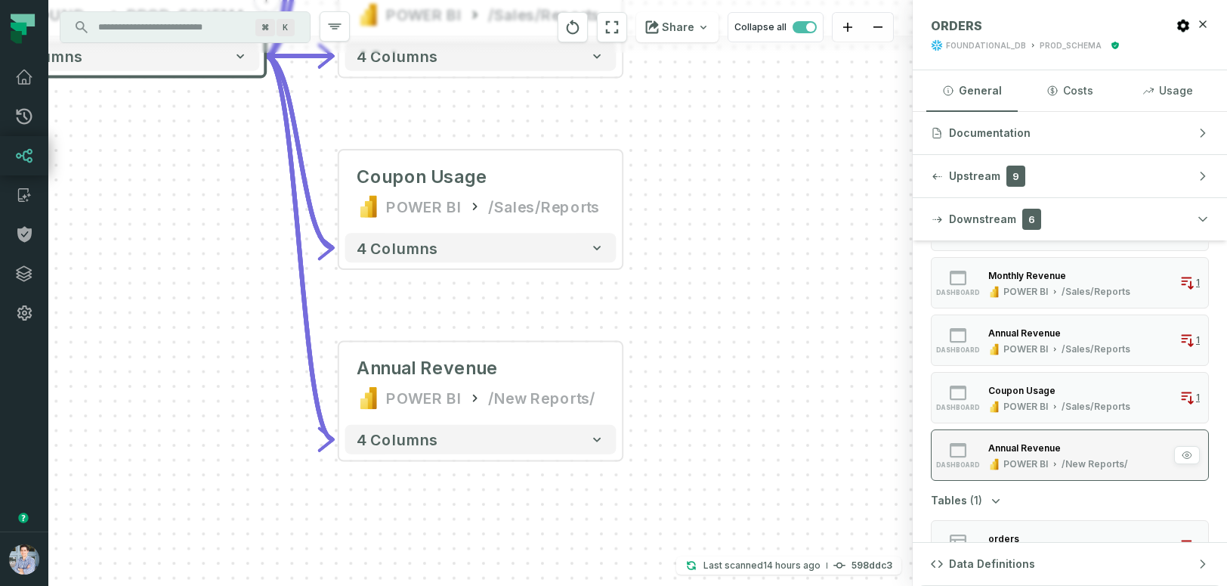
scroll to position [150, 0]
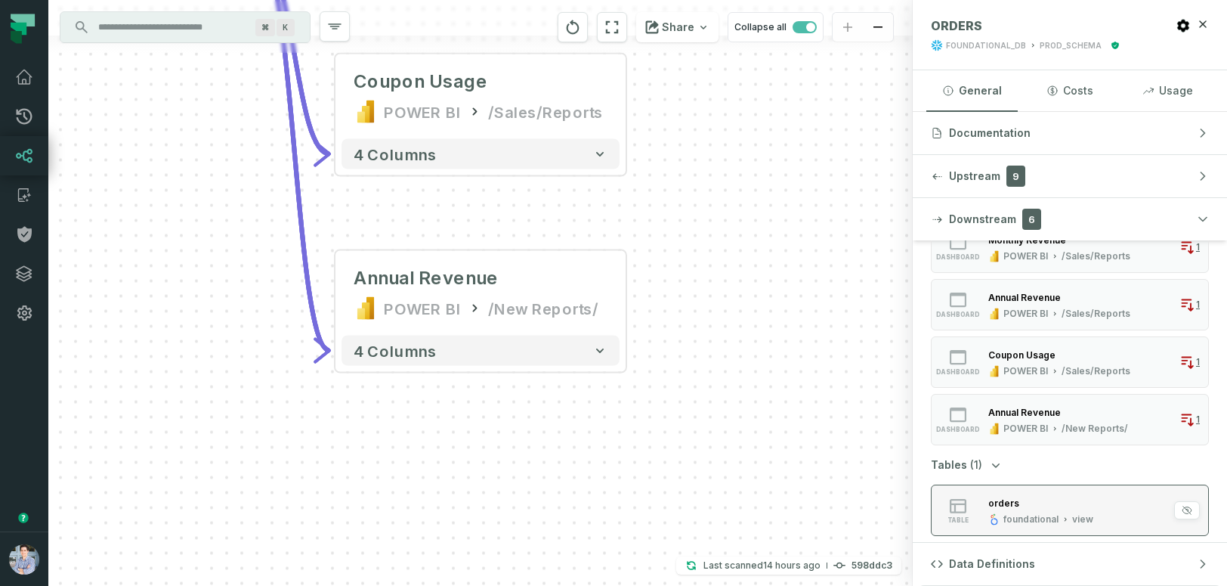
click at [1001, 505] on div "orders" at bounding box center [1004, 502] width 31 height 11
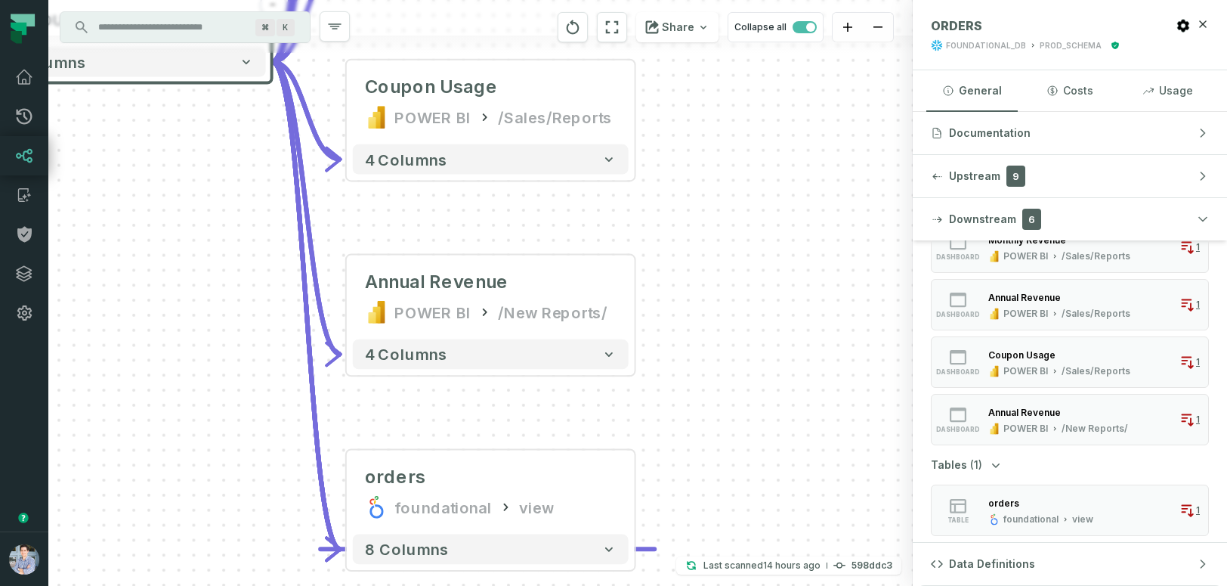
drag, startPoint x: 773, startPoint y: 201, endPoint x: 781, endPoint y: 398, distance: 196.6
click at [781, 398] on div "sources prod_data oracle_source - 7 columns sources prod_data prod_schema - 7 c…" at bounding box center [480, 293] width 865 height 586
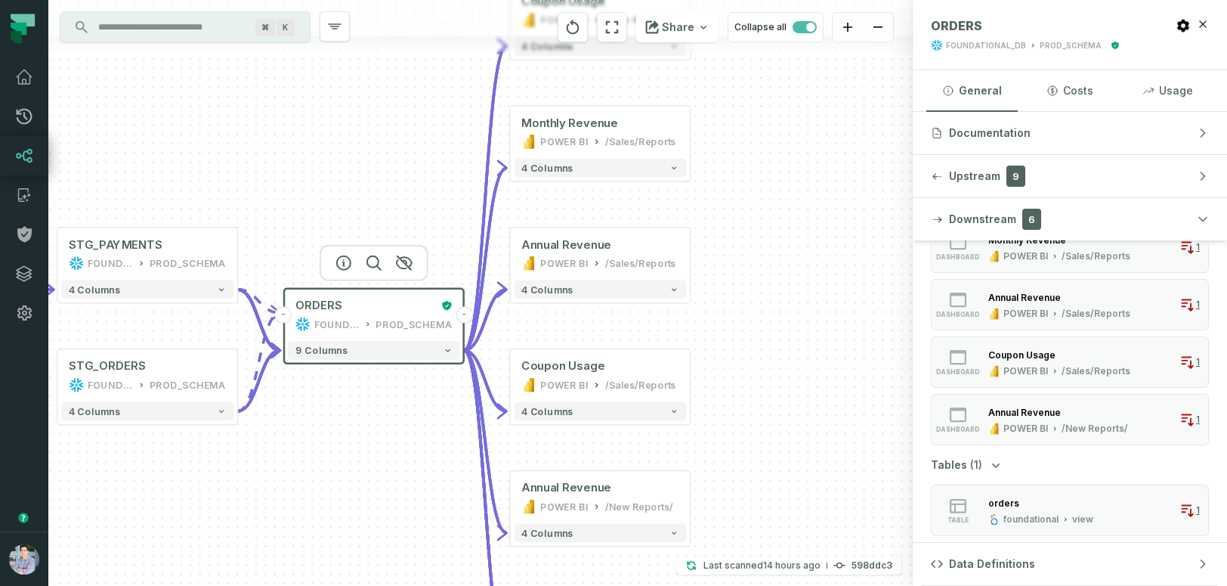
drag, startPoint x: 794, startPoint y: 185, endPoint x: 794, endPoint y: 348, distance: 162.5
click at [794, 348] on div "sources prod_data oracle_source - 7 columns sources prod_data prod_schema - 7 c…" at bounding box center [480, 293] width 865 height 586
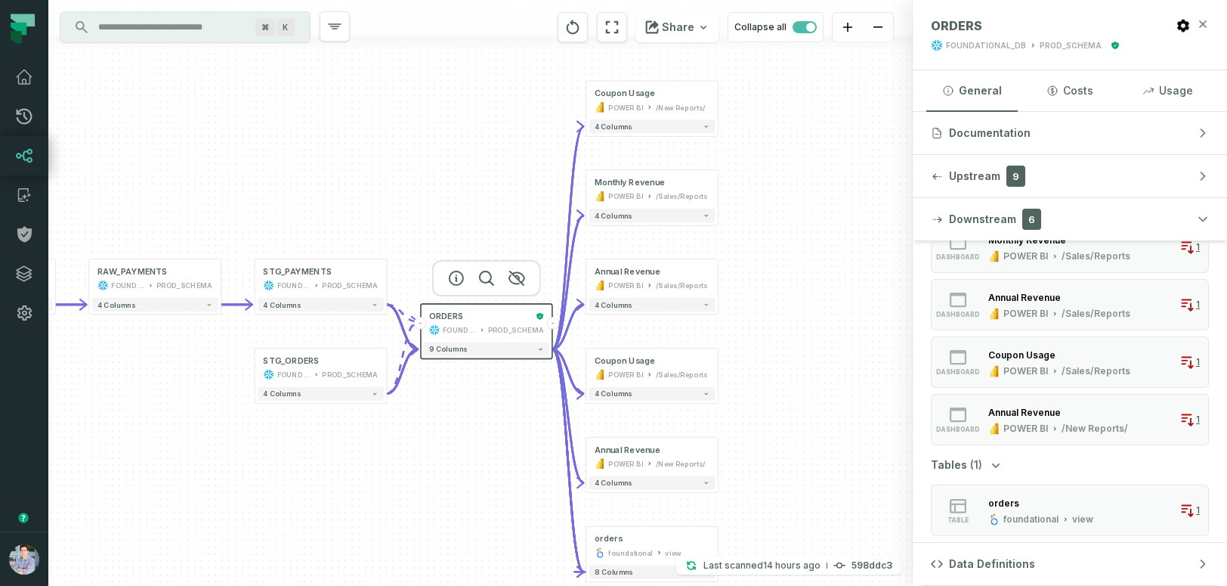
click at [1200, 25] on icon "button" at bounding box center [1203, 24] width 12 height 12
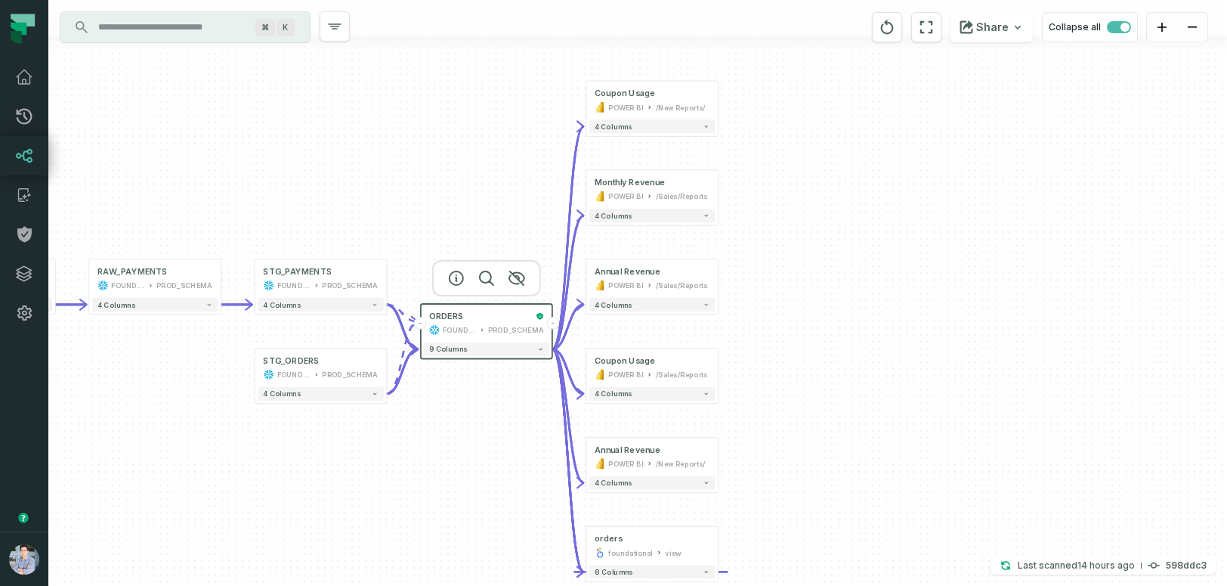
click at [557, 321] on button "-" at bounding box center [552, 323] width 12 height 12
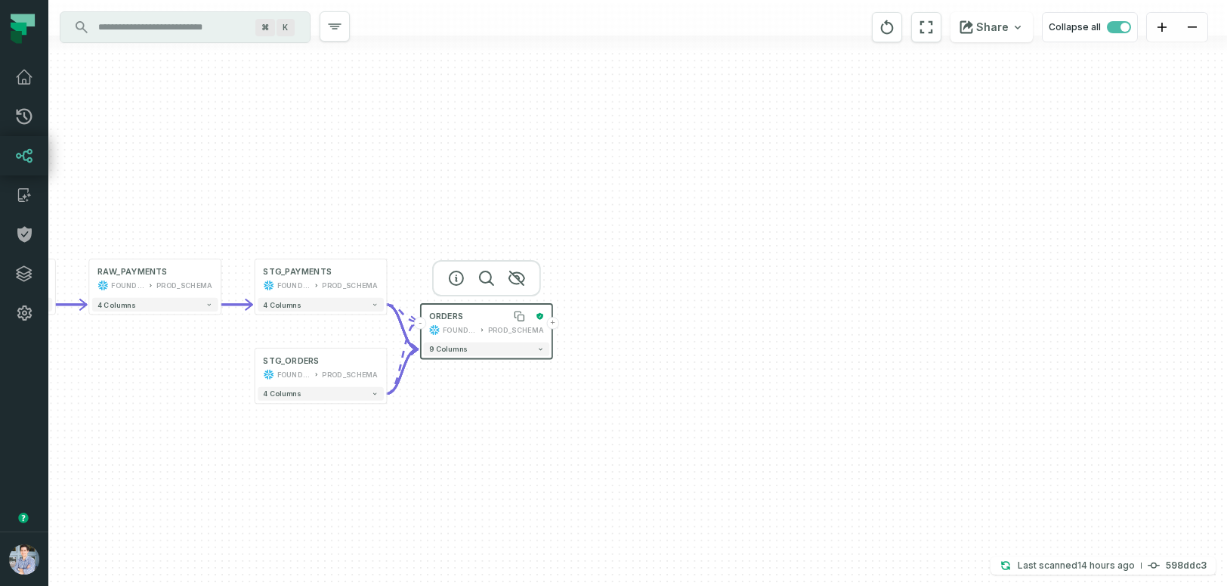
click at [492, 313] on div "ORDERS" at bounding box center [479, 316] width 101 height 11
click at [552, 323] on button "+" at bounding box center [552, 323] width 12 height 12
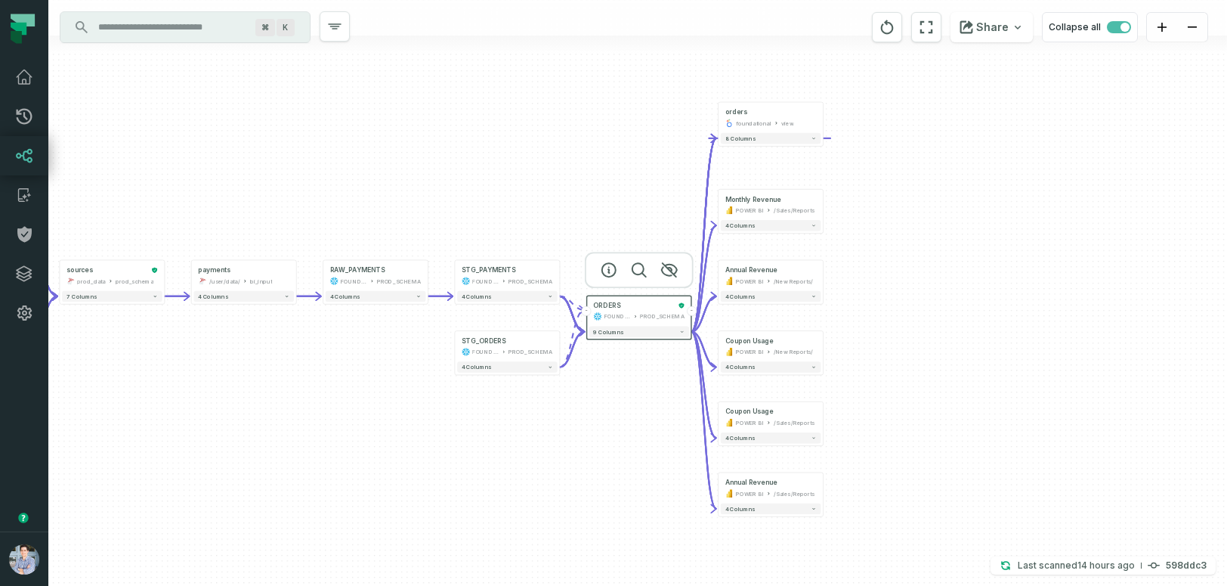
drag, startPoint x: 970, startPoint y: 314, endPoint x: 970, endPoint y: 330, distance: 15.9
click at [970, 330] on div "+ Monthly Revenue POWER BI /Sales/Reports 4 columns + Annual Revenue POWER BI /…" at bounding box center [637, 293] width 1179 height 586
click at [1111, 30] on span "button" at bounding box center [1119, 27] width 24 height 12
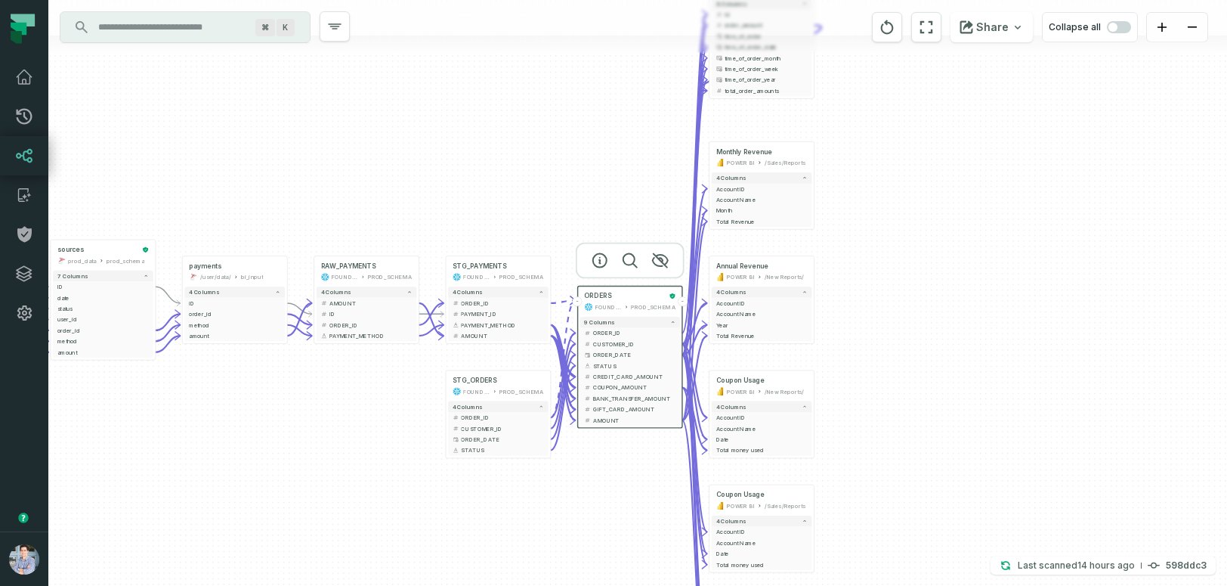
drag, startPoint x: 1029, startPoint y: 267, endPoint x: 1013, endPoint y: 243, distance: 28.7
click at [1013, 243] on div "+ Monthly Revenue POWER BI /Sales/Reports 4 columns + Account ID + Account Name…" at bounding box center [637, 293] width 1179 height 586
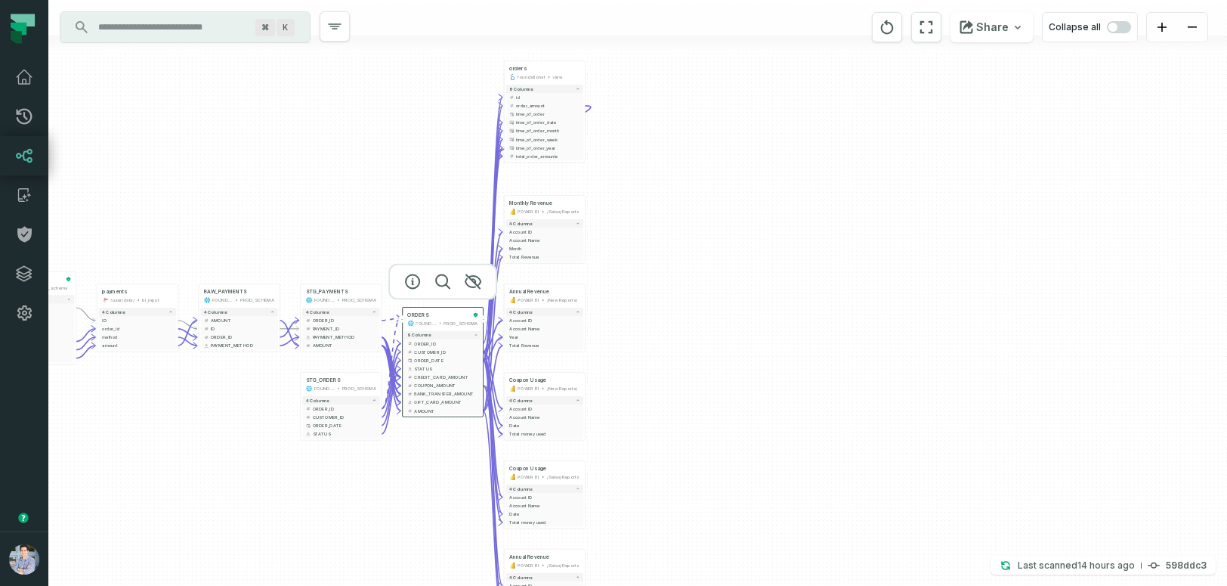
drag, startPoint x: 1026, startPoint y: 243, endPoint x: 757, endPoint y: 254, distance: 269.3
click at [757, 254] on div "+ Monthly Revenue POWER BI /Sales/Reports 4 columns + Account ID + Account Name…" at bounding box center [637, 293] width 1179 height 586
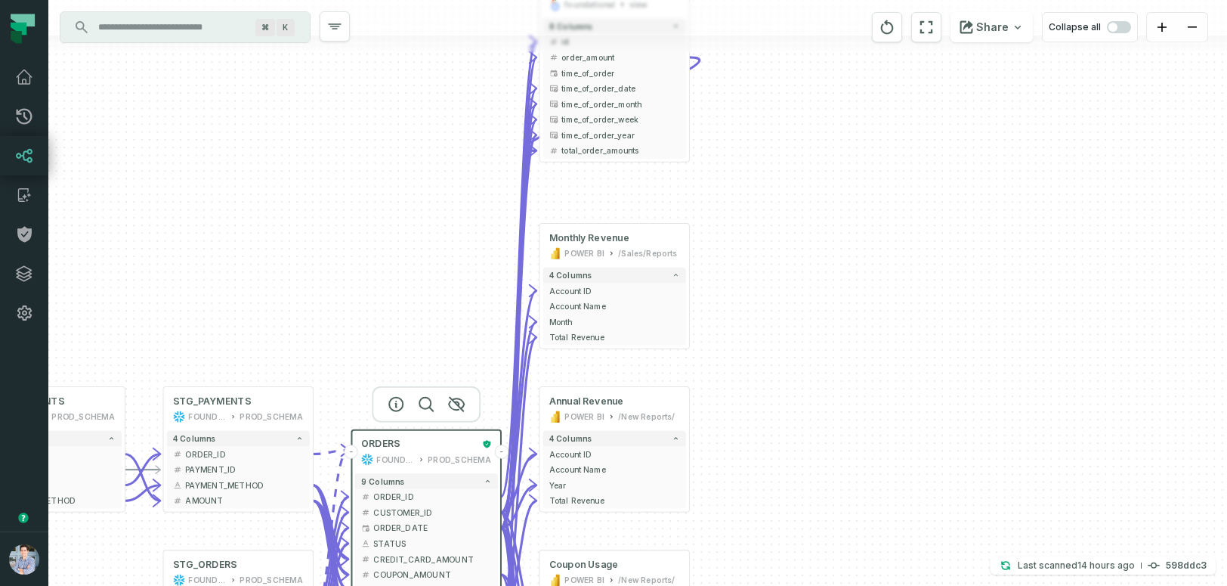
drag, startPoint x: 864, startPoint y: 334, endPoint x: 1076, endPoint y: 400, distance: 222.3
click at [1076, 400] on div "+ Monthly Revenue POWER BI /Sales/Reports 4 columns + Account ID + Account Name…" at bounding box center [637, 293] width 1179 height 586
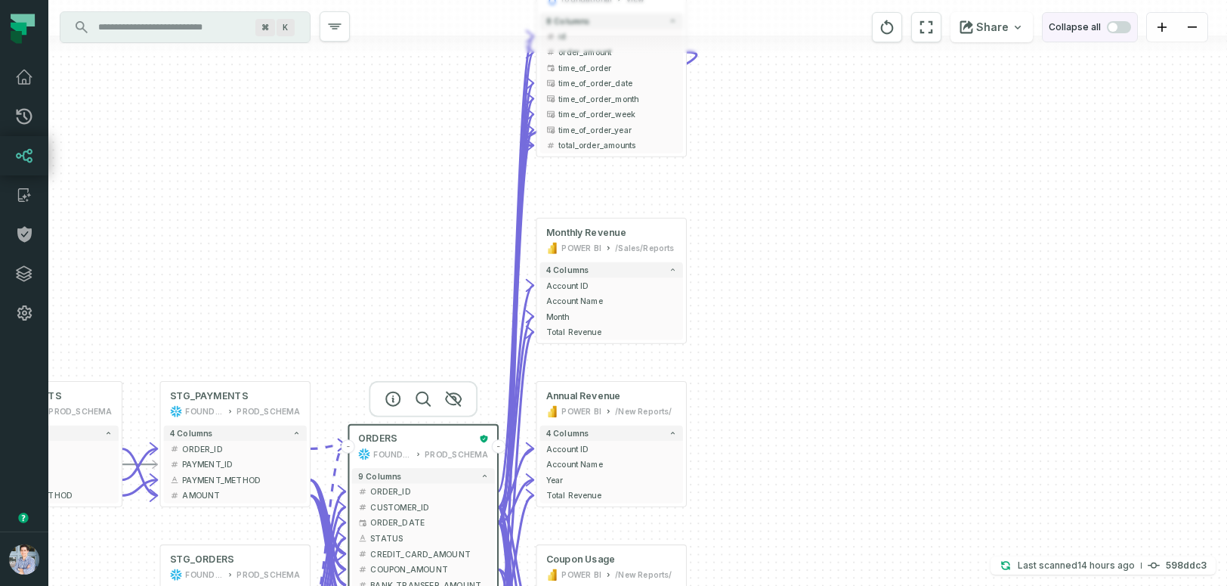
click at [1123, 26] on span "button" at bounding box center [1119, 27] width 24 height 12
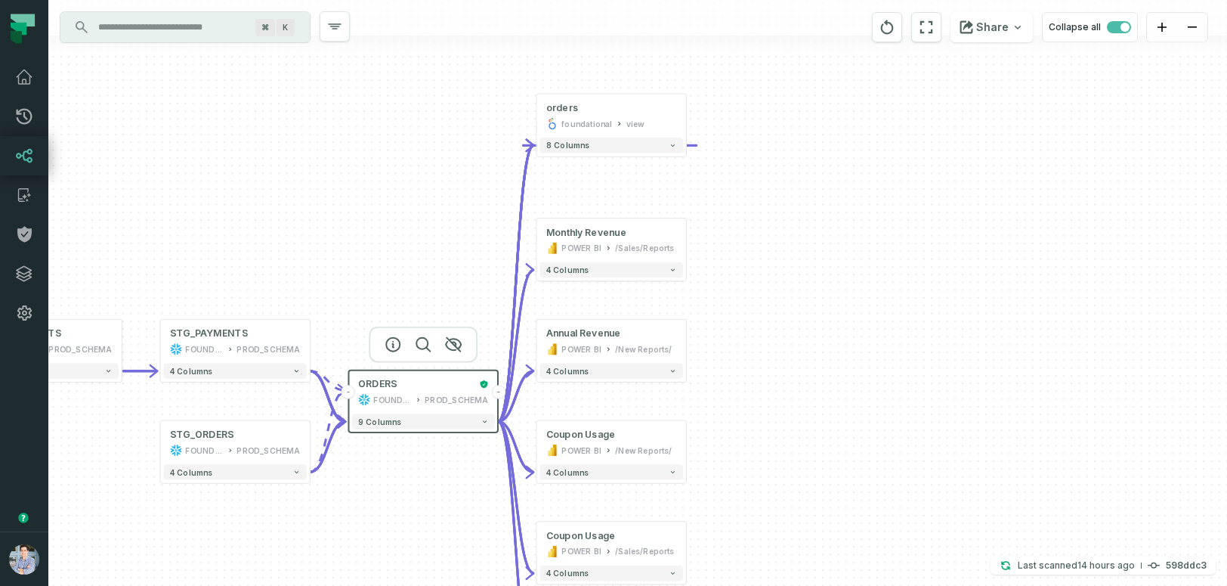
click at [620, 158] on div "+ Monthly Revenue POWER BI /Sales/Reports 4 columns + Annual Revenue POWER BI /…" at bounding box center [637, 293] width 1179 height 586
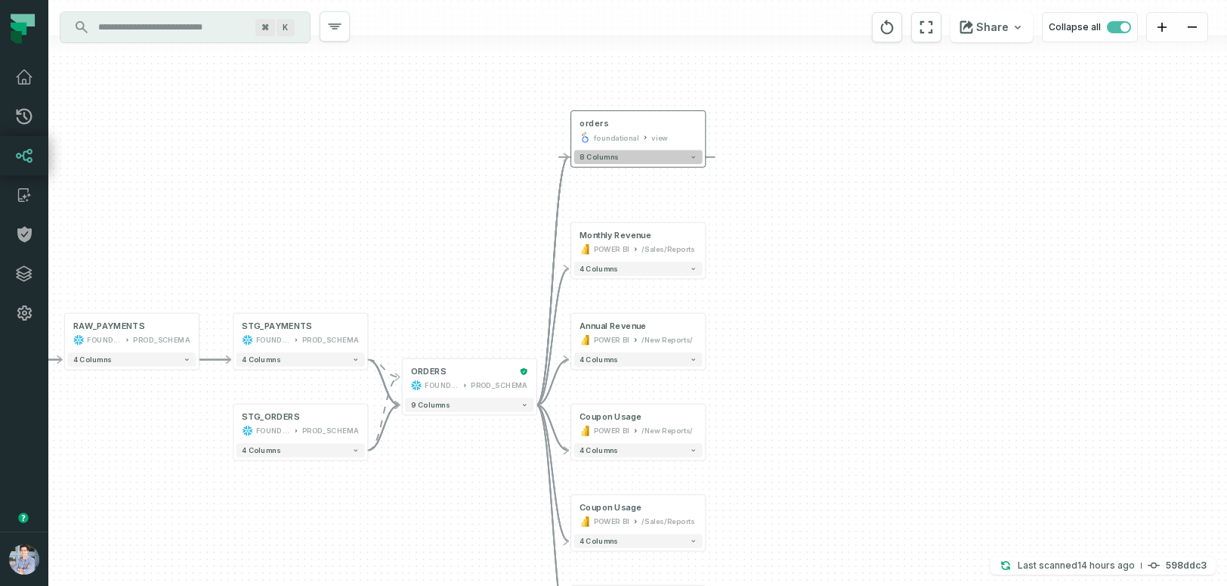
click at [648, 163] on button "8 columns" at bounding box center [638, 157] width 128 height 14
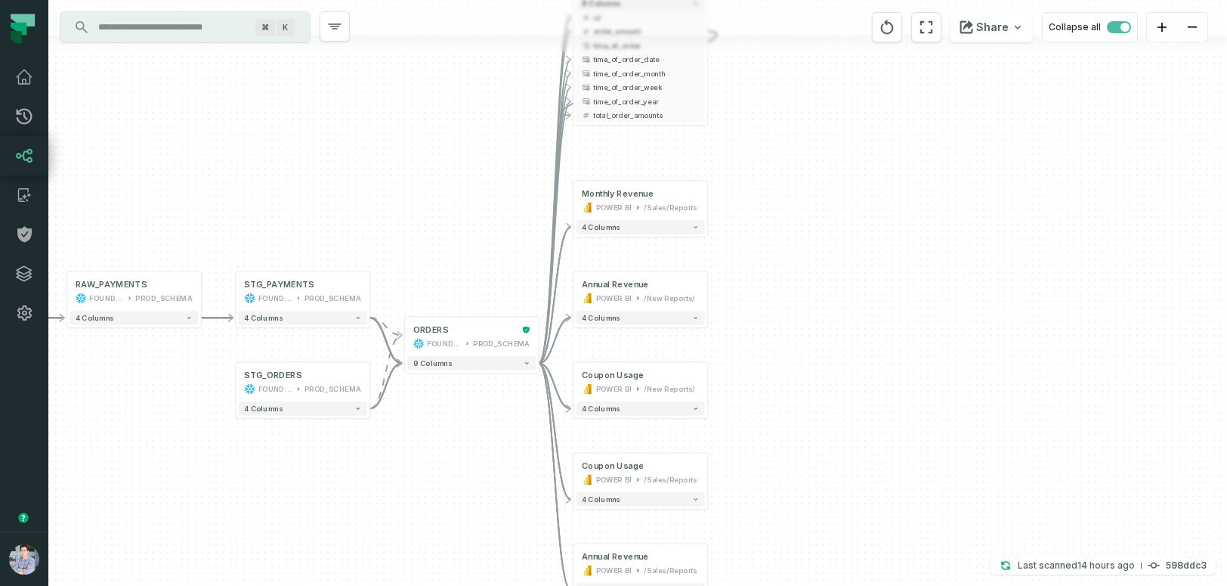
drag, startPoint x: 428, startPoint y: 321, endPoint x: 432, endPoint y: 139, distance: 182.2
click at [432, 139] on div "+ Monthly Revenue POWER BI /Sales/Reports 4 columns + Annual Revenue POWER BI /…" at bounding box center [637, 293] width 1179 height 586
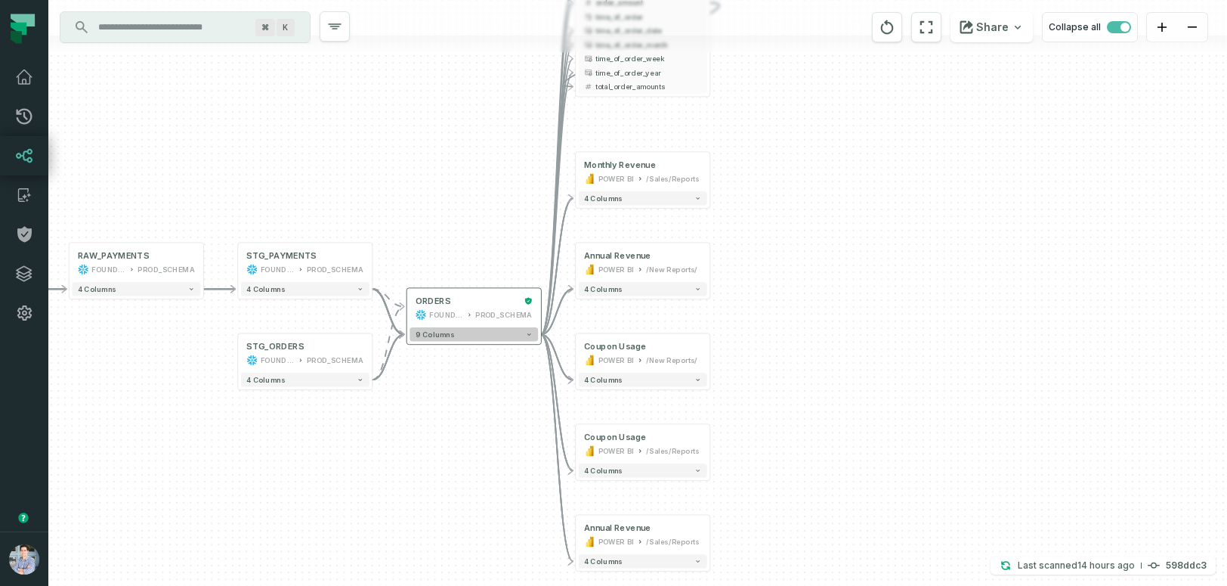
click at [485, 339] on button "9 columns" at bounding box center [474, 334] width 128 height 14
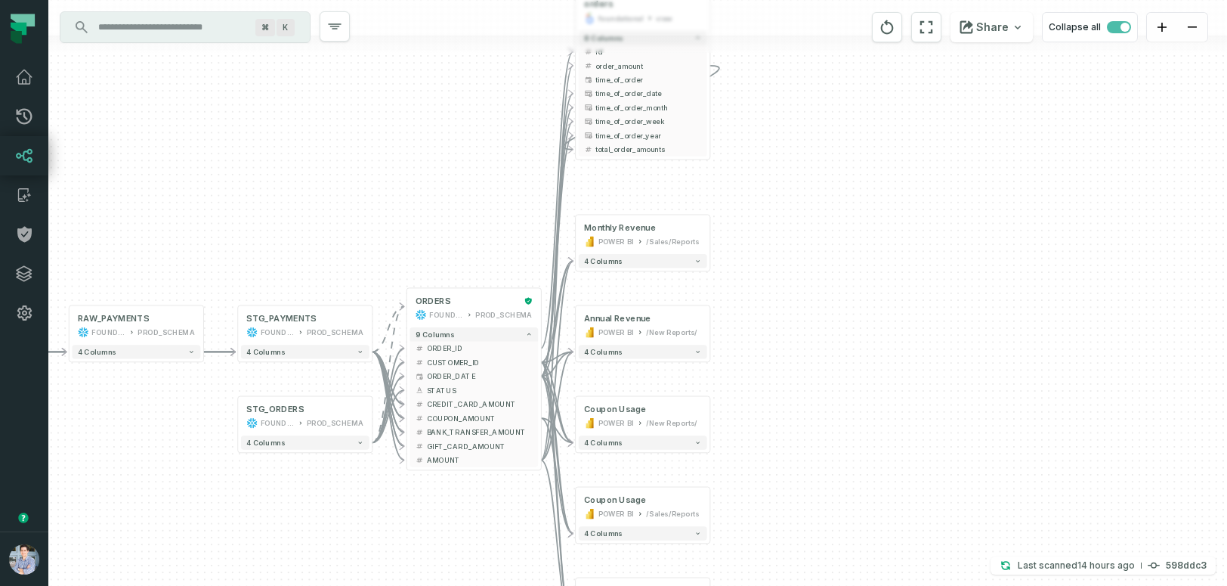
click at [626, 271] on div "+ Monthly Revenue POWER BI /Sales/Reports 4 columns + Annual Revenue POWER BI /…" at bounding box center [637, 293] width 1179 height 586
click at [639, 266] on button "4 columns" at bounding box center [644, 261] width 128 height 14
click at [659, 260] on button "4 columns" at bounding box center [644, 261] width 128 height 14
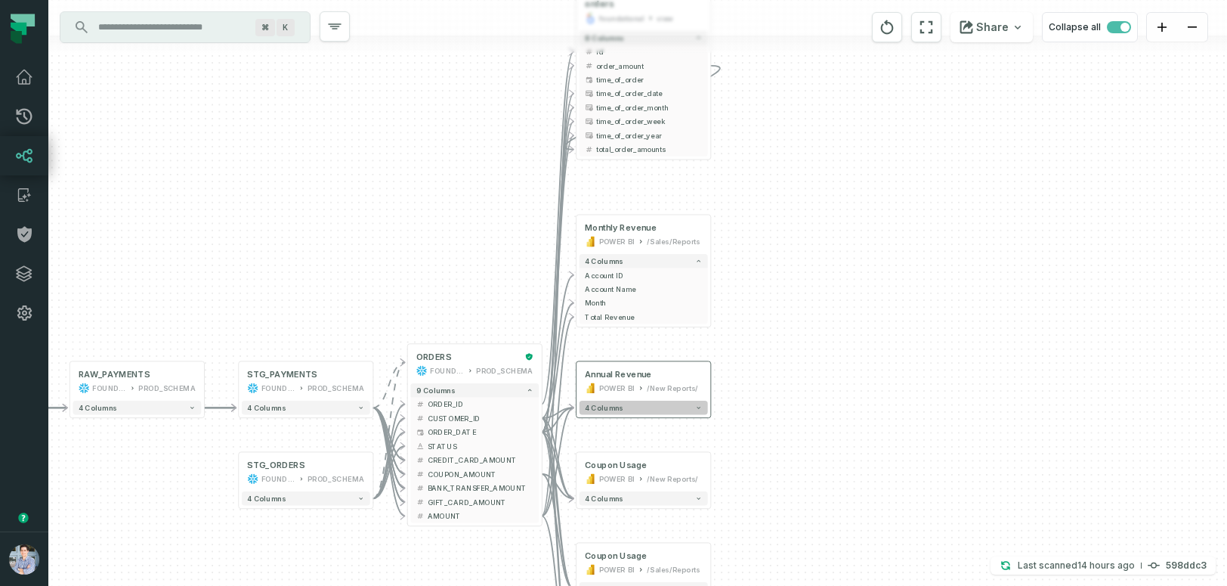
click at [625, 408] on button "4 columns" at bounding box center [644, 408] width 128 height 14
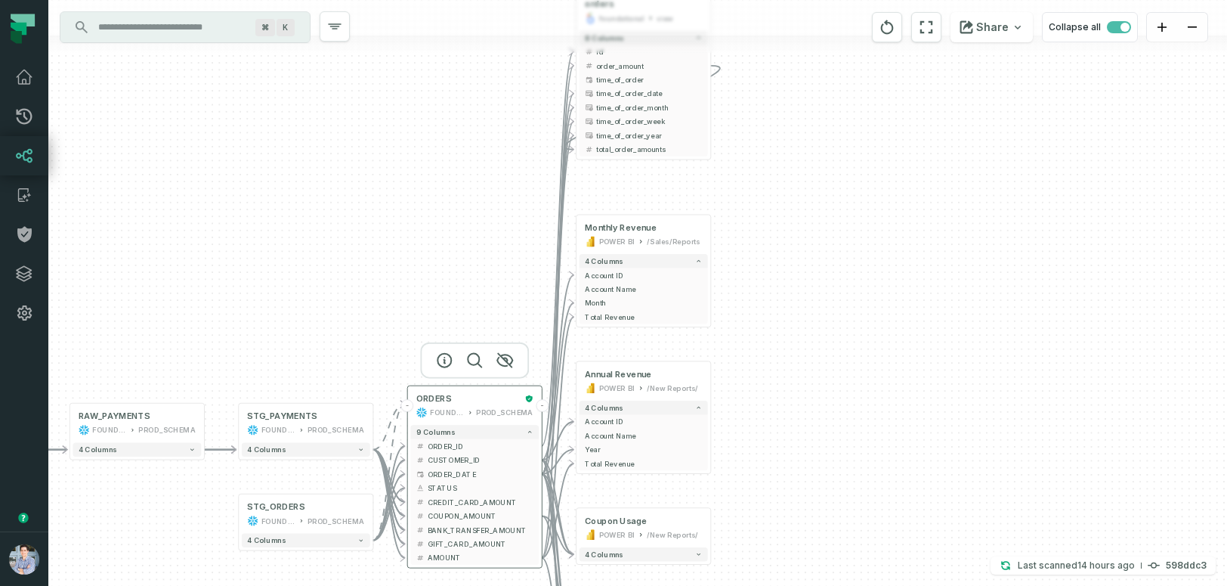
click at [477, 392] on div "ORDERS FOUNDATIONAL_DB PROD_SCHEMA" at bounding box center [474, 404] width 128 height 33
click at [477, 395] on div "ORDERS" at bounding box center [468, 399] width 104 height 11
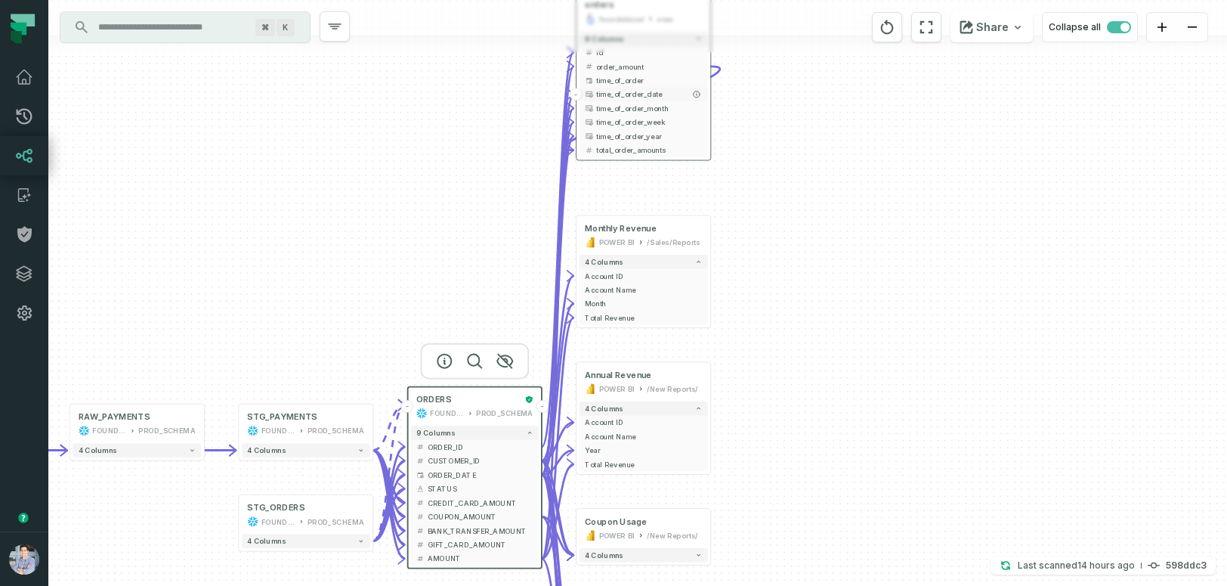
click at [653, 93] on span "time_of_order_date" at bounding box center [649, 94] width 106 height 11
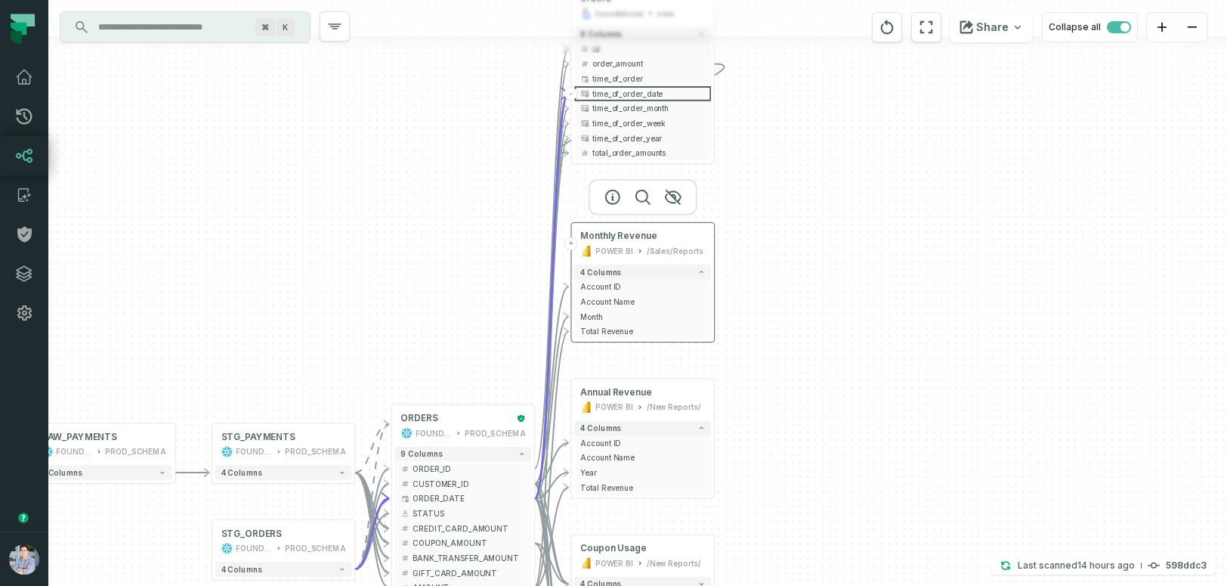
click at [606, 243] on div "Monthly Revenue POWER BI /Sales/Reports" at bounding box center [642, 244] width 137 height 36
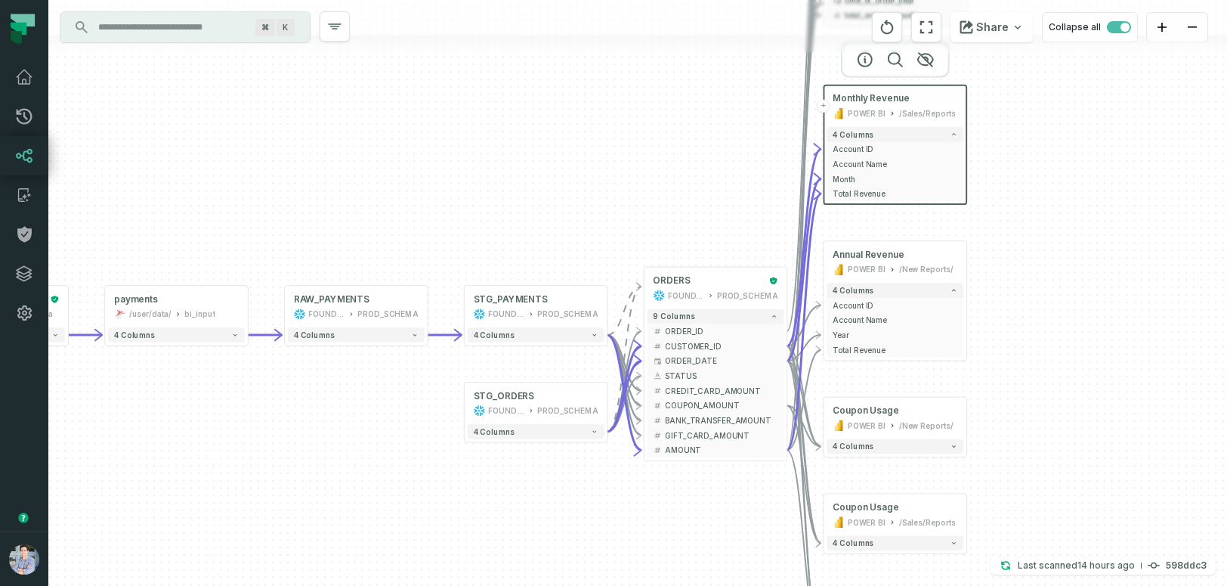
drag, startPoint x: 883, startPoint y: 358, endPoint x: 1135, endPoint y: 231, distance: 282.2
click at [1135, 231] on div "+ Monthly Revenue POWER BI /Sales/Reports 4 columns + Account ID + Account Name…" at bounding box center [637, 293] width 1179 height 586
click at [531, 336] on button "4 columns" at bounding box center [536, 334] width 137 height 15
click at [568, 333] on button "4 columns" at bounding box center [536, 335] width 137 height 15
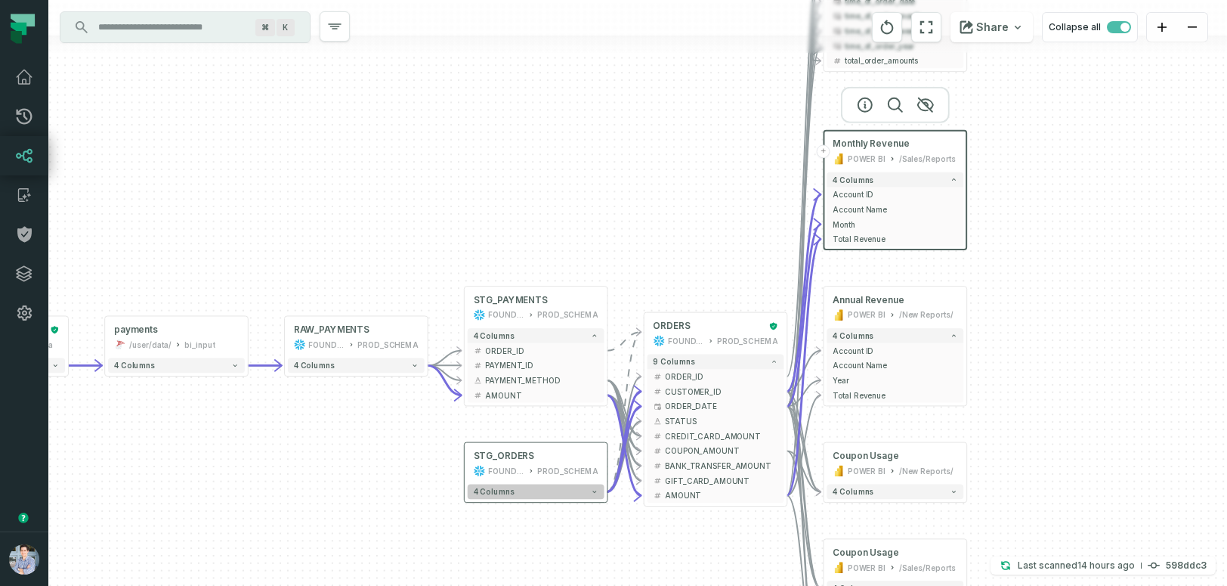
click at [523, 493] on button "4 columns" at bounding box center [536, 491] width 137 height 15
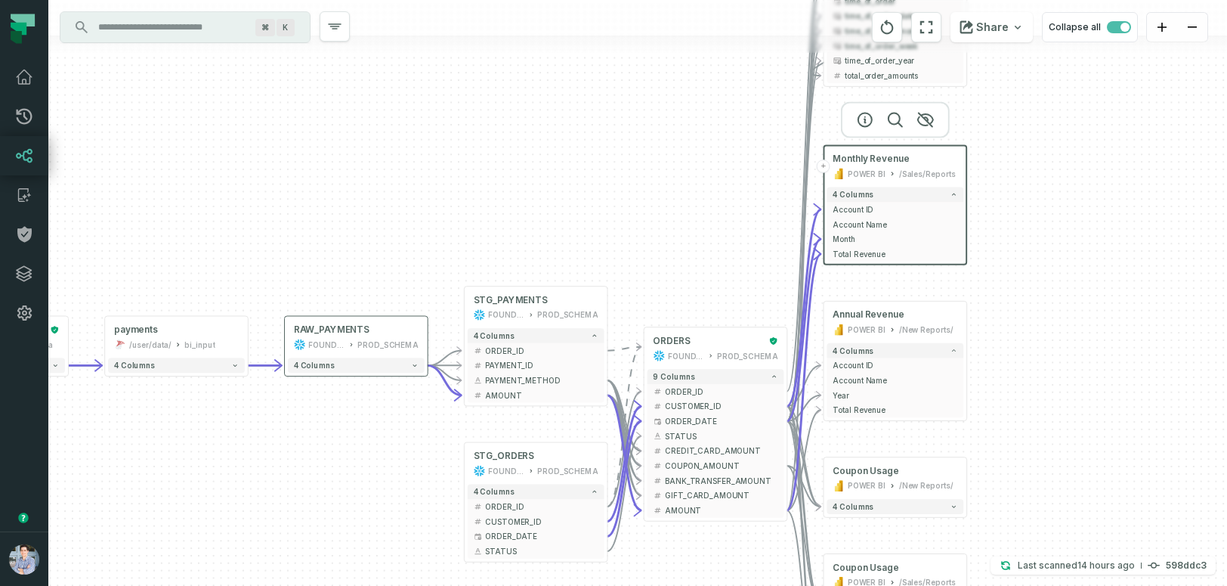
click at [358, 374] on div "4 columns" at bounding box center [356, 365] width 143 height 21
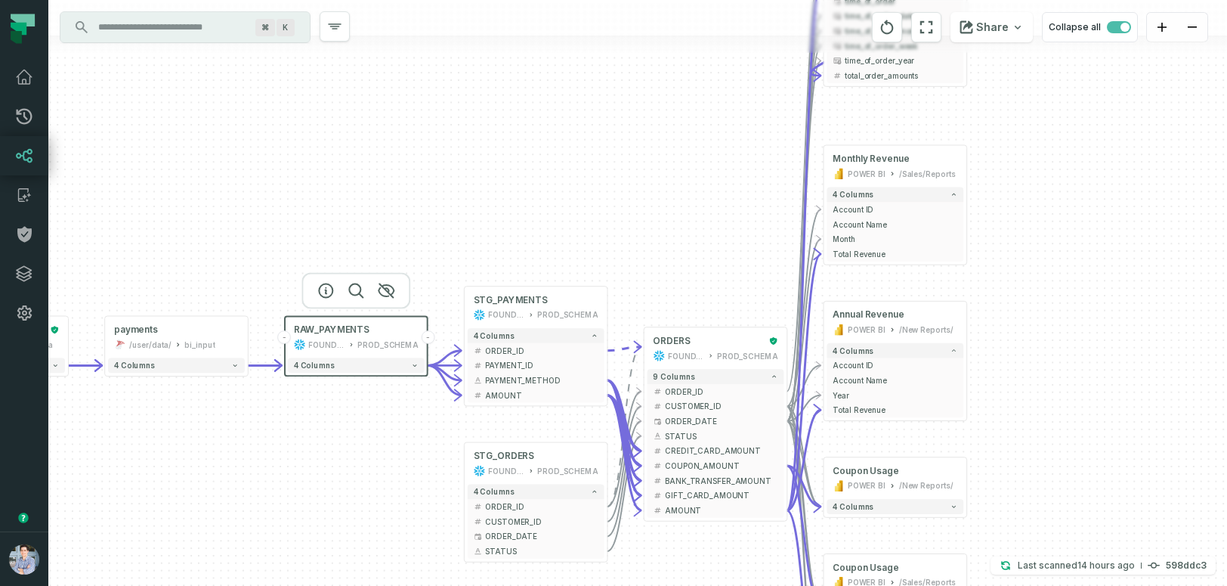
click at [358, 374] on div "4 columns" at bounding box center [356, 365] width 143 height 21
click at [317, 364] on span "4 columns" at bounding box center [314, 364] width 41 height 9
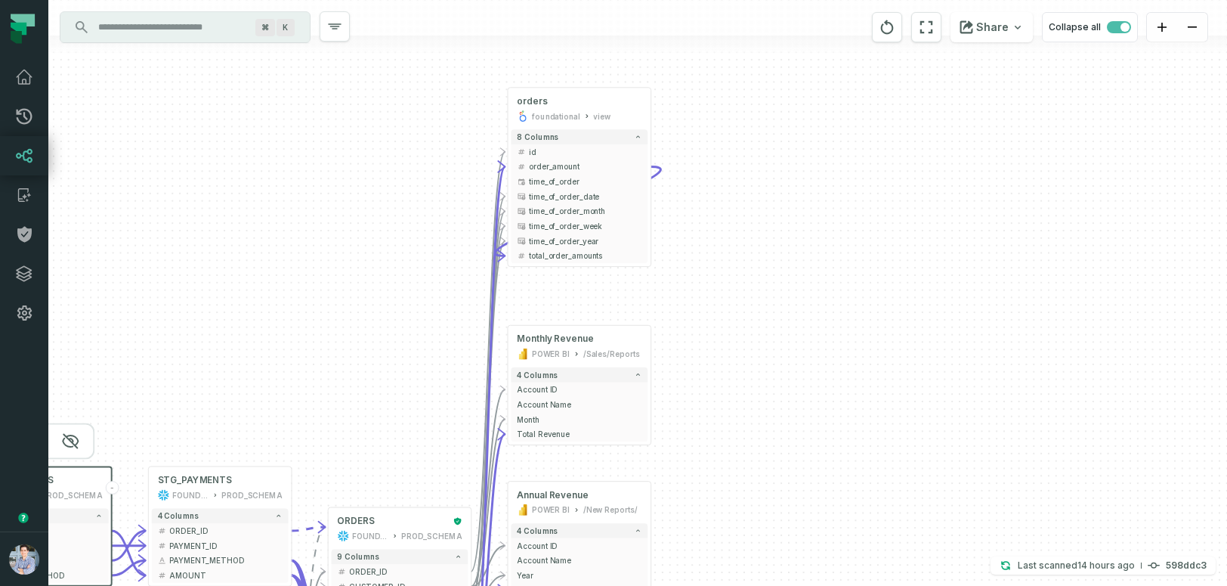
drag, startPoint x: 1171, startPoint y: 221, endPoint x: 855, endPoint y: 372, distance: 349.9
click at [855, 372] on div "+ Monthly Revenue POWER BI /Sales/Reports 4 columns + Account ID + Account Name…" at bounding box center [637, 293] width 1179 height 586
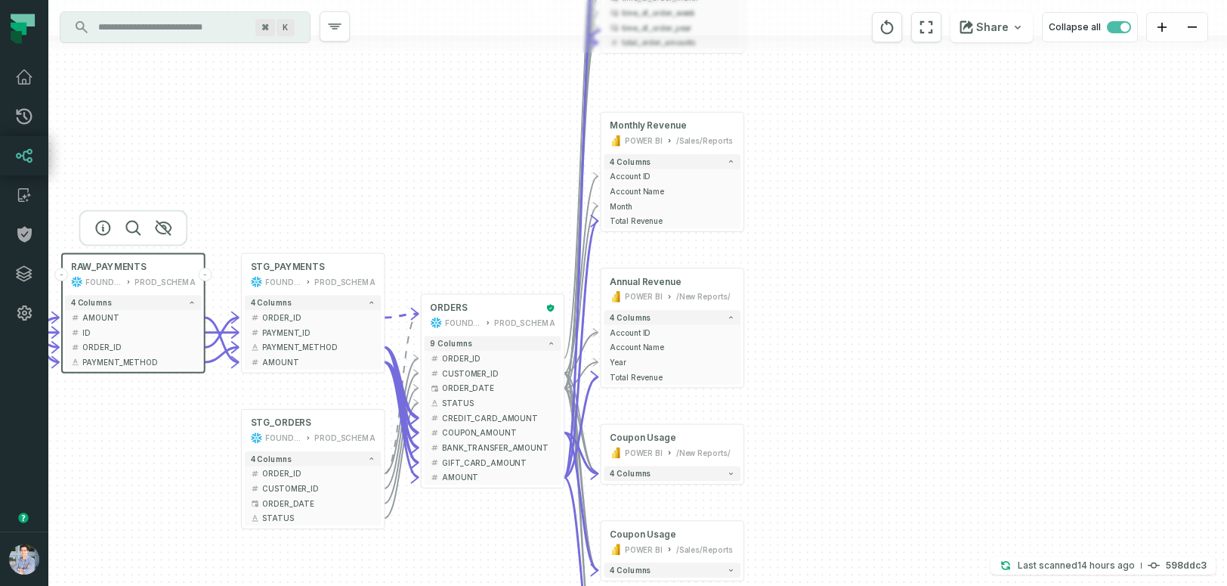
drag, startPoint x: 855, startPoint y: 372, endPoint x: 948, endPoint y: 159, distance: 232.5
click at [948, 159] on div "+ Monthly Revenue POWER BI /Sales/Reports 4 columns + Account ID + Account Name…" at bounding box center [637, 293] width 1179 height 586
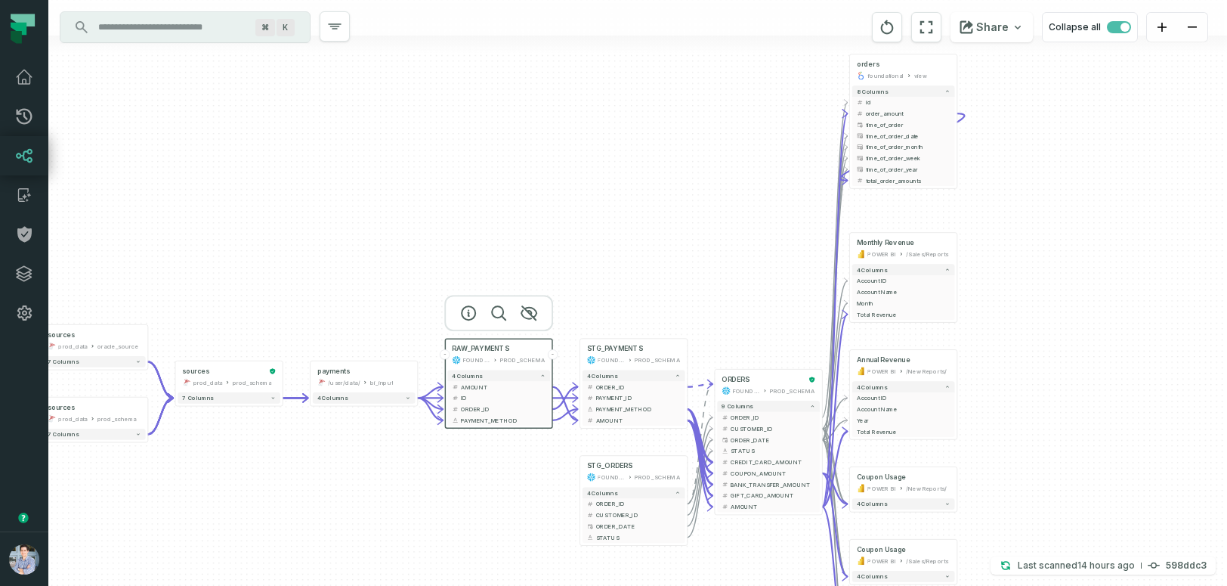
drag, startPoint x: 961, startPoint y: 153, endPoint x: 1124, endPoint y: 261, distance: 195.6
click at [1124, 261] on div "+ Monthly Revenue POWER BI /Sales/Reports 4 columns + Account ID + Account Name…" at bounding box center [637, 293] width 1179 height 586
click at [23, 113] on icon at bounding box center [24, 116] width 18 height 18
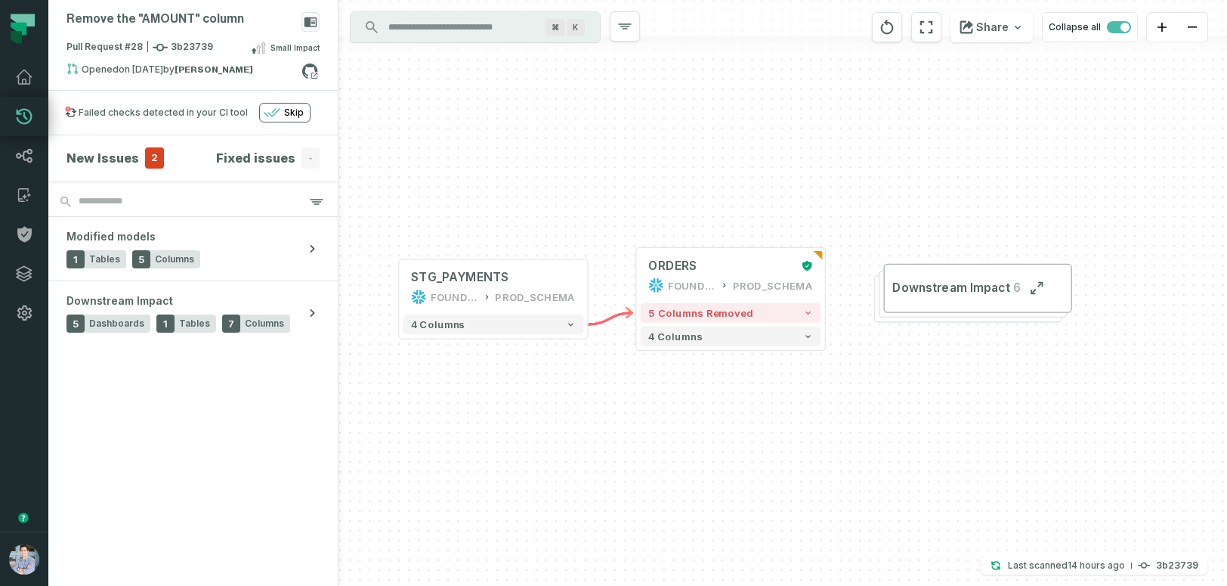
drag, startPoint x: 644, startPoint y: 395, endPoint x: 593, endPoint y: 401, distance: 51.0
click at [593, 401] on div "+ STG_PAYMENTS FOUNDATIONAL_DB PROD_SCHEMA + 4 columns + ORDERS FOUNDATIONAL_DB…" at bounding box center [783, 293] width 889 height 586
click at [110, 155] on h4 "New Issues" at bounding box center [103, 158] width 73 height 18
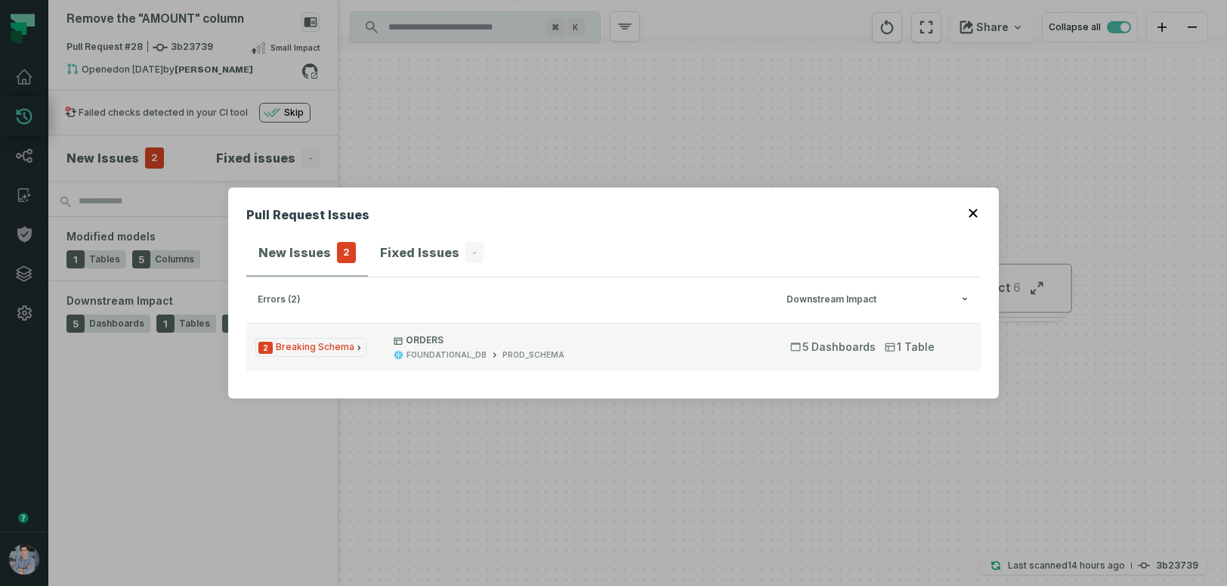
click at [314, 343] on span "2 Breaking Schema" at bounding box center [310, 347] width 111 height 19
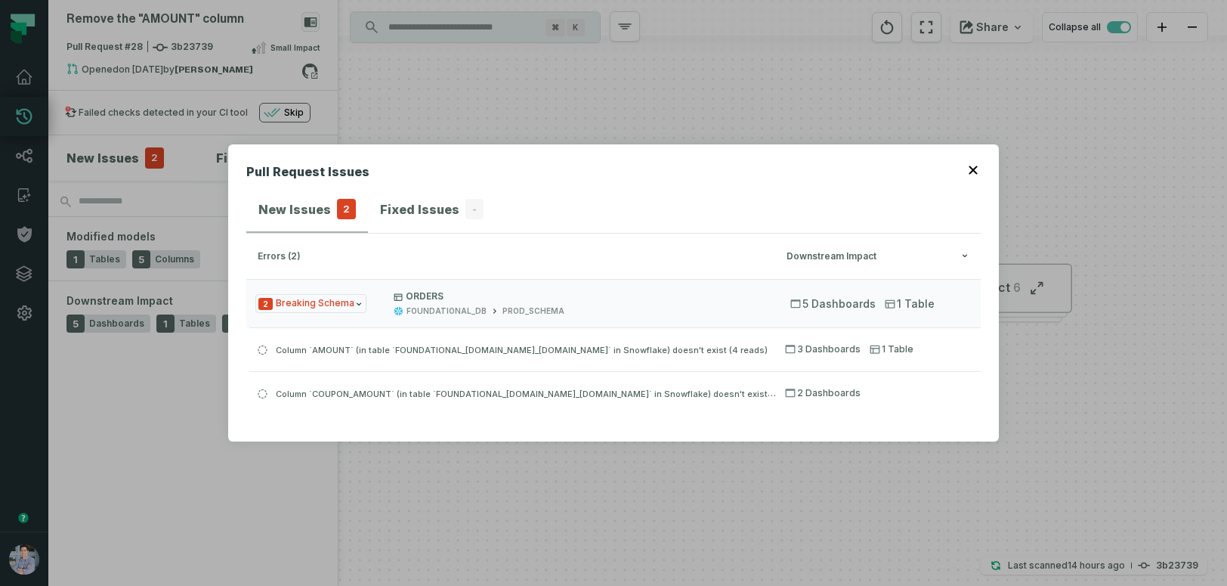
click at [974, 169] on icon "button" at bounding box center [973, 170] width 9 height 9
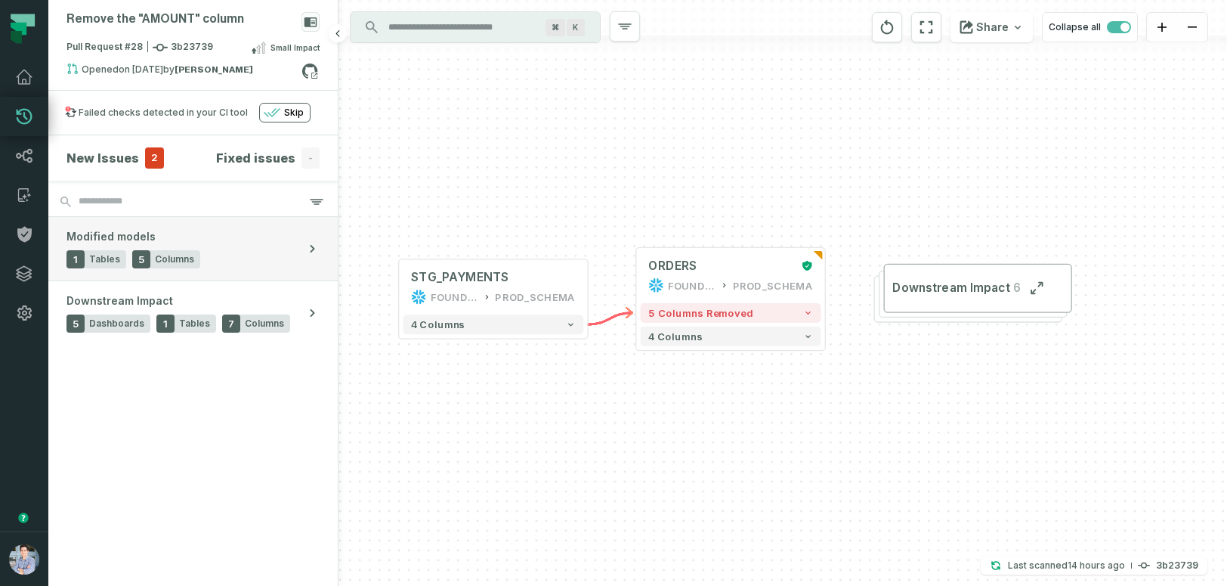
click at [257, 252] on button "Modified models 1 Tables 5 Columns" at bounding box center [192, 248] width 289 height 63
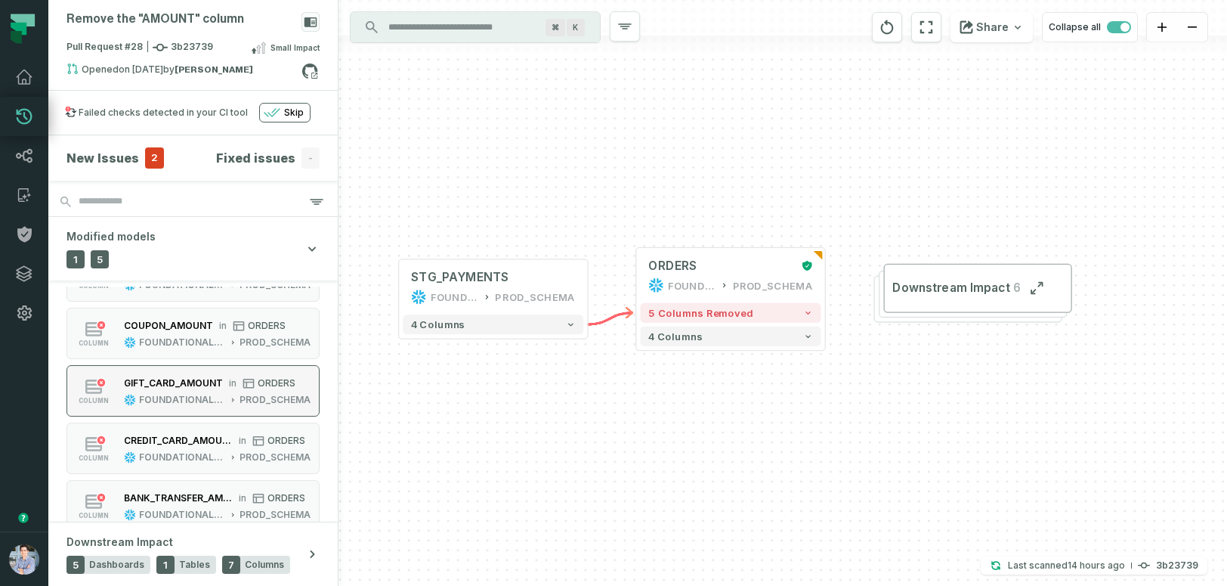
scroll to position [178, 0]
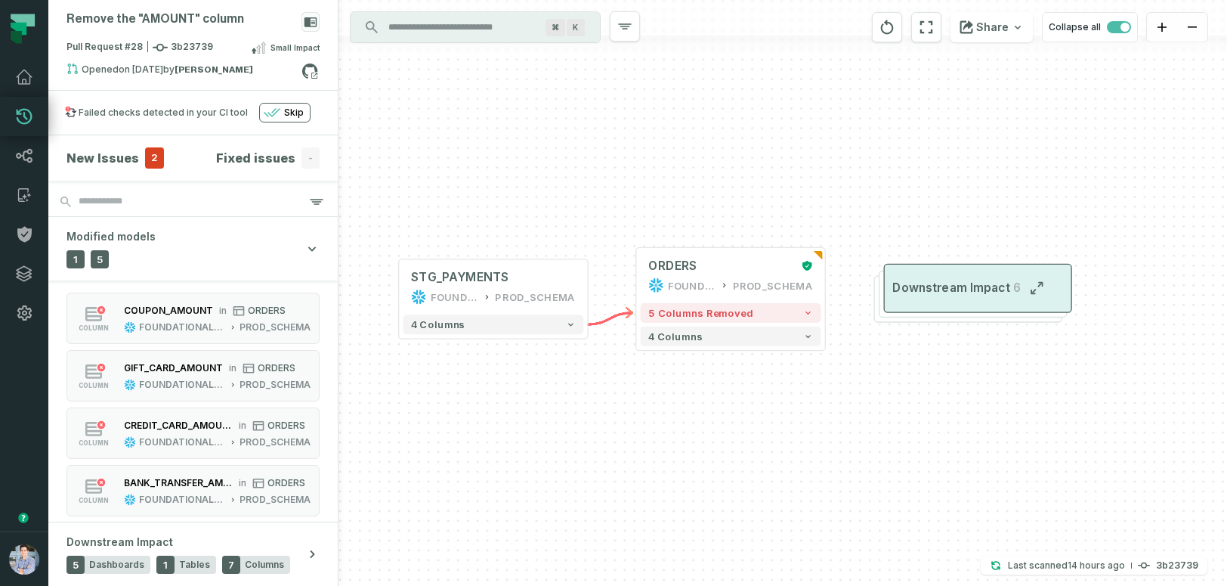
click at [971, 289] on span "Downstream Impact" at bounding box center [951, 288] width 116 height 16
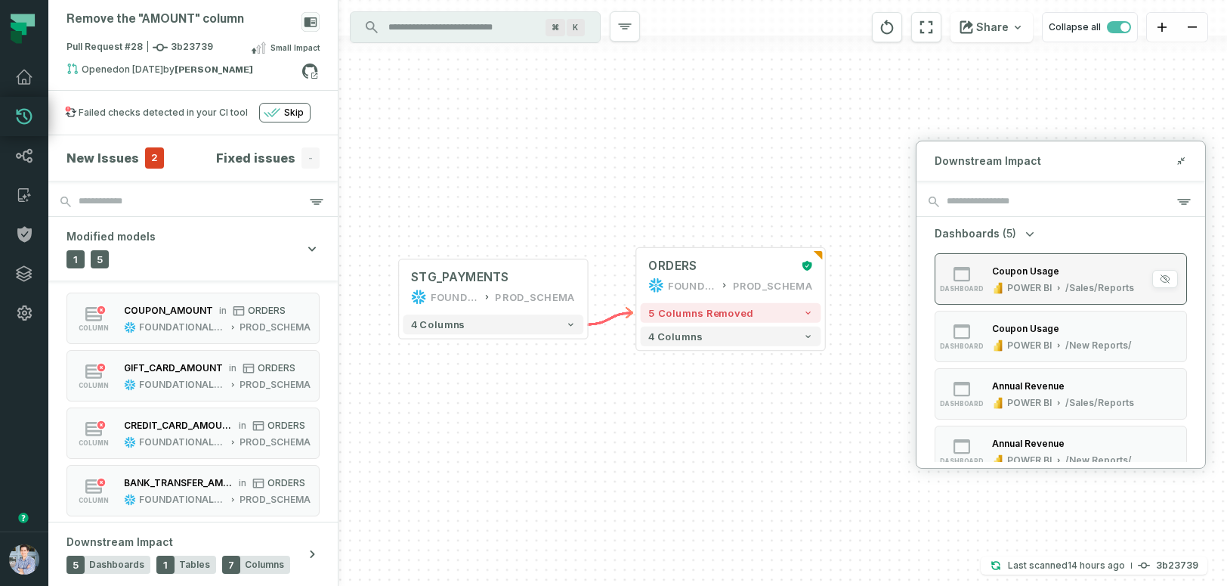
click at [974, 281] on div "dashboard" at bounding box center [962, 278] width 48 height 27
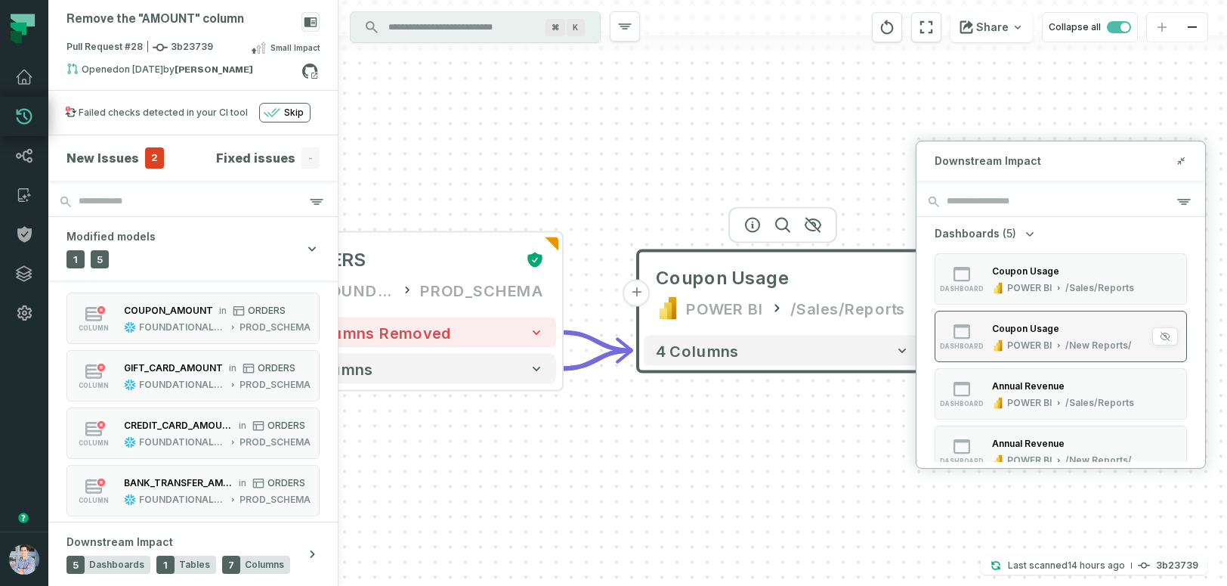
click at [979, 332] on div "dashboard" at bounding box center [962, 336] width 48 height 27
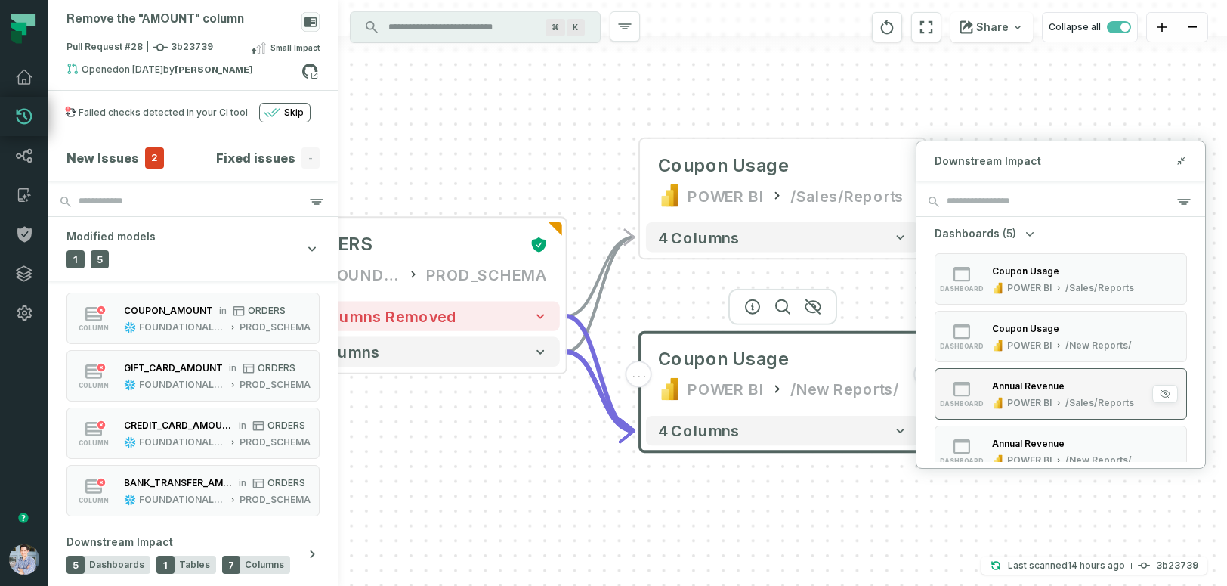
click at [991, 382] on div "Annual Revenue POWER BI /Sales/Reports" at bounding box center [1063, 394] width 154 height 30
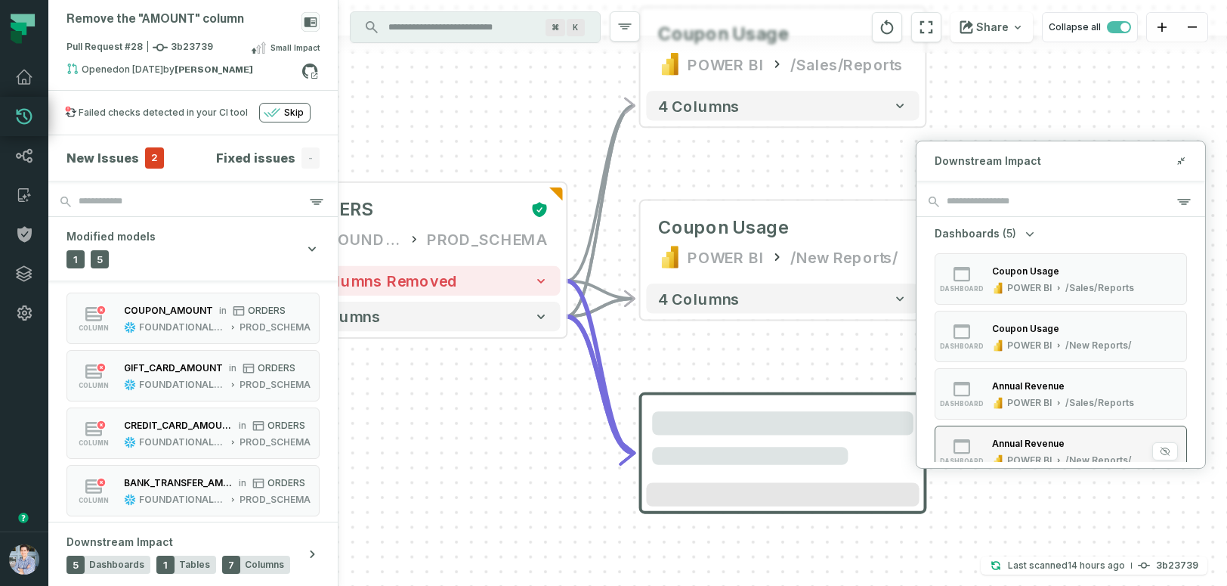
click at [996, 435] on button "dashboard Annual Revenue POWER BI /New Reports/" at bounding box center [1061, 450] width 252 height 51
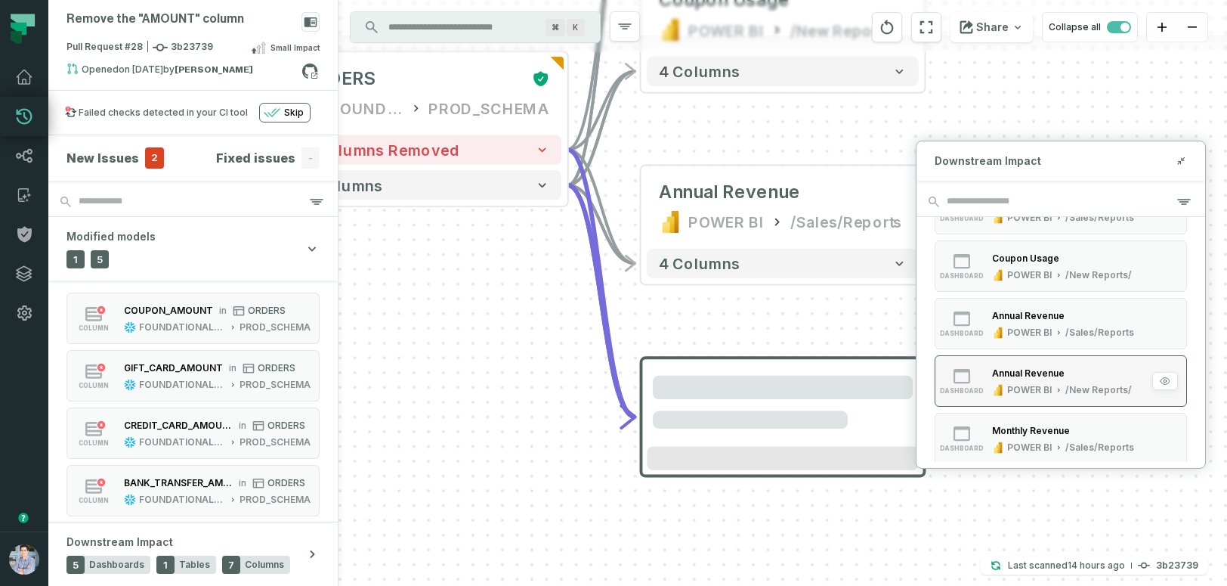
scroll to position [88, 0]
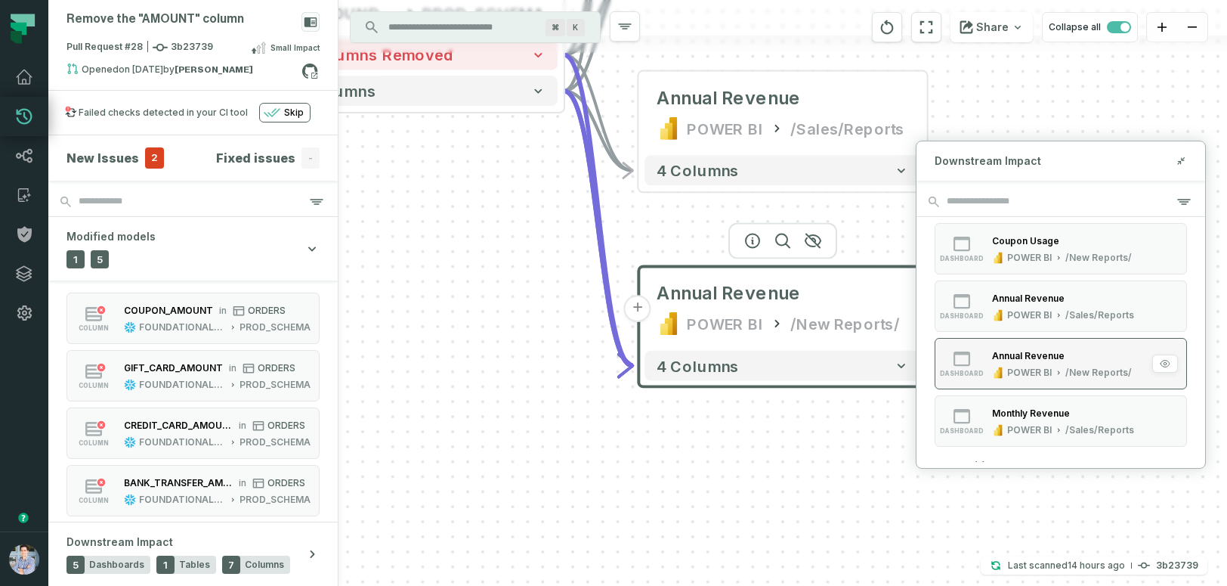
click at [996, 435] on icon "button" at bounding box center [996, 433] width 4 height 6
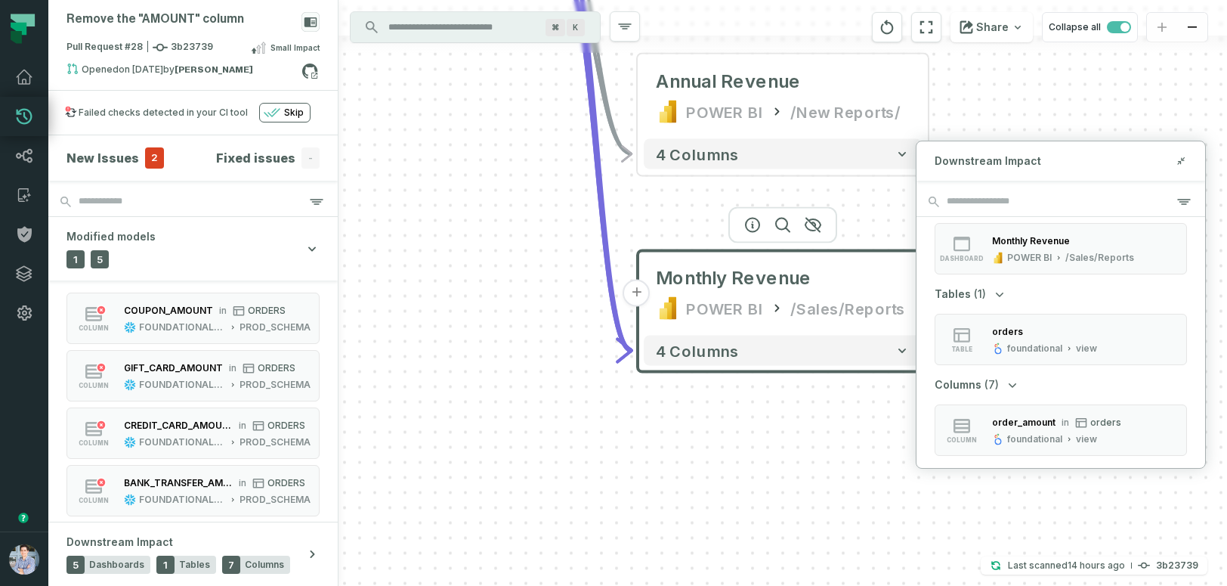
scroll to position [234, 0]
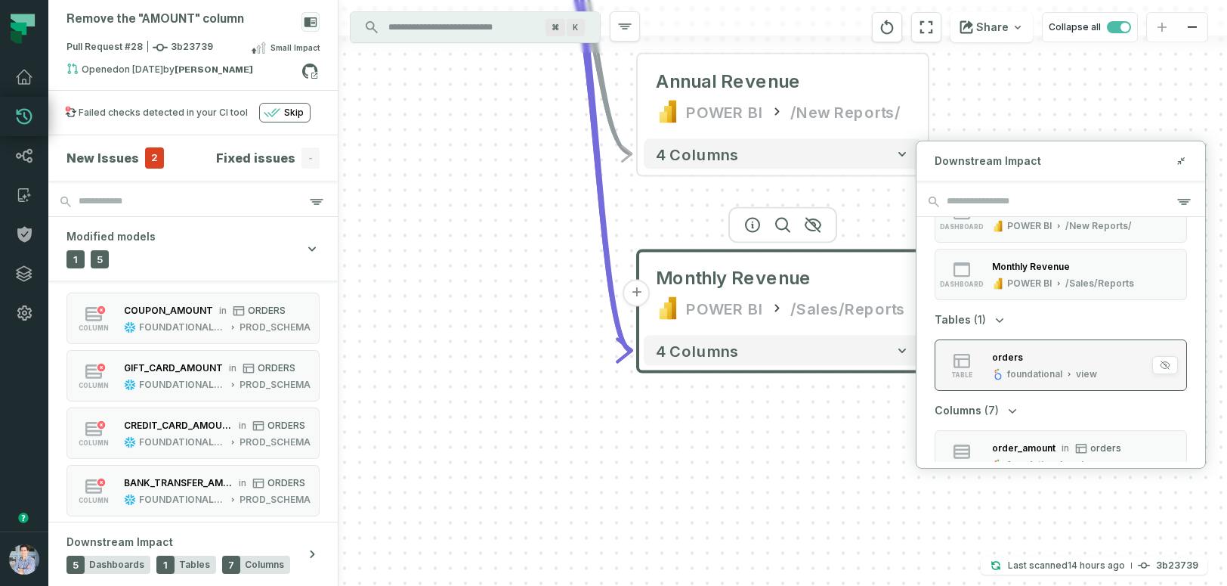
click at [998, 354] on div "orders" at bounding box center [1007, 356] width 31 height 11
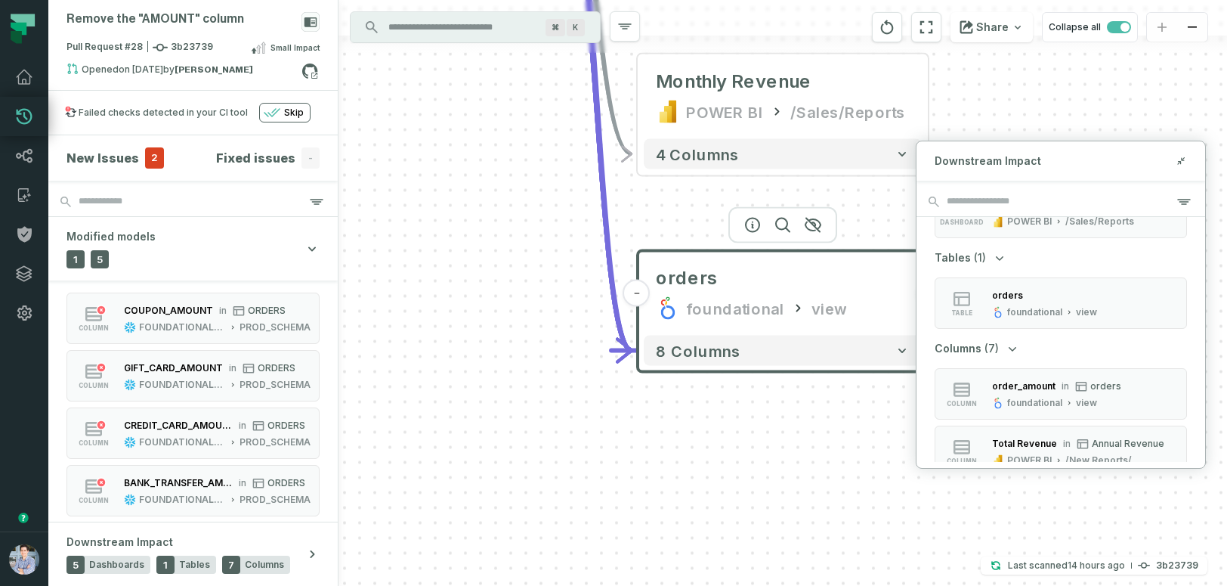
scroll to position [314, 0]
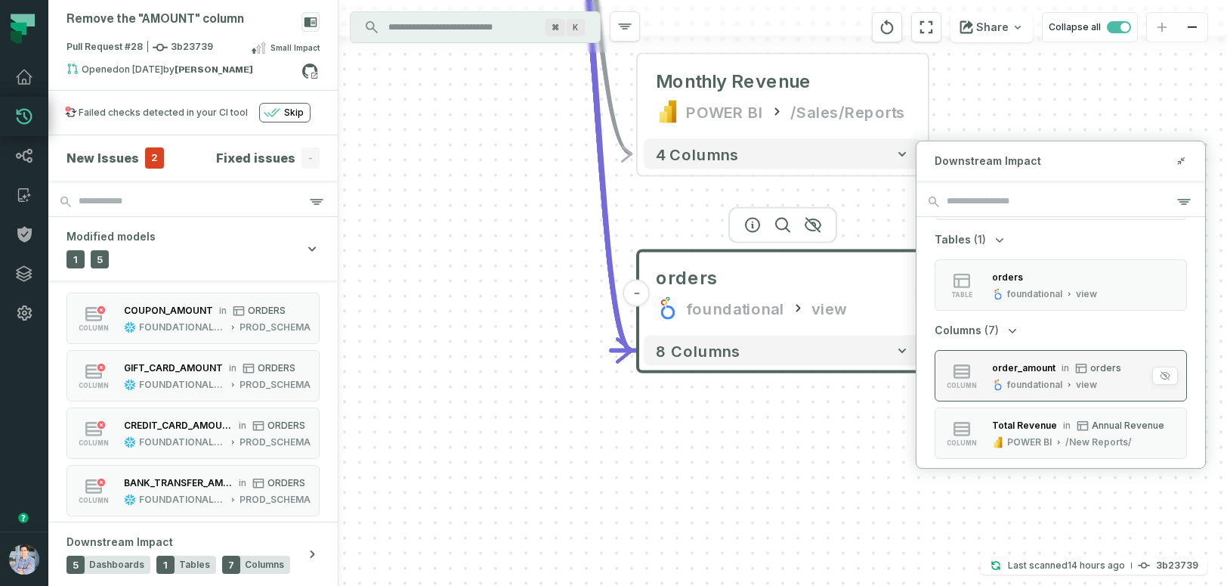
click at [1000, 362] on div "order_amount" at bounding box center [1023, 367] width 63 height 11
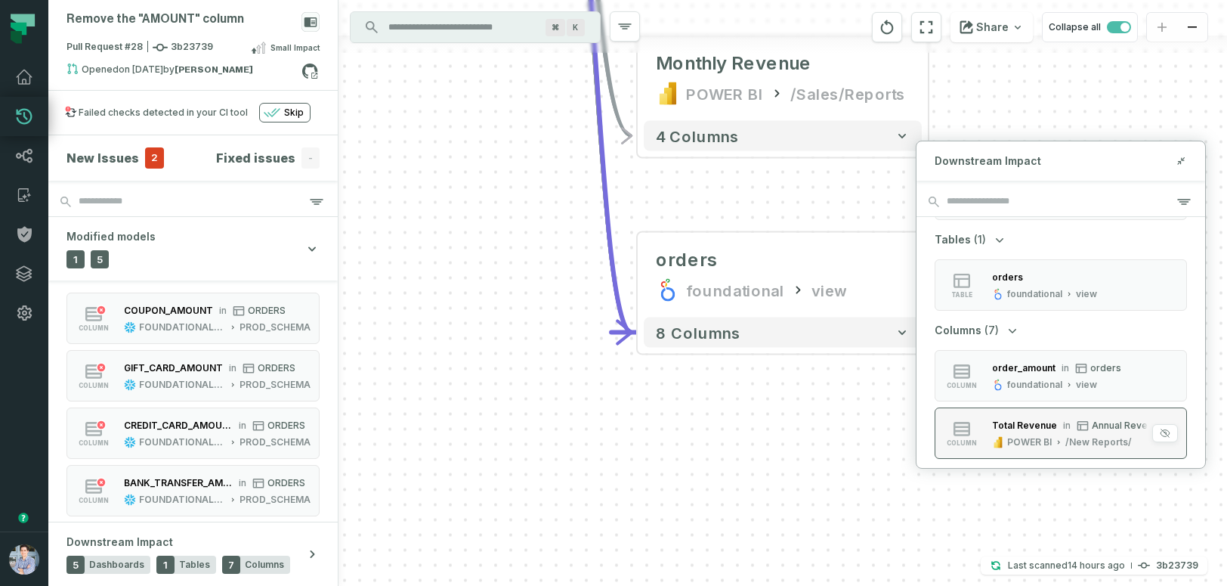
click at [995, 421] on div "Total Revenue" at bounding box center [1024, 424] width 65 height 11
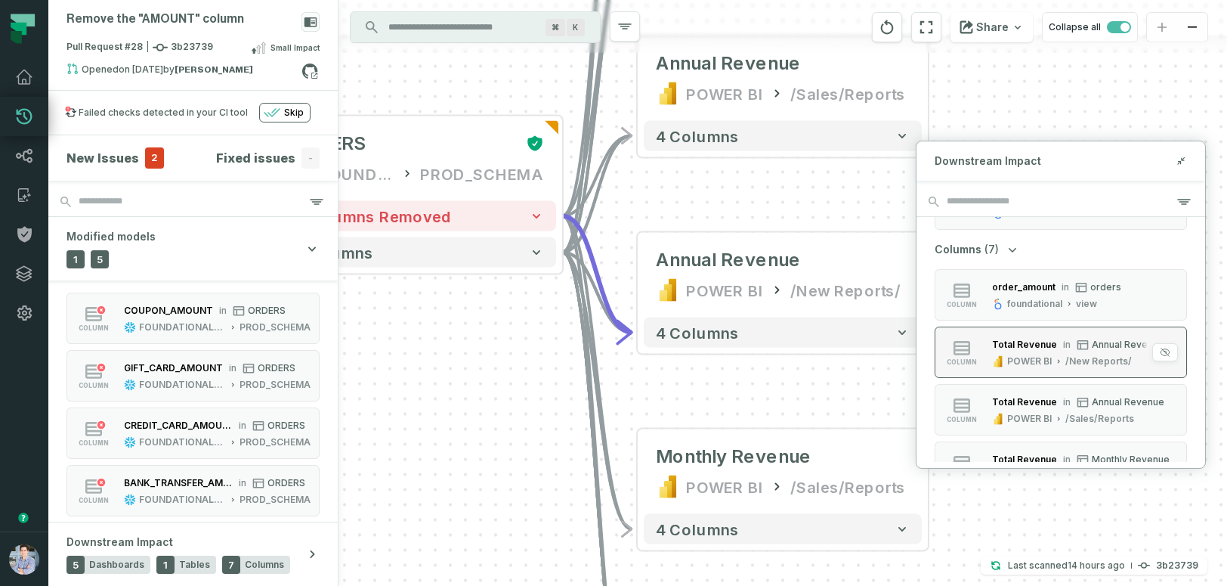
scroll to position [416, 0]
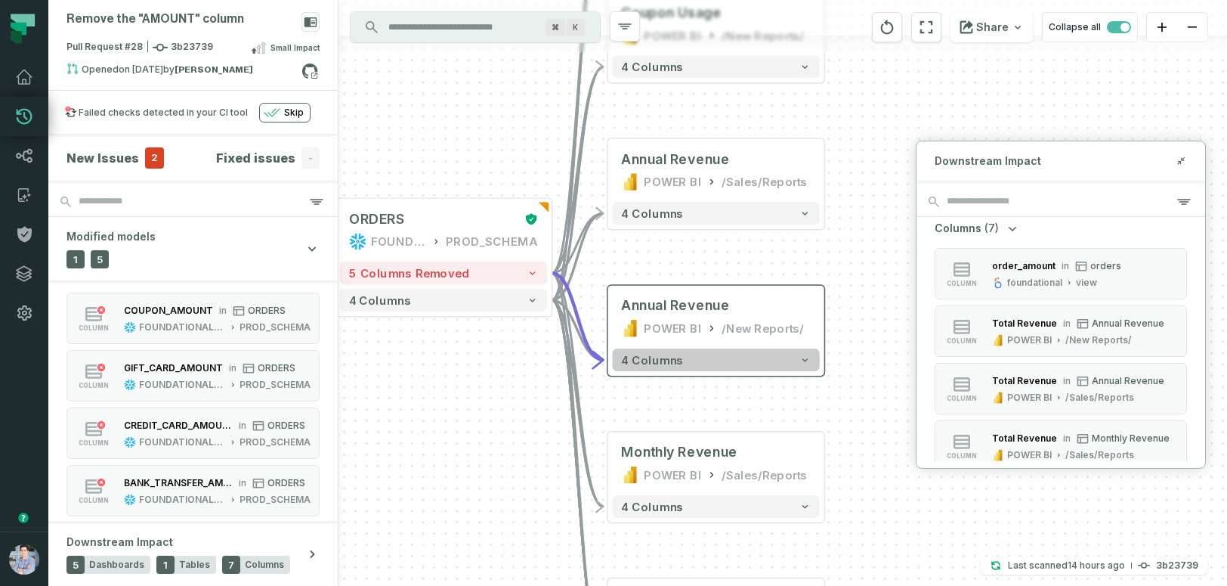
click at [683, 365] on button "4 columns" at bounding box center [715, 359] width 207 height 23
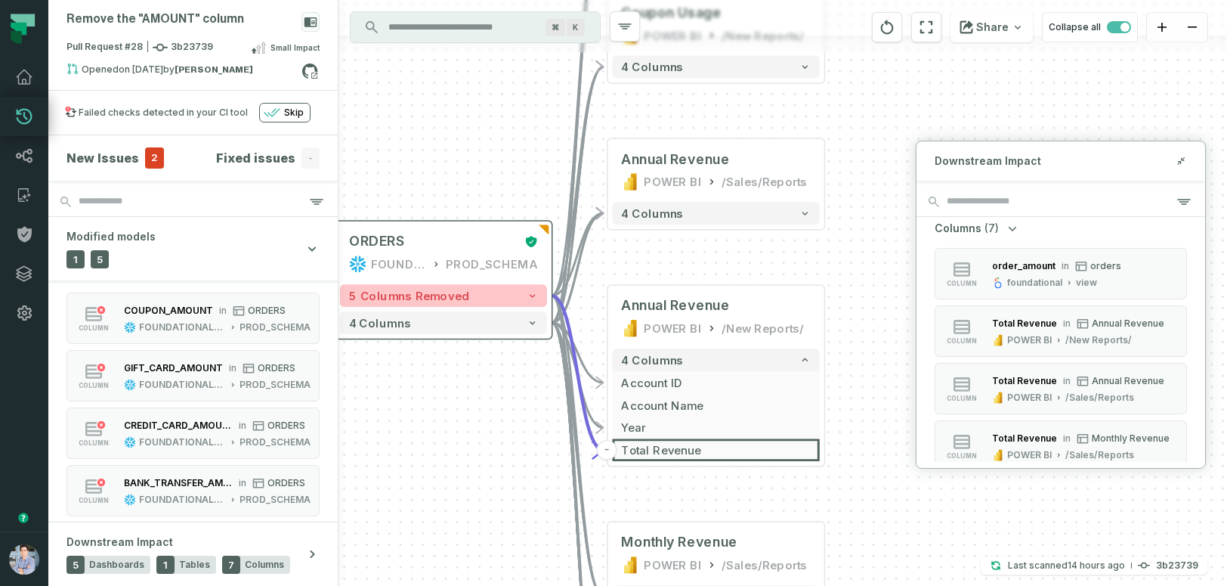
click at [514, 293] on button "5 columns removed" at bounding box center [443, 295] width 207 height 23
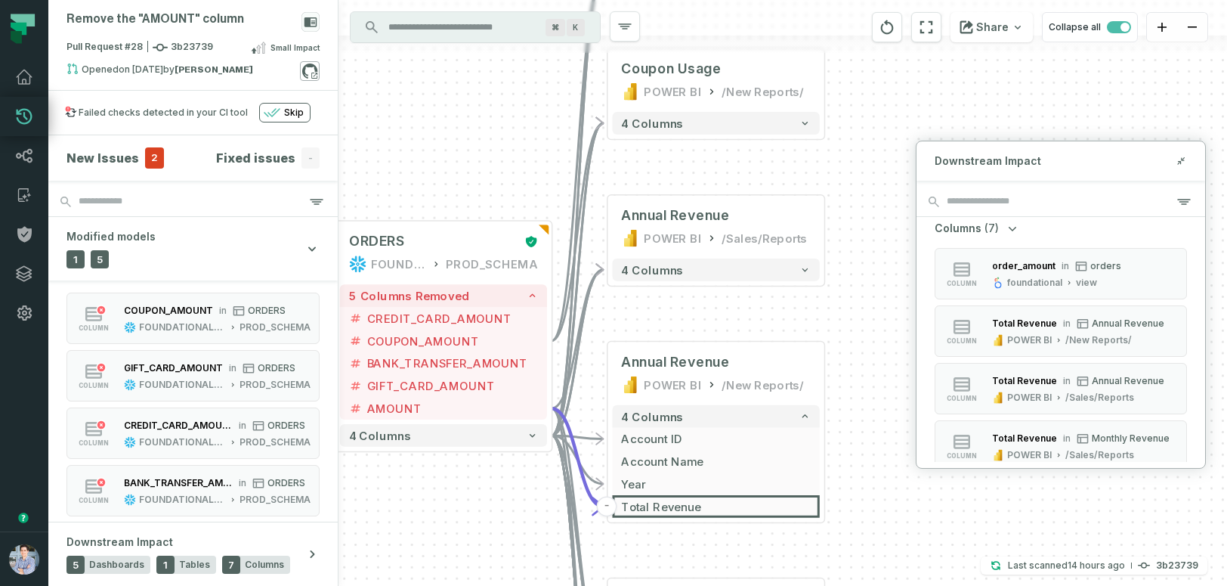
click at [314, 67] on icon at bounding box center [310, 71] width 20 height 20
click at [311, 71] on icon at bounding box center [310, 71] width 20 height 20
click at [122, 44] on span "Pull Request #28 3b23739" at bounding box center [140, 47] width 147 height 15
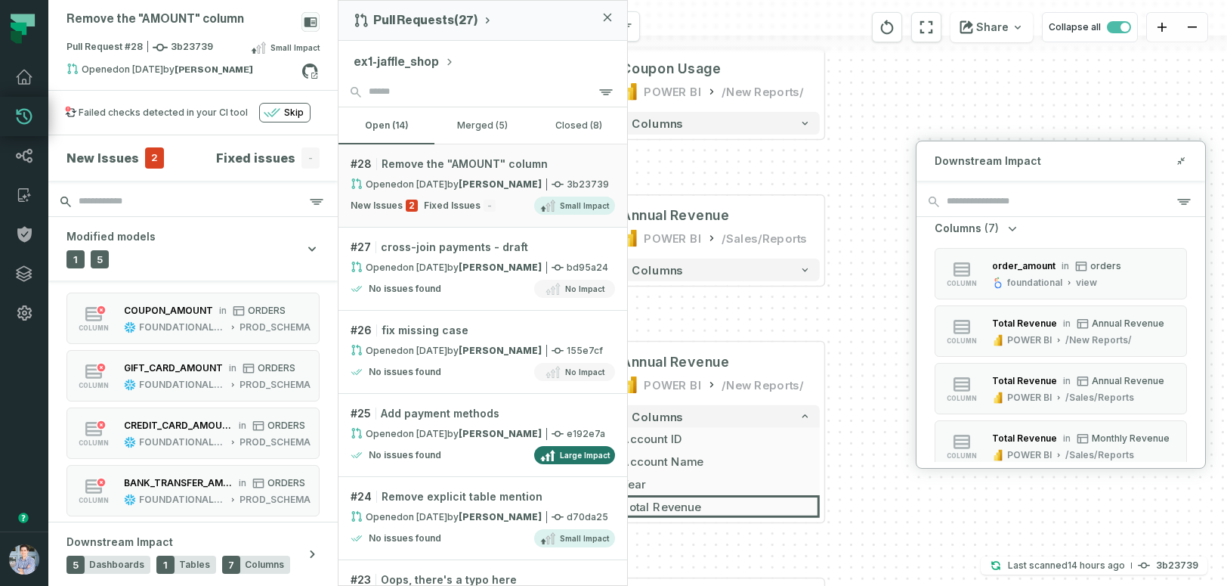
click at [245, 210] on input "search" at bounding box center [192, 202] width 289 height 30
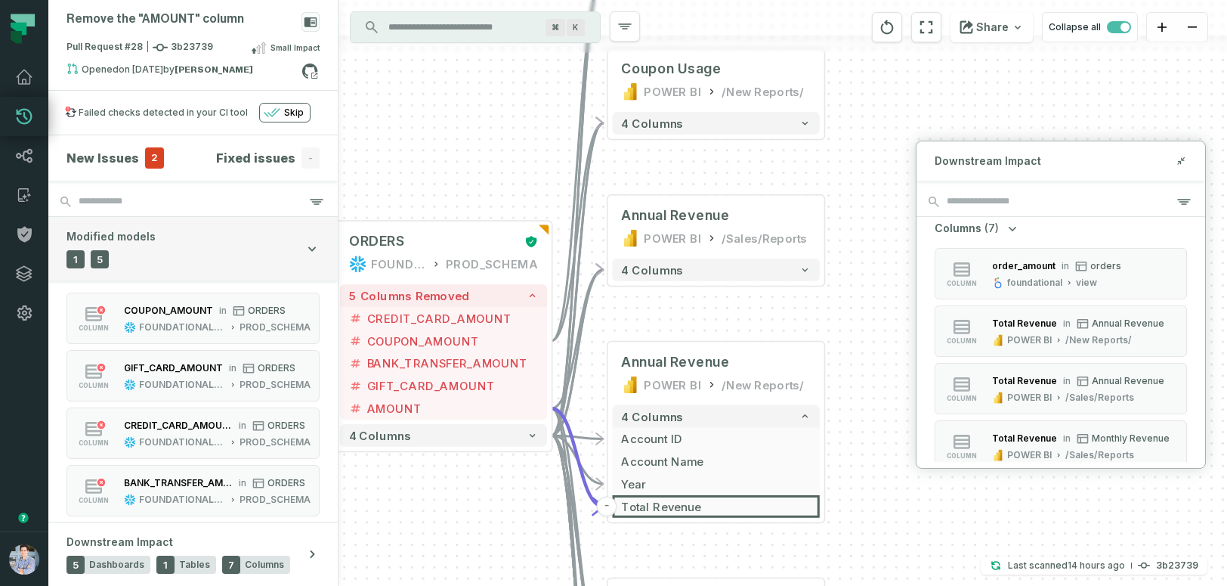
click at [265, 250] on button "Modified models 1 Tables 5 Columns" at bounding box center [192, 248] width 289 height 63
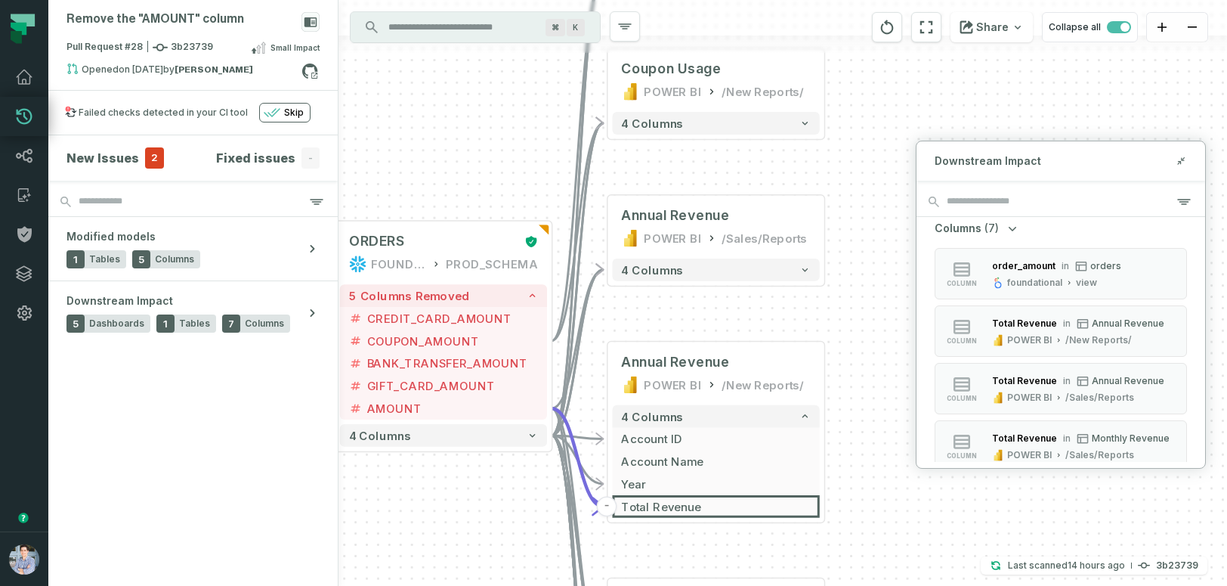
click at [456, 119] on div "+ STG_PAYMENTS FOUNDATIONAL_DB PROD_SCHEMA + 4 columns + ORDERS FOUNDATIONAL_DB…" at bounding box center [783, 293] width 889 height 586
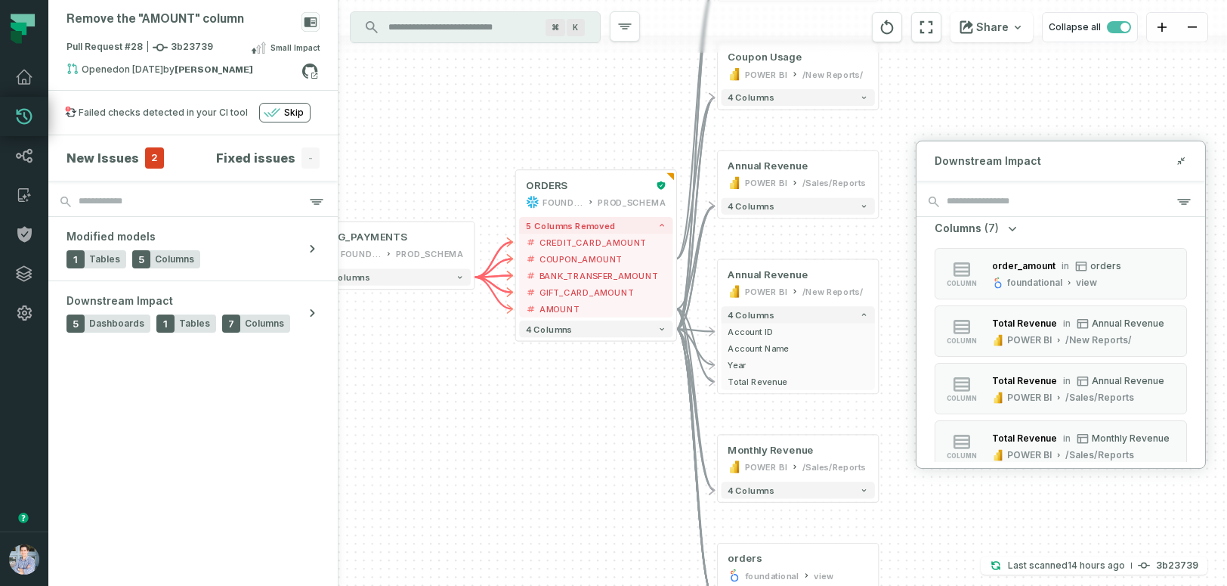
drag, startPoint x: 517, startPoint y: 462, endPoint x: 605, endPoint y: 449, distance: 89.4
click at [605, 449] on div "+ STG_PAYMENTS FOUNDATIONAL_DB PROD_SCHEMA + 4 columns + ORDERS FOUNDATIONAL_DB…" at bounding box center [783, 293] width 889 height 586
click at [1182, 161] on icon at bounding box center [1181, 161] width 11 height 12
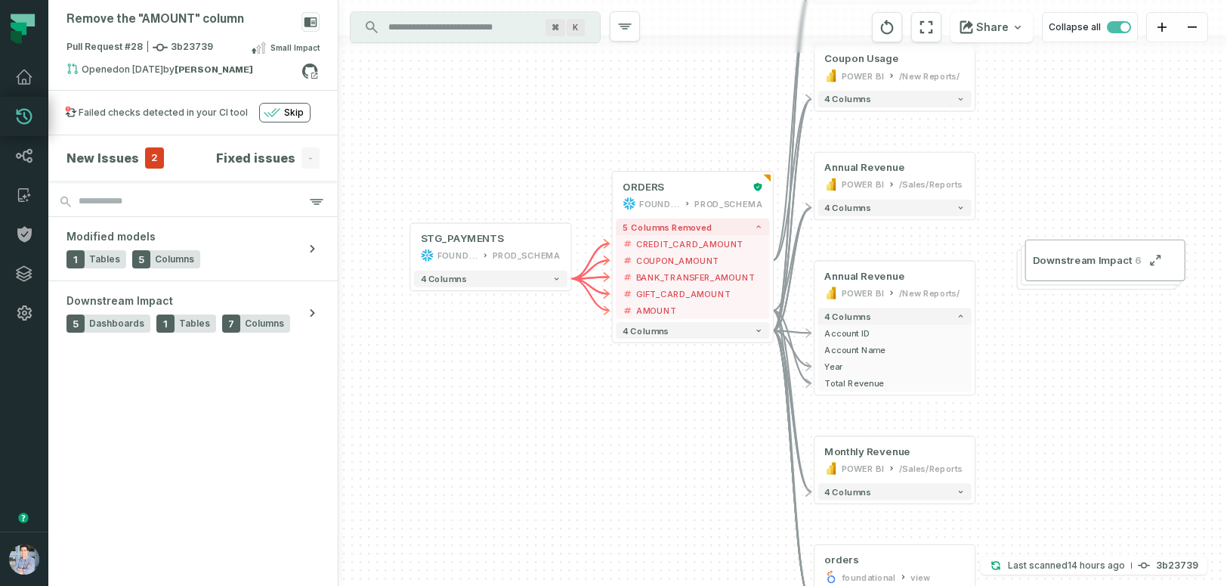
drag, startPoint x: 478, startPoint y: 459, endPoint x: 586, endPoint y: 463, distance: 107.4
click at [586, 463] on div "+ STG_PAYMENTS FOUNDATIONAL_DB PROD_SCHEMA + 4 columns + ORDERS FOUNDATIONAL_DB…" at bounding box center [783, 293] width 889 height 586
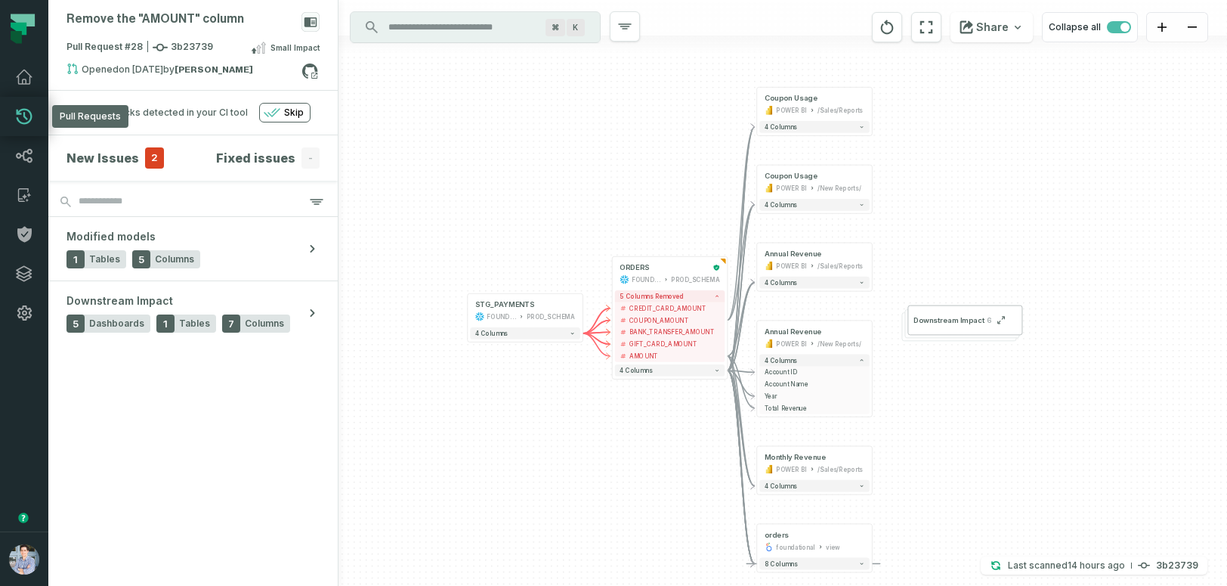
click at [23, 115] on icon at bounding box center [24, 116] width 18 height 18
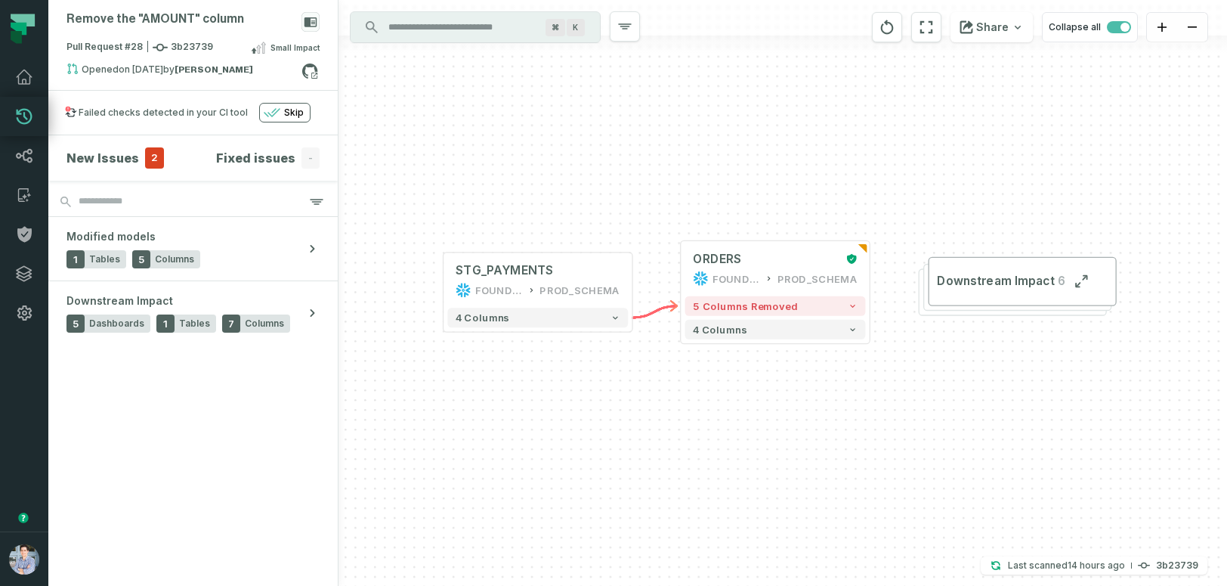
drag, startPoint x: 757, startPoint y: 402, endPoint x: 750, endPoint y: 401, distance: 7.6
click at [750, 401] on div "+ STG_PAYMENTS FOUNDATIONAL_DB PROD_SCHEMA + 4 columns + ORDERS FOUNDATIONAL_DB…" at bounding box center [783, 293] width 889 height 586
click at [800, 308] on button "5 columns removed" at bounding box center [775, 306] width 181 height 20
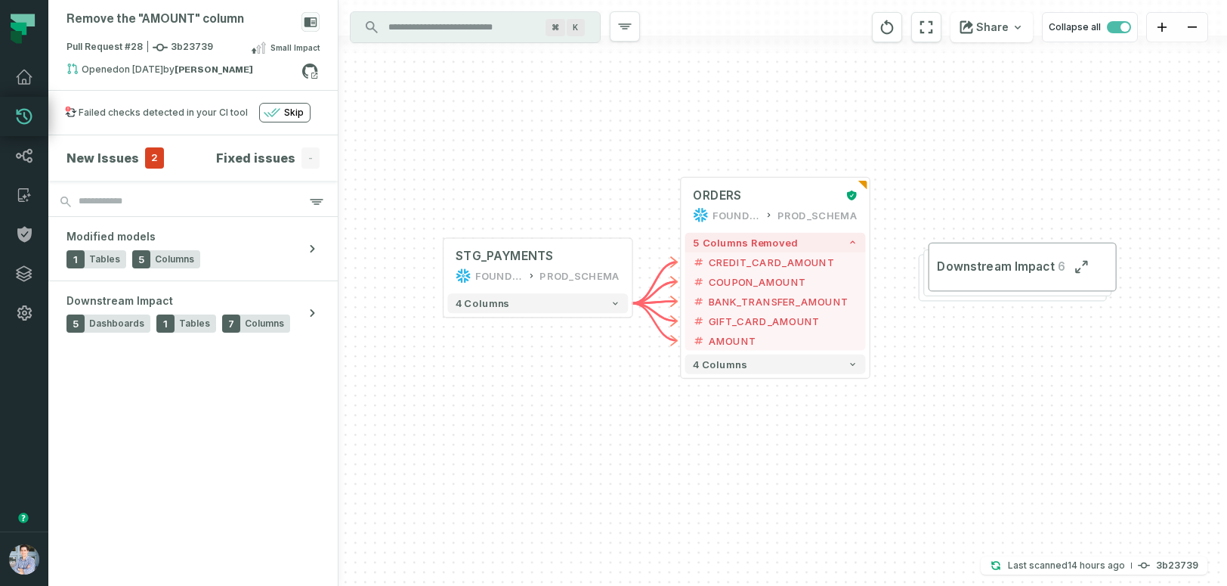
drag, startPoint x: 596, startPoint y: 466, endPoint x: 596, endPoint y: 403, distance: 63.5
click at [596, 403] on div "+ STG_PAYMENTS FOUNDATIONAL_DB PROD_SCHEMA + 4 columns + ORDERS FOUNDATIONAL_DB…" at bounding box center [783, 293] width 889 height 586
click at [987, 259] on span "Downstream Impact" at bounding box center [995, 267] width 116 height 16
click at [982, 291] on button "Downstream Impact 6" at bounding box center [1024, 267] width 188 height 49
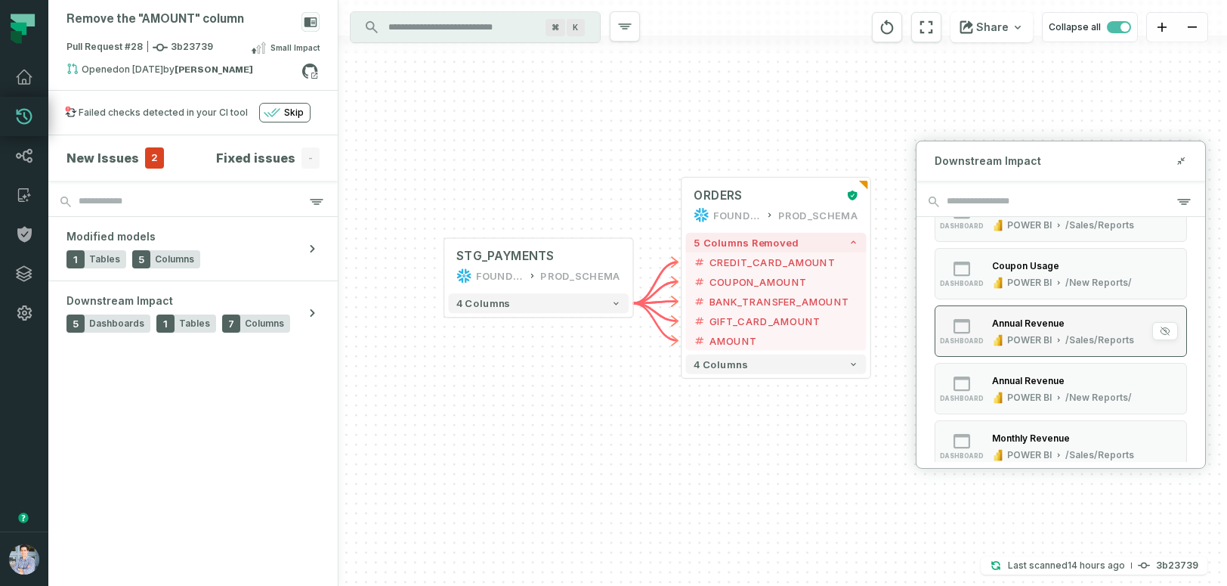
scroll to position [62, 0]
click at [1058, 341] on icon "button" at bounding box center [1059, 341] width 2 height 4
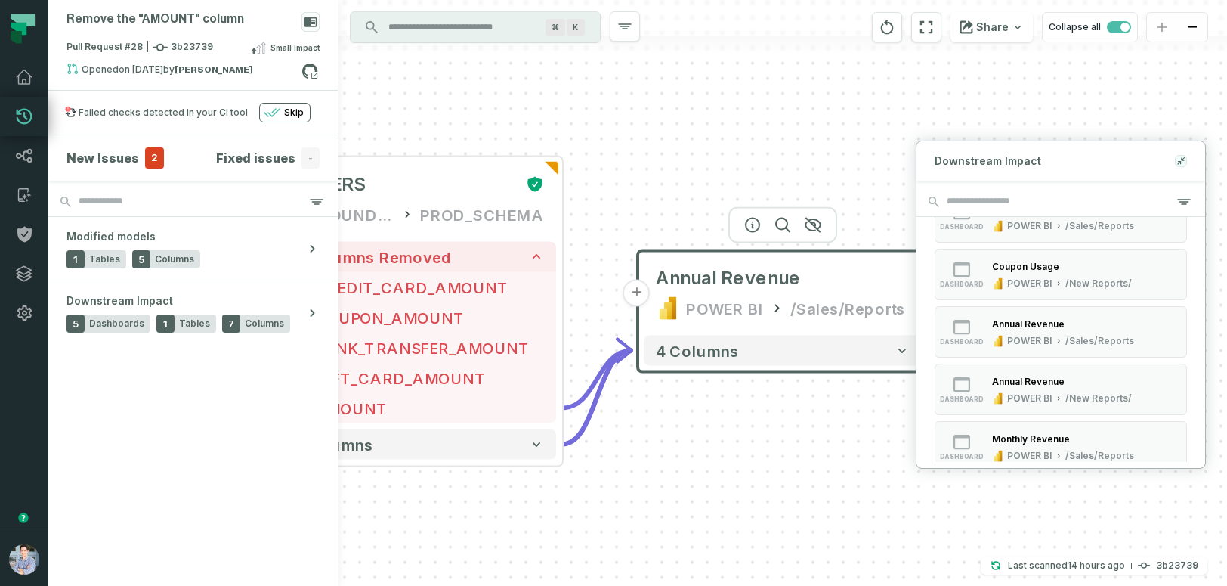
click at [1182, 159] on icon at bounding box center [1183, 158] width 3 height 3
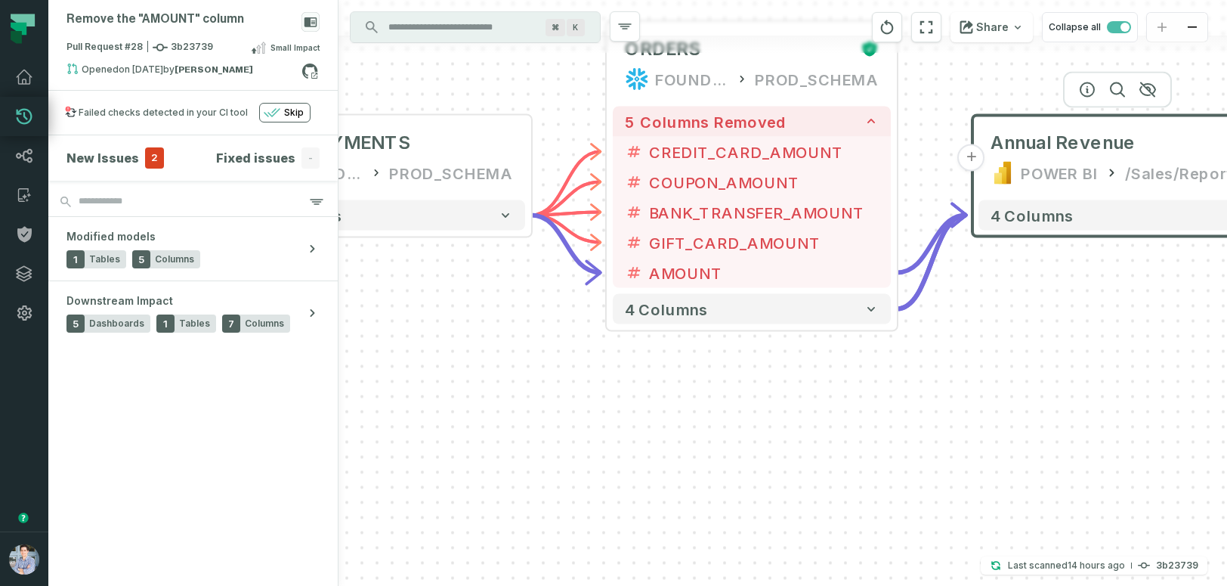
drag, startPoint x: 818, startPoint y: 453, endPoint x: 1153, endPoint y: 317, distance: 361.1
click at [1153, 317] on div "+ STG_PAYMENTS FOUNDATIONAL_DB PROD_SCHEMA + 4 columns + ORDERS FOUNDATIONAL_DB…" at bounding box center [783, 293] width 889 height 586
click at [1068, 226] on button "4 columns" at bounding box center [1118, 215] width 278 height 30
click at [1025, 221] on span "4 columns" at bounding box center [1031, 215] width 83 height 18
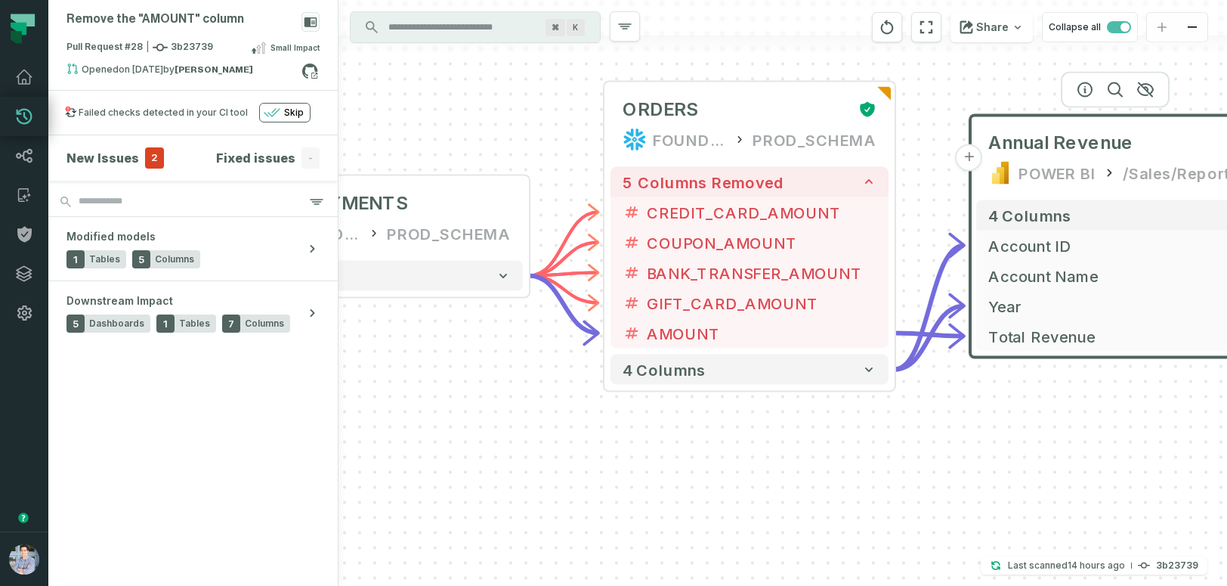
click at [921, 451] on div "+ STG_PAYMENTS FOUNDATIONAL_DB PROD_SCHEMA + 4 columns + ORDERS FOUNDATIONAL_DB…" at bounding box center [783, 293] width 889 height 586
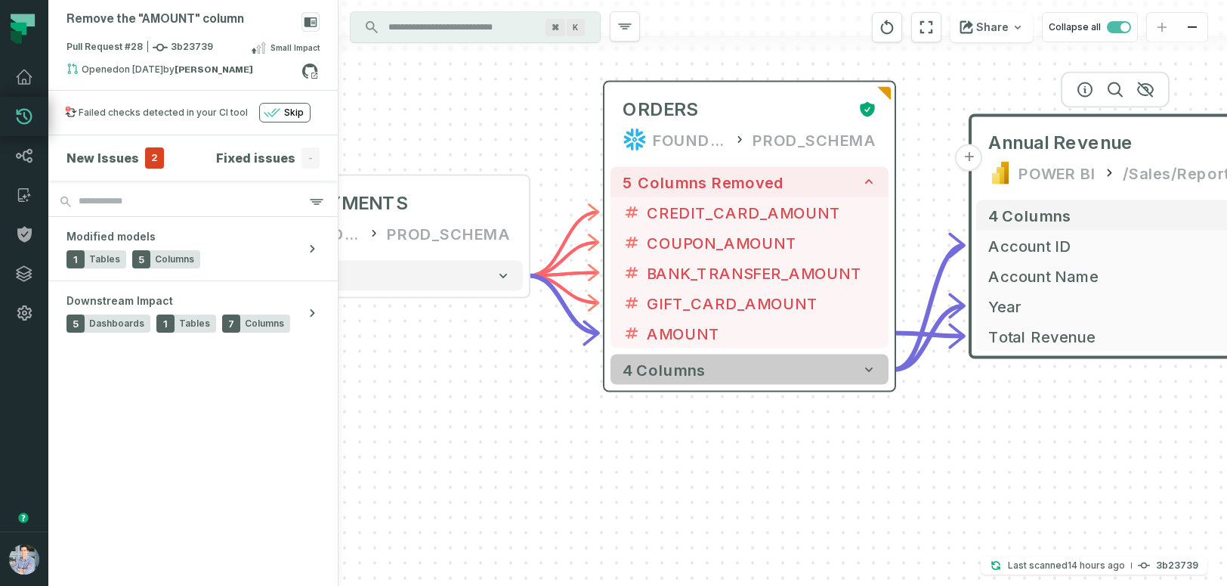
click at [873, 371] on icon "button" at bounding box center [869, 369] width 15 height 15
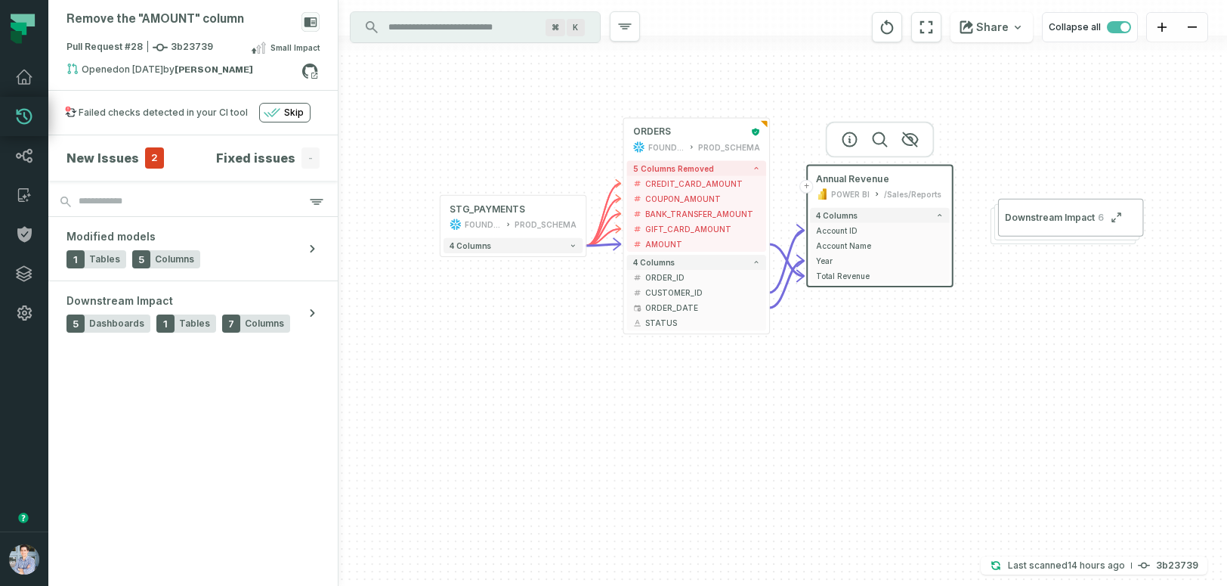
drag, startPoint x: 499, startPoint y: 525, endPoint x: 532, endPoint y: 339, distance: 189.6
click at [532, 339] on div "+ STG_PAYMENTS FOUNDATIONAL_DB PROD_SCHEMA + 4 columns + ORDERS FOUNDATIONAL_DB…" at bounding box center [783, 293] width 889 height 586
click at [107, 161] on h4 "New Issues" at bounding box center [103, 158] width 73 height 18
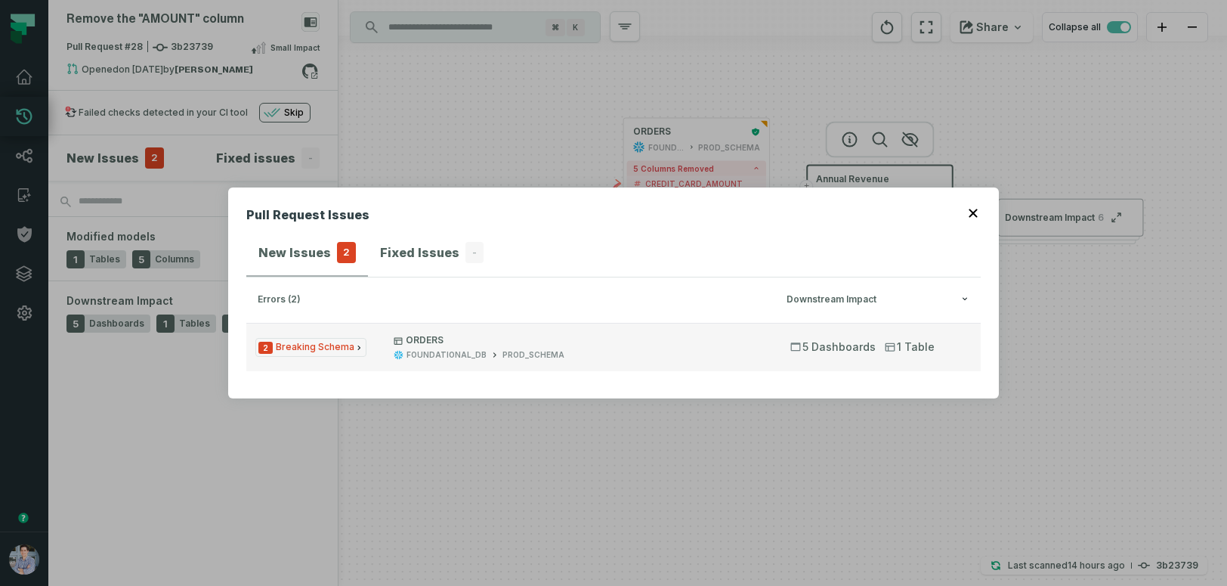
click at [316, 345] on span "2 Breaking Schema" at bounding box center [310, 347] width 111 height 19
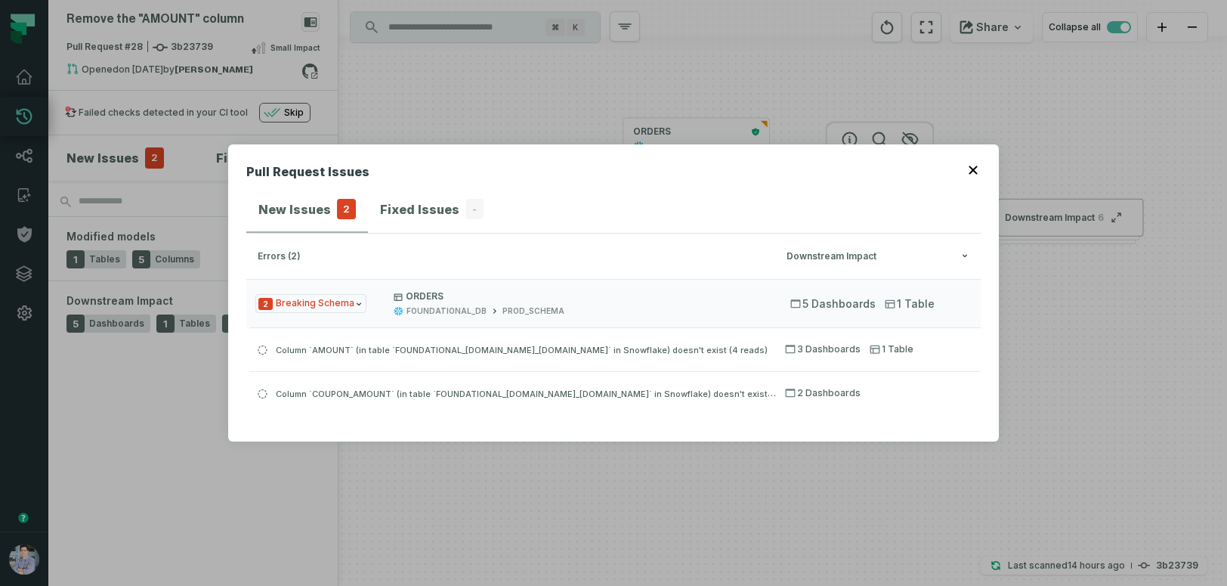
click at [973, 173] on icon "button" at bounding box center [973, 170] width 9 height 9
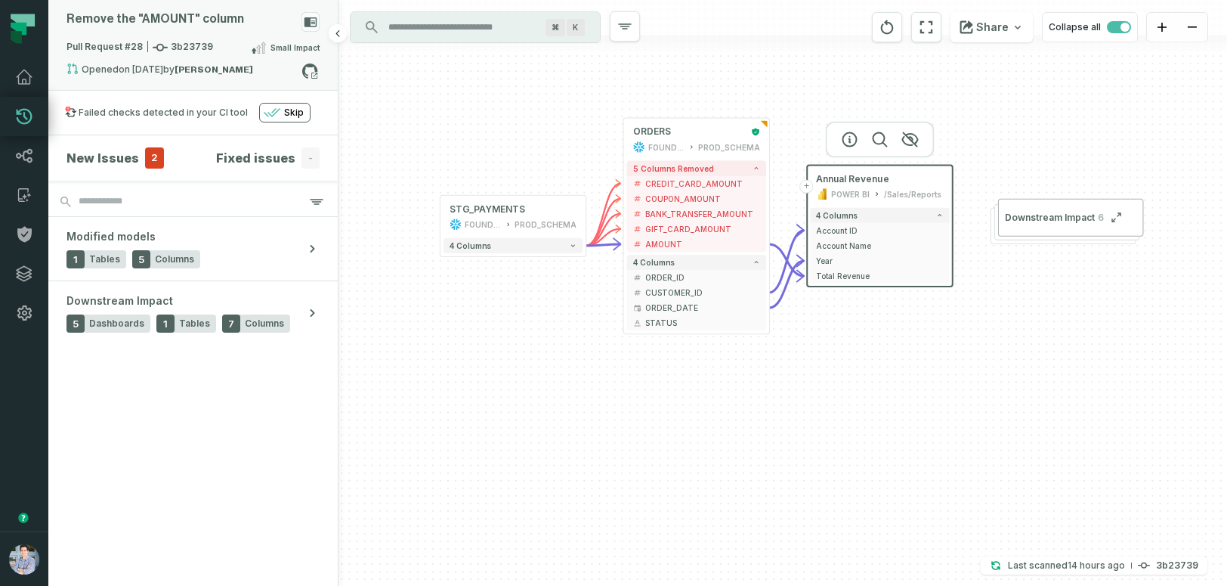
click at [116, 45] on span "Pull Request #28 3b23739" at bounding box center [140, 47] width 147 height 15
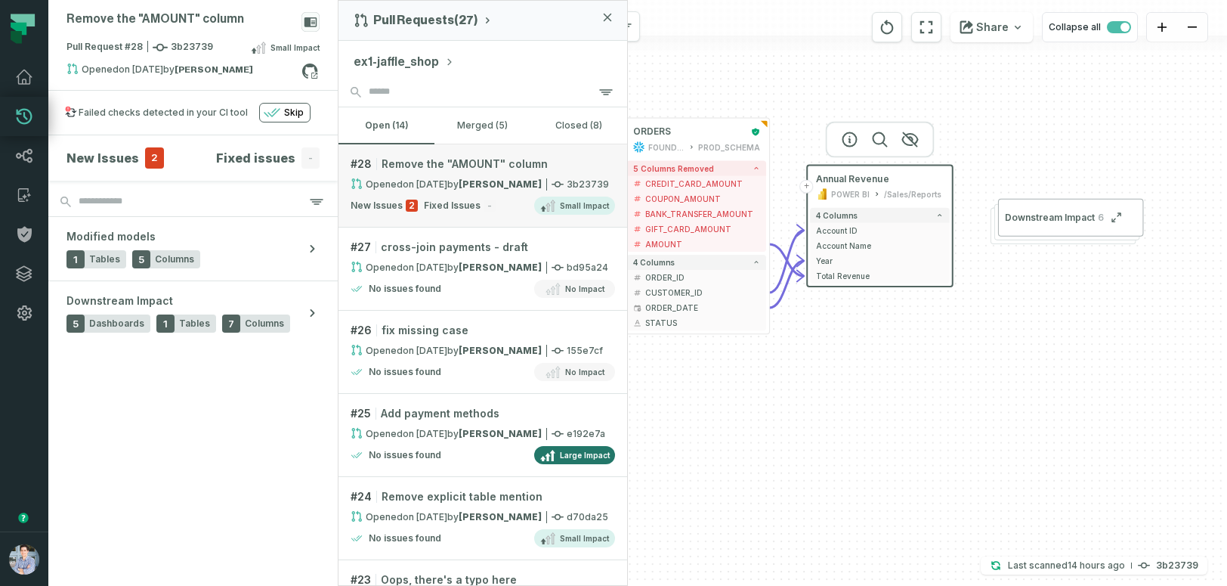
click at [474, 181] on strong "[PERSON_NAME]" at bounding box center [500, 183] width 83 height 11
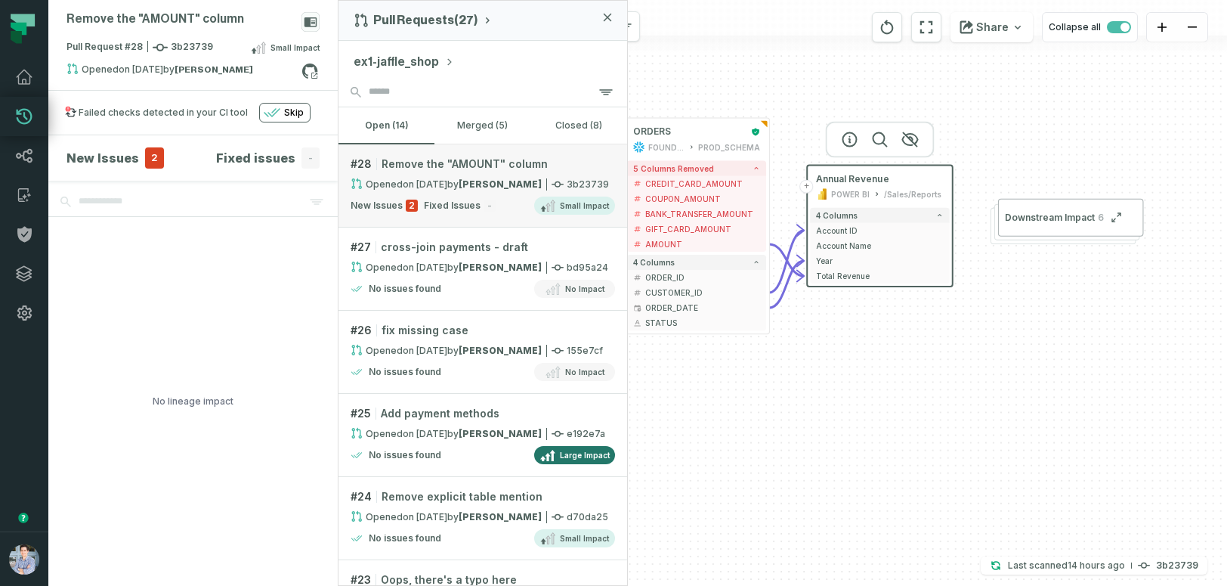
click at [439, 181] on relative-time "[DATE] 5:00:25 PM" at bounding box center [425, 183] width 45 height 11
click at [409, 206] on span "2" at bounding box center [412, 206] width 12 height 12
click at [565, 206] on span "Small Impact" at bounding box center [584, 206] width 49 height 12
click at [438, 209] on span "Fixed Issues" at bounding box center [452, 206] width 57 height 12
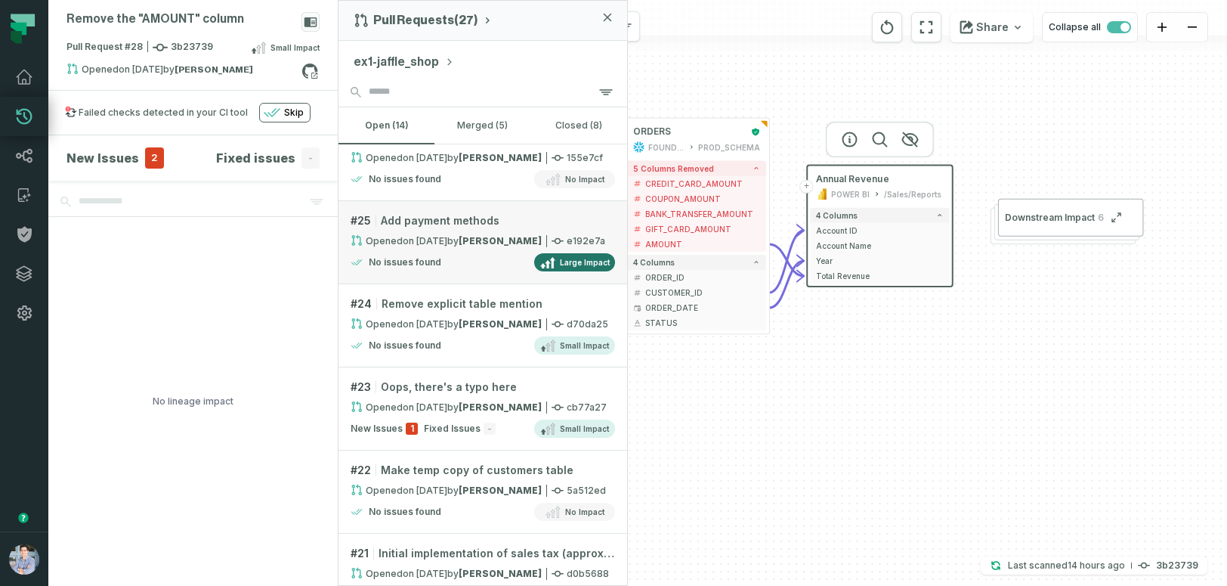
scroll to position [0, 0]
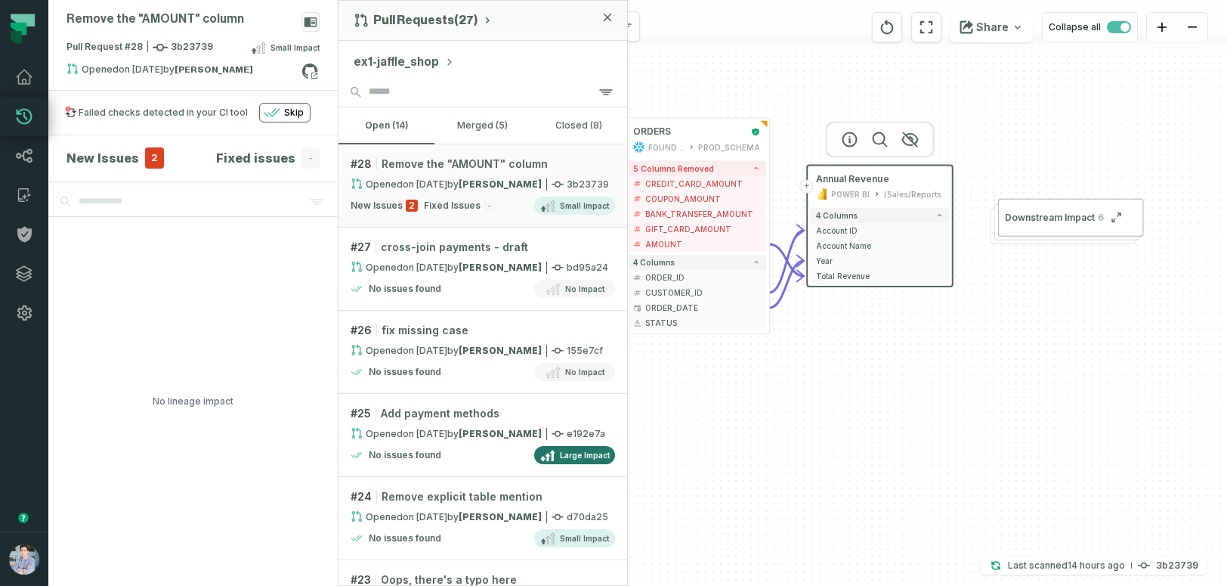
click at [605, 14] on icon "button" at bounding box center [608, 17] width 7 height 7
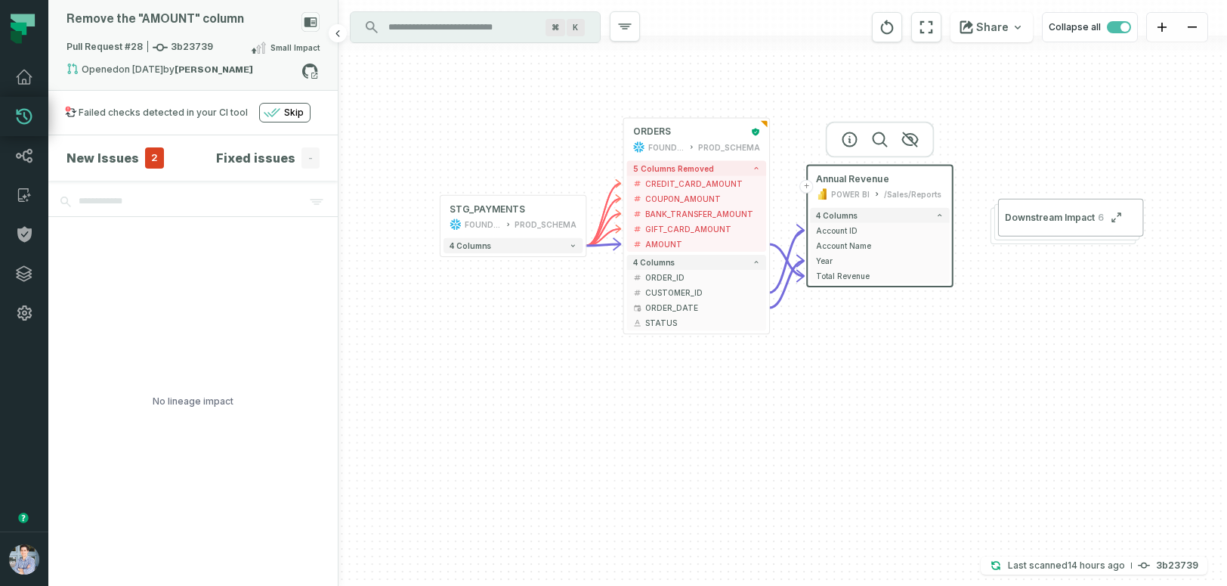
click at [94, 44] on span "Pull Request #28 3b23739" at bounding box center [140, 47] width 147 height 15
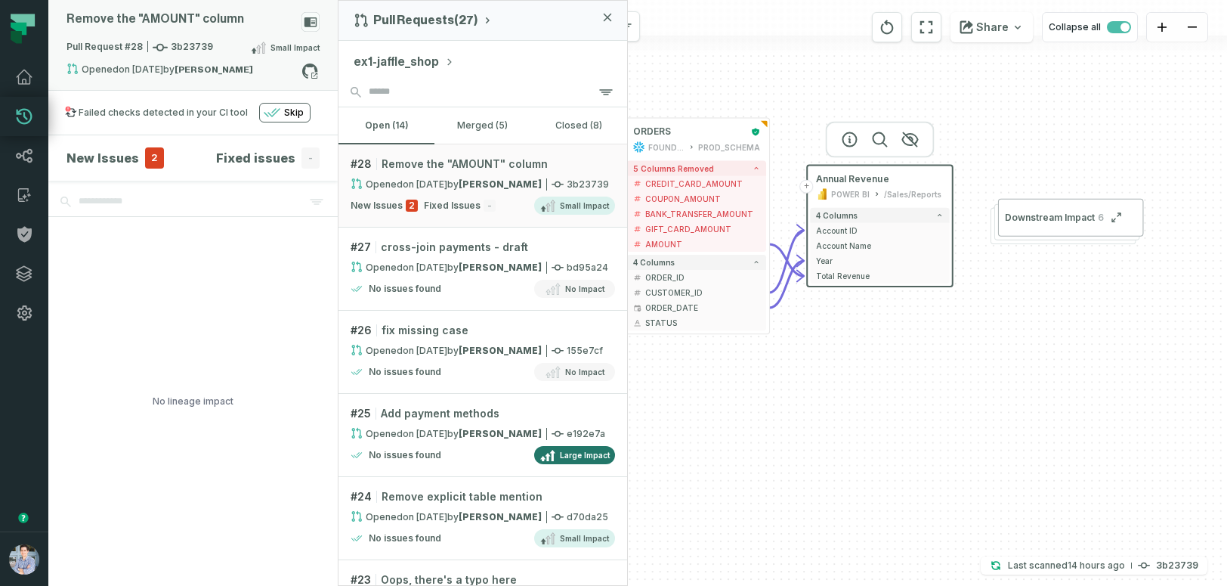
click at [94, 44] on span "Pull Request #28 3b23739" at bounding box center [140, 47] width 147 height 15
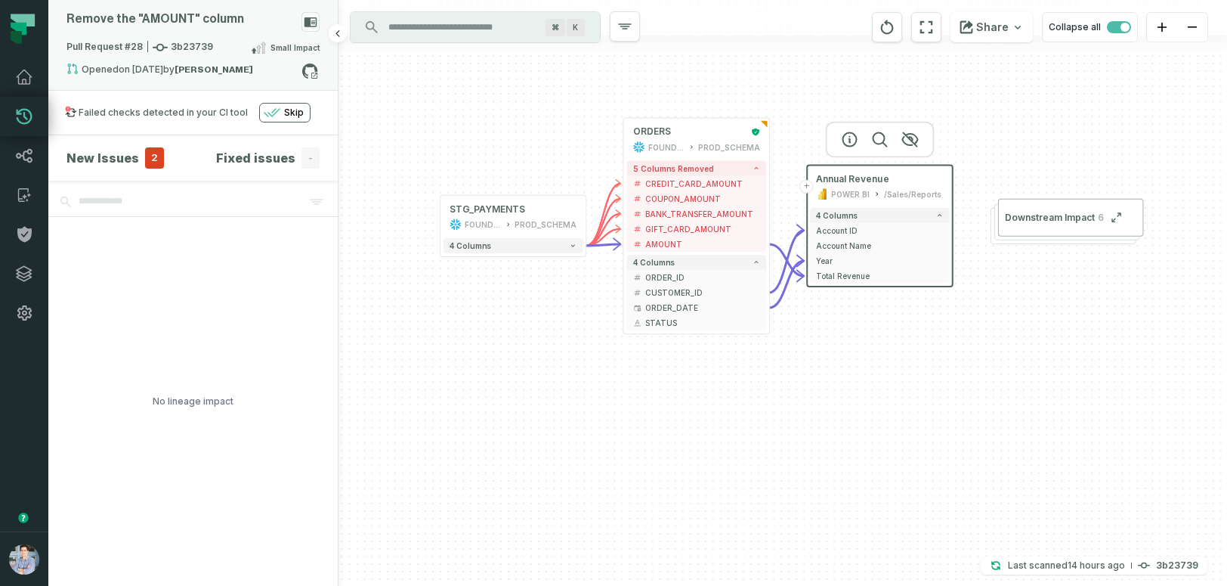
click at [104, 47] on span "Pull Request #28 3b23739" at bounding box center [140, 47] width 147 height 15
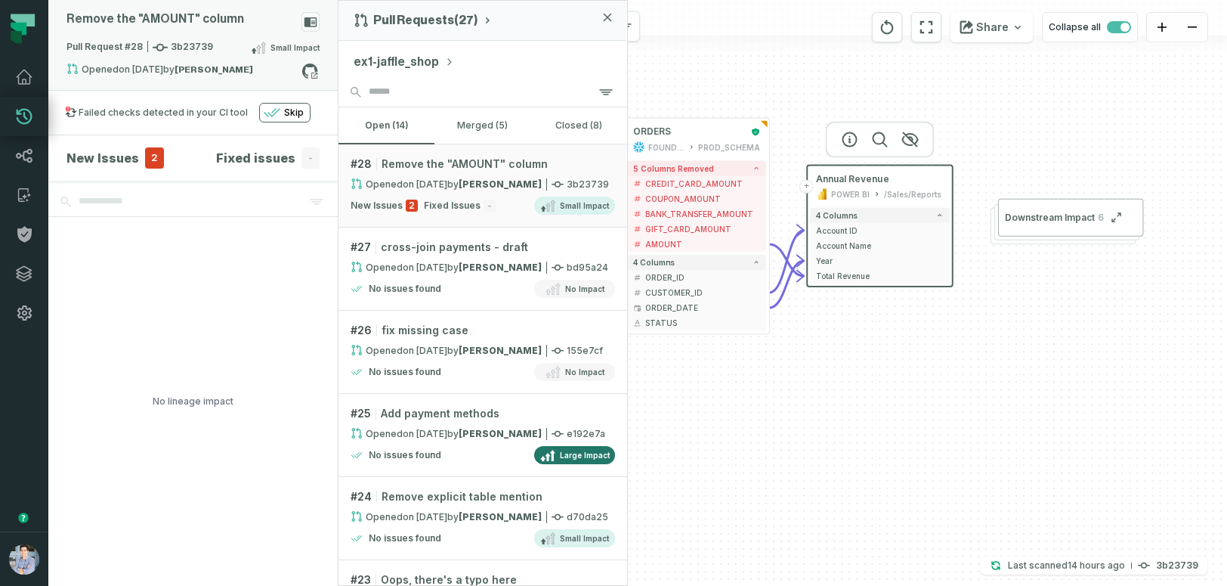
click at [110, 45] on span "Pull Request #28 3b23739" at bounding box center [140, 47] width 147 height 15
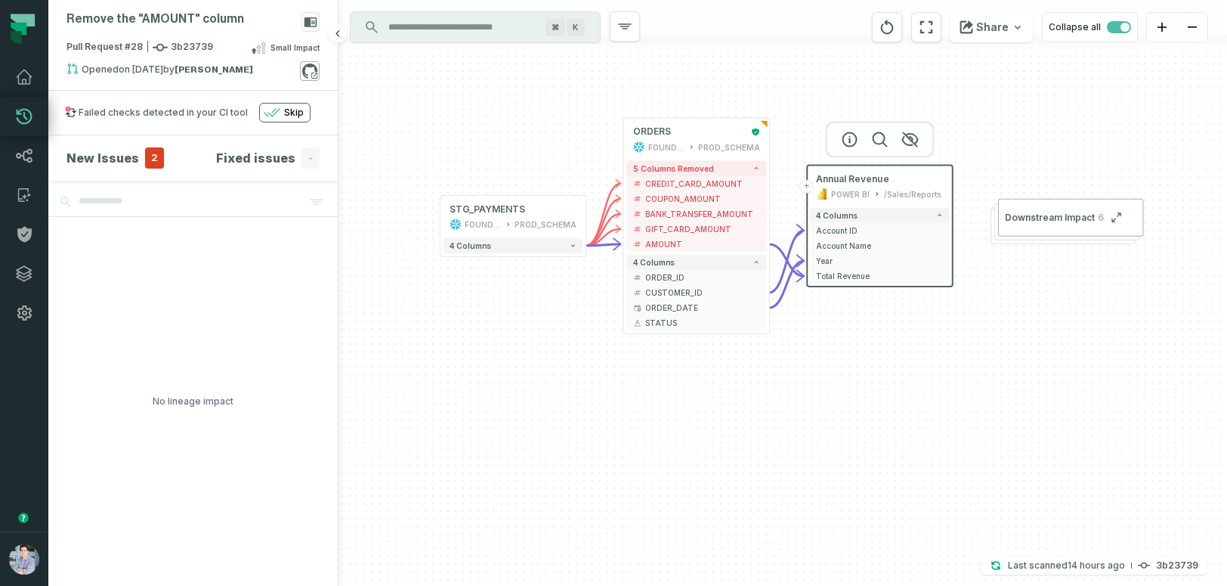
click at [312, 70] on icon at bounding box center [310, 71] width 20 height 20
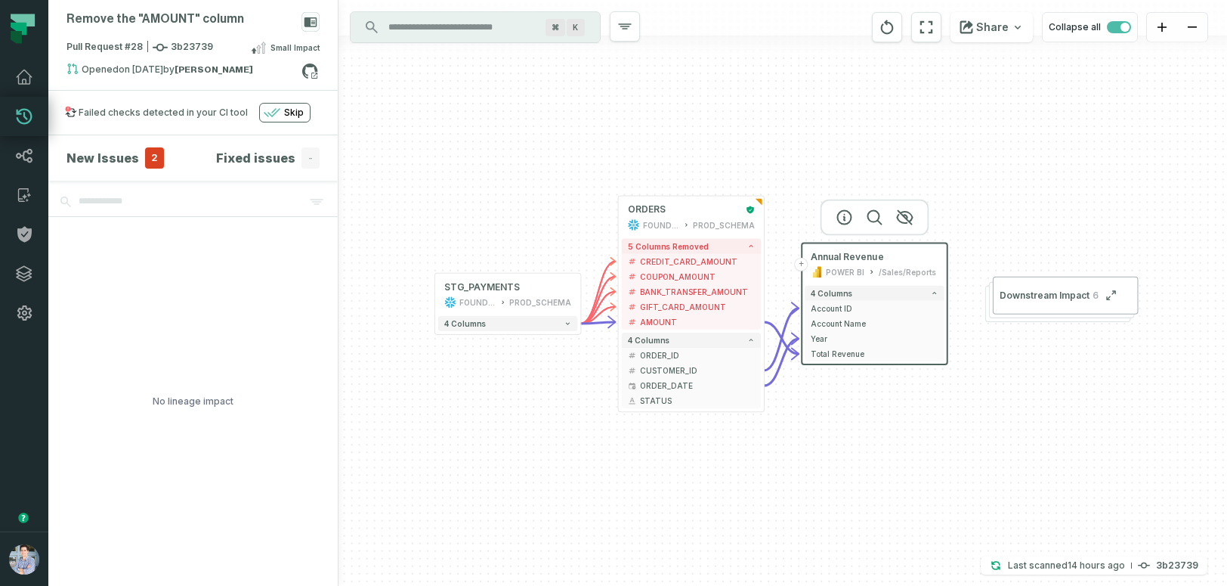
drag, startPoint x: 451, startPoint y: 345, endPoint x: 445, endPoint y: 423, distance: 78.1
click at [445, 423] on div "+ STG_PAYMENTS FOUNDATIONAL_DB PROD_SCHEMA + 4 columns + ORDERS FOUNDATIONAL_DB…" at bounding box center [783, 293] width 889 height 586
click at [1019, 394] on div "+ STG_PAYMENTS FOUNDATIONAL_DB PROD_SCHEMA + 4 columns + ORDERS FOUNDATIONAL_DB…" at bounding box center [783, 293] width 889 height 586
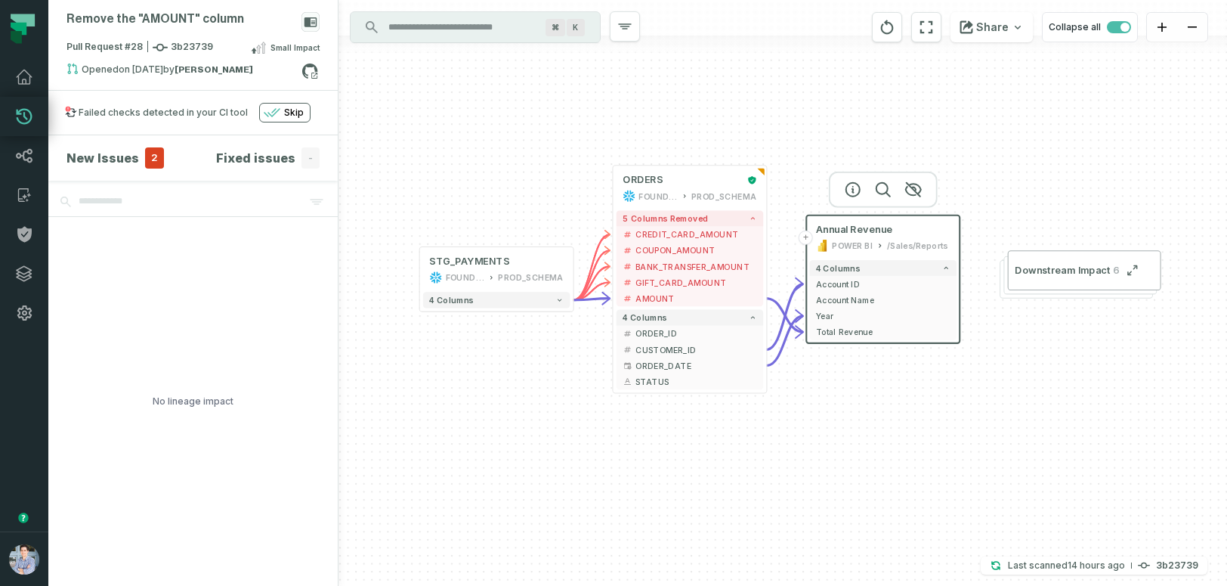
drag, startPoint x: 865, startPoint y: 469, endPoint x: 888, endPoint y: 450, distance: 30.0
click at [887, 450] on div "+ STG_PAYMENTS FOUNDATIONAL_DB PROD_SCHEMA + 4 columns + ORDERS FOUNDATIONAL_DB…" at bounding box center [783, 293] width 889 height 586
click at [25, 231] on icon at bounding box center [24, 235] width 14 height 16
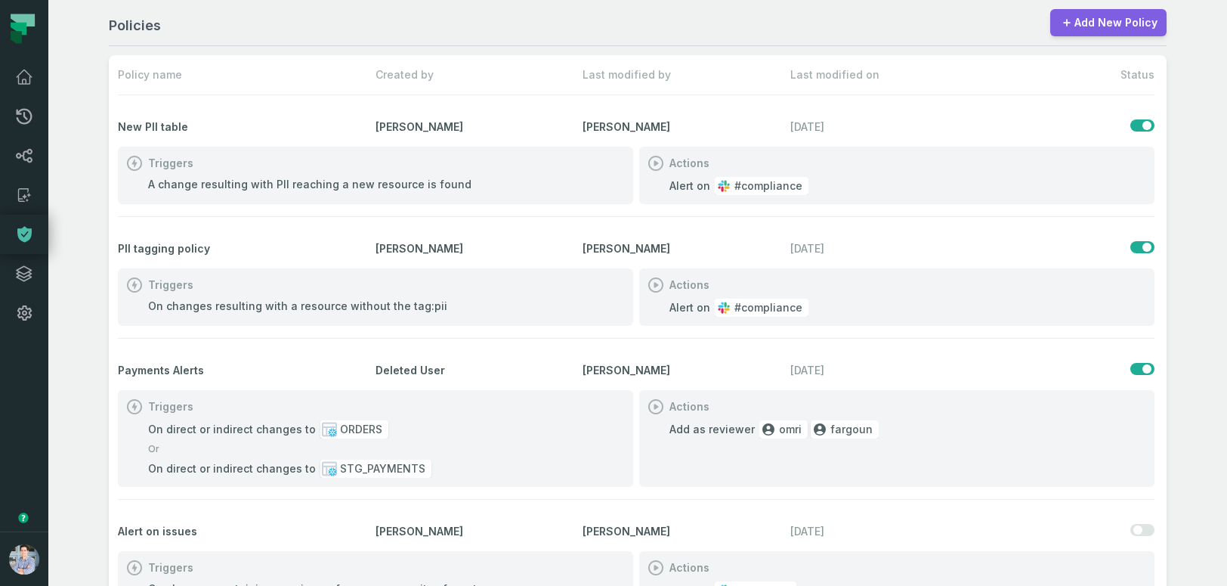
click at [1087, 12] on link "Add New Policy" at bounding box center [1108, 22] width 116 height 27
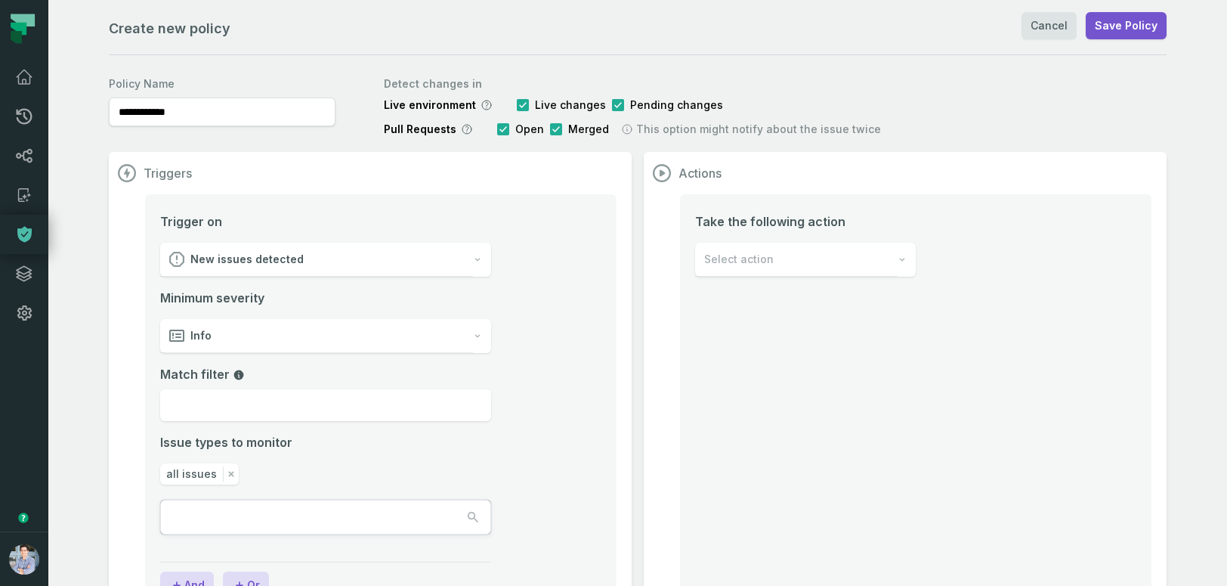
click at [477, 258] on icon "button" at bounding box center [477, 259] width 9 height 9
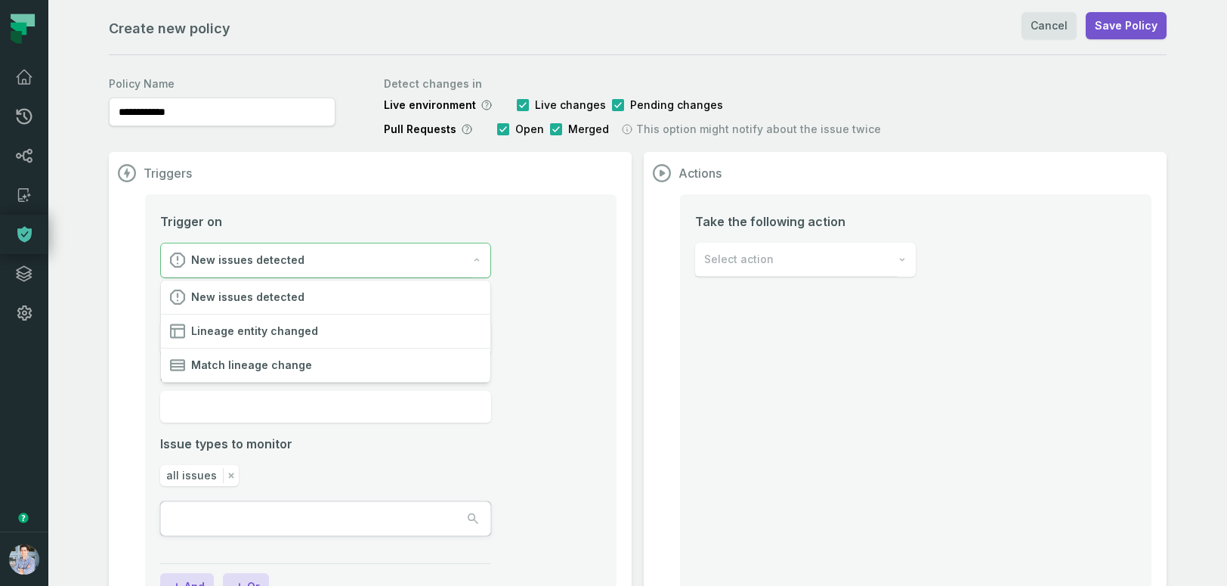
click at [565, 333] on li "Trigger on New issues detected Minimum severity Info Match filter Issue types t…" at bounding box center [380, 392] width 441 height 360
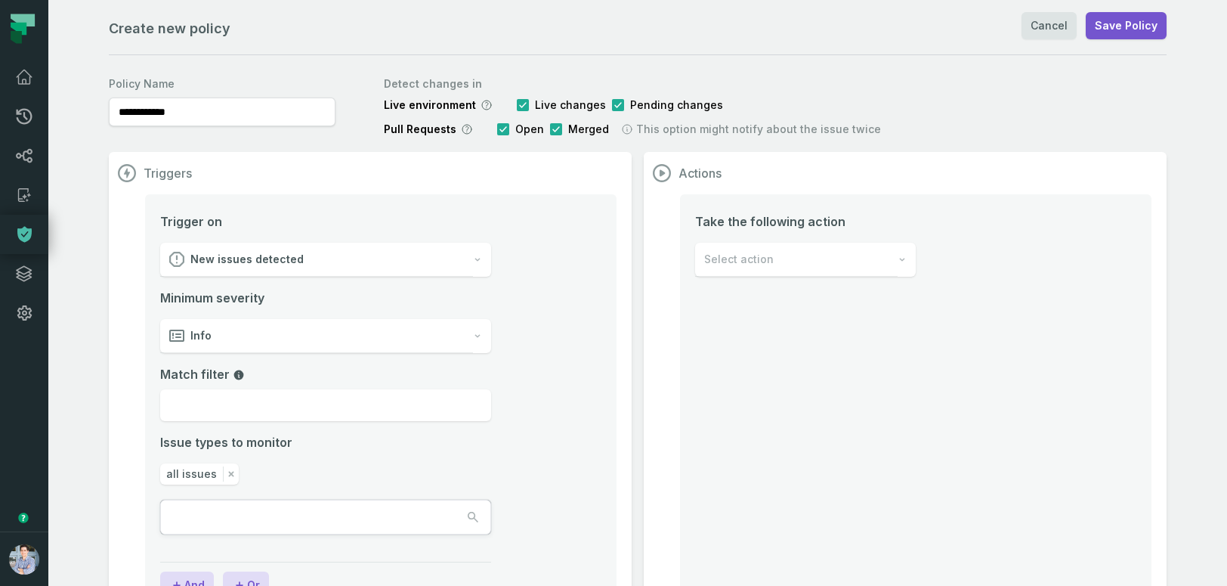
click at [352, 329] on div "Info" at bounding box center [316, 336] width 313 height 34
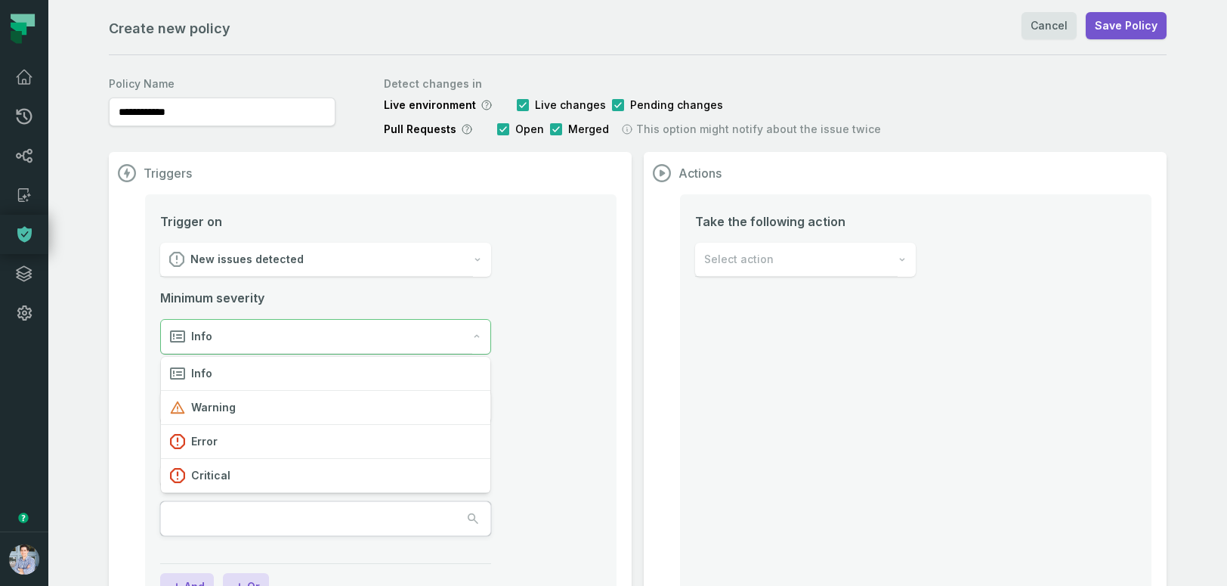
click at [540, 343] on li "Trigger on New issues detected Minimum severity Info Match filter Issue types t…" at bounding box center [380, 392] width 441 height 360
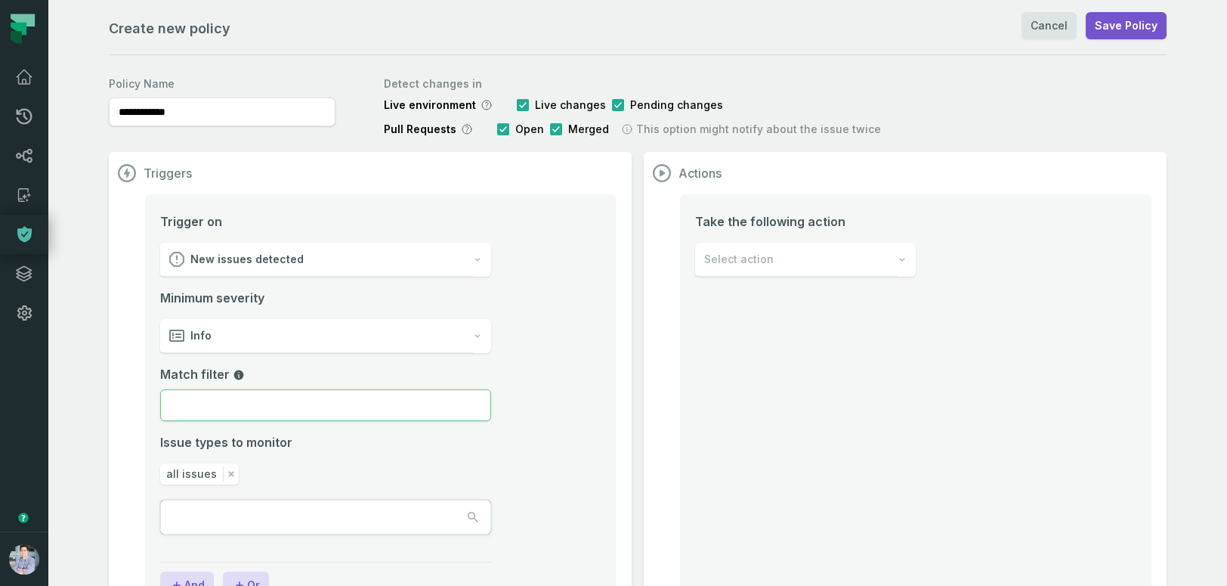
click at [410, 411] on input "Match filter" at bounding box center [325, 405] width 331 height 32
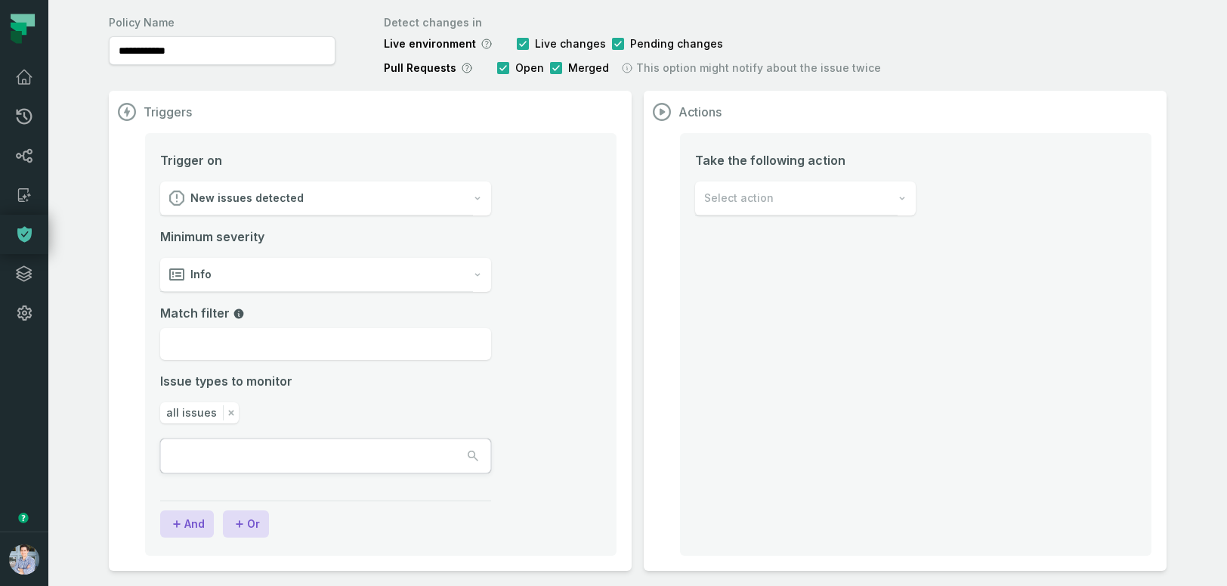
click at [719, 205] on span "Select action" at bounding box center [739, 197] width 70 height 15
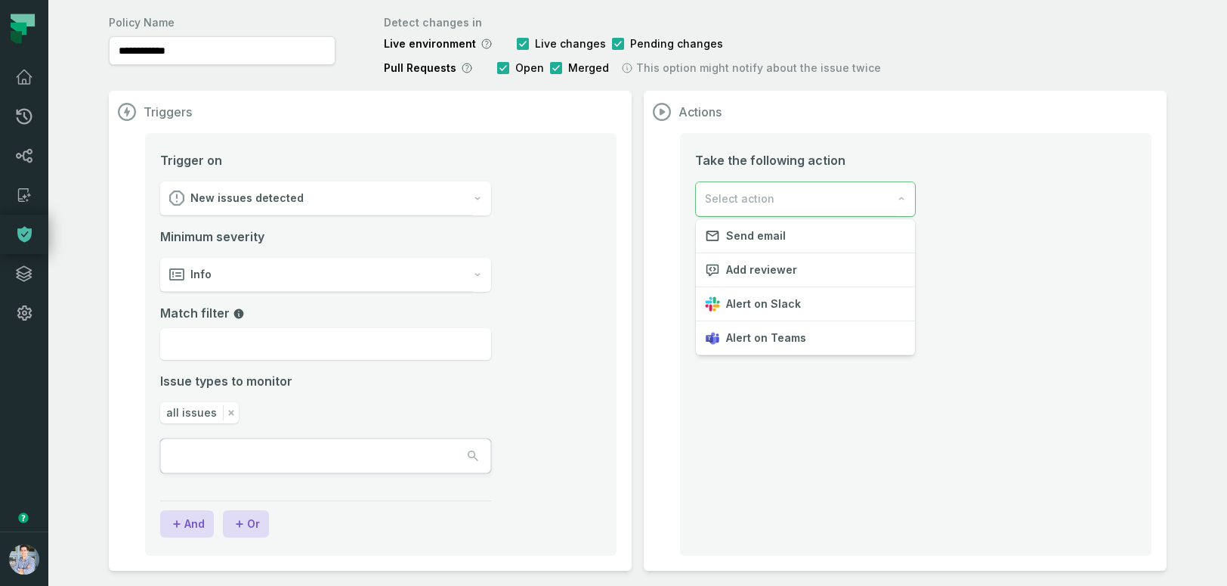
click at [735, 432] on div "Take the following action Select action" at bounding box center [916, 344] width 472 height 422
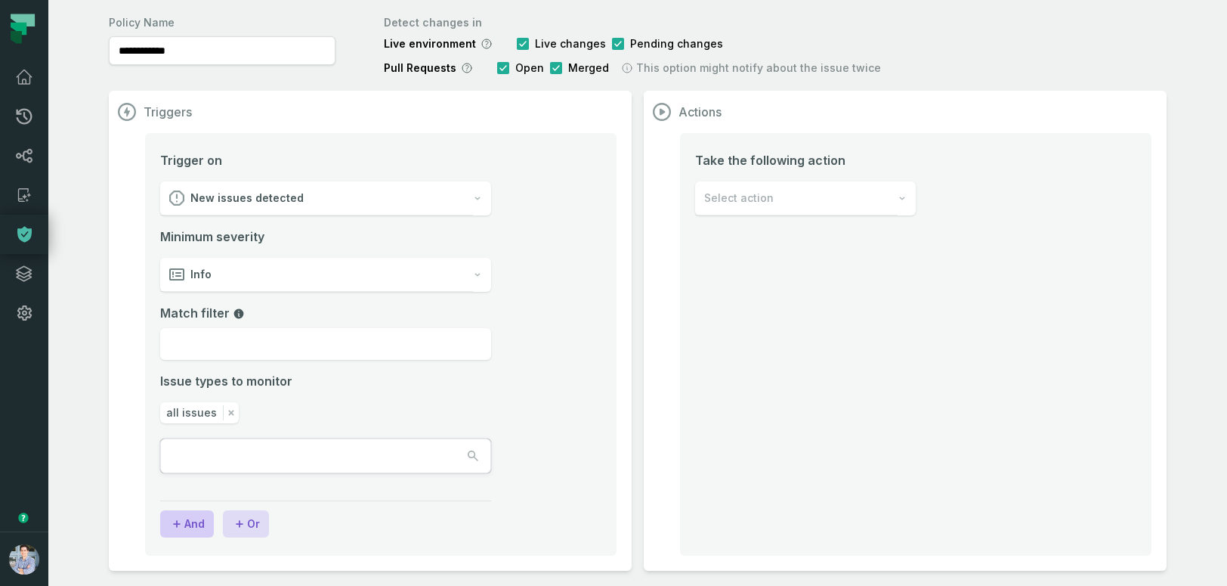
click at [195, 518] on button "And" at bounding box center [187, 523] width 54 height 27
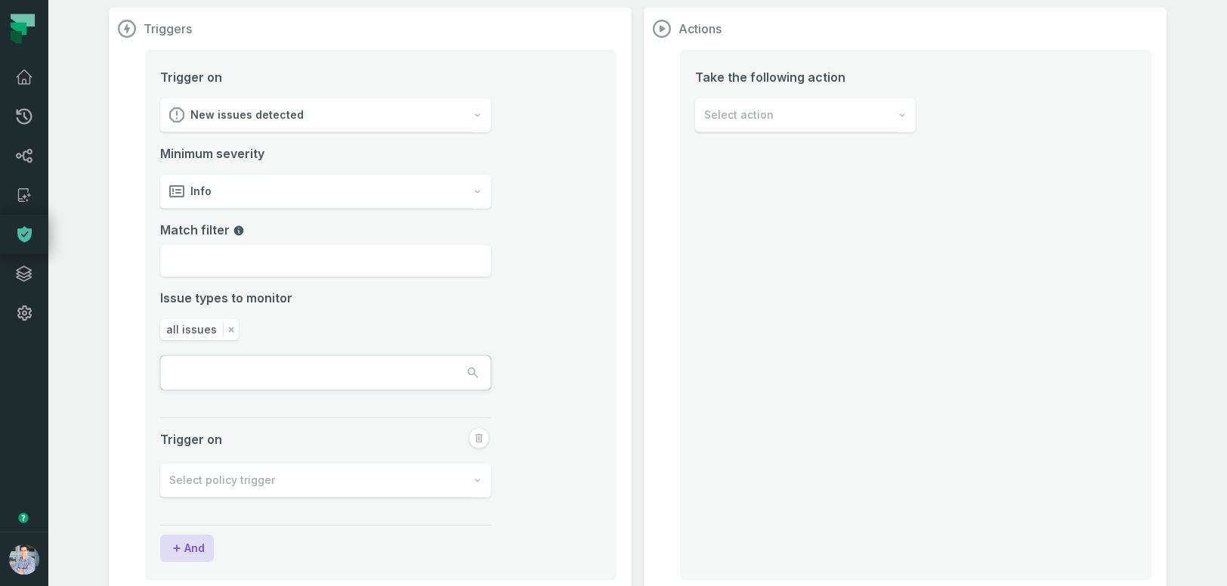
scroll to position [169, 0]
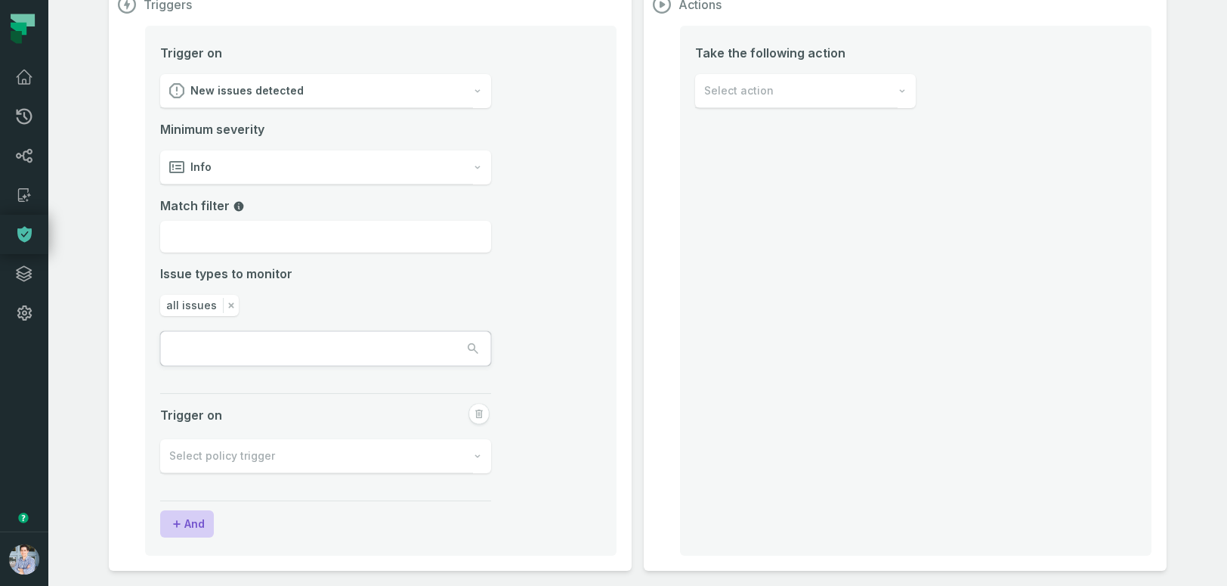
click at [193, 527] on button "And" at bounding box center [187, 523] width 54 height 27
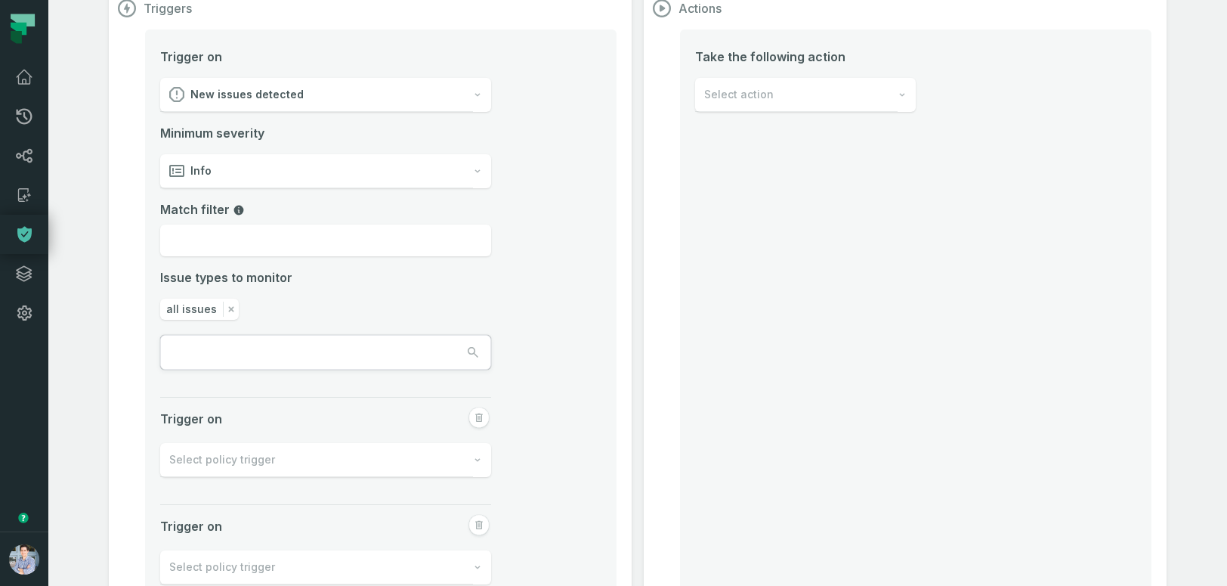
scroll to position [0, 0]
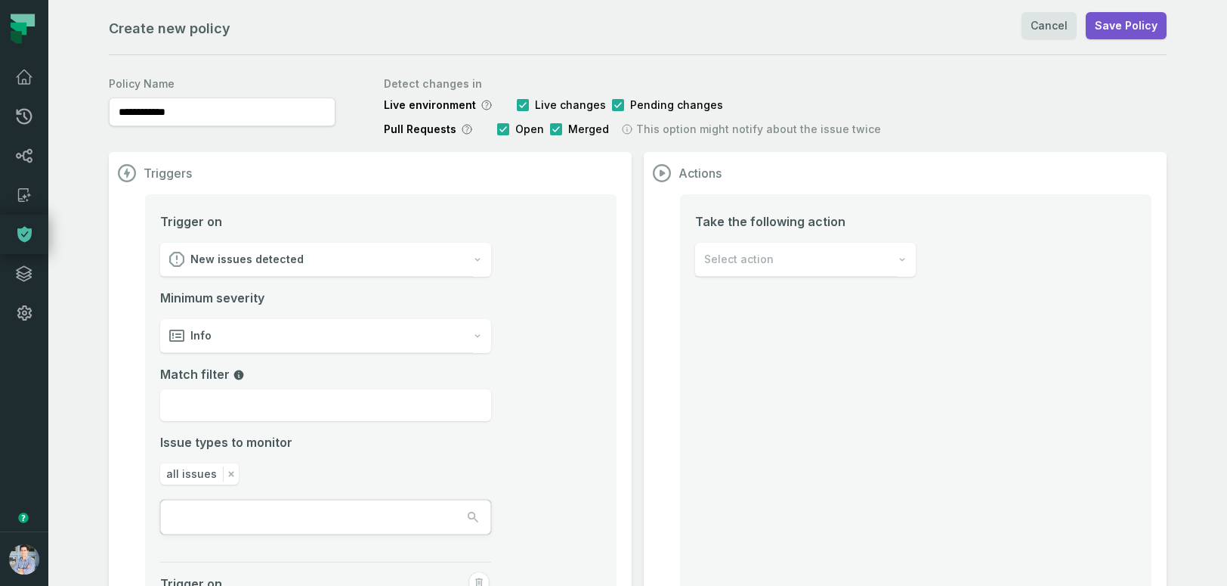
click at [30, 227] on icon at bounding box center [24, 234] width 18 height 18
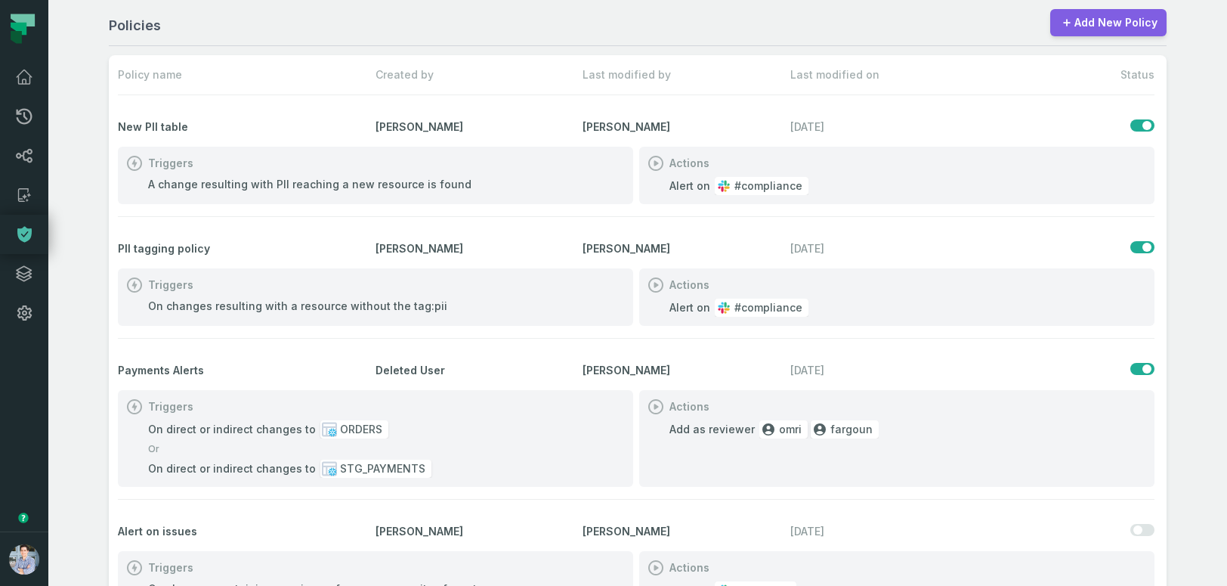
click at [1077, 25] on link "Add New Policy" at bounding box center [1108, 22] width 116 height 27
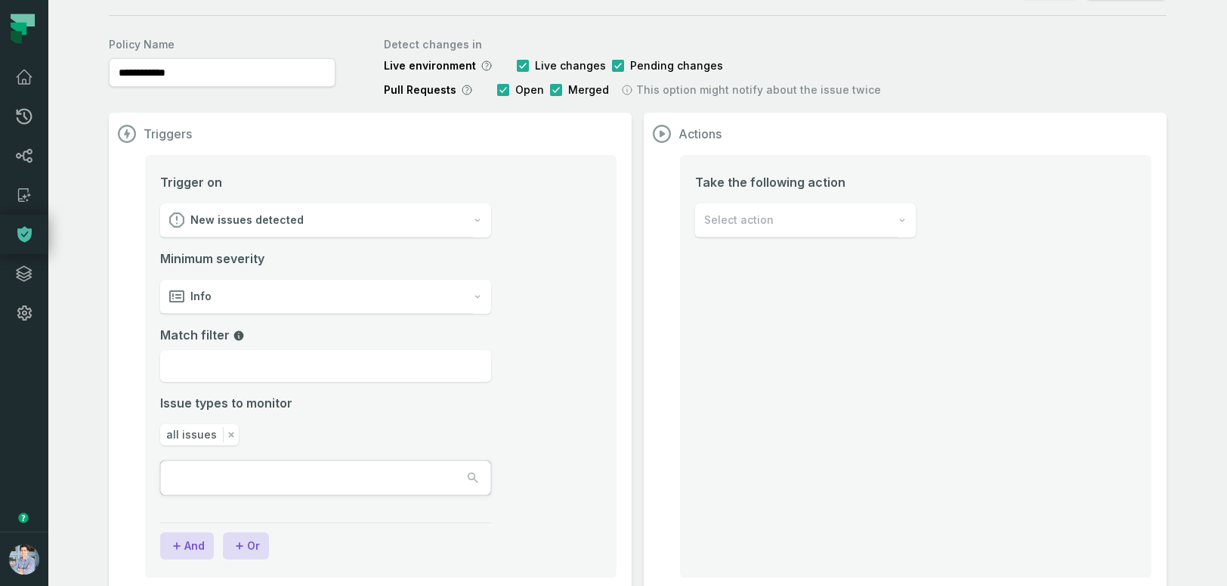
scroll to position [61, 0]
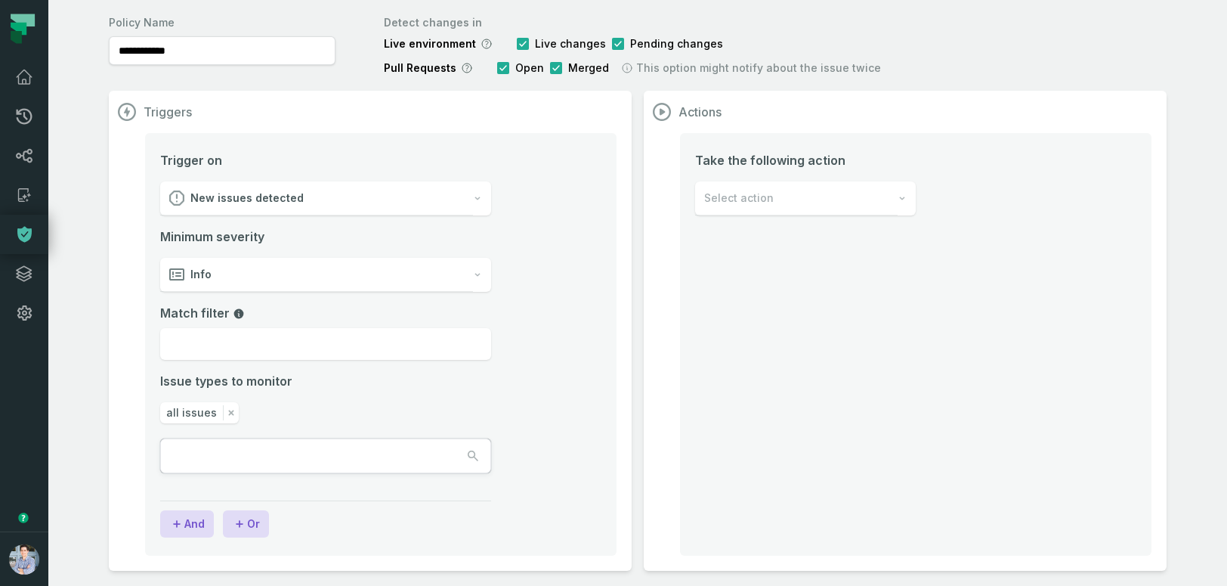
click at [432, 187] on div "New issues detected" at bounding box center [316, 198] width 313 height 34
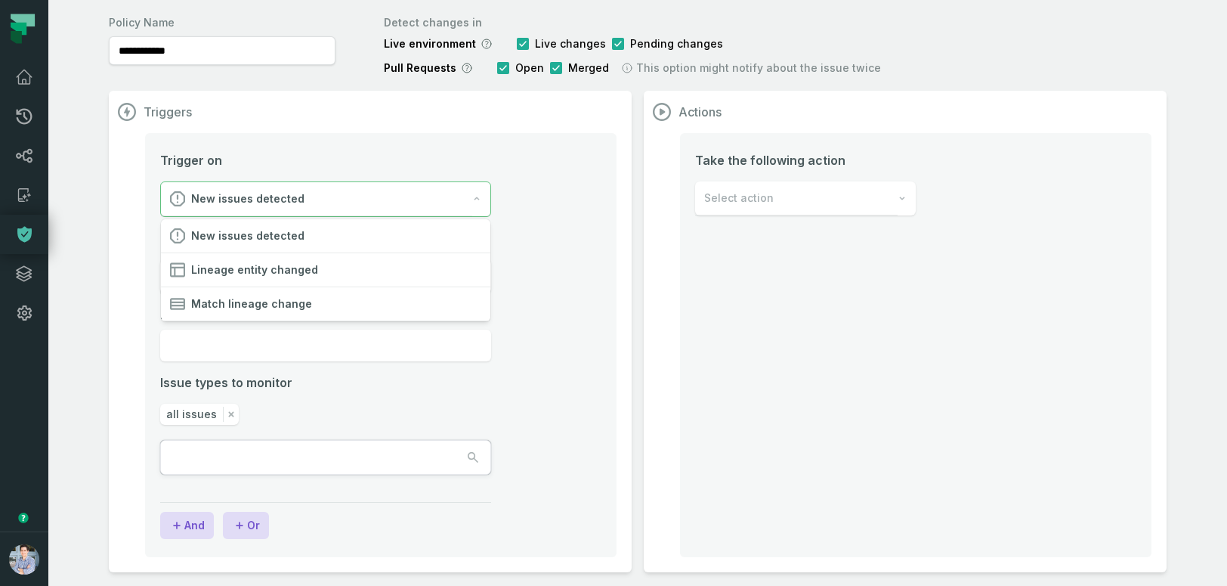
click at [551, 252] on li "Trigger on New issues detected Minimum severity Info Match filter Issue types t…" at bounding box center [380, 331] width 441 height 360
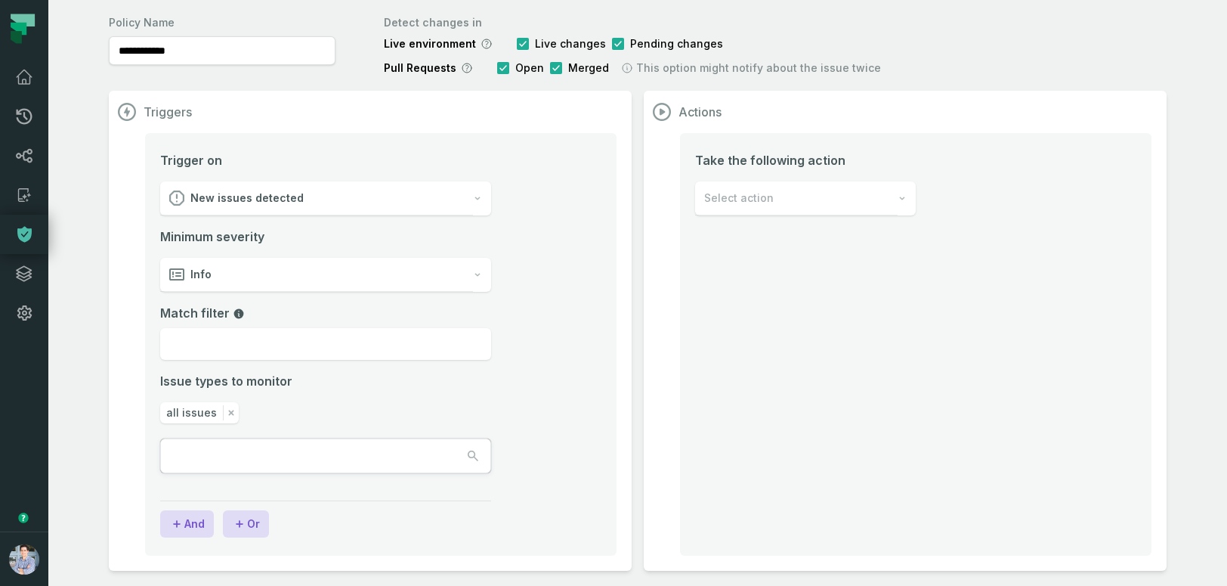
click at [376, 278] on div "Info" at bounding box center [316, 275] width 313 height 34
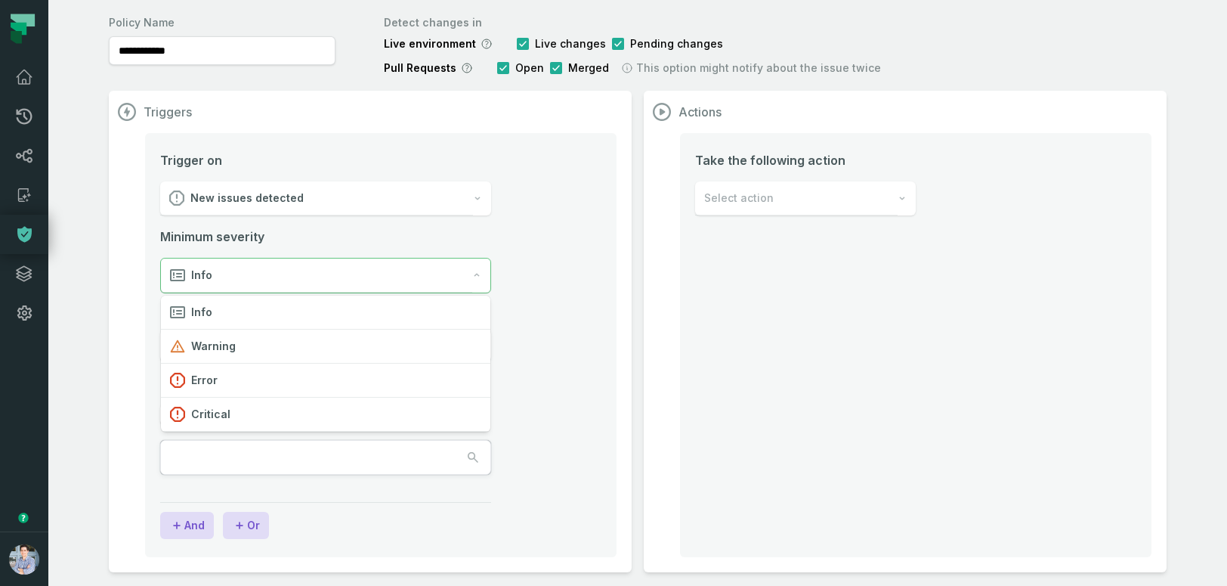
click at [571, 302] on li "Trigger on New issues detected Minimum severity Info Match filter Issue types t…" at bounding box center [380, 331] width 441 height 360
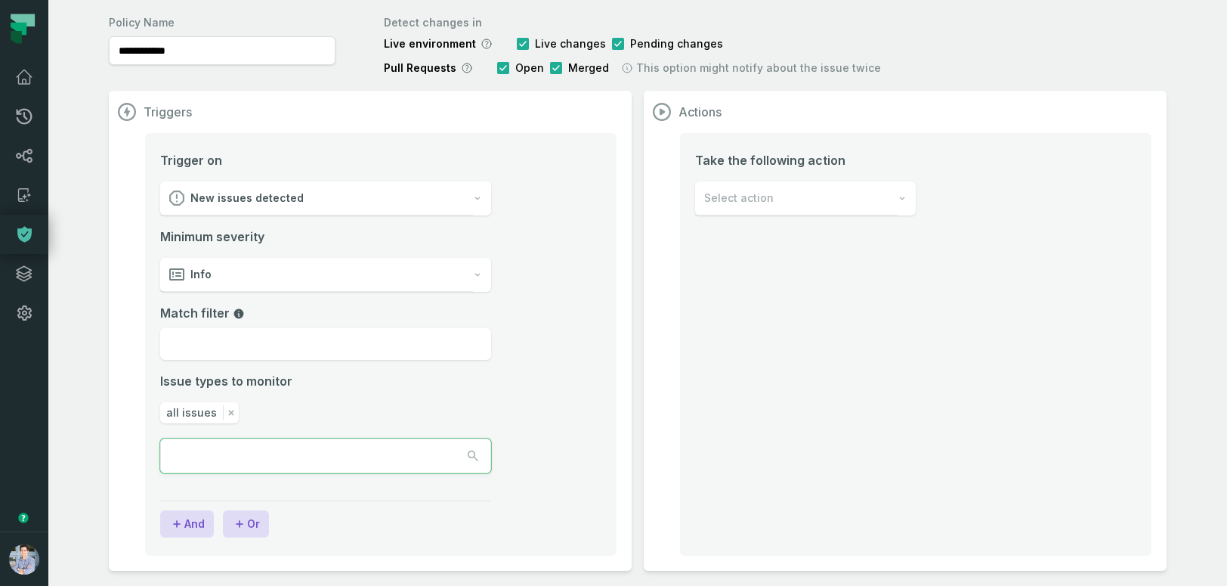
click at [372, 456] on button "button" at bounding box center [326, 455] width 330 height 33
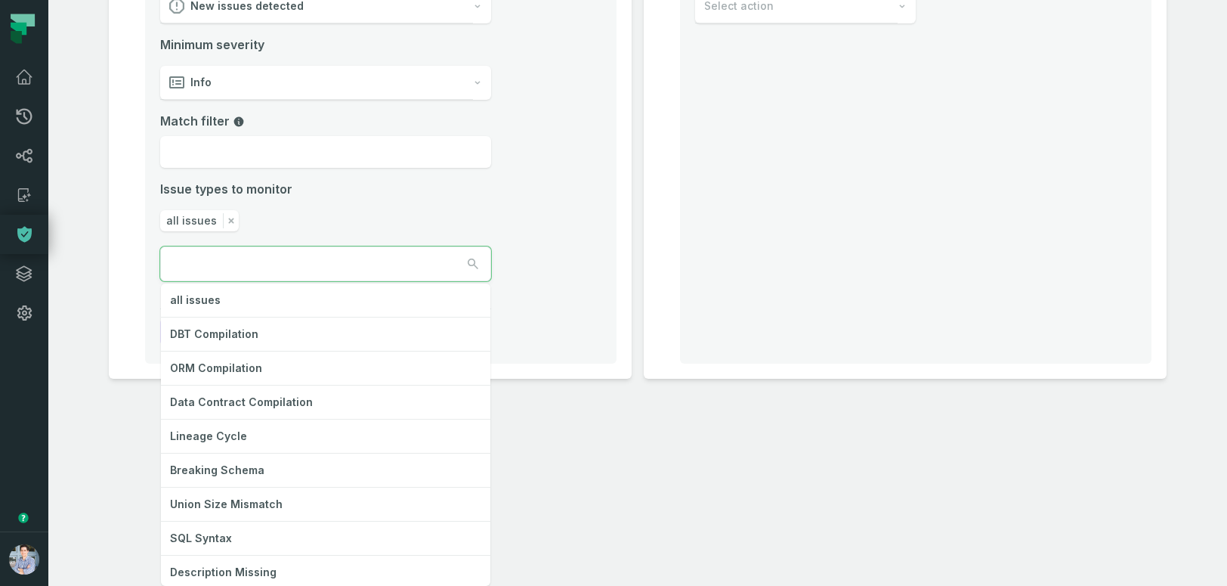
click at [293, 281] on div "all issues DBT Compilation ORM Compilation Data Contract Compilation Lineage Cy…" at bounding box center [325, 263] width 331 height 35
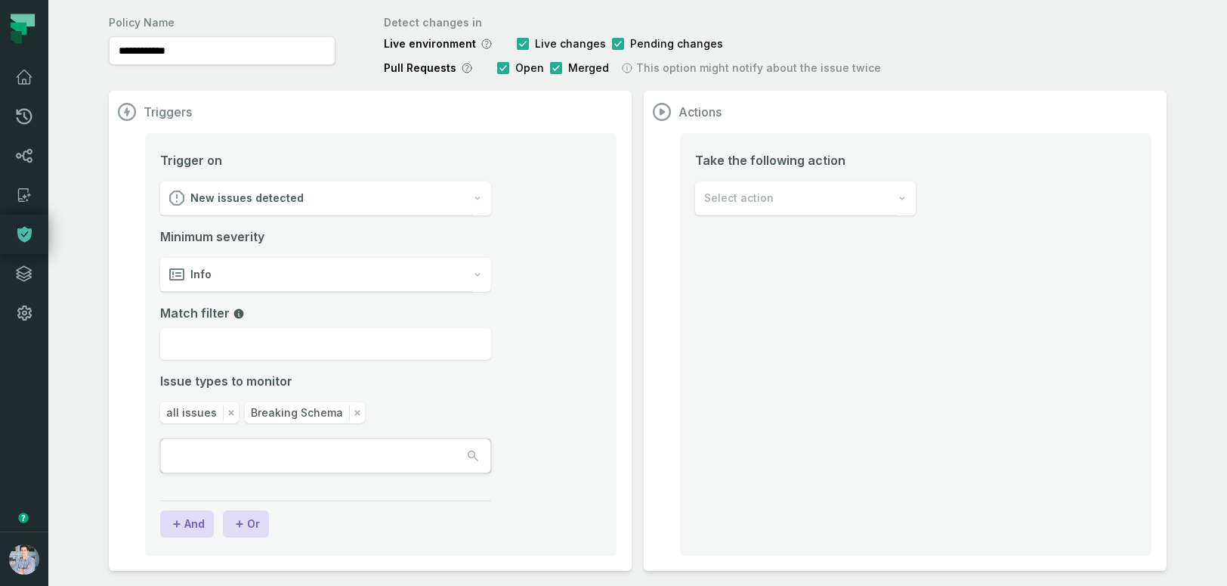
click at [351, 407] on icon "button" at bounding box center [357, 412] width 15 height 15
click at [242, 520] on icon "button" at bounding box center [239, 523] width 15 height 15
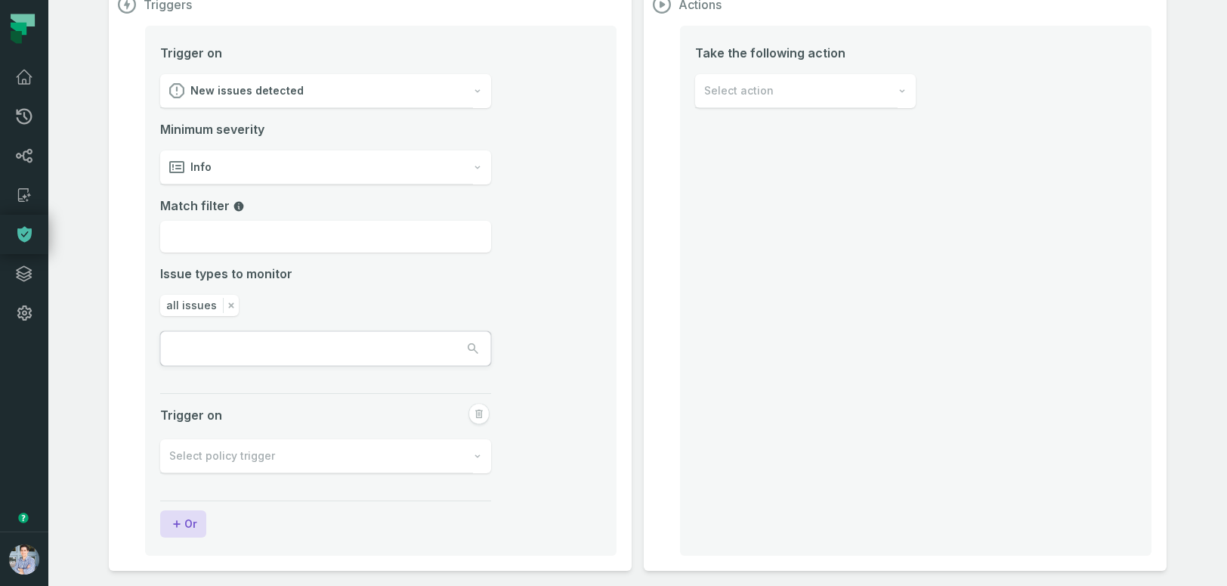
scroll to position [0, 0]
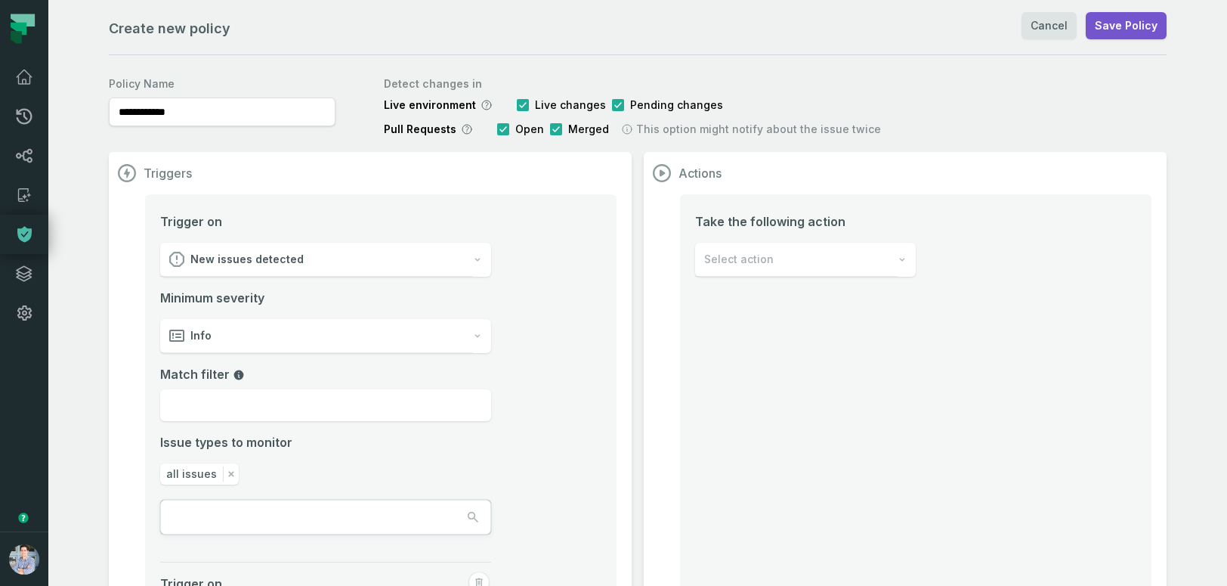
click at [847, 265] on div "Select action" at bounding box center [796, 260] width 203 height 34
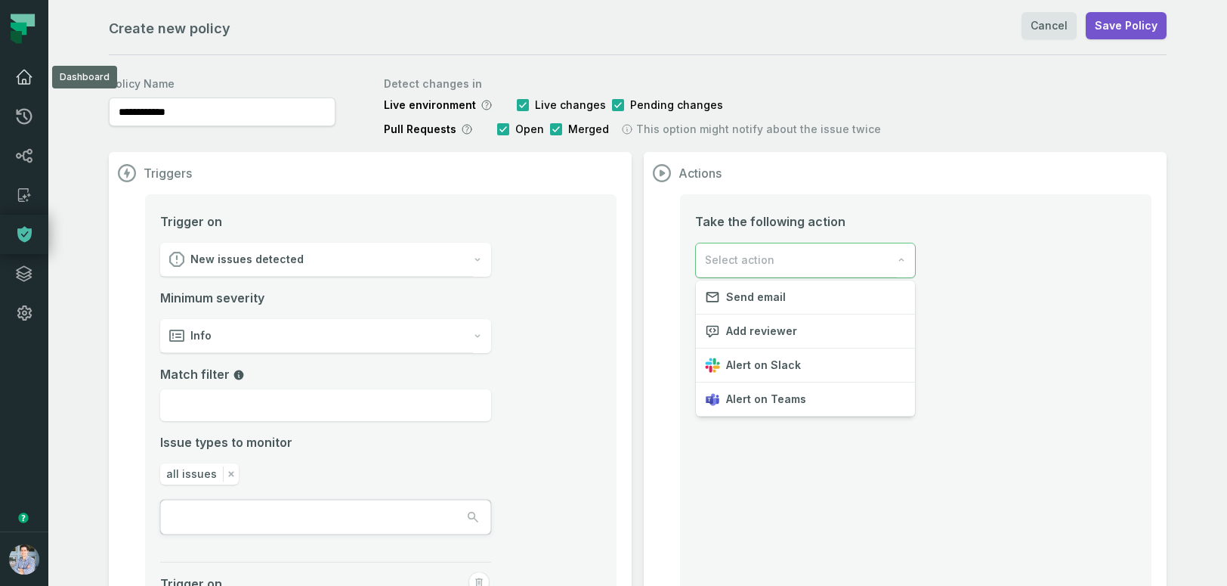
click at [21, 79] on icon at bounding box center [24, 77] width 18 height 18
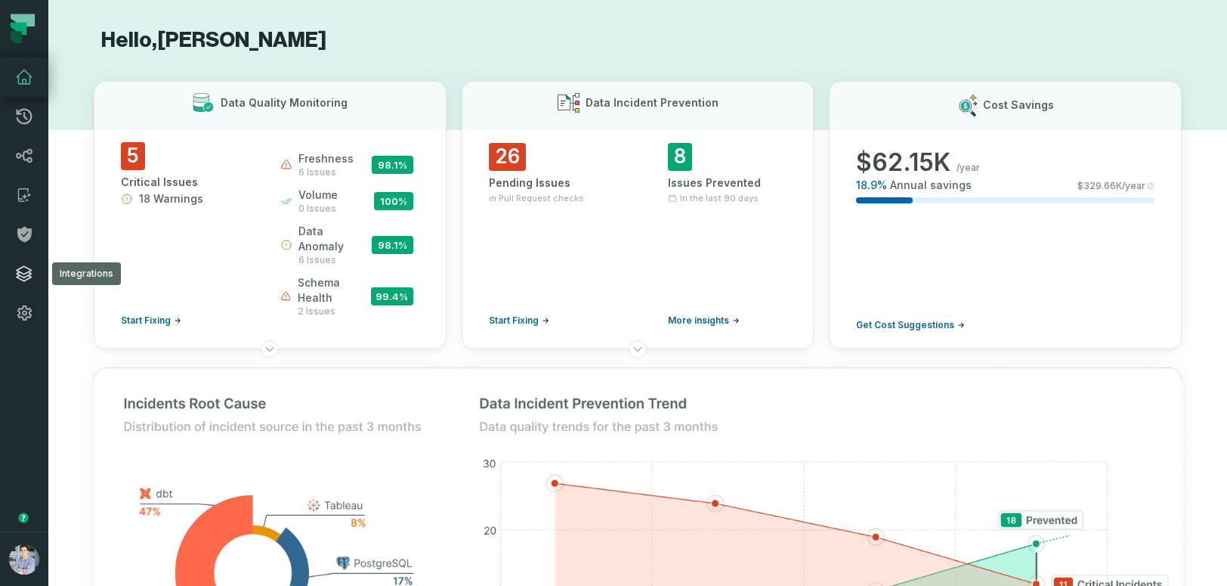
click at [27, 266] on icon at bounding box center [24, 274] width 18 height 18
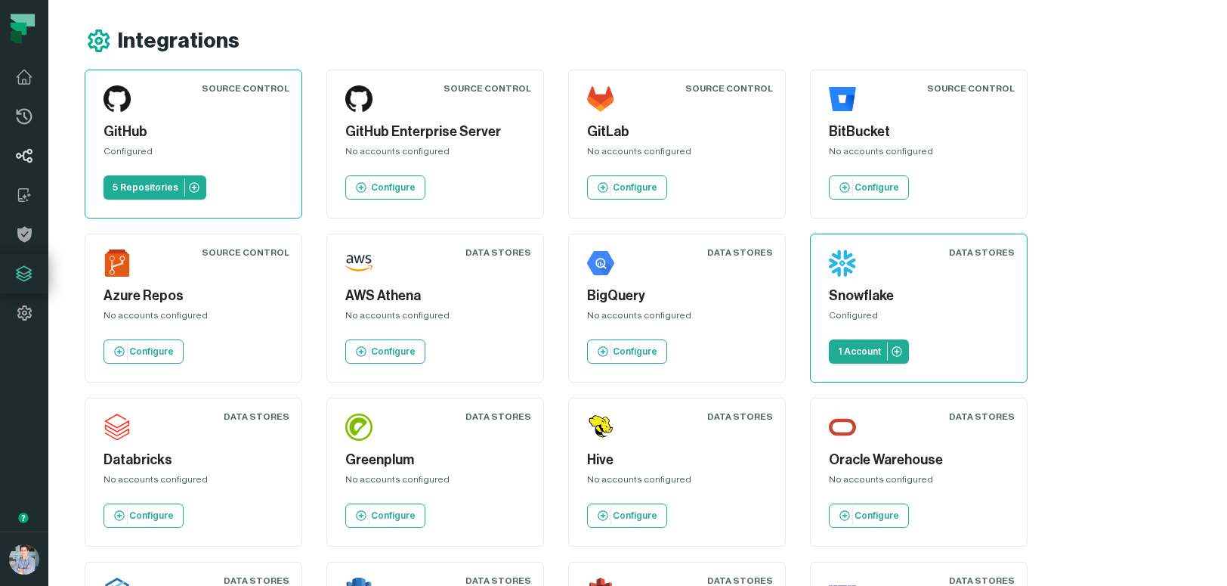
click at [24, 160] on icon at bounding box center [24, 156] width 17 height 14
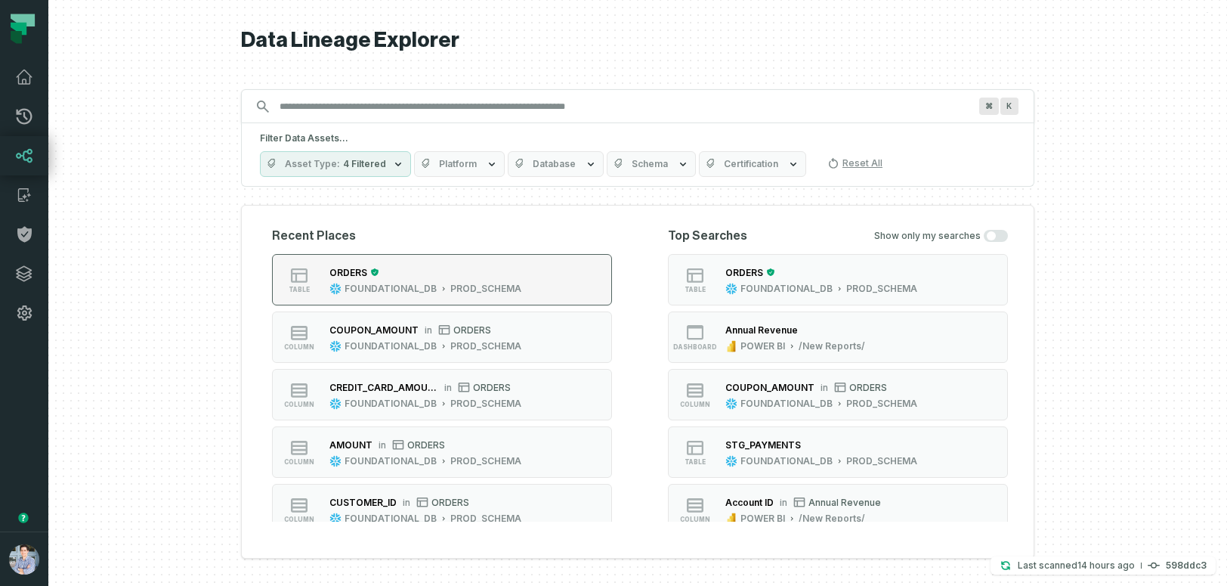
click at [540, 289] on button "table ORDERS FOUNDATIONAL_DB PROD_SCHEMA" at bounding box center [442, 279] width 340 height 51
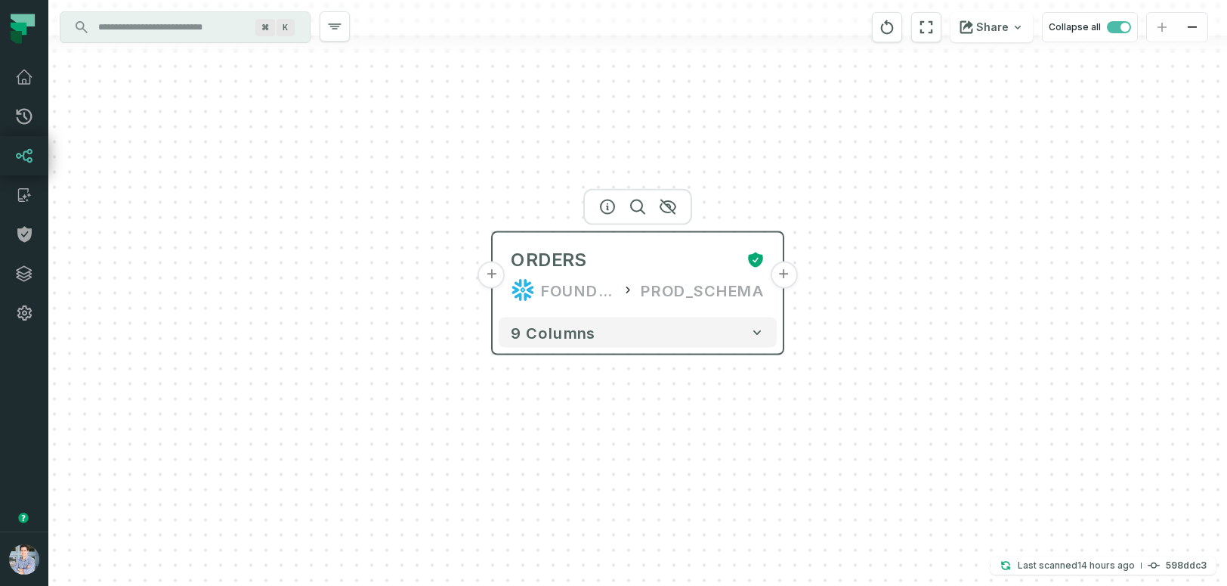
click at [491, 277] on button "+" at bounding box center [491, 274] width 27 height 27
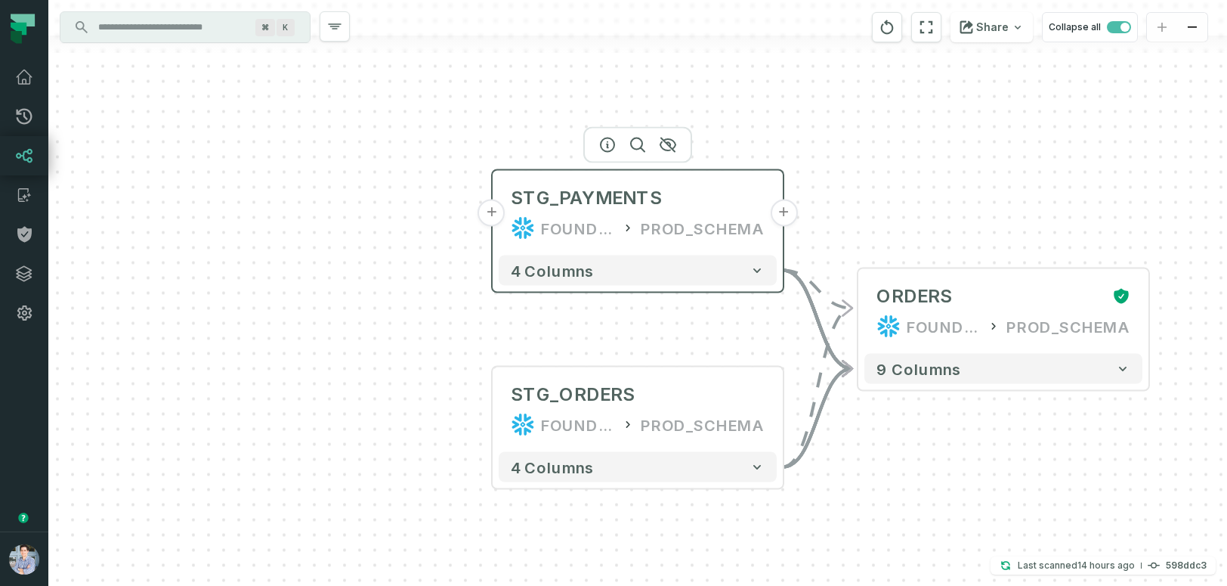
click at [496, 215] on button "+" at bounding box center [491, 213] width 27 height 27
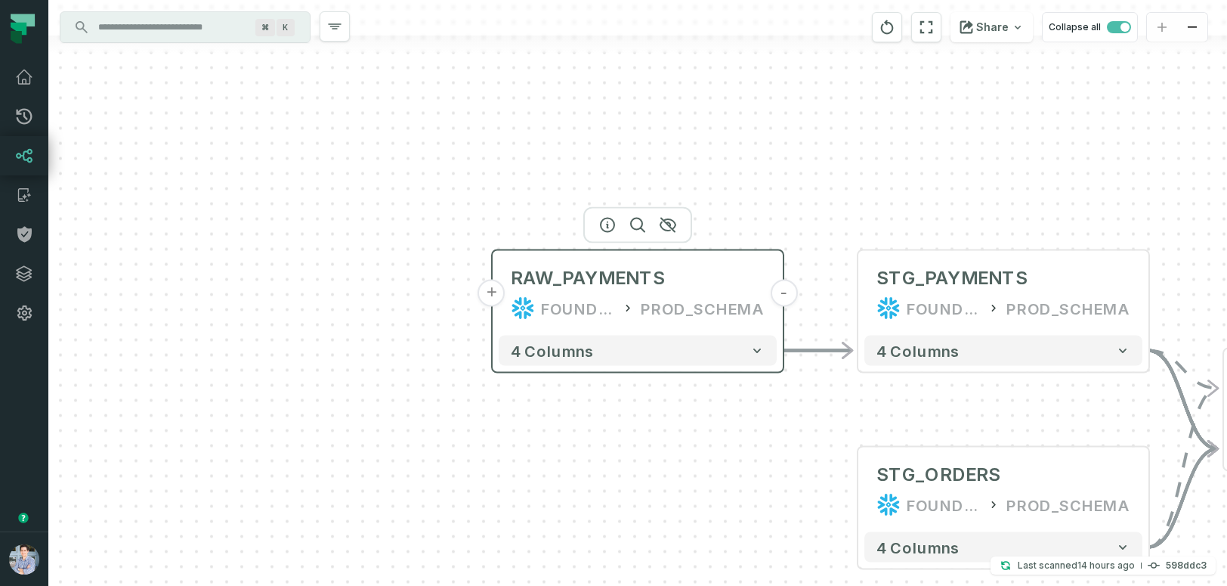
click at [496, 299] on button "+" at bounding box center [491, 293] width 27 height 27
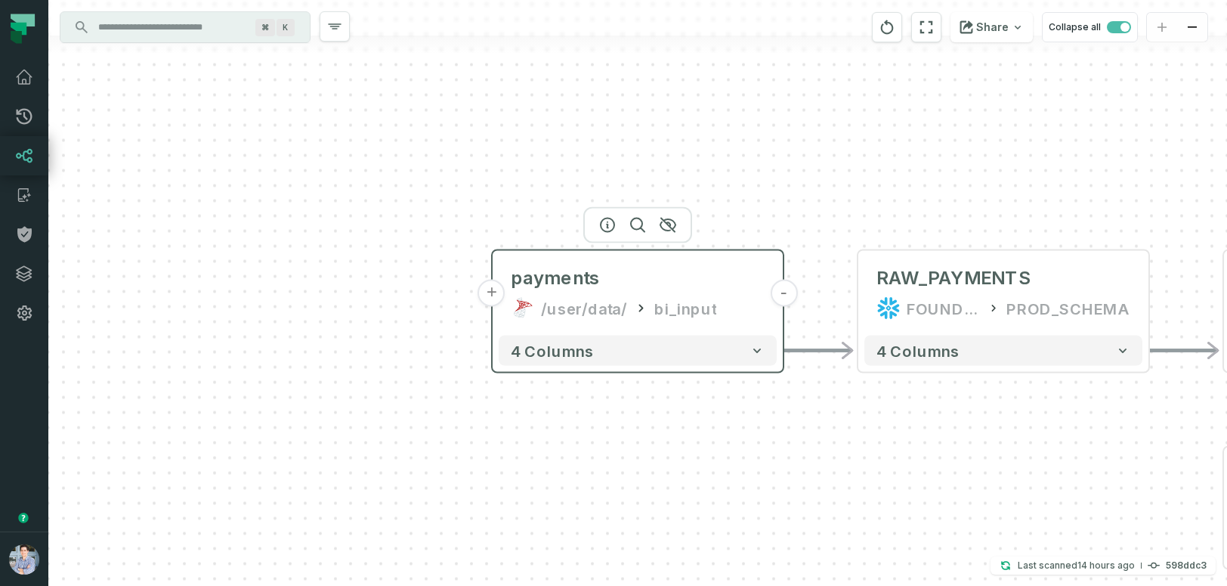
click at [487, 293] on button "+" at bounding box center [491, 293] width 27 height 27
click at [494, 295] on button "+" at bounding box center [491, 293] width 27 height 27
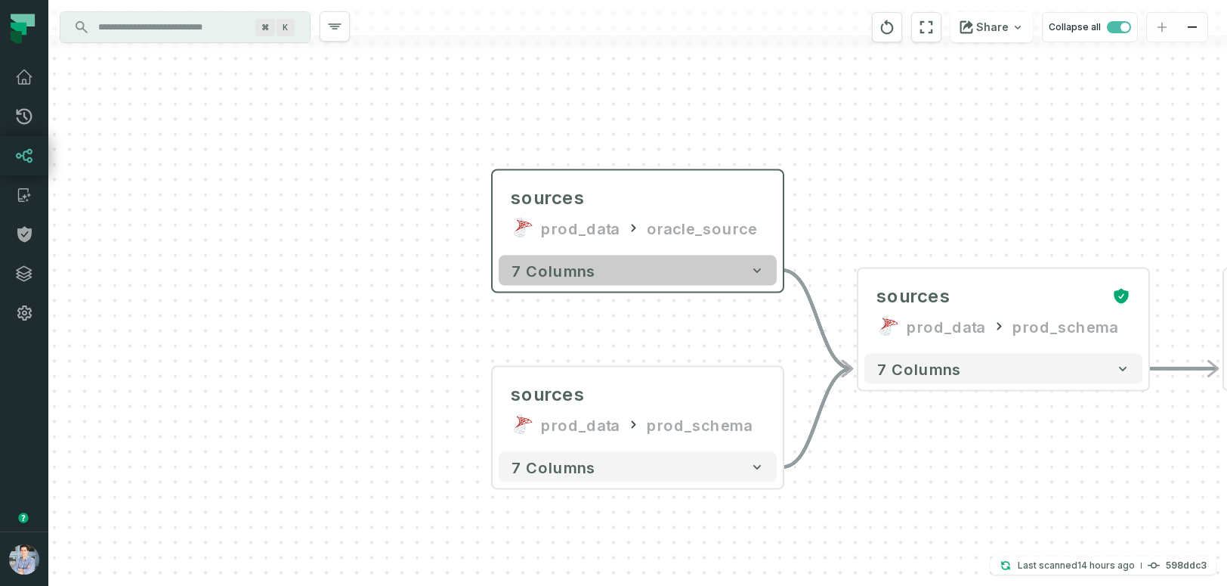
click at [561, 265] on span "7 columns" at bounding box center [553, 270] width 85 height 18
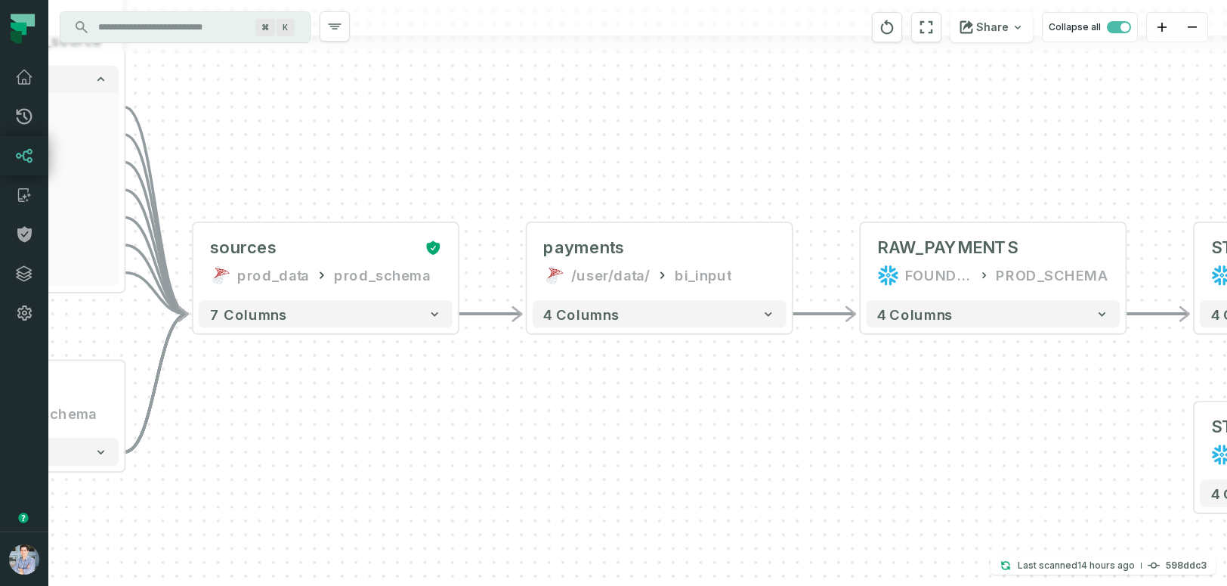
drag, startPoint x: 1151, startPoint y: 249, endPoint x: 507, endPoint y: 48, distance: 674.3
click at [507, 48] on div "sources prod_data oracle_source - 7 columns ID - date - status - user_id - orde…" at bounding box center [637, 293] width 1179 height 586
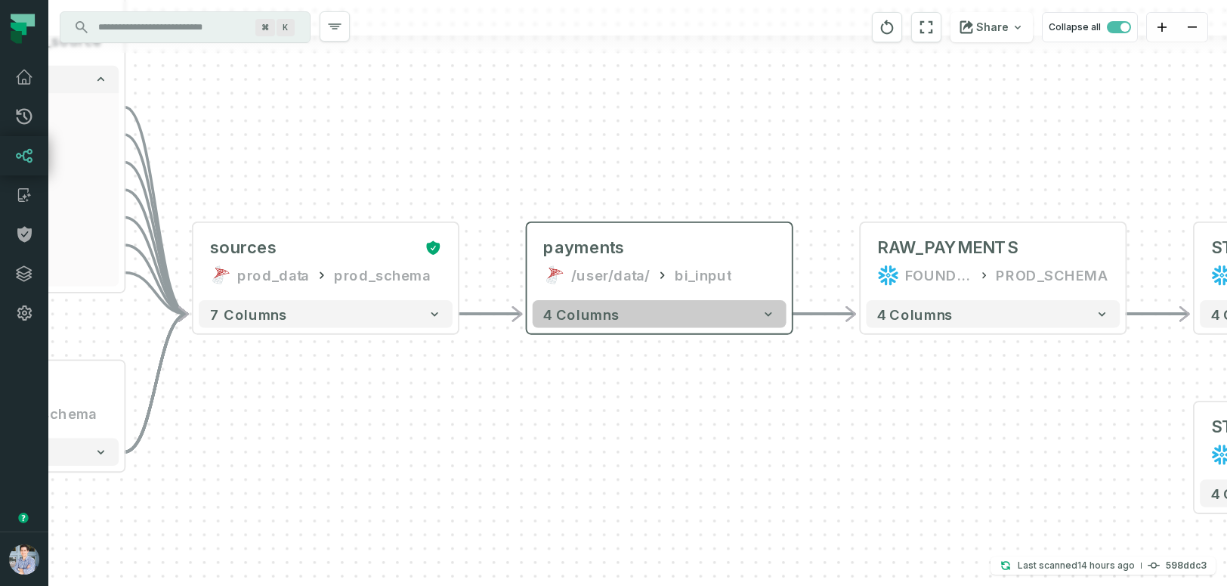
click at [612, 319] on span "4 columns" at bounding box center [581, 313] width 76 height 17
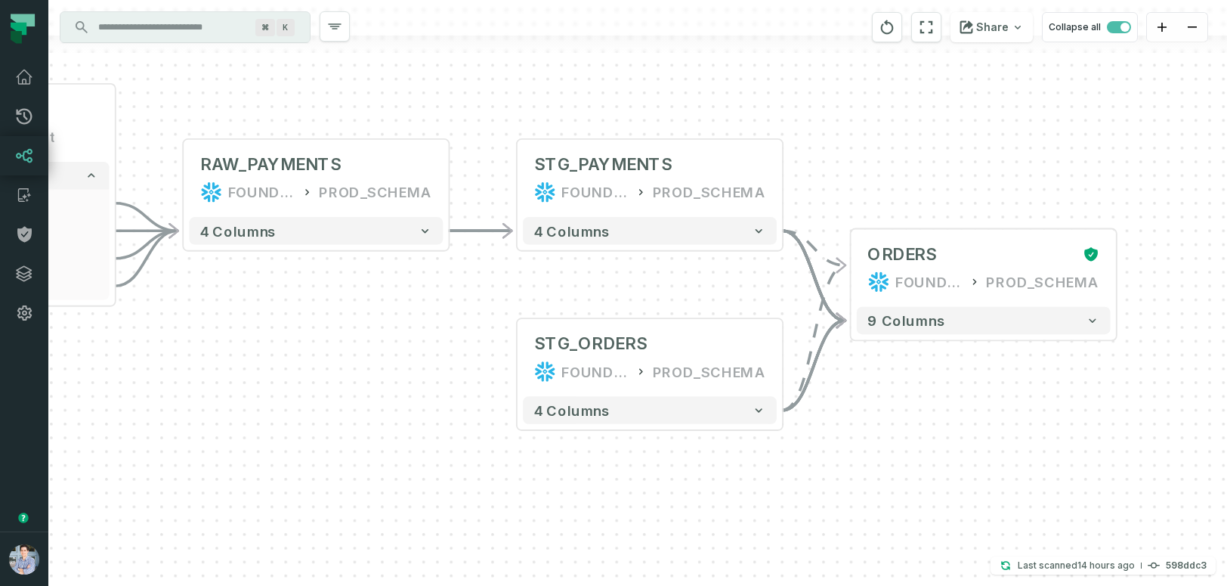
drag, startPoint x: 1063, startPoint y: 155, endPoint x: 386, endPoint y: 17, distance: 691.1
click at [386, 17] on div "sources prod_data oracle_source - 7 columns ID - date - status - user_id - orde…" at bounding box center [637, 293] width 1179 height 586
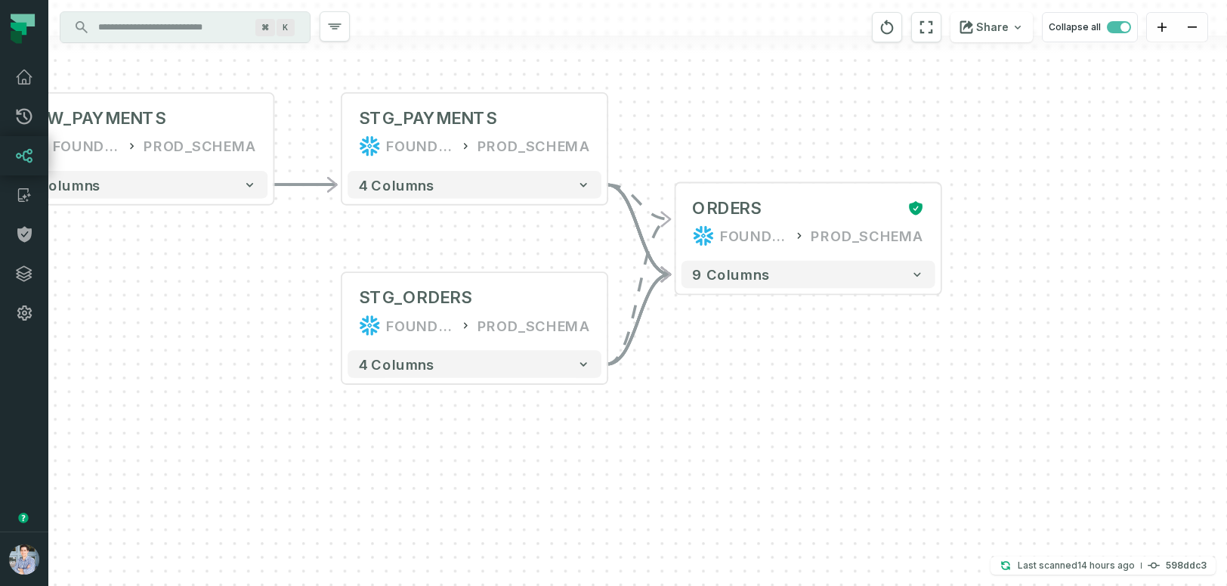
drag, startPoint x: 1001, startPoint y: 433, endPoint x: 825, endPoint y: 390, distance: 180.5
click at [825, 390] on div "sources prod_data oracle_source - 7 columns ID - date - status - user_id - orde…" at bounding box center [637, 293] width 1179 height 586
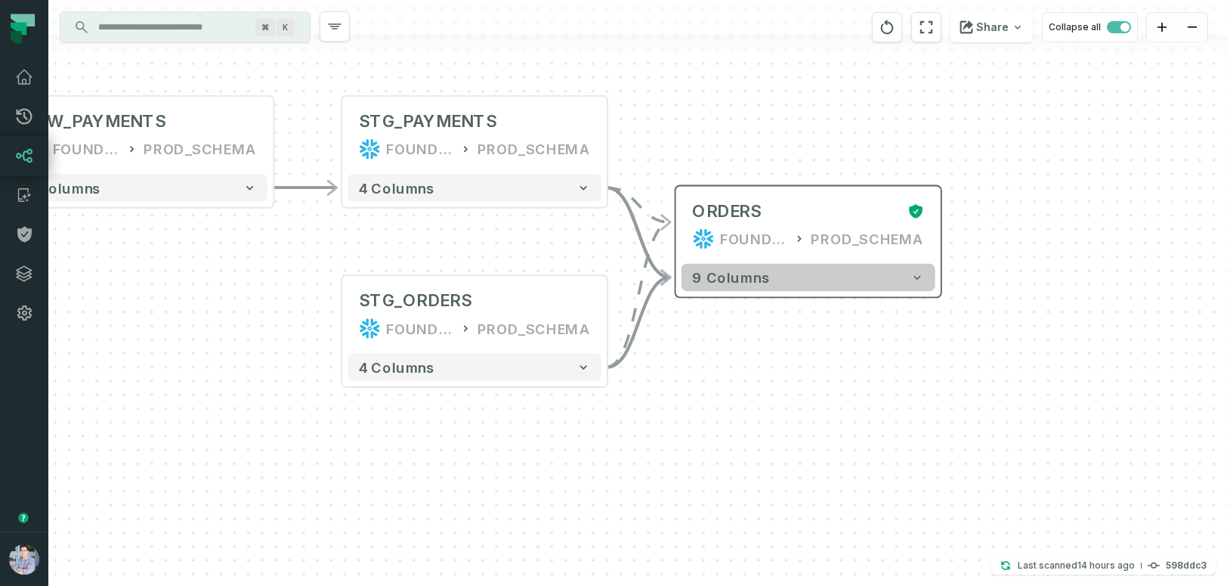
click at [787, 280] on button "9 columns" at bounding box center [809, 278] width 254 height 28
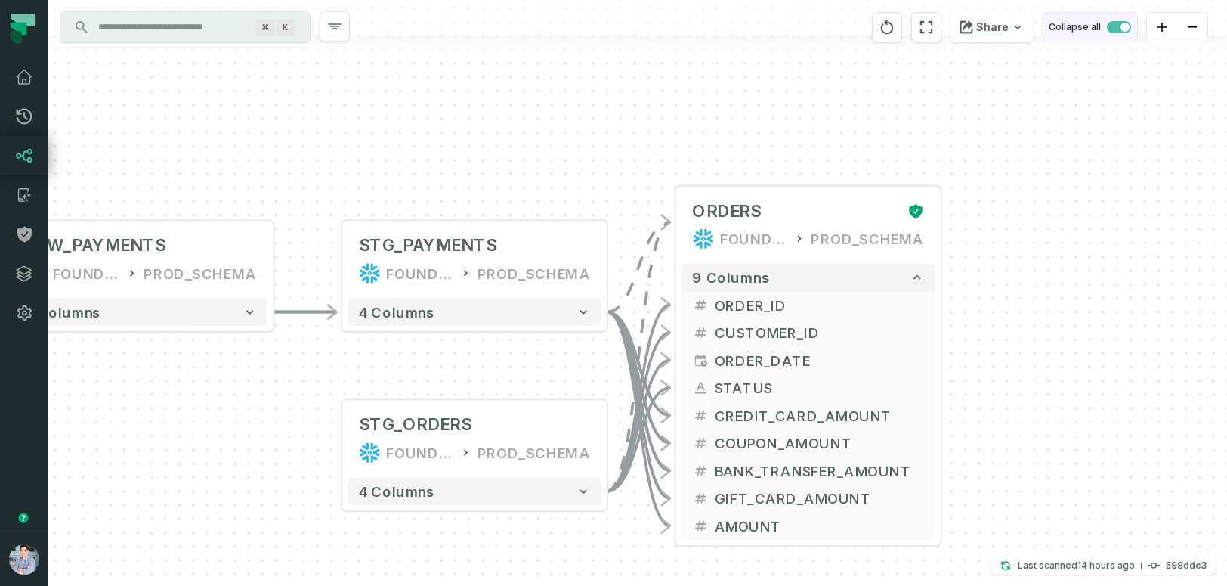
click at [1115, 26] on span "button" at bounding box center [1119, 27] width 24 height 12
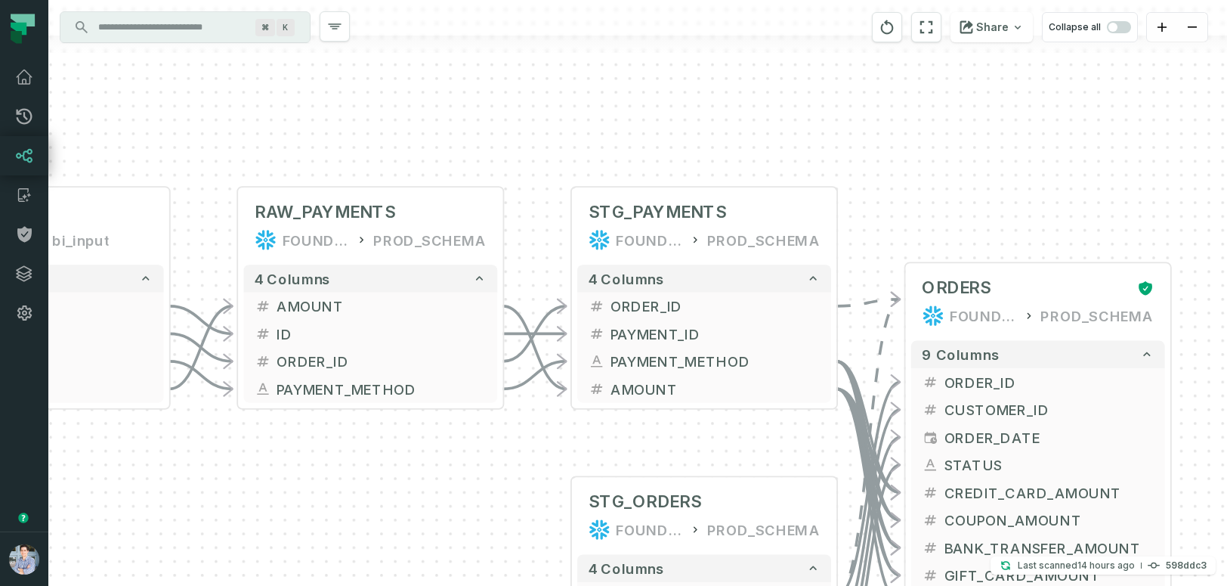
drag, startPoint x: 915, startPoint y: 130, endPoint x: 1028, endPoint y: 124, distance: 112.8
click at [1028, 124] on div "sources prod_data oracle_source - 7 columns ID - date - status - user_id - orde…" at bounding box center [637, 293] width 1179 height 586
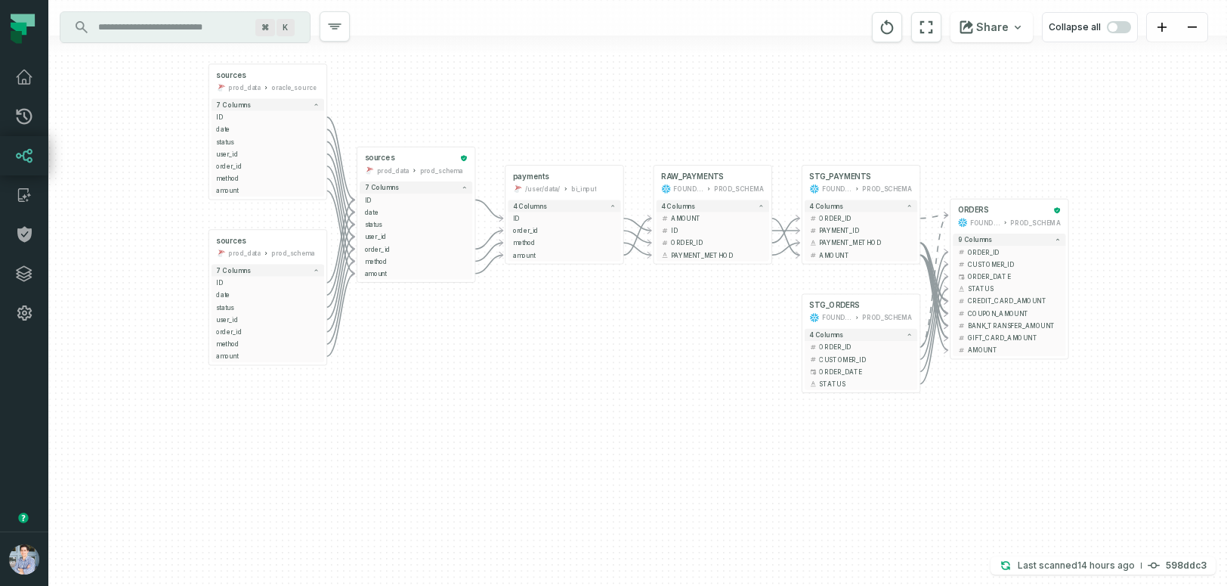
drag, startPoint x: 673, startPoint y: 386, endPoint x: 656, endPoint y: 407, distance: 26.9
click at [656, 407] on div "sources prod_data oracle_source - 7 columns ID - date - status - user_id - orde…" at bounding box center [637, 293] width 1179 height 586
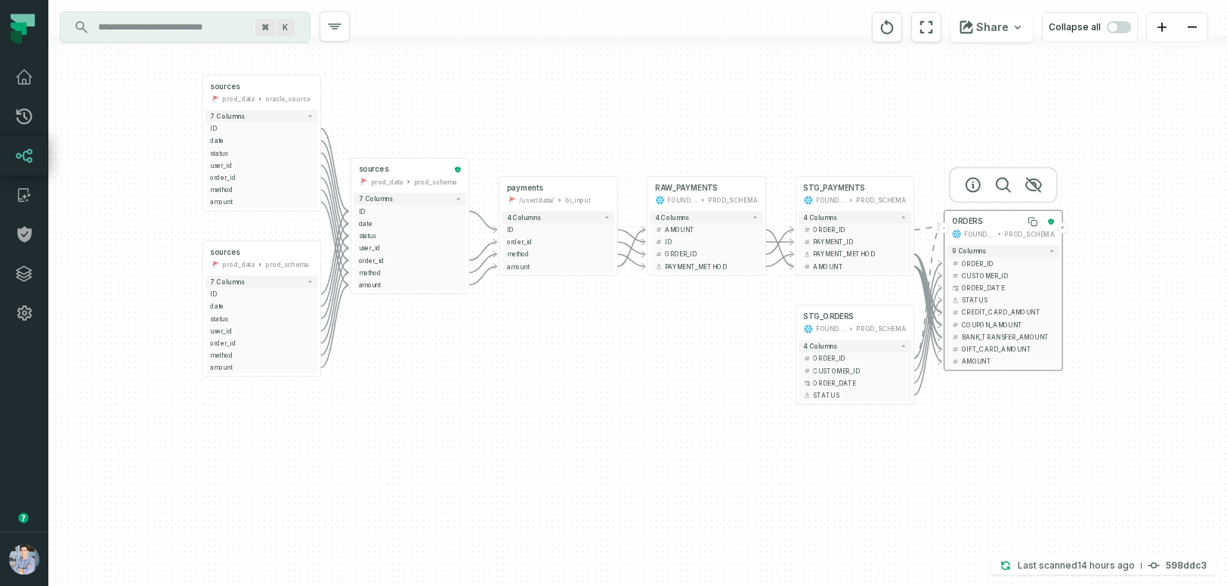
click at [1001, 223] on div "ORDERS" at bounding box center [997, 222] width 91 height 10
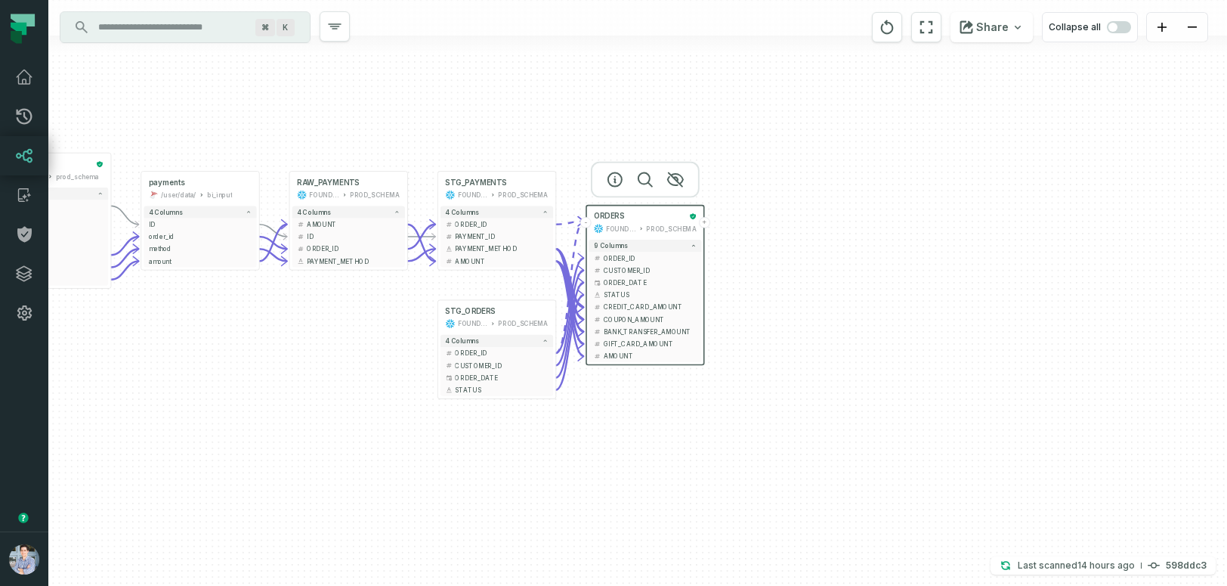
drag, startPoint x: 964, startPoint y: 486, endPoint x: 606, endPoint y: 487, distance: 358.2
click at [606, 485] on div "sources prod_data oracle_source - 7 columns ID - date - status - user_id - orde…" at bounding box center [637, 293] width 1179 height 586
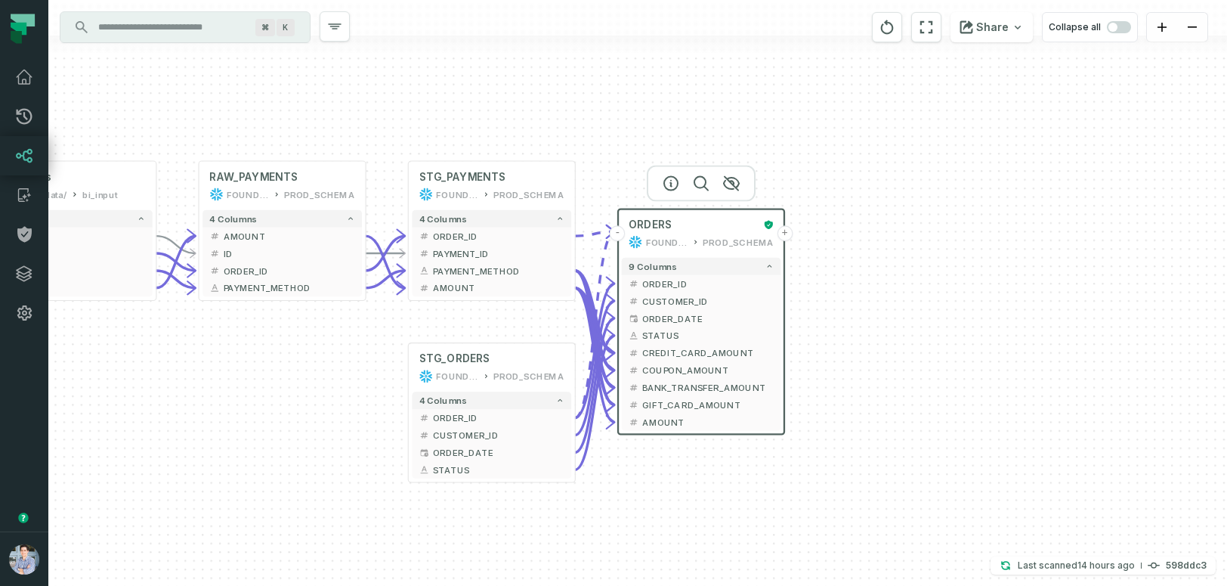
drag, startPoint x: 636, startPoint y: 398, endPoint x: 670, endPoint y: 510, distance: 116.9
click at [672, 510] on div "sources prod_data oracle_source - 7 columns ID - date - status - user_id - orde…" at bounding box center [637, 293] width 1179 height 586
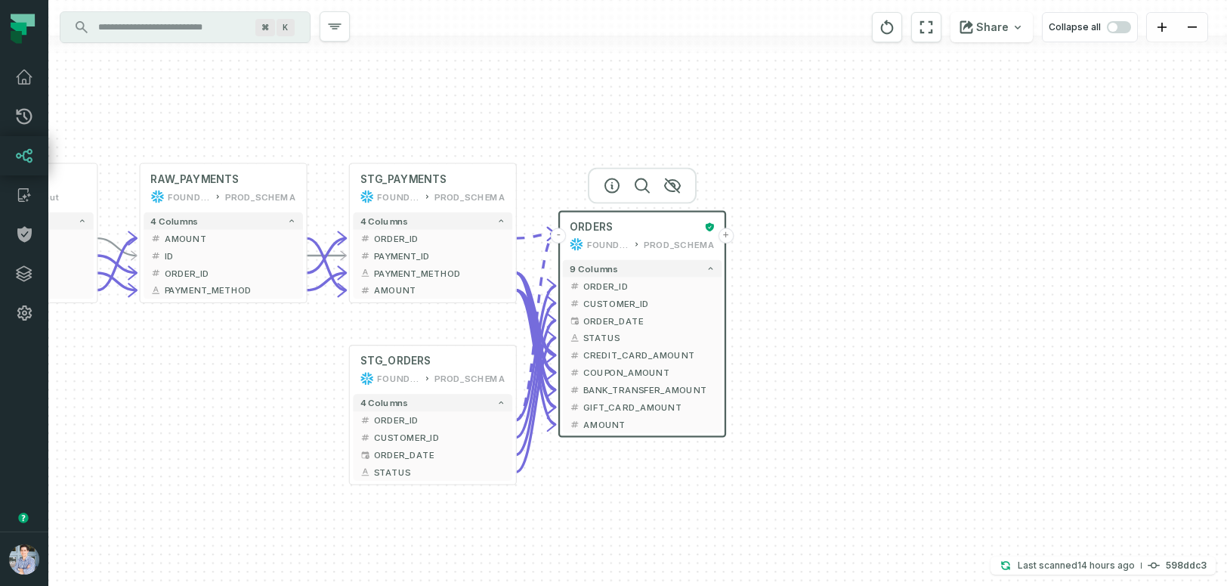
drag, startPoint x: 908, startPoint y: 354, endPoint x: 854, endPoint y: 357, distance: 54.5
click at [854, 357] on div "sources prod_data oracle_source - 7 columns ID - date - status - user_id - orde…" at bounding box center [637, 293] width 1179 height 586
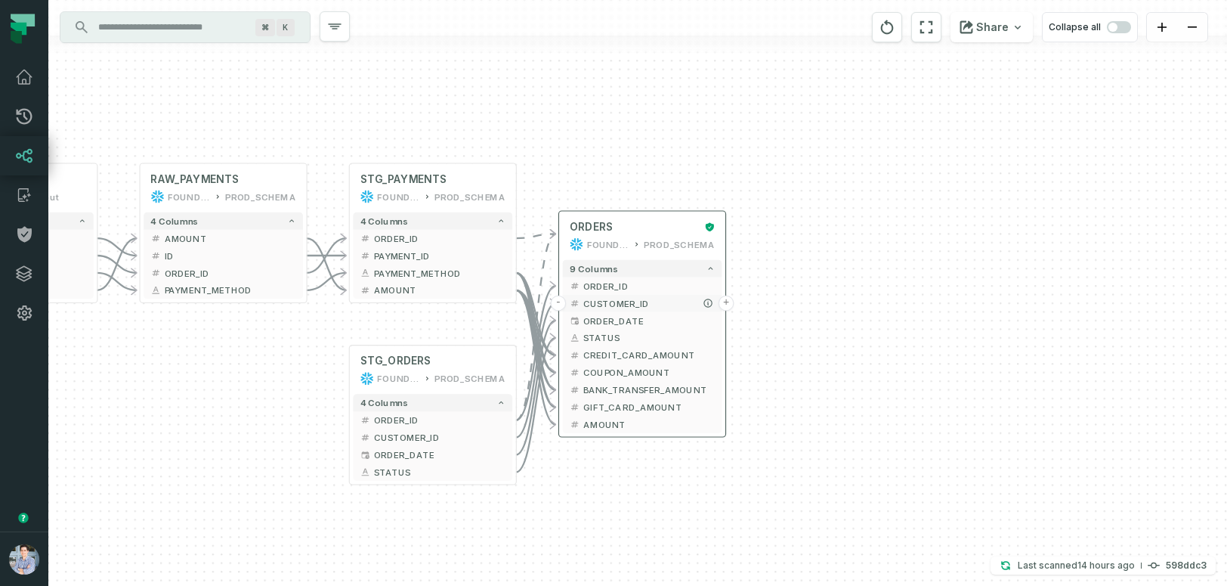
click at [726, 302] on button "+" at bounding box center [727, 303] width 16 height 16
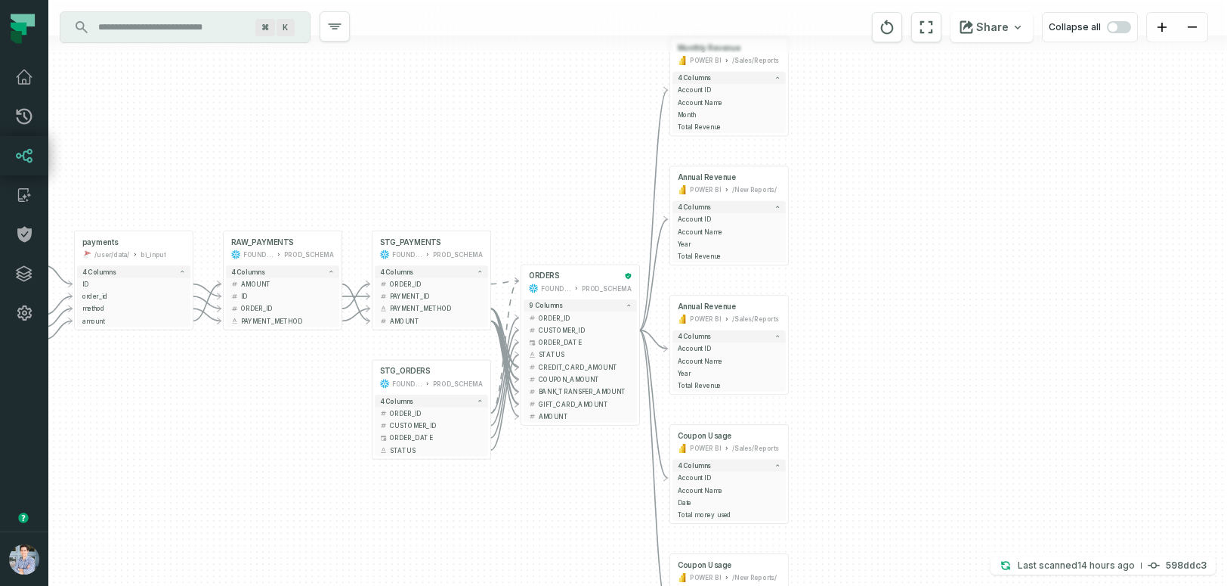
drag, startPoint x: 902, startPoint y: 410, endPoint x: 908, endPoint y: 272, distance: 138.4
click at [908, 272] on div "+ Monthly Revenue POWER BI /Sales/Reports 4 columns + Account ID + Account Name…" at bounding box center [637, 293] width 1179 height 586
click at [1125, 26] on span "button" at bounding box center [1119, 27] width 24 height 12
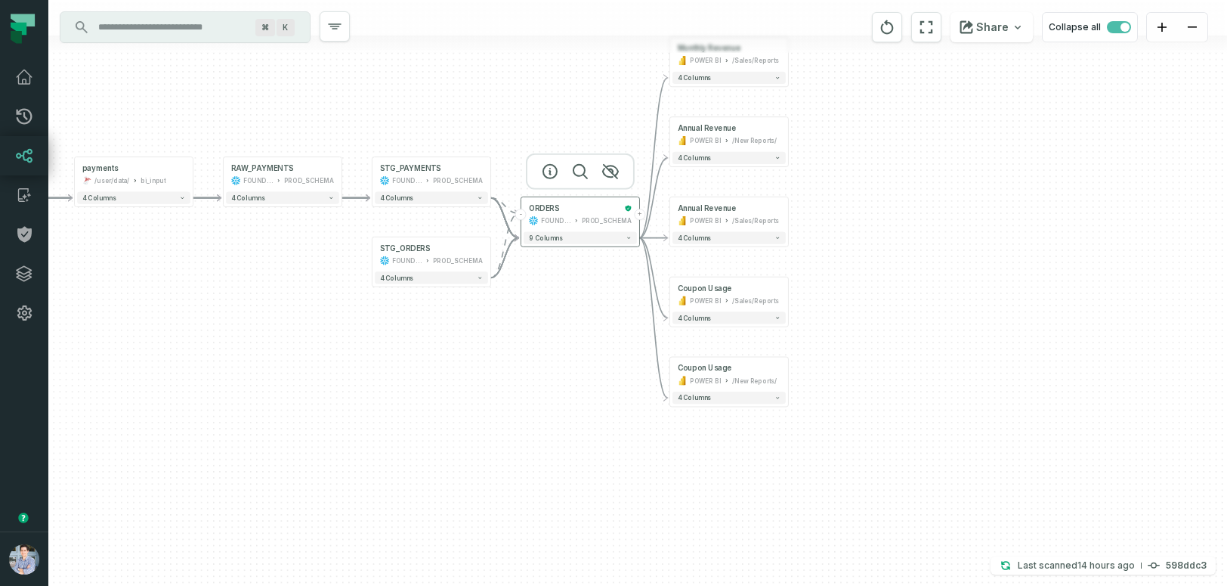
click at [638, 215] on button "+" at bounding box center [639, 214] width 11 height 11
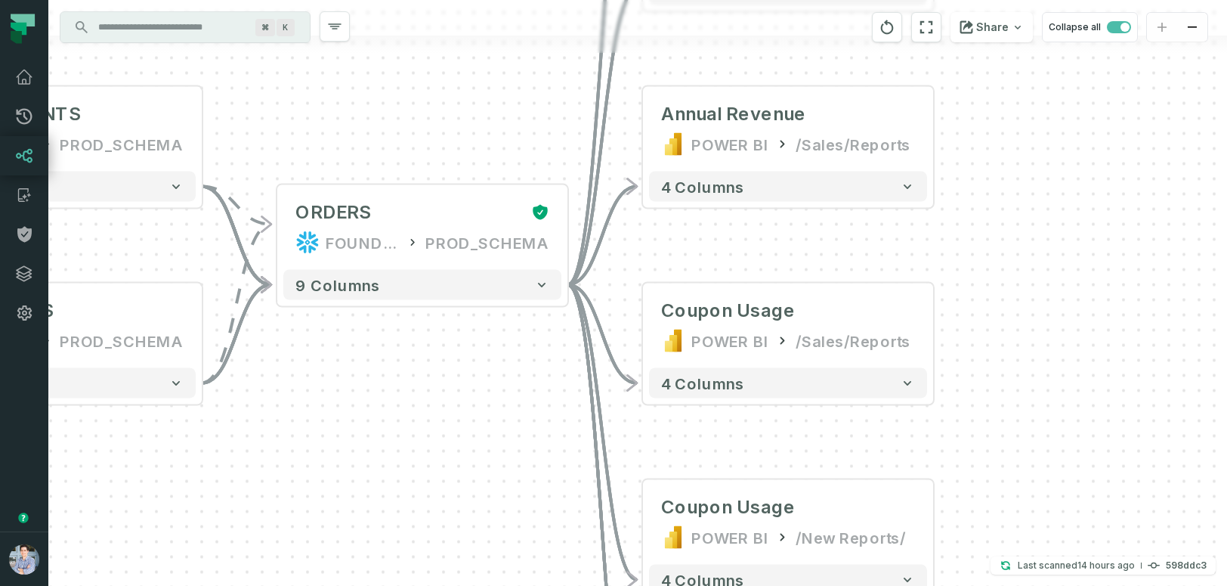
drag, startPoint x: 373, startPoint y: 263, endPoint x: 527, endPoint y: 693, distance: 456.6
click at [527, 585] on html "Pull Requests Dashboard Lineage Catalog Policies Integrations Settings Alon Naf…" at bounding box center [613, 293] width 1227 height 586
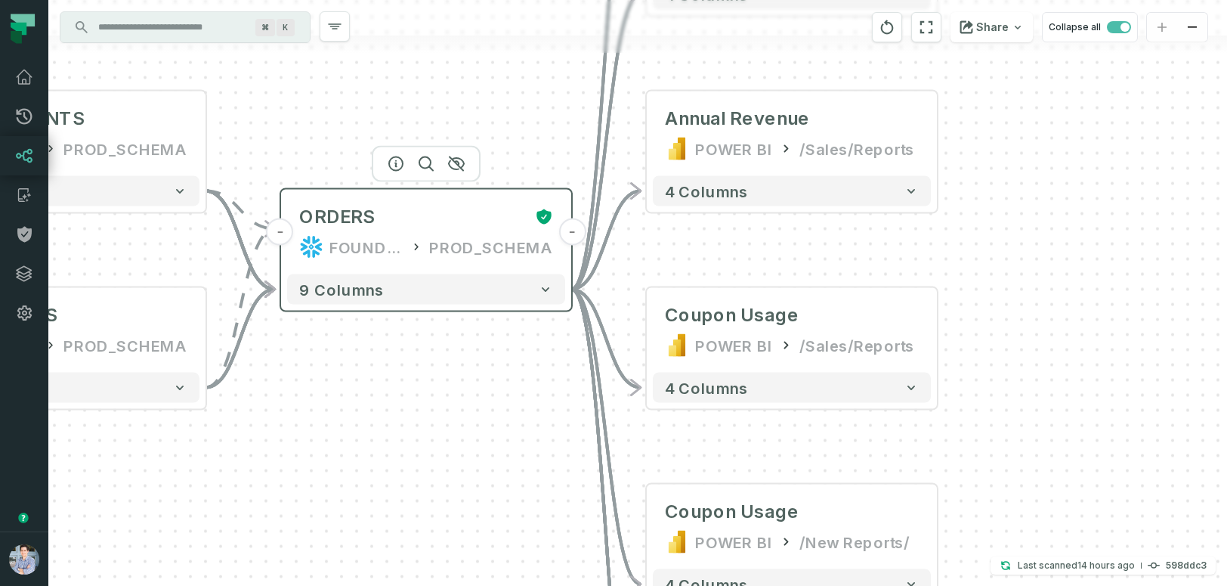
click at [568, 230] on button "-" at bounding box center [572, 231] width 27 height 27
click at [571, 234] on button "-" at bounding box center [572, 231] width 27 height 27
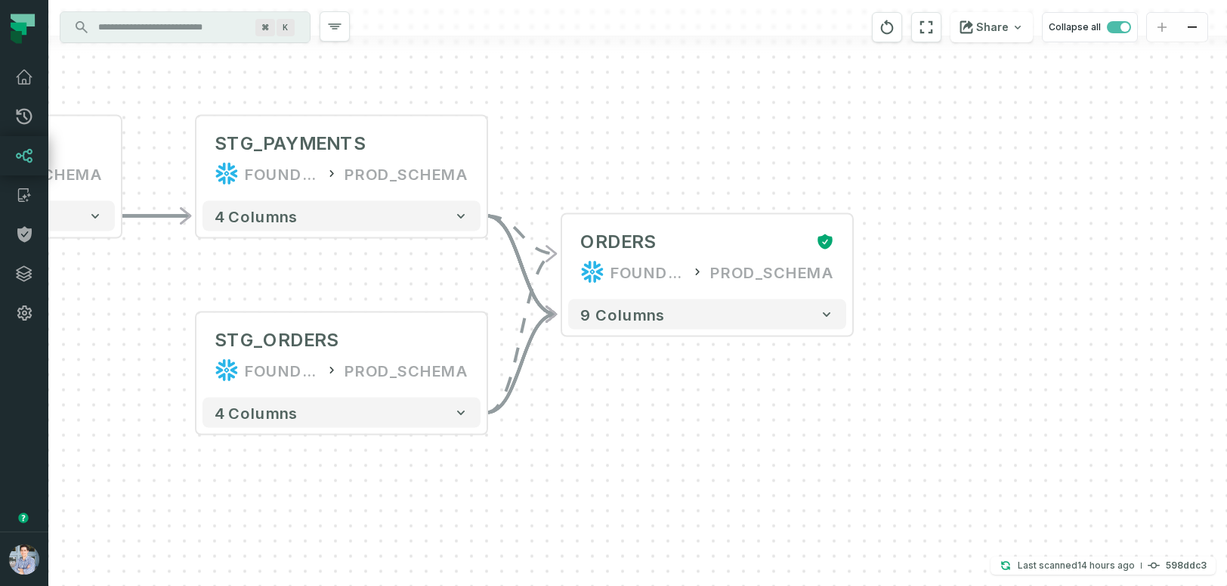
drag, startPoint x: 582, startPoint y: 425, endPoint x: 822, endPoint y: 448, distance: 240.7
click at [822, 449] on div "sources prod_data oracle_source - 7 columns sources prod_data prod_schema - 7 c…" at bounding box center [637, 293] width 1179 height 586
click at [682, 189] on icon "button" at bounding box center [680, 188] width 18 height 18
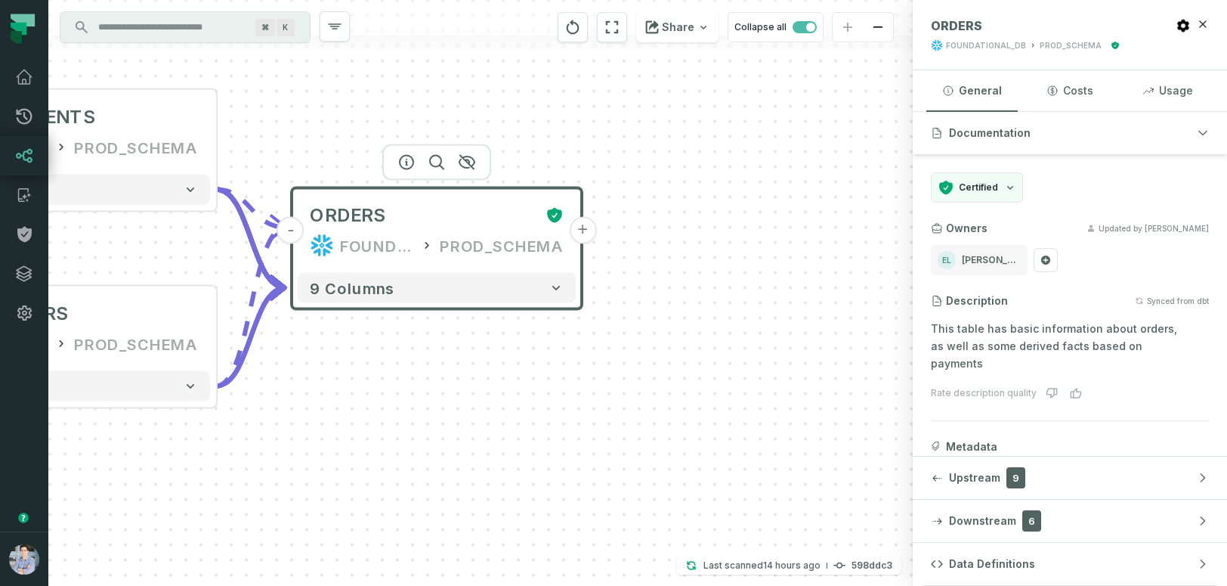
drag, startPoint x: 786, startPoint y: 464, endPoint x: 513, endPoint y: 438, distance: 274.1
click at [513, 438] on div "sources prod_data oracle_source - 7 columns sources prod_data prod_schema - 7 c…" at bounding box center [480, 293] width 865 height 586
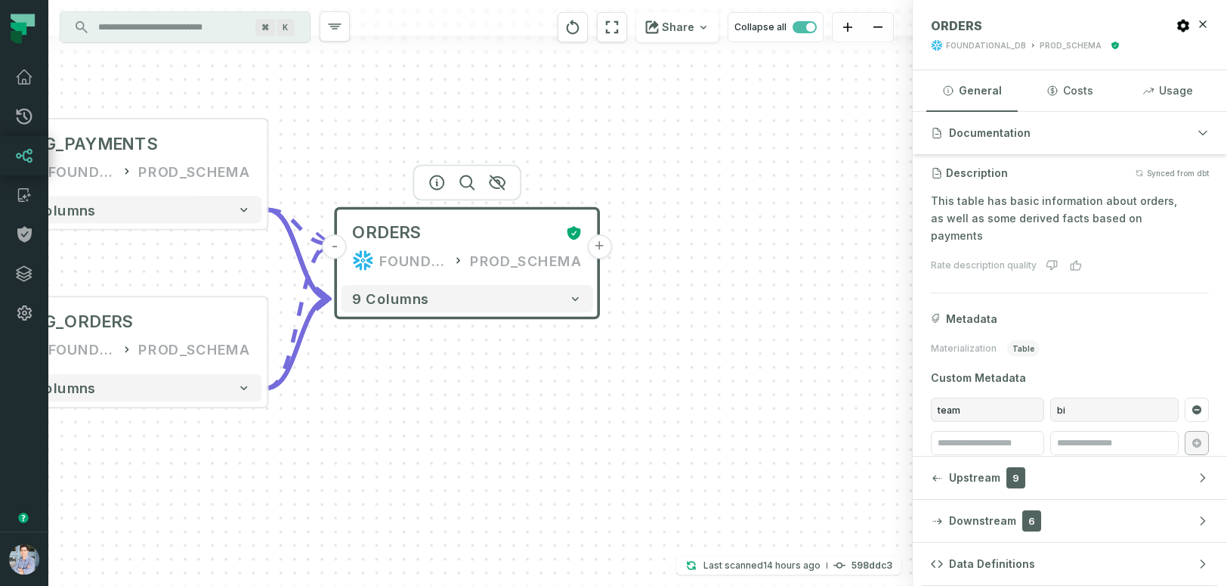
scroll to position [128, 0]
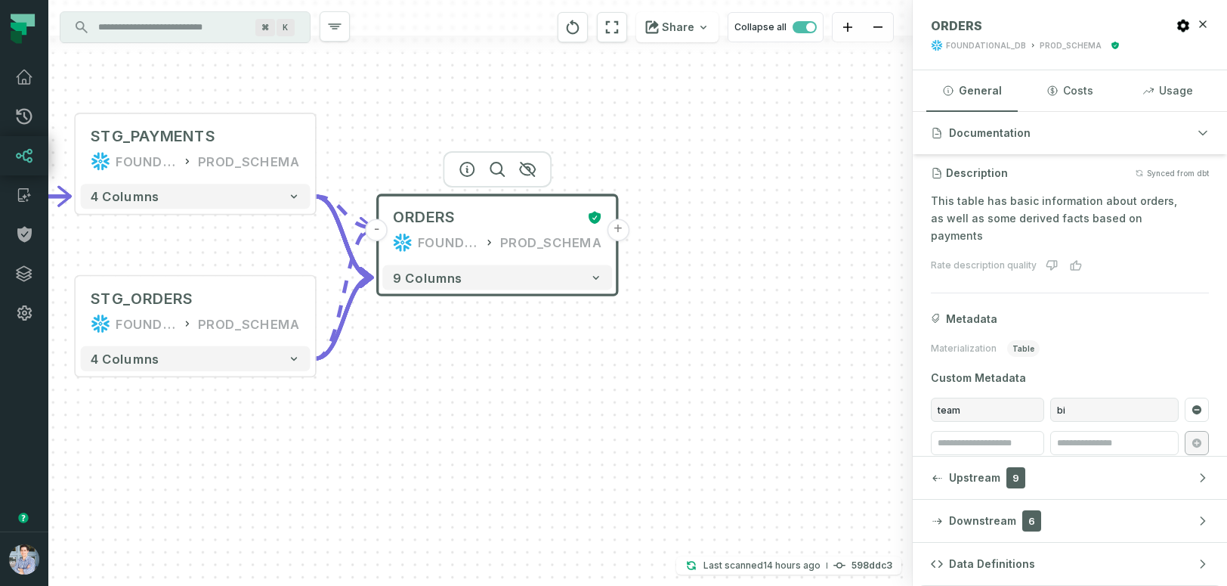
drag, startPoint x: 840, startPoint y: 453, endPoint x: 837, endPoint y: 422, distance: 31.1
click at [837, 422] on div "sources prod_data oracle_source - 7 columns sources prod_data prod_schema - 7 c…" at bounding box center [480, 293] width 865 height 586
click at [975, 475] on span "Upstream" at bounding box center [974, 477] width 51 height 15
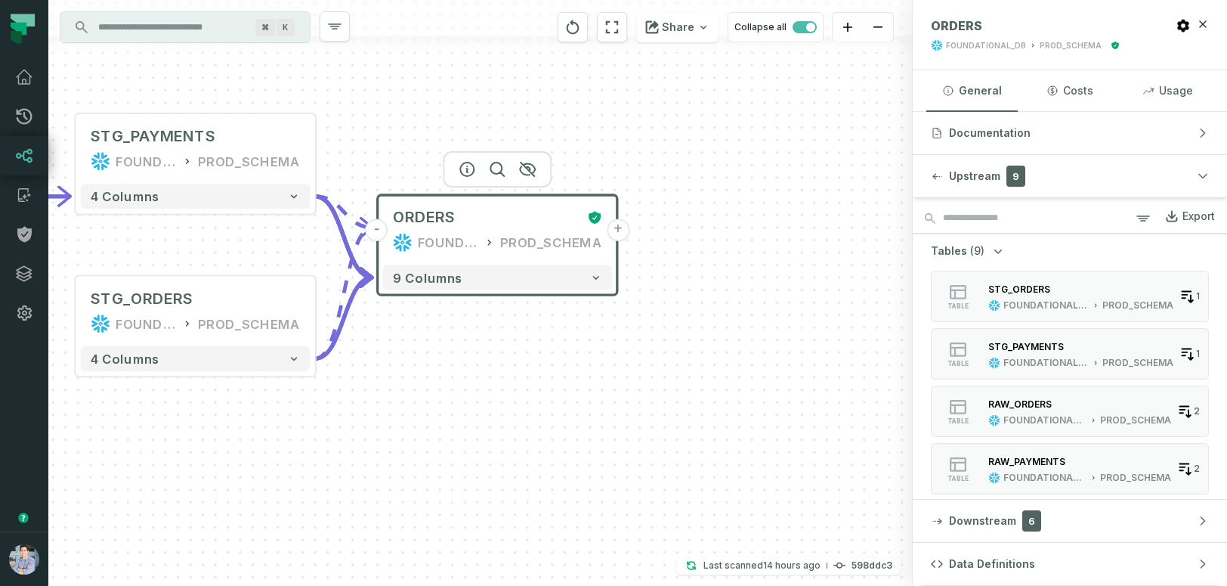
click at [1018, 254] on div "Tables (9) table STG_ORDERS FOUNDATIONAL_DB PROD_SCHEMA 1 table STG_PAYMENTS FO…" at bounding box center [1070, 512] width 278 height 538
click at [993, 247] on icon "button" at bounding box center [998, 250] width 15 height 15
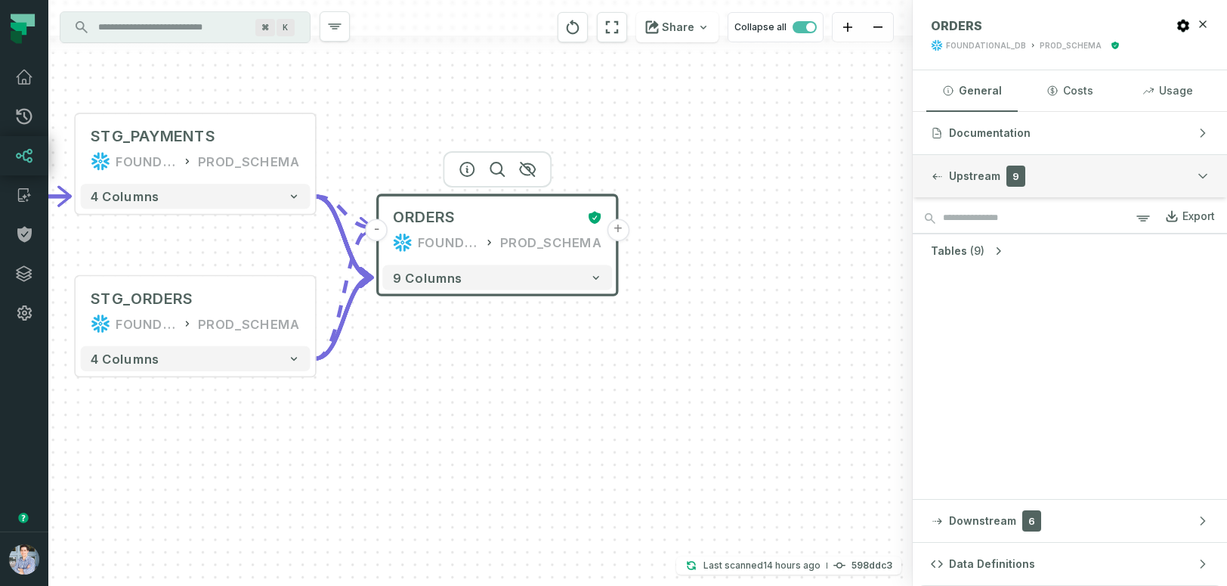
click at [1072, 184] on button "Upstream 9" at bounding box center [1070, 176] width 314 height 42
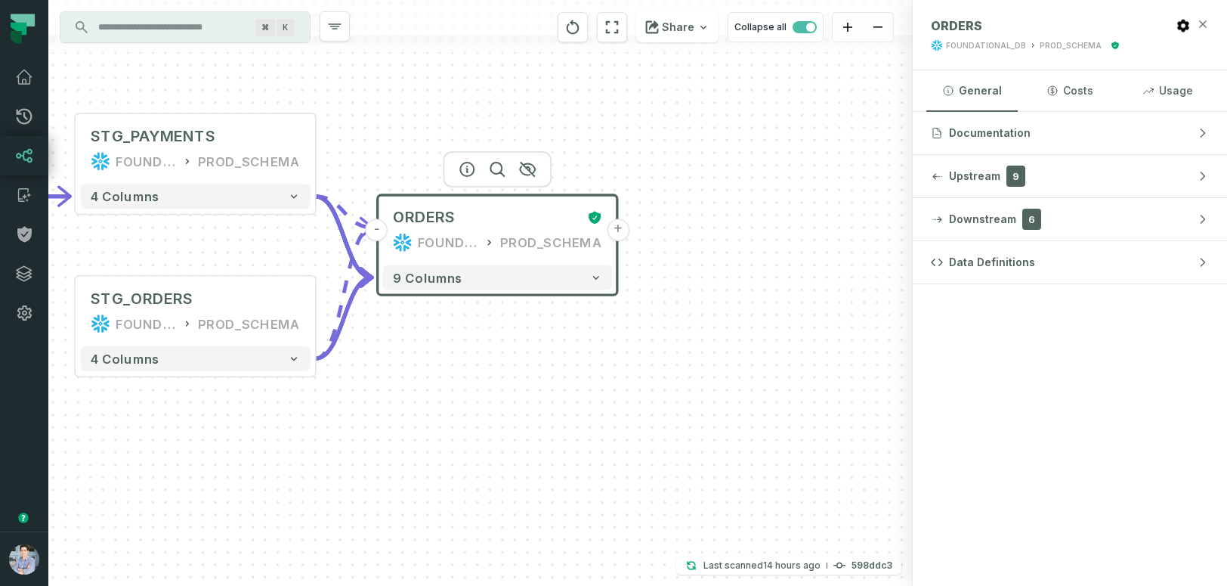
click at [1205, 26] on icon "button" at bounding box center [1203, 24] width 12 height 12
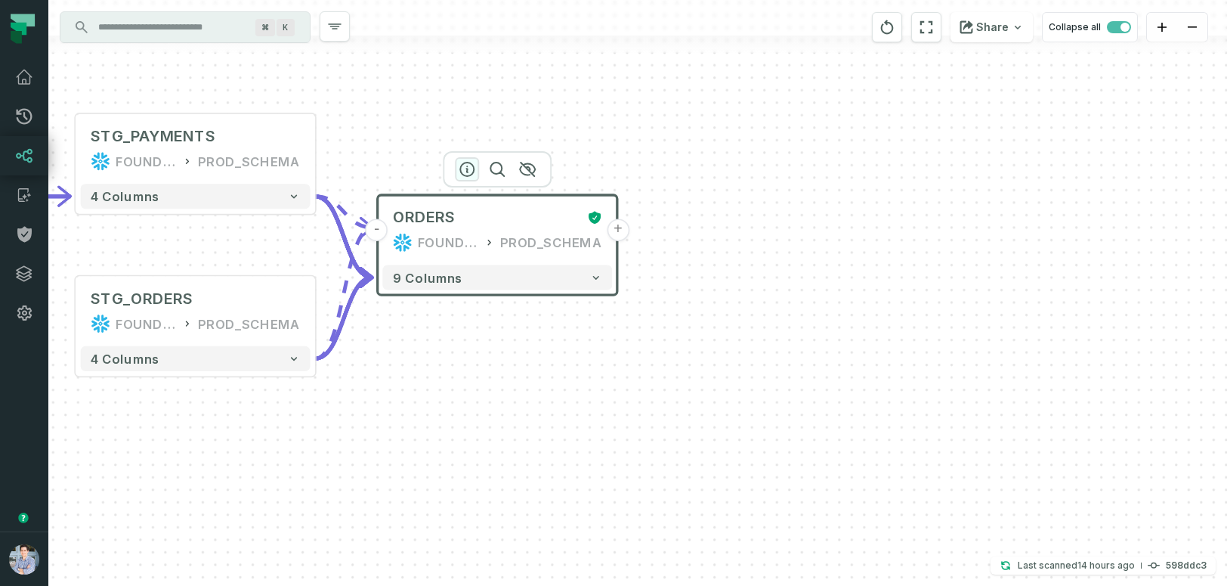
click at [464, 169] on icon "button" at bounding box center [467, 169] width 18 height 18
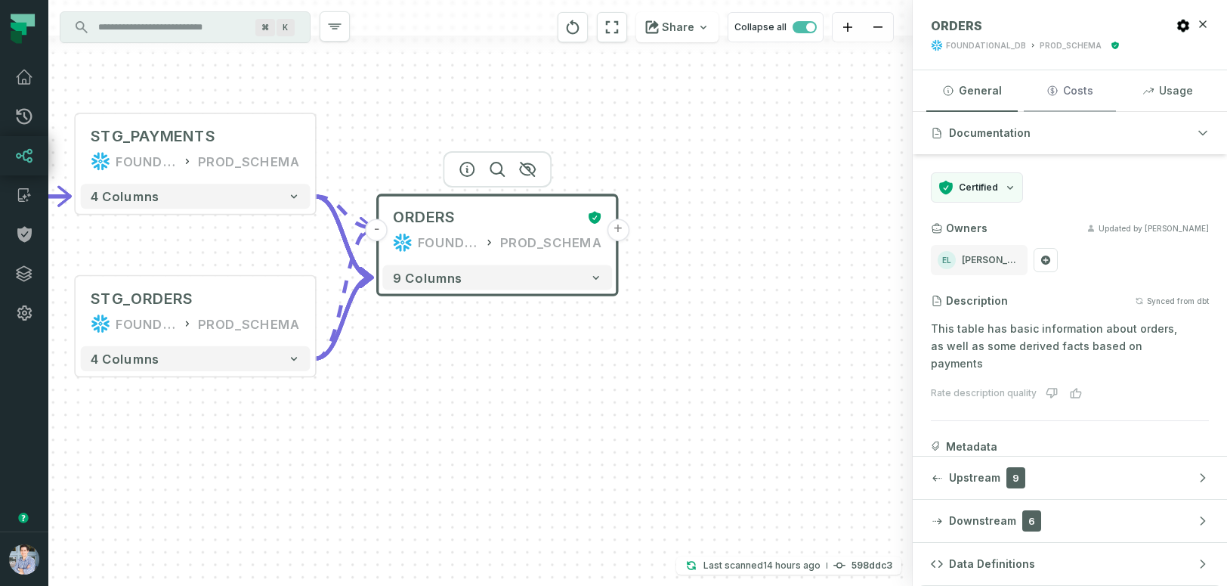
click at [1075, 92] on button "Costs" at bounding box center [1069, 90] width 91 height 41
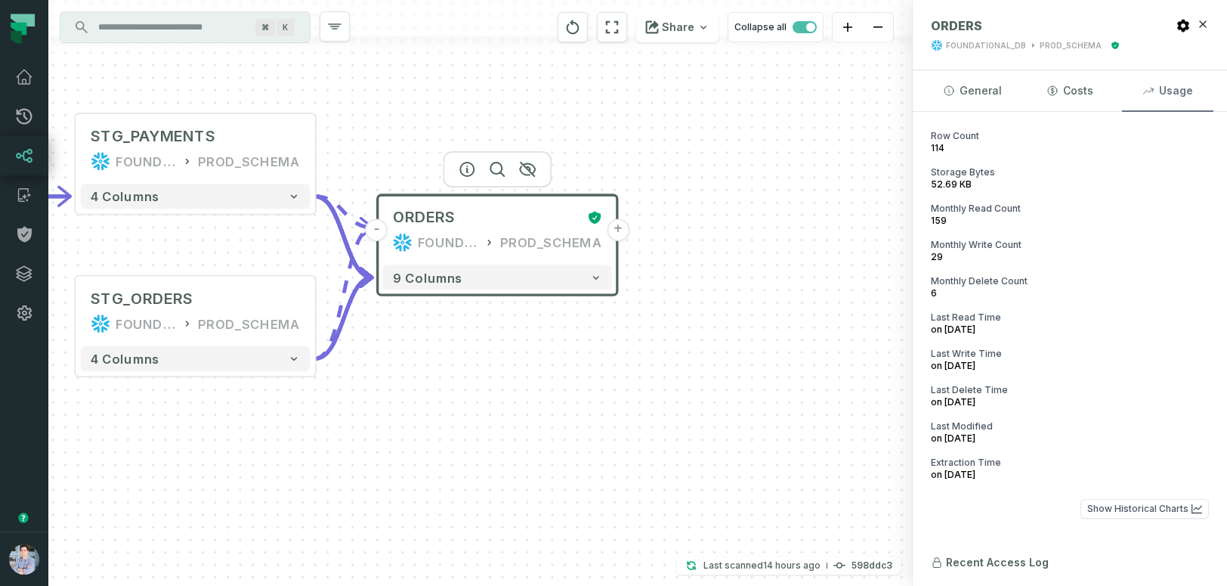
click at [1158, 85] on button "Usage" at bounding box center [1167, 90] width 91 height 41
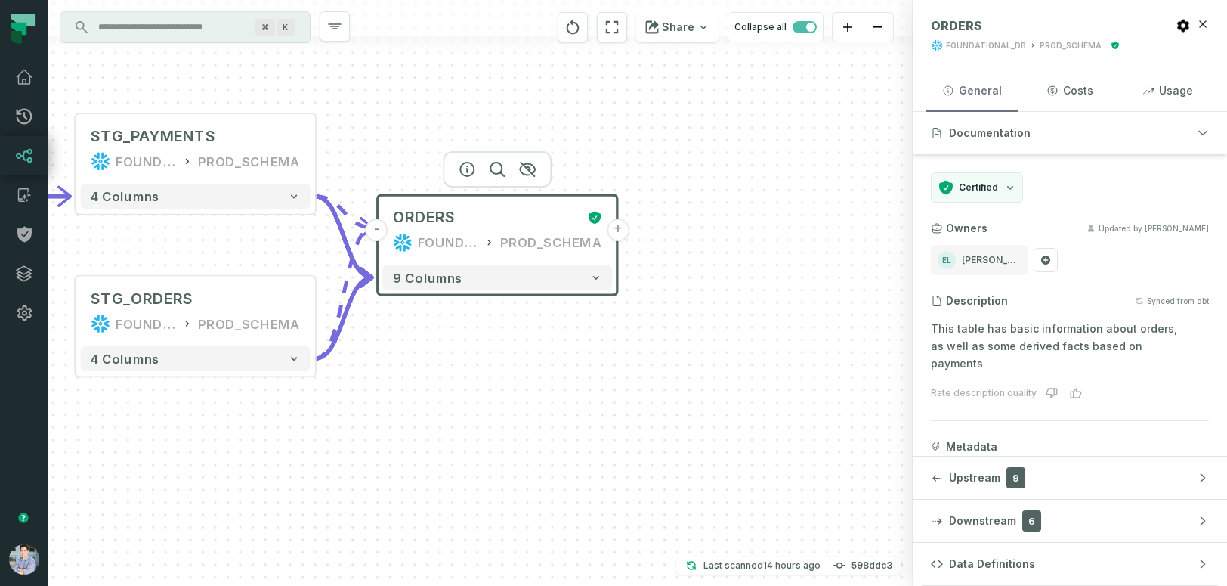
click at [967, 94] on button "General" at bounding box center [972, 90] width 91 height 41
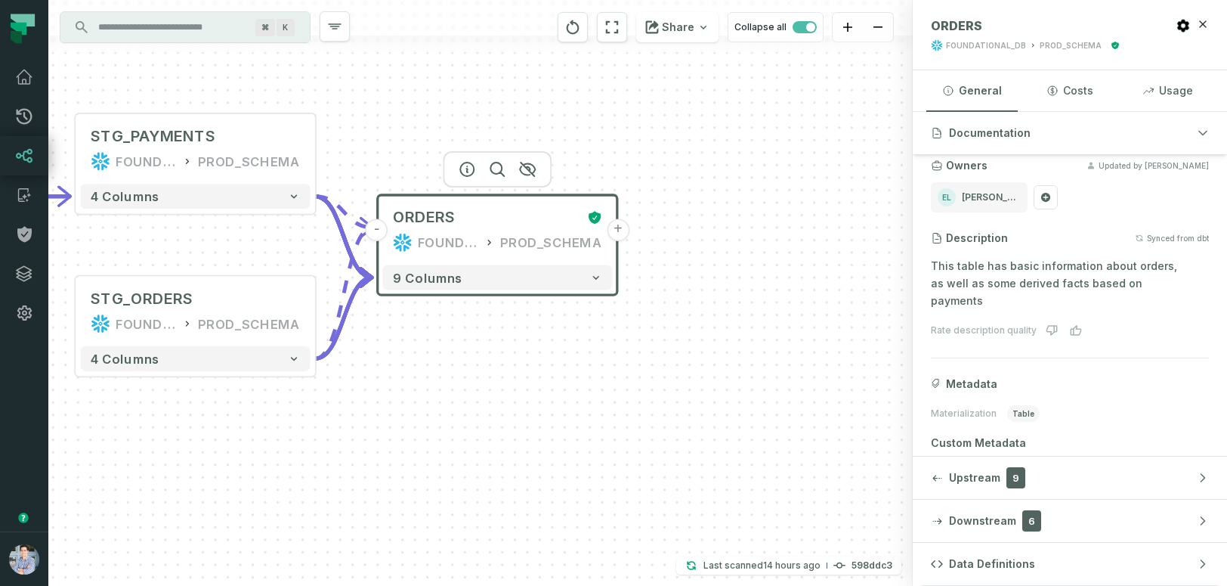
scroll to position [0, 0]
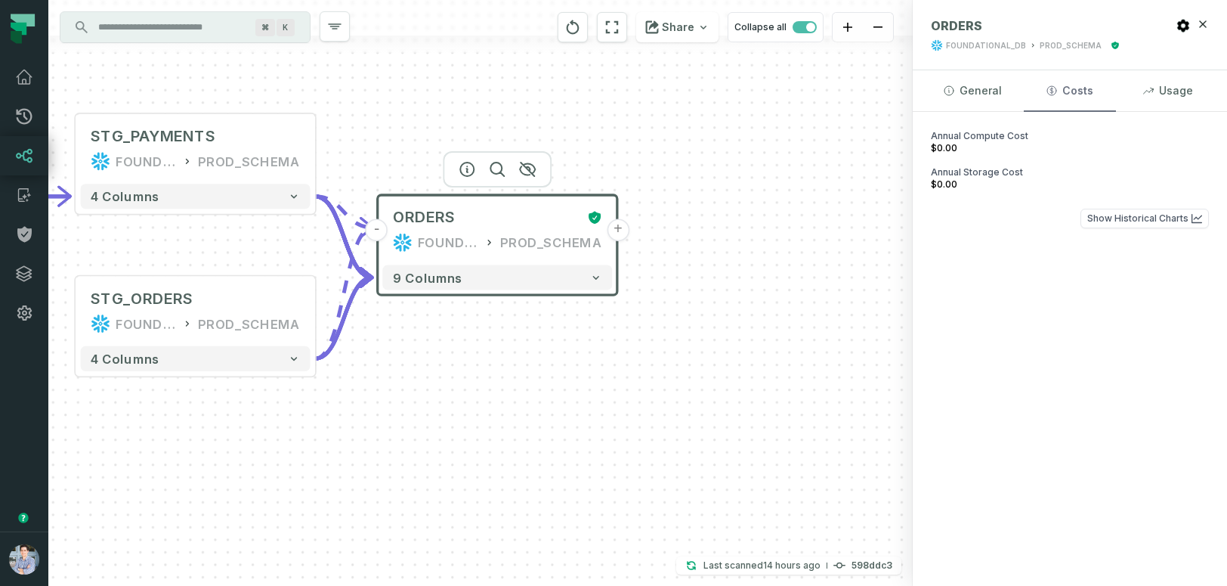
click at [1067, 90] on button "Costs" at bounding box center [1069, 90] width 91 height 41
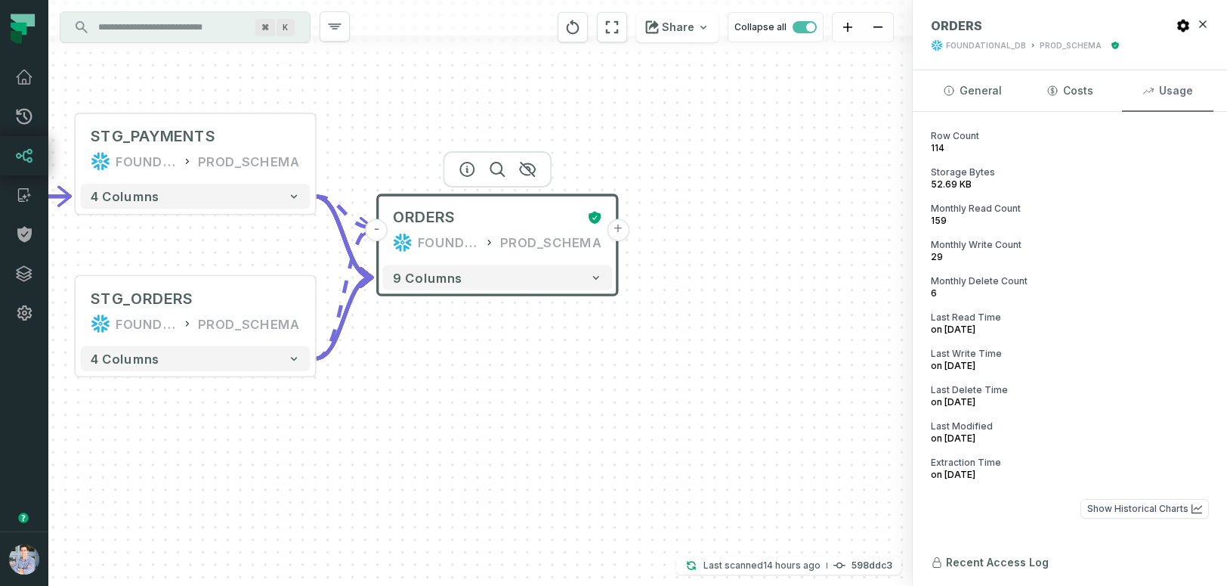
click at [1190, 83] on button "Usage" at bounding box center [1167, 90] width 91 height 41
click at [966, 91] on button "General" at bounding box center [972, 90] width 91 height 41
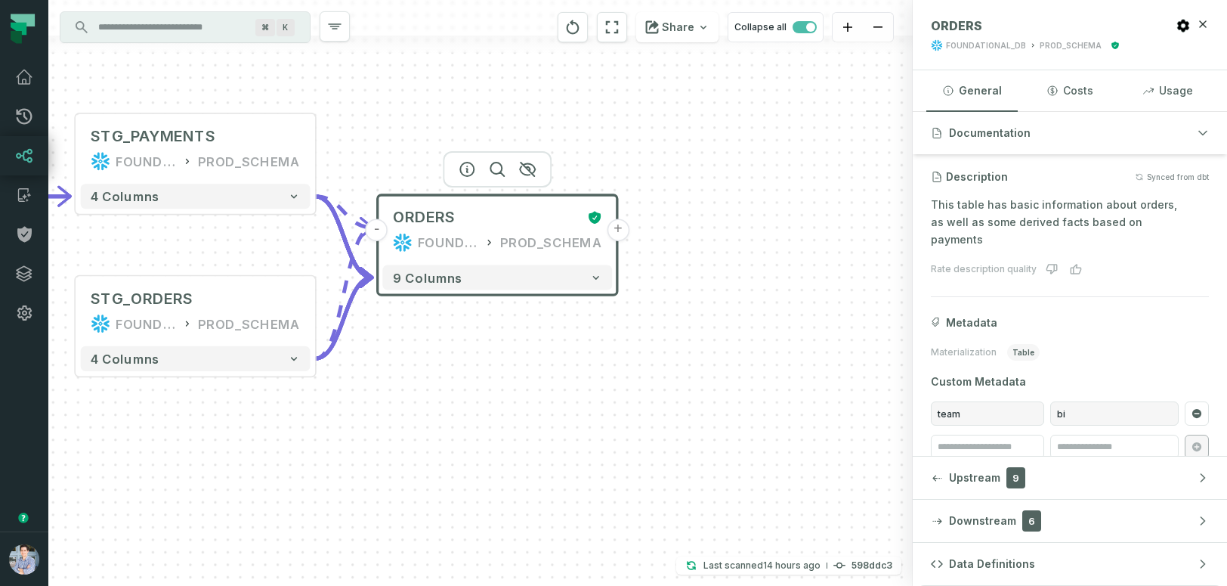
scroll to position [128, 0]
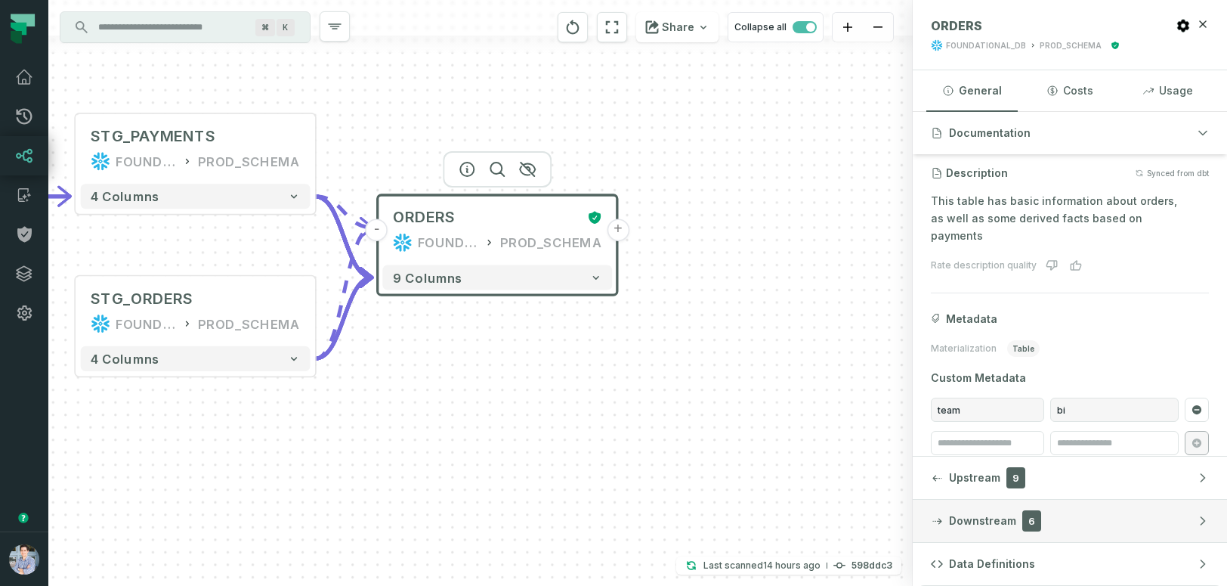
click at [1091, 522] on button "Downstream 6" at bounding box center [1070, 521] width 314 height 42
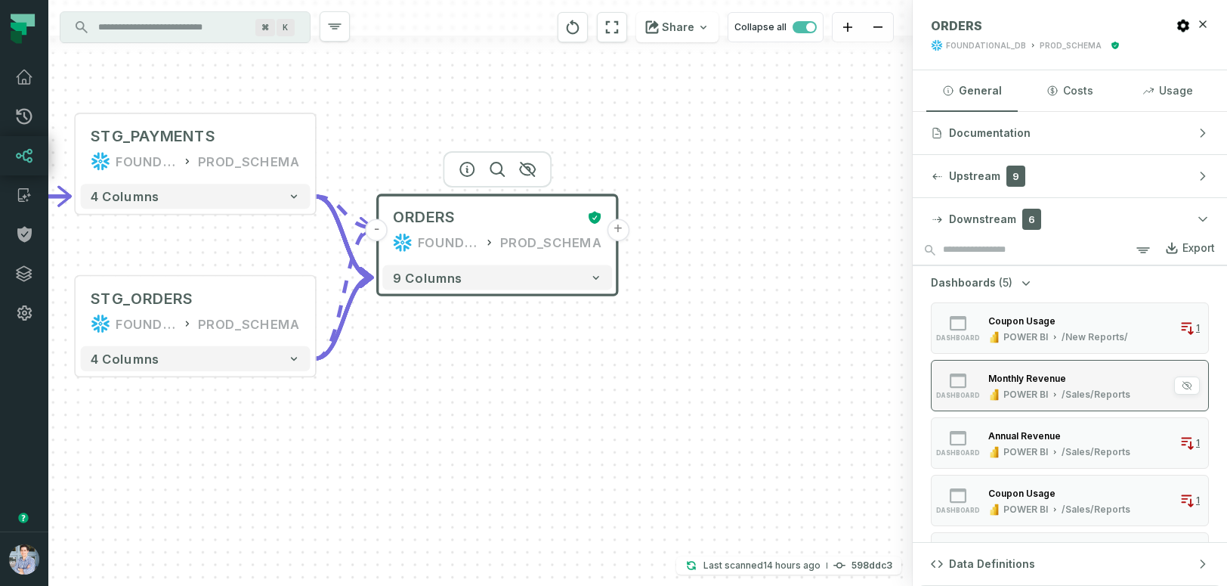
scroll to position [0, 0]
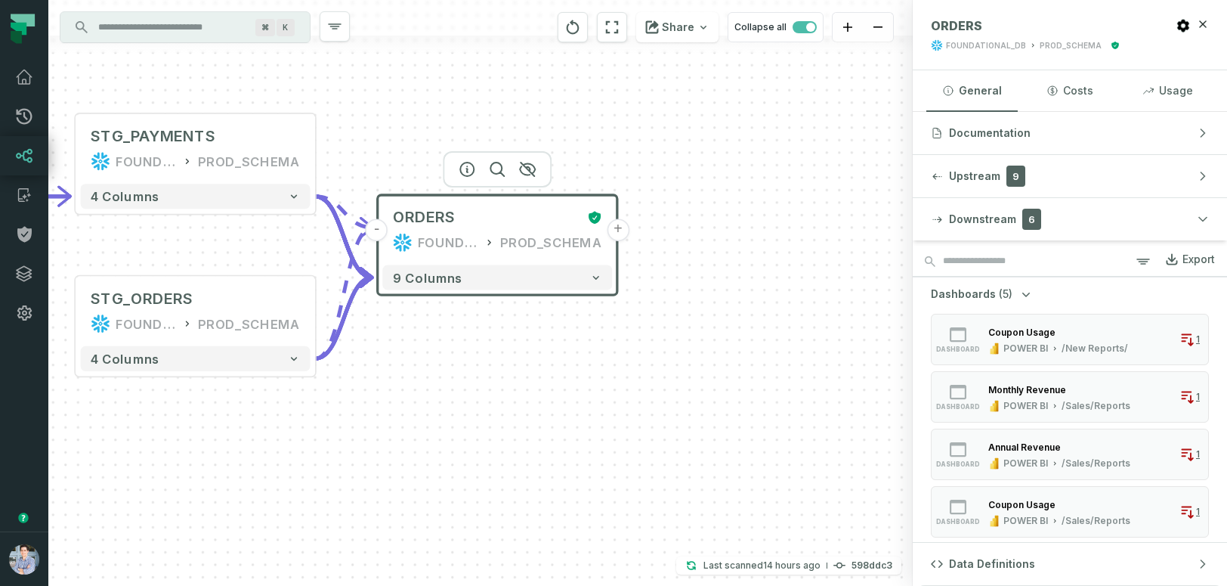
click at [1057, 290] on div "Dashboards (5) dashboard Coupon Usage POWER BI /New Reports/ 1 dashboard Monthl…" at bounding box center [1070, 440] width 278 height 308
click at [1026, 292] on icon "button" at bounding box center [1026, 293] width 15 height 15
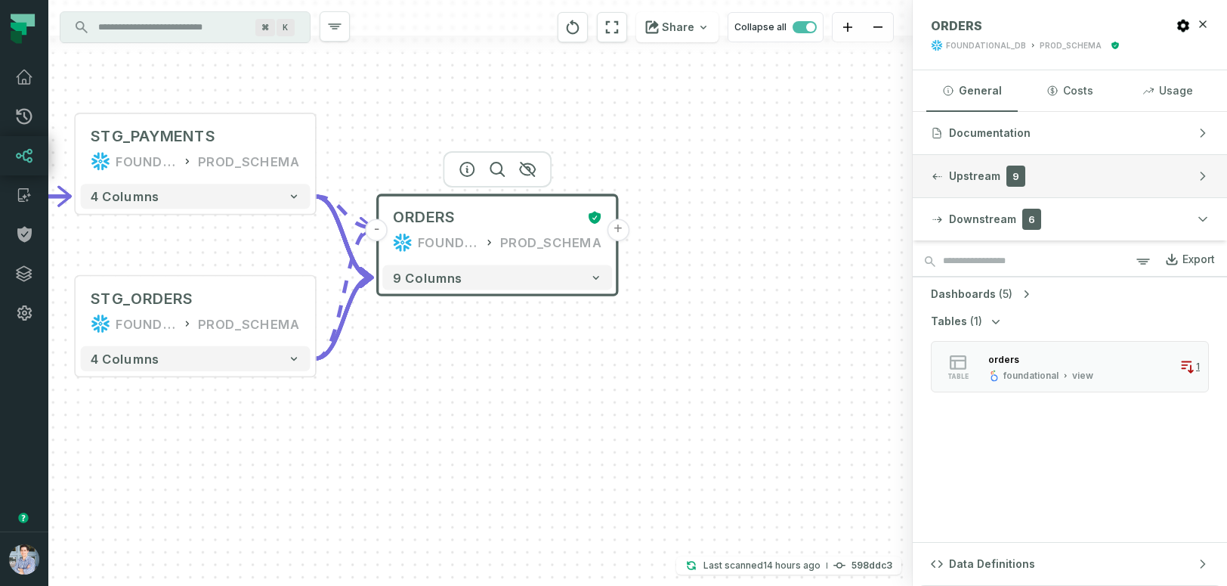
click at [1062, 175] on button "Upstream 9" at bounding box center [1070, 176] width 314 height 42
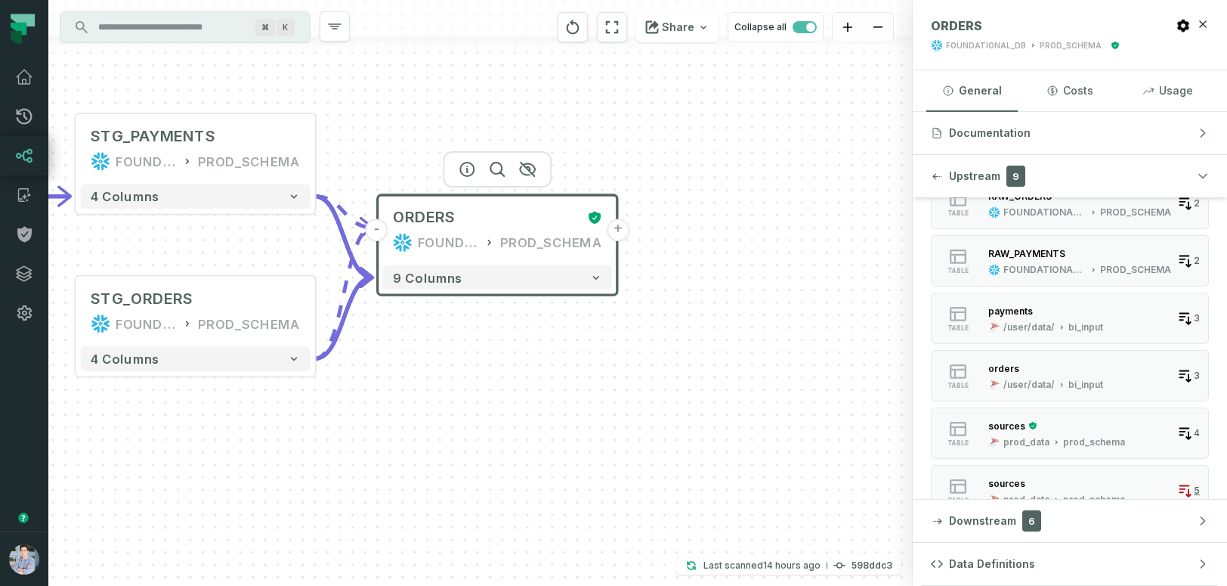
scroll to position [289, 0]
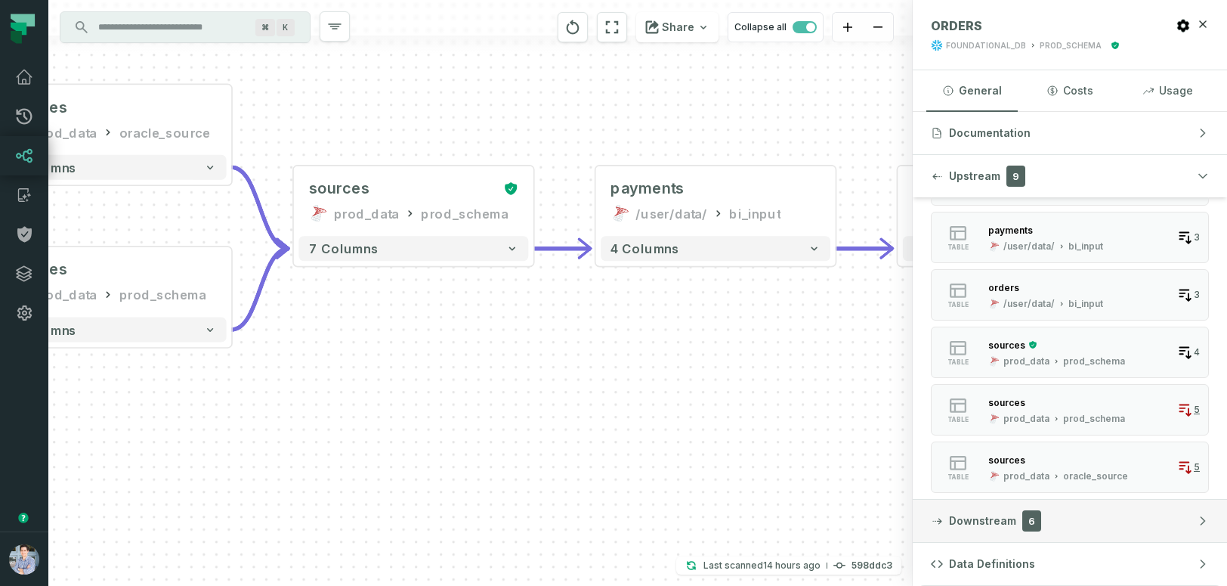
drag, startPoint x: 108, startPoint y: 460, endPoint x: 1219, endPoint y: 503, distance: 1111.8
click at [1224, 505] on div "sources prod_data oracle_source - 7 columns sources prod_data prod_schema - 7 c…" at bounding box center [637, 293] width 1179 height 586
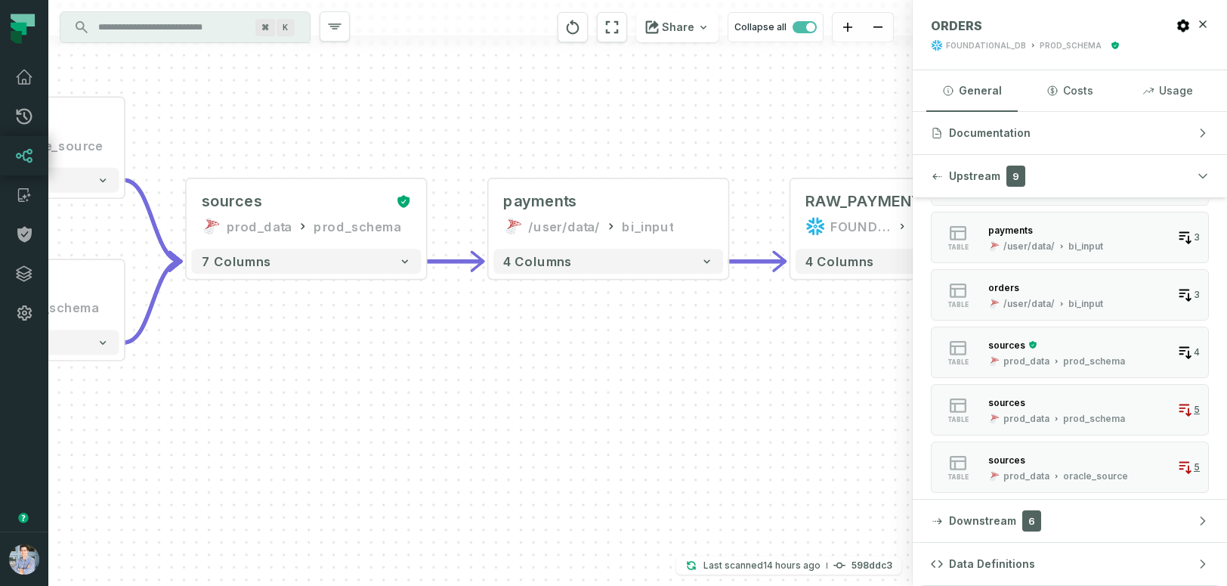
drag, startPoint x: 788, startPoint y: 478, endPoint x: 497, endPoint y: 497, distance: 292.3
click at [497, 497] on div "sources prod_data oracle_source - 7 columns sources prod_data prod_schema - 7 c…" at bounding box center [480, 293] width 865 height 586
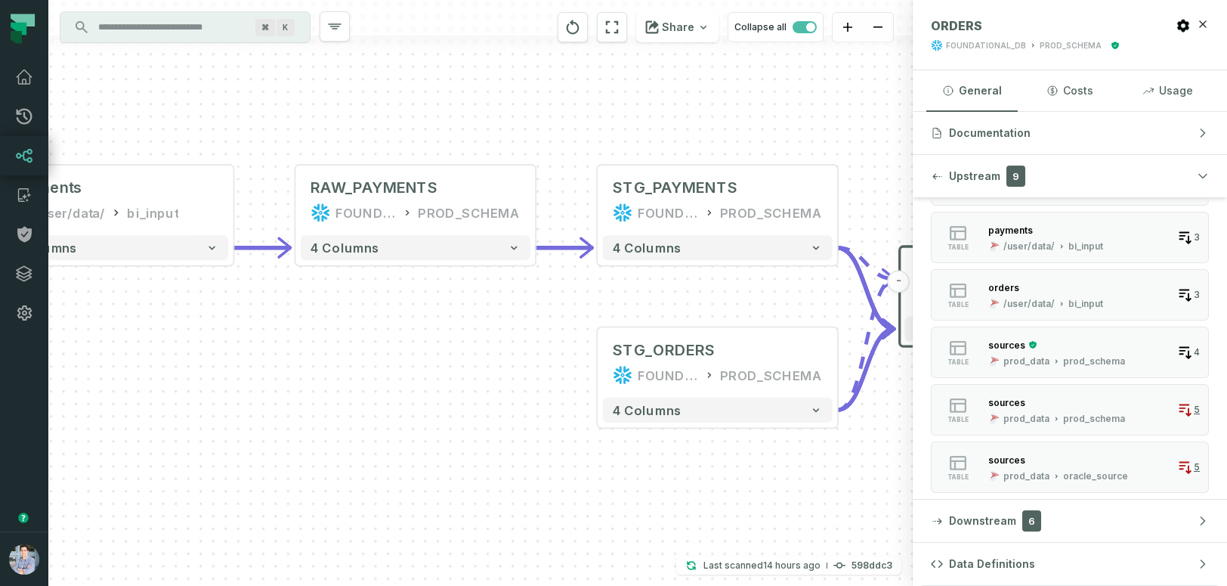
drag, startPoint x: 781, startPoint y: 484, endPoint x: 418, endPoint y: 472, distance: 363.0
click at [418, 472] on div "sources prod_data oracle_source - 7 columns sources prod_data prod_schema - 7 c…" at bounding box center [480, 293] width 865 height 586
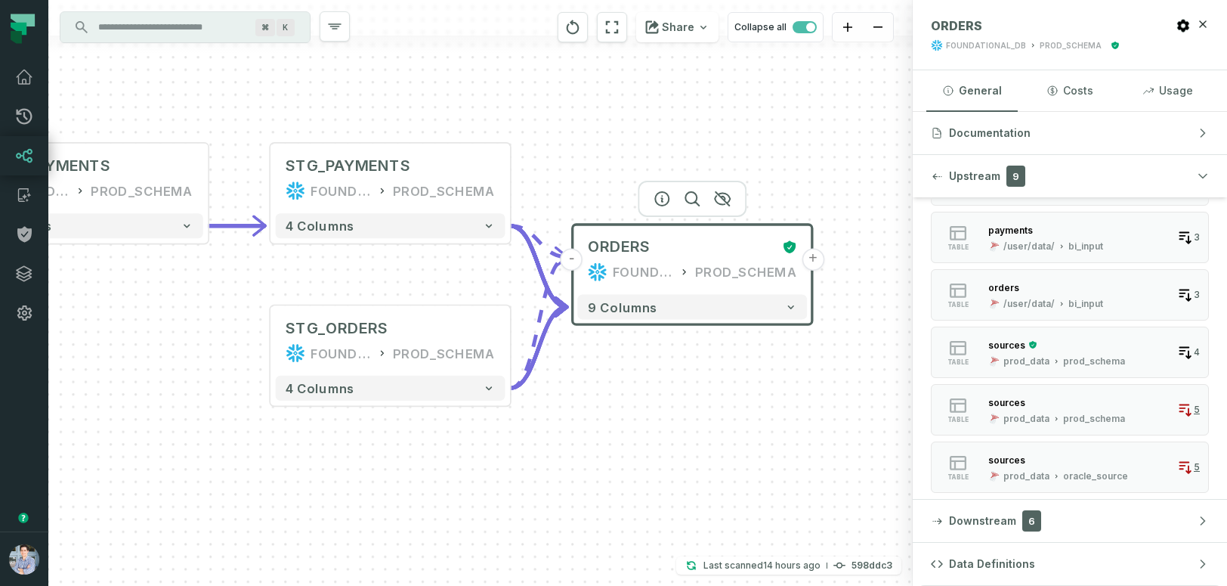
drag, startPoint x: 805, startPoint y: 503, endPoint x: 398, endPoint y: 500, distance: 406.6
click at [399, 497] on div "sources prod_data oracle_source - 7 columns sources prod_data prod_schema - 7 c…" at bounding box center [480, 293] width 865 height 586
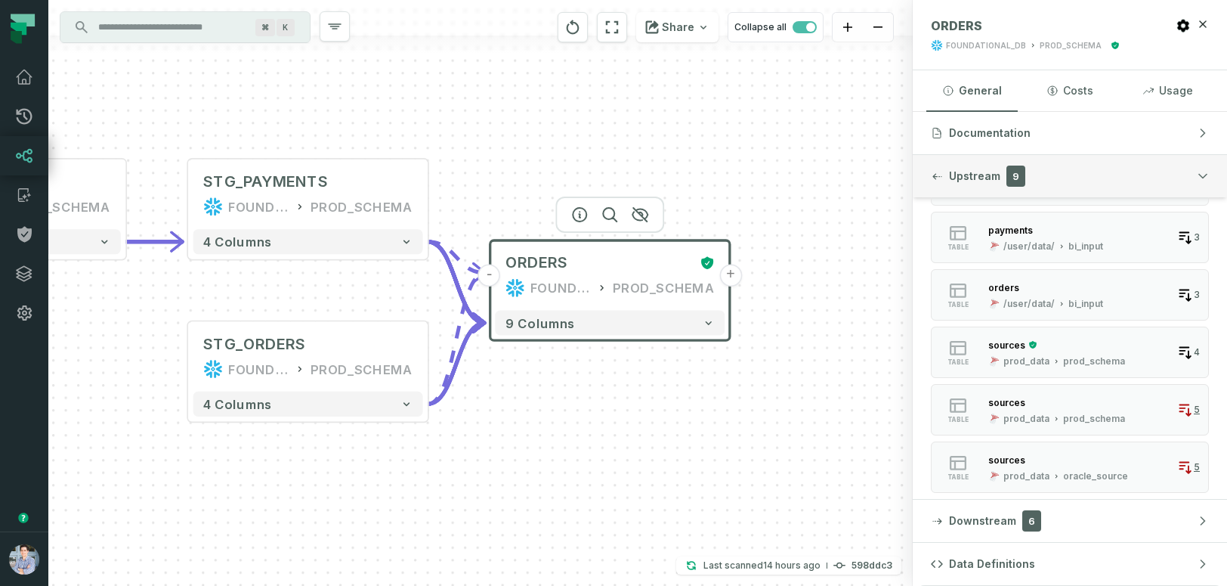
click at [982, 176] on span "Upstream" at bounding box center [974, 176] width 51 height 15
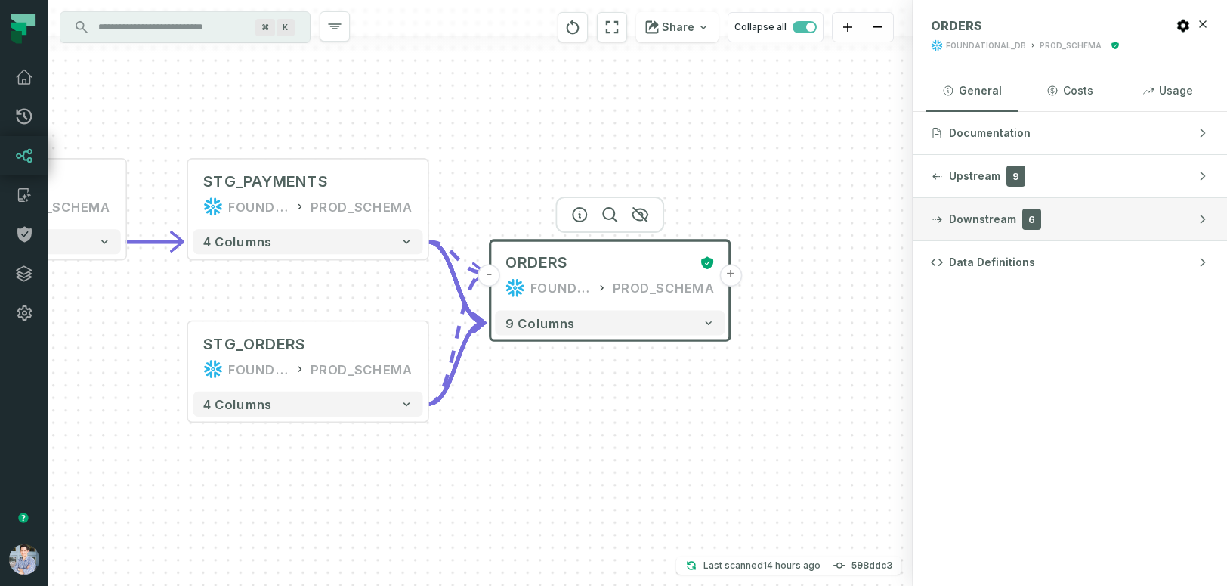
click at [1082, 206] on button "Downstream 6" at bounding box center [1070, 219] width 314 height 42
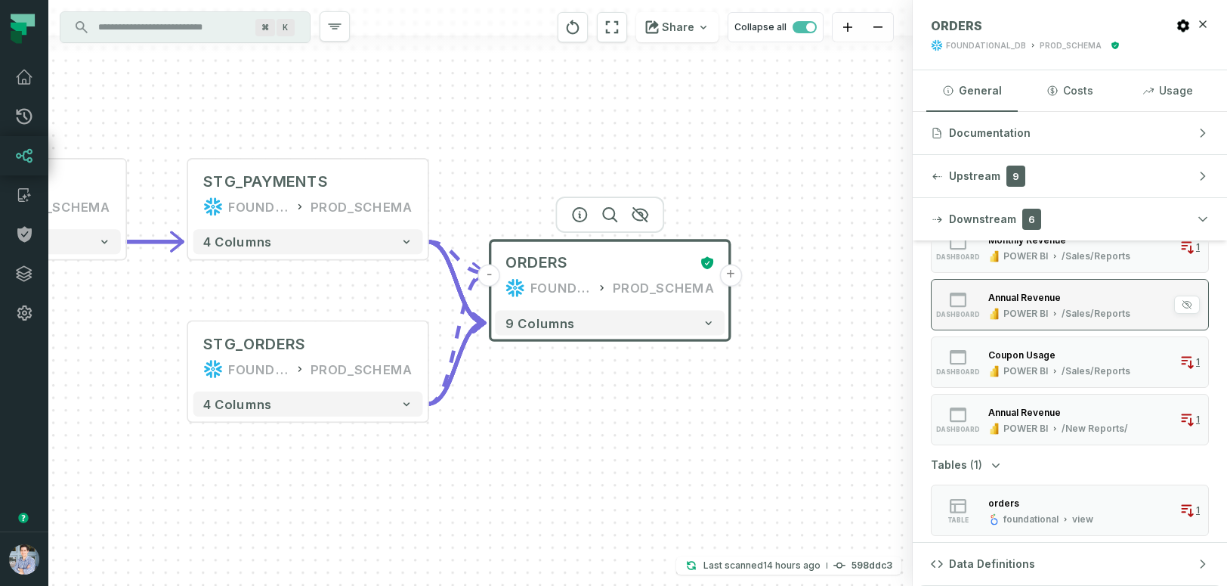
scroll to position [0, 0]
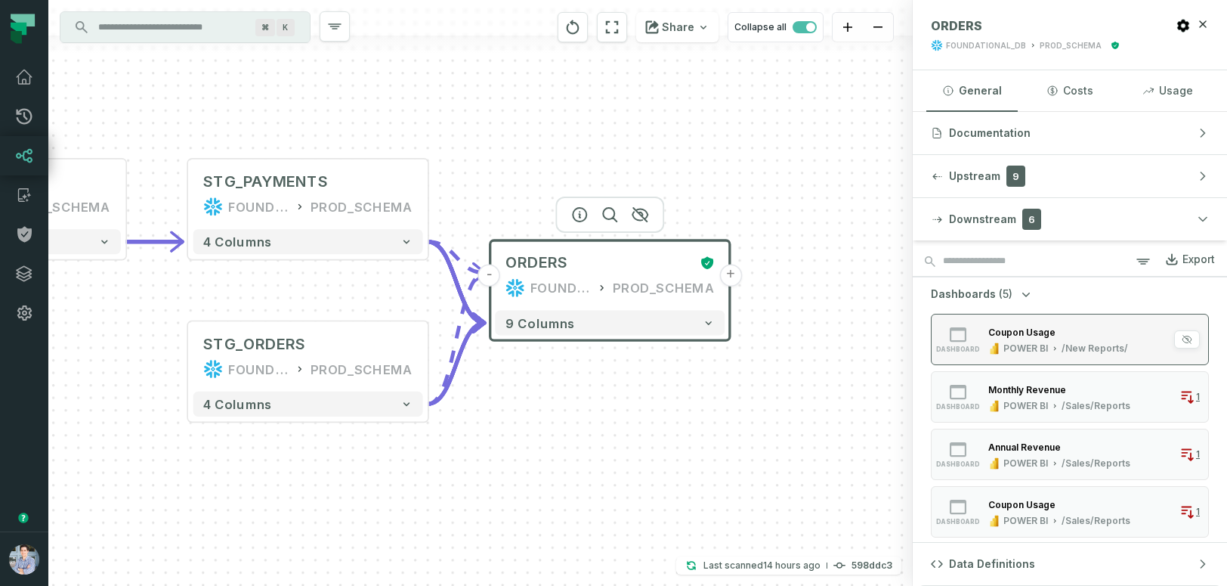
click at [1022, 340] on div "Coupon Usage POWER BI /New Reports/" at bounding box center [1058, 339] width 152 height 30
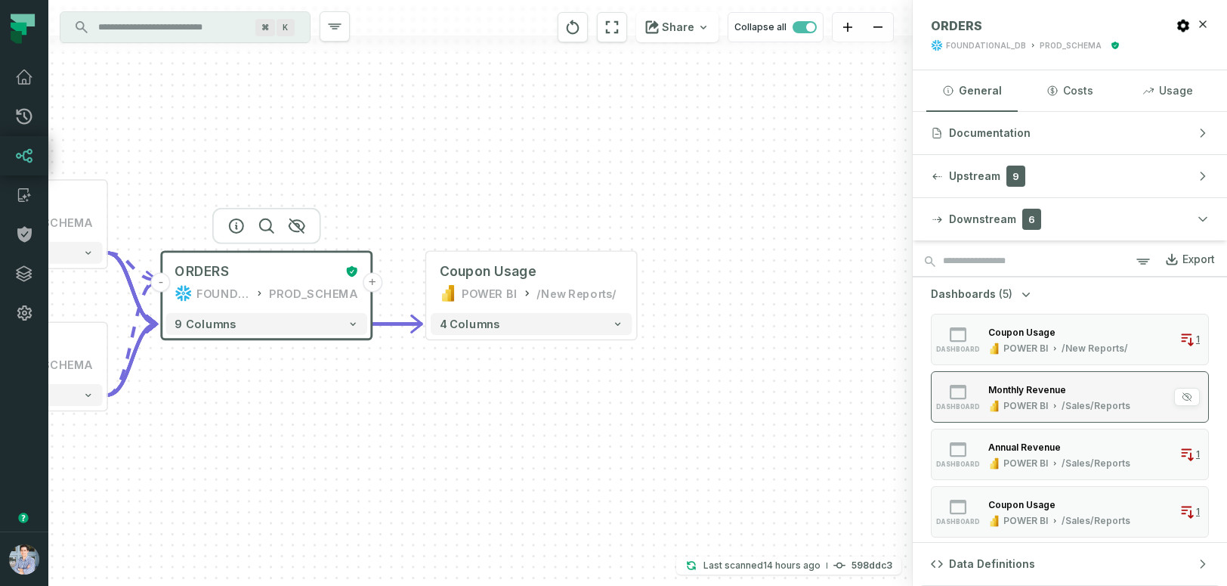
click at [1027, 401] on div "POWER BI" at bounding box center [1026, 406] width 45 height 12
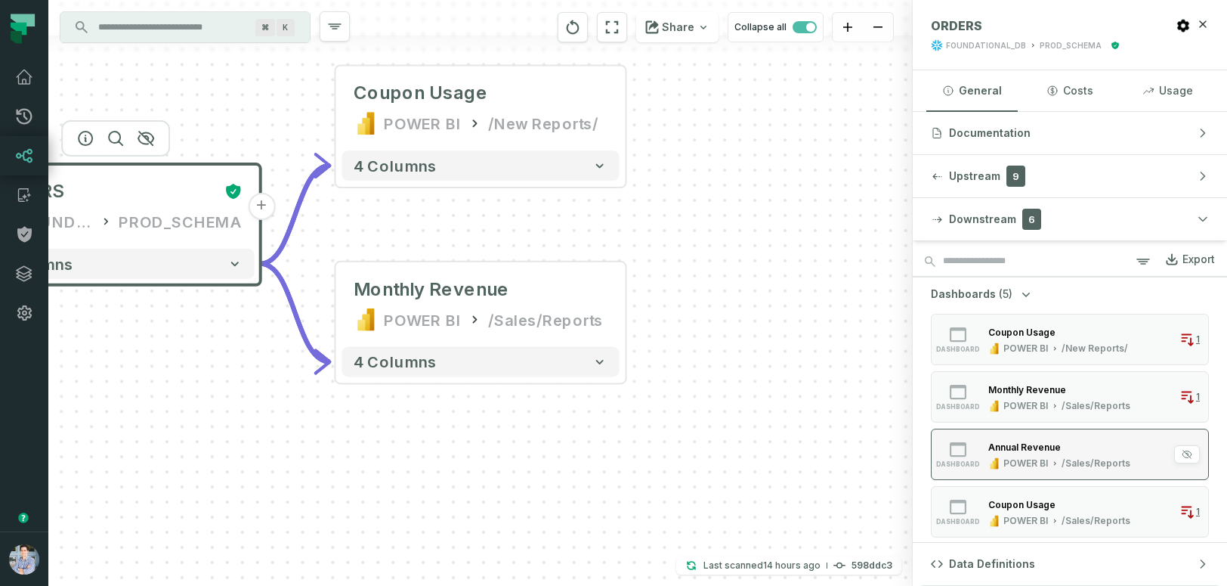
click at [1028, 445] on div "Annual Revenue" at bounding box center [1025, 446] width 73 height 11
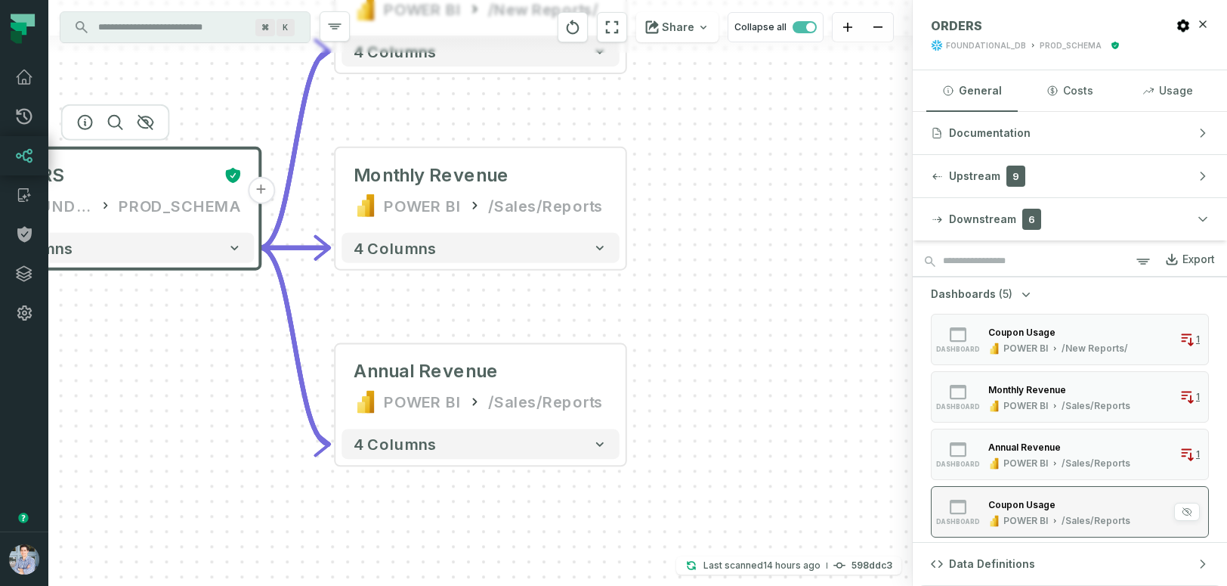
click at [1022, 503] on div "Coupon Usage" at bounding box center [1022, 504] width 67 height 11
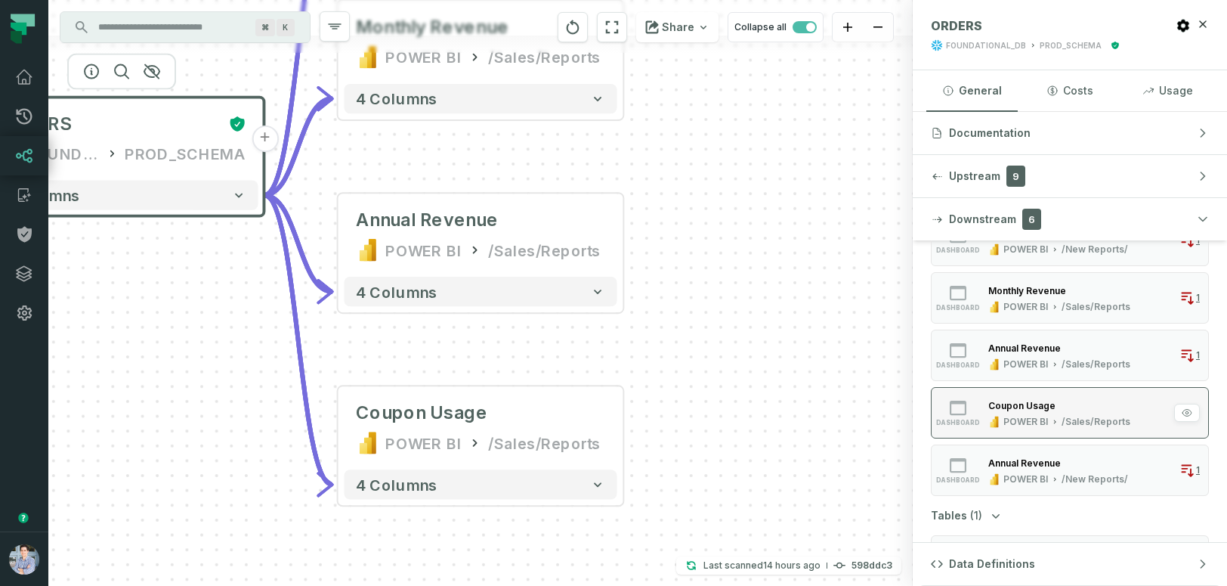
scroll to position [150, 0]
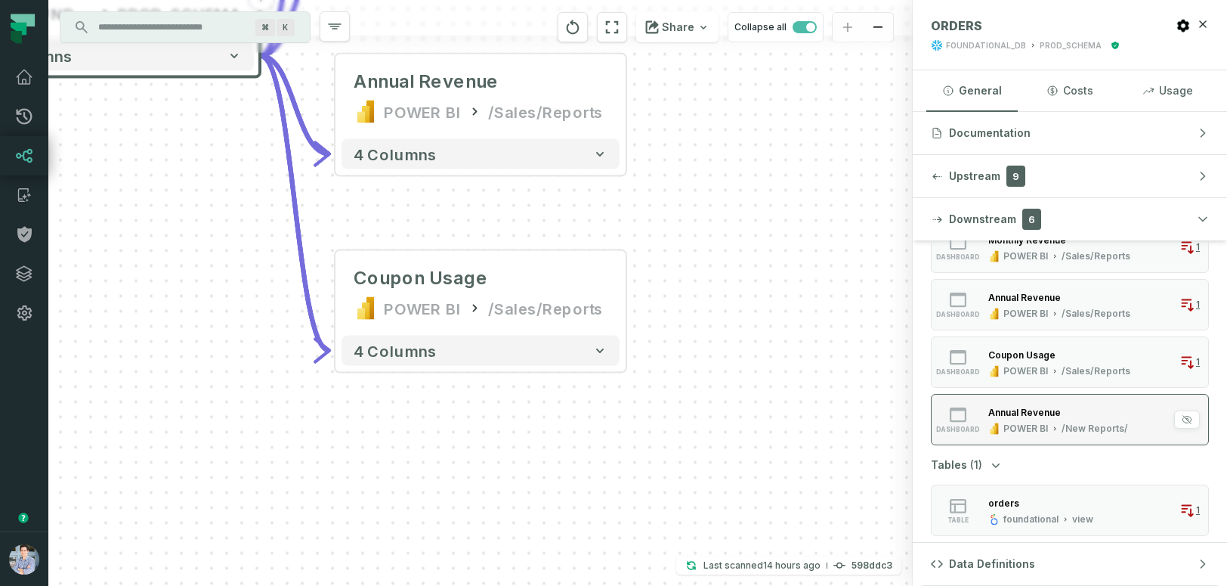
click at [1004, 422] on div "POWER BI" at bounding box center [1026, 428] width 45 height 12
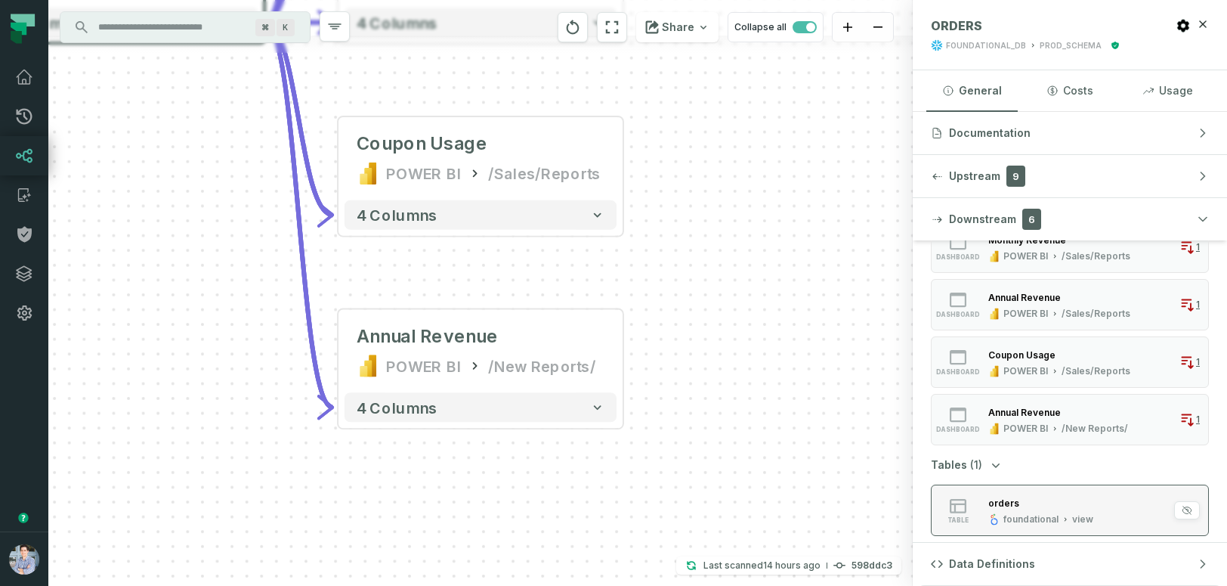
click at [1012, 505] on div "orders" at bounding box center [1004, 502] width 31 height 11
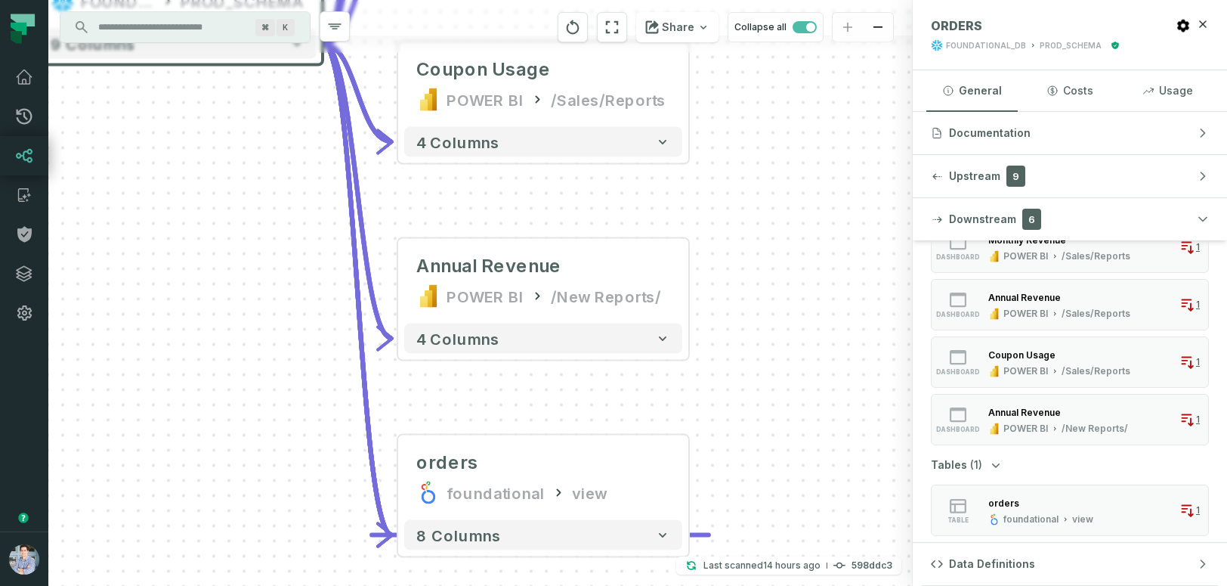
drag, startPoint x: 772, startPoint y: 158, endPoint x: 844, endPoint y: 437, distance: 288.2
click at [844, 437] on div "sources prod_data oracle_source - 7 columns sources prod_data prod_schema - 7 c…" at bounding box center [480, 293] width 865 height 586
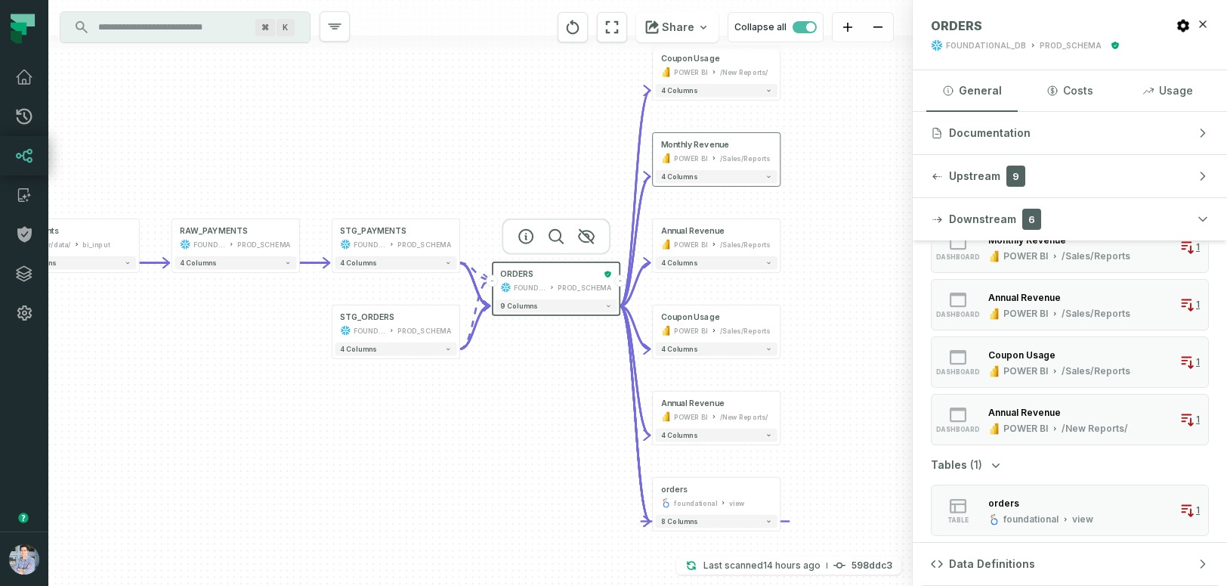
click at [729, 185] on div "4 columns" at bounding box center [716, 176] width 127 height 19
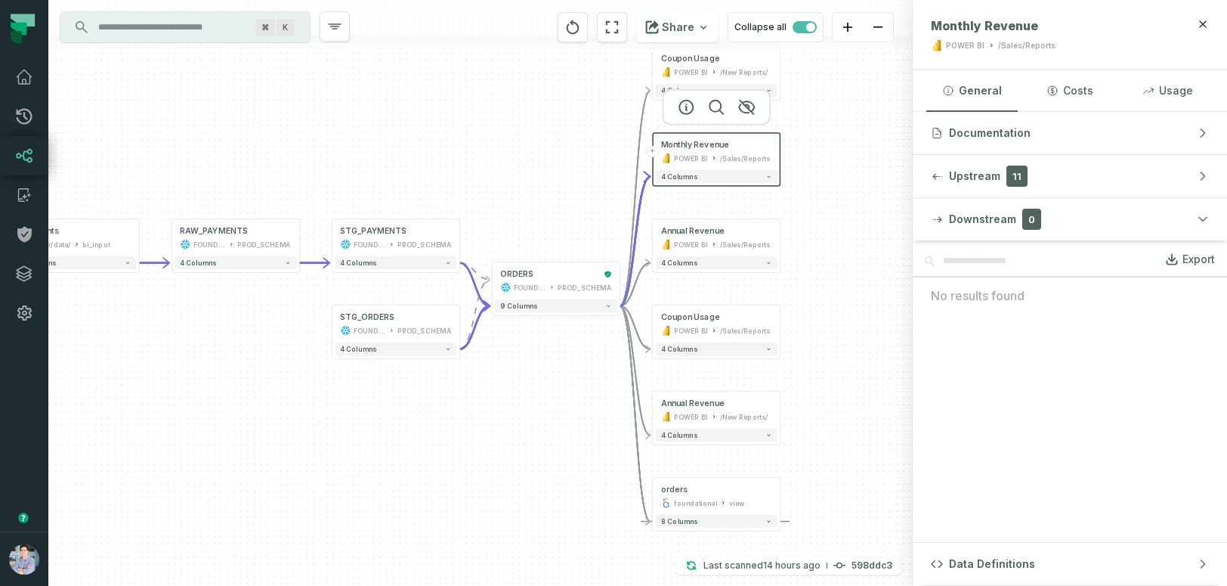
click at [729, 185] on div "4 columns" at bounding box center [716, 176] width 127 height 19
click at [757, 183] on button "4 columns" at bounding box center [717, 177] width 122 height 14
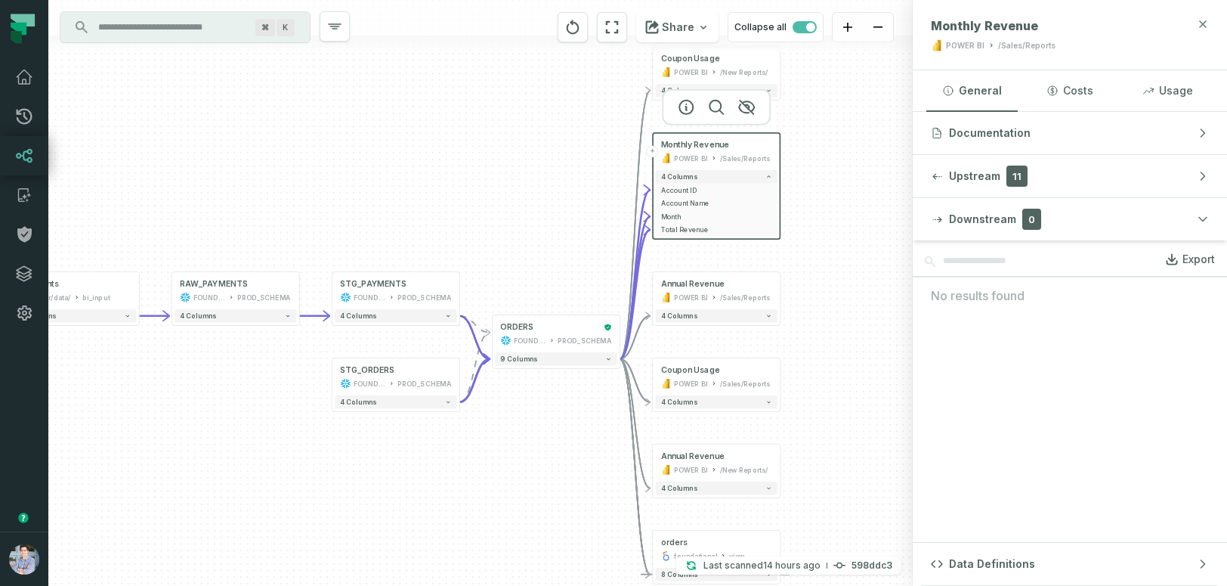
click at [1205, 25] on icon "button" at bounding box center [1203, 23] width 7 height 7
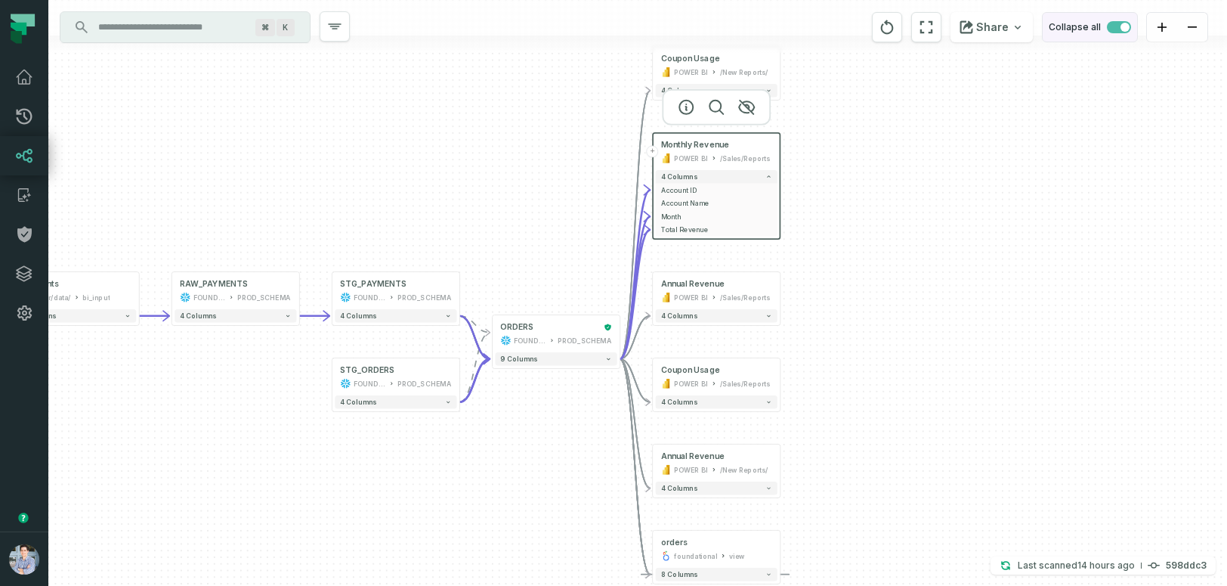
click at [1110, 29] on span "button" at bounding box center [1119, 27] width 24 height 12
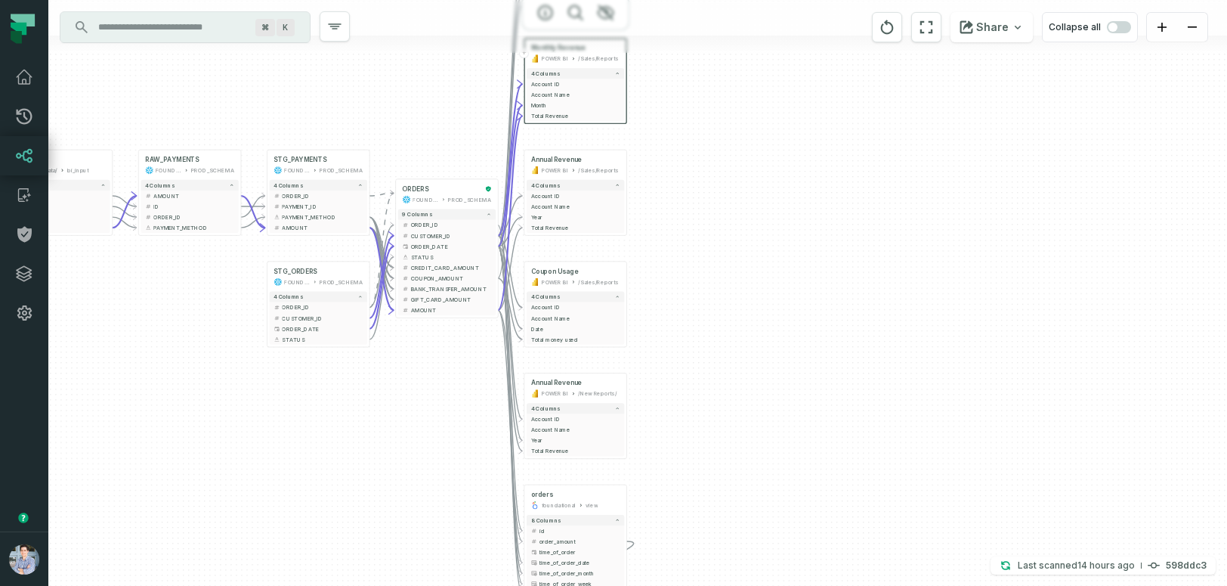
drag, startPoint x: 1028, startPoint y: 314, endPoint x: 825, endPoint y: 147, distance: 263.1
click at [826, 145] on div "sources prod_data oracle_source - 7 columns ID - date - status - user_id - orde…" at bounding box center [637, 293] width 1179 height 586
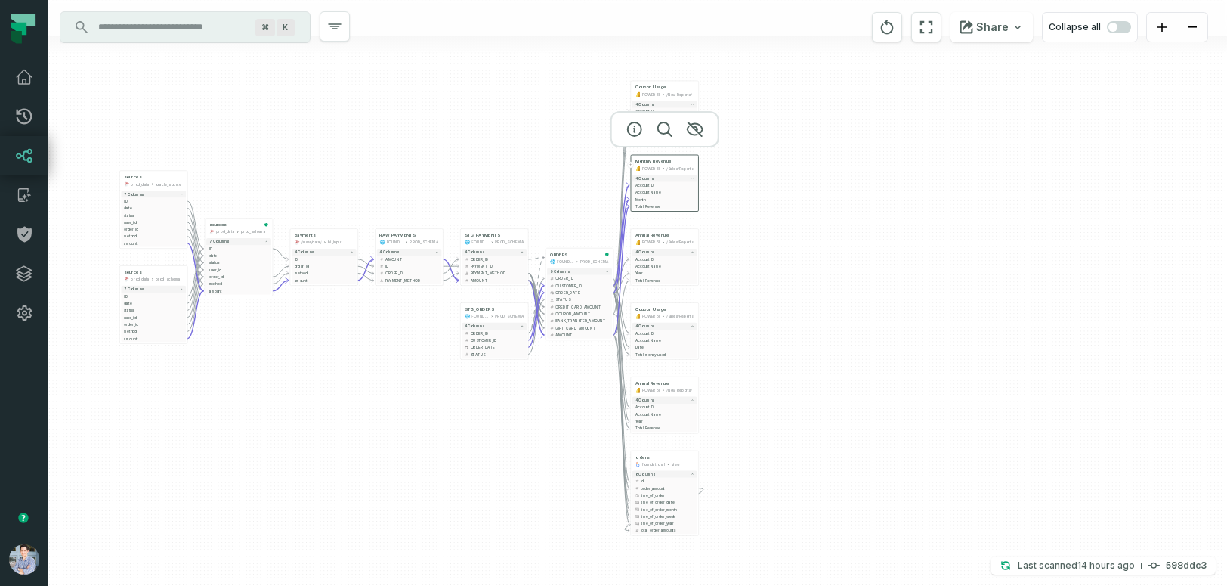
drag, startPoint x: 859, startPoint y: 243, endPoint x: 858, endPoint y: 289, distance: 46.1
click at [859, 289] on div "sources prod_data oracle_source - 7 columns ID - date - status - user_id - orde…" at bounding box center [637, 293] width 1179 height 586
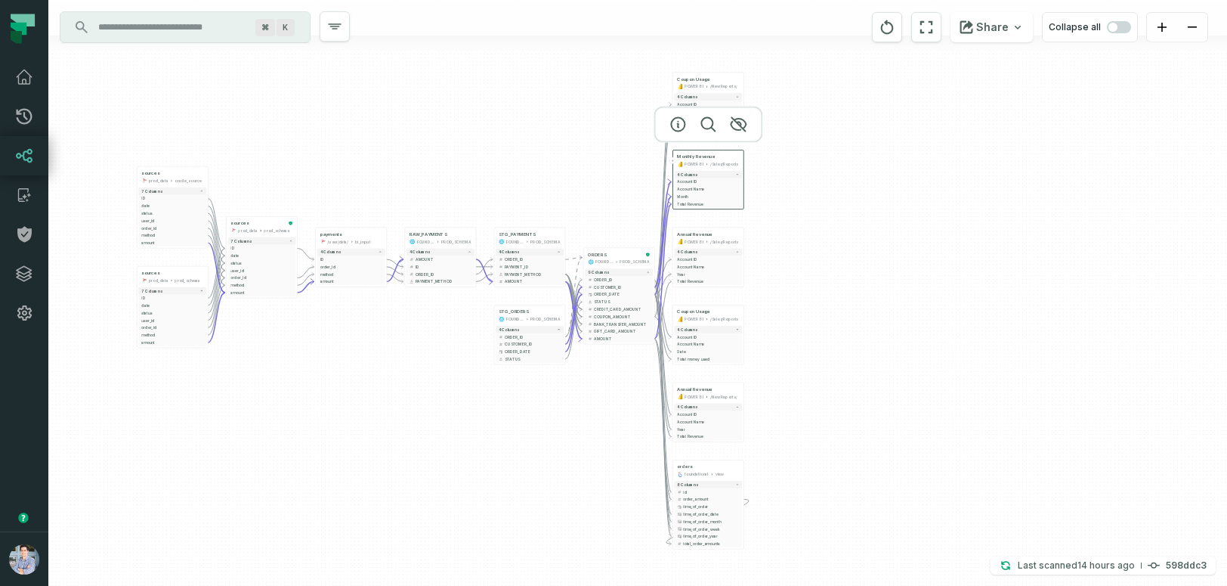
drag, startPoint x: 422, startPoint y: 474, endPoint x: 470, endPoint y: 474, distance: 48.4
click at [474, 474] on div "sources prod_data oracle_source - 7 columns ID - date - status - user_id - orde…" at bounding box center [637, 293] width 1179 height 586
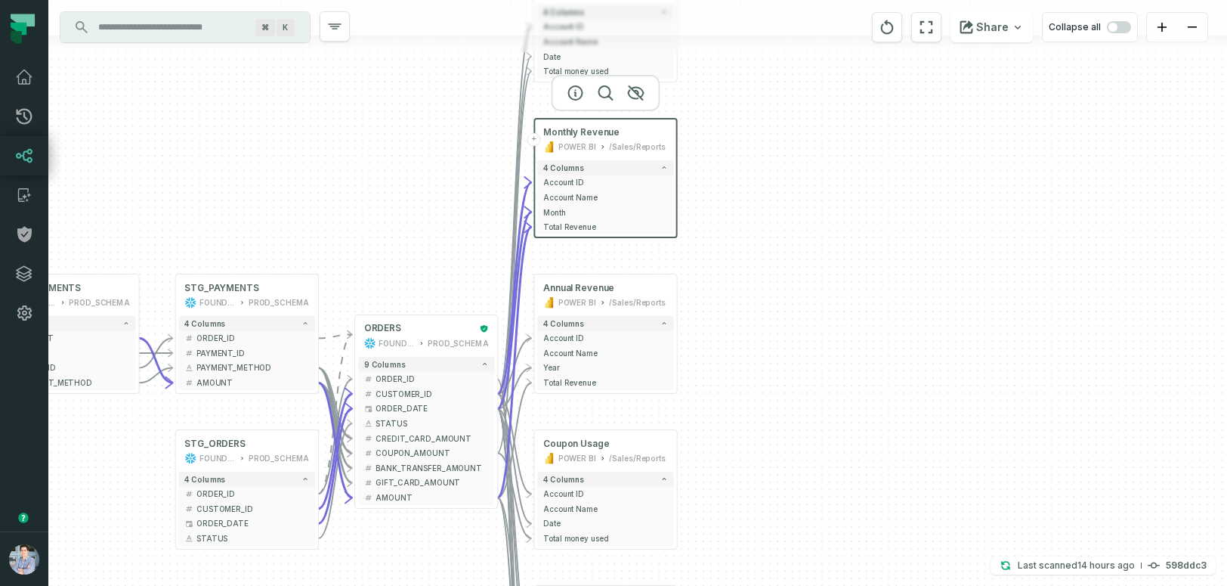
drag, startPoint x: 872, startPoint y: 263, endPoint x: 1125, endPoint y: 210, distance: 257.9
click at [1126, 210] on div "sources prod_data oracle_source - 7 columns ID - date - status - user_id - orde…" at bounding box center [637, 293] width 1179 height 586
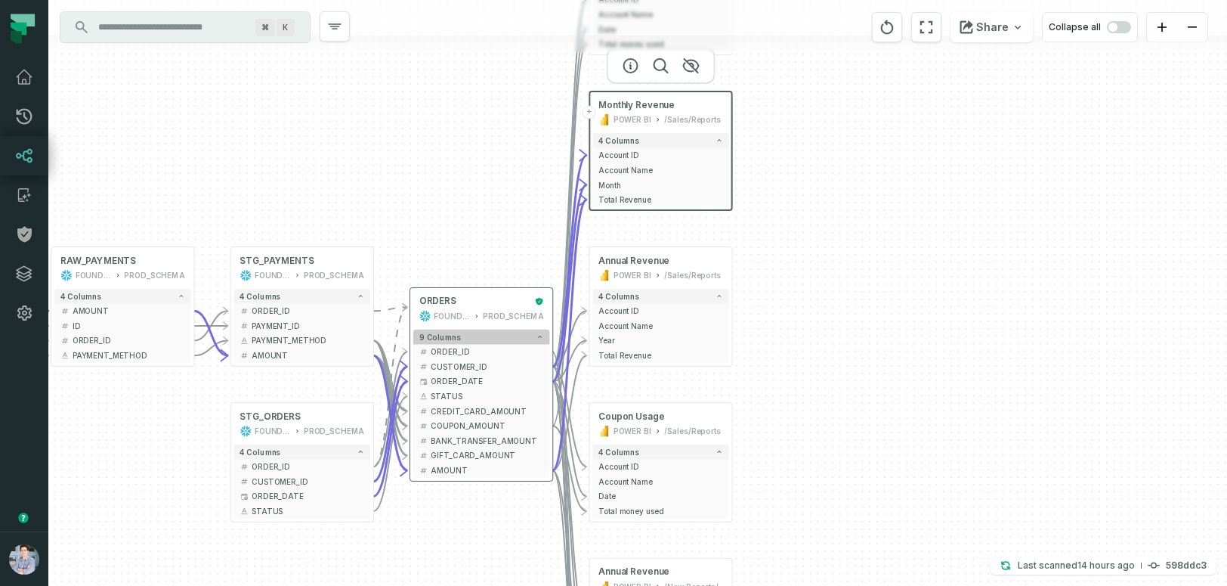
click at [468, 336] on button "9 columns" at bounding box center [481, 337] width 136 height 15
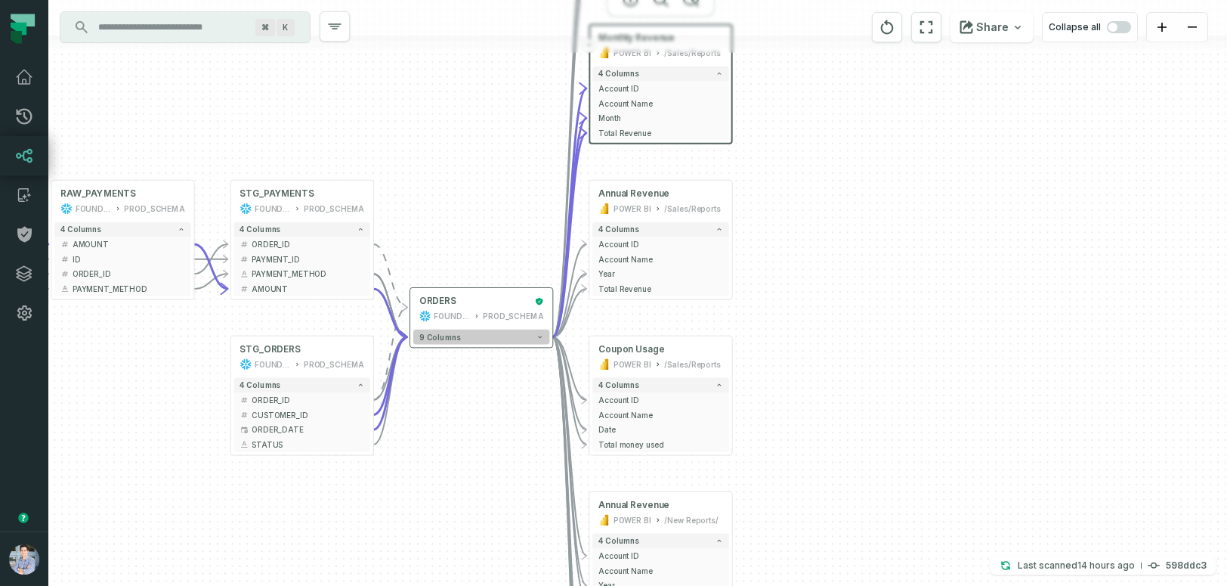
click at [468, 336] on button "9 columns" at bounding box center [481, 337] width 136 height 15
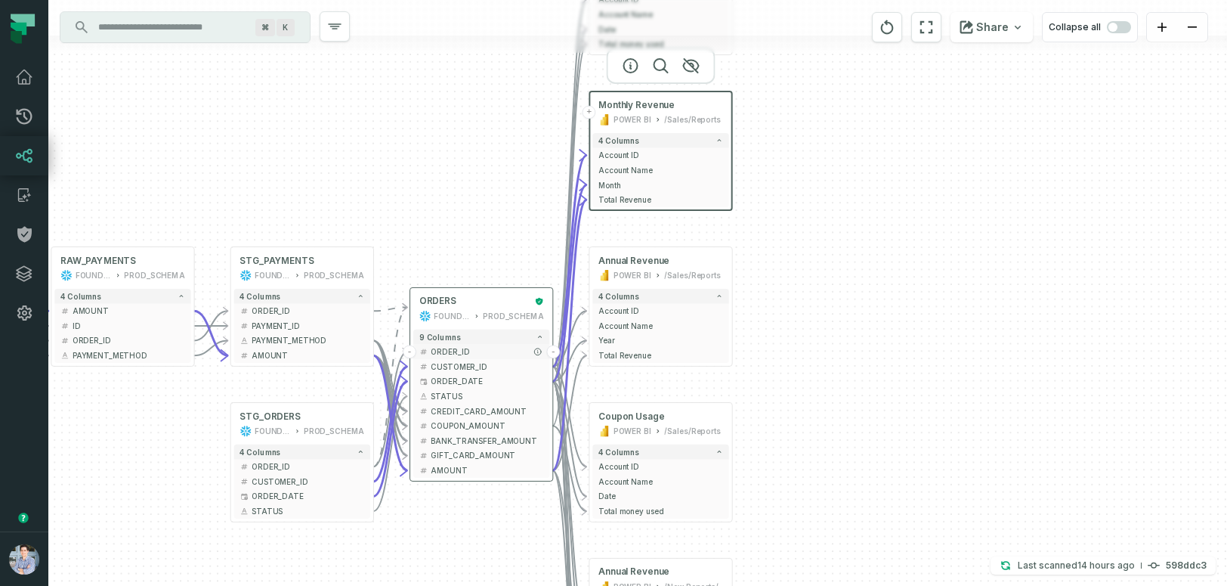
click at [463, 352] on span "ORDER_ID" at bounding box center [487, 351] width 113 height 11
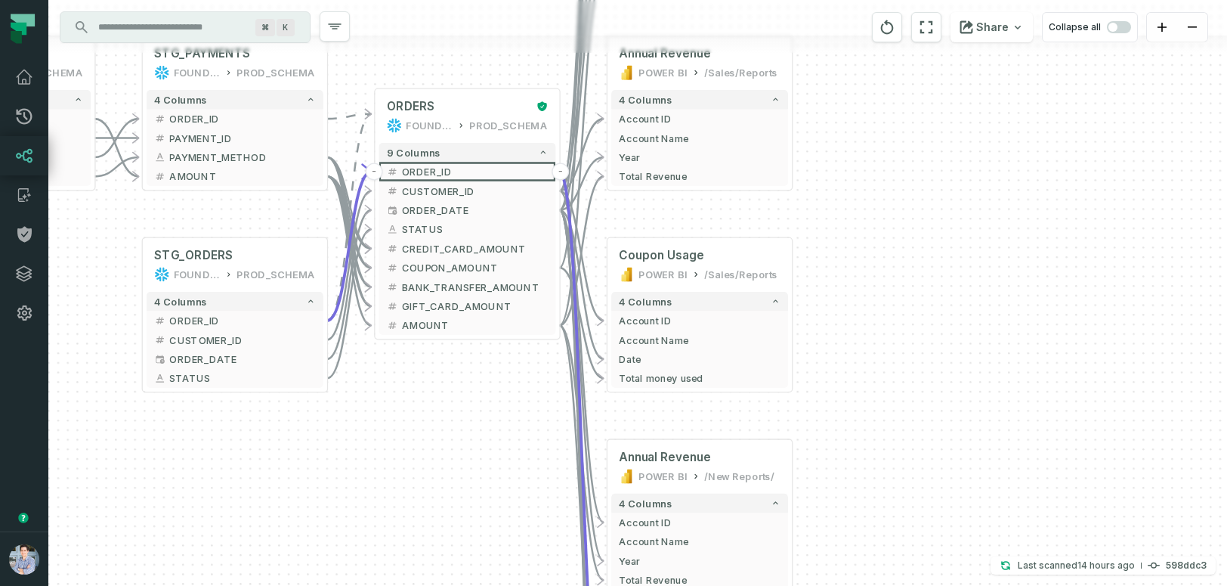
drag, startPoint x: 463, startPoint y: 524, endPoint x: 440, endPoint y: 398, distance: 128.2
click at [440, 398] on div "sources prod_data oracle_source - 7 columns ID - date - status - user_id - orde…" at bounding box center [637, 293] width 1179 height 586
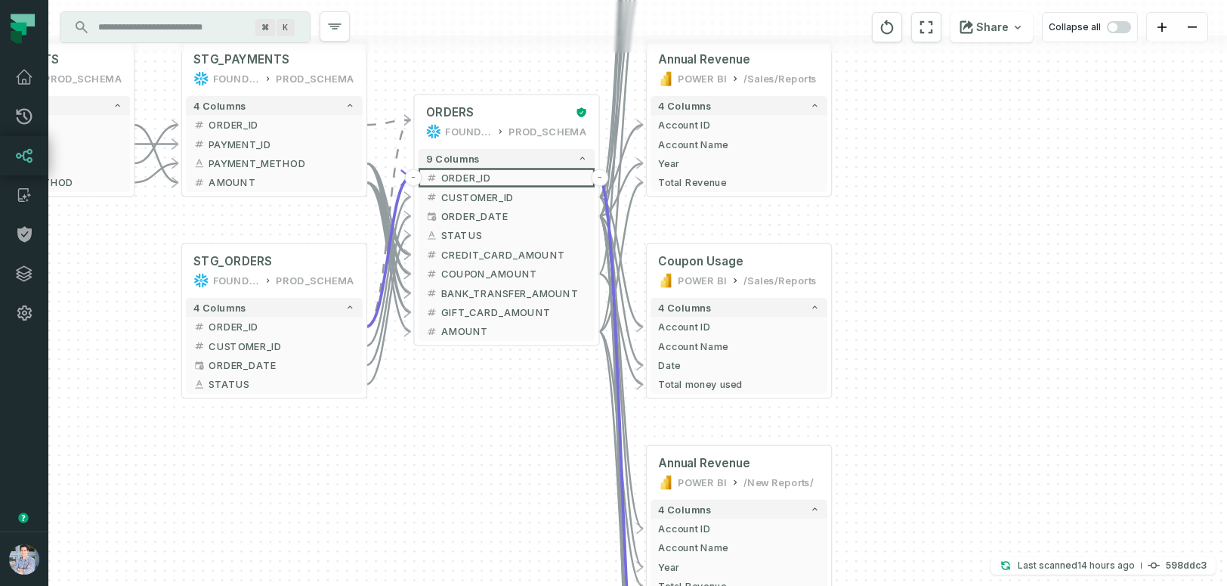
drag, startPoint x: 446, startPoint y: 462, endPoint x: 485, endPoint y: 468, distance: 39.8
click at [485, 468] on div "sources prod_data oracle_source - 7 columns ID - date - status - user_id - orde…" at bounding box center [637, 293] width 1179 height 586
click at [467, 331] on span "AMOUNT" at bounding box center [514, 331] width 146 height 14
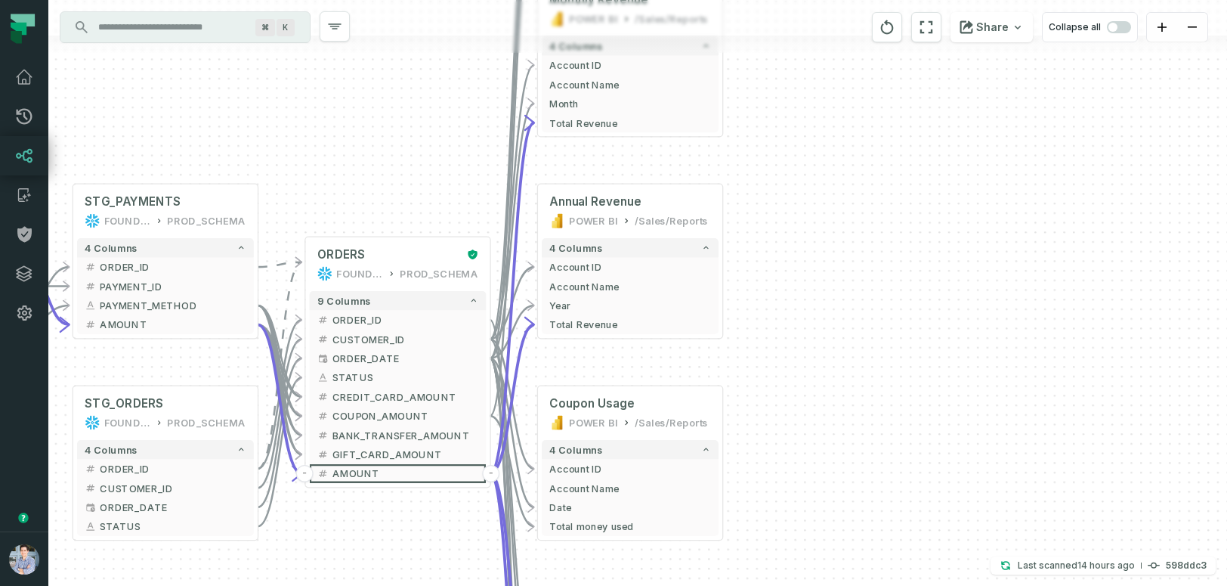
drag, startPoint x: 489, startPoint y: 478, endPoint x: 380, endPoint y: 620, distance: 179.0
click at [380, 585] on html "Pull Requests Dashboard Lineage Catalog Policies Integrations Settings Alon Naf…" at bounding box center [613, 293] width 1227 height 586
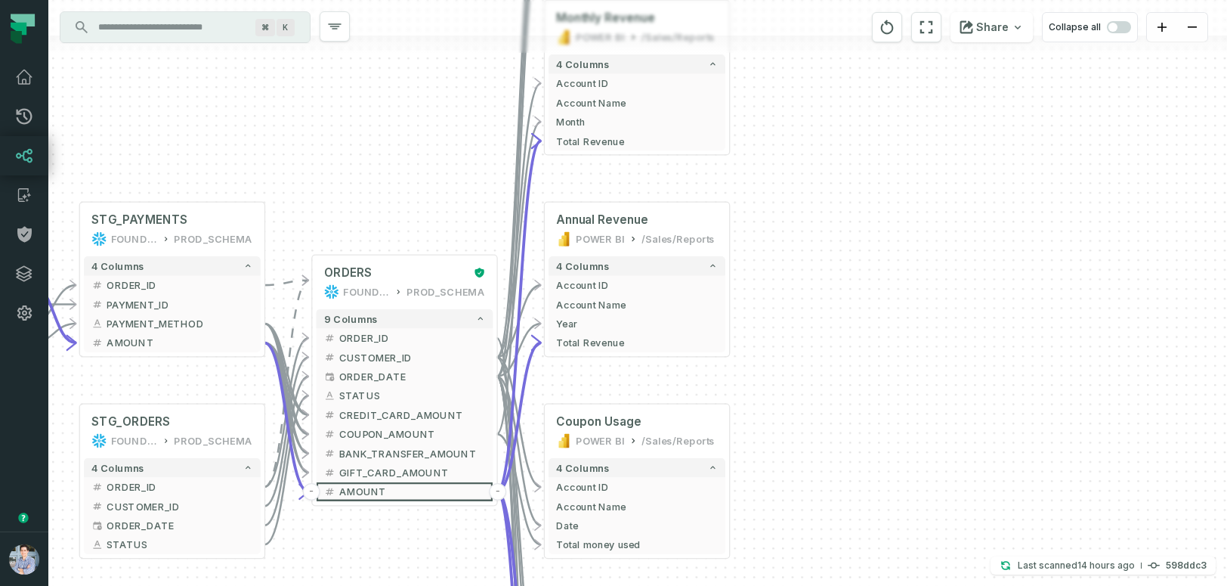
drag, startPoint x: 965, startPoint y: 184, endPoint x: 972, endPoint y: 203, distance: 19.4
click at [972, 203] on div "sources prod_data oracle_source - 7 columns ID - date - status - user_id - orde…" at bounding box center [637, 293] width 1179 height 586
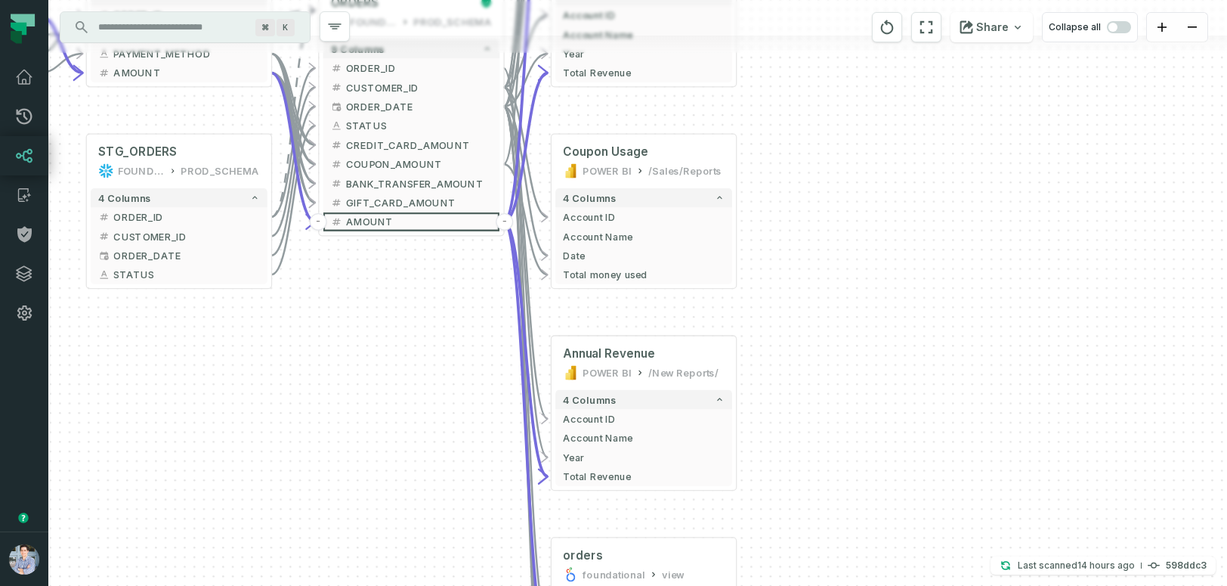
drag, startPoint x: 989, startPoint y: 348, endPoint x: 996, endPoint y: 79, distance: 269.9
click at [996, 79] on div "sources prod_data oracle_source - 7 columns ID - date - status - user_id - orde…" at bounding box center [637, 293] width 1179 height 586
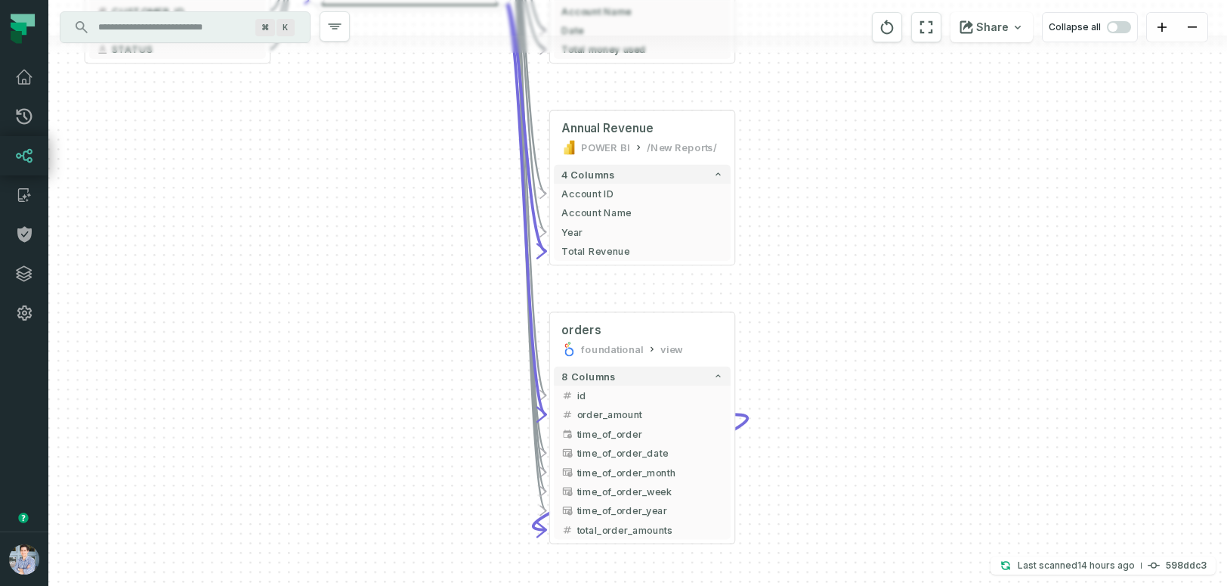
drag, startPoint x: 967, startPoint y: 339, endPoint x: 966, endPoint y: 122, distance: 217.7
click at [966, 122] on div "sources prod_data oracle_source - 7 columns ID - date - status - user_id - orde…" at bounding box center [637, 293] width 1179 height 586
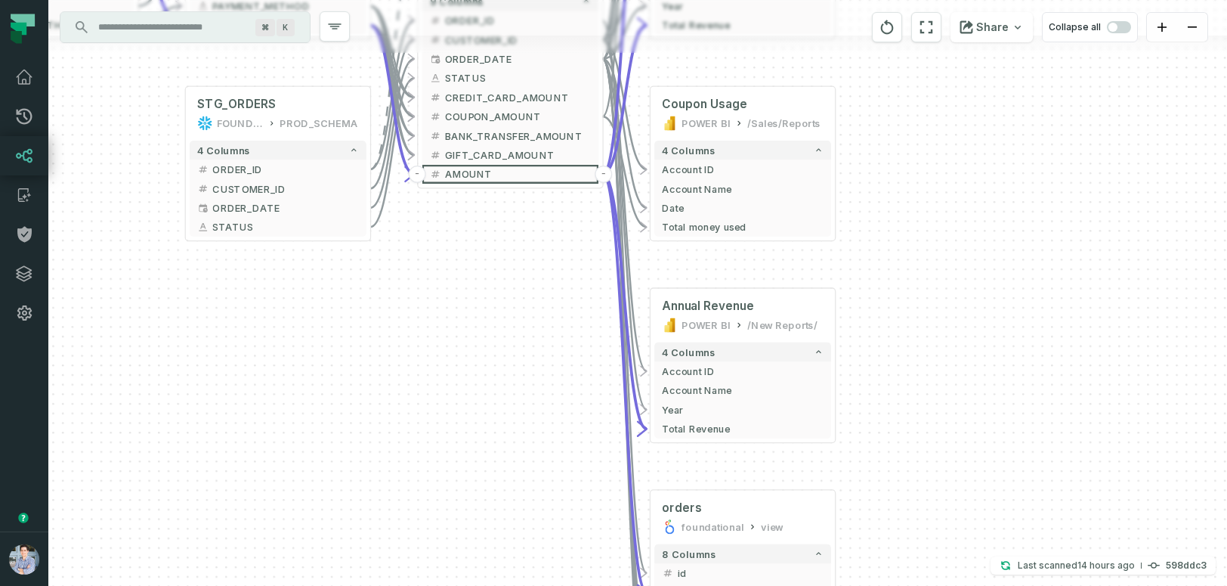
drag, startPoint x: 926, startPoint y: 146, endPoint x: 1020, endPoint y: 321, distance: 198.8
click at [1023, 322] on div "sources prod_data oracle_source - 7 columns ID - date - status - user_id - orde…" at bounding box center [637, 293] width 1179 height 586
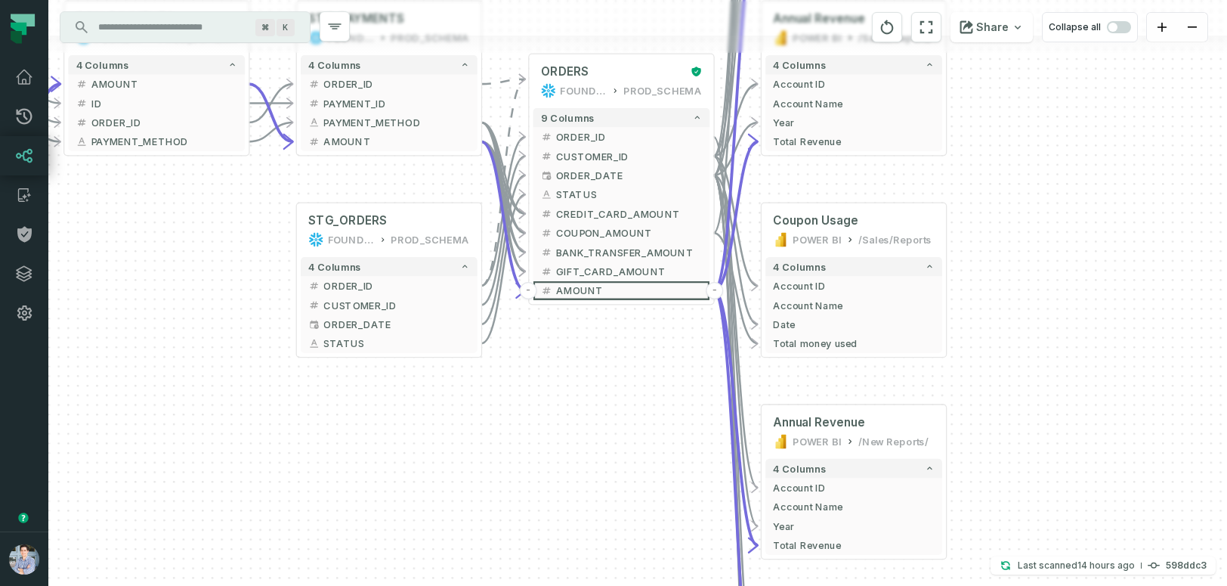
drag, startPoint x: 509, startPoint y: 365, endPoint x: 648, endPoint y: 516, distance: 205.4
click at [648, 516] on div "sources prod_data oracle_source - 7 columns ID - date - status - user_id - orde…" at bounding box center [637, 293] width 1179 height 586
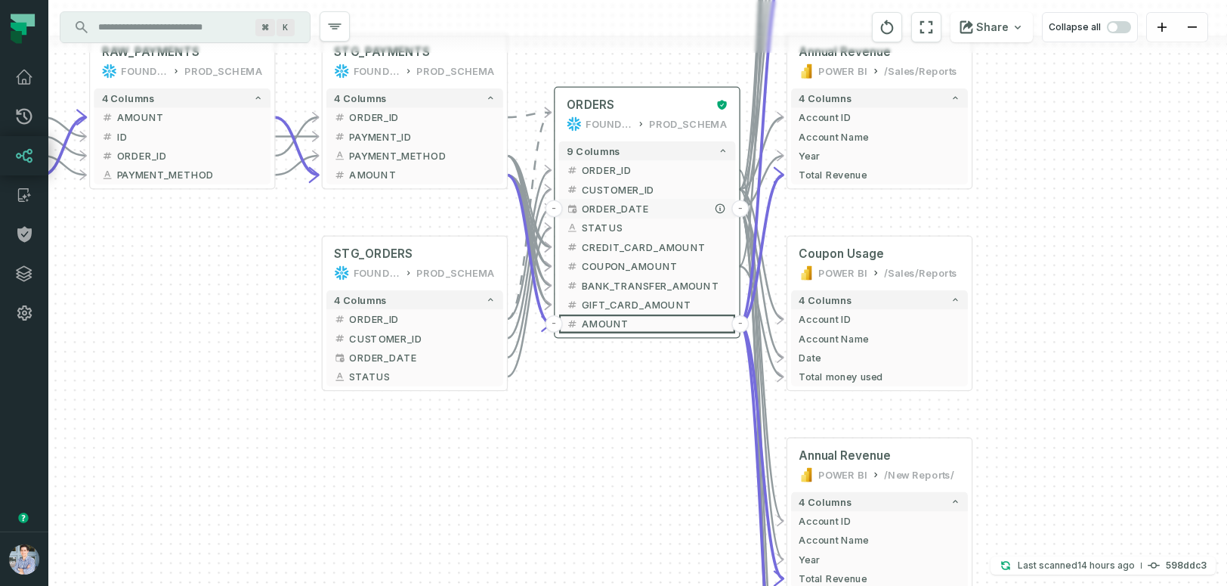
click at [555, 209] on button "-" at bounding box center [554, 208] width 17 height 17
click at [551, 457] on div "sources prod_data oracle_source - 7 columns ID - date - status - user_id - orde…" at bounding box center [637, 293] width 1179 height 586
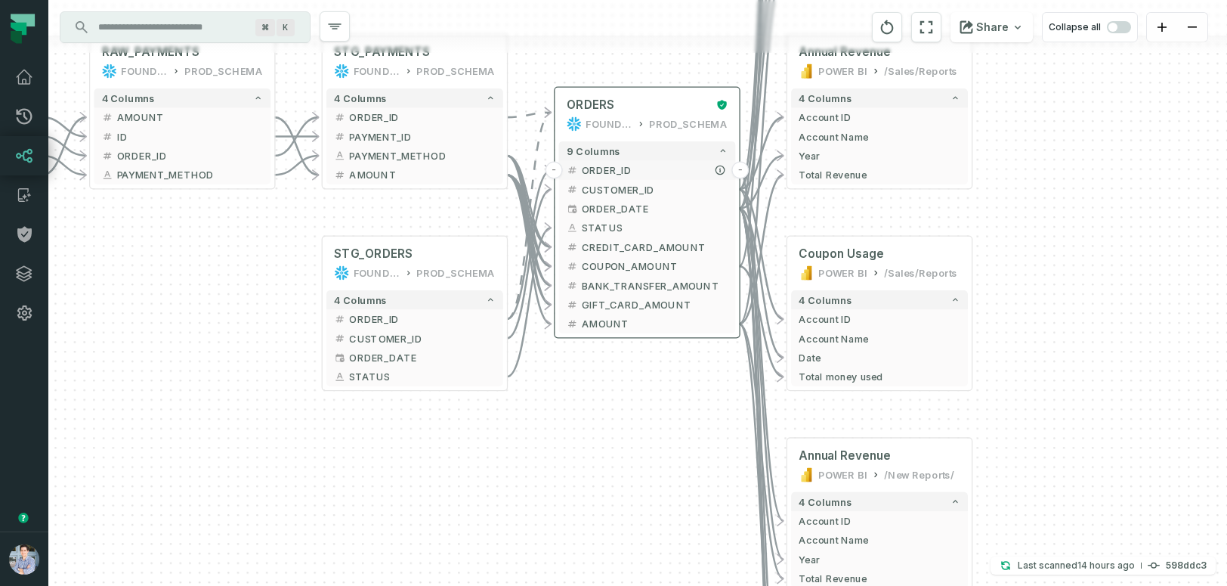
click at [556, 169] on button "-" at bounding box center [554, 170] width 17 height 17
click at [890, 26] on icon "reset" at bounding box center [887, 27] width 17 height 18
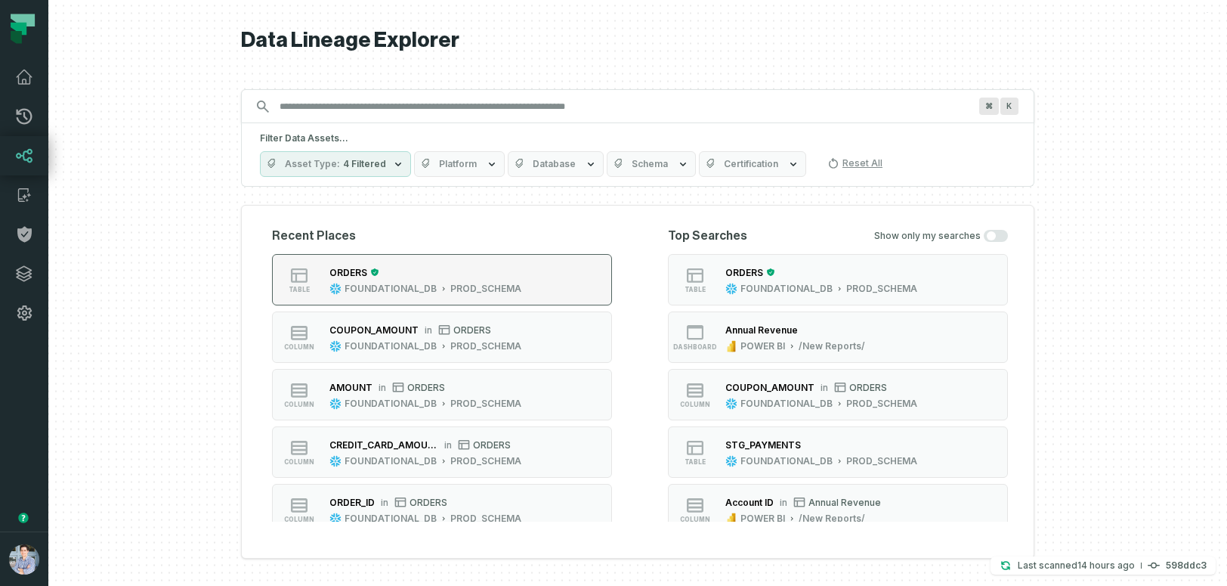
click at [506, 274] on div "ORDERS" at bounding box center [426, 272] width 192 height 15
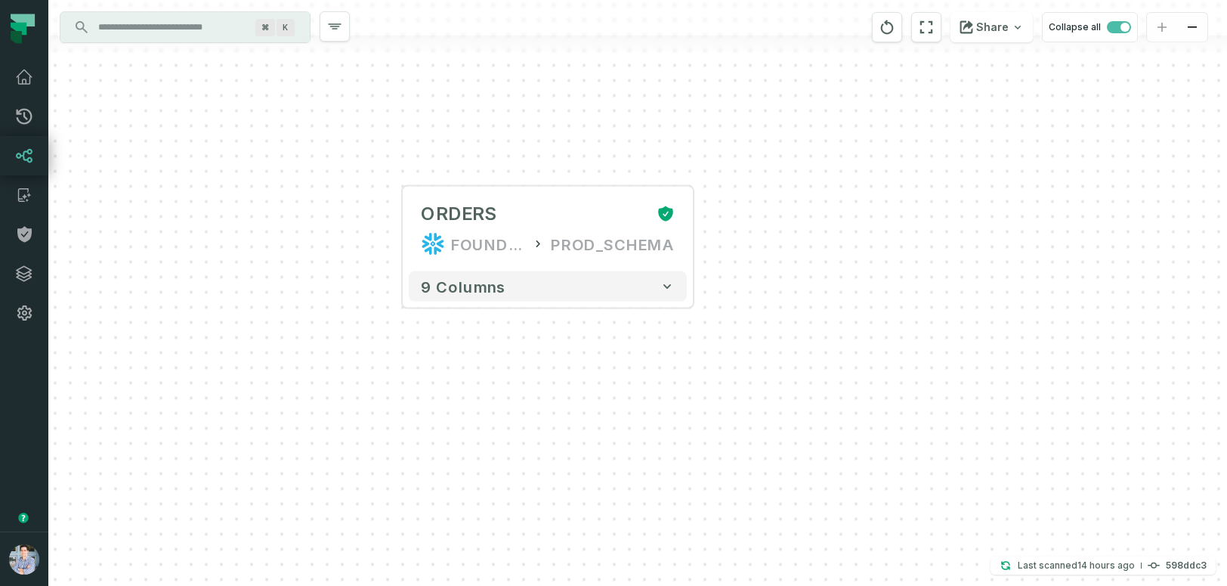
drag, startPoint x: 923, startPoint y: 319, endPoint x: 833, endPoint y: 273, distance: 101.1
click at [833, 273] on div "+ ORDERS FOUNDATIONAL_DB PROD_SCHEMA + 9 columns" at bounding box center [637, 293] width 1179 height 586
click at [518, 156] on icon "button" at bounding box center [518, 161] width 18 height 18
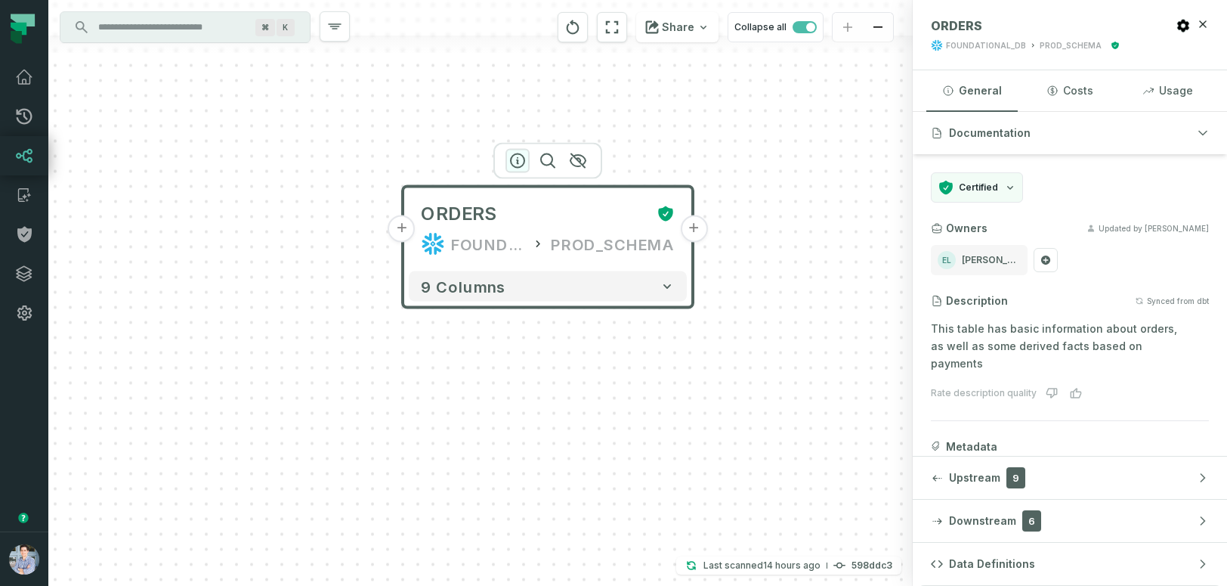
click at [518, 156] on icon "button" at bounding box center [518, 161] width 18 height 18
click at [1202, 19] on icon "button" at bounding box center [1203, 24] width 12 height 12
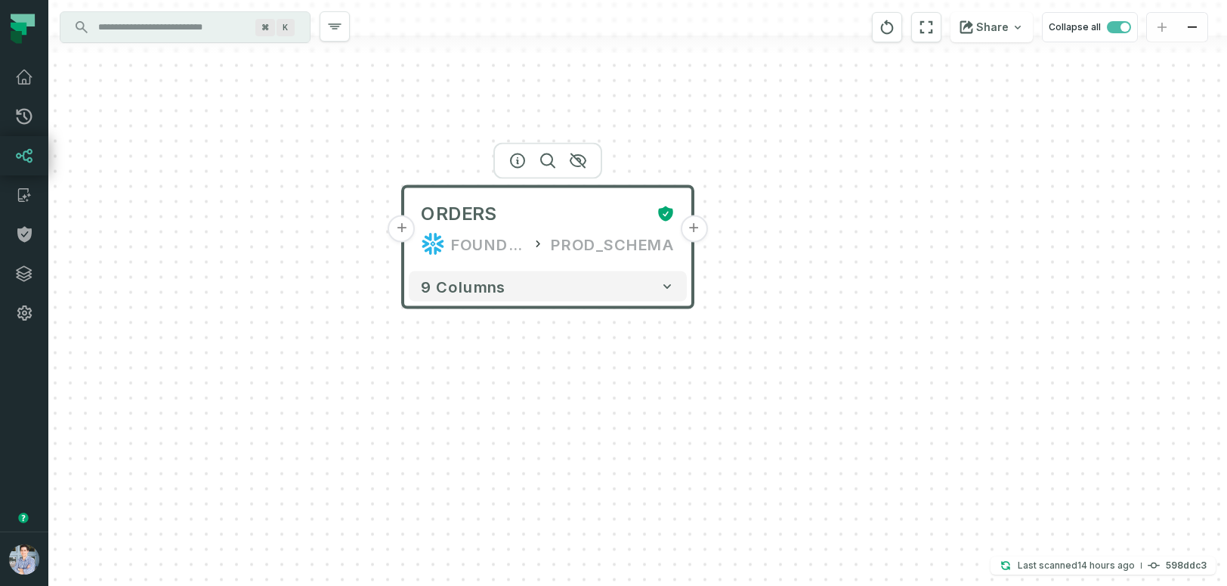
click at [786, 266] on div "+ ORDERS FOUNDATIONAL_DB PROD_SCHEMA + 9 columns" at bounding box center [637, 293] width 1179 height 586
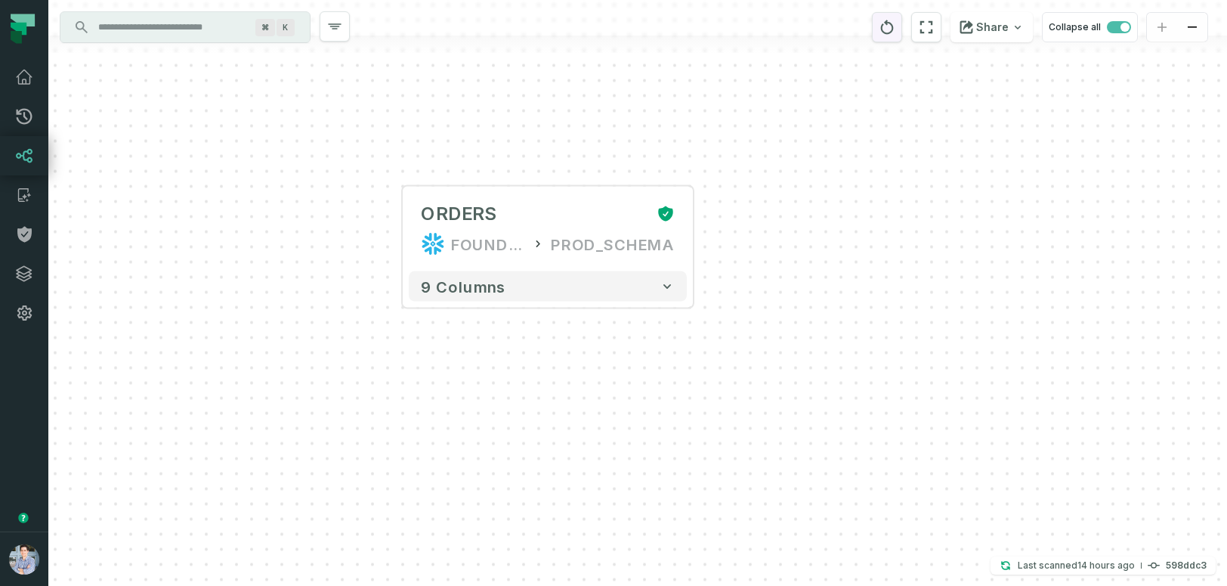
click at [892, 29] on icon "reset" at bounding box center [887, 27] width 17 height 18
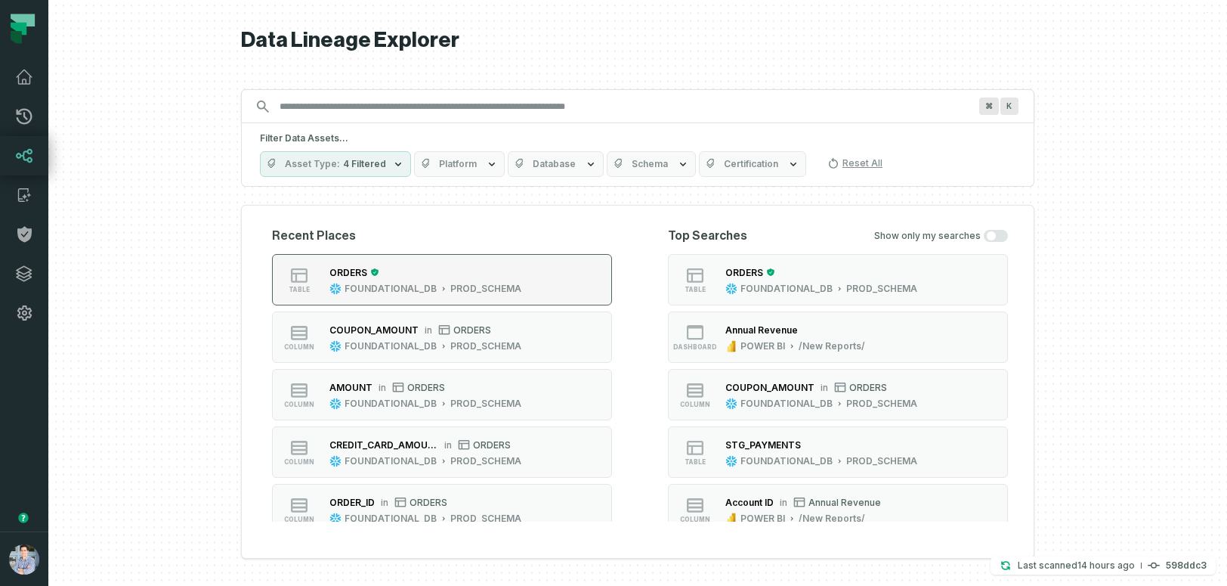
click at [535, 273] on button "table ORDERS FOUNDATIONAL_DB PROD_SCHEMA" at bounding box center [442, 279] width 340 height 51
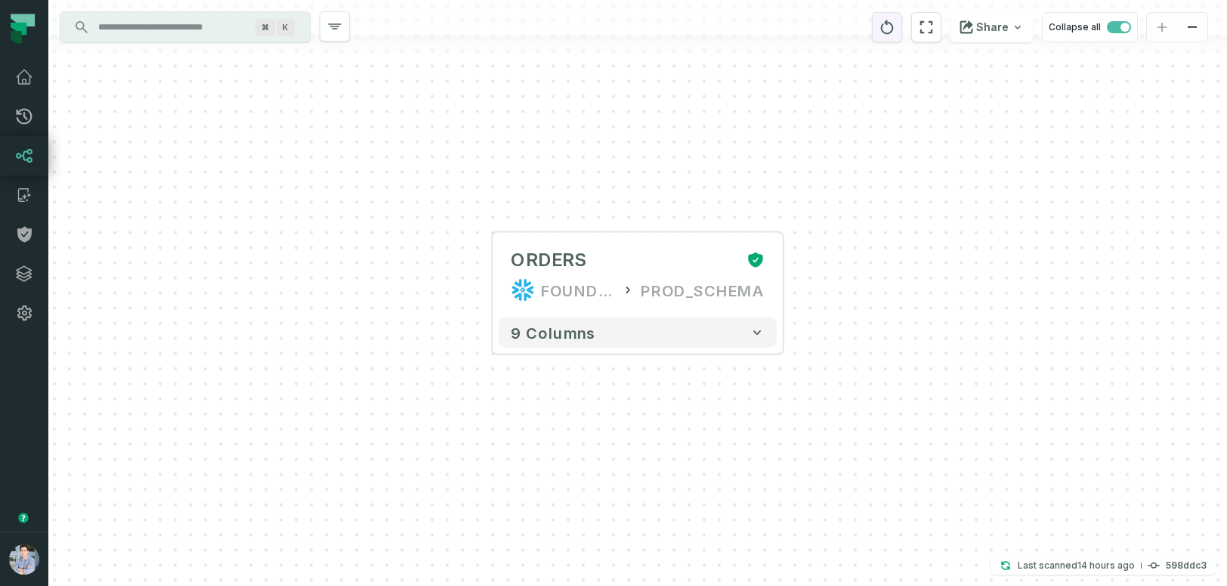
click at [889, 27] on icon "reset" at bounding box center [887, 27] width 17 height 18
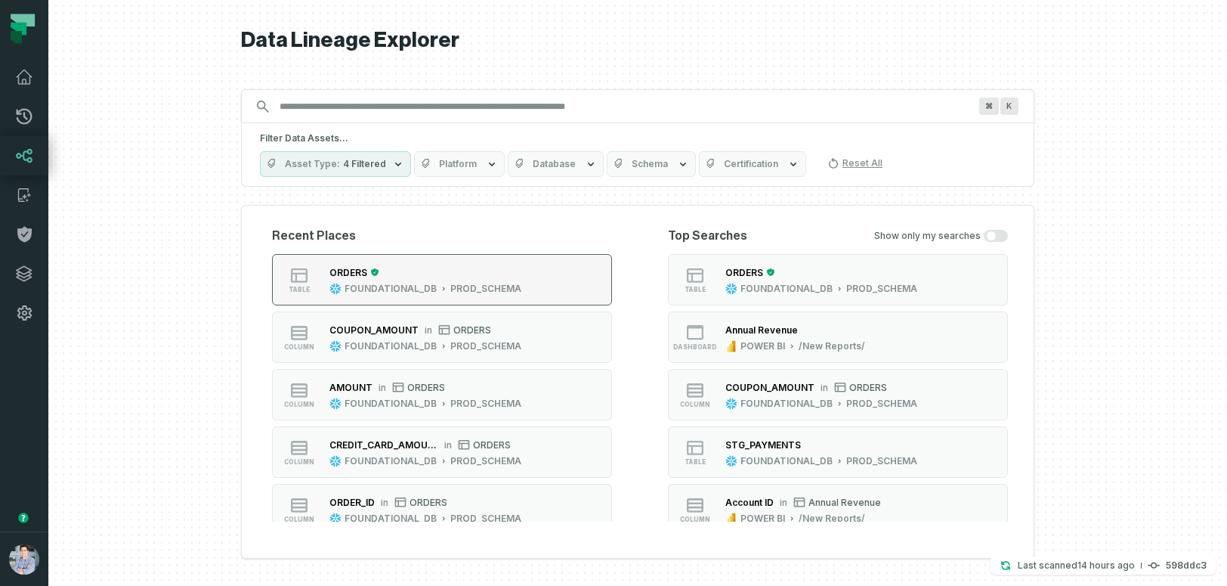
click at [543, 281] on button "table ORDERS FOUNDATIONAL_DB PROD_SCHEMA" at bounding box center [442, 279] width 340 height 51
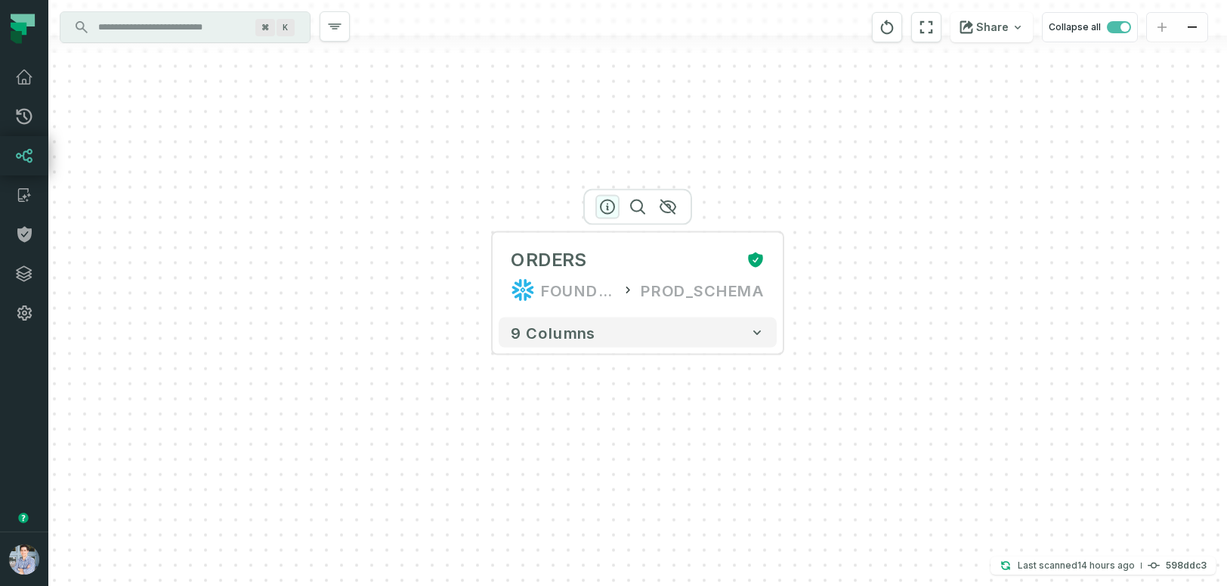
click at [608, 206] on icon "button" at bounding box center [608, 207] width 14 height 14
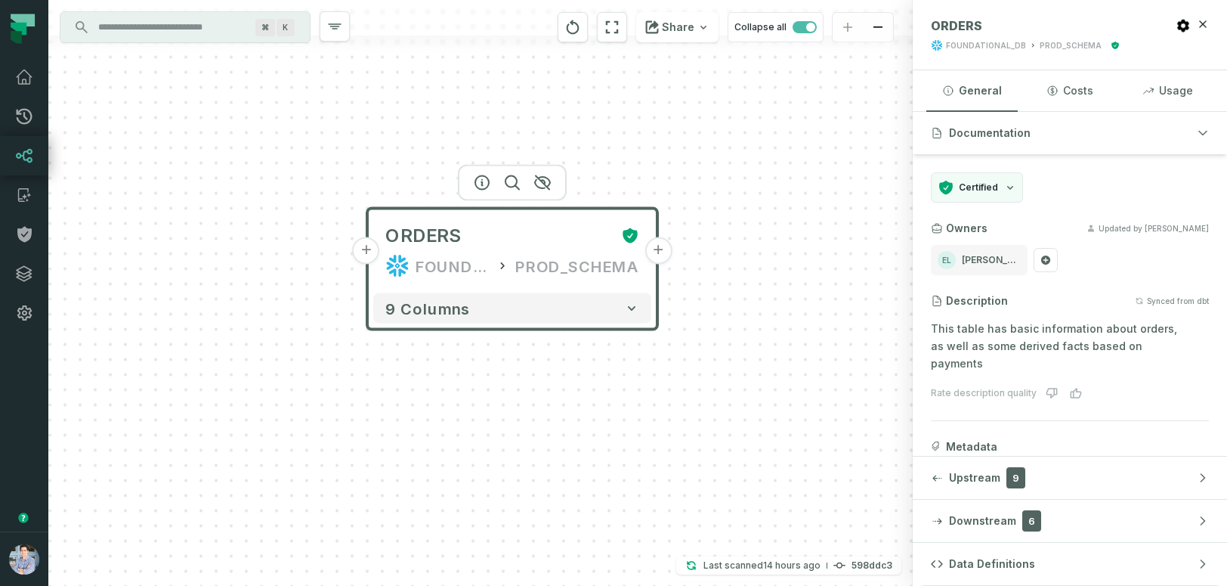
drag, startPoint x: 831, startPoint y: 450, endPoint x: 705, endPoint y: 426, distance: 127.8
click at [705, 426] on div "+ ORDERS FOUNDATIONAL_DB PROD_SCHEMA + 9 columns" at bounding box center [480, 293] width 865 height 586
click at [946, 479] on button "Upstream 9" at bounding box center [1070, 477] width 314 height 42
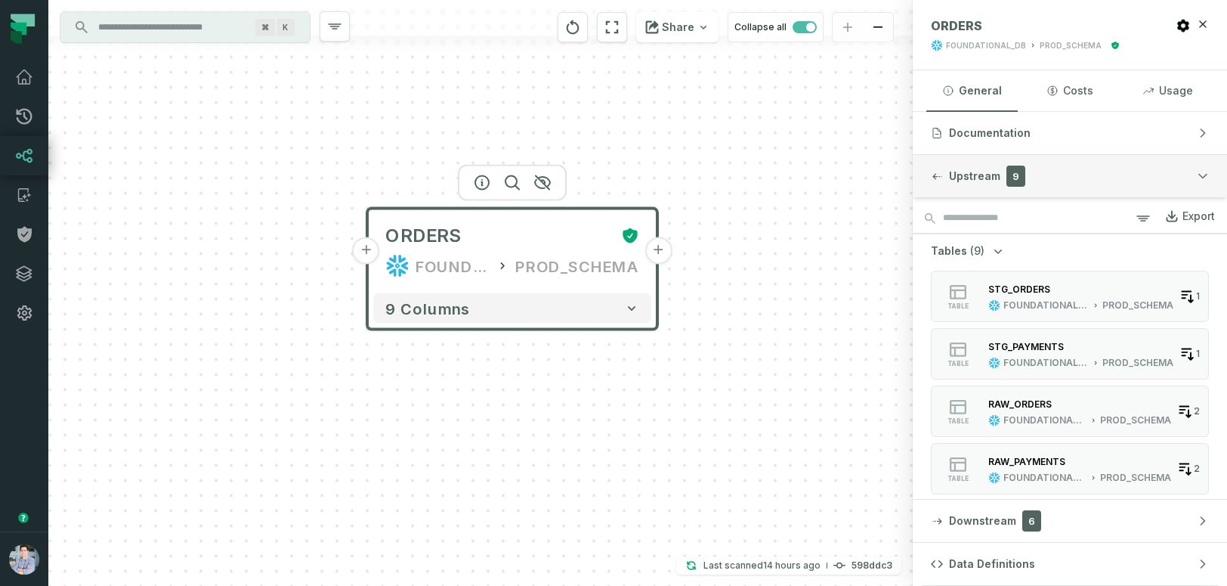
click at [939, 181] on div "button" at bounding box center [937, 176] width 12 height 12
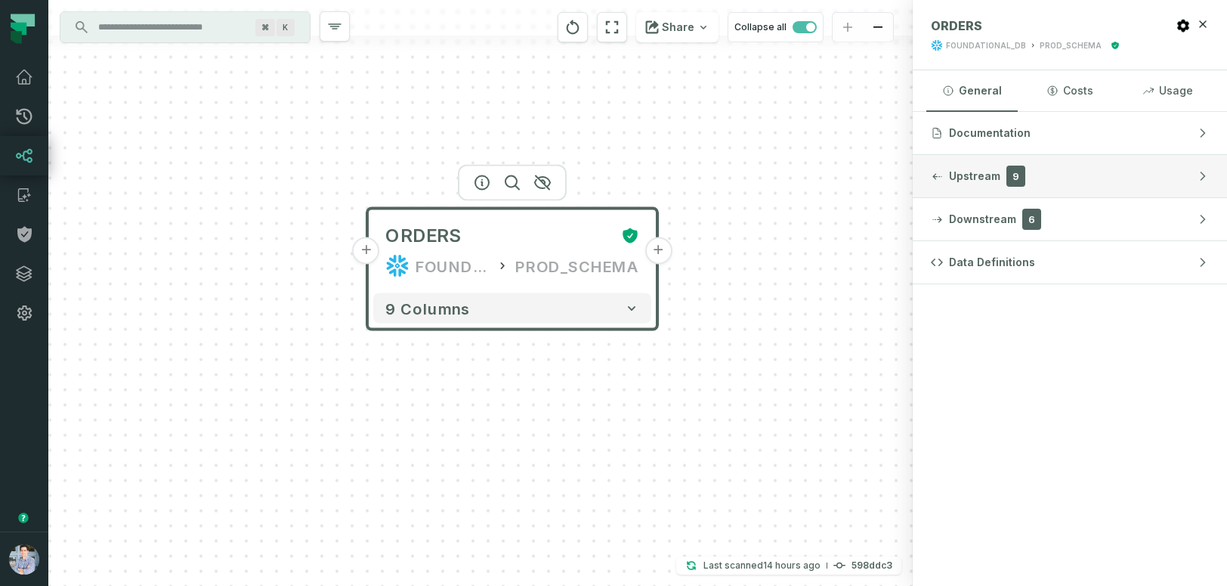
click at [939, 181] on div "button" at bounding box center [937, 176] width 12 height 12
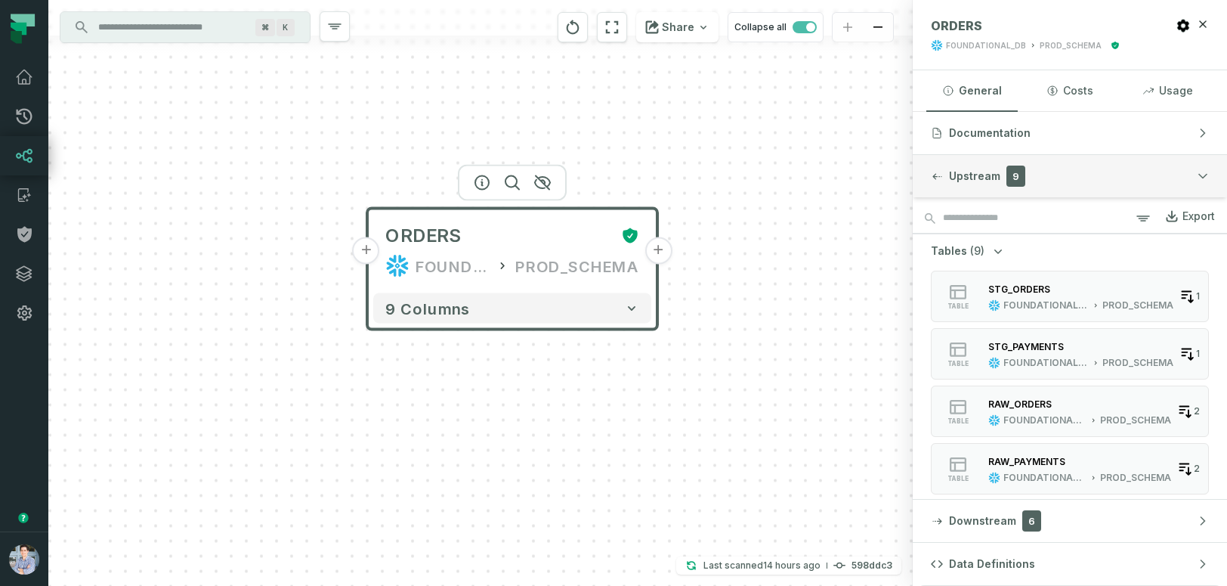
click at [939, 181] on div "button" at bounding box center [937, 176] width 12 height 12
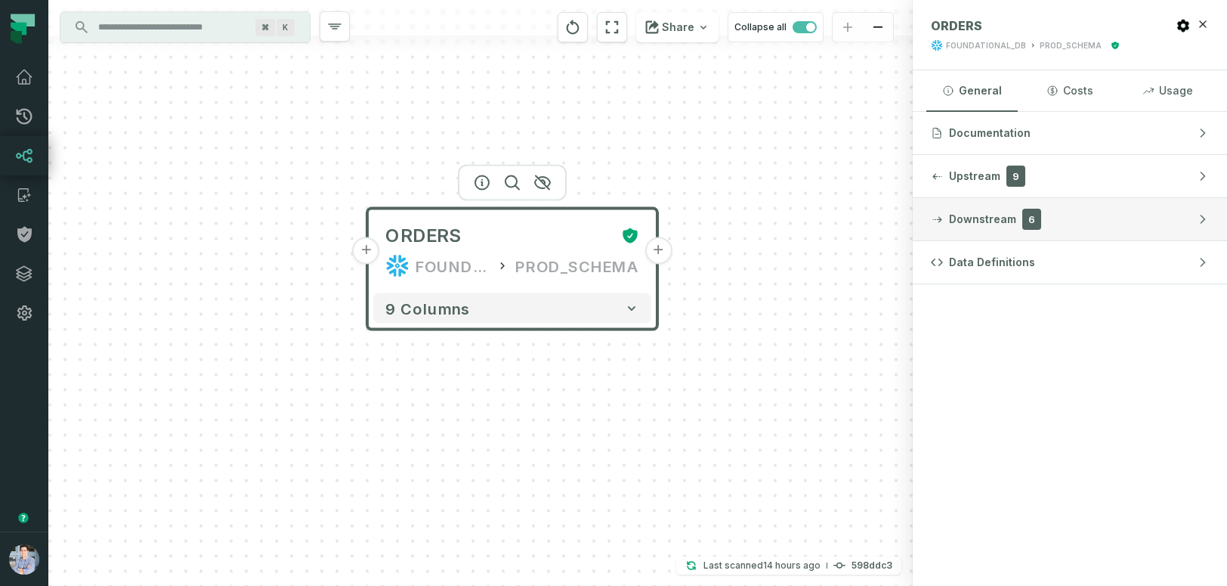
click at [963, 213] on span "Downstream" at bounding box center [982, 219] width 67 height 15
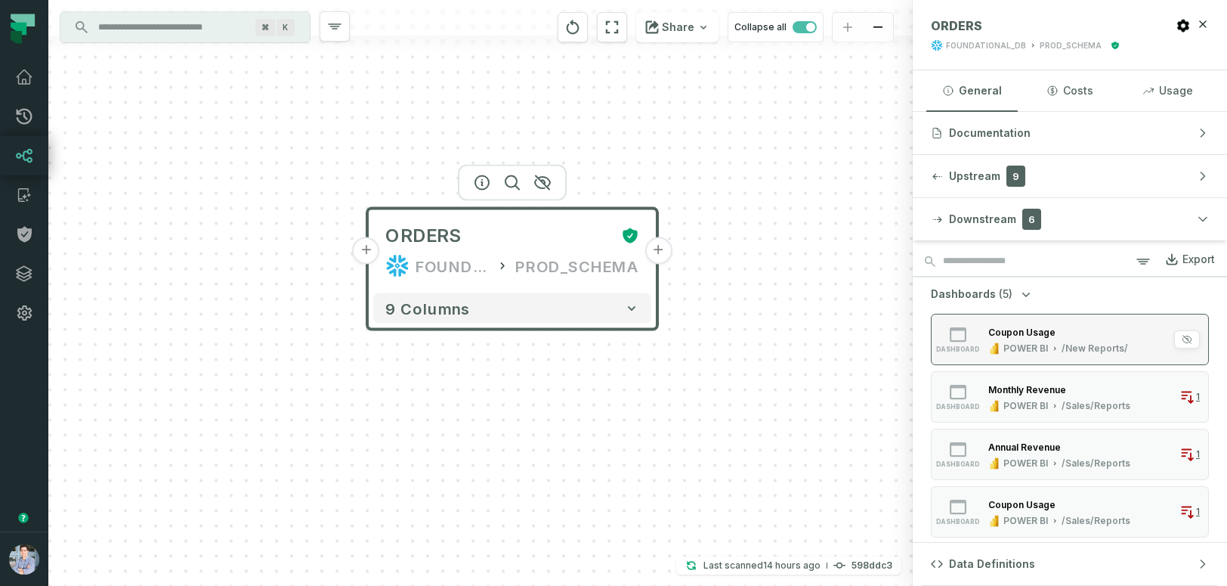
click at [1010, 343] on div "POWER BI" at bounding box center [1026, 348] width 45 height 12
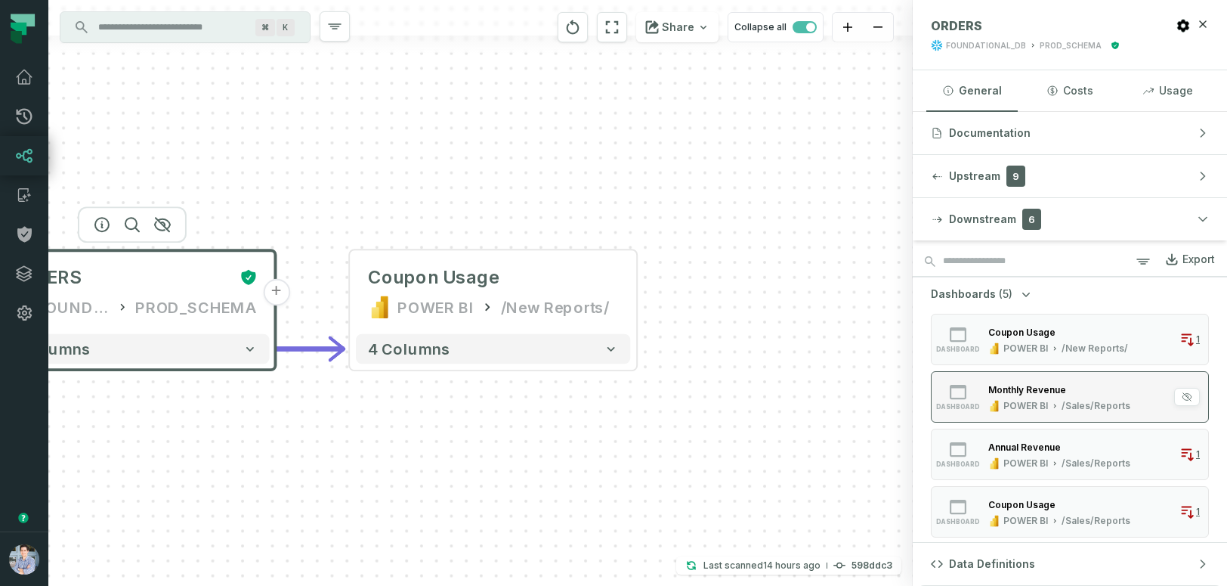
click at [1013, 399] on div "Monthly Revenue POWER BI /Sales/Reports" at bounding box center [1059, 397] width 154 height 30
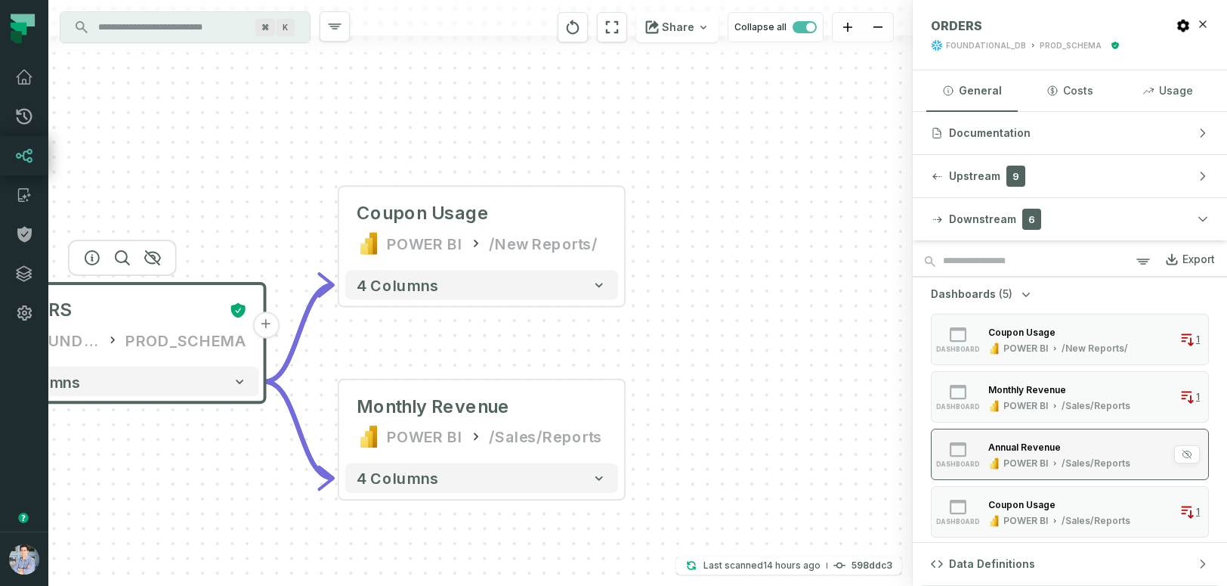
click at [1016, 477] on button "dashboard Annual Revenue POWER BI /Sales/Reports 1" at bounding box center [1070, 454] width 278 height 51
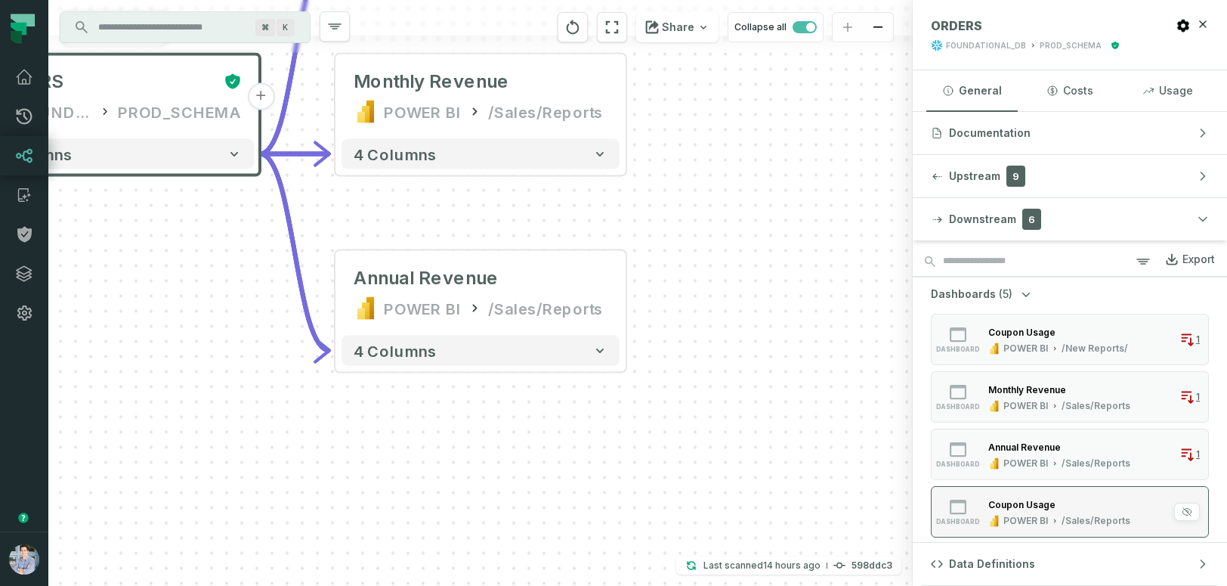
click at [1016, 511] on div "Coupon Usage" at bounding box center [1060, 504] width 142 height 15
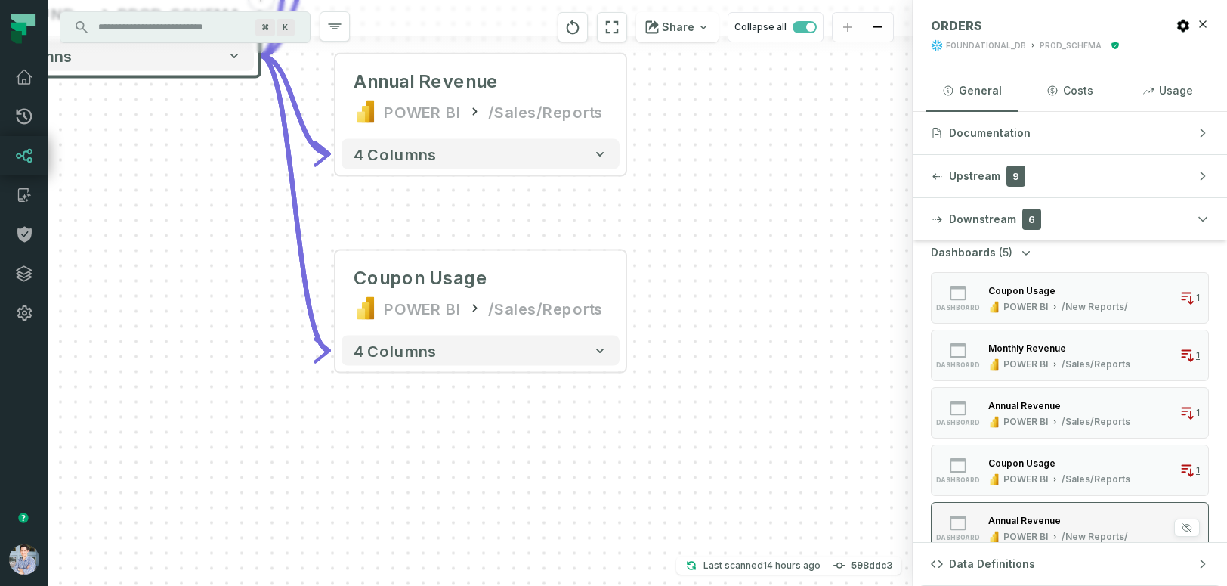
click at [1020, 516] on div "Annual Revenue" at bounding box center [1025, 520] width 73 height 11
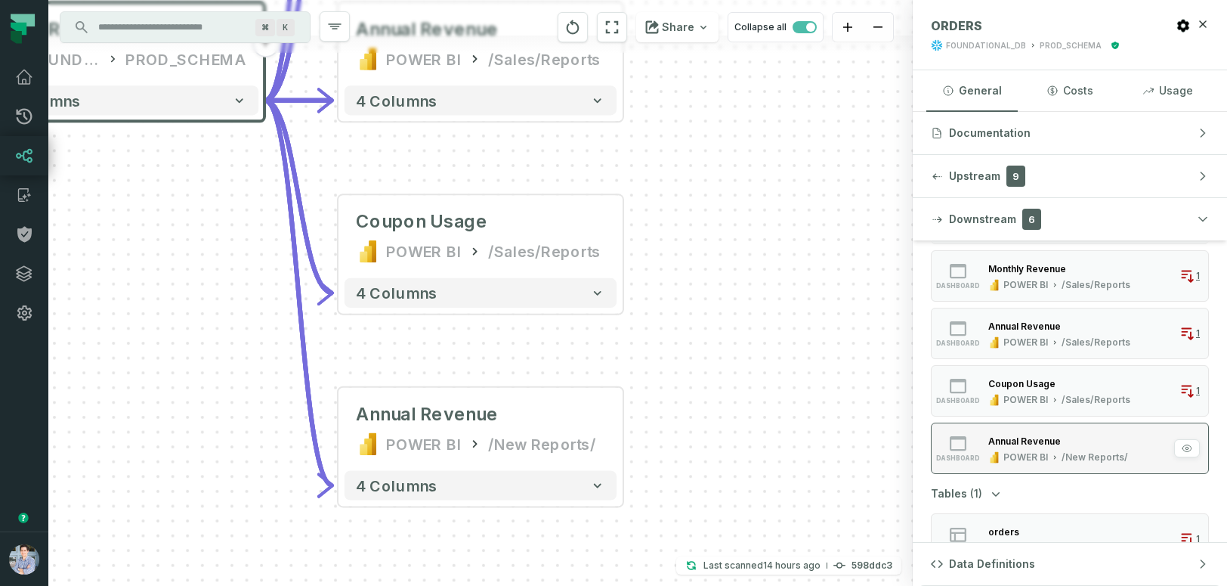
scroll to position [150, 0]
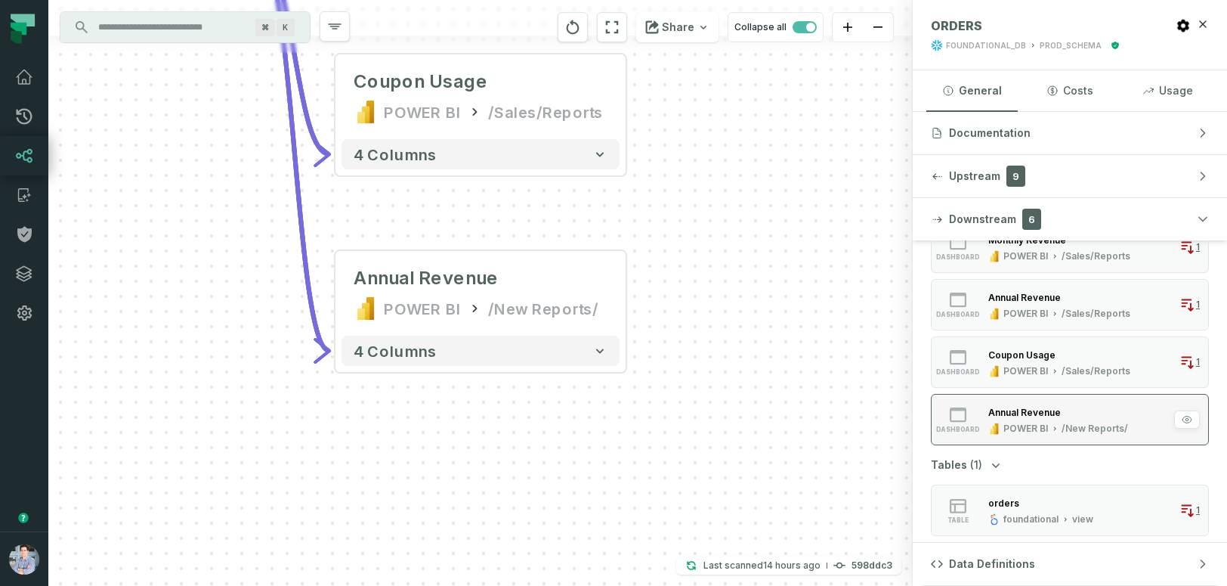
click at [1020, 516] on div "foundational" at bounding box center [1031, 519] width 55 height 12
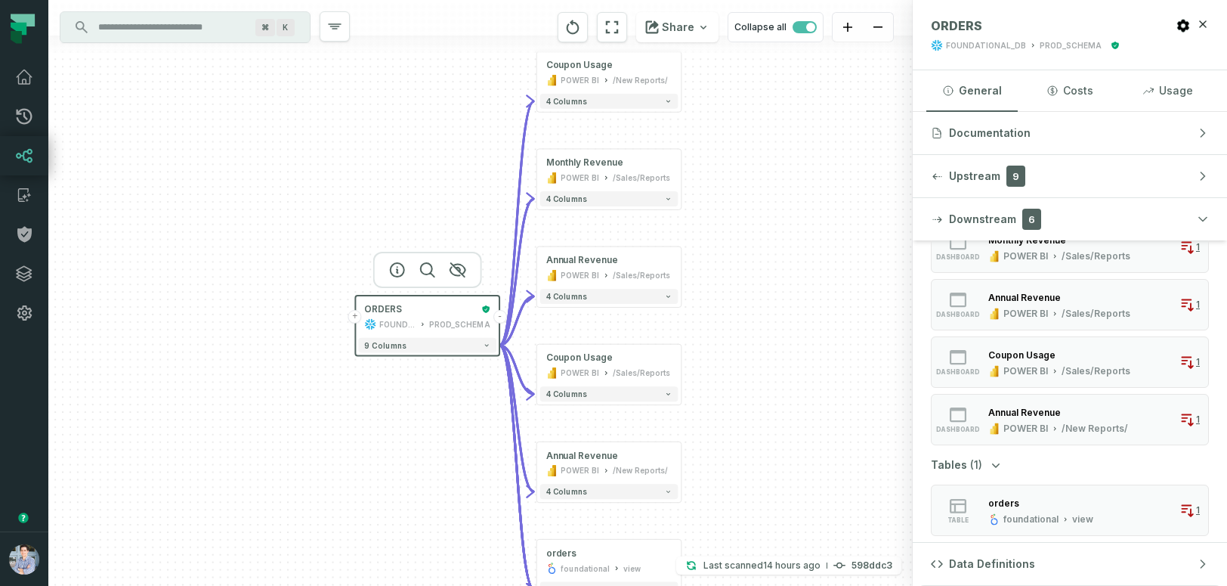
drag, startPoint x: 865, startPoint y: 169, endPoint x: 824, endPoint y: 390, distance: 225.2
click at [824, 390] on div "+ ORDERS FOUNDATIONAL_DB PROD_SCHEMA - 9 columns + Coupon Usage POWER BI /New R…" at bounding box center [480, 293] width 865 height 586
click at [809, 27] on span "button" at bounding box center [810, 27] width 9 height 9
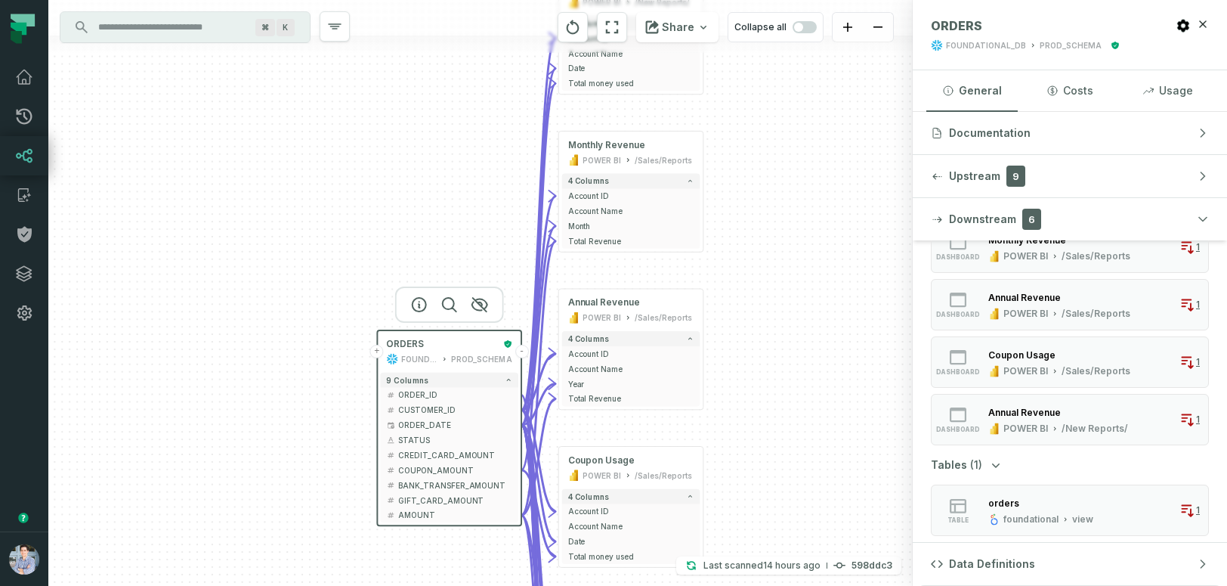
drag, startPoint x: 763, startPoint y: 385, endPoint x: 784, endPoint y: 420, distance: 41.1
click at [784, 420] on div "+ ORDERS FOUNDATIONAL_DB PROD_SCHEMA - 9 columns + ORDER_ID - + CUSTOMER_ID - +…" at bounding box center [480, 293] width 865 height 586
click at [432, 397] on span "ORDER_ID" at bounding box center [455, 394] width 114 height 11
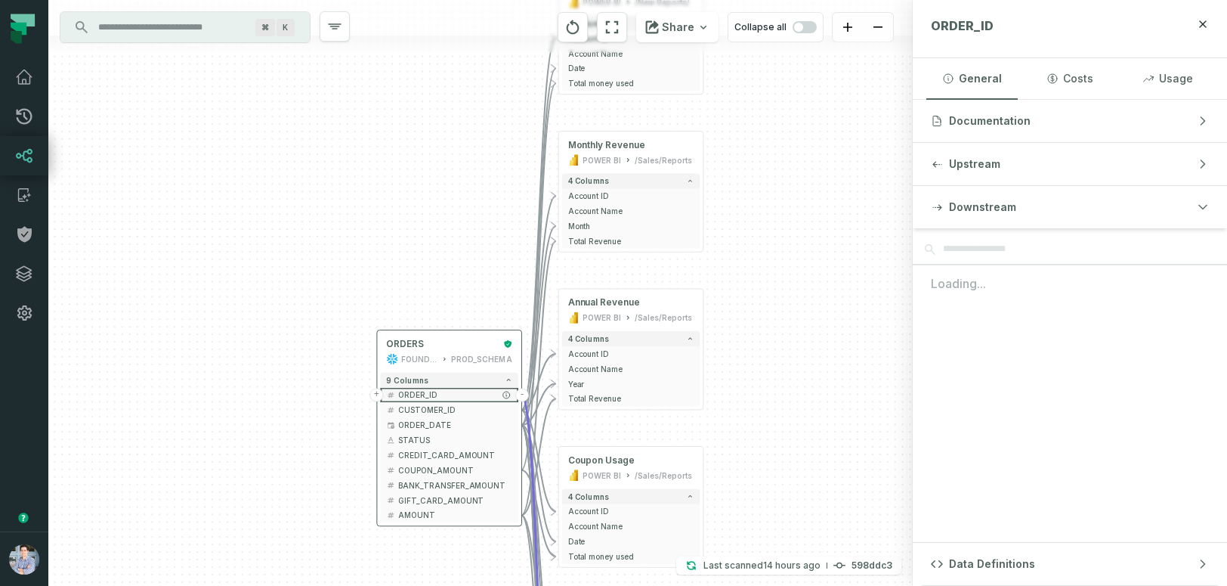
scroll to position [0, 0]
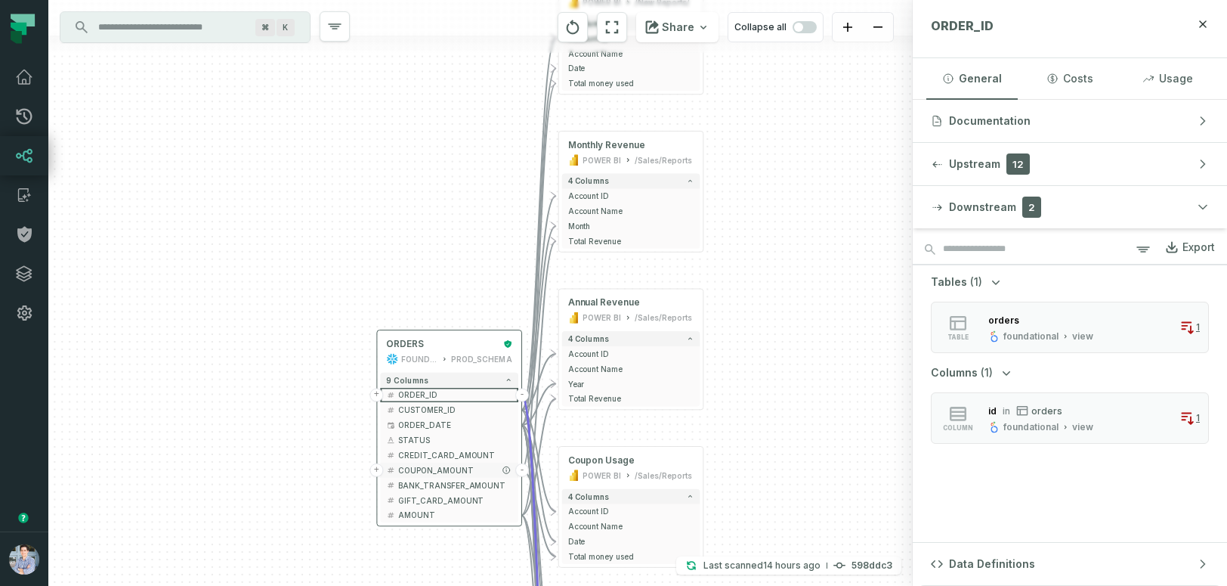
click at [425, 469] on span "COUPON_AMOUNT" at bounding box center [455, 469] width 114 height 11
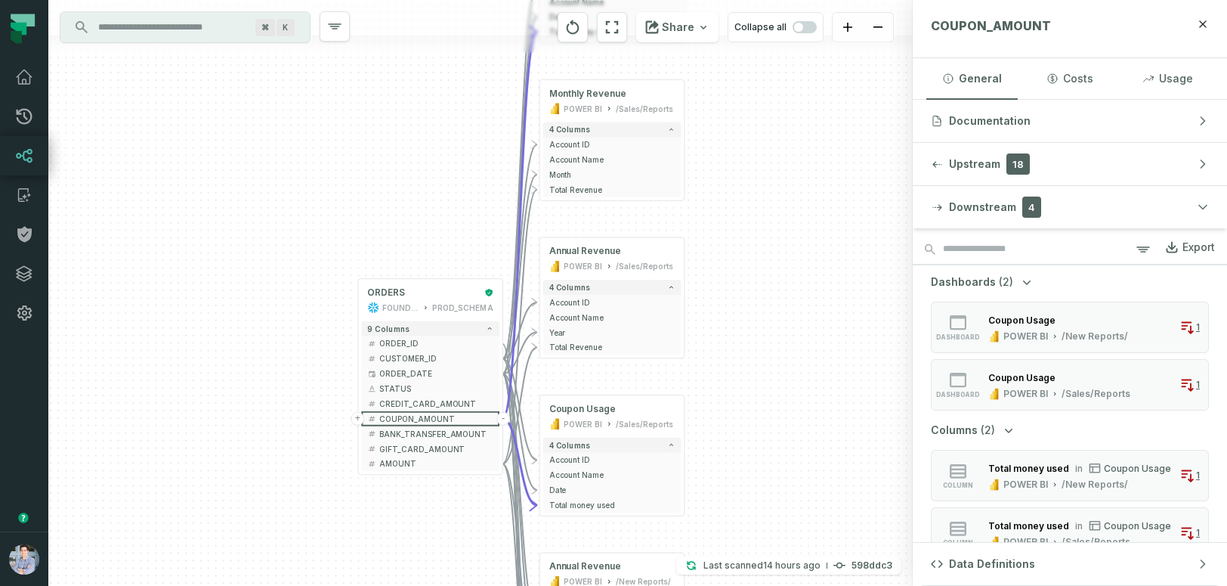
drag, startPoint x: 191, startPoint y: 459, endPoint x: 172, endPoint y: 407, distance: 54.8
click at [172, 407] on div "+ ORDERS FOUNDATIONAL_DB PROD_SCHEMA - 9 columns + ORDER_ID - + CUSTOMER_ID - +…" at bounding box center [480, 293] width 865 height 586
click at [410, 463] on span "AMOUNT" at bounding box center [436, 463] width 114 height 11
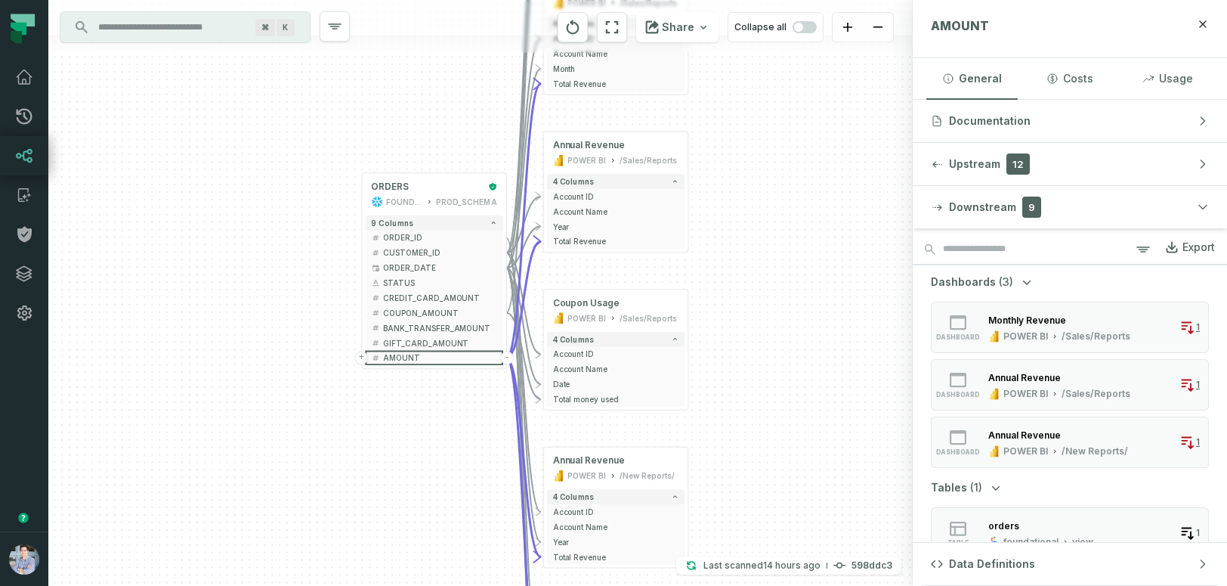
drag, startPoint x: 786, startPoint y: 463, endPoint x: 788, endPoint y: 367, distance: 95.3
click at [789, 363] on div "+ ORDERS FOUNDATIONAL_DB PROD_SCHEMA - 9 columns + ORDER_ID - + CUSTOMER_ID - +…" at bounding box center [480, 293] width 865 height 586
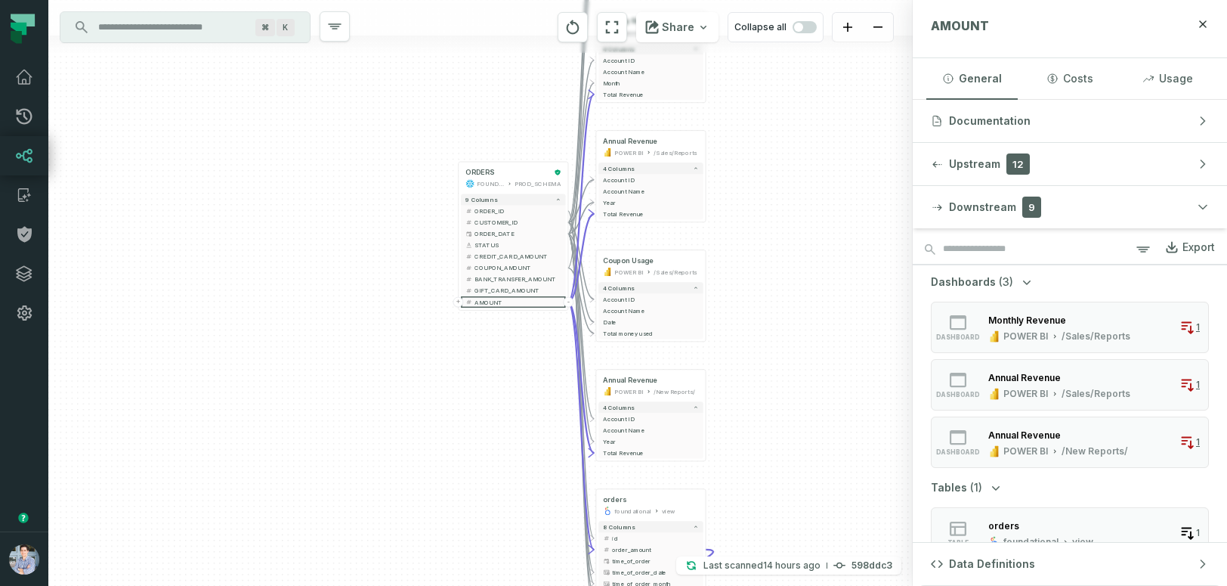
drag, startPoint x: 796, startPoint y: 283, endPoint x: 791, endPoint y: 209, distance: 74.3
click at [791, 209] on div "+ ORDERS FOUNDATIONAL_DB PROD_SCHEMA - 9 columns + ORDER_ID - + CUSTOMER_ID - +…" at bounding box center [480, 293] width 865 height 586
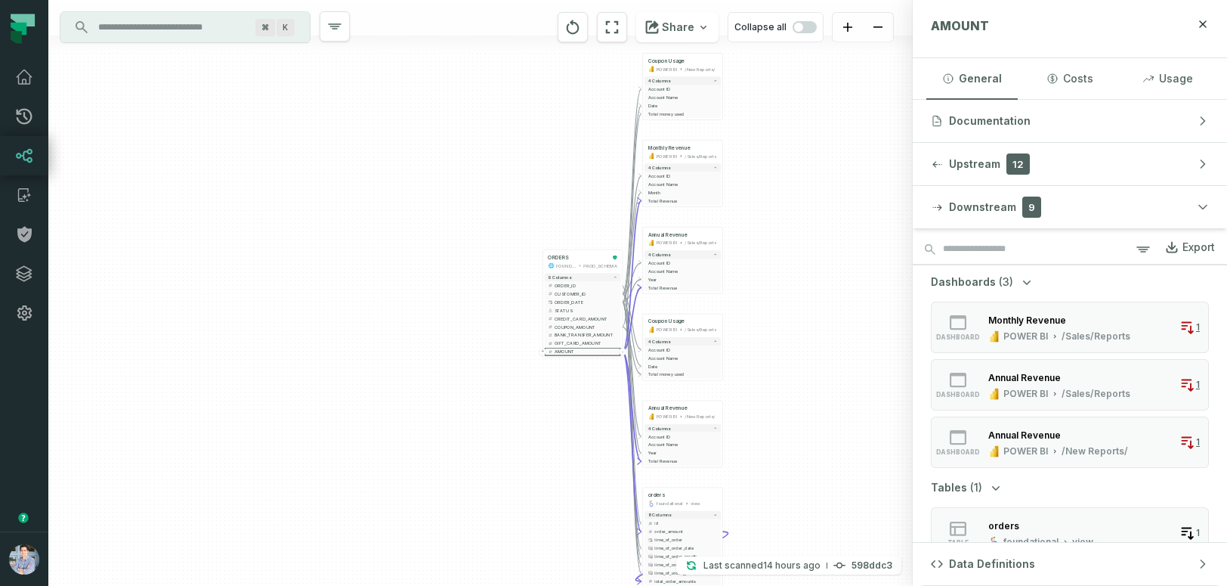
drag, startPoint x: 791, startPoint y: 209, endPoint x: 784, endPoint y: 291, distance: 81.9
click at [784, 291] on div "+ ORDERS FOUNDATIONAL_DB PROD_SCHEMA - 9 columns + ORDER_ID - + CUSTOMER_ID - +…" at bounding box center [480, 293] width 865 height 586
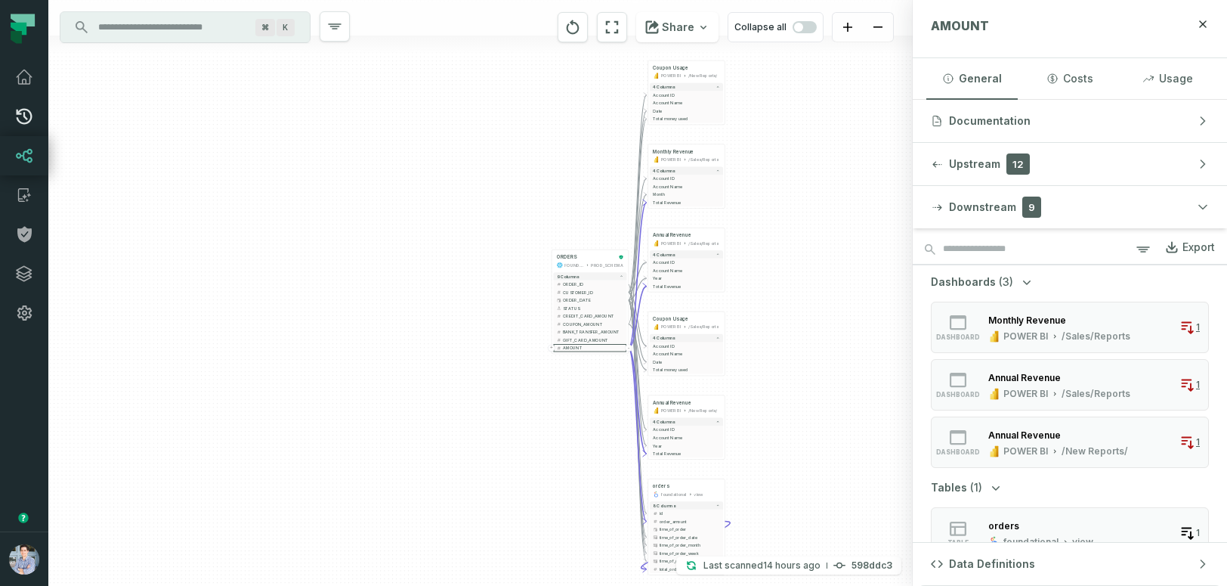
click at [22, 116] on icon at bounding box center [24, 116] width 18 height 18
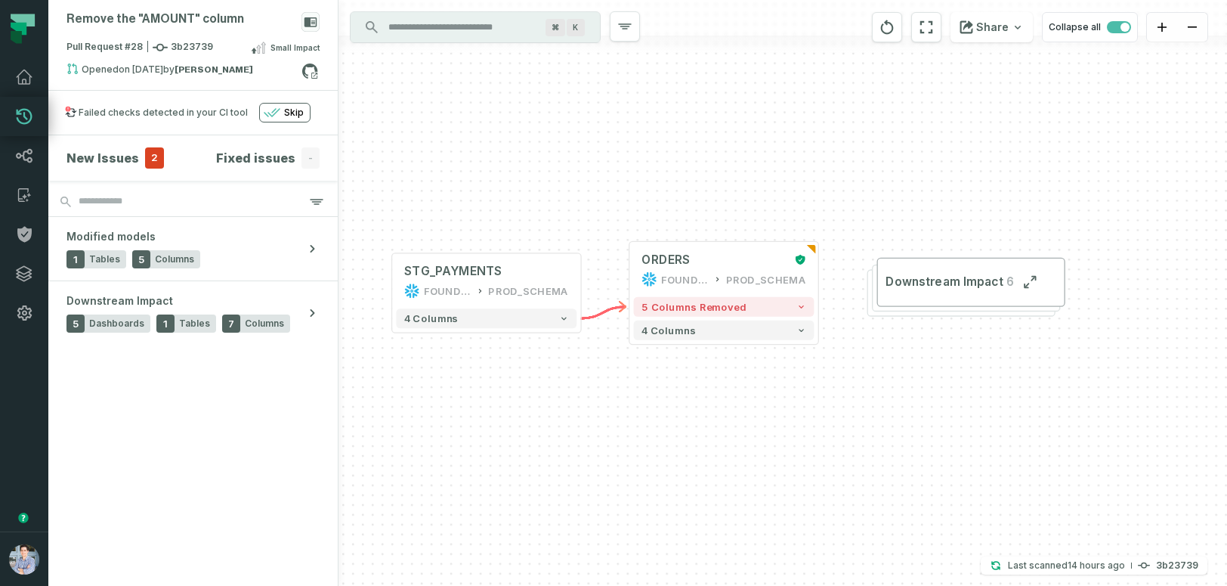
drag, startPoint x: 660, startPoint y: 429, endPoint x: 602, endPoint y: 429, distance: 58.2
click at [602, 429] on div "+ ORDERS FOUNDATIONAL_DB PROD_SCHEMA + 5 columns removed 4 columns + STG_PAYMEN…" at bounding box center [783, 293] width 889 height 586
click at [710, 305] on span "5 columns removed" at bounding box center [694, 307] width 105 height 12
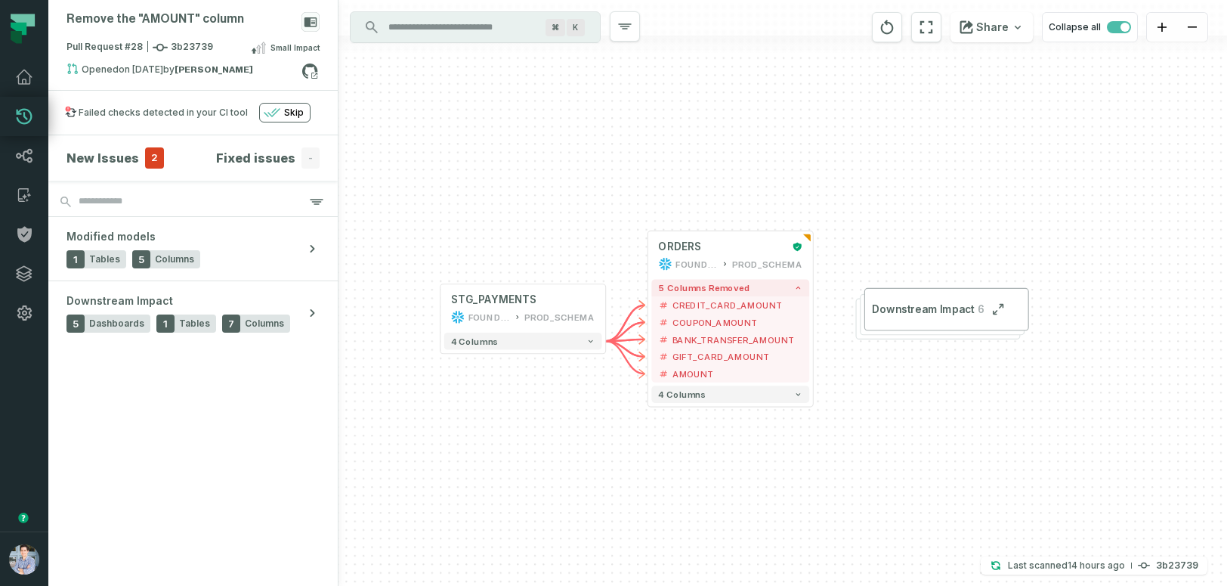
drag, startPoint x: 531, startPoint y: 452, endPoint x: 562, endPoint y: 415, distance: 47.8
click at [562, 415] on div "+ ORDERS FOUNDATIONAL_DB PROD_SCHEMA + 5 columns removed - CREDIT_CARD_AMOUNT -…" at bounding box center [783, 293] width 889 height 586
click at [893, 311] on span "Downstream Impact" at bounding box center [923, 309] width 102 height 14
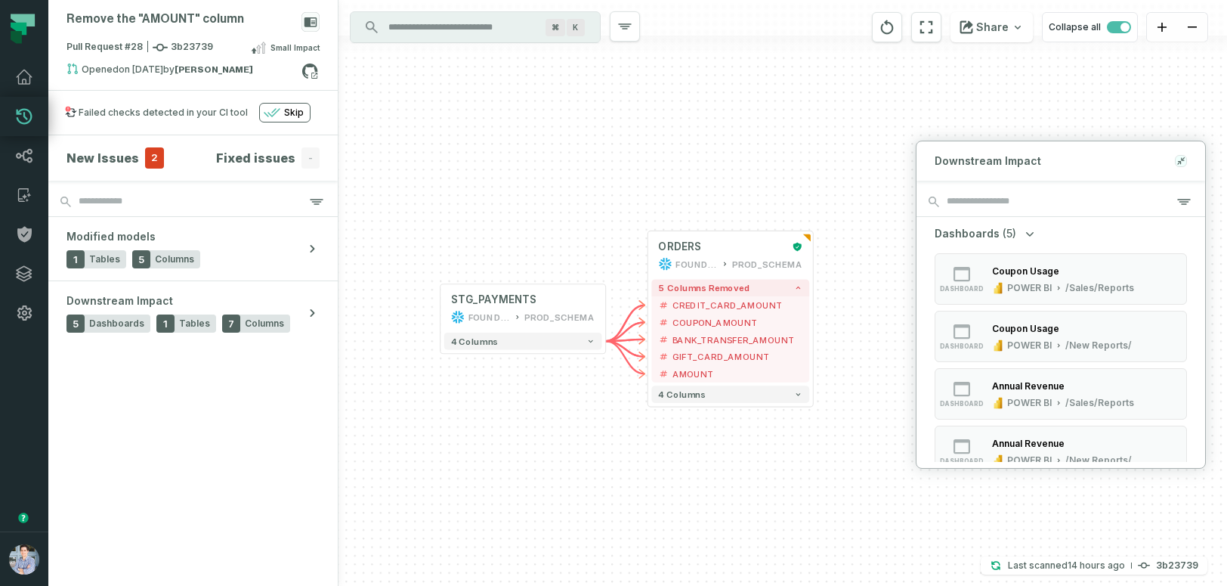
click at [1181, 162] on icon at bounding box center [1179, 161] width 3 height 3
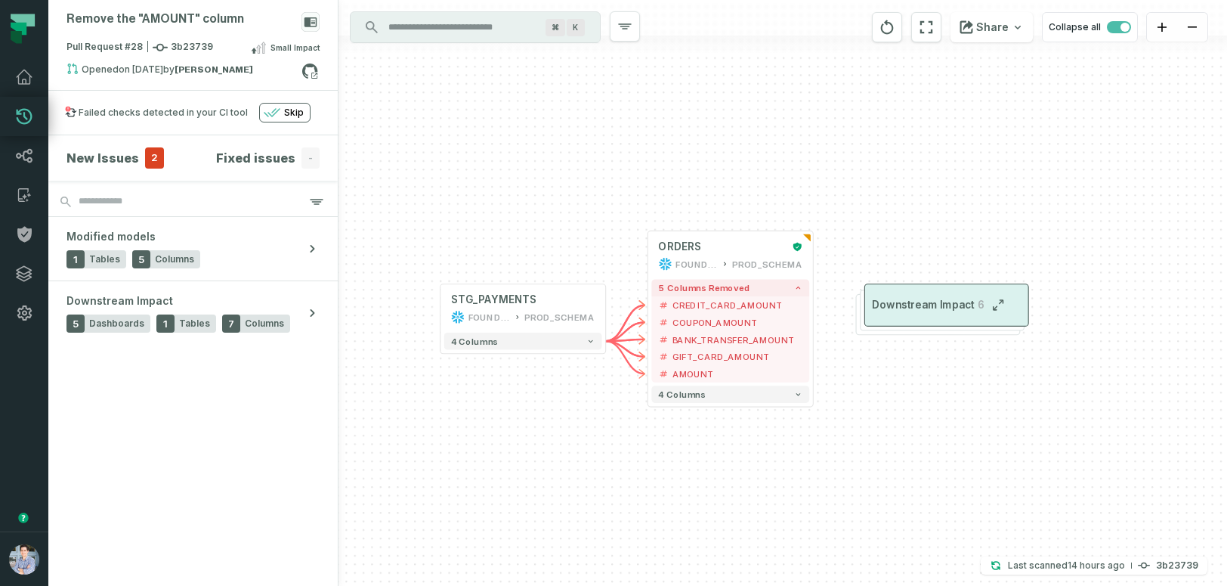
click at [1001, 305] on icon "button" at bounding box center [999, 305] width 14 height 14
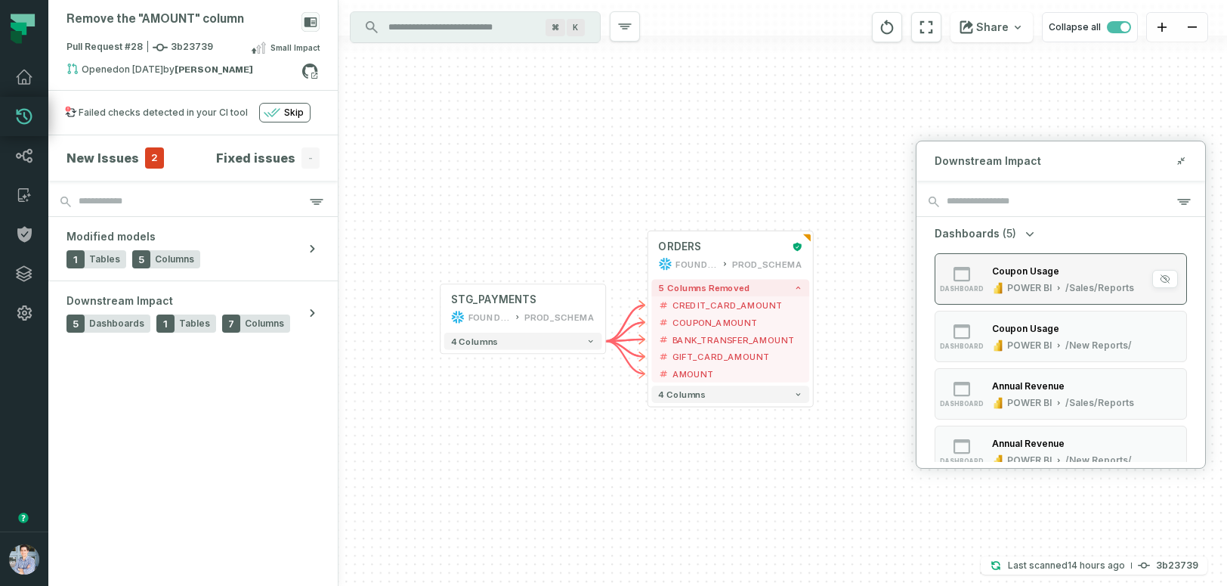
click at [999, 276] on div "Coupon Usage" at bounding box center [1025, 270] width 67 height 11
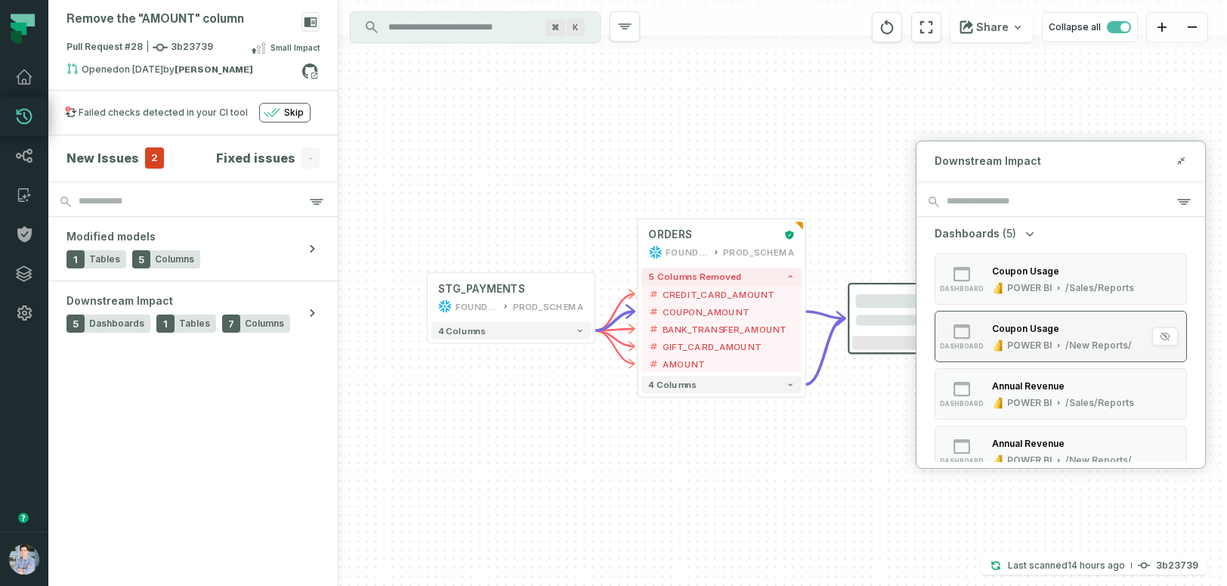
click at [1010, 333] on div "Coupon Usage" at bounding box center [1025, 328] width 67 height 11
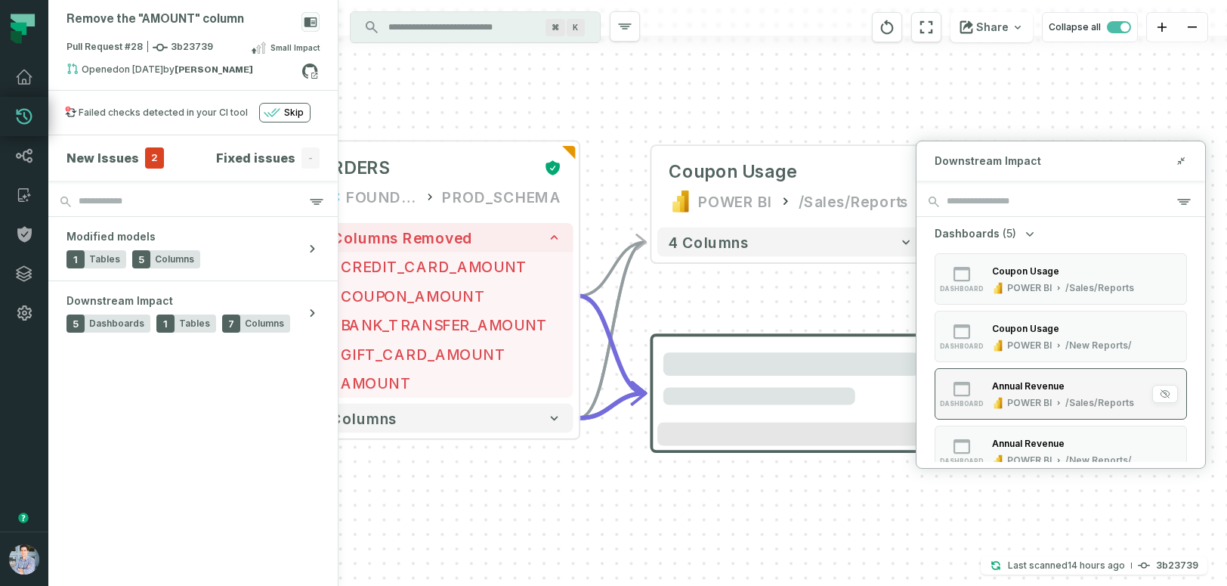
click at [1016, 380] on div "Annual Revenue" at bounding box center [1028, 385] width 73 height 11
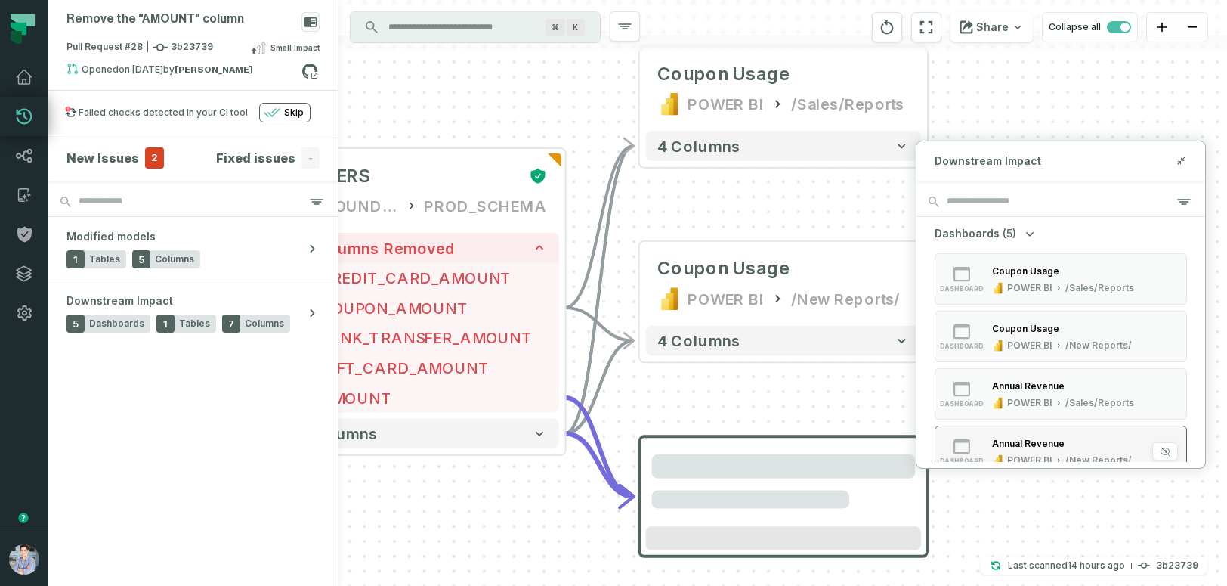
click at [1020, 439] on div "Annual Revenue" at bounding box center [1028, 443] width 73 height 11
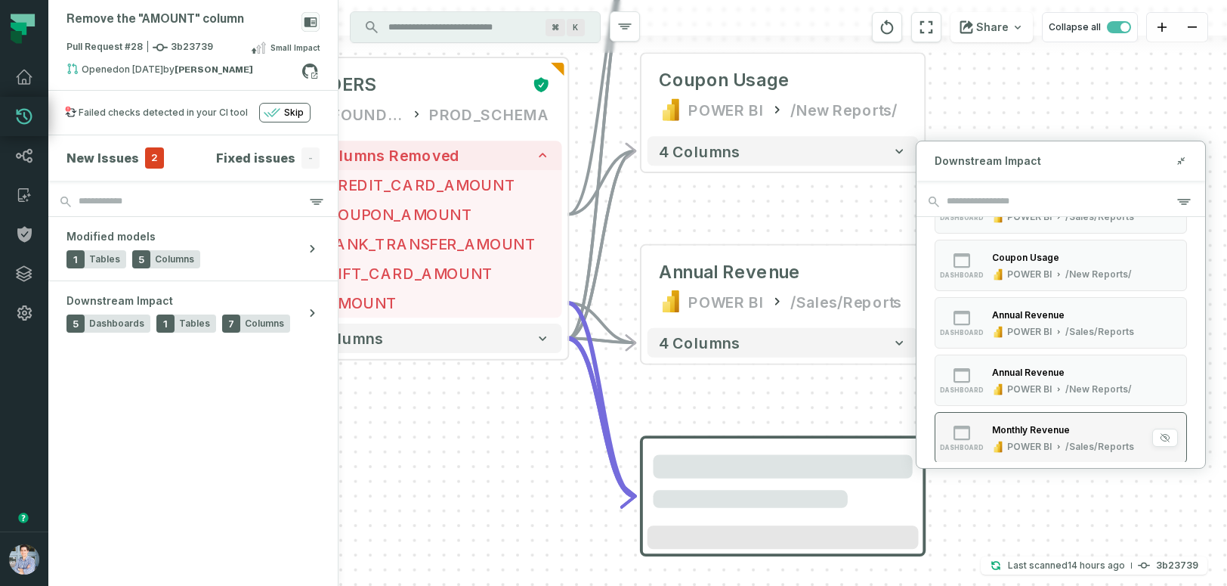
click at [1022, 438] on div "Monthly Revenue POWER BI /Sales/Reports" at bounding box center [1063, 437] width 154 height 30
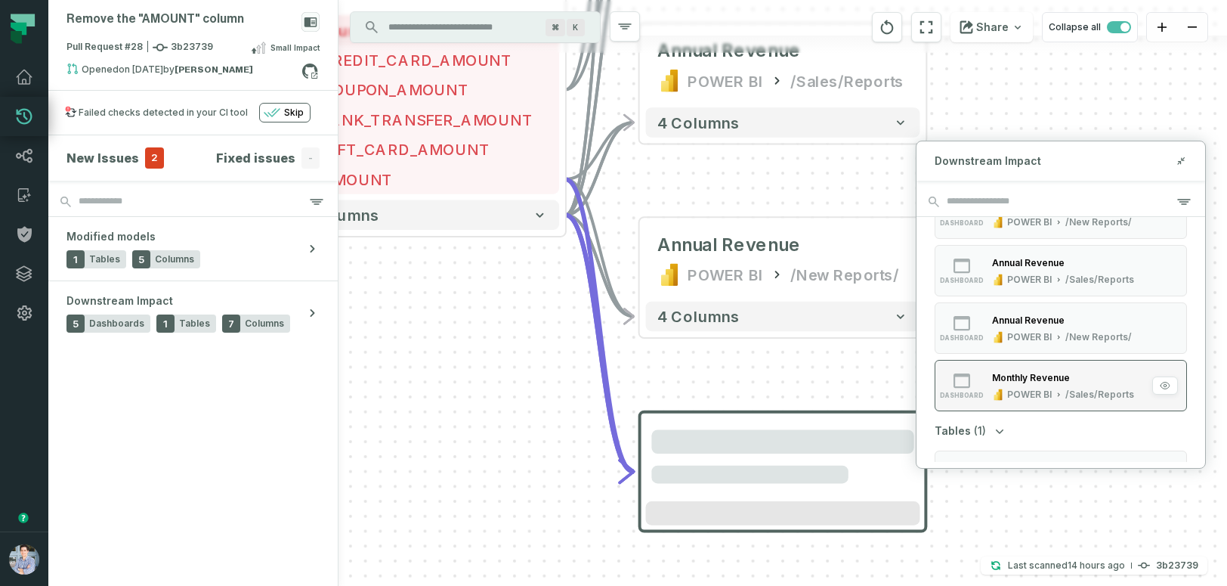
scroll to position [126, 0]
click at [1020, 444] on div "Tables (1) table orders foundational view" at bounding box center [1061, 459] width 252 height 79
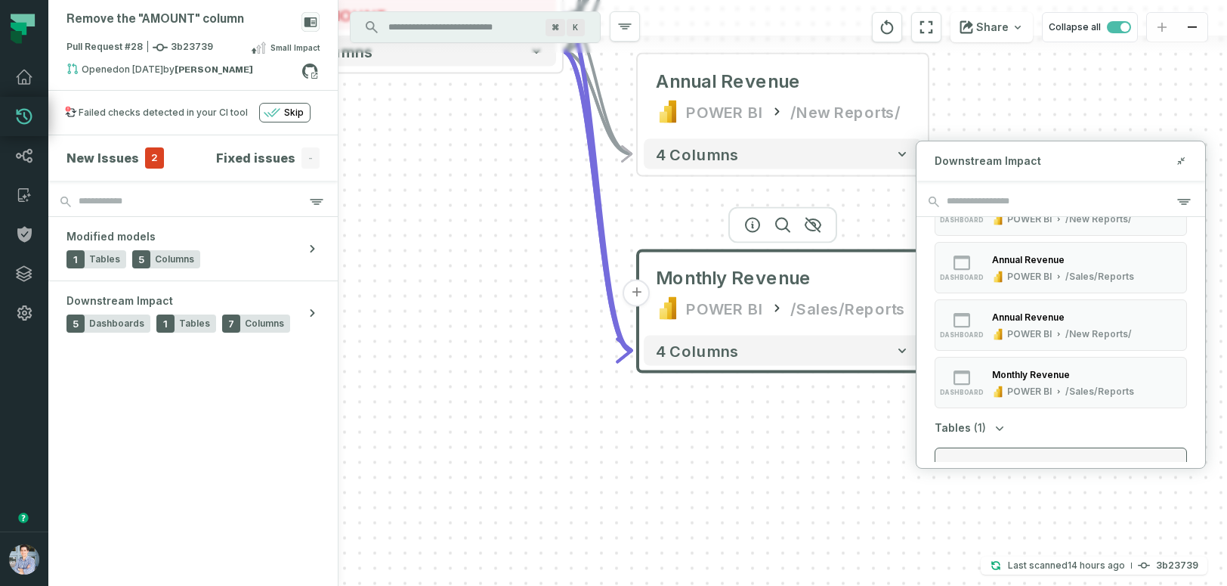
click at [1022, 453] on button "table orders foundational view" at bounding box center [1061, 472] width 252 height 51
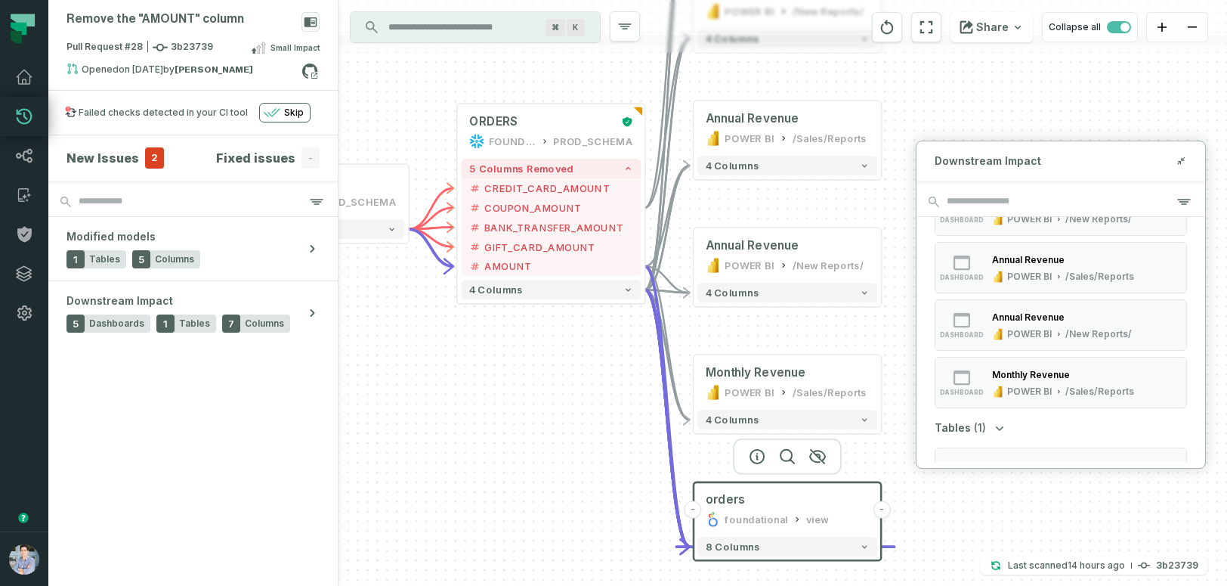
drag, startPoint x: 466, startPoint y: 302, endPoint x: 567, endPoint y: 474, distance: 199.9
click at [568, 474] on div "+ ORDERS FOUNDATIONAL_DB PROD_SCHEMA - 5 columns removed - CREDIT_CARD_AMOUNT -…" at bounding box center [783, 293] width 889 height 586
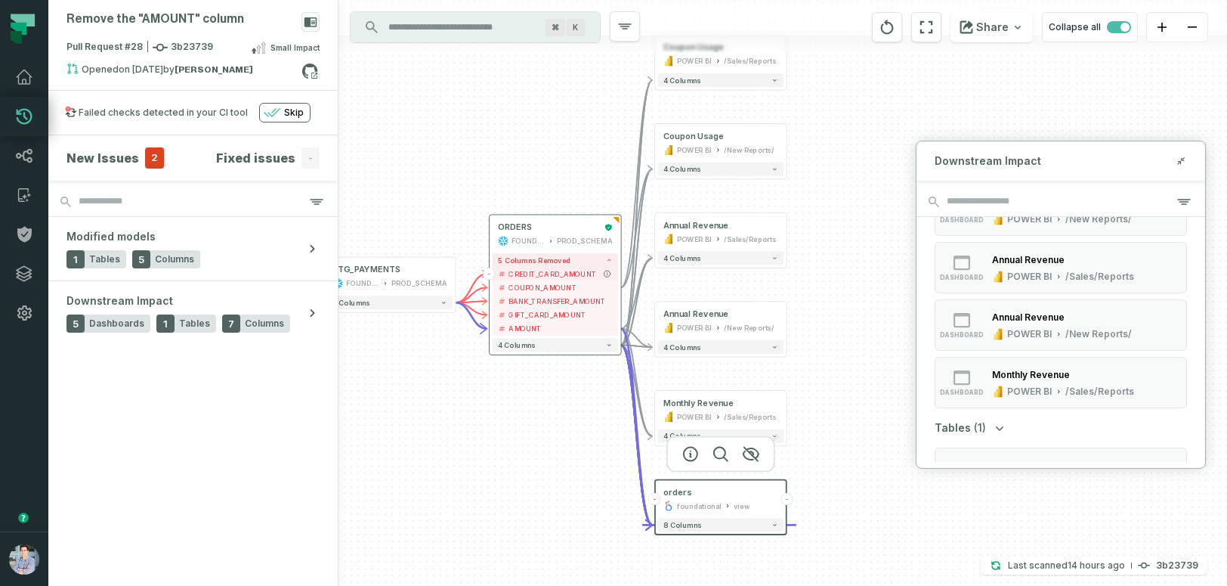
click at [546, 273] on span "CREDIT_CARD_AMOUNT" at bounding box center [561, 273] width 104 height 11
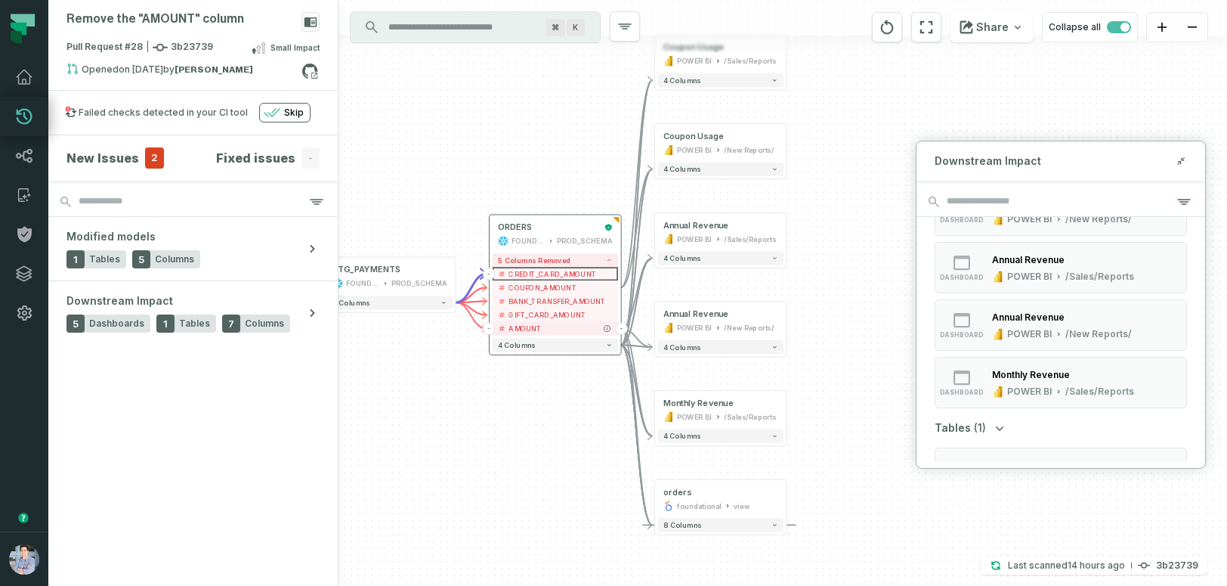
click at [551, 324] on span "AMOUNT" at bounding box center [561, 328] width 104 height 11
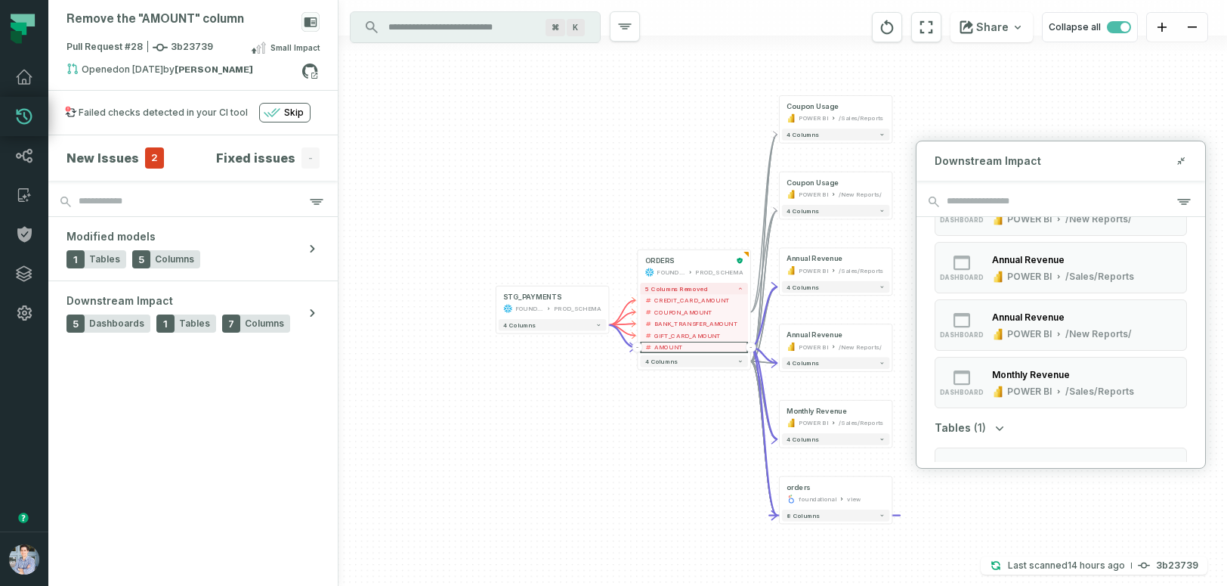
drag, startPoint x: 518, startPoint y: 458, endPoint x: 662, endPoint y: 458, distance: 144.3
click at [662, 458] on div "+ ORDERS FOUNDATIONAL_DB PROD_SCHEMA - 5 columns removed - CREDIT_CARD_AMOUNT -…" at bounding box center [783, 293] width 889 height 586
click at [1179, 164] on icon at bounding box center [1181, 161] width 11 height 12
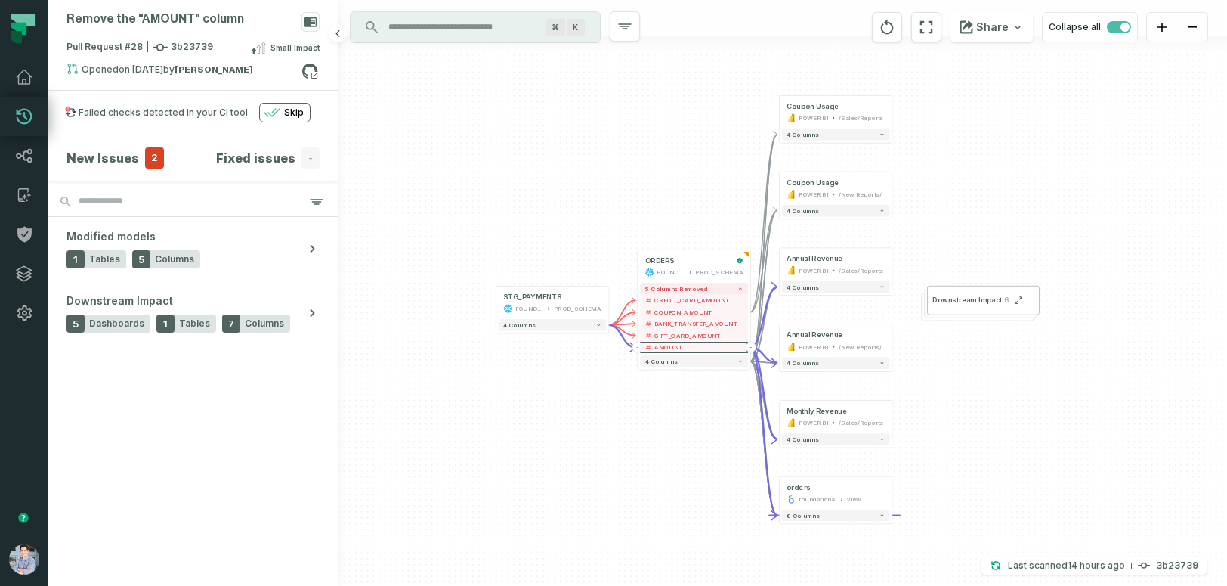
click at [147, 156] on span "2" at bounding box center [154, 157] width 19 height 21
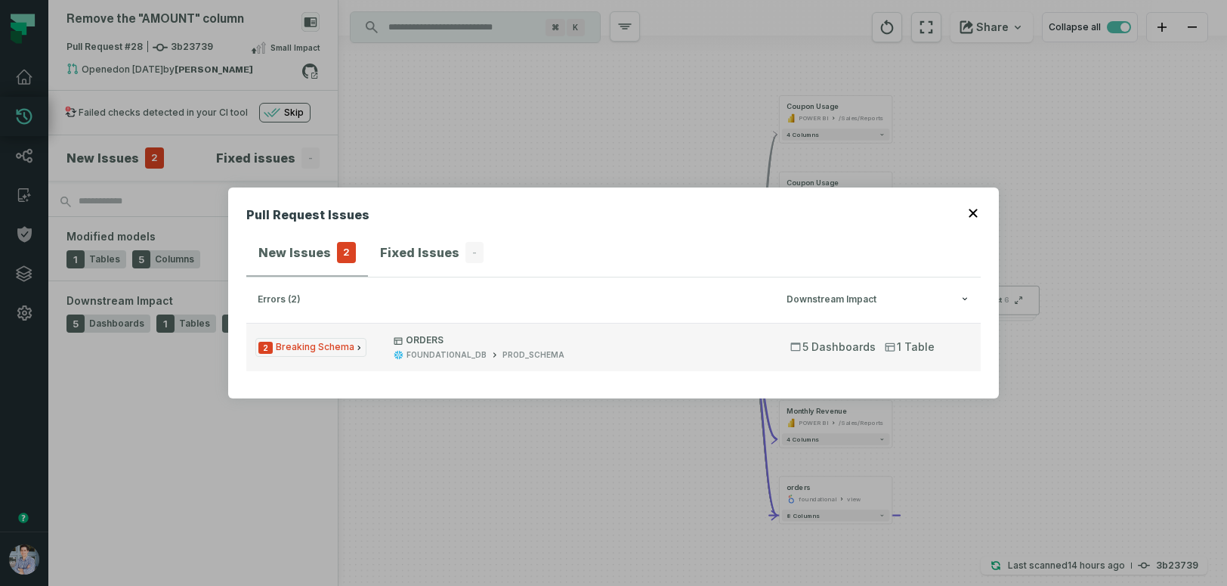
click at [342, 347] on span "2 Breaking Schema" at bounding box center [310, 347] width 111 height 19
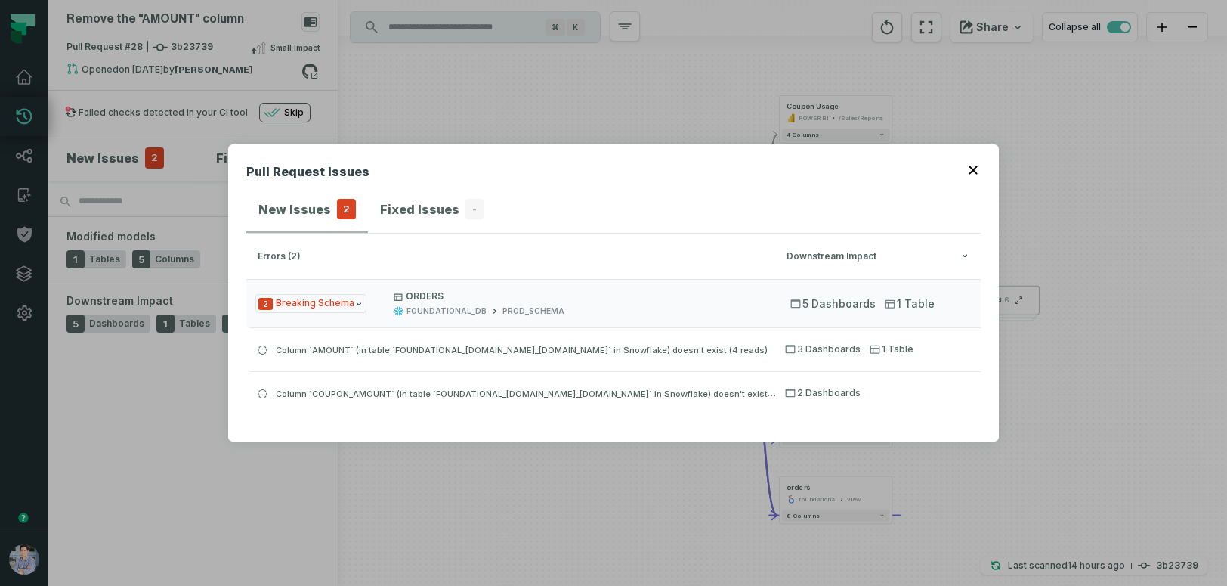
click at [970, 172] on icon "button" at bounding box center [973, 170] width 9 height 9
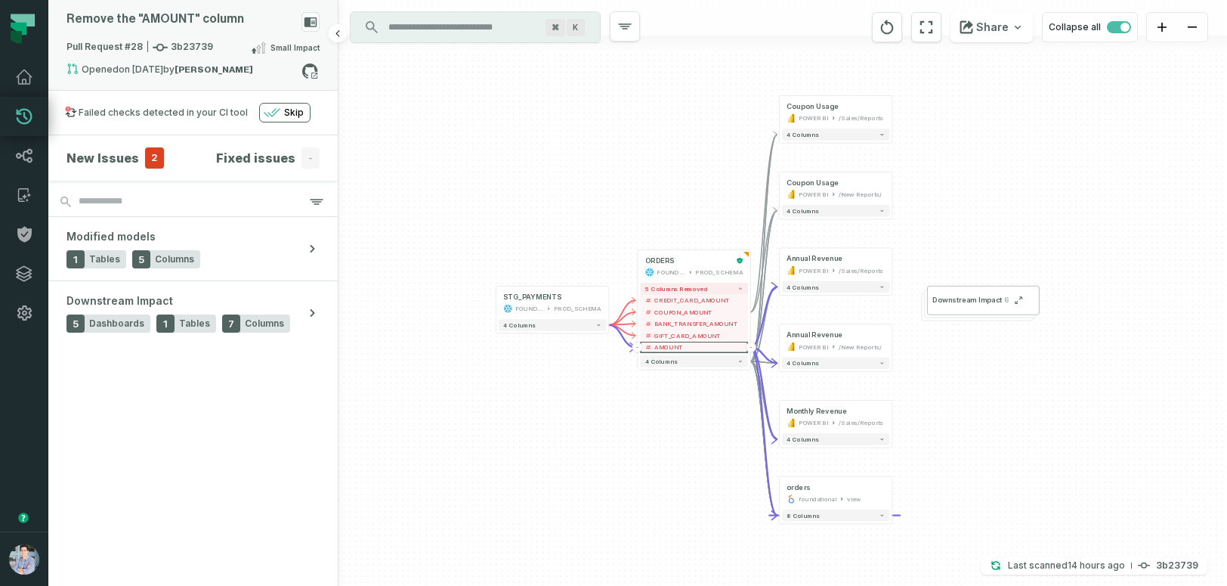
click at [100, 46] on span "Pull Request #28 3b23739" at bounding box center [140, 47] width 147 height 15
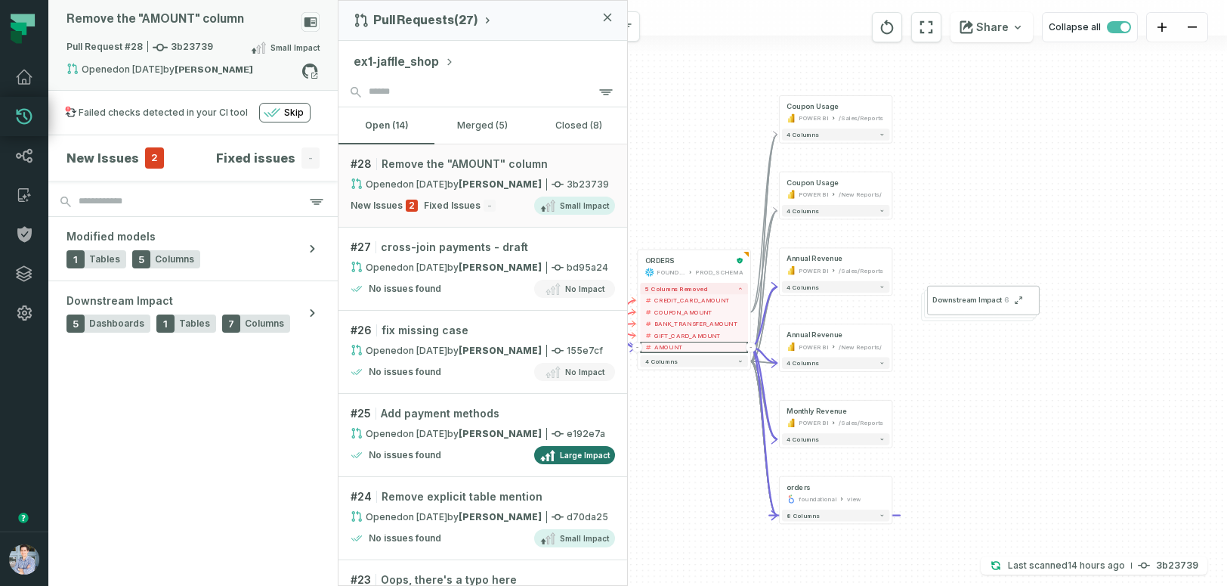
click at [100, 46] on span "Pull Request #28 3b23739" at bounding box center [140, 47] width 147 height 15
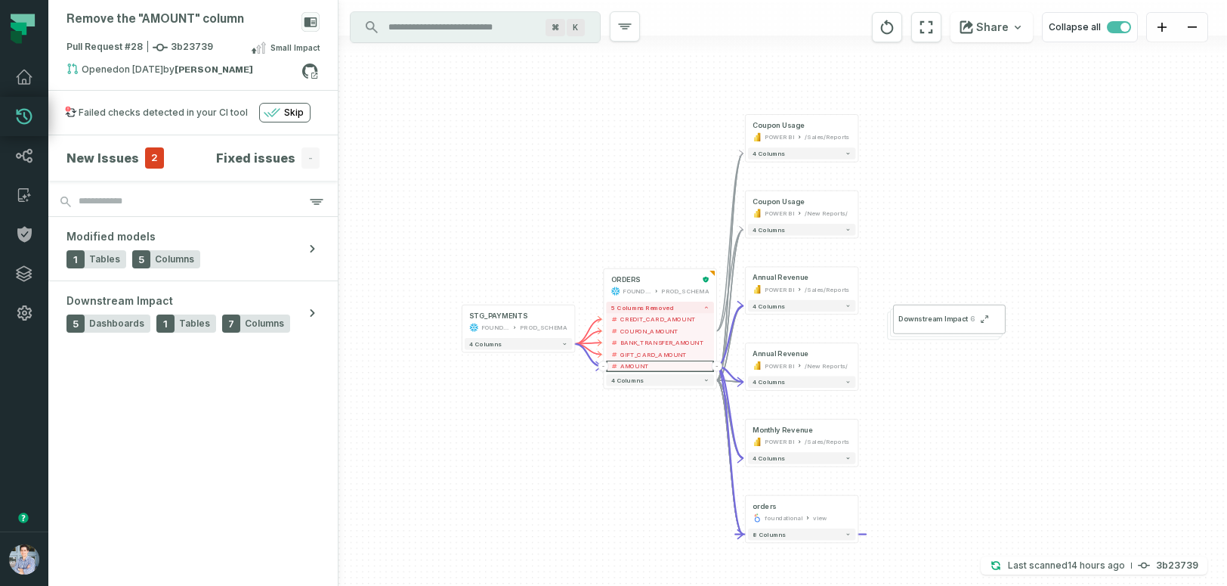
drag, startPoint x: 491, startPoint y: 188, endPoint x: 457, endPoint y: 207, distance: 38.9
click at [457, 207] on div "+ ORDERS FOUNDATIONAL_DB PROD_SCHEMA - 5 columns removed - CREDIT_CARD_AMOUNT -…" at bounding box center [783, 293] width 889 height 586
click at [153, 299] on span "Downstream Impact" at bounding box center [120, 300] width 107 height 15
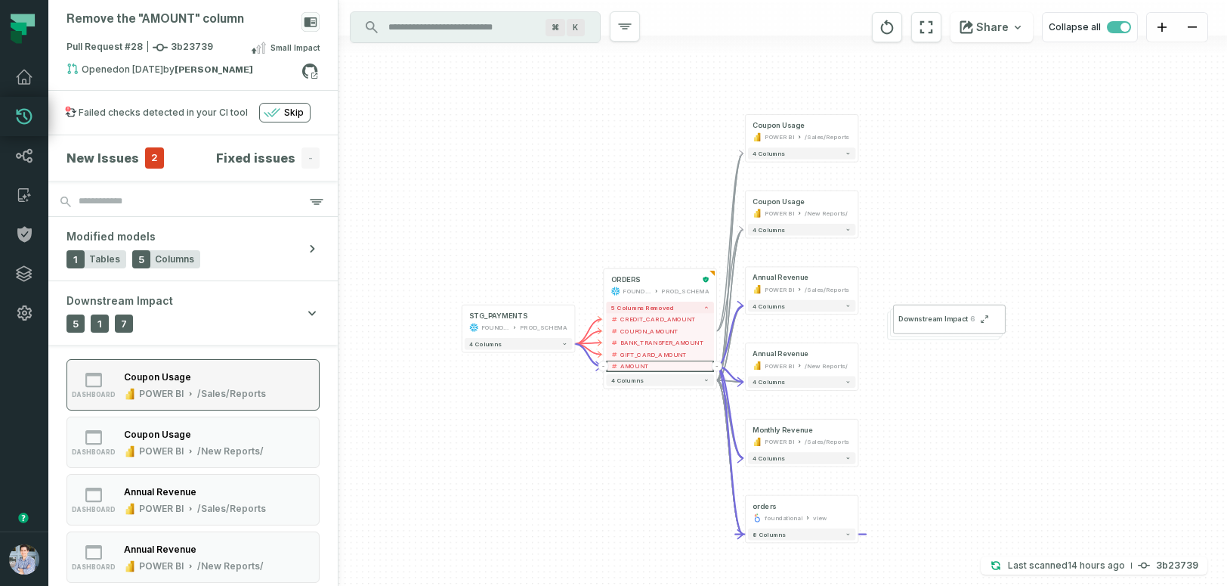
scroll to position [0, 0]
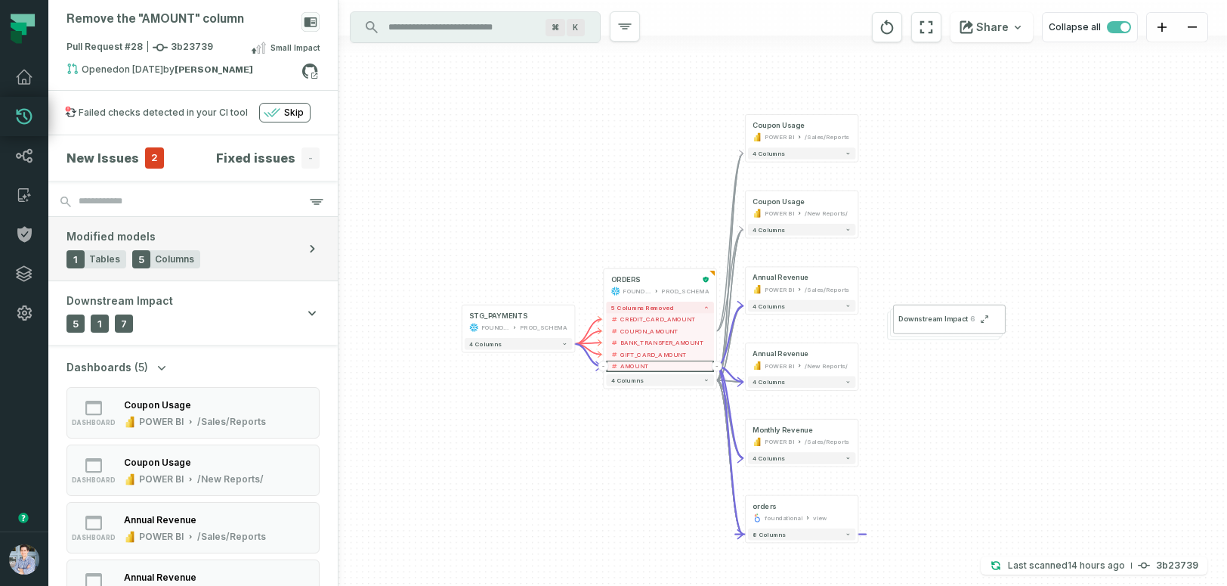
click at [161, 234] on div "Modified models 1 Tables 5 Columns" at bounding box center [134, 248] width 134 height 39
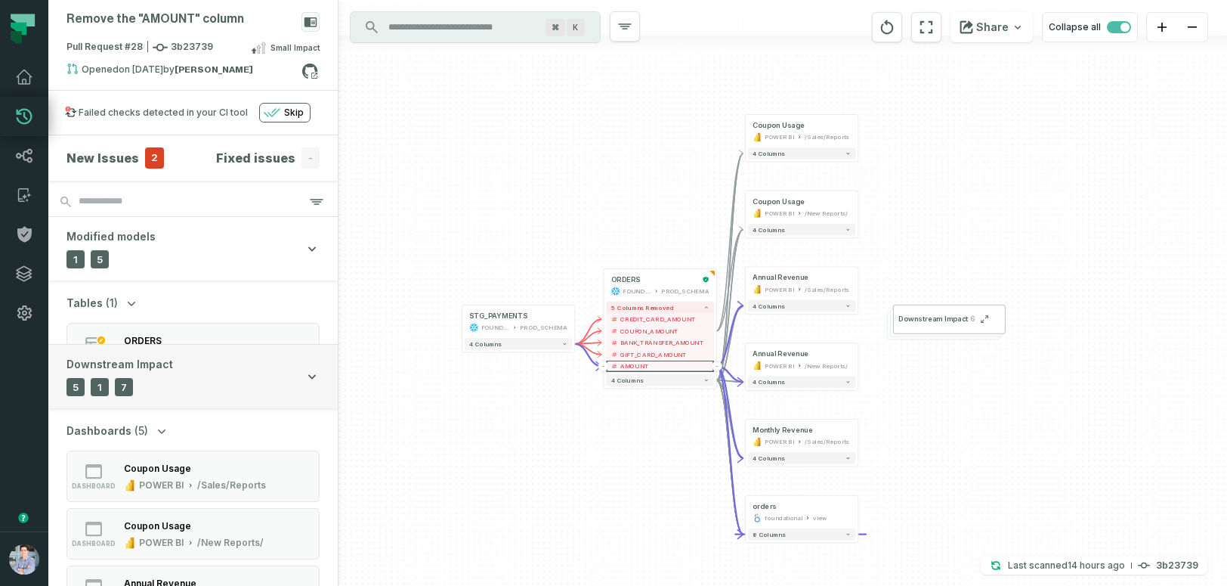
click at [150, 354] on button "Downstream Impact 5 Dashboards 1 Tables 7 Columns" at bounding box center [192, 376] width 289 height 63
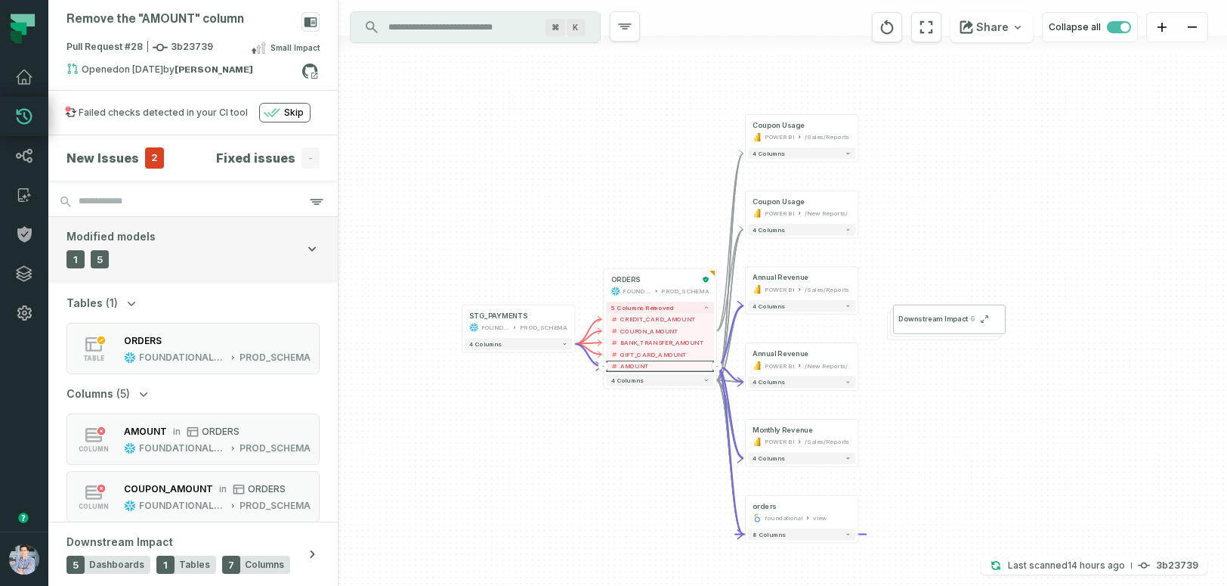
click at [150, 246] on div "Modified models 1 Tables 5 Columns" at bounding box center [111, 248] width 89 height 39
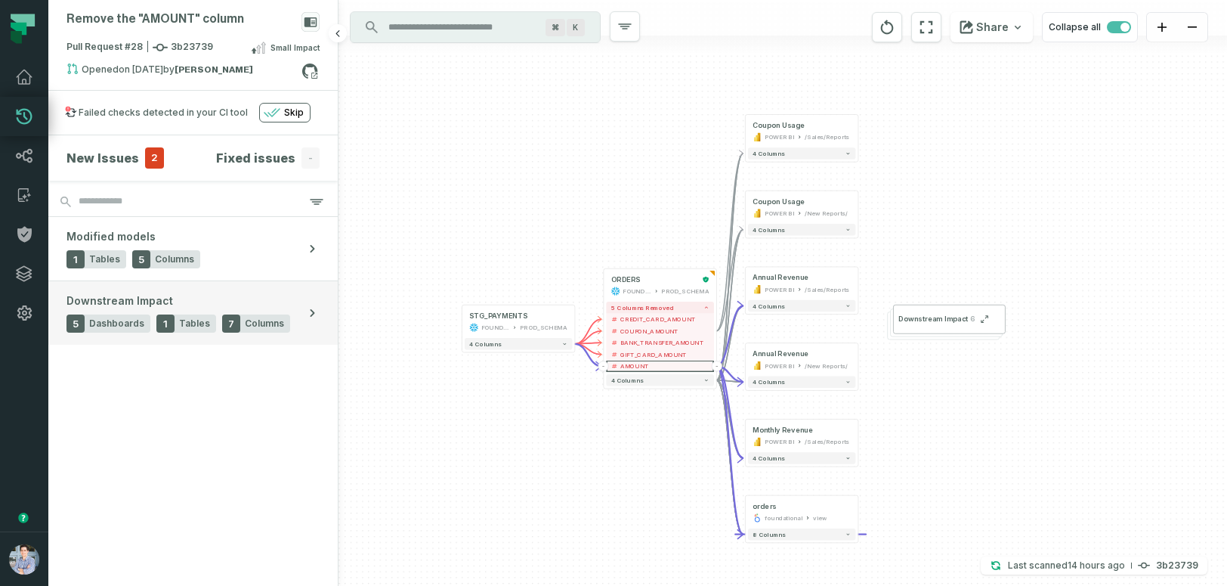
click at [144, 300] on span "Downstream Impact" at bounding box center [120, 300] width 107 height 15
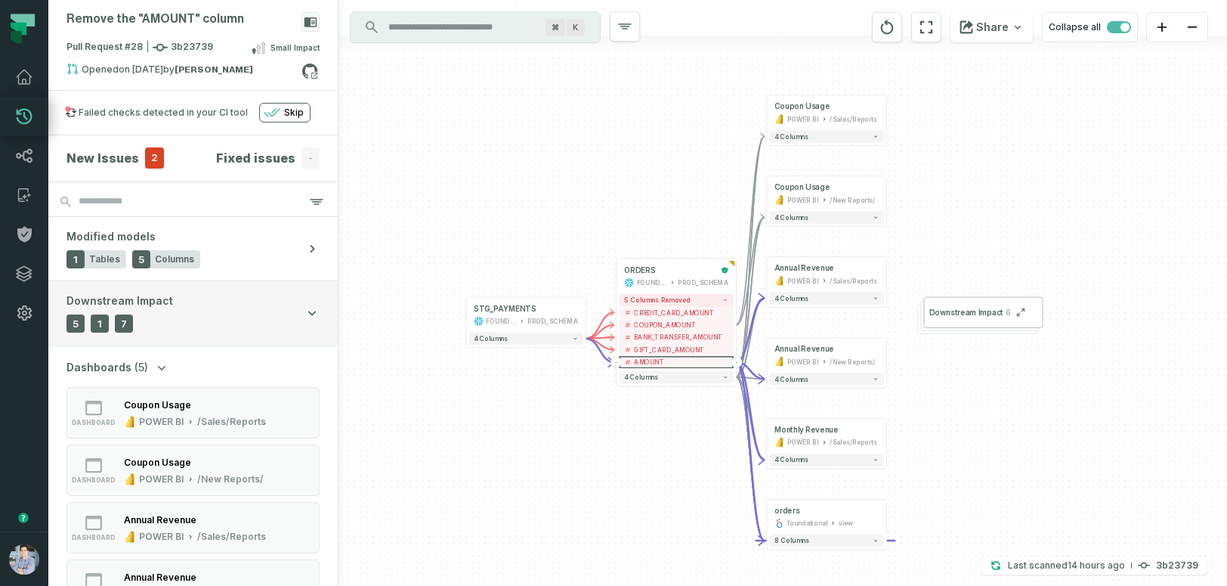
click at [212, 307] on button "Downstream Impact 5 Dashboards 1 Tables 7 Columns" at bounding box center [192, 312] width 289 height 63
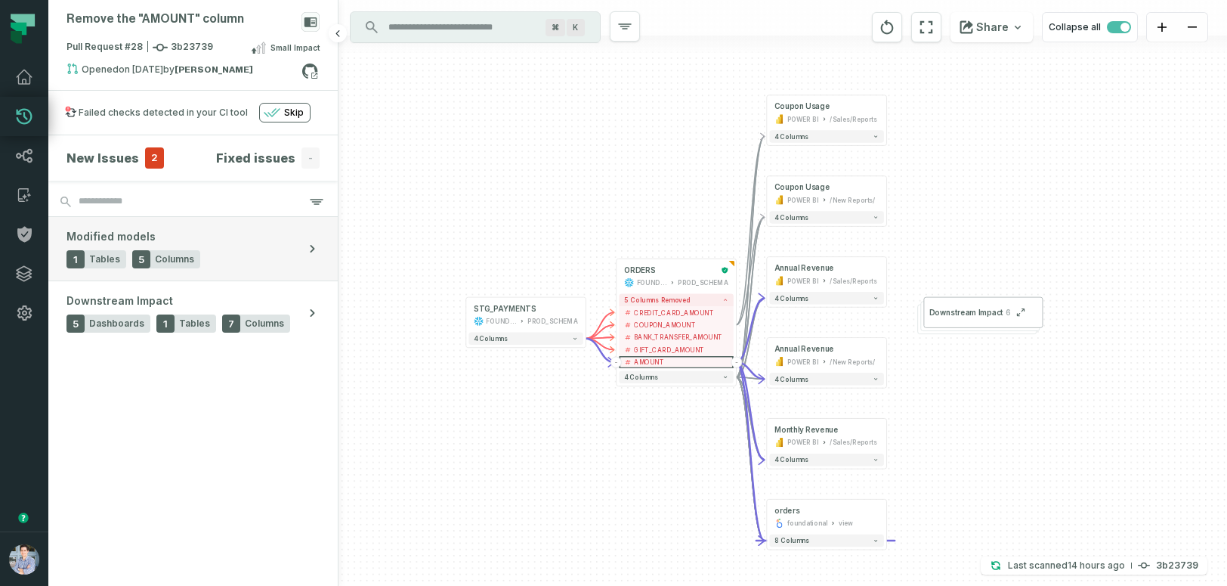
click at [219, 247] on button "Modified models 1 Tables 5 Columns" at bounding box center [192, 248] width 289 height 63
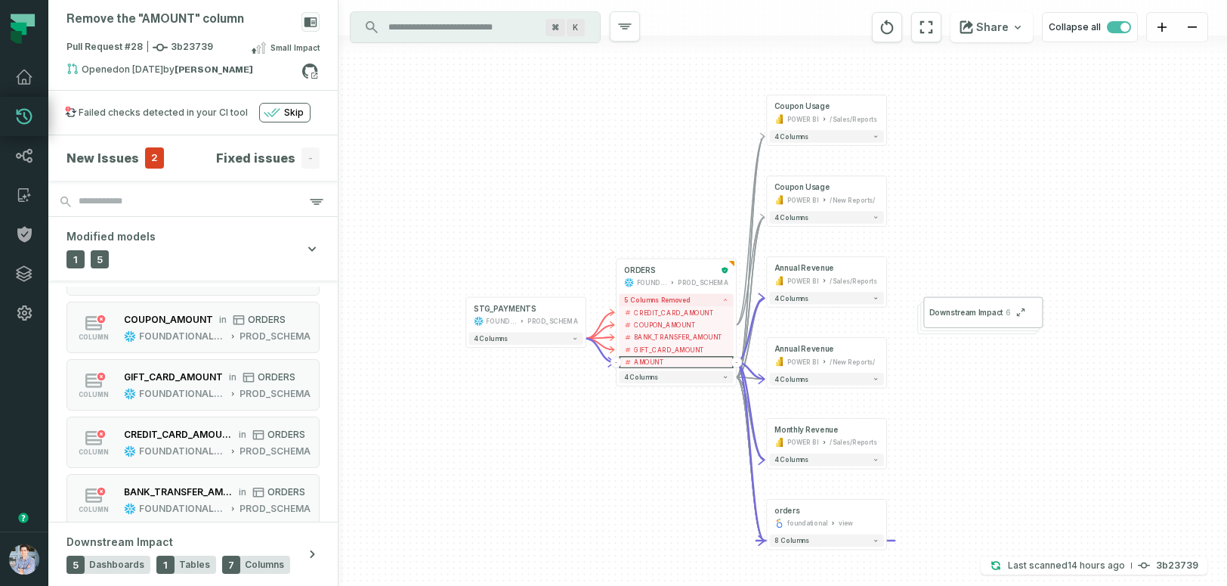
scroll to position [178, 0]
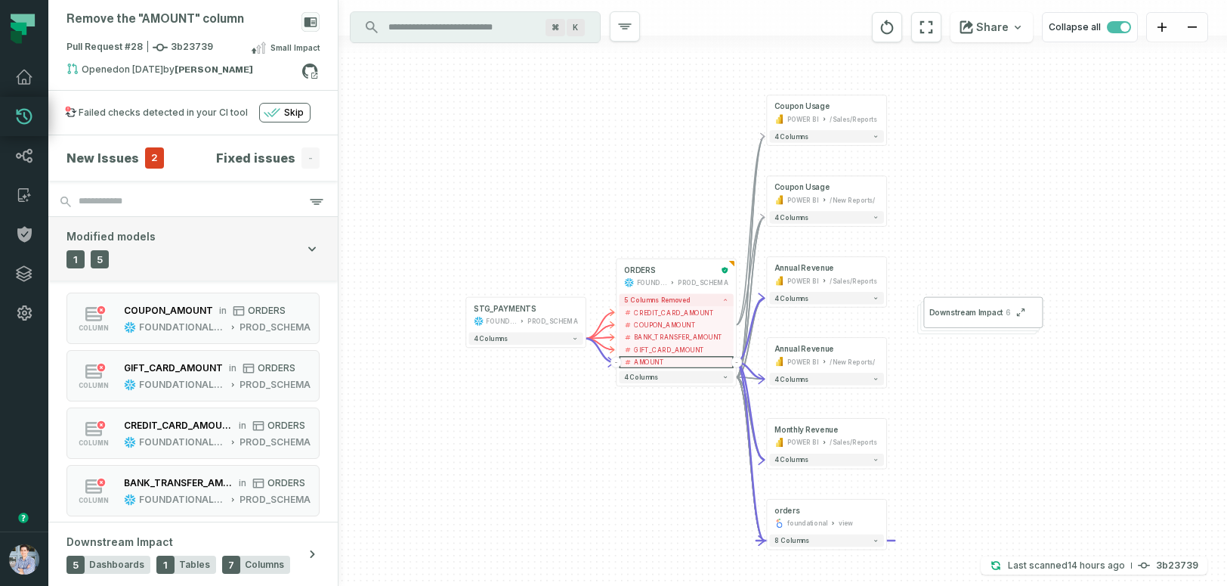
click at [184, 251] on button "Modified models 1 Tables 5 Columns" at bounding box center [192, 248] width 289 height 63
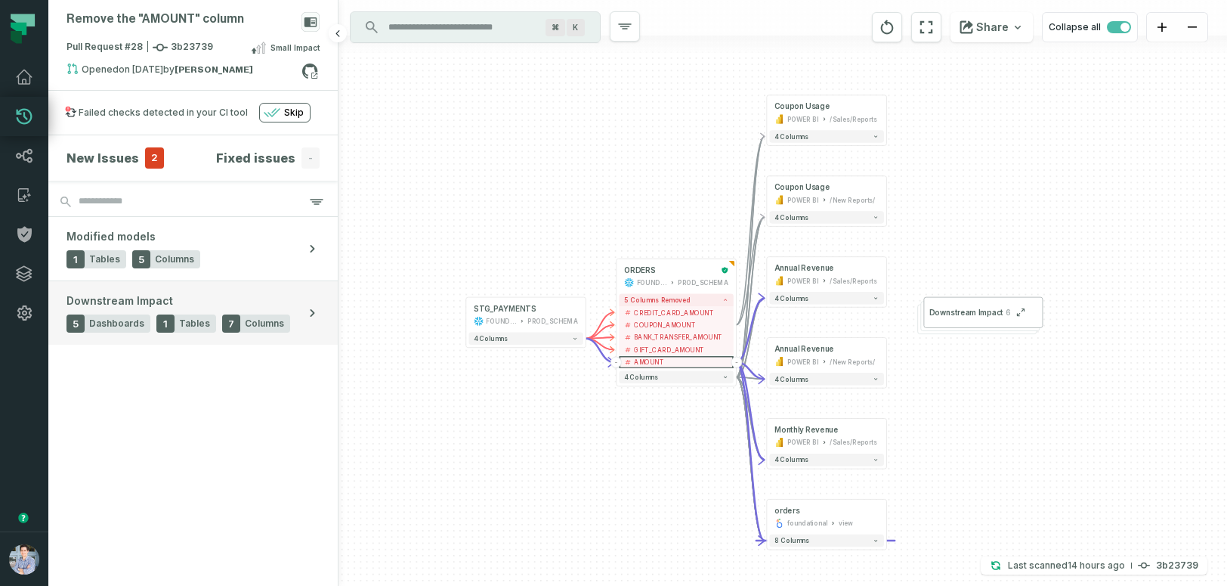
click at [242, 295] on div "Downstream Impact 5 Dashboards 1 Tables 7 Columns" at bounding box center [179, 312] width 224 height 39
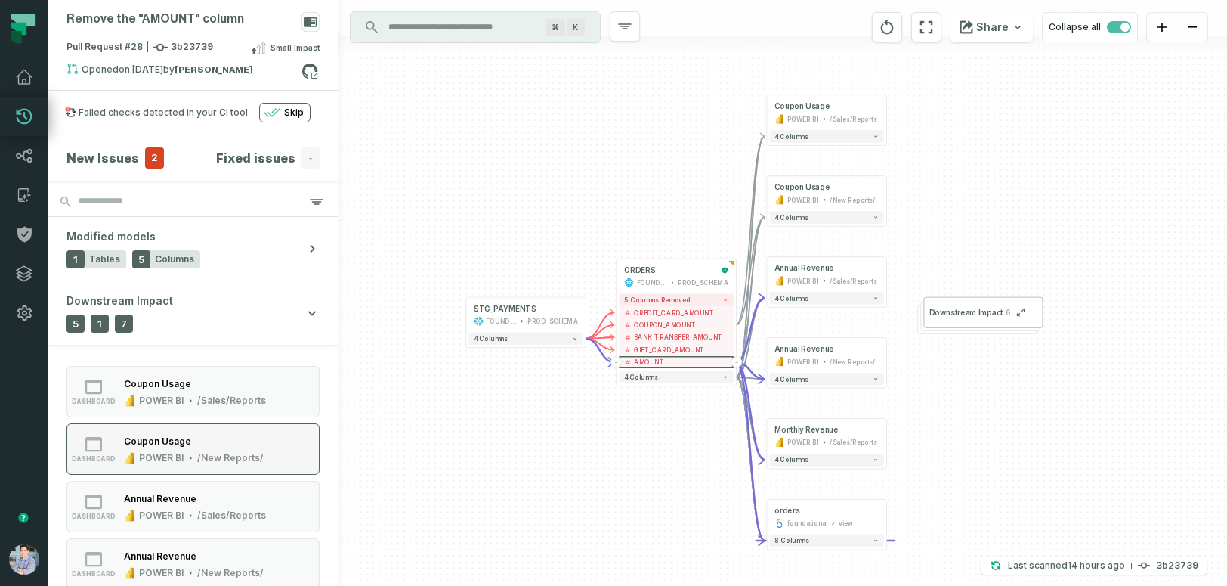
scroll to position [0, 0]
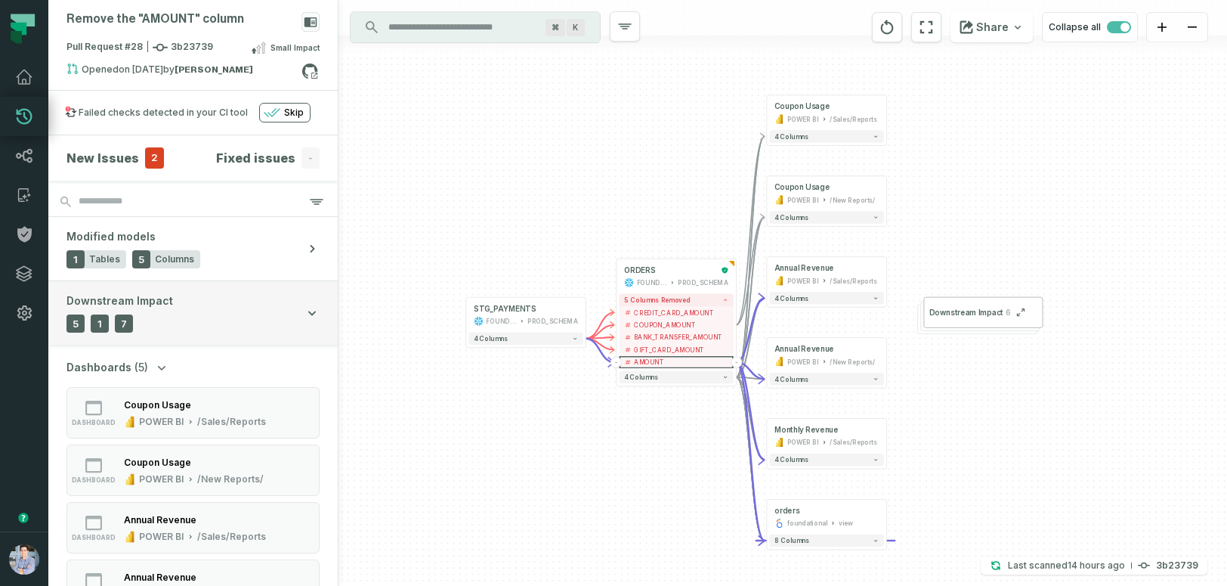
click at [212, 313] on button "Downstream Impact 5 Dashboards 1 Tables 7 Columns" at bounding box center [192, 312] width 289 height 63
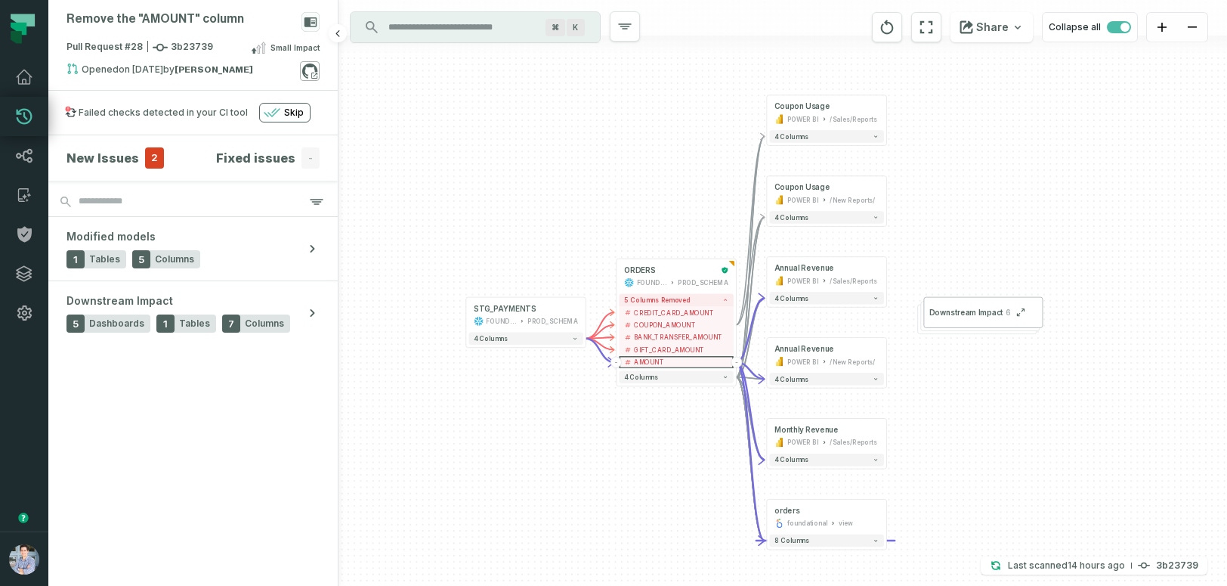
click at [312, 70] on icon at bounding box center [310, 71] width 20 height 20
click at [20, 79] on icon at bounding box center [24, 77] width 18 height 18
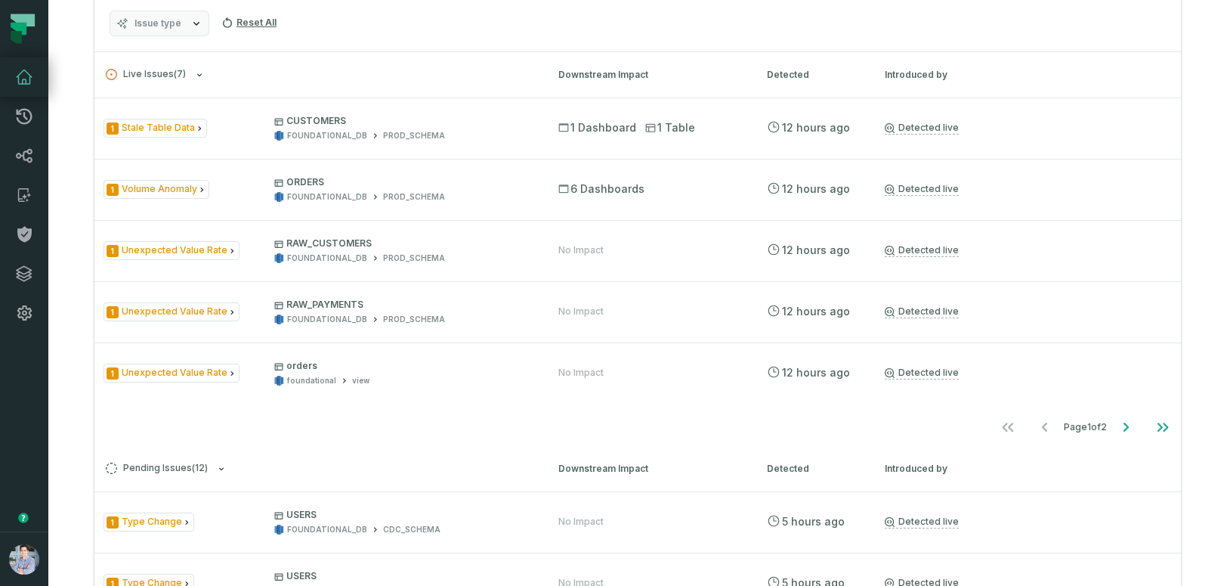
scroll to position [794, 0]
click at [29, 75] on icon at bounding box center [24, 77] width 18 height 18
